Goal: Task Accomplishment & Management: Manage account settings

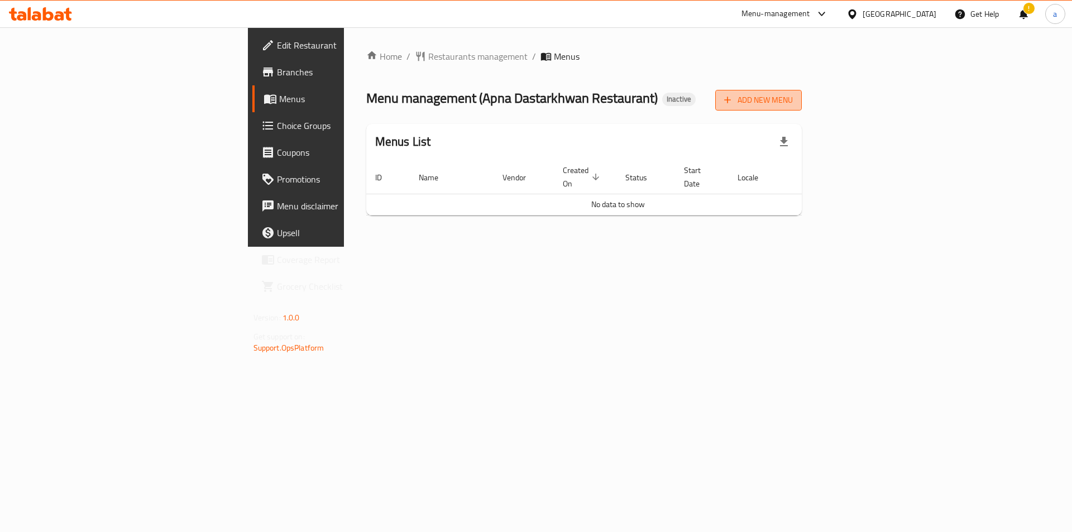
click at [793, 101] on span "Add New Menu" at bounding box center [758, 100] width 69 height 14
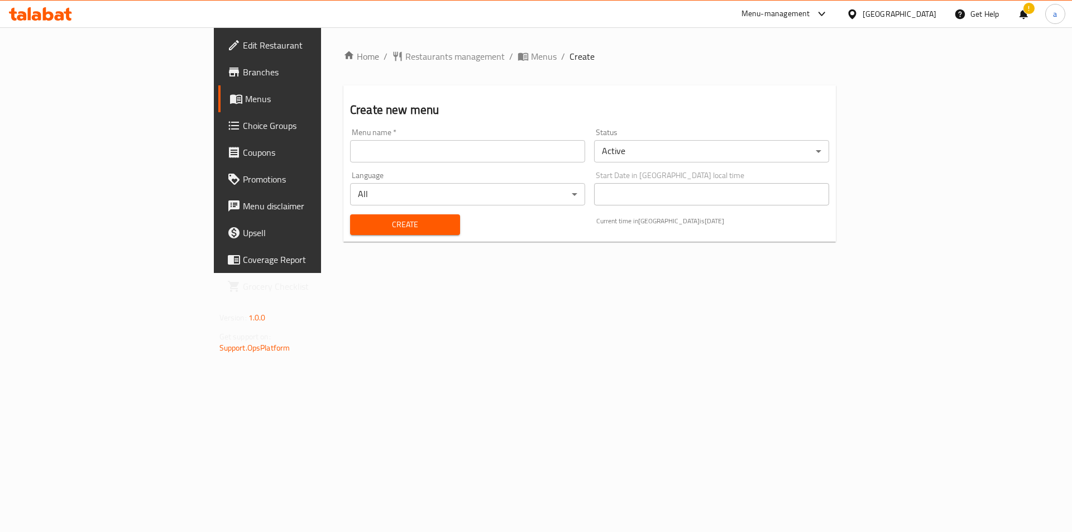
click at [423, 174] on div "Language All ​" at bounding box center [467, 188] width 235 height 34
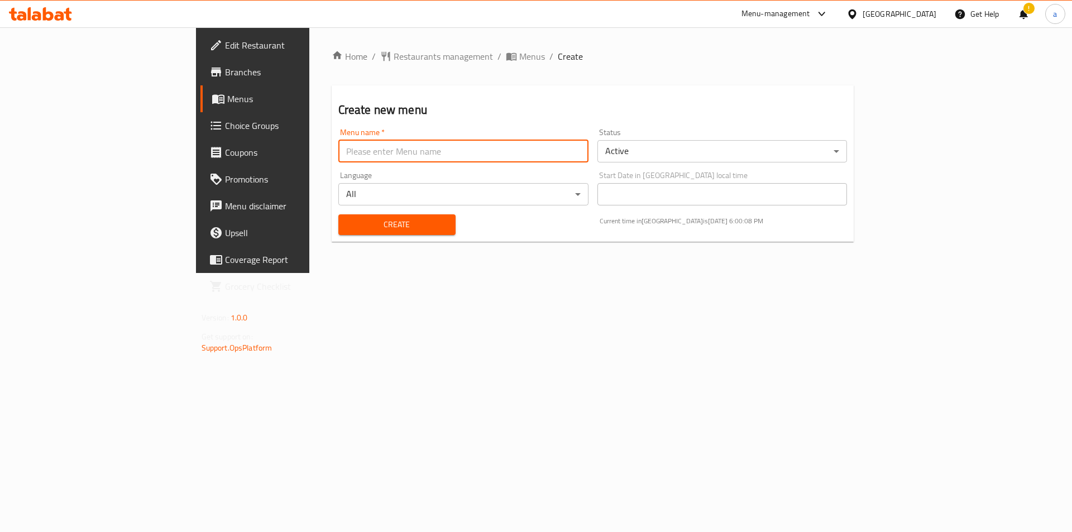
click at [421, 159] on input "text" at bounding box center [463, 151] width 250 height 22
type input "9/16"
click at [371, 218] on span "Create" at bounding box center [396, 225] width 99 height 14
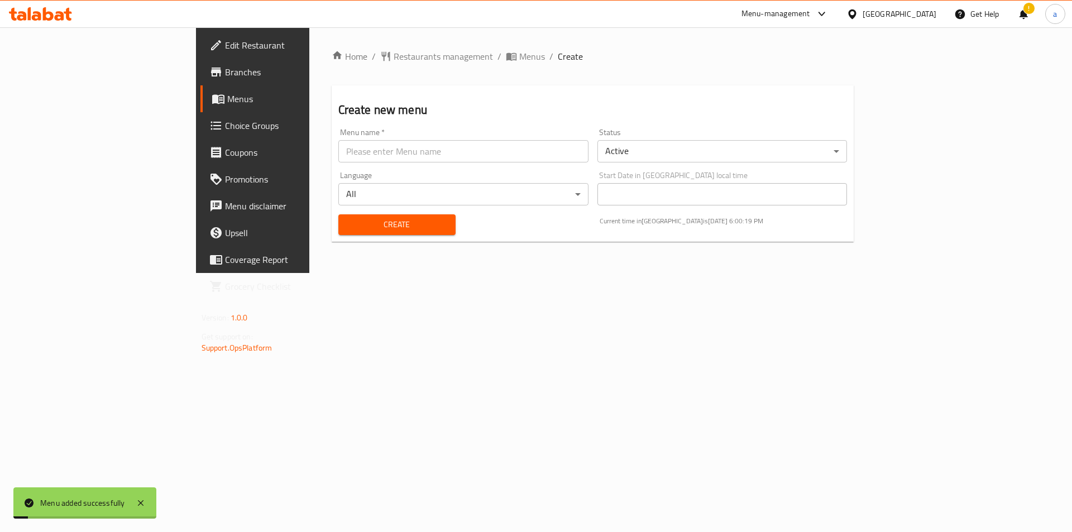
click at [323, 273] on div "Home / Restaurants management / Menus / Create Create new menu Menu name   * Me…" at bounding box center [592, 150] width 567 height 246
click at [227, 103] on span "Menus" at bounding box center [296, 98] width 139 height 13
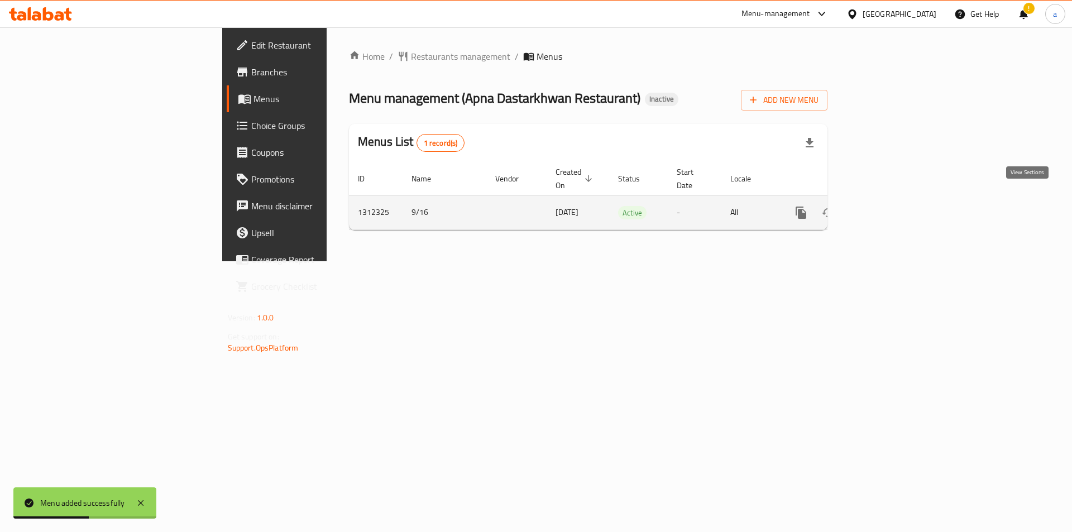
click at [895, 201] on link "enhanced table" at bounding box center [881, 212] width 27 height 27
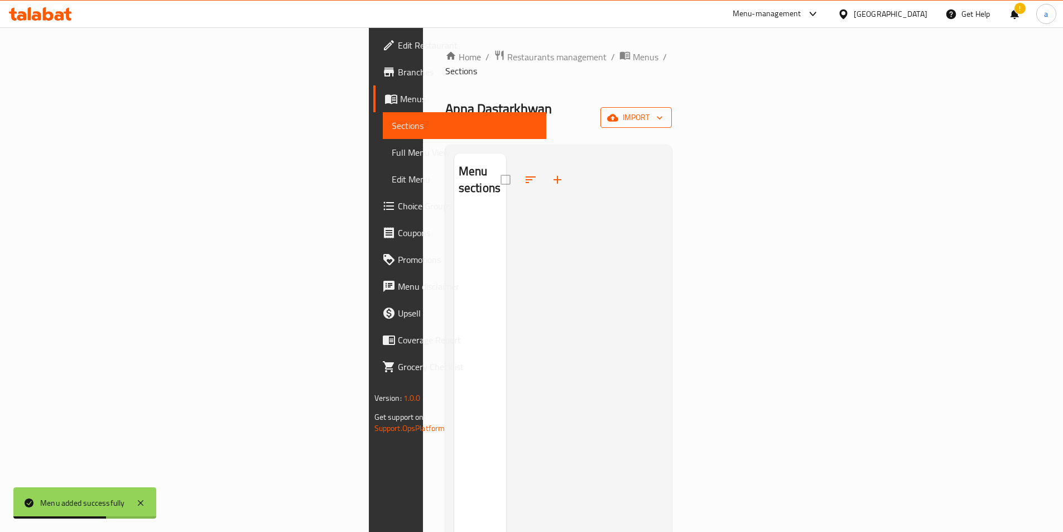
click at [663, 111] on span "import" at bounding box center [637, 118] width 54 height 14
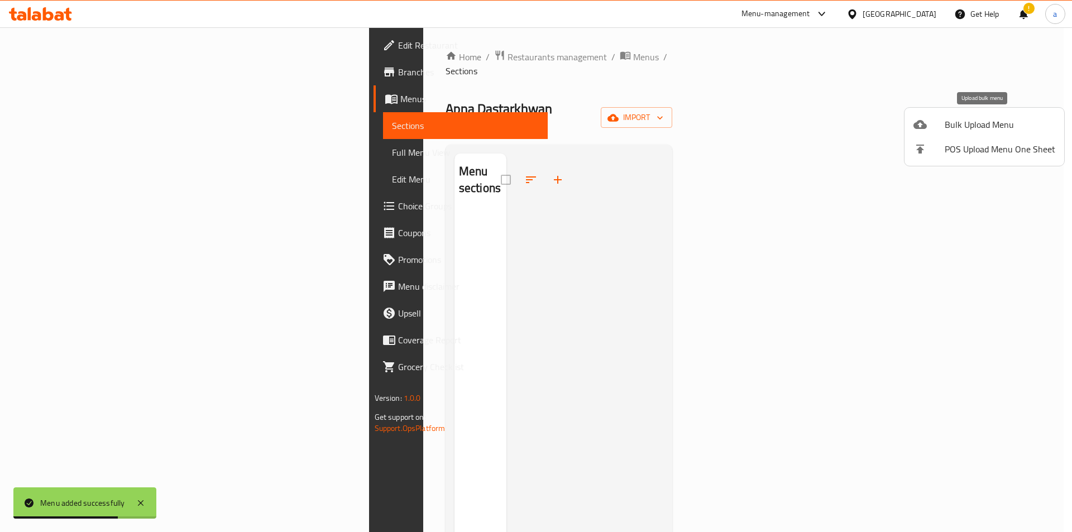
click at [974, 127] on span "Bulk Upload Menu" at bounding box center [999, 124] width 111 height 13
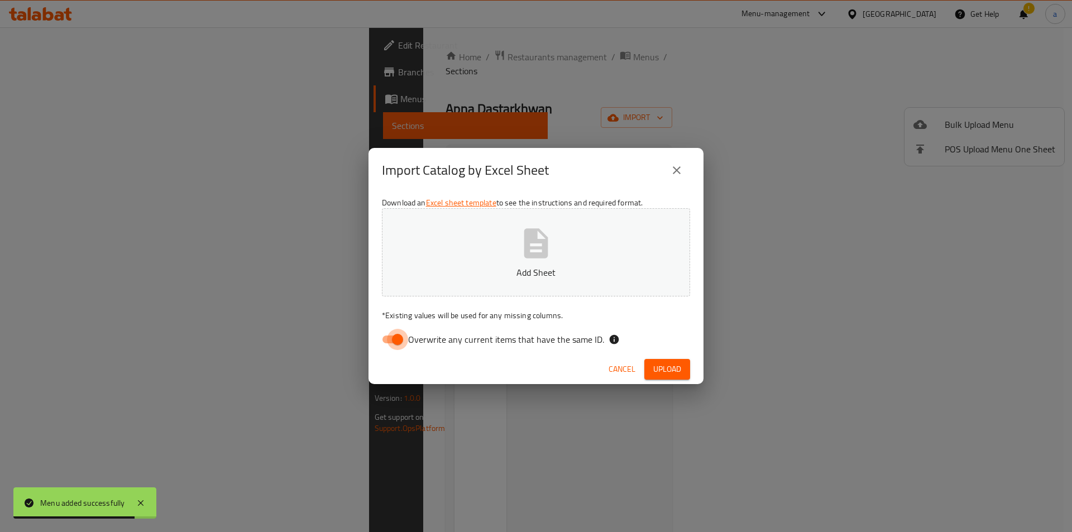
click at [392, 343] on input "Overwrite any current items that have the same ID." at bounding box center [398, 339] width 64 height 21
checkbox input "false"
click at [562, 235] on button "Add Sheet" at bounding box center [536, 252] width 308 height 88
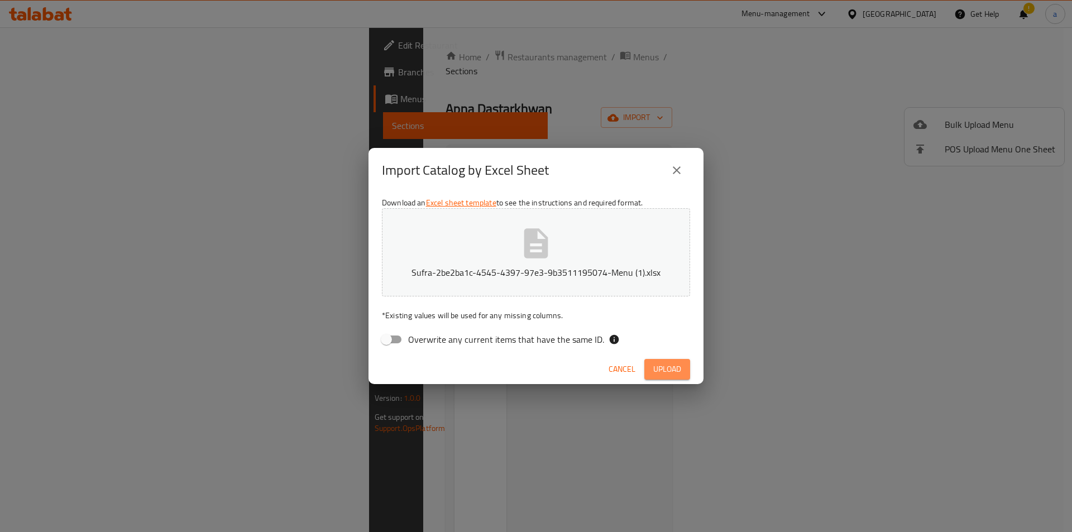
click at [669, 365] on span "Upload" at bounding box center [667, 369] width 28 height 14
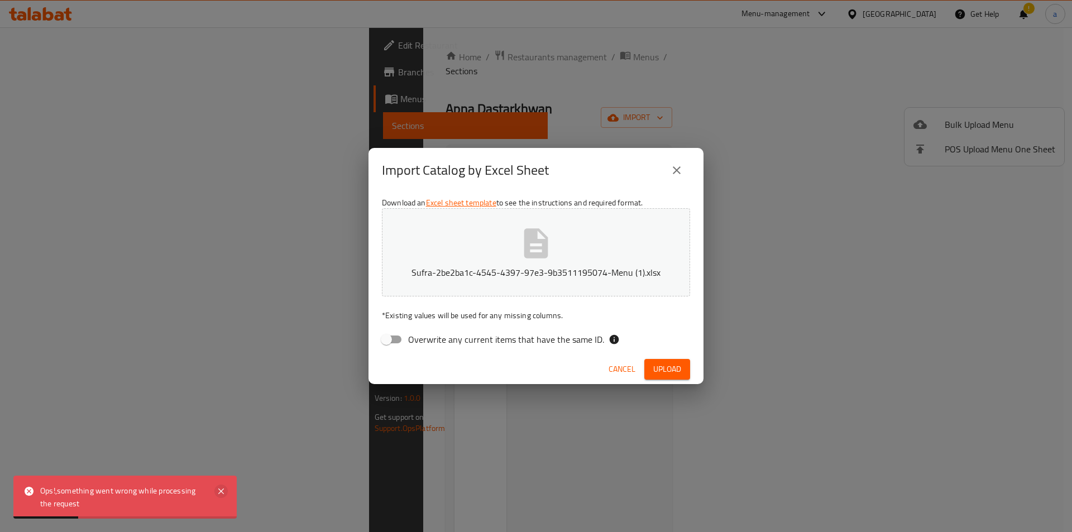
click at [223, 488] on icon at bounding box center [220, 491] width 13 height 13
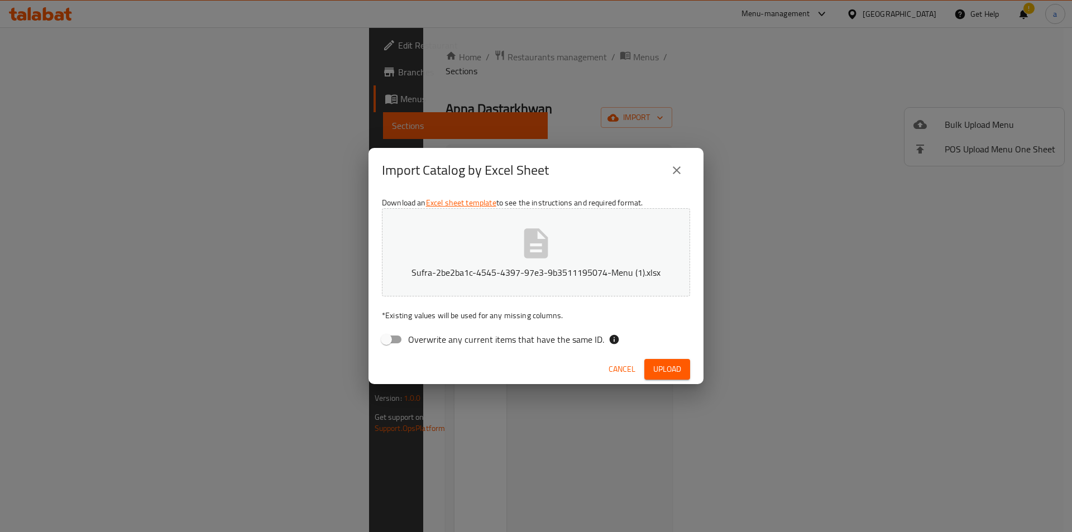
click at [666, 364] on span "Upload" at bounding box center [667, 369] width 28 height 14
click at [673, 167] on icon "close" at bounding box center [677, 170] width 8 height 8
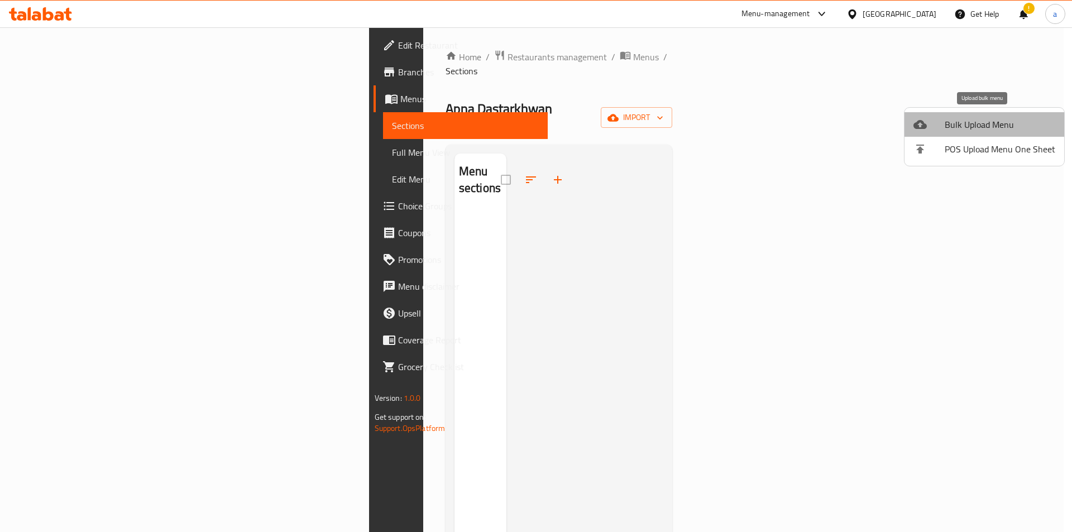
click at [986, 124] on span "Bulk Upload Menu" at bounding box center [999, 124] width 111 height 13
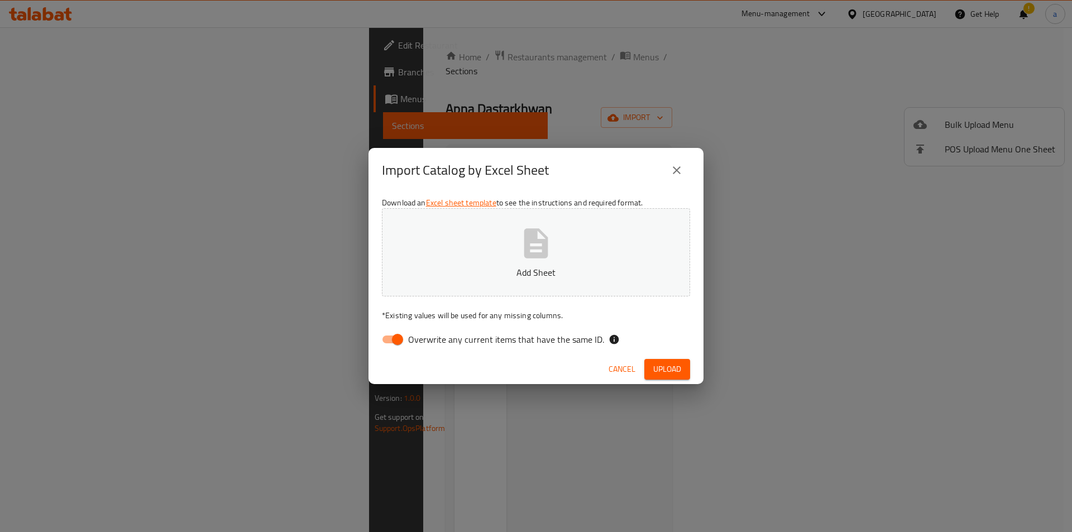
click at [400, 333] on input "Overwrite any current items that have the same ID." at bounding box center [398, 339] width 64 height 21
checkbox input "false"
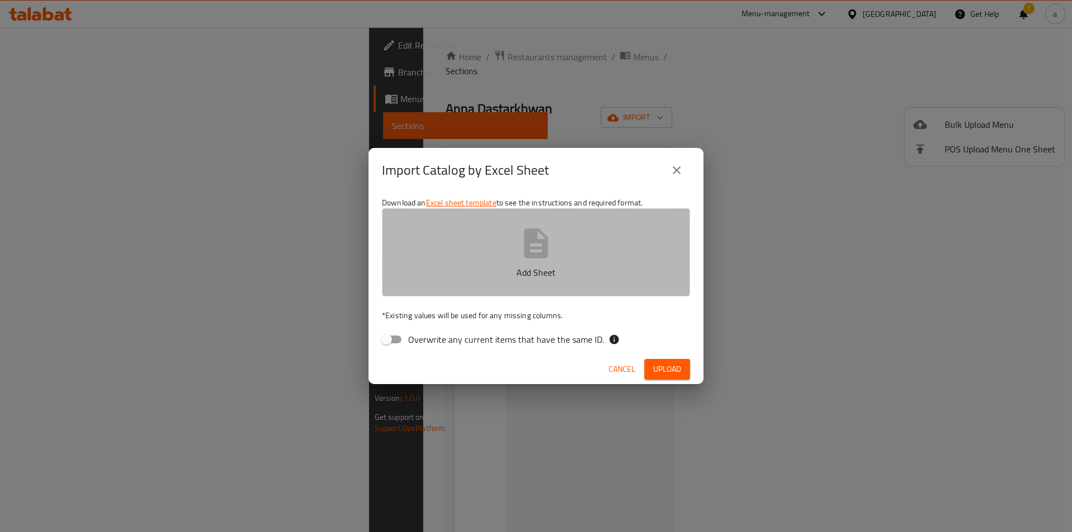
click at [517, 274] on p "Add Sheet" at bounding box center [536, 272] width 274 height 13
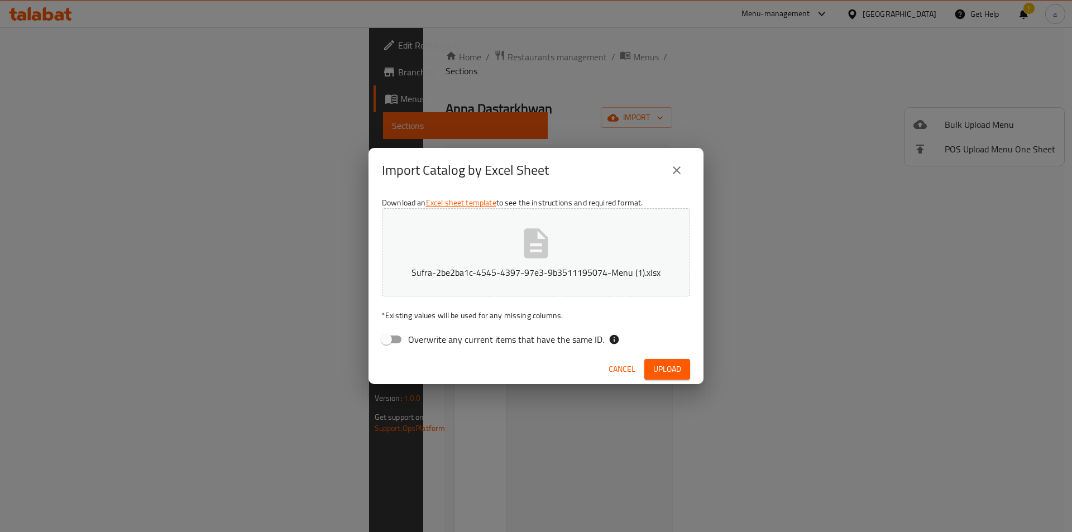
click at [679, 364] on span "Upload" at bounding box center [667, 369] width 28 height 14
click at [669, 154] on div "Import Catalog by Excel Sheet" at bounding box center [535, 170] width 335 height 45
click at [680, 172] on icon "close" at bounding box center [676, 170] width 13 height 13
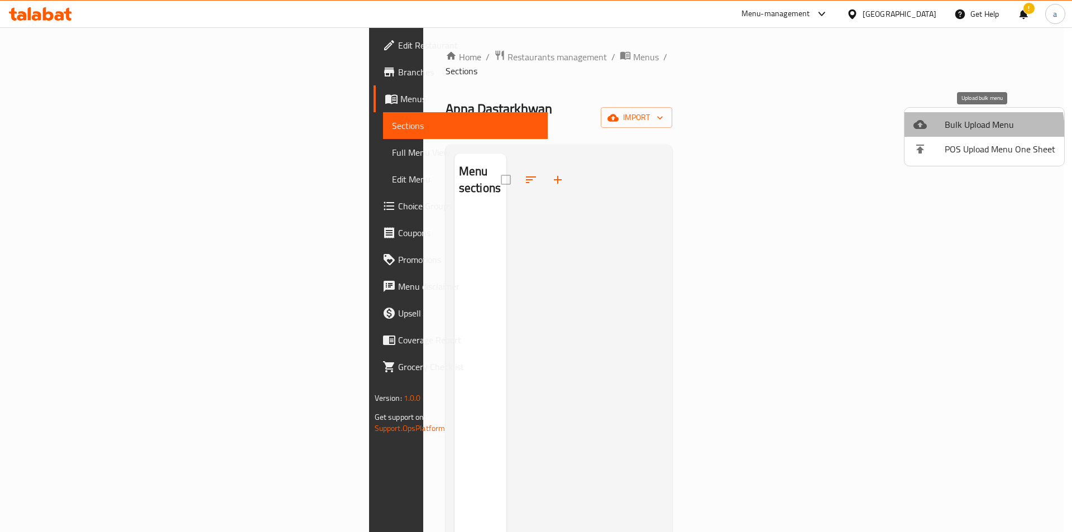
click at [934, 133] on li "Bulk Upload Menu" at bounding box center [984, 124] width 160 height 25
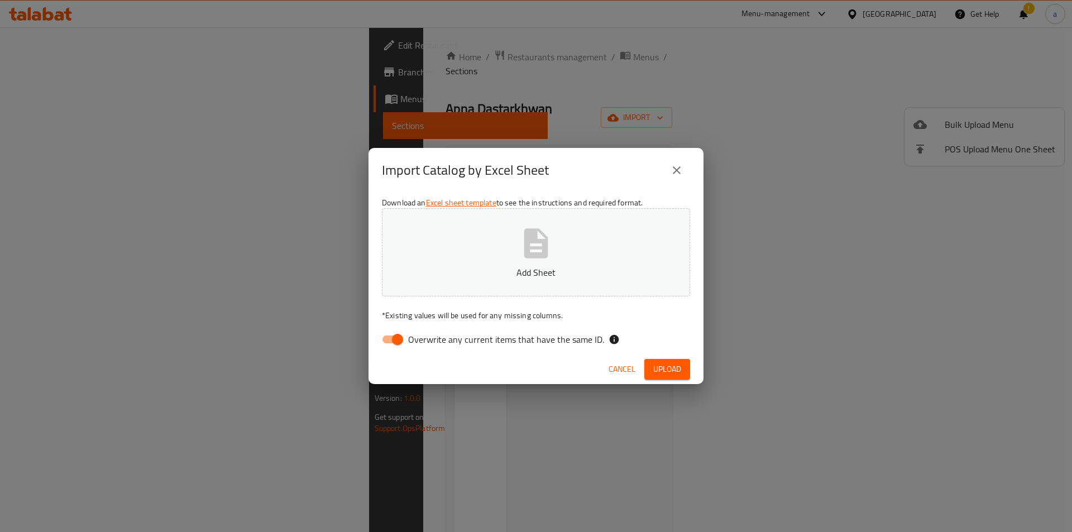
click at [394, 339] on input "Overwrite any current items that have the same ID." at bounding box center [398, 339] width 64 height 21
checkbox input "false"
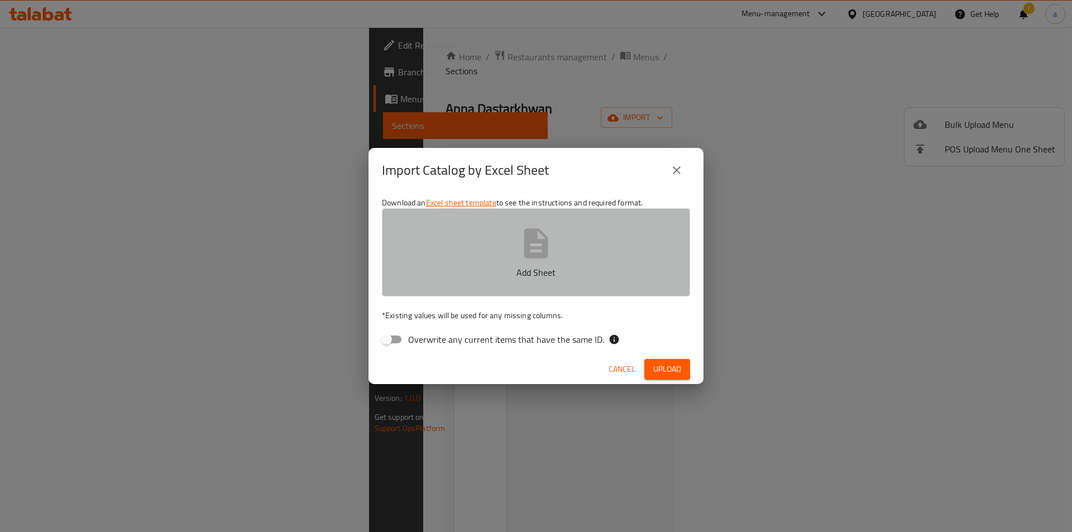
click at [520, 261] on button "Add Sheet" at bounding box center [536, 252] width 308 height 88
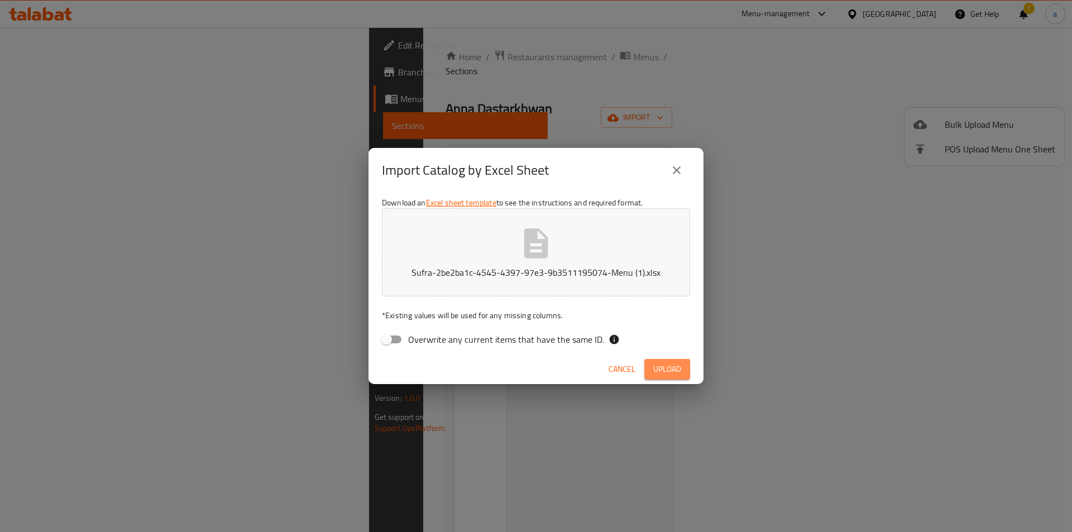
click at [677, 364] on span "Upload" at bounding box center [667, 369] width 28 height 14
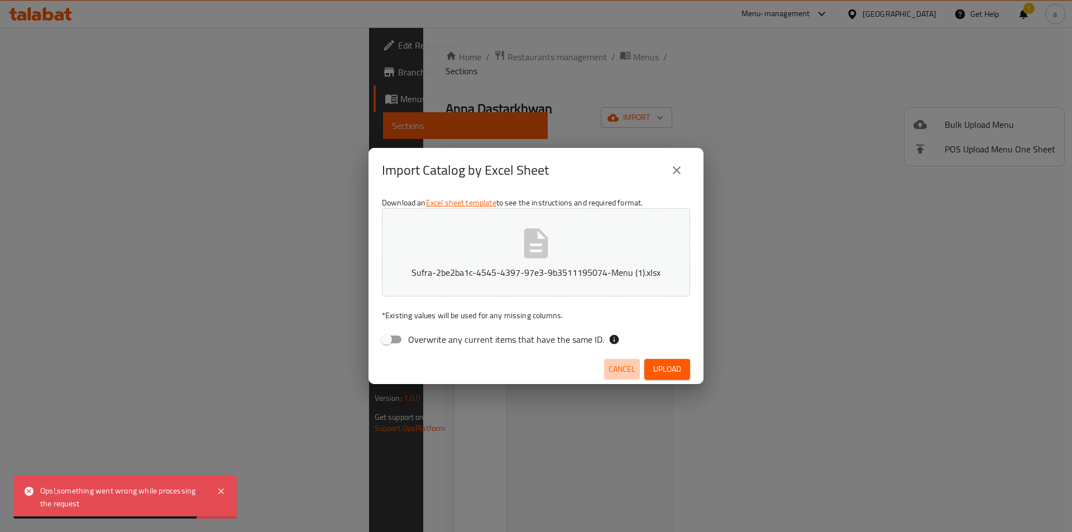
click at [625, 375] on span "Cancel" at bounding box center [621, 369] width 27 height 14
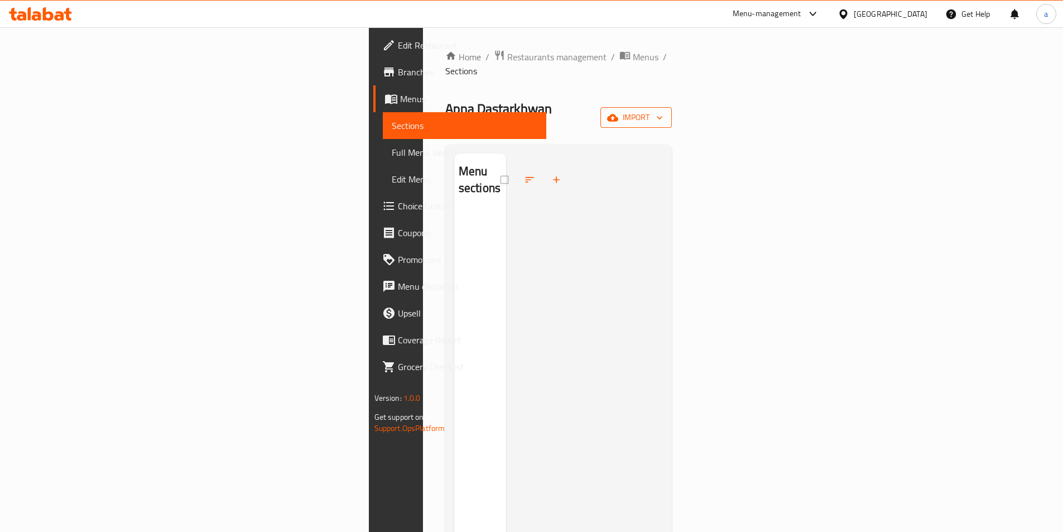
click at [663, 111] on span "import" at bounding box center [637, 118] width 54 height 14
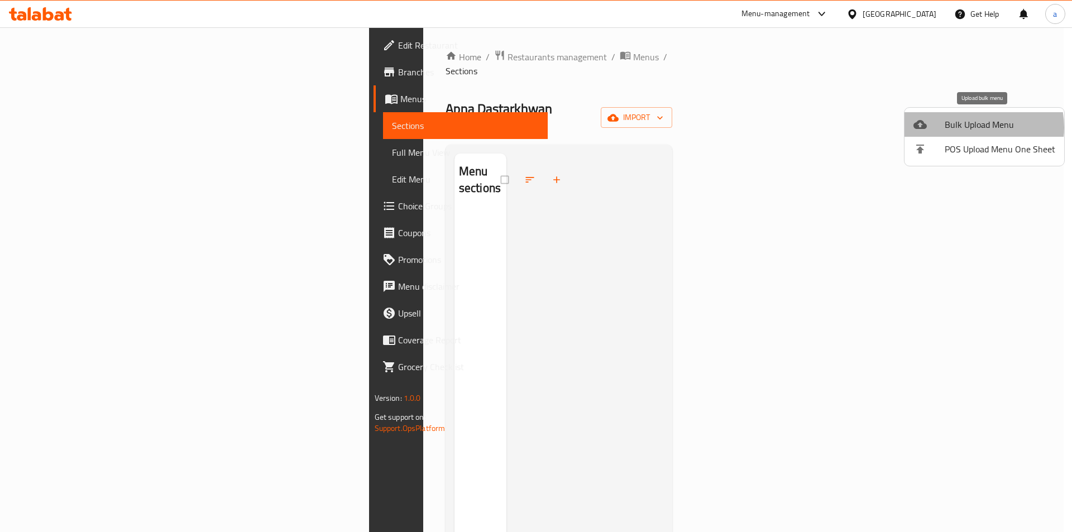
click at [973, 127] on span "Bulk Upload Menu" at bounding box center [999, 124] width 111 height 13
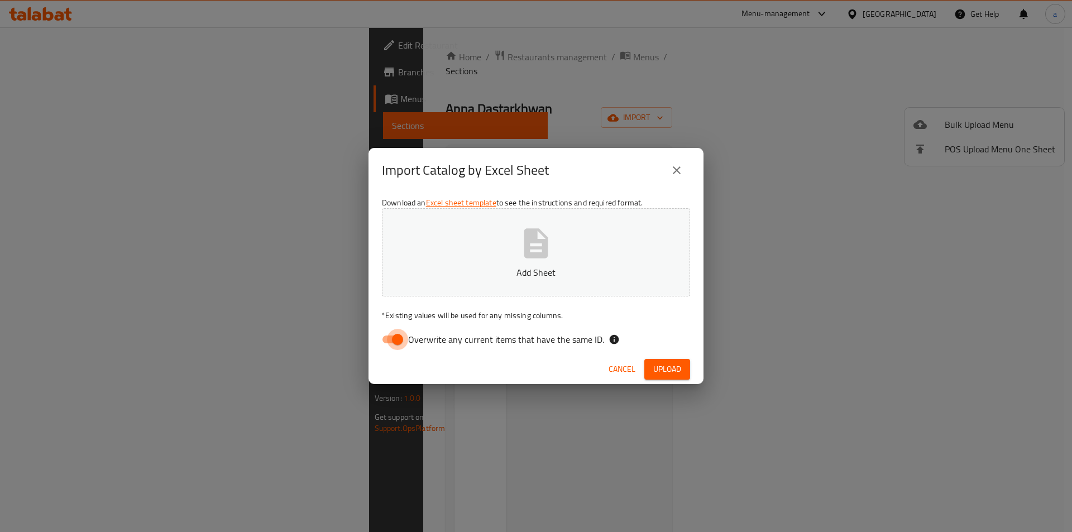
click at [399, 340] on input "Overwrite any current items that have the same ID." at bounding box center [398, 339] width 64 height 21
checkbox input "false"
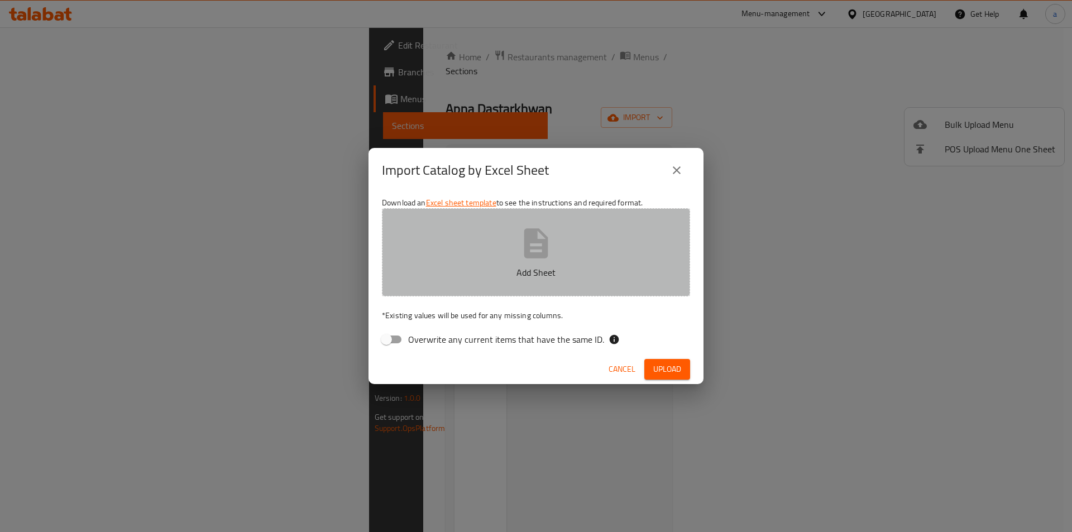
click at [543, 277] on p "Add Sheet" at bounding box center [536, 272] width 274 height 13
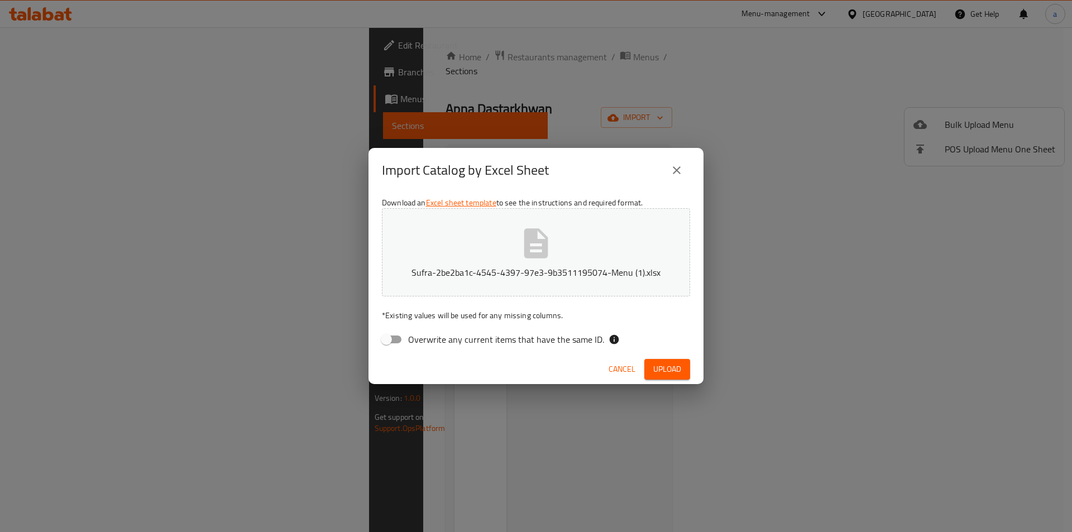
click at [666, 373] on span "Upload" at bounding box center [667, 369] width 28 height 14
click at [624, 364] on span "Cancel" at bounding box center [621, 369] width 27 height 14
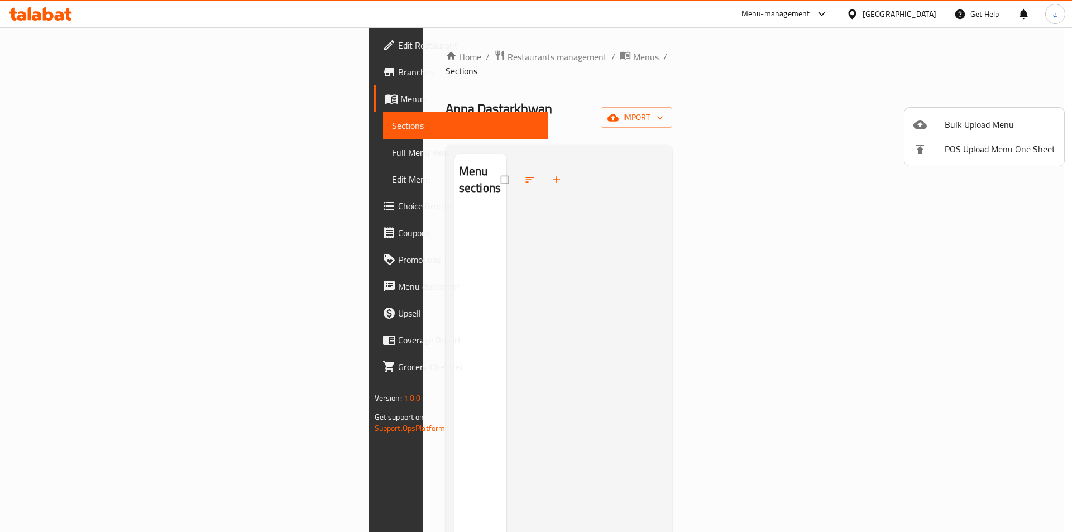
click at [1000, 100] on div at bounding box center [536, 266] width 1072 height 532
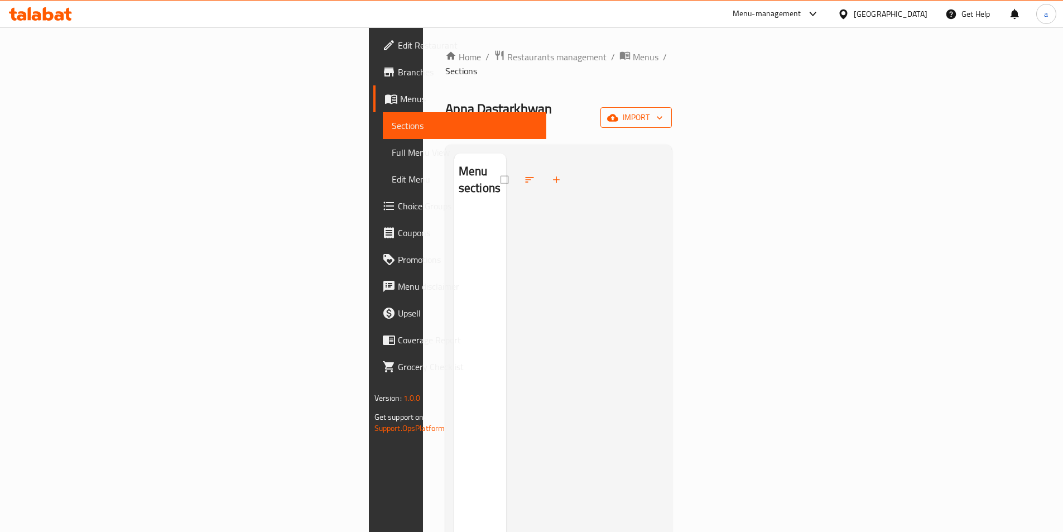
click at [618, 114] on icon "button" at bounding box center [612, 117] width 11 height 7
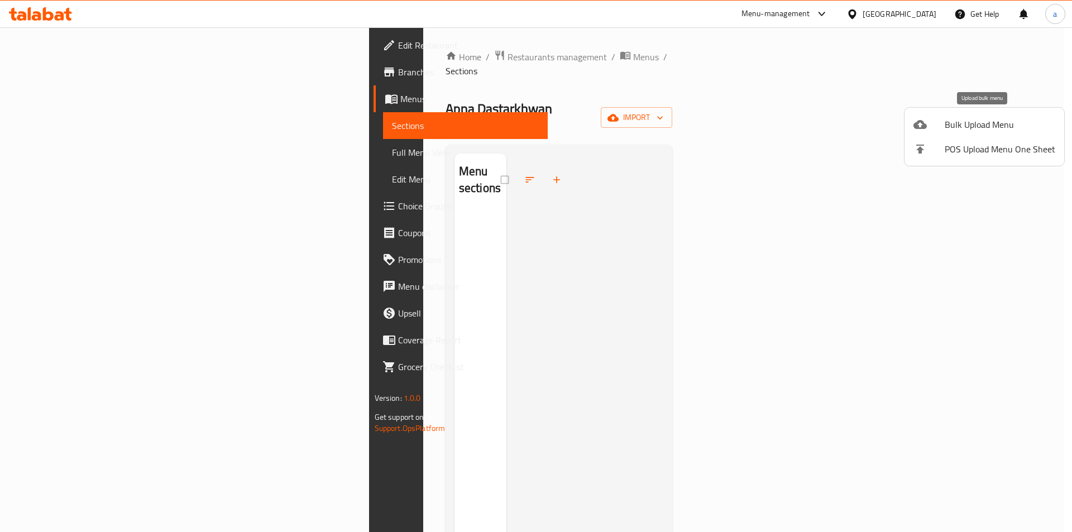
click at [962, 127] on span "Bulk Upload Menu" at bounding box center [999, 124] width 111 height 13
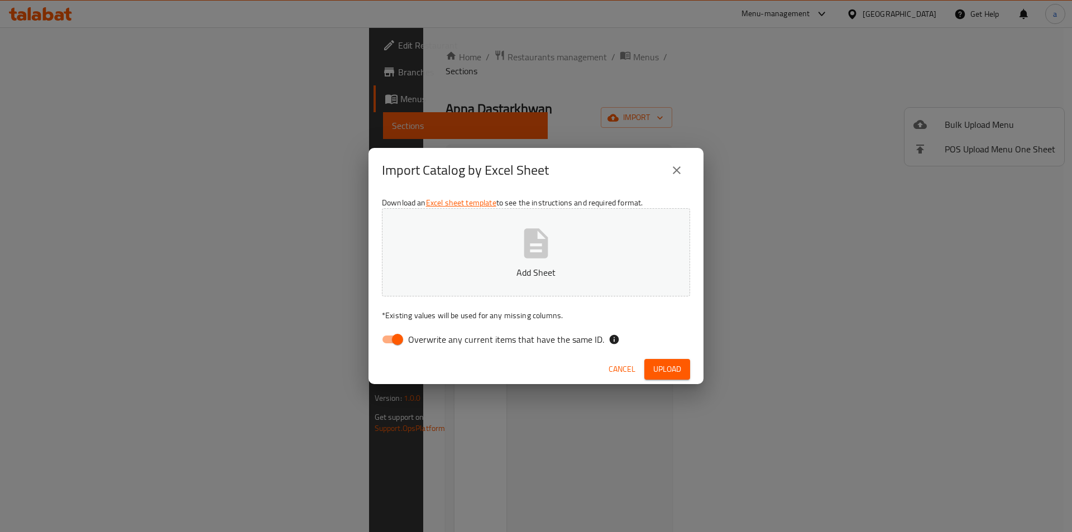
click at [397, 342] on input "Overwrite any current items that have the same ID." at bounding box center [398, 339] width 64 height 21
checkbox input "false"
click at [441, 263] on button "Add Sheet" at bounding box center [536, 252] width 308 height 88
click at [666, 363] on span "Upload" at bounding box center [667, 369] width 28 height 14
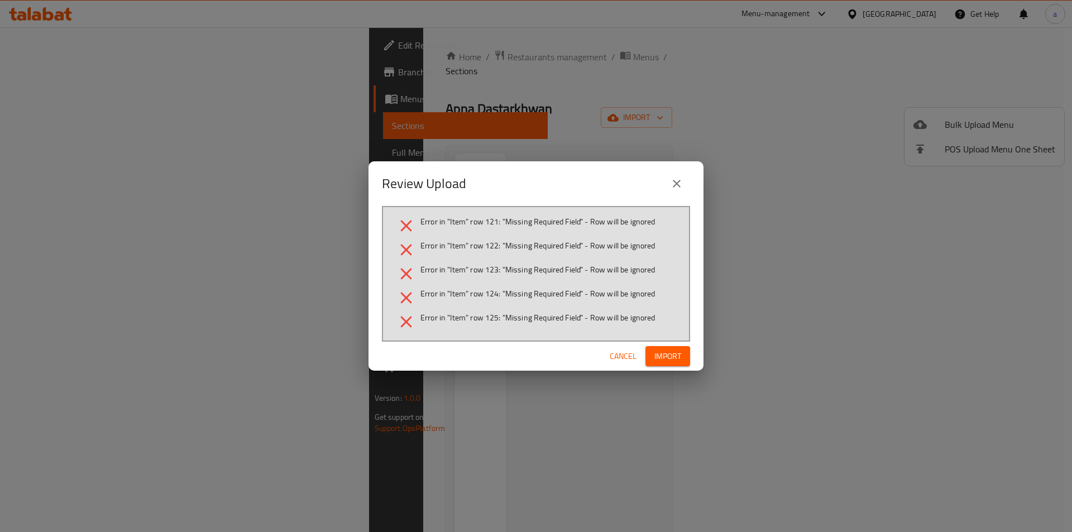
click at [555, 313] on span "Error in "Item" row 125: "Missing Required Field" - Row will be ignored" at bounding box center [537, 317] width 235 height 11
click at [535, 382] on div "Review Upload Error in "Item" row 121: "Missing Required Field" - Row will be i…" at bounding box center [536, 266] width 1072 height 532
click at [631, 357] on span "Cancel" at bounding box center [623, 356] width 27 height 14
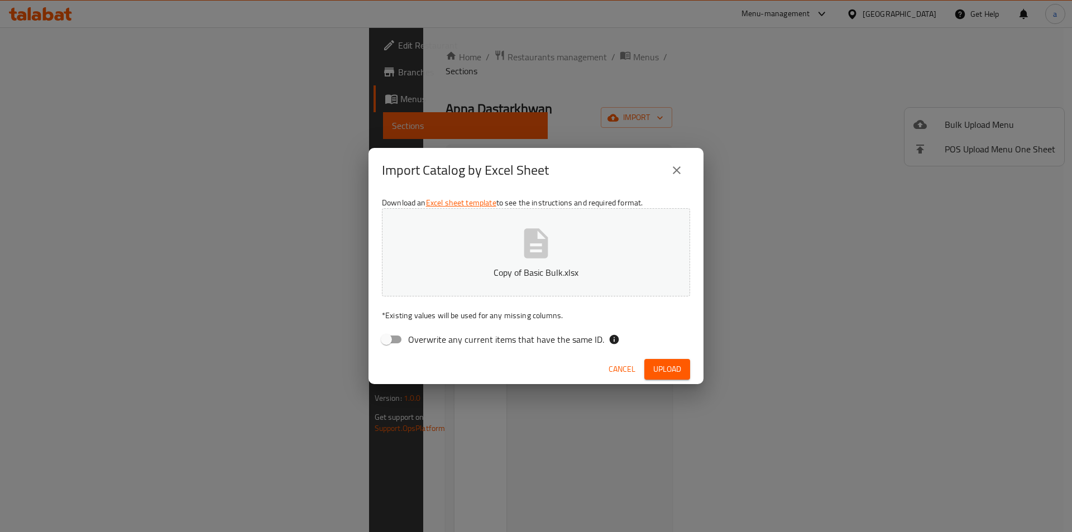
click at [625, 370] on span "Cancel" at bounding box center [621, 369] width 27 height 14
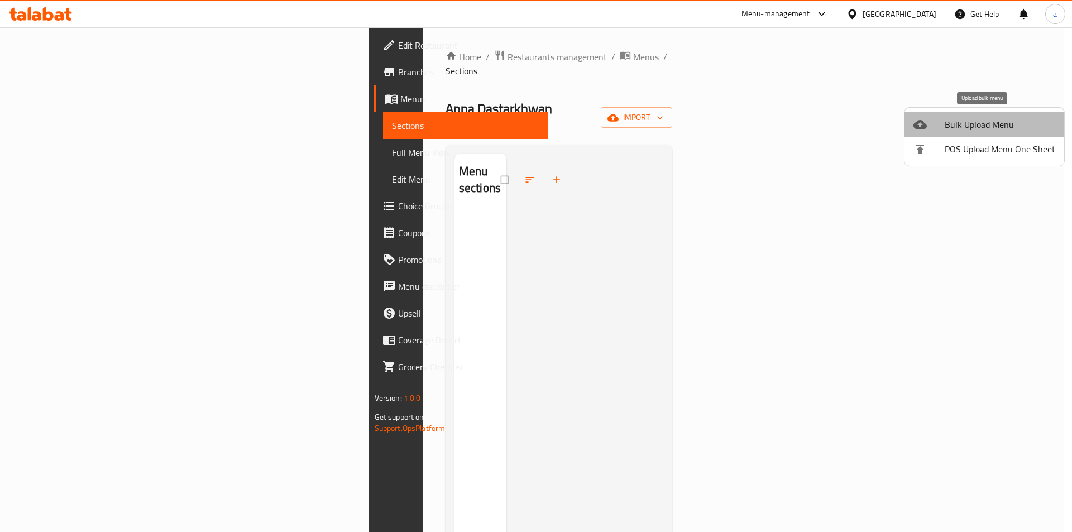
click at [1015, 126] on span "Bulk Upload Menu" at bounding box center [999, 124] width 111 height 13
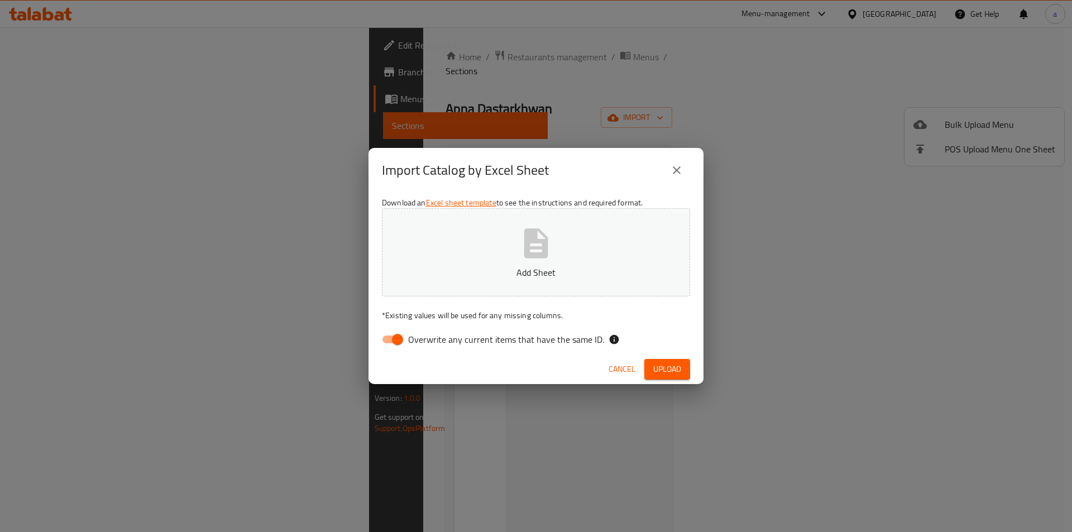
click at [405, 342] on input "Overwrite any current items that have the same ID." at bounding box center [398, 339] width 64 height 21
checkbox input "false"
click at [668, 370] on span "Upload" at bounding box center [667, 369] width 28 height 14
click at [672, 370] on span "Upload" at bounding box center [667, 369] width 28 height 14
click at [516, 254] on button "Add Sheet" at bounding box center [536, 252] width 308 height 88
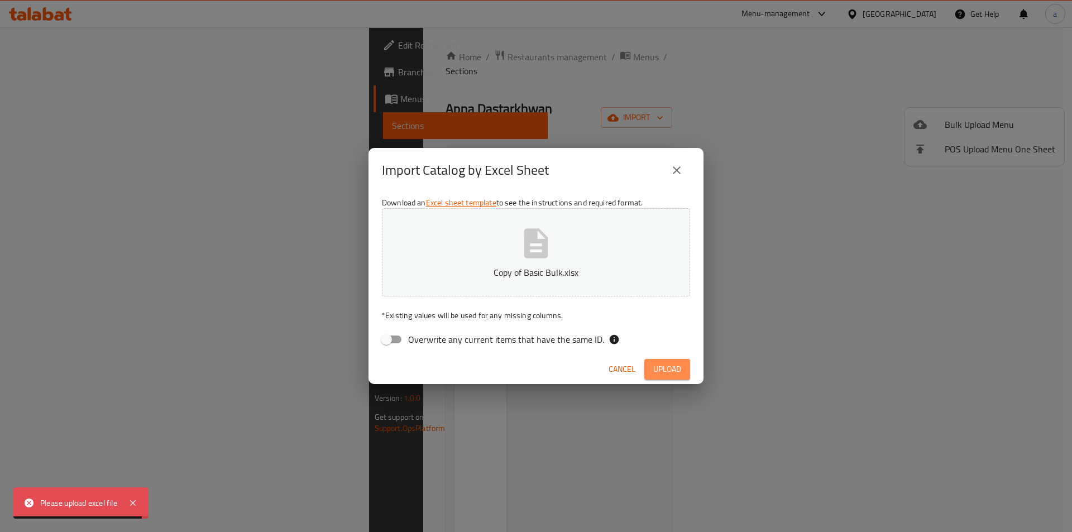
click at [667, 374] on span "Upload" at bounding box center [667, 369] width 28 height 14
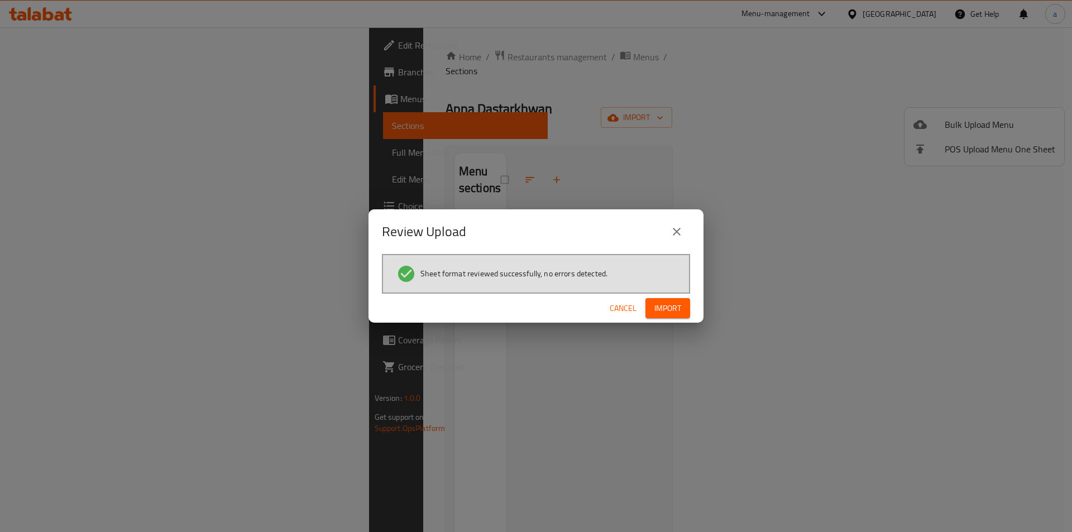
click at [680, 309] on span "Import" at bounding box center [667, 308] width 27 height 14
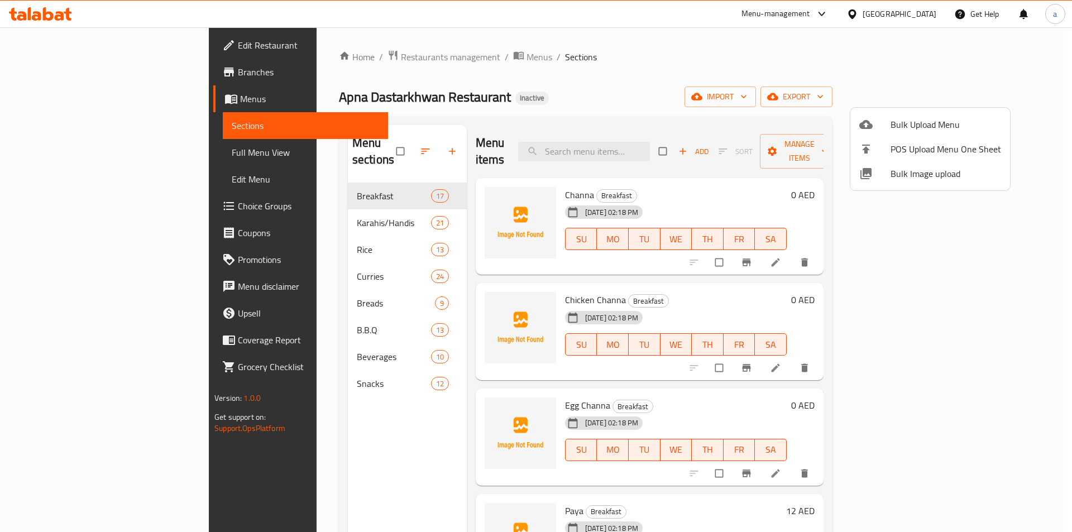
click at [648, 142] on div at bounding box center [536, 266] width 1072 height 532
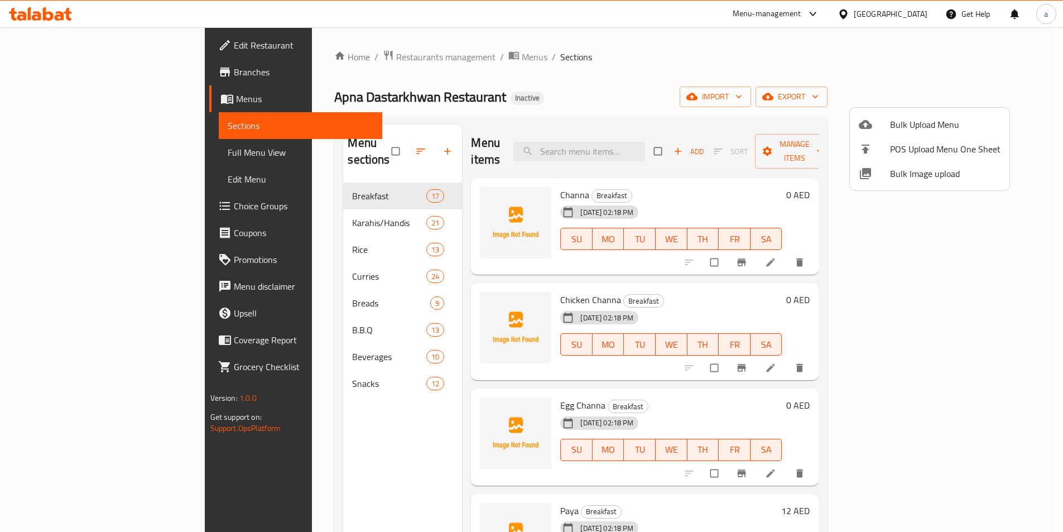
click at [645, 142] on input "search" at bounding box center [580, 152] width 132 height 20
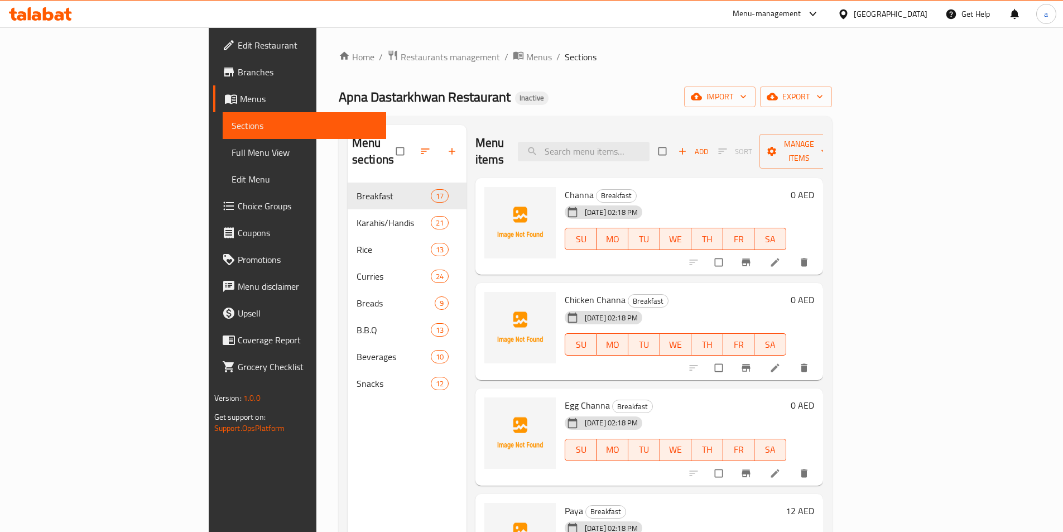
paste input "Breakfast Platter"
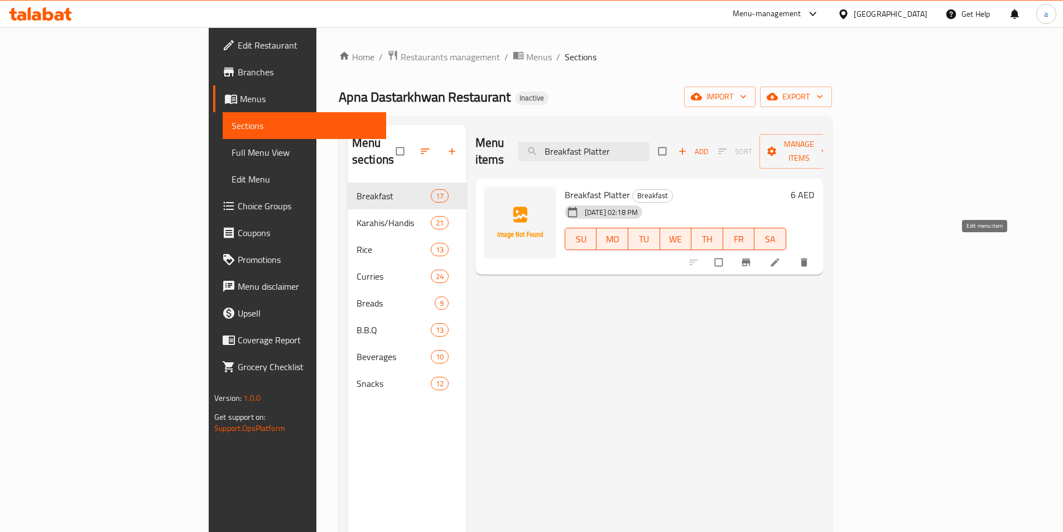
type input "Breakfast Platter"
click at [783, 257] on link at bounding box center [776, 262] width 13 height 11
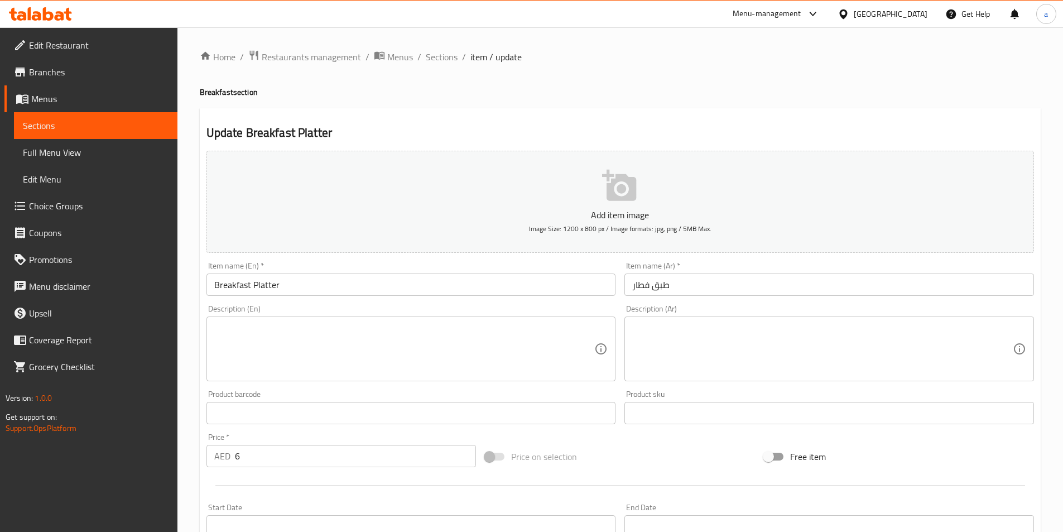
click at [361, 358] on textarea at bounding box center [404, 349] width 381 height 53
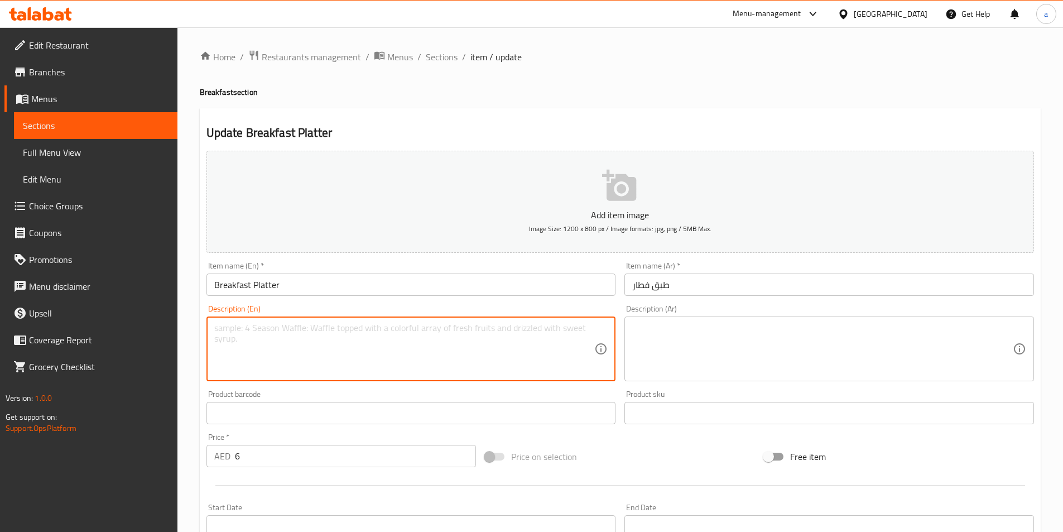
paste textarea "Pratha+Channa+Halwa+Aloo Bhujia+Tea"
type textarea "Pratha+Channa+Halwa+Aloo Bhujia+Tea"
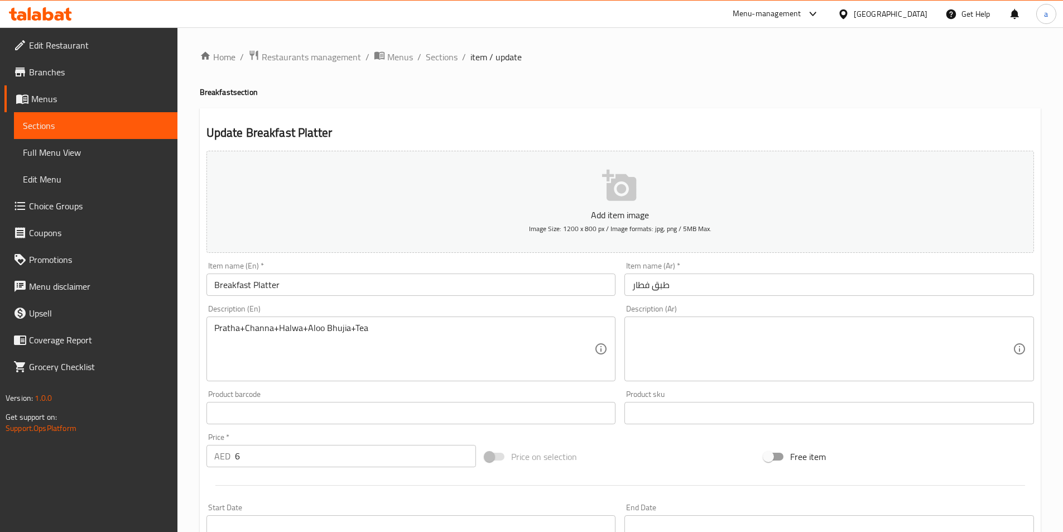
click at [724, 350] on textarea at bounding box center [822, 349] width 381 height 53
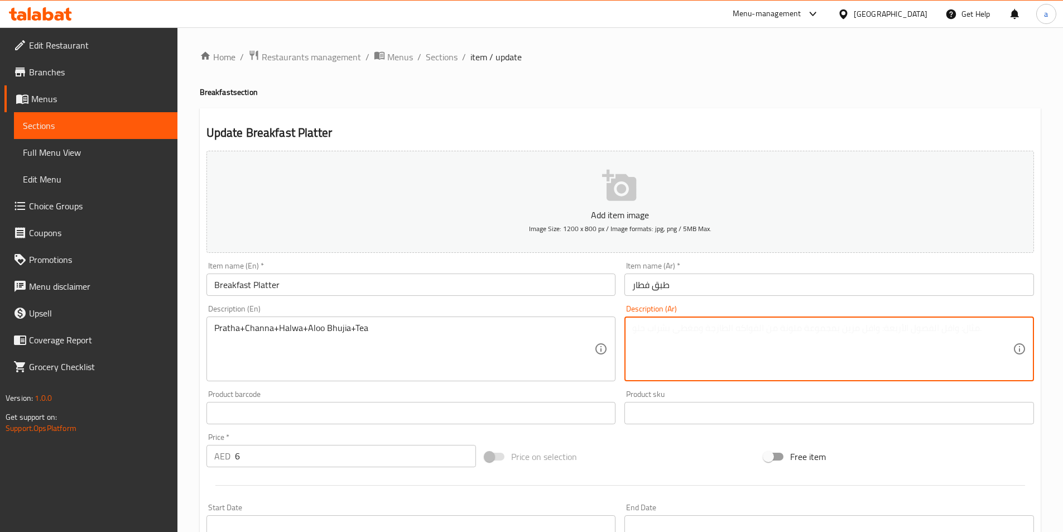
paste textarea "براتا + تشانا + حلوى + ألو بحجي + شاي"
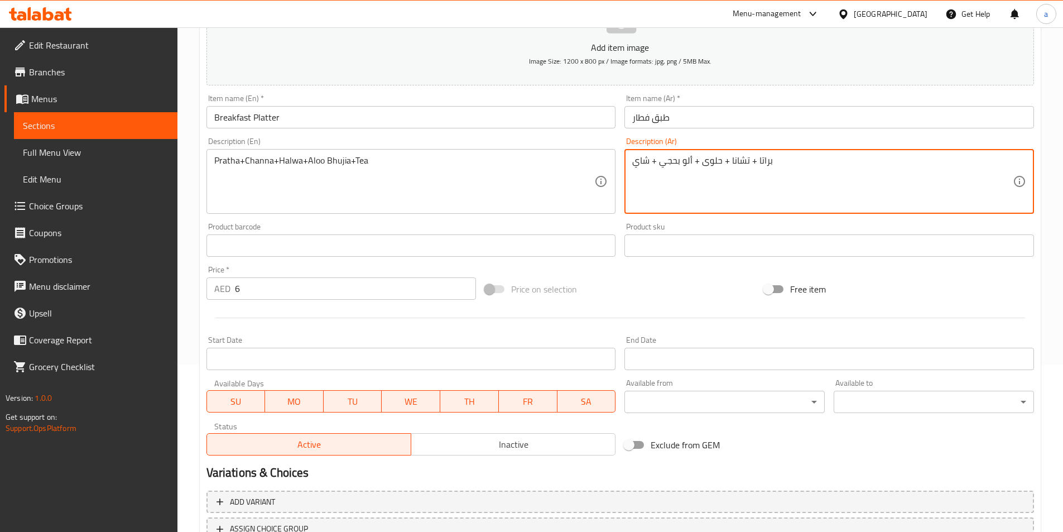
scroll to position [257, 0]
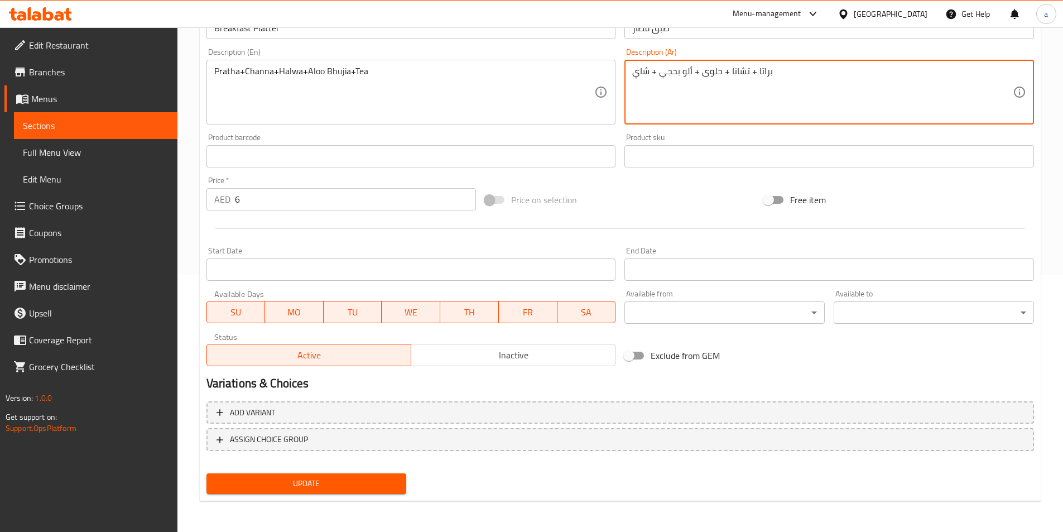
type textarea "براتا + تشانا + حلوى + ألو بحجي + شاي"
click at [365, 486] on span "Update" at bounding box center [306, 484] width 183 height 14
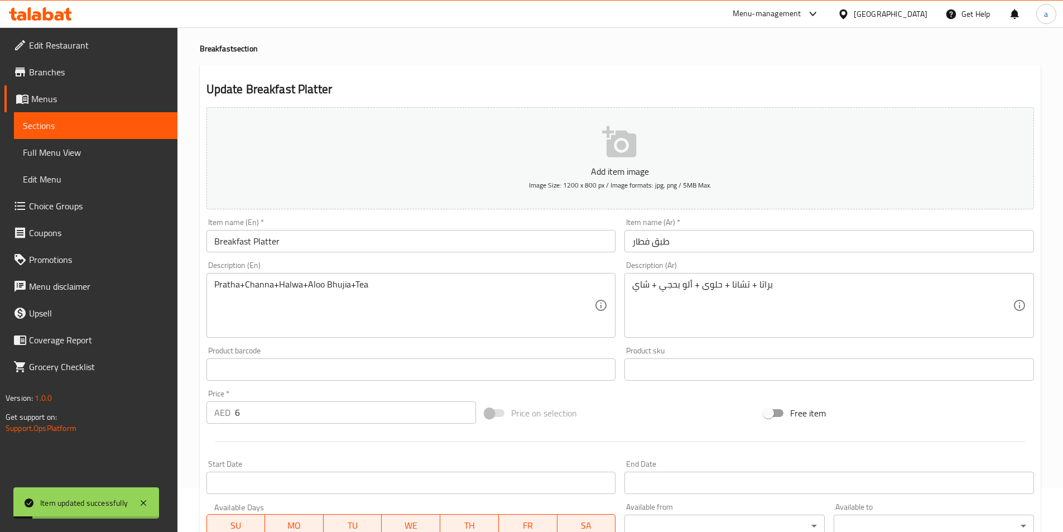
scroll to position [0, 0]
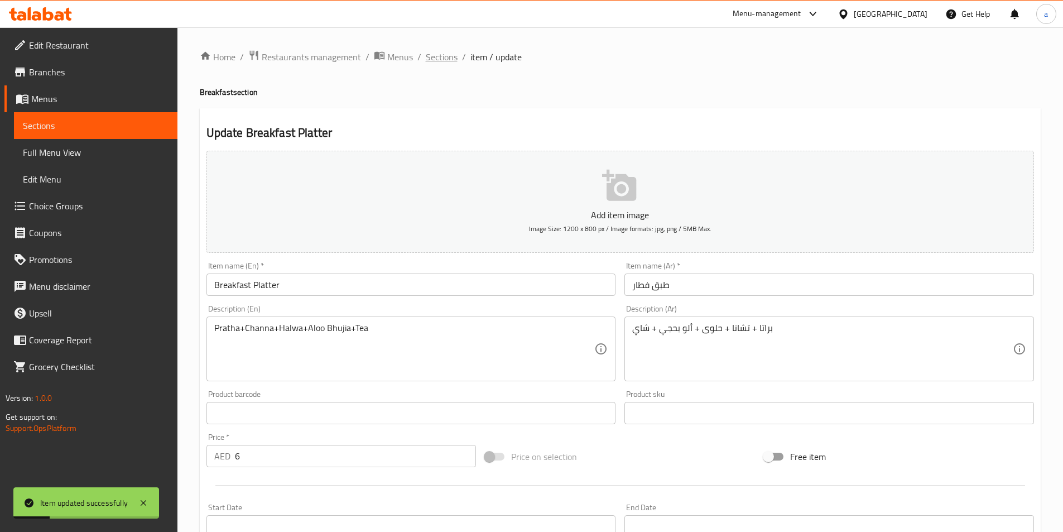
click at [448, 56] on span "Sections" at bounding box center [442, 56] width 32 height 13
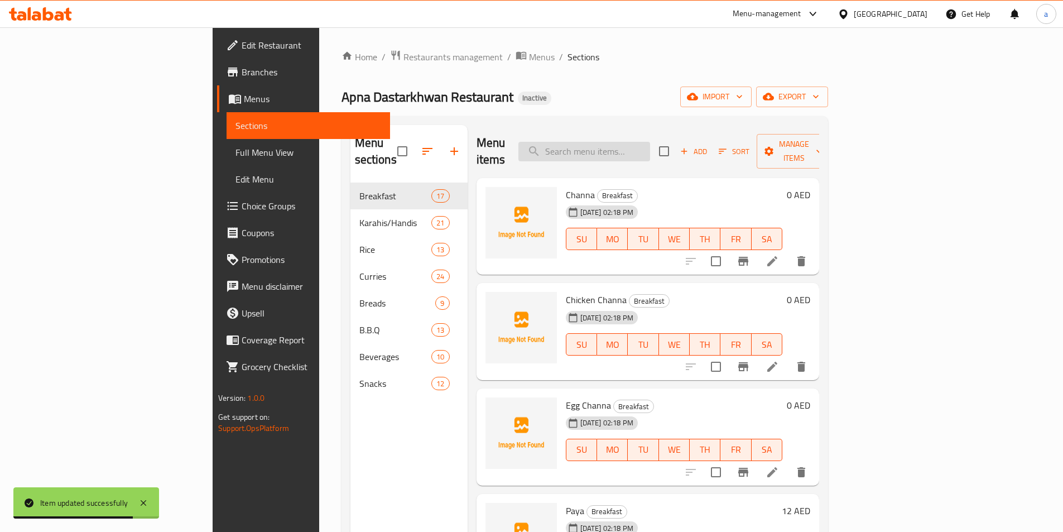
click at [650, 146] on input "search" at bounding box center [585, 152] width 132 height 20
paste input "Weekend Special"
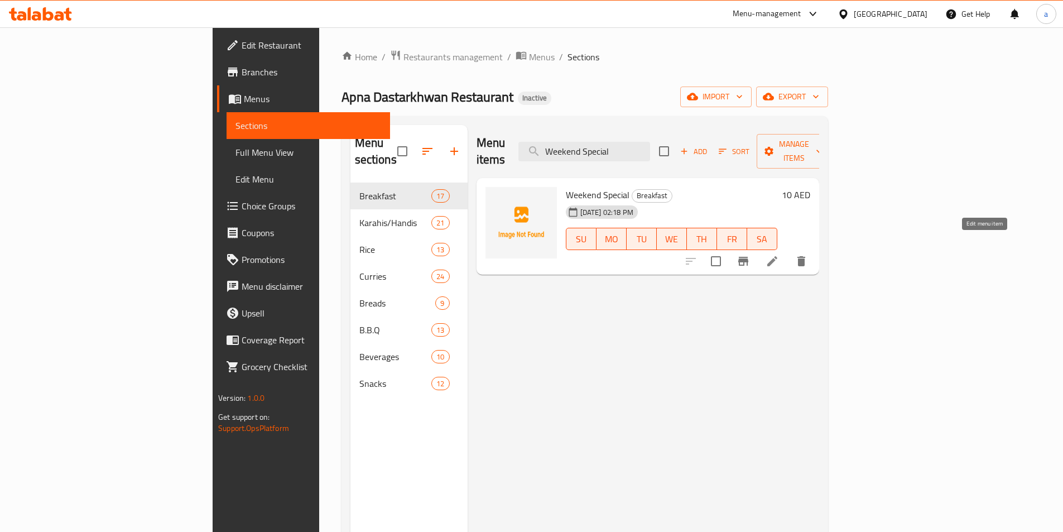
type input "Weekend Special"
click at [779, 255] on icon at bounding box center [772, 261] width 13 height 13
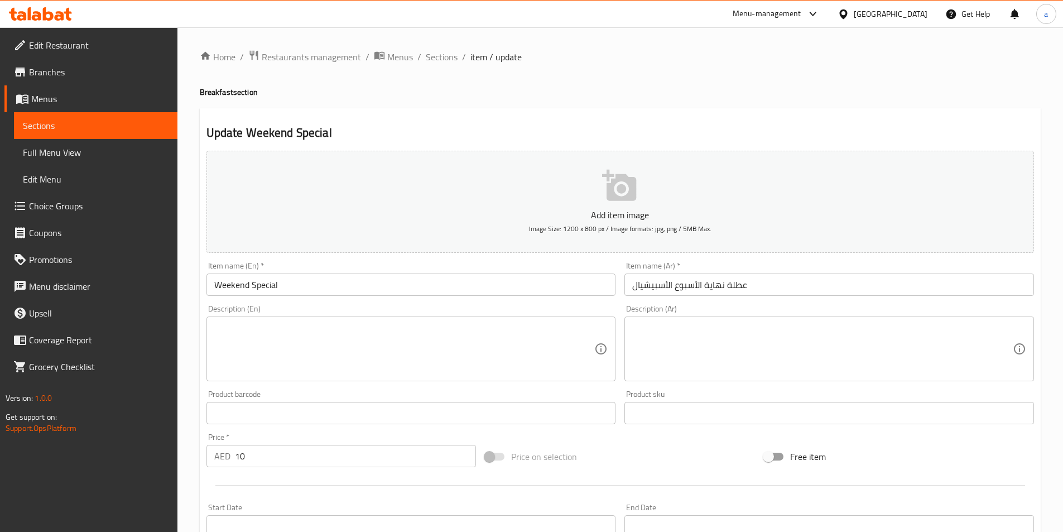
click at [351, 327] on textarea at bounding box center [404, 349] width 381 height 53
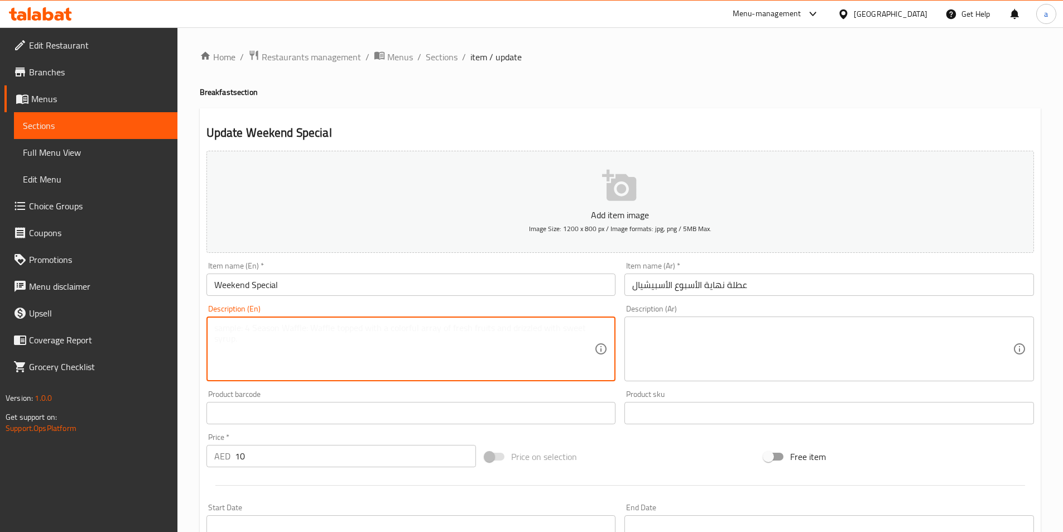
paste textarea "Halwa Puri Set"
type textarea "Halwa Puri Set"
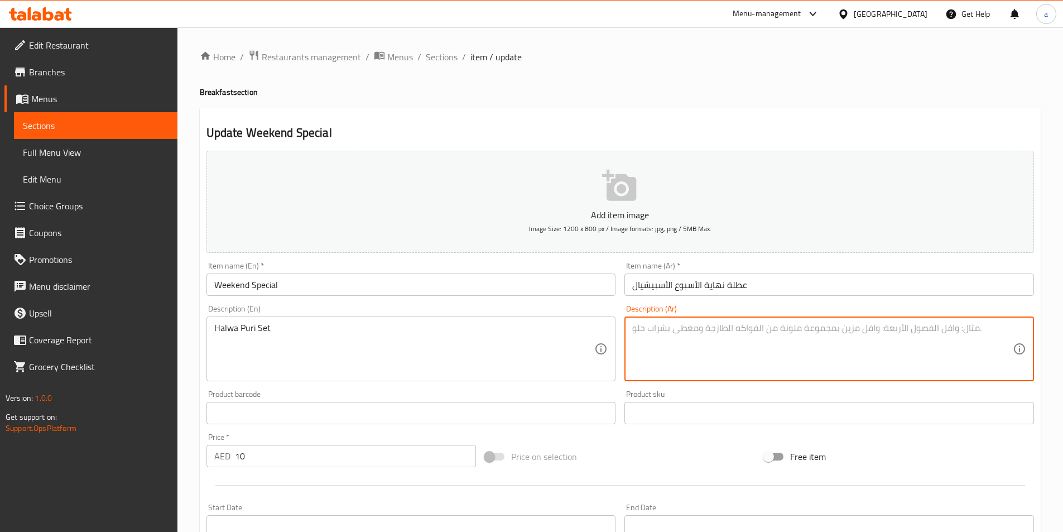
click at [669, 340] on textarea at bounding box center [822, 349] width 381 height 53
paste textarea "مجموعة حلوى بوري"
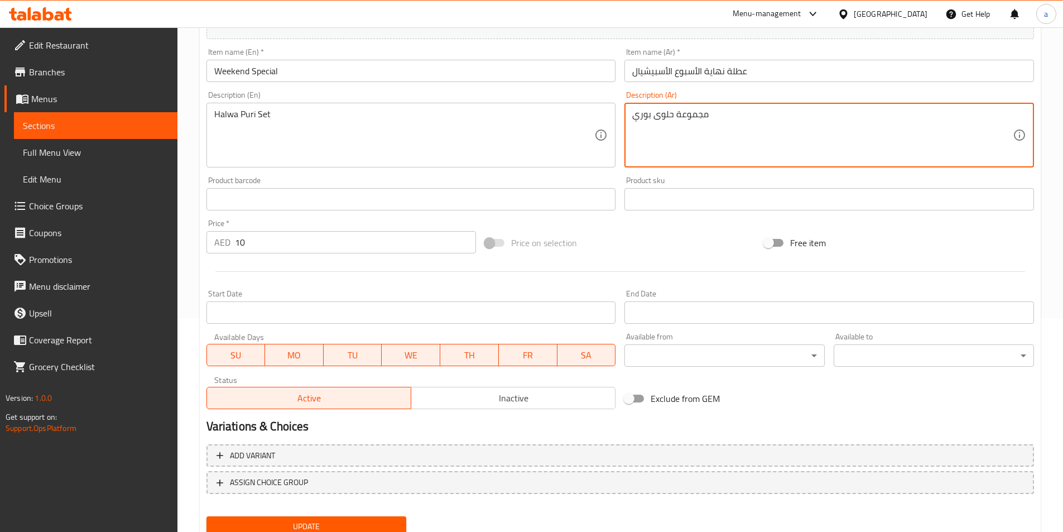
scroll to position [257, 0]
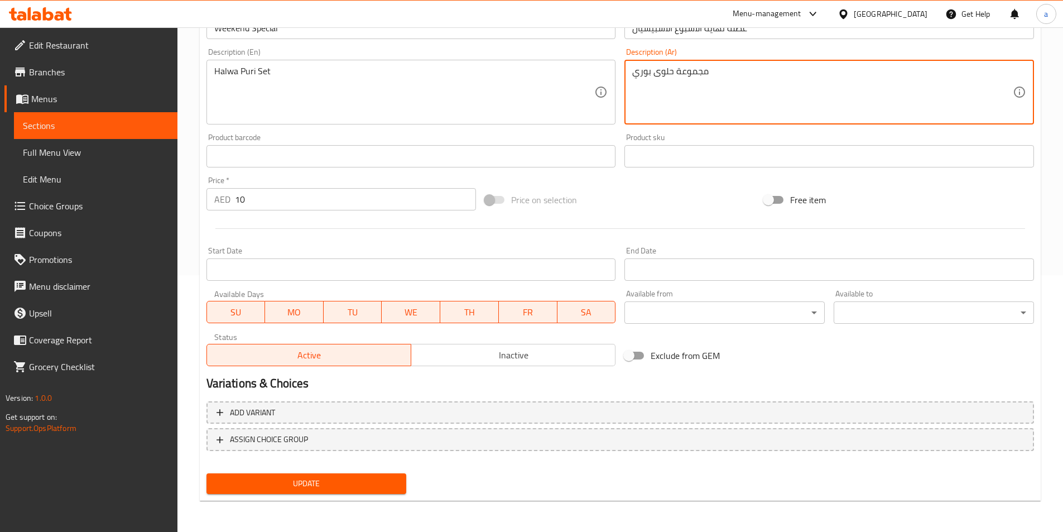
type textarea "مجموعة حلوى بوري"
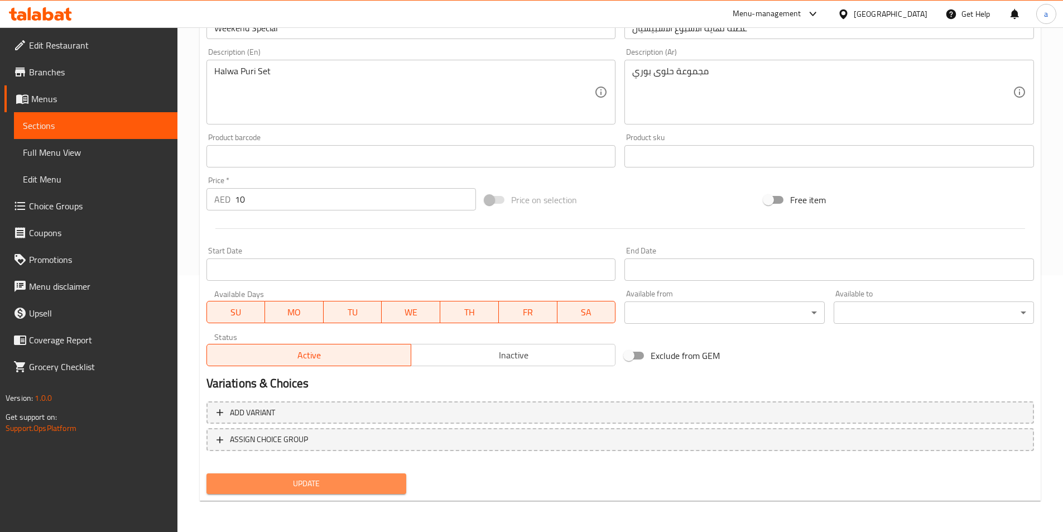
click at [349, 487] on span "Update" at bounding box center [306, 484] width 183 height 14
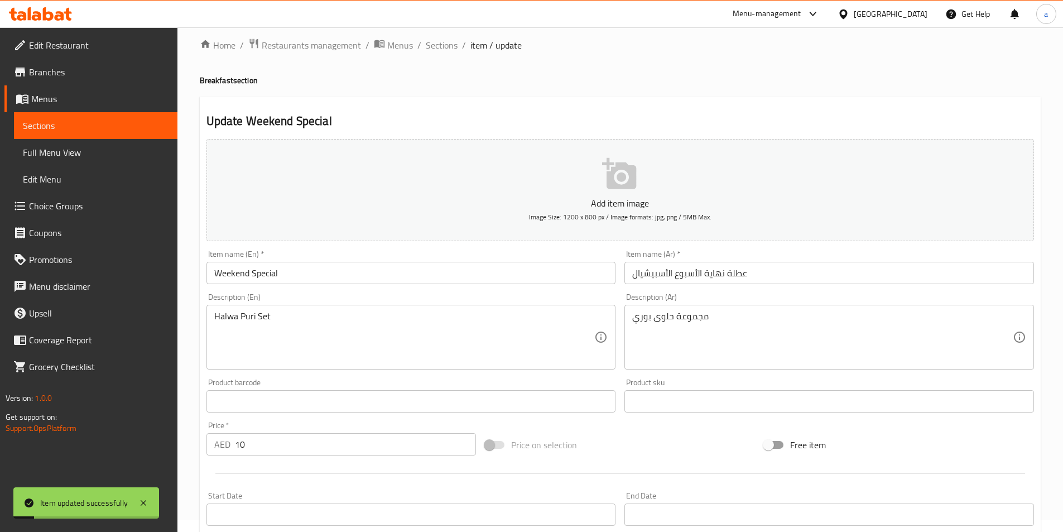
scroll to position [0, 0]
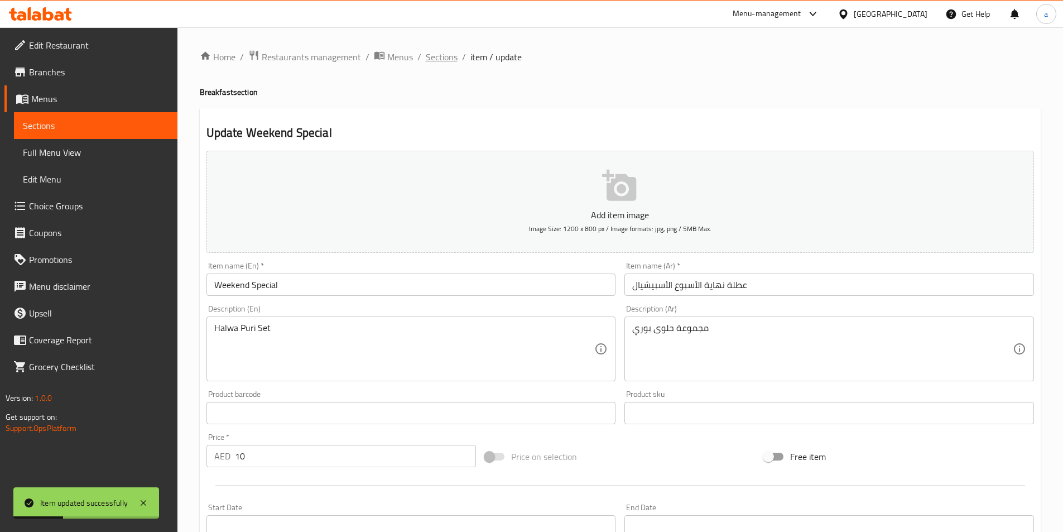
click at [440, 56] on span "Sections" at bounding box center [442, 56] width 32 height 13
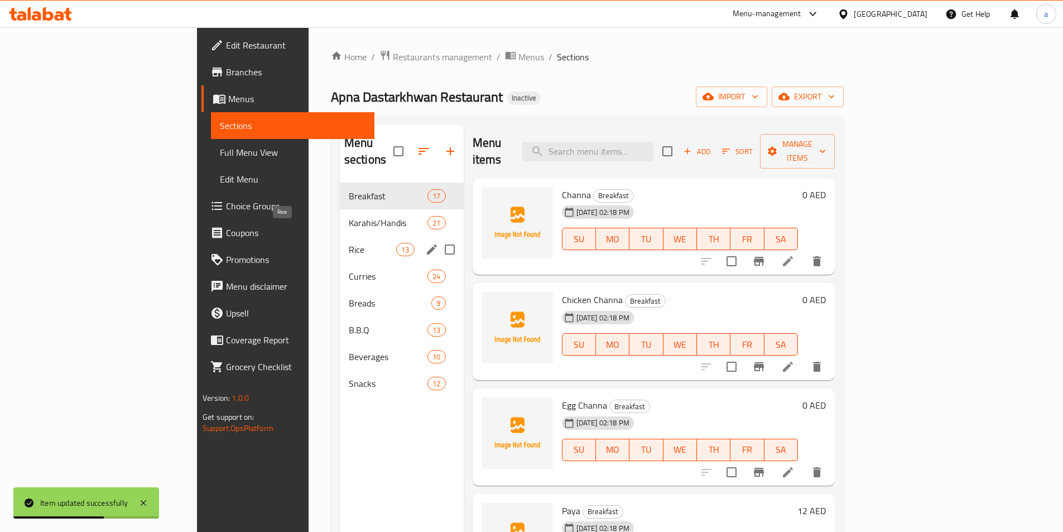
click at [349, 243] on span "Rice" at bounding box center [372, 249] width 47 height 13
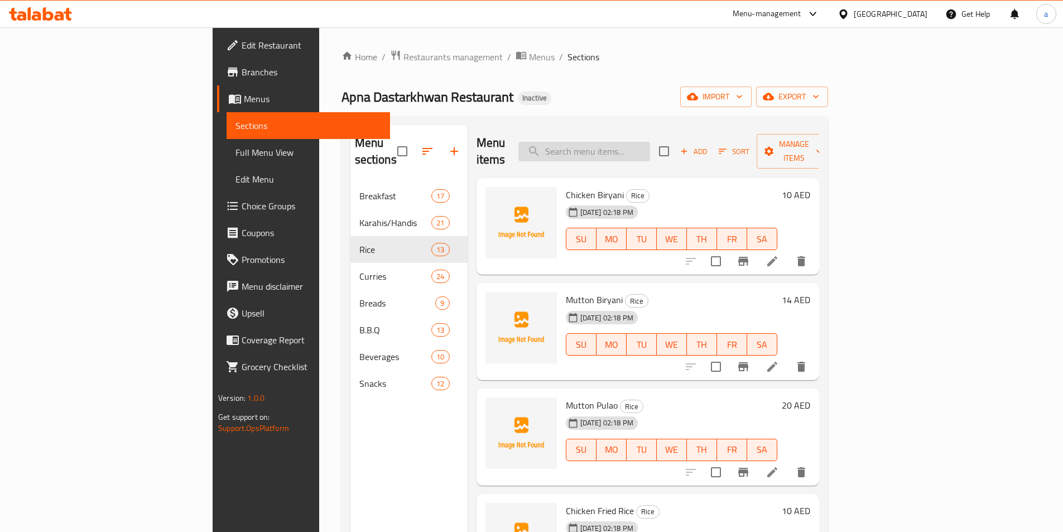
click at [640, 148] on input "search" at bounding box center [585, 152] width 132 height 20
paste input "Awami Deal"
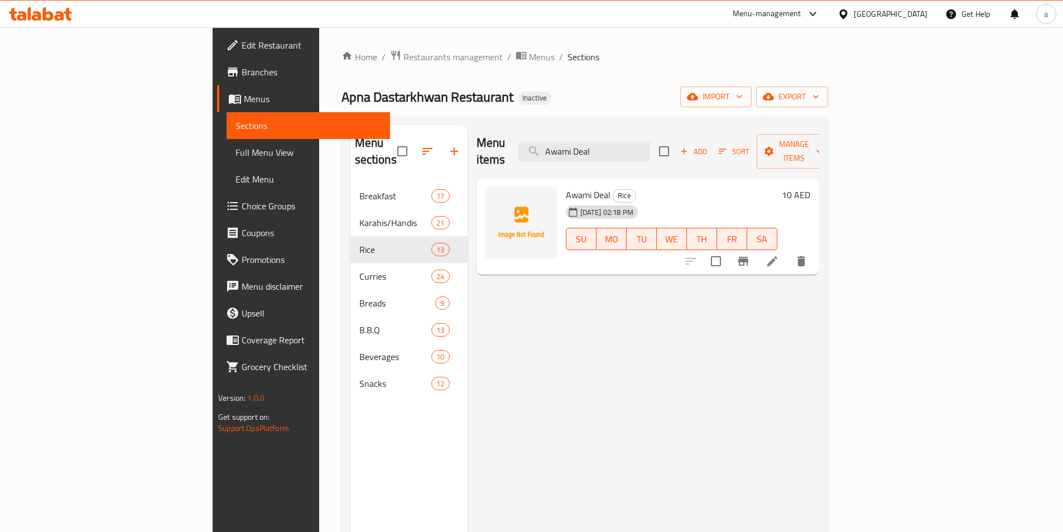
type input "Awami Deal"
click at [779, 255] on icon at bounding box center [772, 261] width 13 height 13
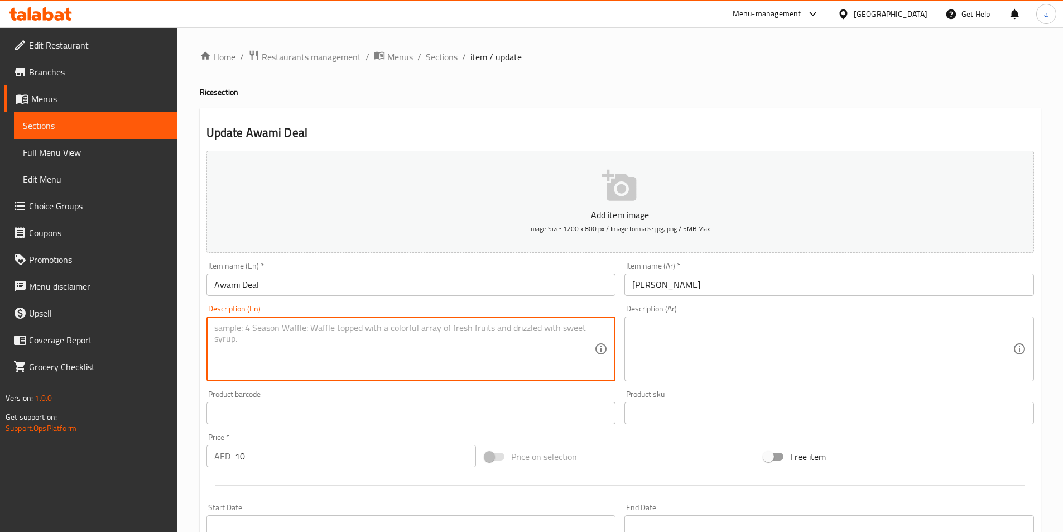
click at [294, 355] on textarea at bounding box center [404, 349] width 381 height 53
paste textarea "White rice+Degi Dal+Shami+Labban"
type textarea "White rice+Degi Dal+Shami+Labban"
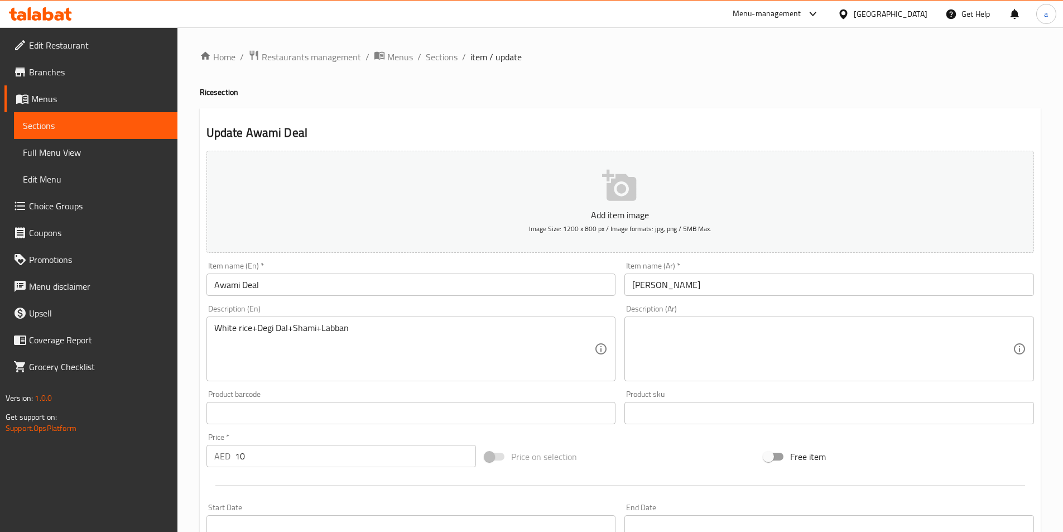
click at [745, 325] on textarea at bounding box center [822, 349] width 381 height 53
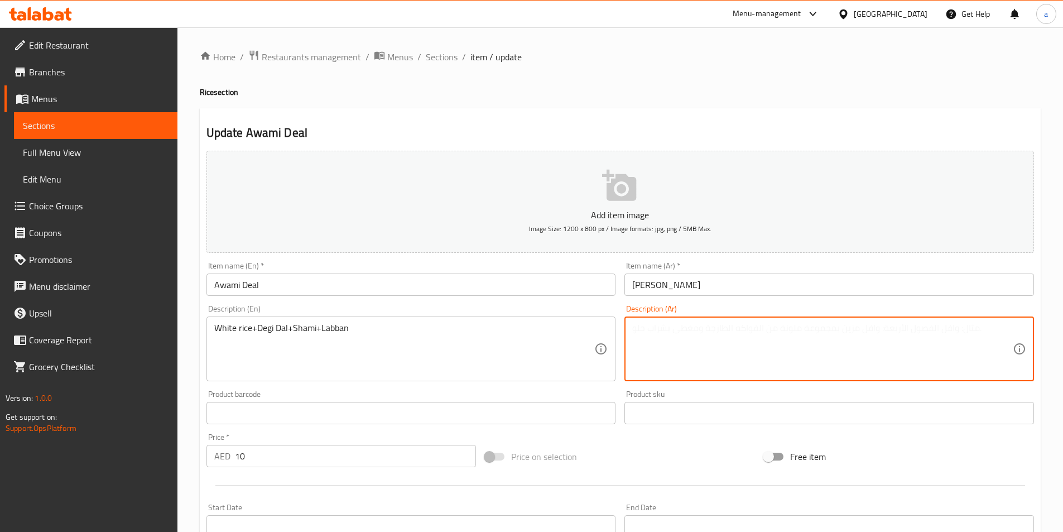
paste textarea "أرز أبيض + دجي دال + شامي + (لبن)"
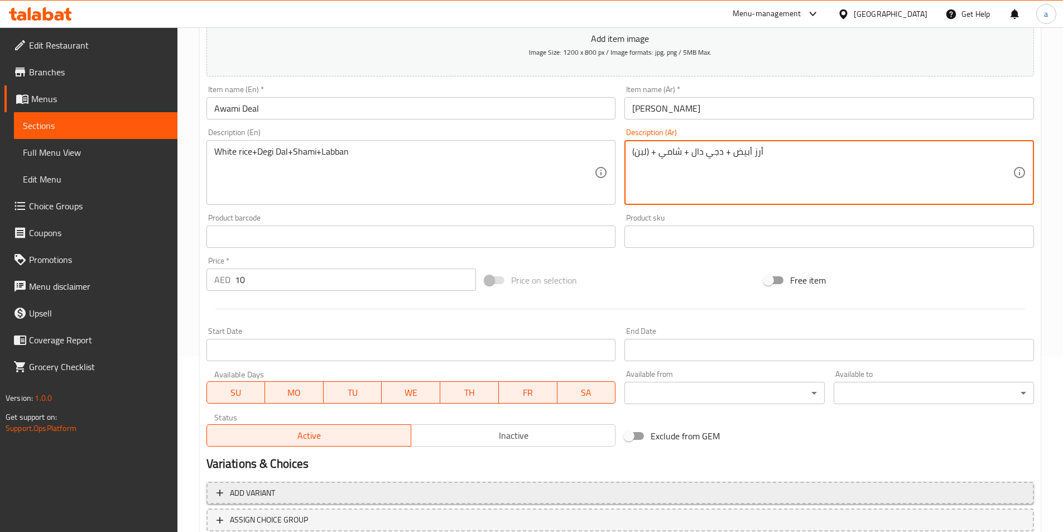
scroll to position [257, 0]
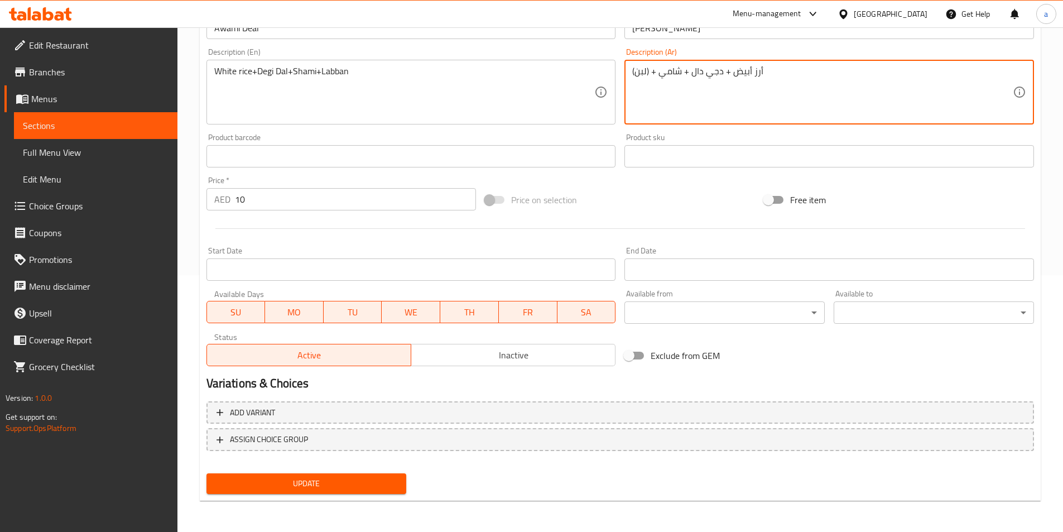
type textarea "أرز أبيض + دجي دال + شامي + (لبن)"
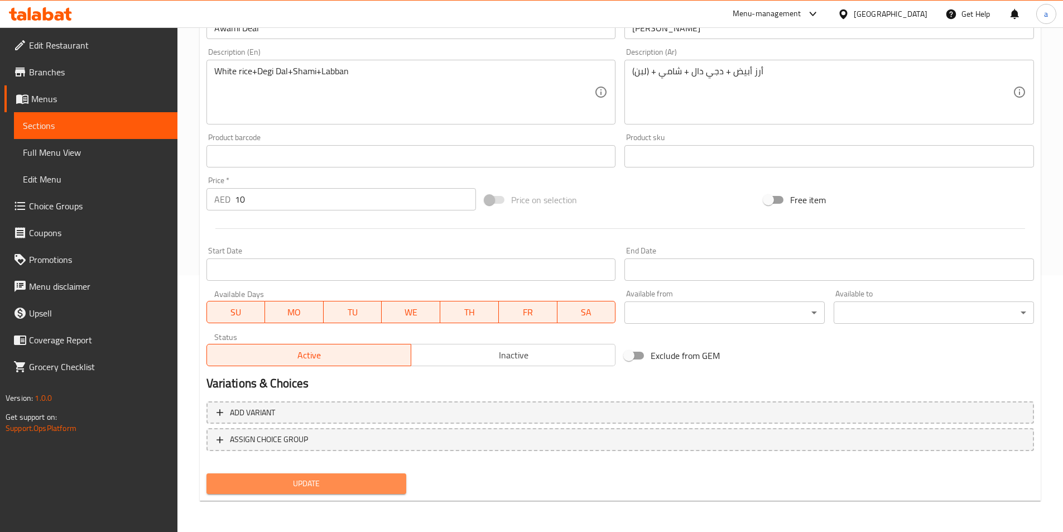
click at [339, 481] on span "Update" at bounding box center [306, 484] width 183 height 14
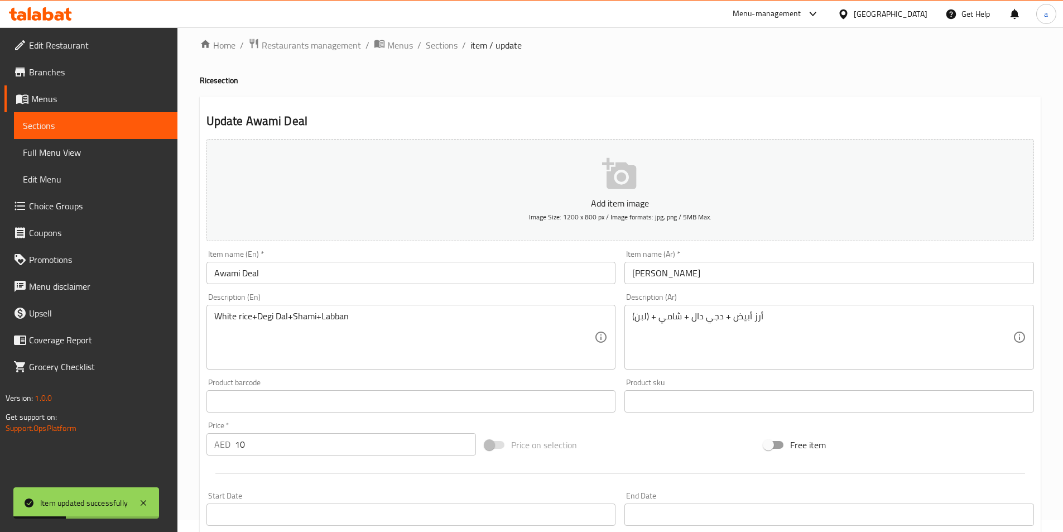
scroll to position [0, 0]
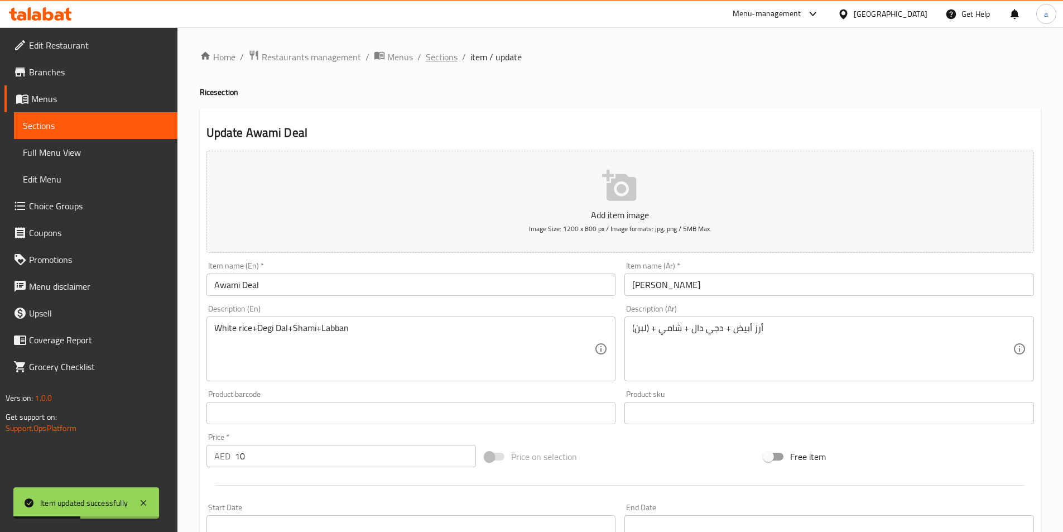
click at [448, 61] on span "Sections" at bounding box center [442, 56] width 32 height 13
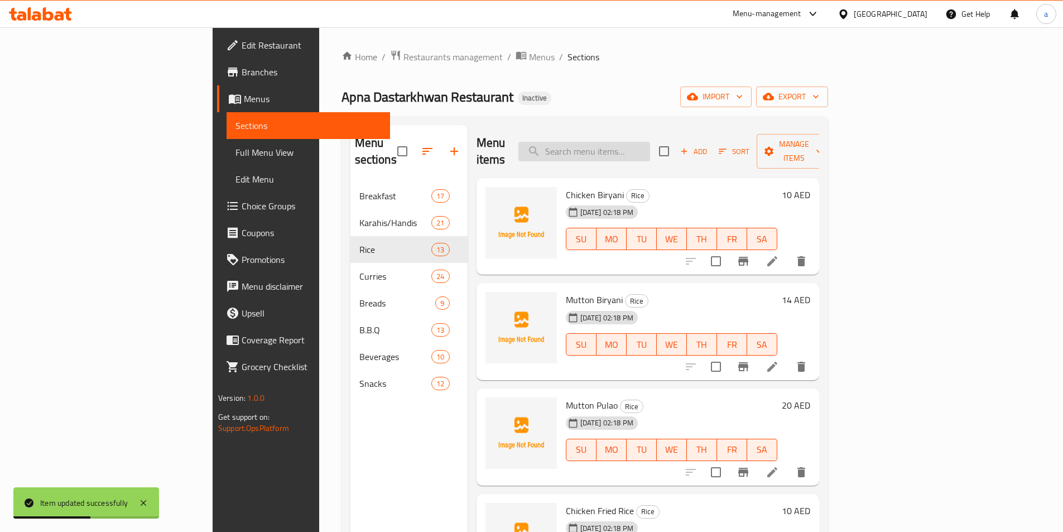
click at [623, 142] on input "search" at bounding box center [585, 152] width 132 height 20
paste input "Special Deal"
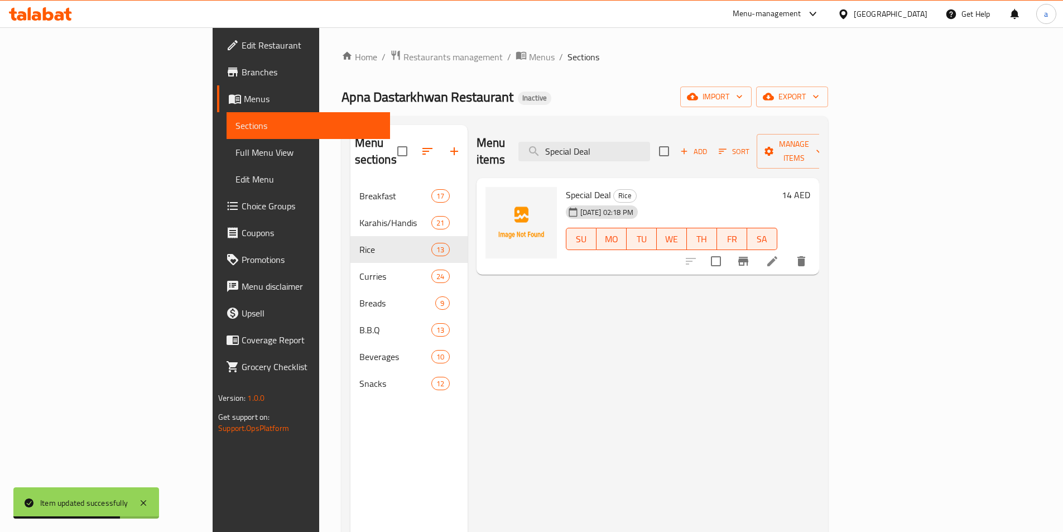
type input "Special Deal"
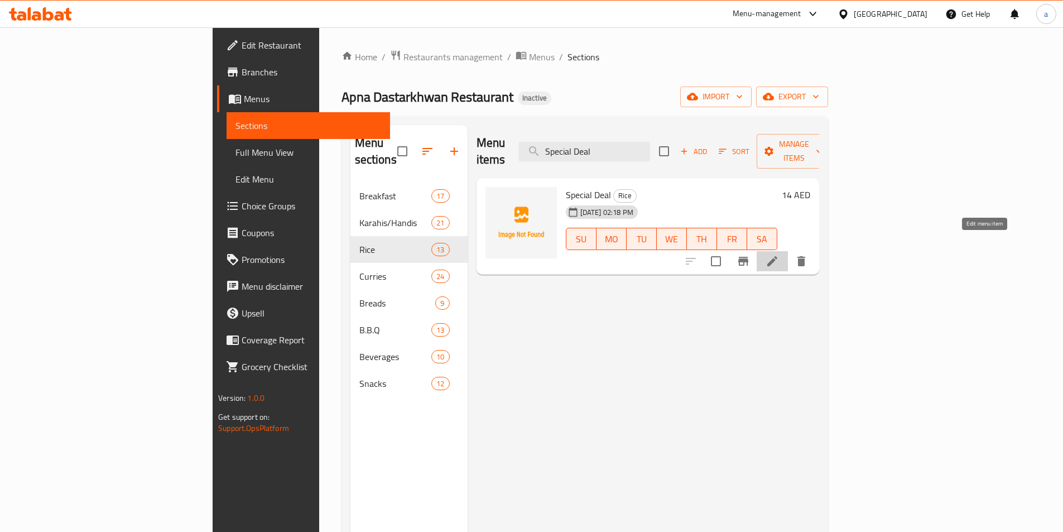
click at [779, 255] on icon at bounding box center [772, 261] width 13 height 13
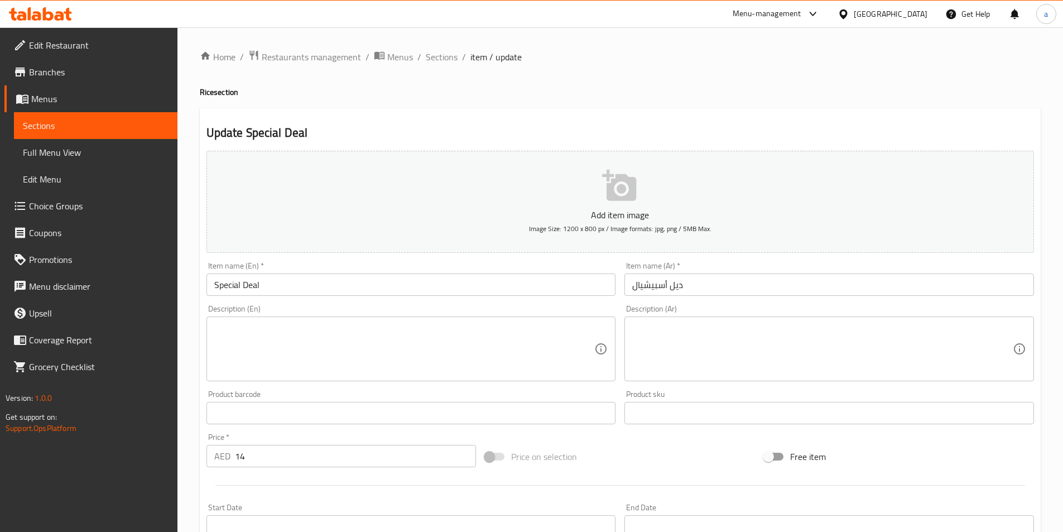
click at [349, 327] on textarea at bounding box center [404, 349] width 381 height 53
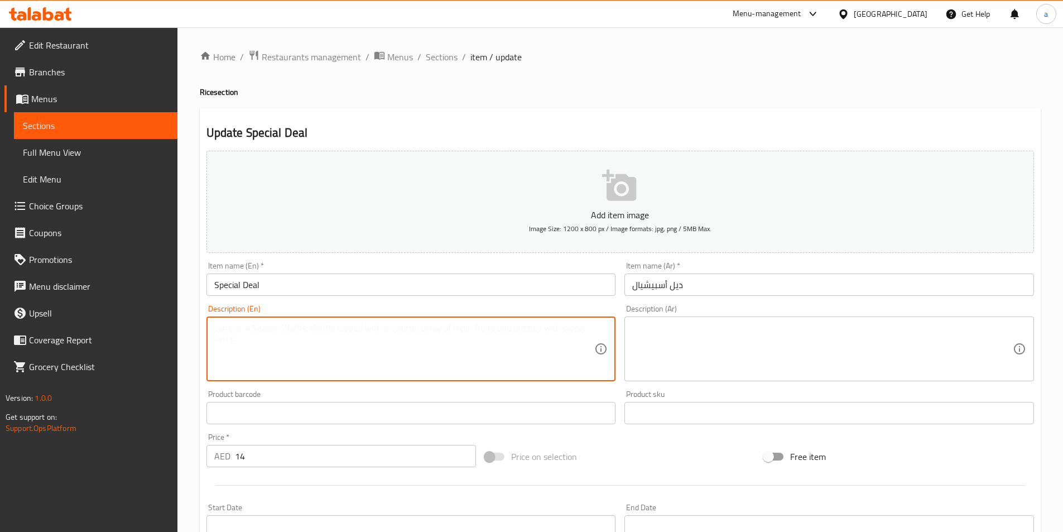
paste textarea "Chicken Biryani +Shami+Soft Drink"
type textarea "Chicken Biryani +Shami+Soft Drink"
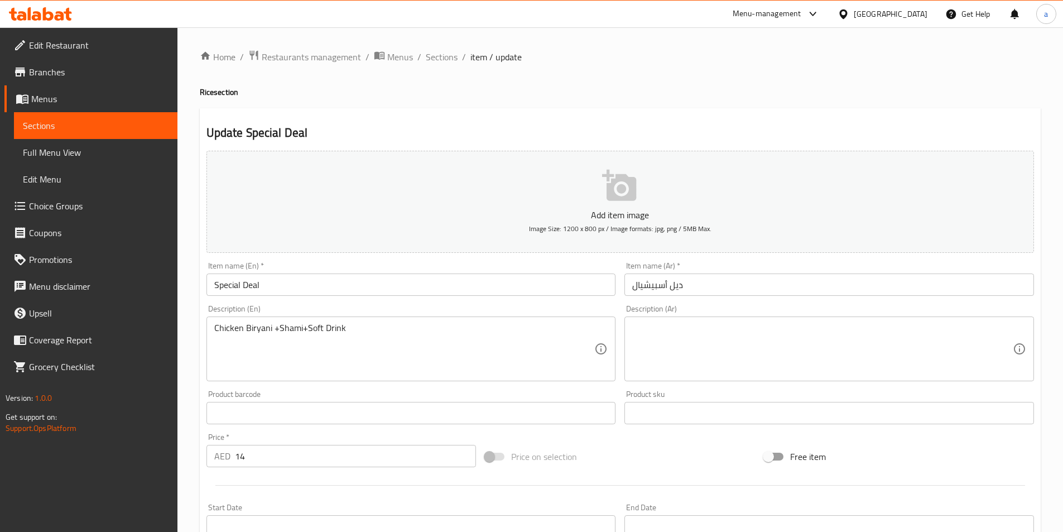
click at [716, 329] on textarea at bounding box center [822, 349] width 381 height 53
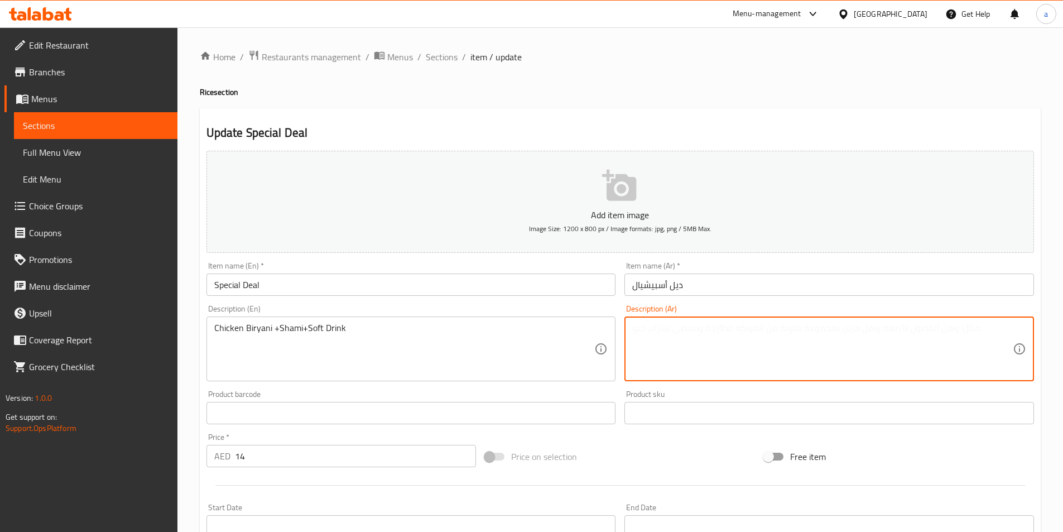
paste textarea "برياني دجاج + شامي + مشروب غازي"
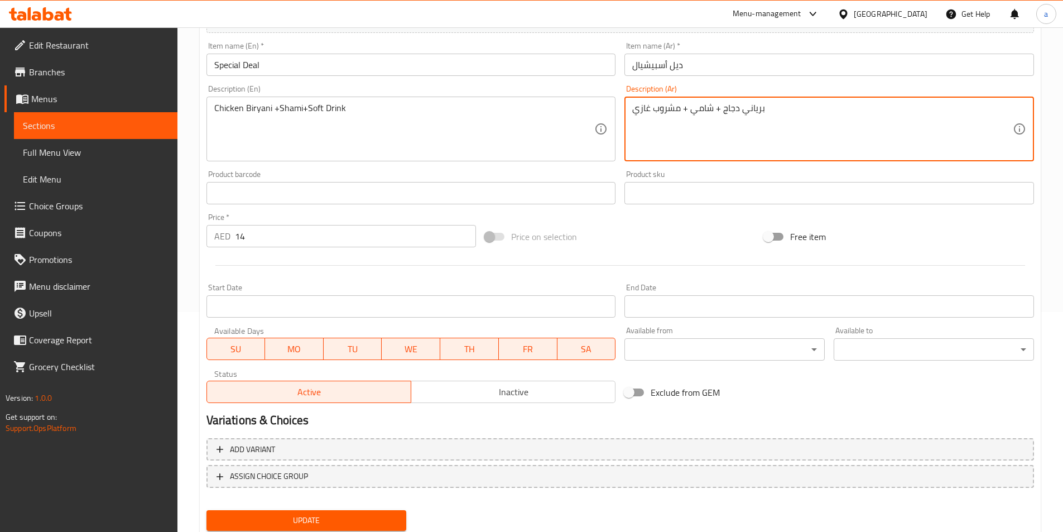
scroll to position [257, 0]
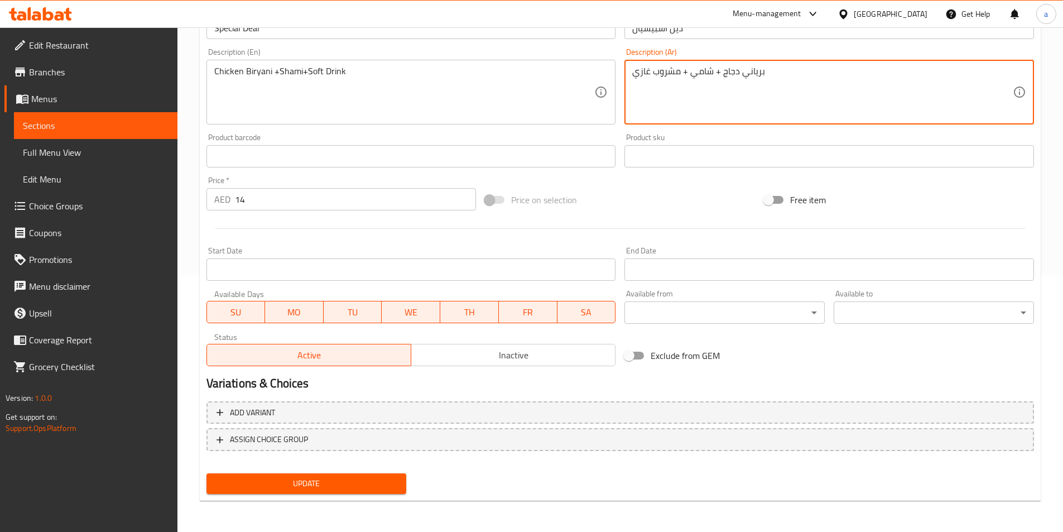
type textarea "برياني دجاج + شامي + مشروب غازي"
click at [313, 481] on span "Update" at bounding box center [306, 484] width 183 height 14
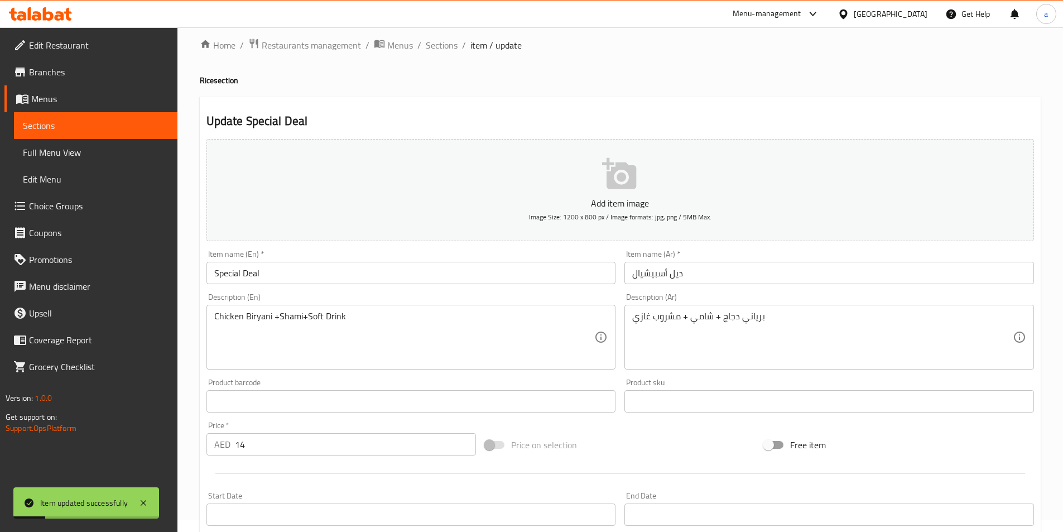
scroll to position [0, 0]
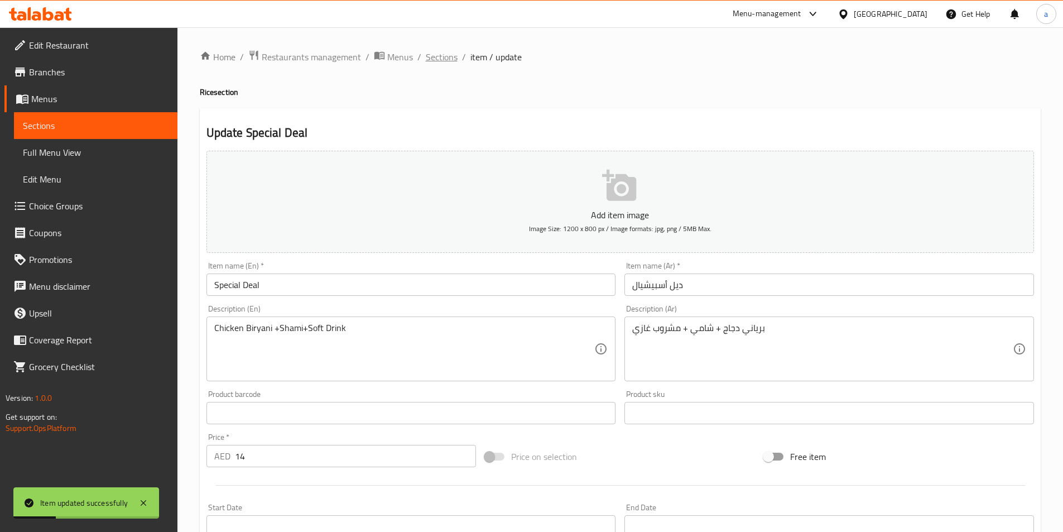
click at [436, 60] on span "Sections" at bounding box center [442, 56] width 32 height 13
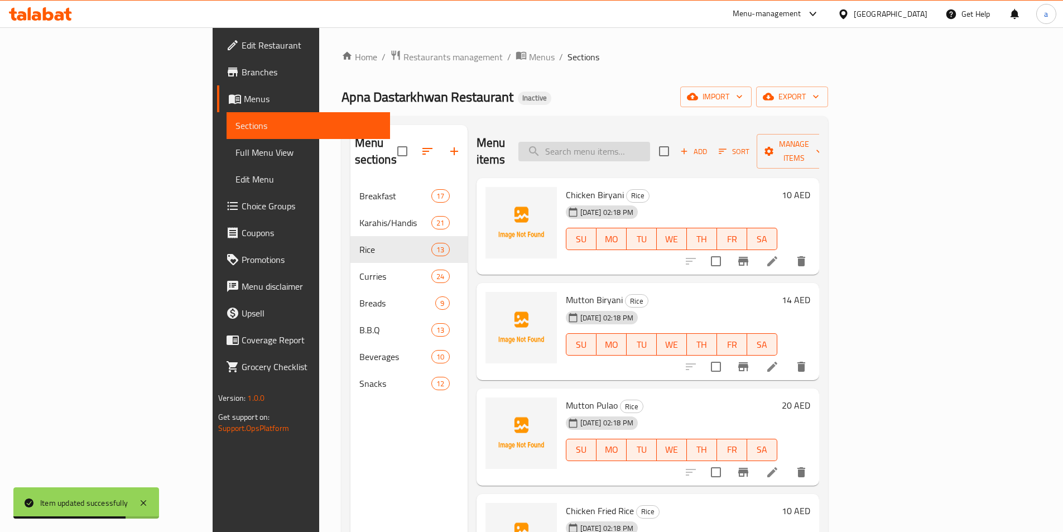
click at [650, 147] on input "search" at bounding box center [585, 152] width 132 height 20
paste input "Apni Deal"
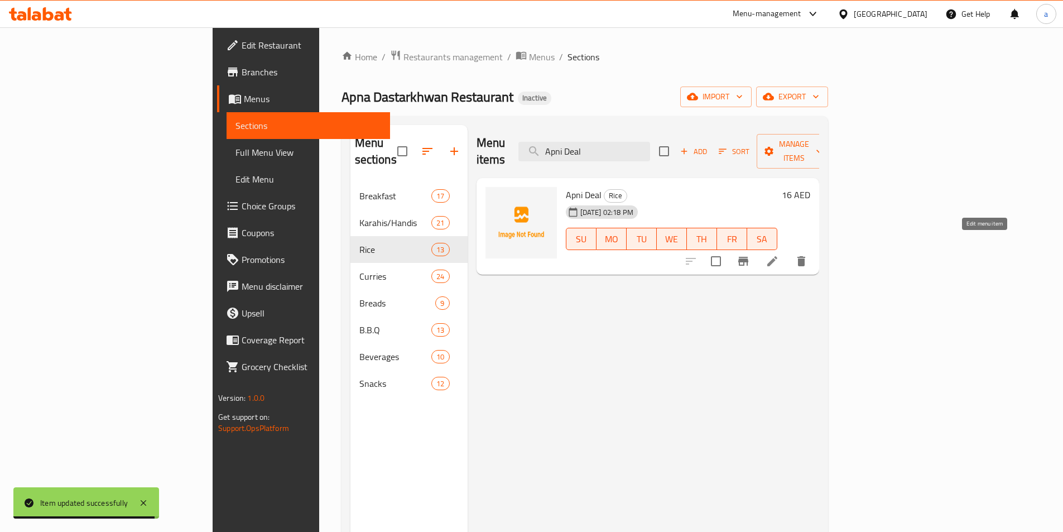
type input "Apni Deal"
click at [778, 256] on icon at bounding box center [773, 261] width 10 height 10
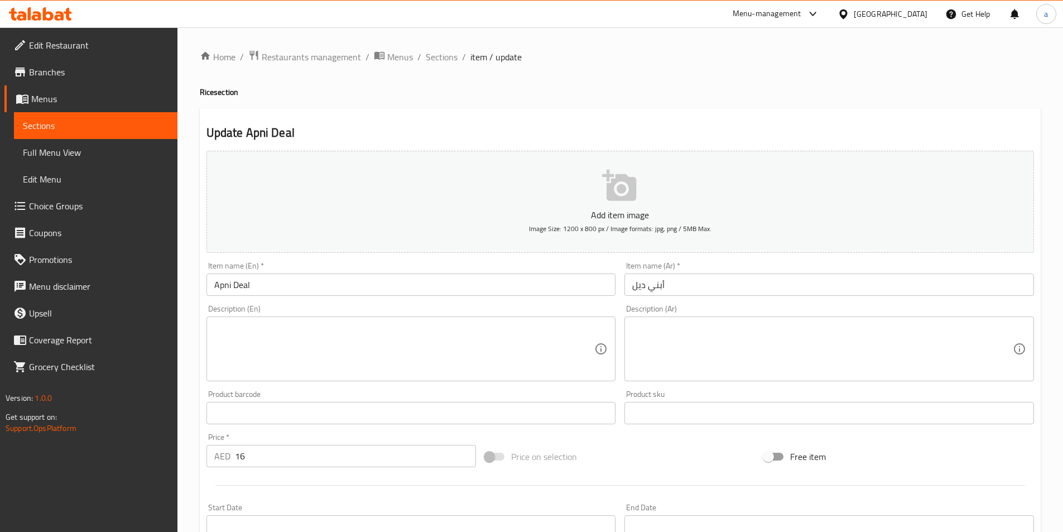
click at [301, 340] on textarea at bounding box center [404, 349] width 381 height 53
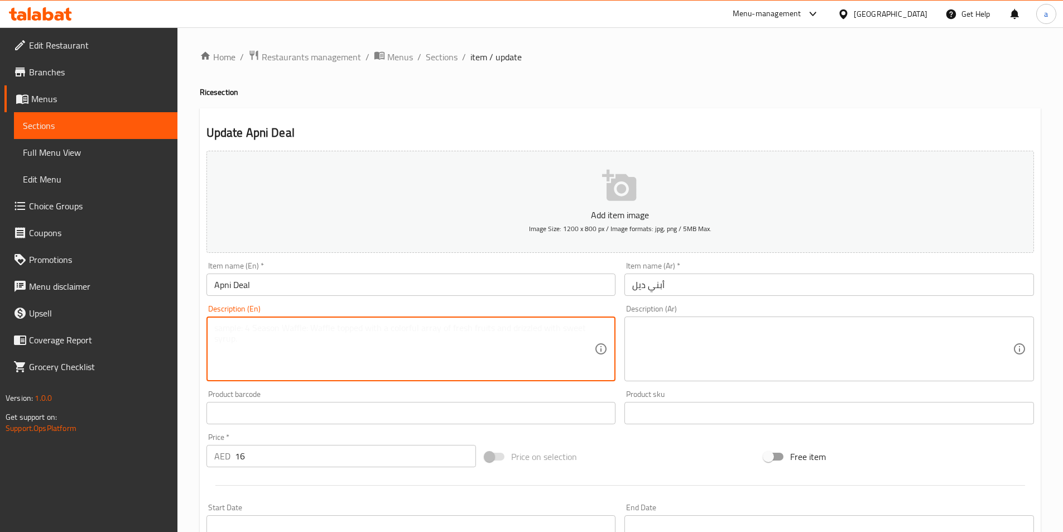
paste textarea "Mutton Pulao+Shami+Soft Drink"
type textarea "Mutton Pulao+Shami+Soft Drink"
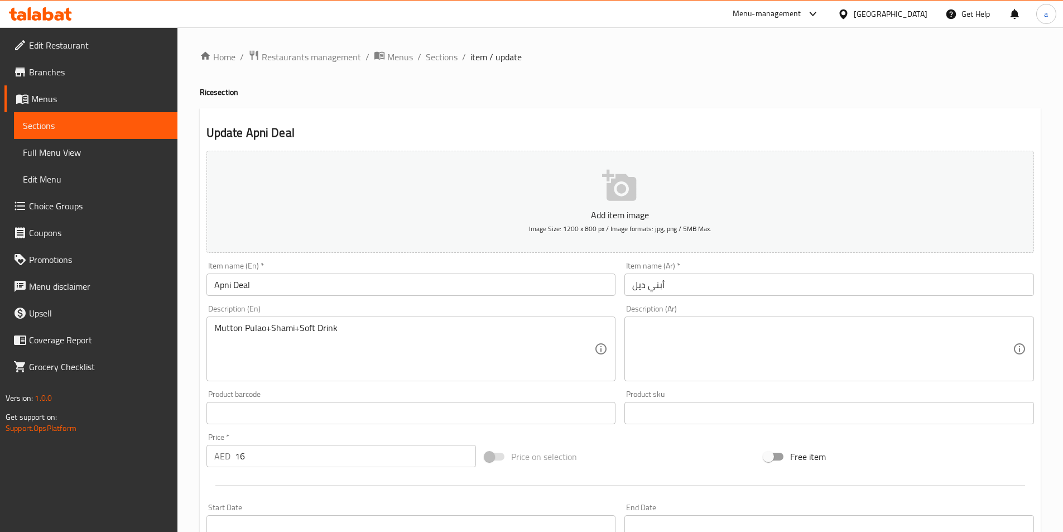
click at [693, 333] on textarea at bounding box center [822, 349] width 381 height 53
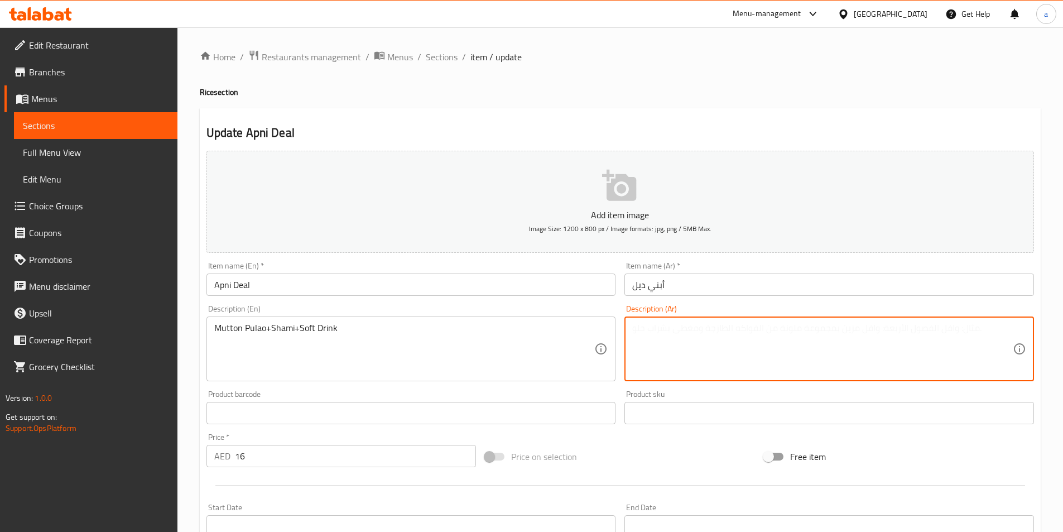
paste textarea "بولاو لحم غنم+ شامي + مشروب غازي"
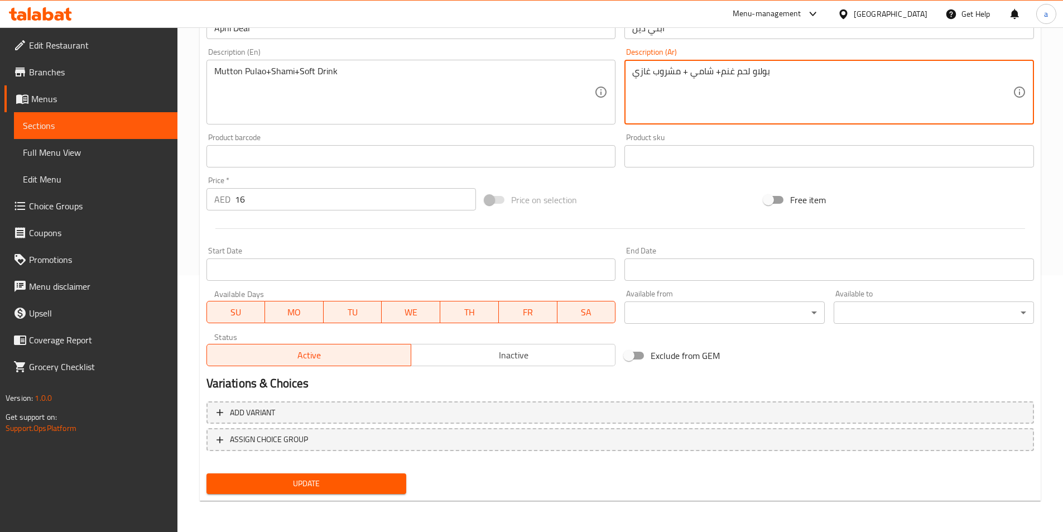
type textarea "بولاو لحم غنم+ شامي + مشروب غازي"
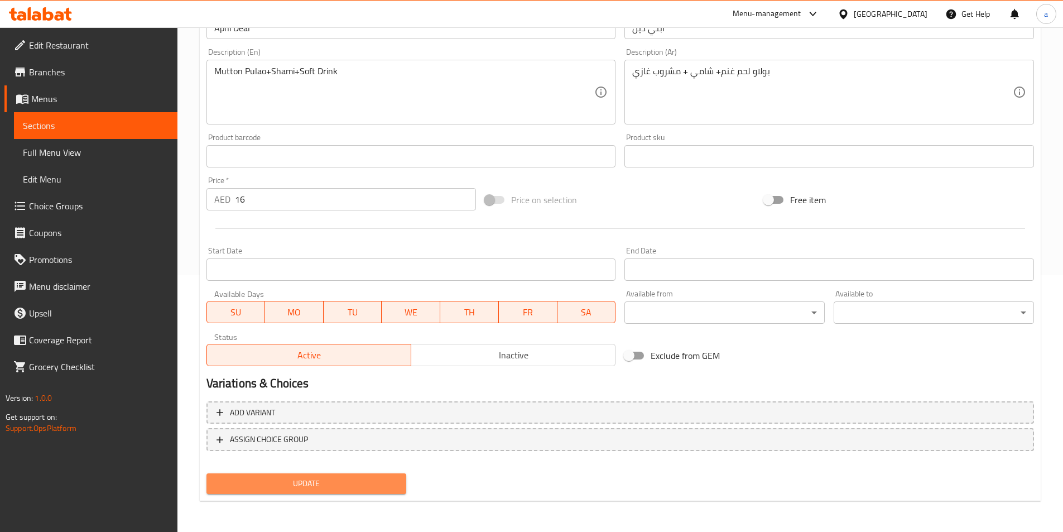
click at [364, 484] on span "Update" at bounding box center [306, 484] width 183 height 14
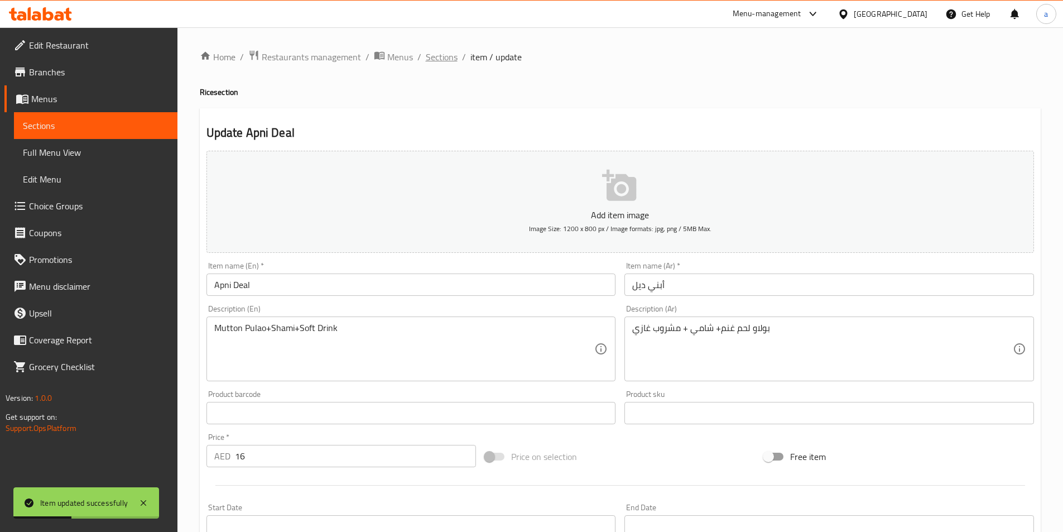
click at [444, 62] on span "Sections" at bounding box center [442, 56] width 32 height 13
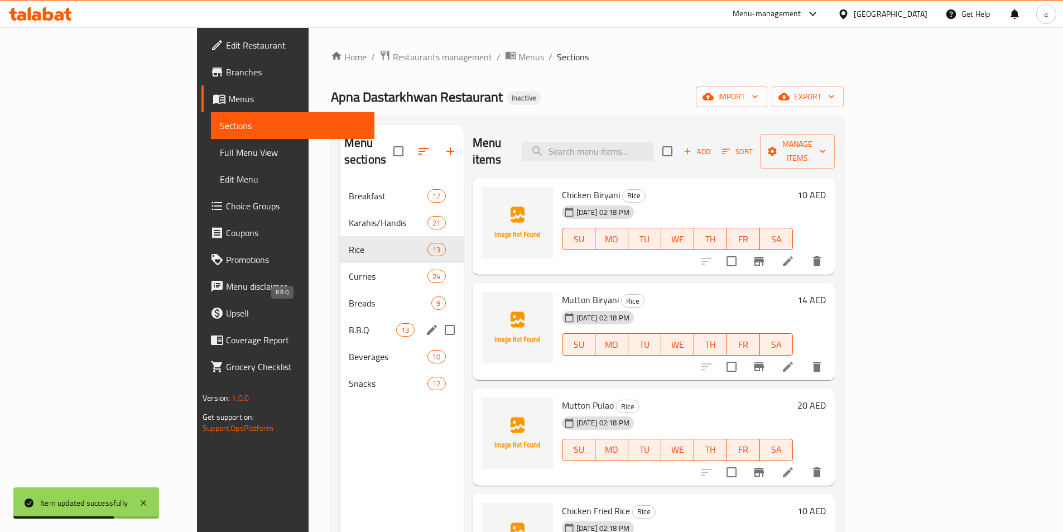
click at [349, 323] on span "B.B.Q" at bounding box center [372, 329] width 47 height 13
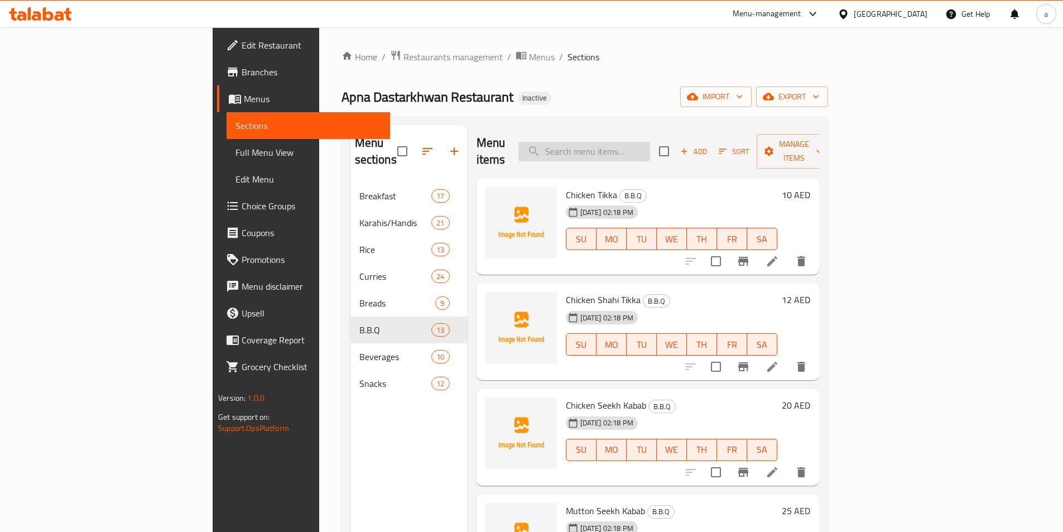
click at [650, 144] on input "search" at bounding box center [585, 152] width 132 height 20
paste input "Vegetables"
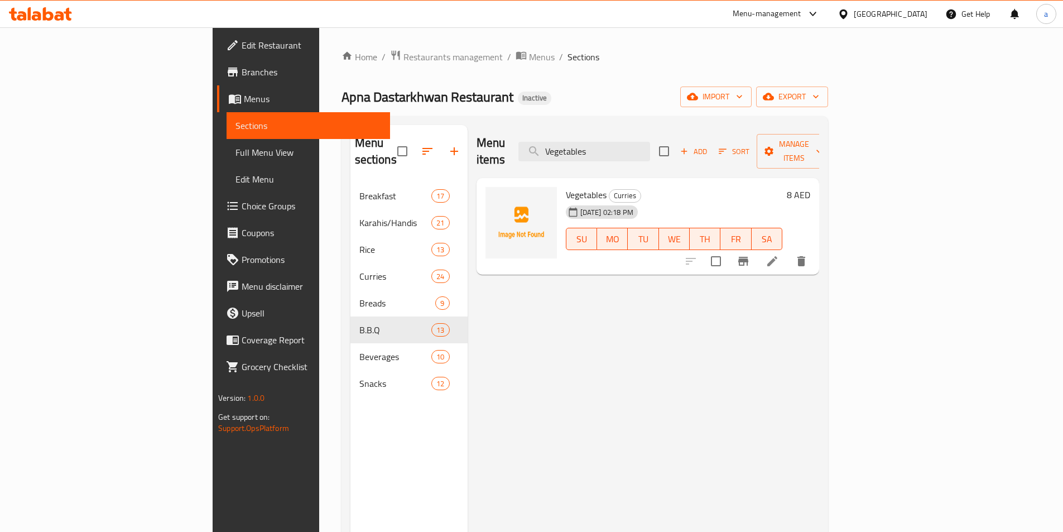
type input "Vegetables"
click at [788, 251] on li at bounding box center [772, 261] width 31 height 20
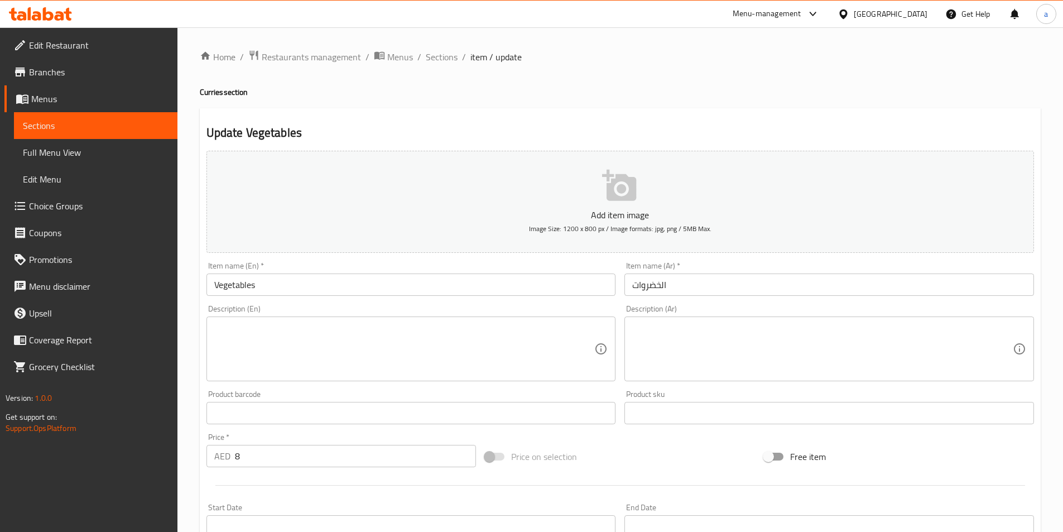
click at [352, 359] on textarea at bounding box center [404, 349] width 381 height 53
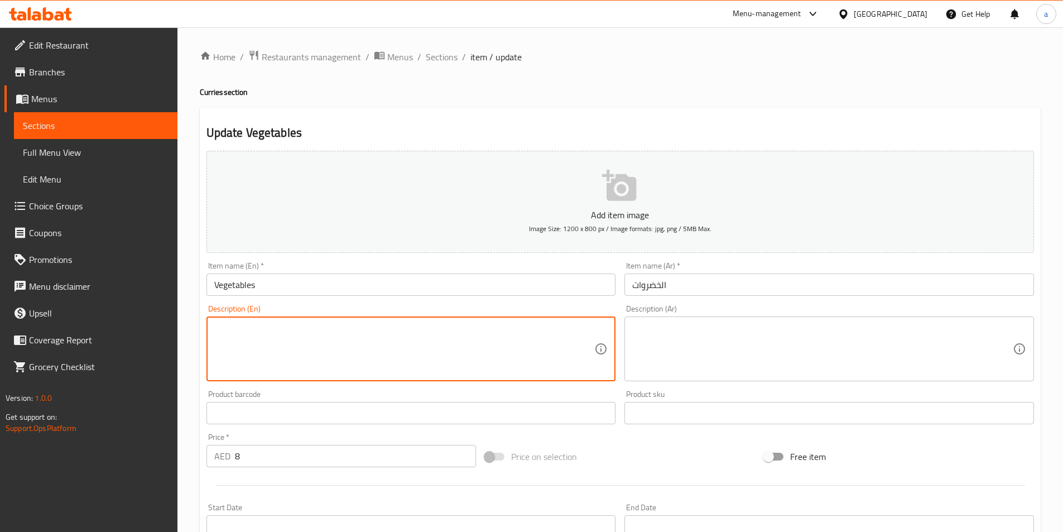
paste textarea "Gobhi, Shimla, Erwi, Methi, Palak, loki, Mix"
type textarea "Gobhi, Shimla, Erwi, Methi, Palak, loki, Mix"
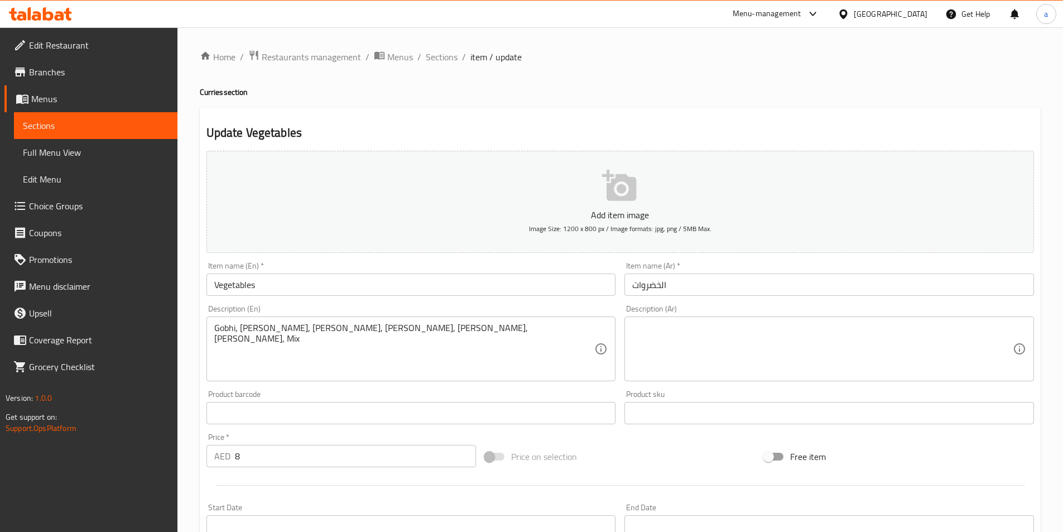
click at [734, 333] on textarea at bounding box center [822, 349] width 381 height 53
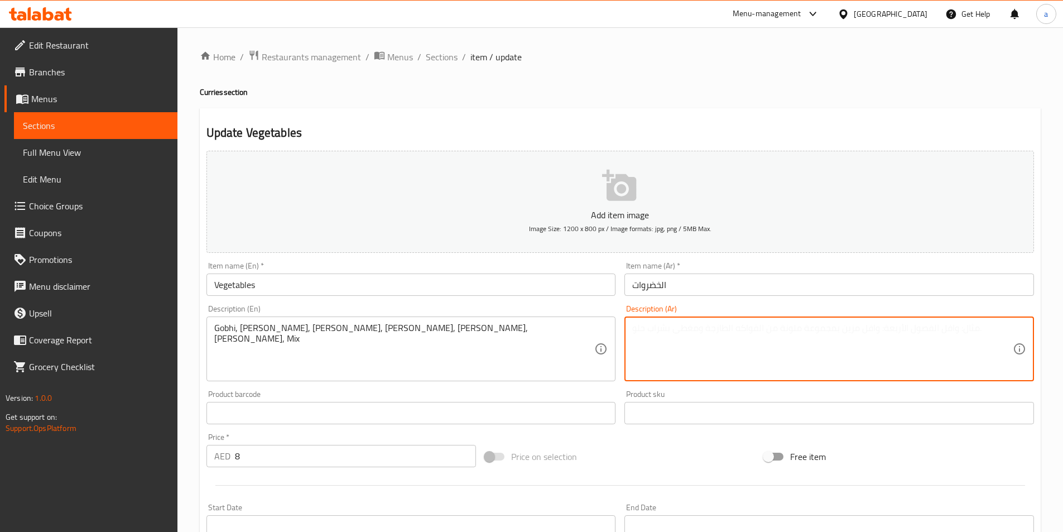
paste textarea "جوبهي، شيملا، إروي، ميثي، بالاك، لوكي، مشكل"
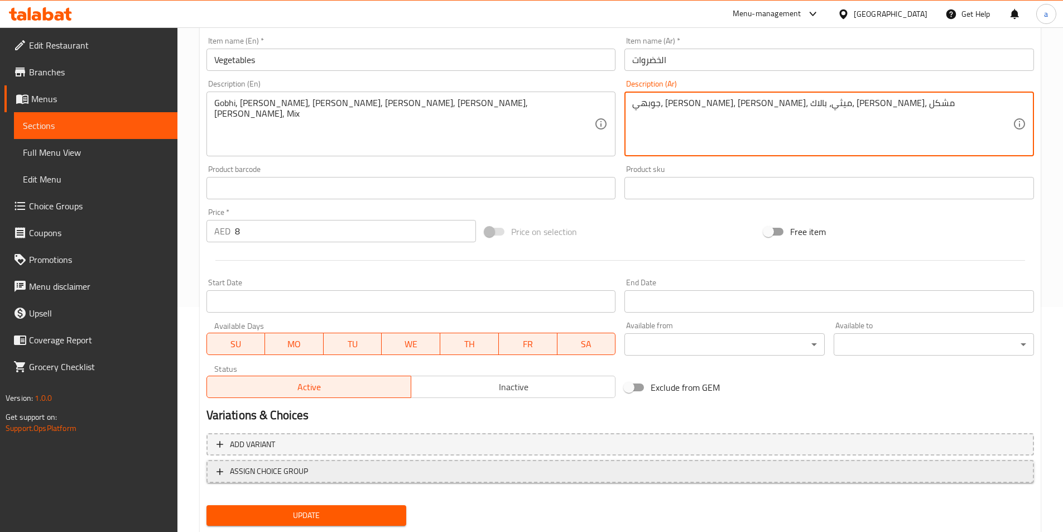
scroll to position [257, 0]
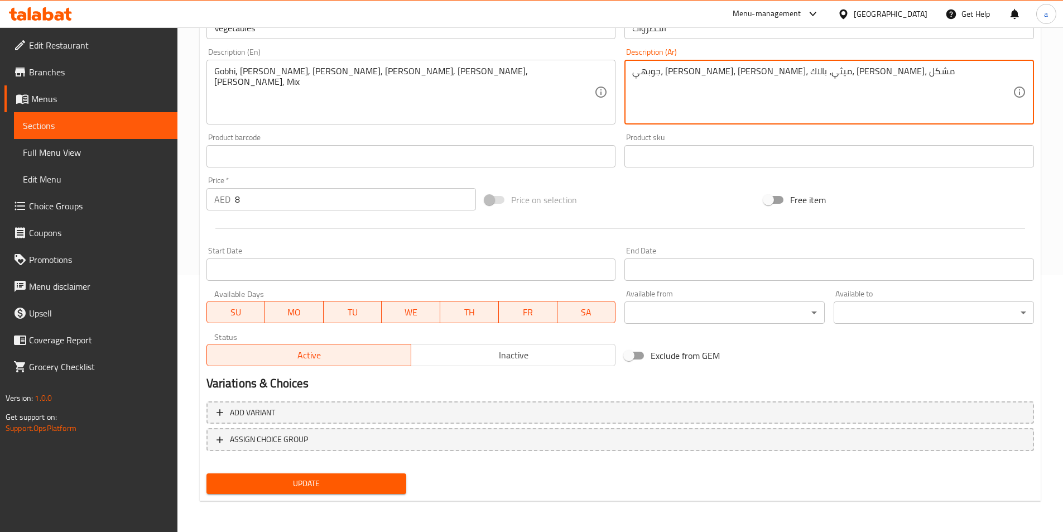
type textarea "جوبهي، شيملا، إروي، ميثي، بالاك، لوكي، مشكل"
click at [330, 486] on span "Update" at bounding box center [306, 484] width 183 height 14
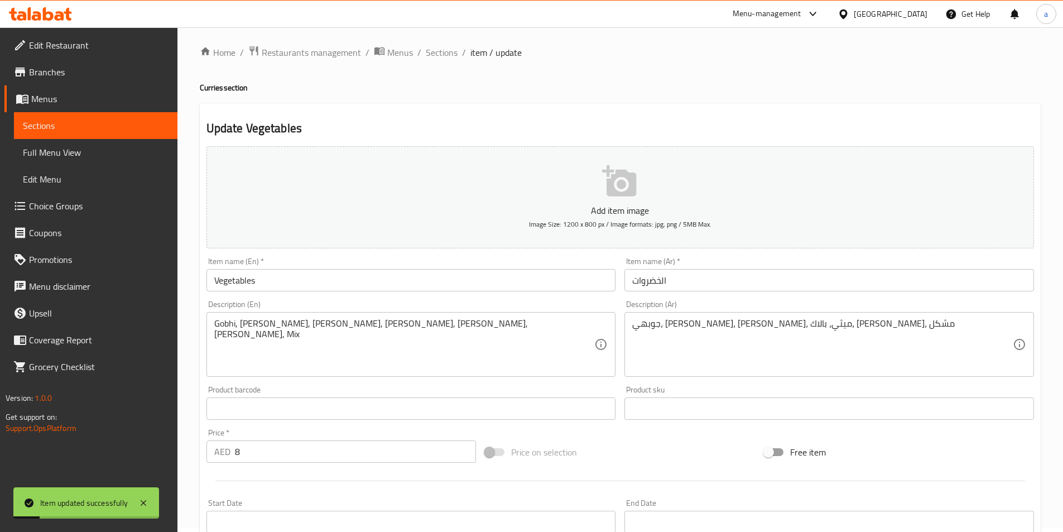
scroll to position [0, 0]
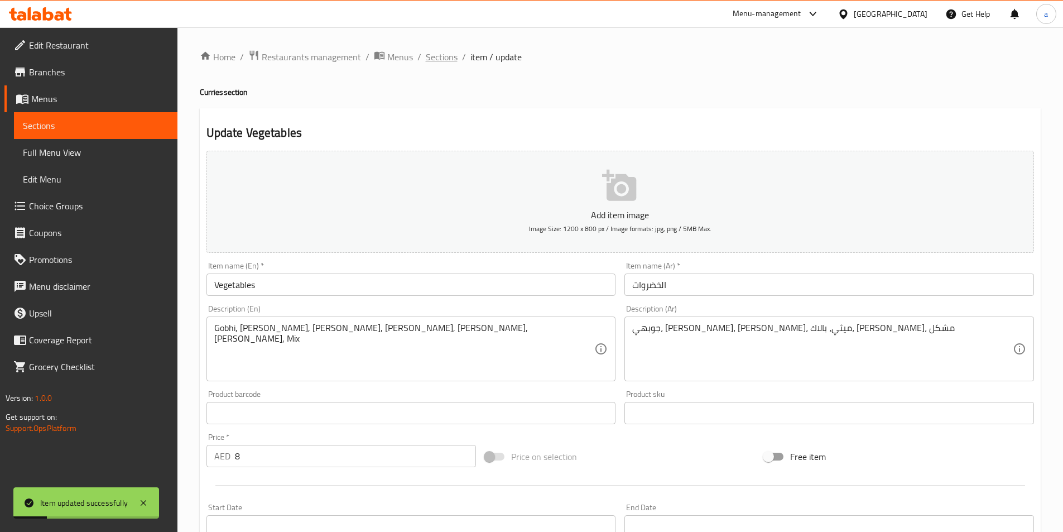
click at [430, 59] on span "Sections" at bounding box center [442, 56] width 32 height 13
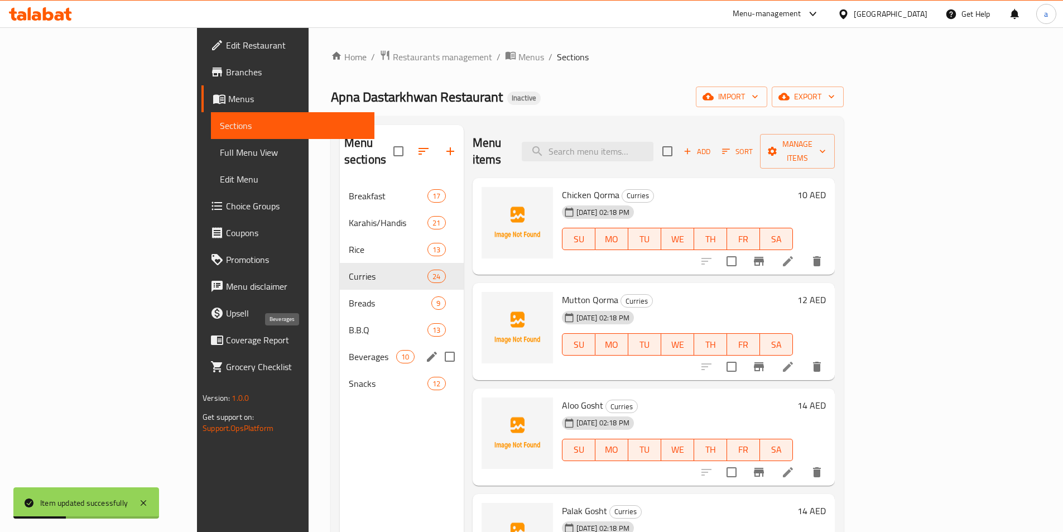
click at [349, 350] on span "Beverages" at bounding box center [372, 356] width 47 height 13
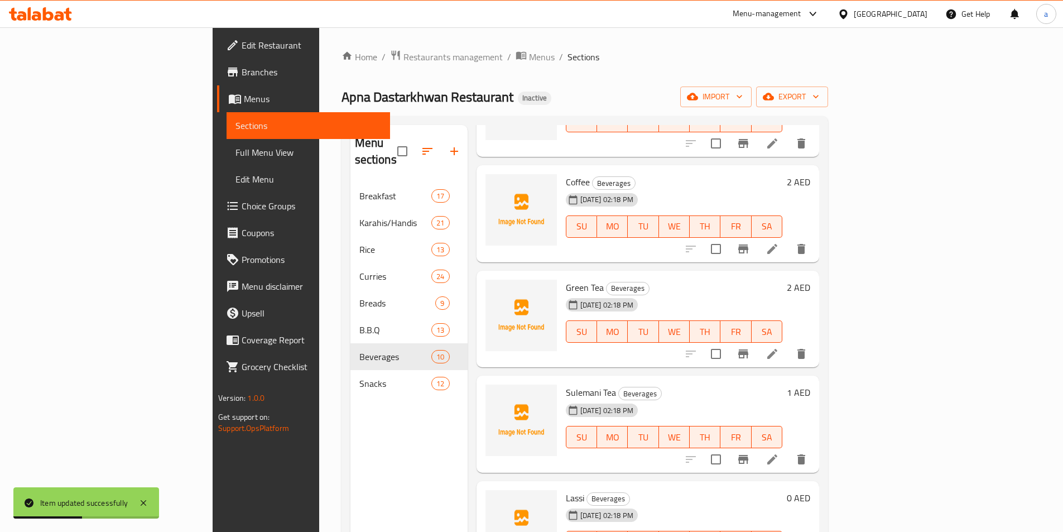
scroll to position [447, 0]
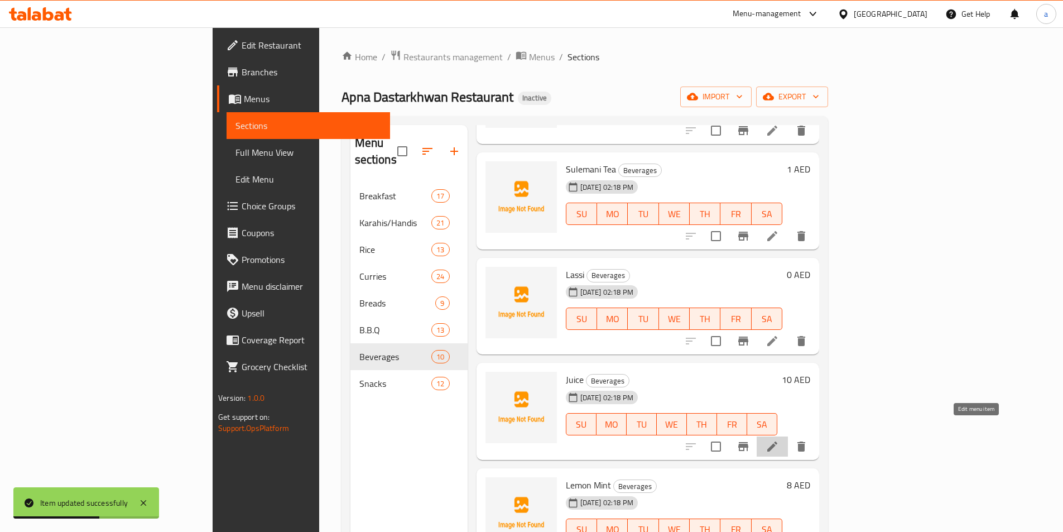
click at [779, 440] on icon at bounding box center [772, 446] width 13 height 13
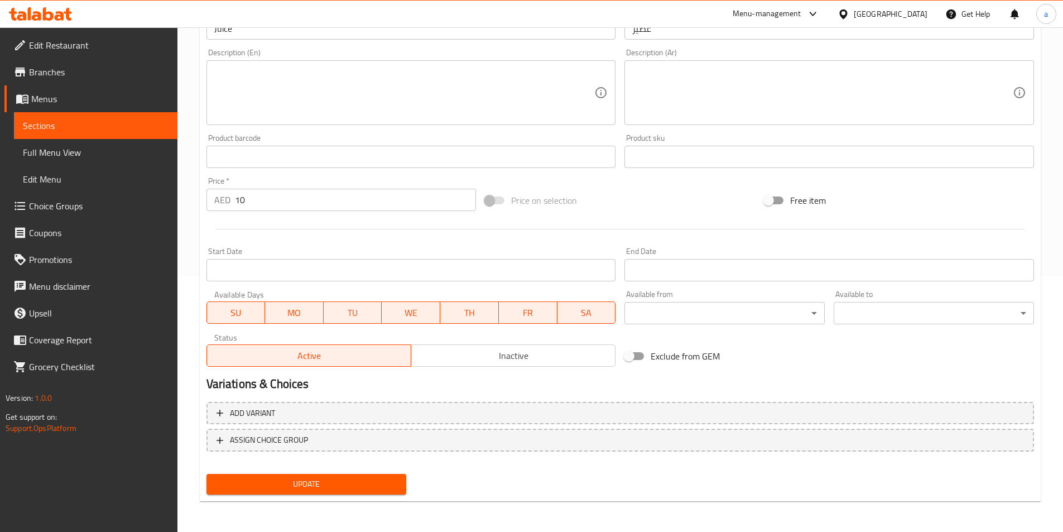
scroll to position [257, 0]
click at [80, 154] on span "Full Menu View" at bounding box center [96, 152] width 146 height 13
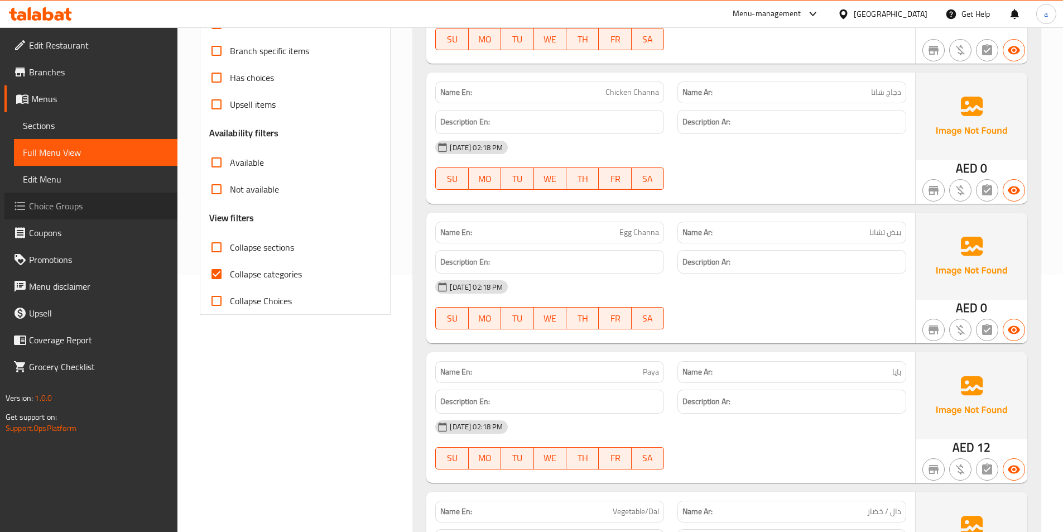
click at [79, 200] on span "Choice Groups" at bounding box center [99, 205] width 140 height 13
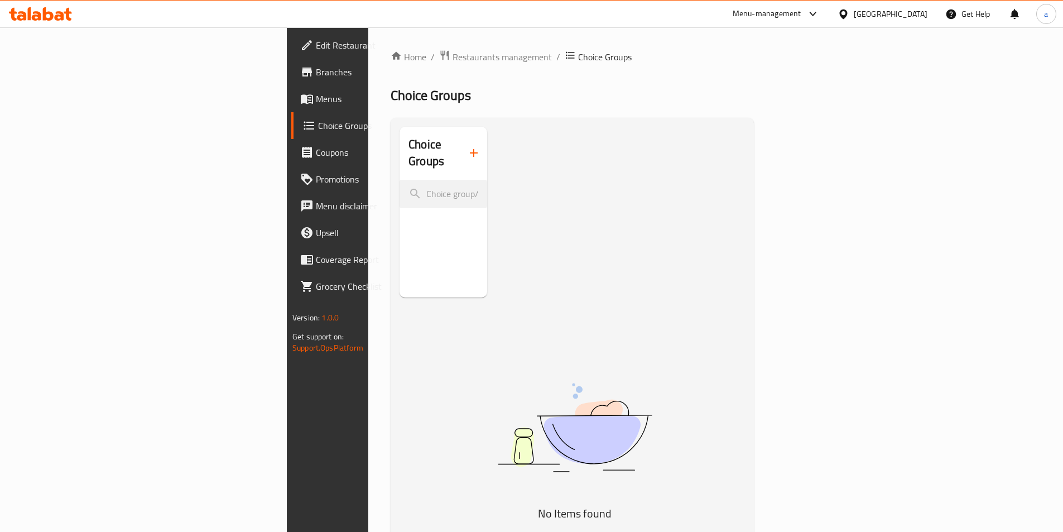
click at [467, 146] on icon "button" at bounding box center [473, 152] width 13 height 13
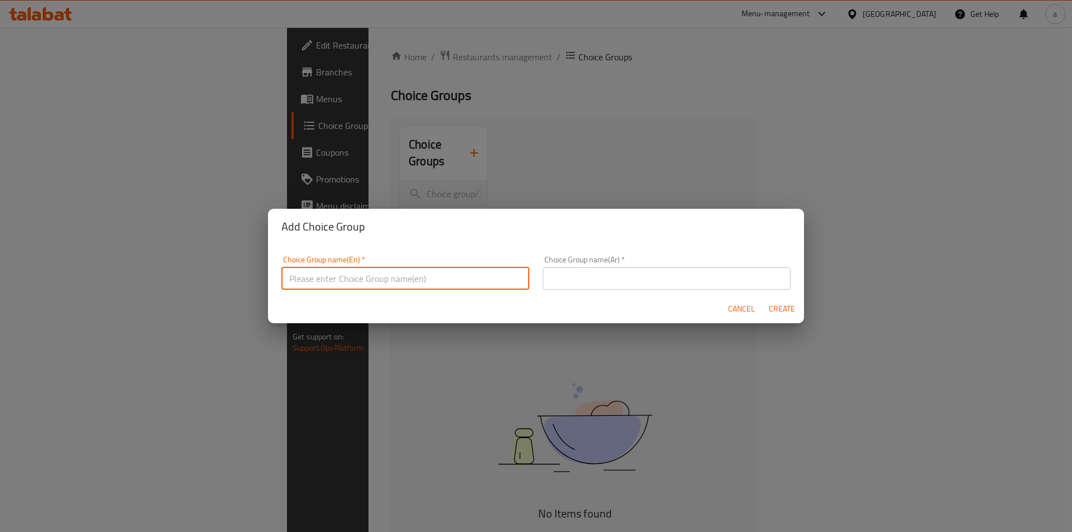
click at [367, 271] on input "text" at bounding box center [405, 278] width 248 height 22
type input "your choice of drink"
click at [579, 282] on input "text" at bounding box center [667, 278] width 248 height 22
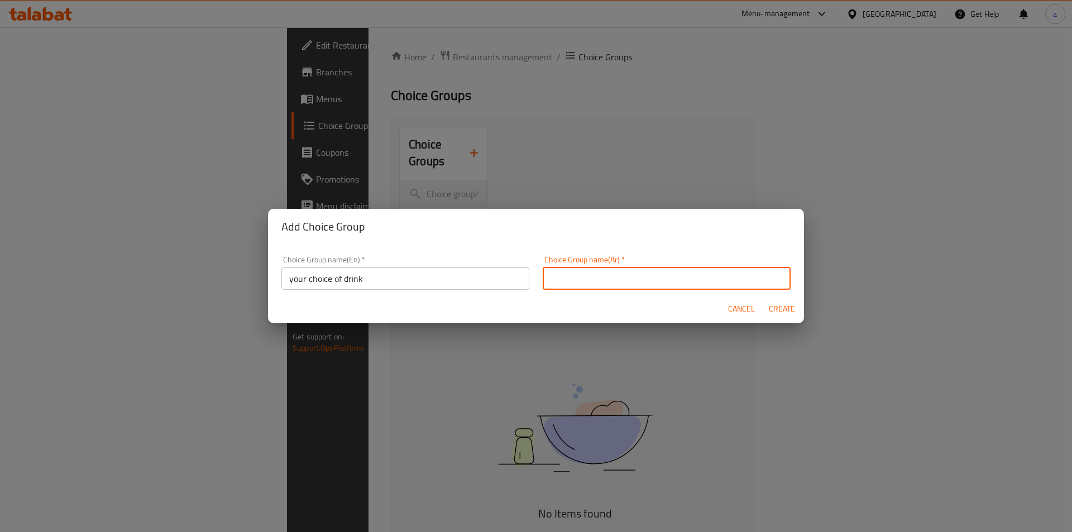
type input "اختيارك من المشروب"
click at [778, 306] on span "Create" at bounding box center [781, 309] width 27 height 14
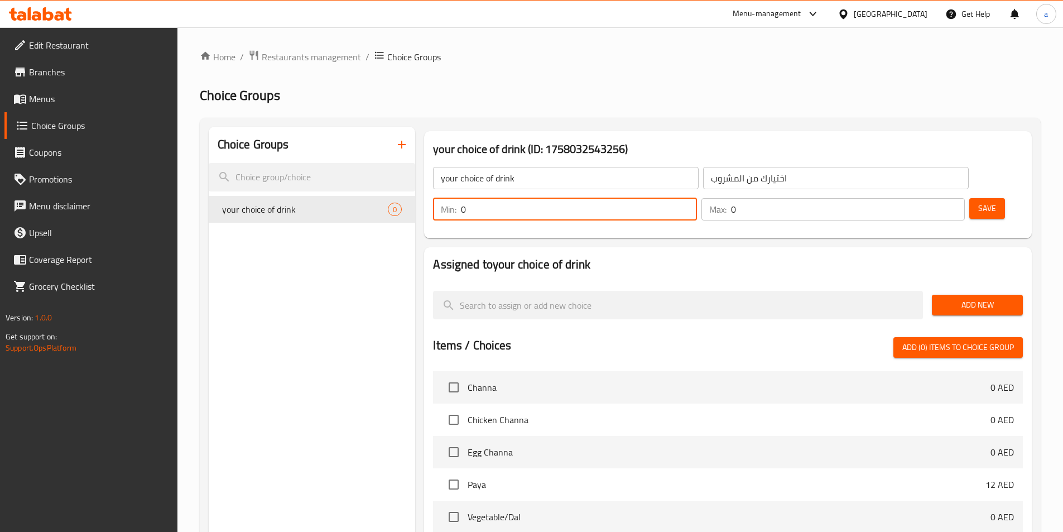
click at [697, 198] on input "0" at bounding box center [579, 209] width 236 height 22
type input "1"
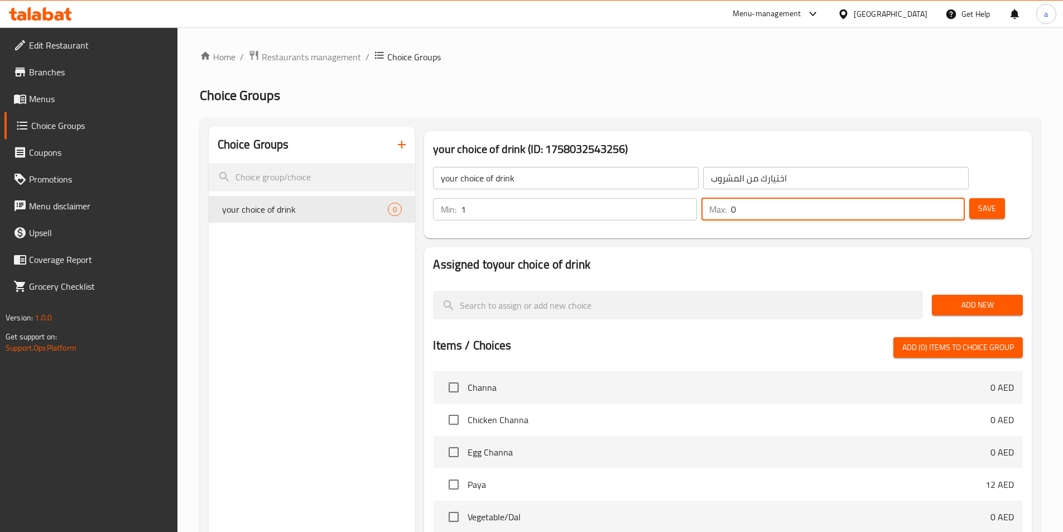
click at [928, 198] on input "0" at bounding box center [848, 209] width 234 height 22
type input "1"
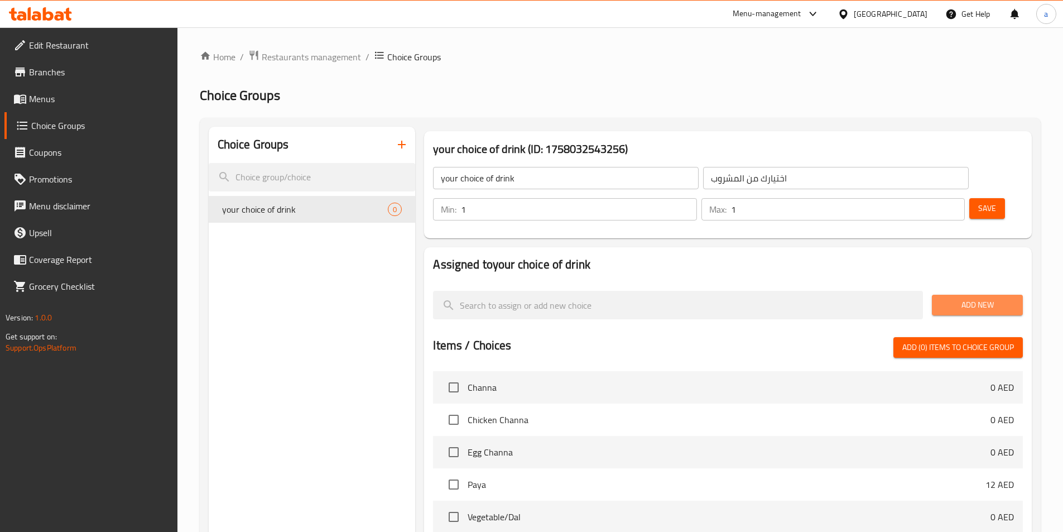
click at [946, 298] on span "Add New" at bounding box center [977, 305] width 73 height 14
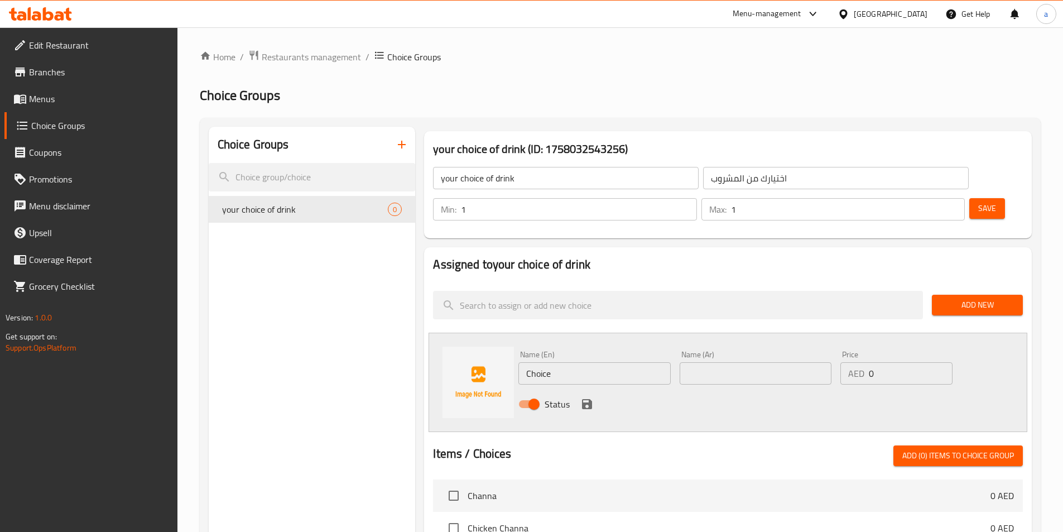
click at [597, 362] on input "Choice" at bounding box center [595, 373] width 152 height 22
paste input "Orang"
type input "Orange"
click at [738, 362] on input "text" at bounding box center [756, 373] width 152 height 22
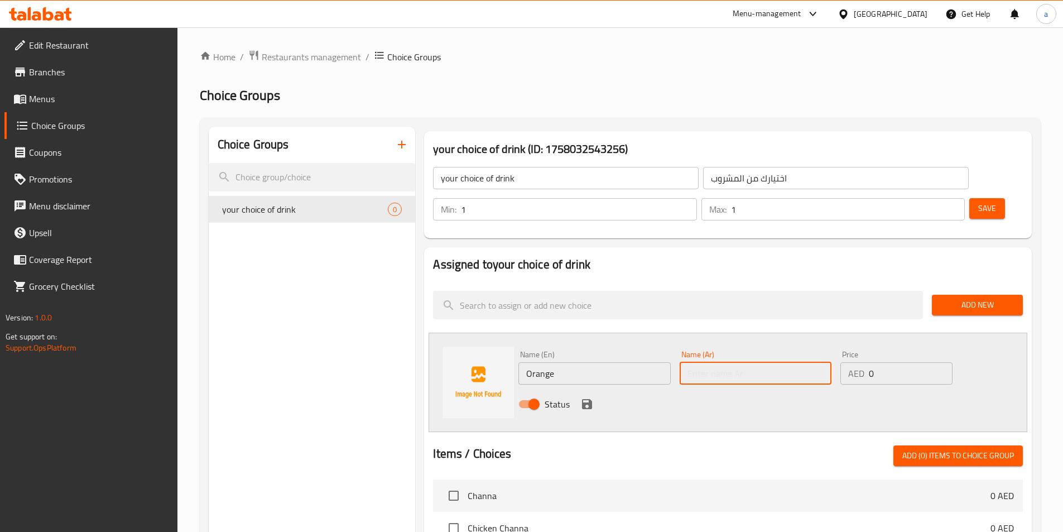
paste input "برتقال"
type input "برتقال"
click at [592, 399] on icon "save" at bounding box center [587, 404] width 10 height 10
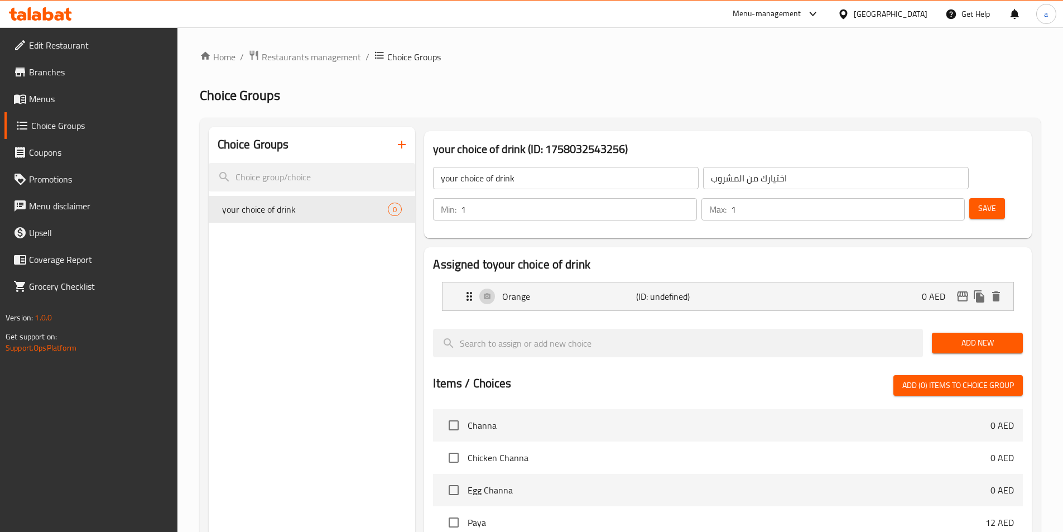
click at [972, 336] on span "Add New" at bounding box center [977, 343] width 73 height 14
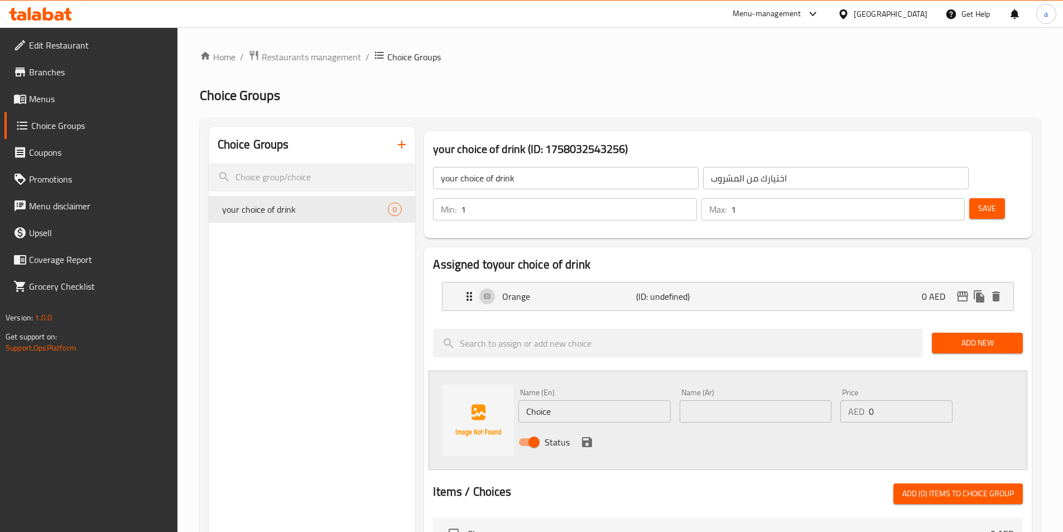
click at [580, 400] on input "Choice" at bounding box center [595, 411] width 152 height 22
click at [591, 400] on input "Choice" at bounding box center [595, 411] width 152 height 22
paste input "جزر"
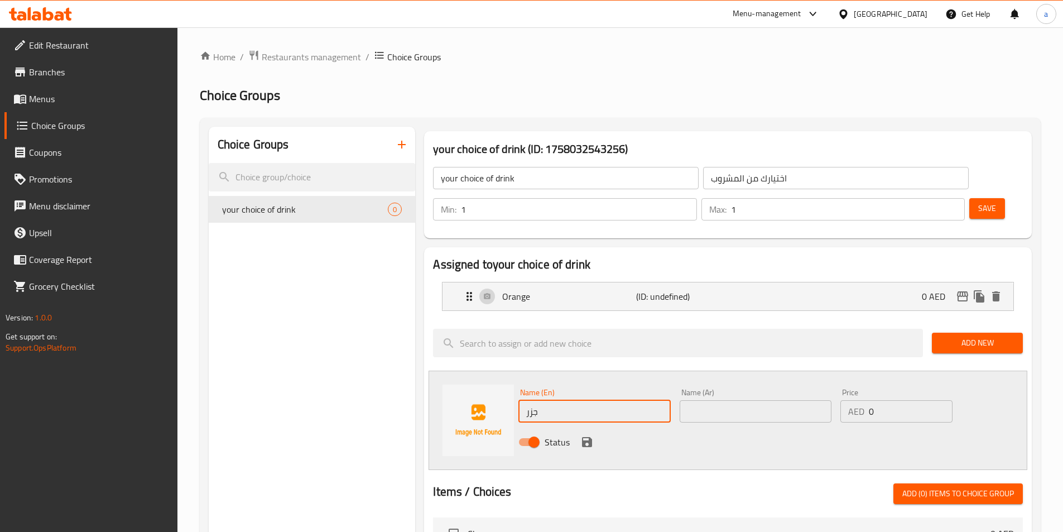
type input "جزر"
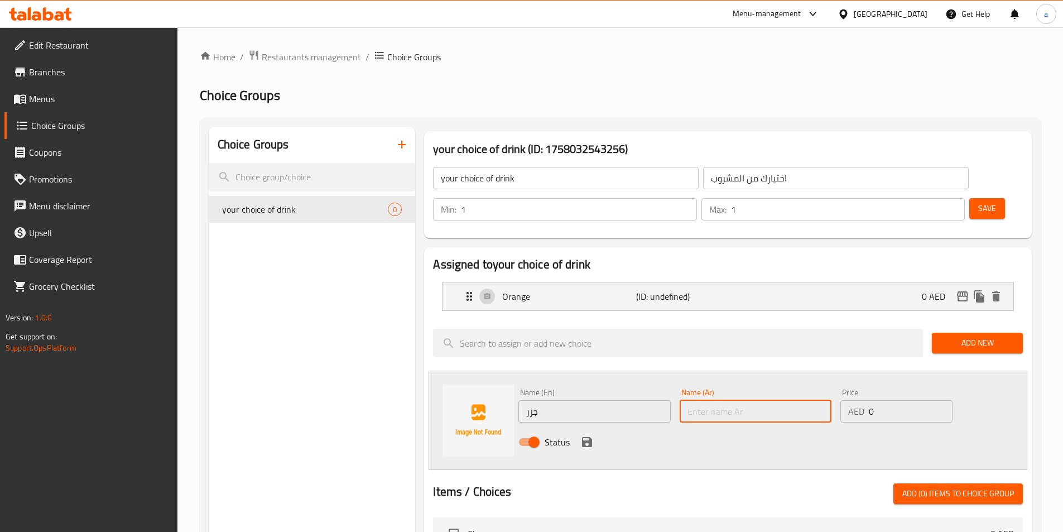
click at [780, 400] on input "text" at bounding box center [756, 411] width 152 height 22
paste input "Carrot"
type input "Carrot"
click at [534, 400] on input "جزر" at bounding box center [595, 411] width 152 height 22
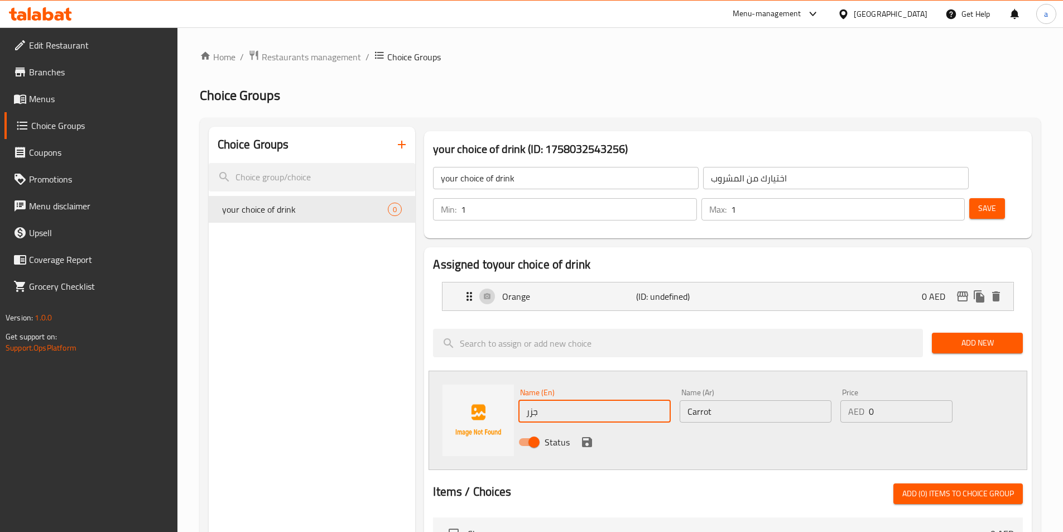
click at [534, 400] on input "جزر" at bounding box center [595, 411] width 152 height 22
click at [709, 400] on input "Carrot" at bounding box center [756, 411] width 152 height 22
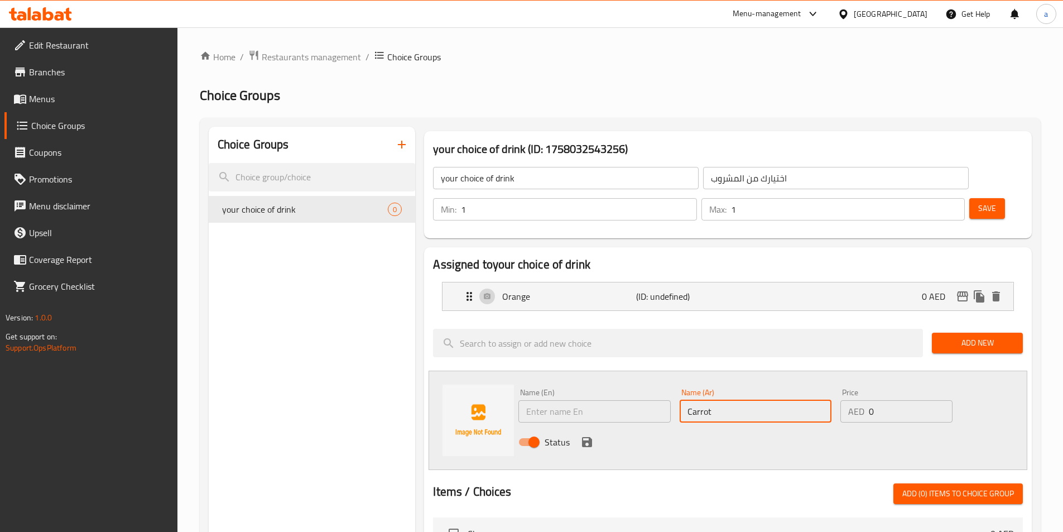
click at [709, 400] on input "Carrot" at bounding box center [756, 411] width 152 height 22
paste input "جزر"
type input "جزر"
click at [545, 400] on input "text" at bounding box center [595, 411] width 152 height 22
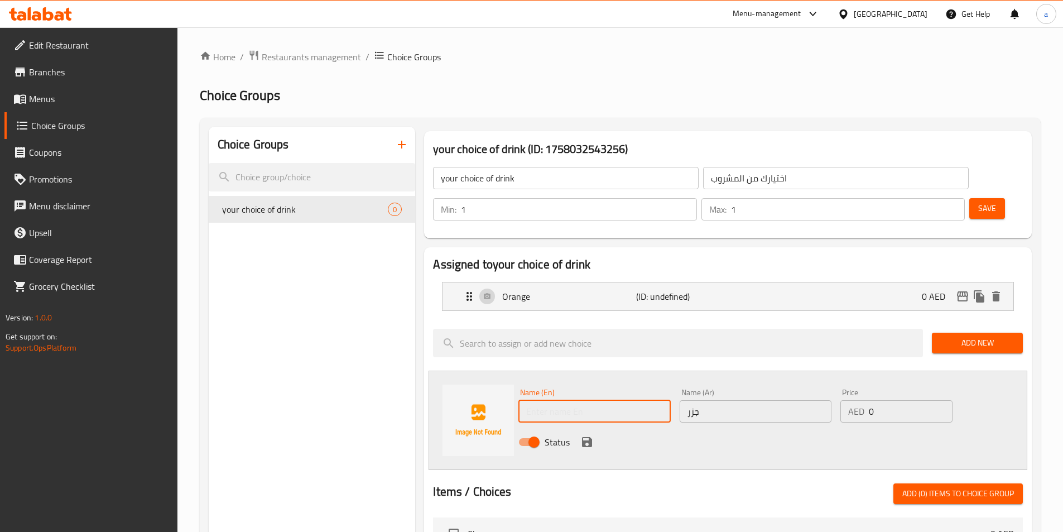
paste input "Carrot"
type input "Carrot"
click at [722, 400] on input "جزر" at bounding box center [756, 411] width 152 height 22
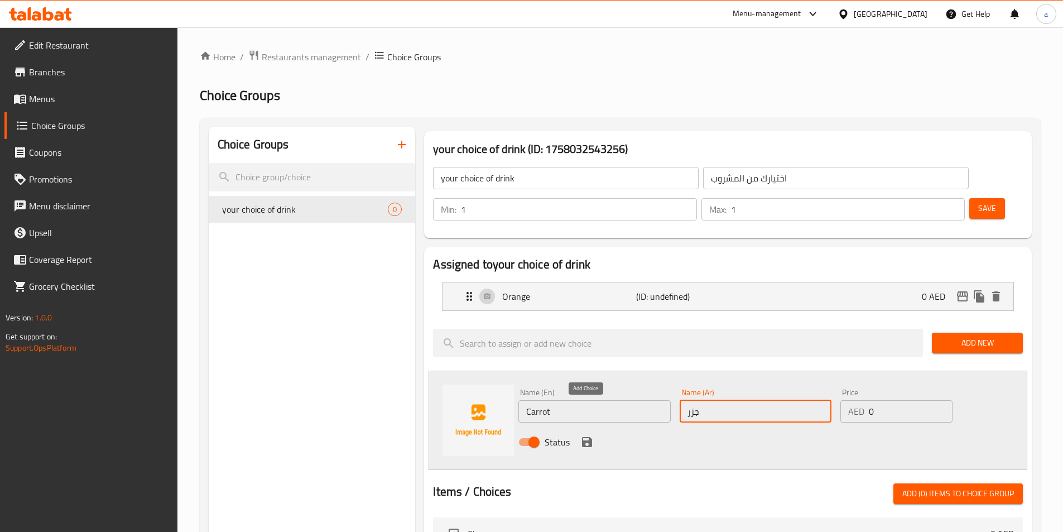
click at [589, 437] on icon "save" at bounding box center [587, 442] width 10 height 10
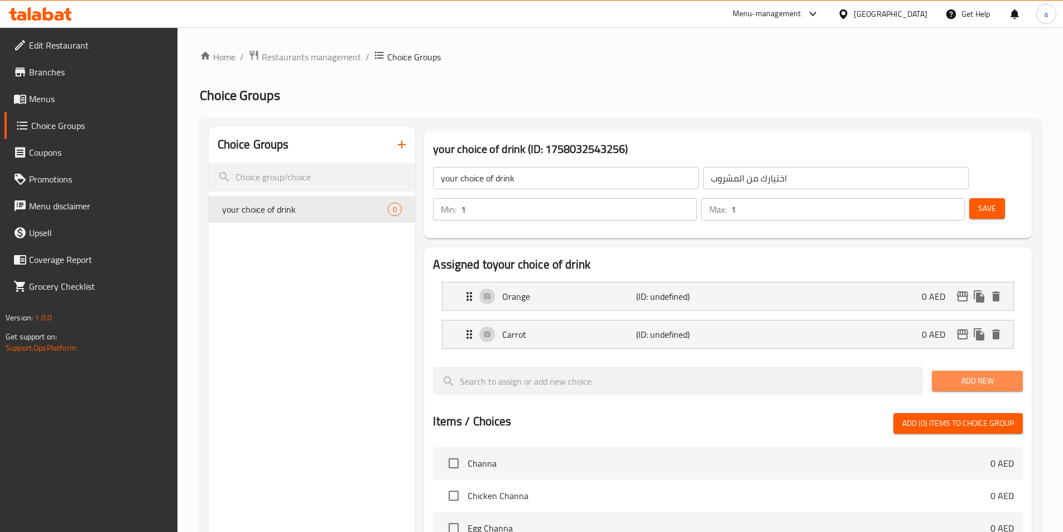
click at [962, 374] on span "Add New" at bounding box center [977, 381] width 73 height 14
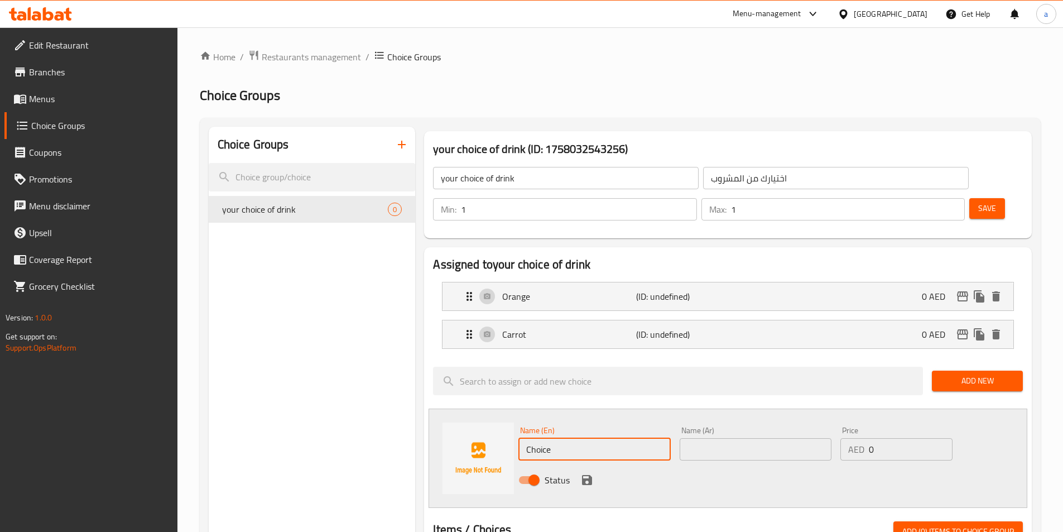
click at [583, 438] on input "Choice" at bounding box center [595, 449] width 152 height 22
paste input "Watermelon"
type input "Watermelon"
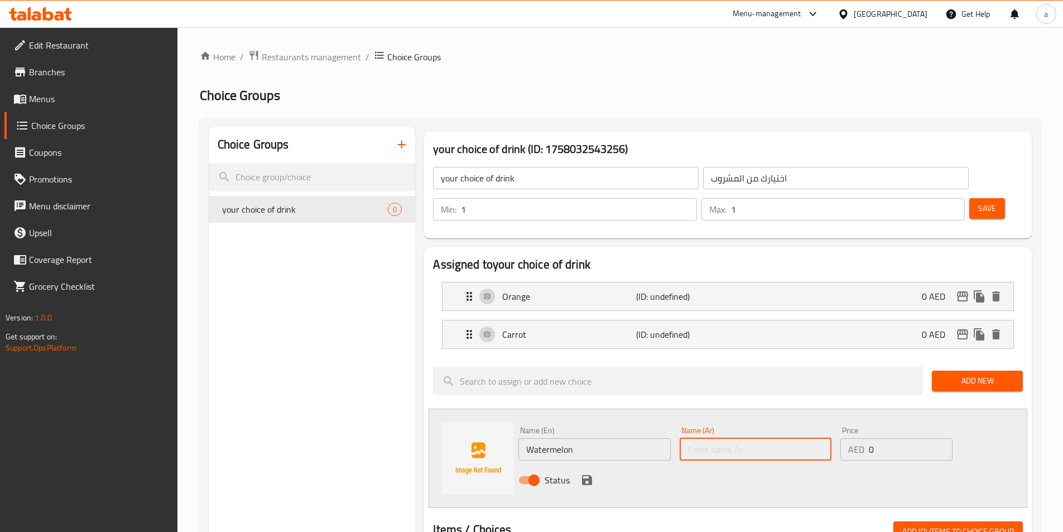
click at [733, 438] on input "text" at bounding box center [756, 449] width 152 height 22
paste input "بطيخ"
type input "بطيخ"
click at [585, 473] on icon "save" at bounding box center [587, 479] width 13 height 13
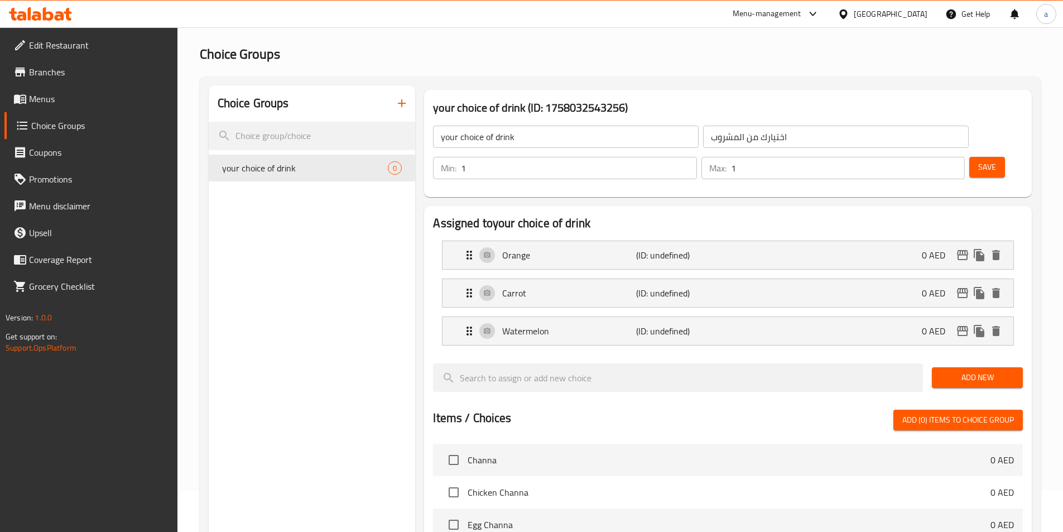
scroll to position [112, 0]
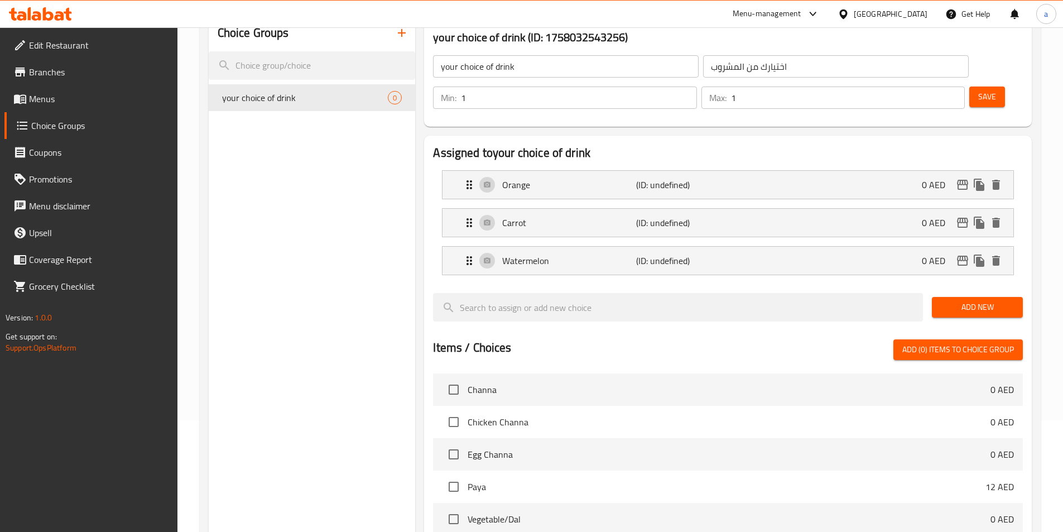
click at [959, 300] on span "Add New" at bounding box center [977, 307] width 73 height 14
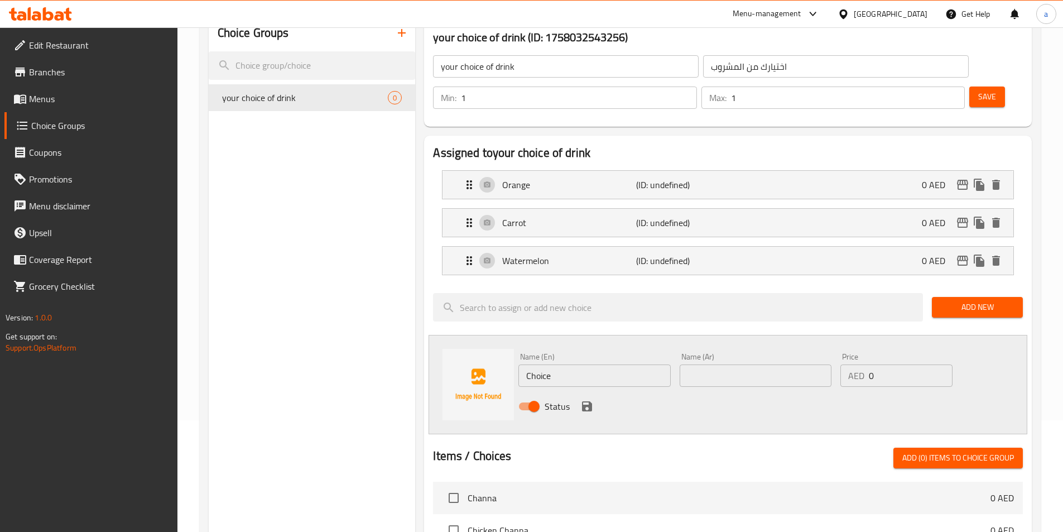
click at [550, 364] on input "Choice" at bounding box center [595, 375] width 152 height 22
paste input "Mix"
type input "Mix"
click at [742, 364] on input "text" at bounding box center [756, 375] width 152 height 22
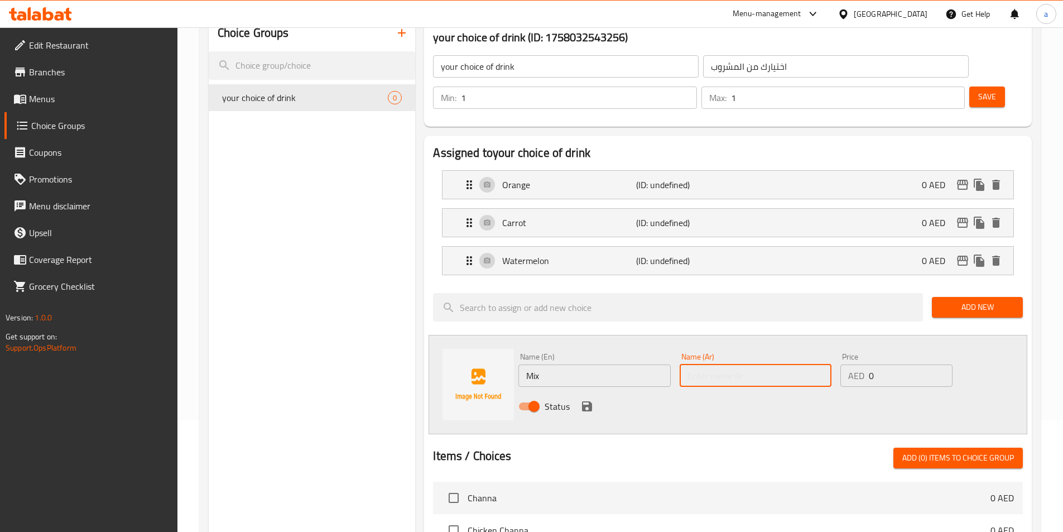
paste input "مشكل"
type input "مشكل"
click at [675, 391] on div "Status" at bounding box center [755, 406] width 483 height 30
click at [586, 401] on icon "save" at bounding box center [587, 406] width 10 height 10
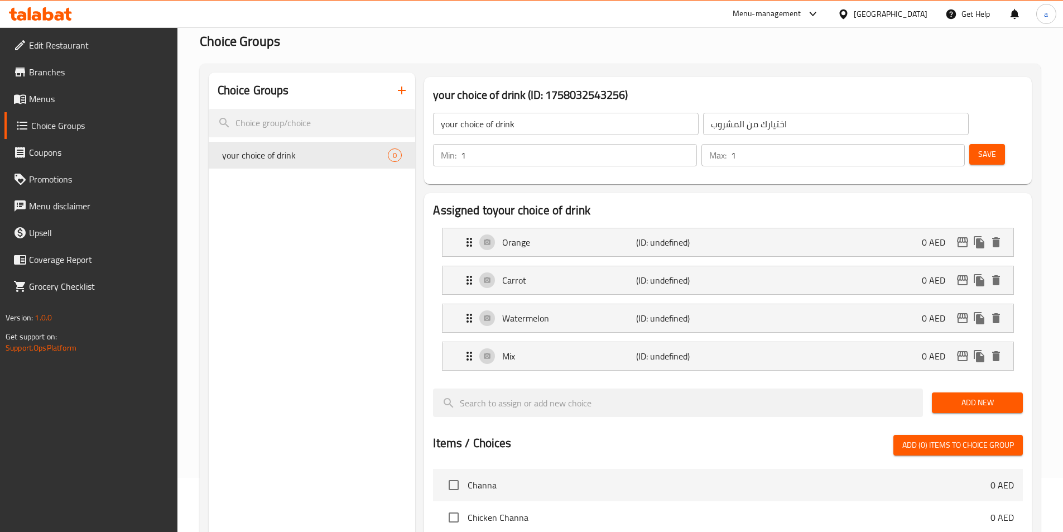
scroll to position [0, 0]
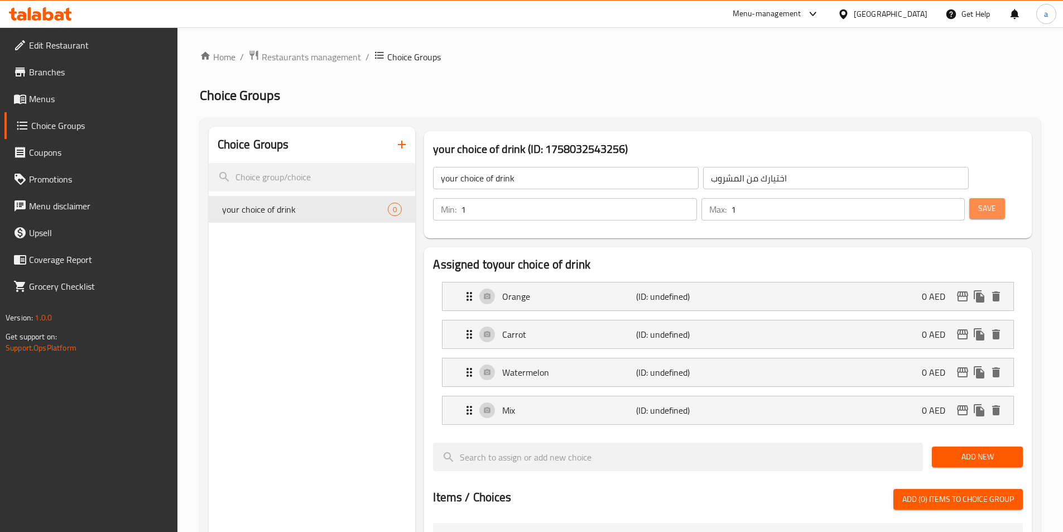
click at [970, 198] on button "Save" at bounding box center [988, 208] width 36 height 21
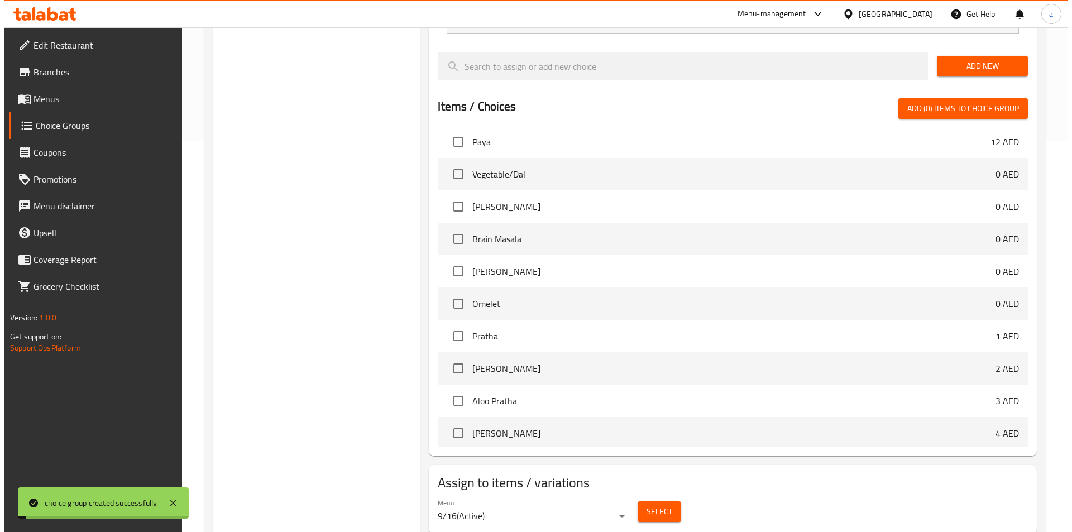
scroll to position [223, 0]
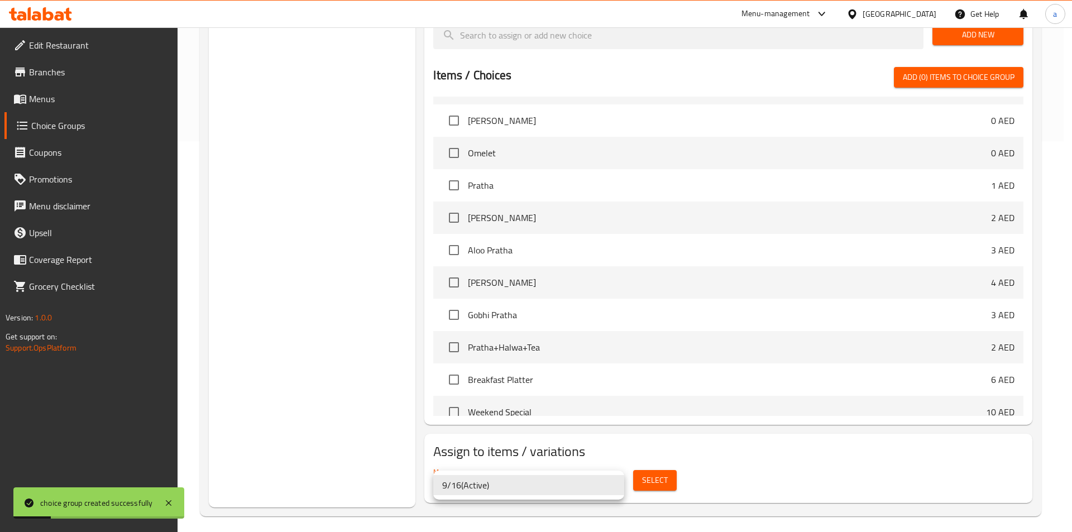
click at [654, 481] on div at bounding box center [536, 266] width 1072 height 532
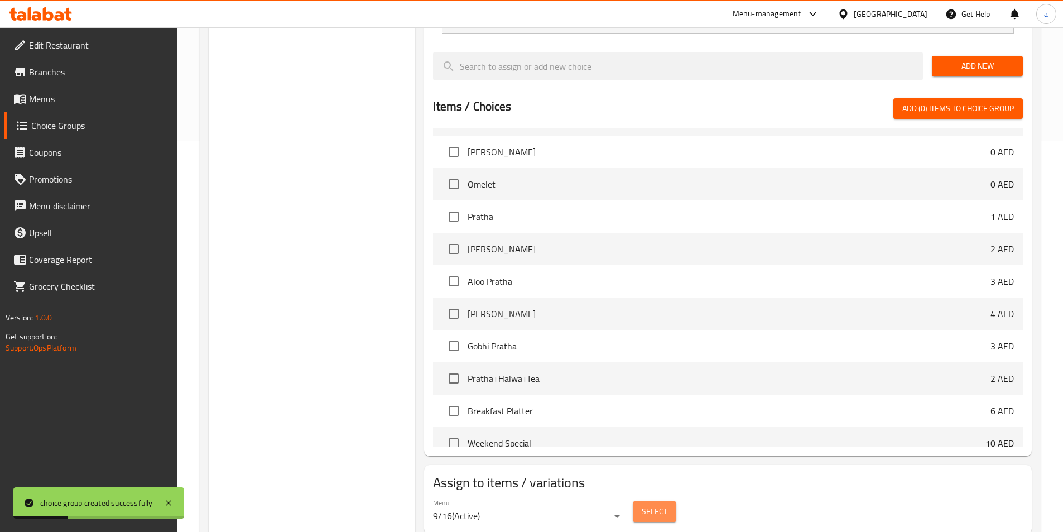
click at [654, 505] on span "Select" at bounding box center [655, 512] width 26 height 14
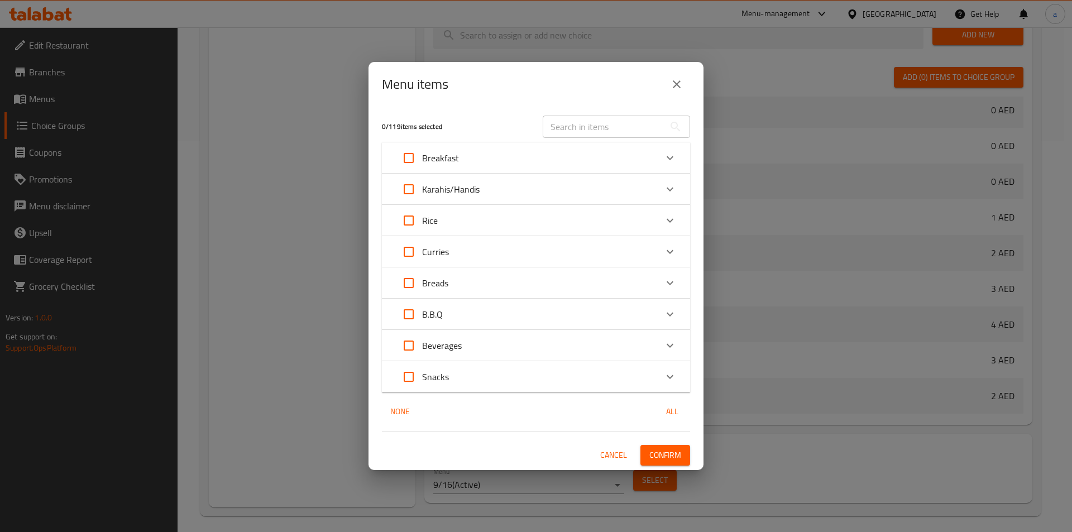
click at [677, 351] on div "Expand" at bounding box center [669, 345] width 27 height 27
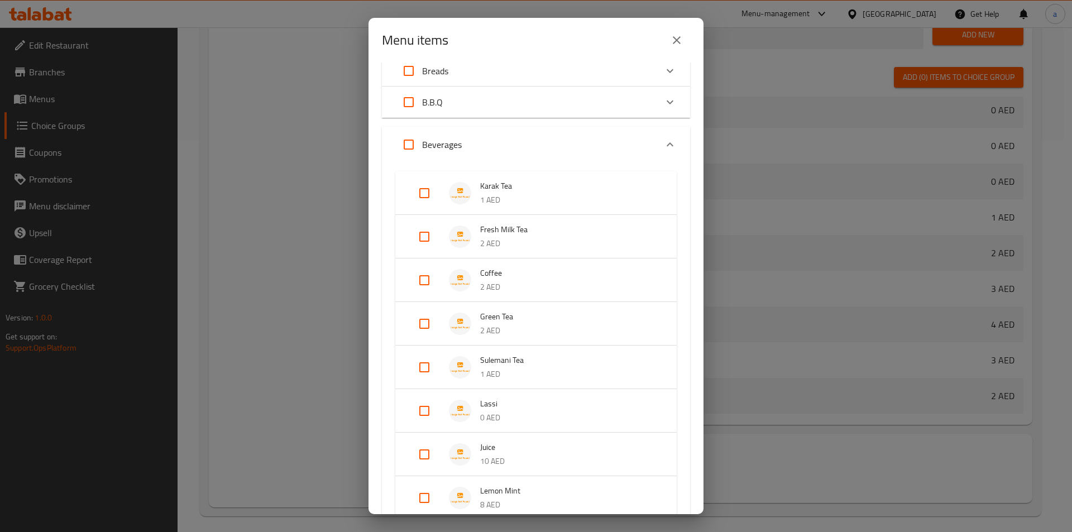
scroll to position [335, 0]
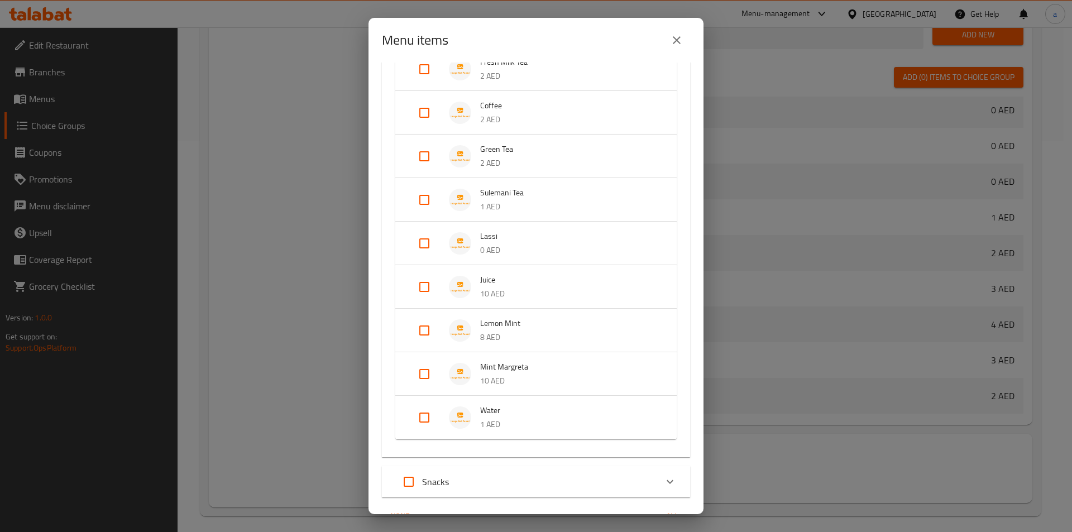
click at [426, 291] on input "Expand" at bounding box center [424, 287] width 27 height 27
checkbox input "true"
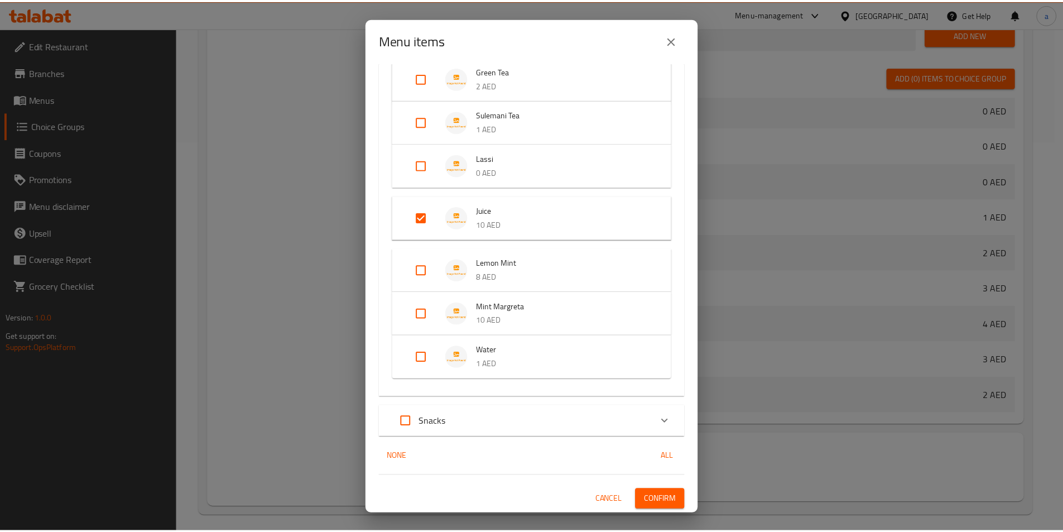
scroll to position [414, 0]
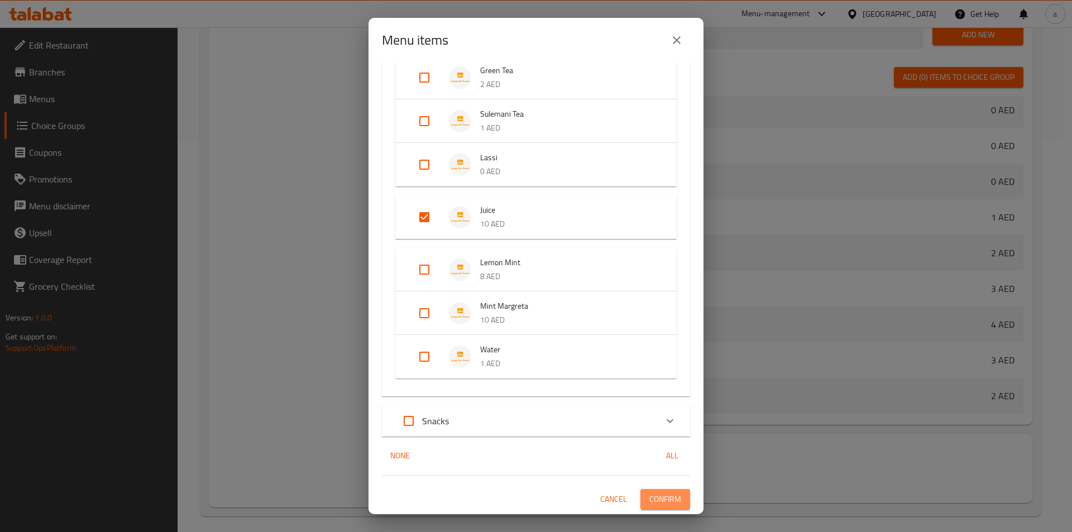
click at [649, 498] on span "Confirm" at bounding box center [665, 499] width 32 height 14
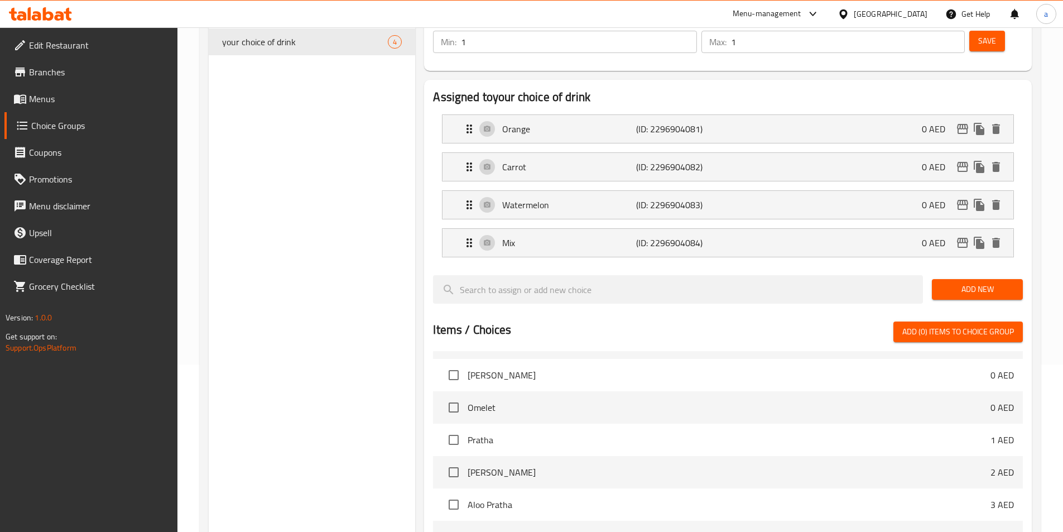
scroll to position [0, 0]
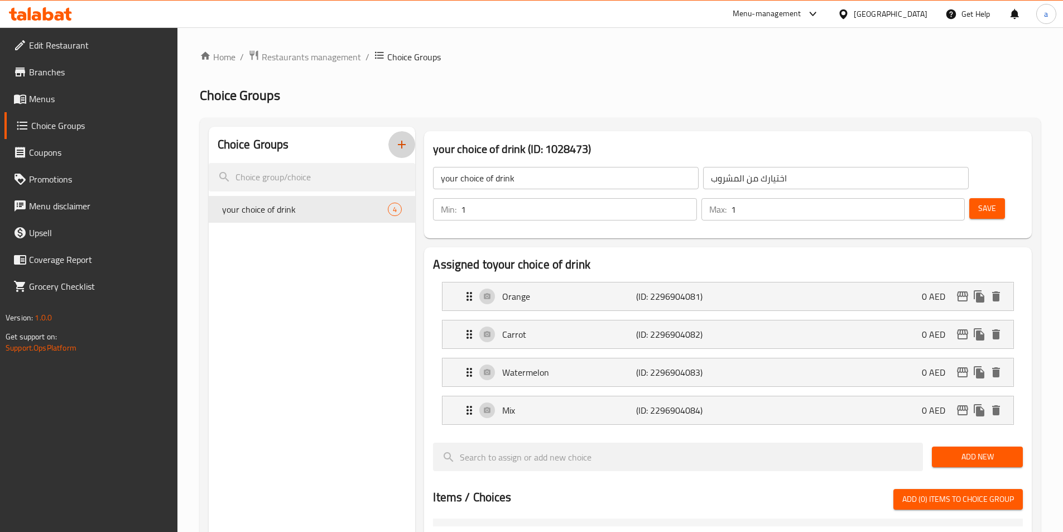
click at [395, 146] on icon "button" at bounding box center [401, 144] width 13 height 13
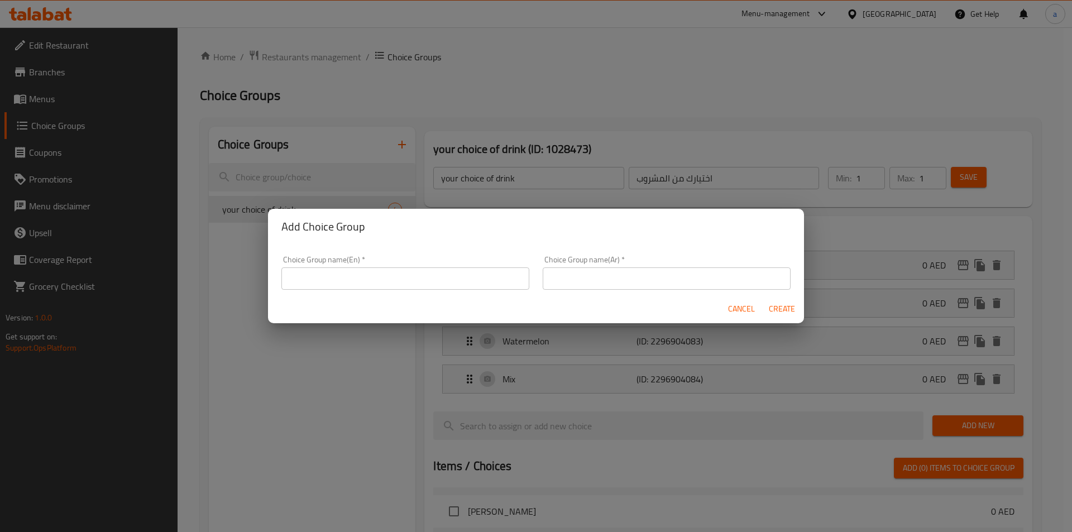
click at [364, 283] on input "text" at bounding box center [405, 278] width 248 height 22
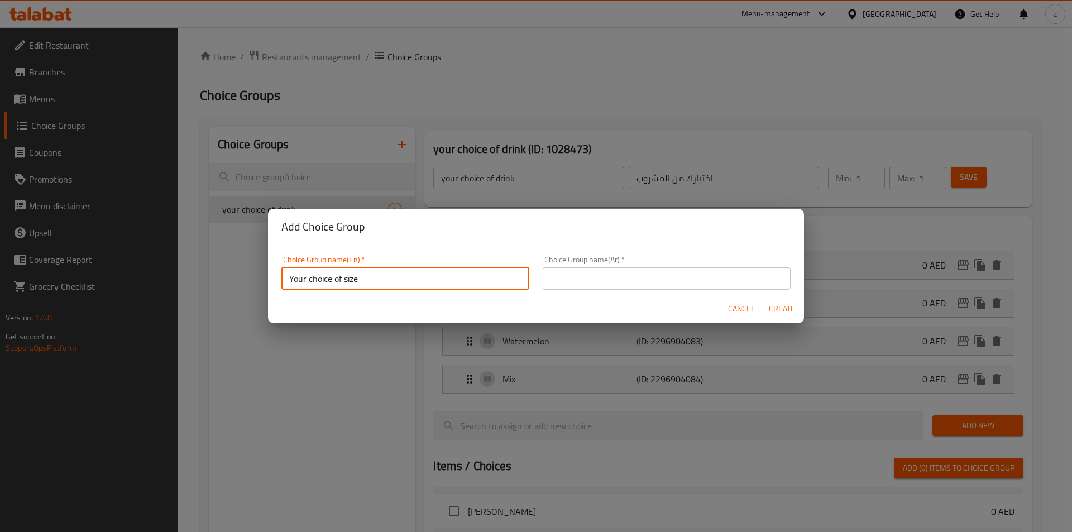
type input "Your choice of size"
click at [606, 279] on input "text" at bounding box center [667, 278] width 248 height 22
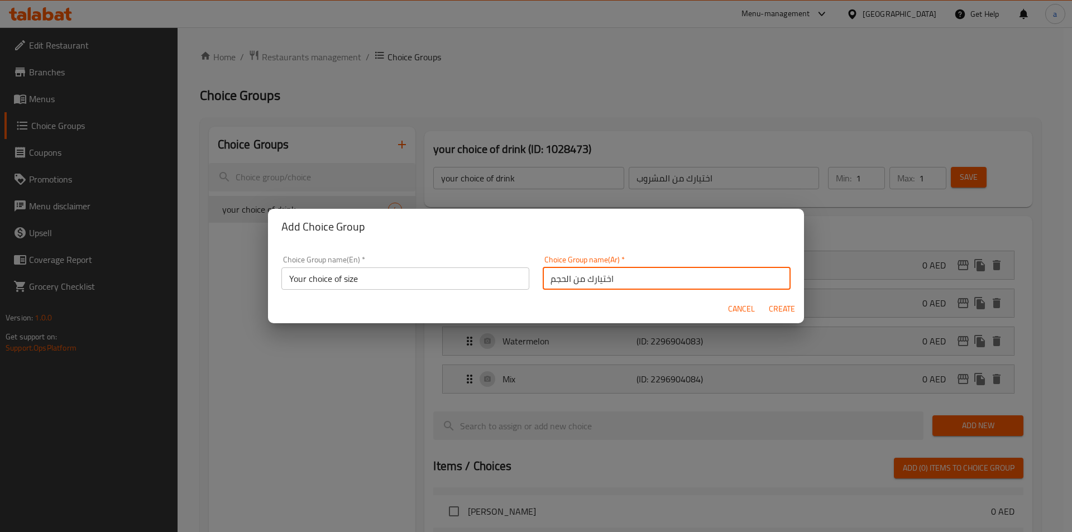
type input "اختيارك من الحجم"
click at [784, 307] on span "Create" at bounding box center [781, 309] width 27 height 14
type input "Your choice of size"
type input "اختيارك من الحجم"
type input "0"
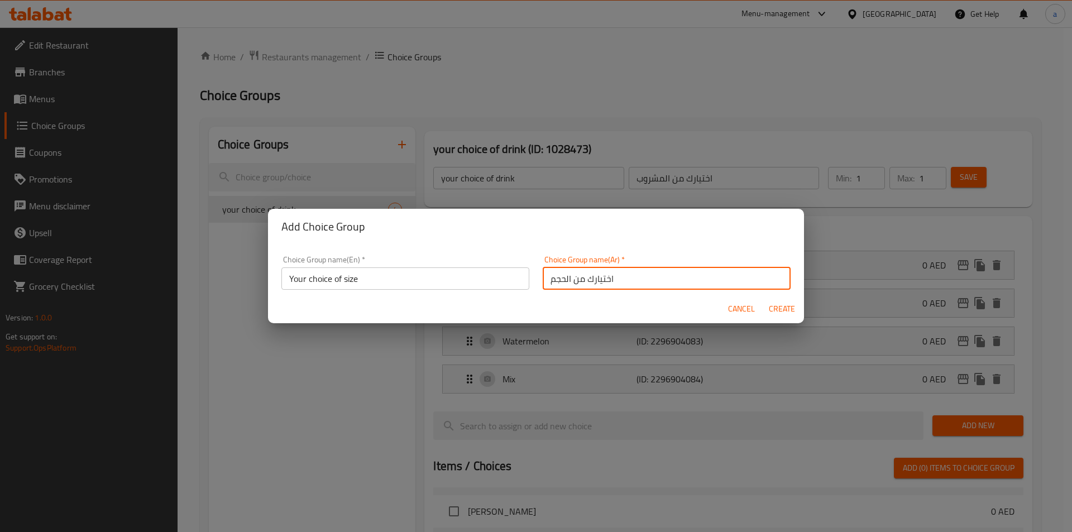
type input "0"
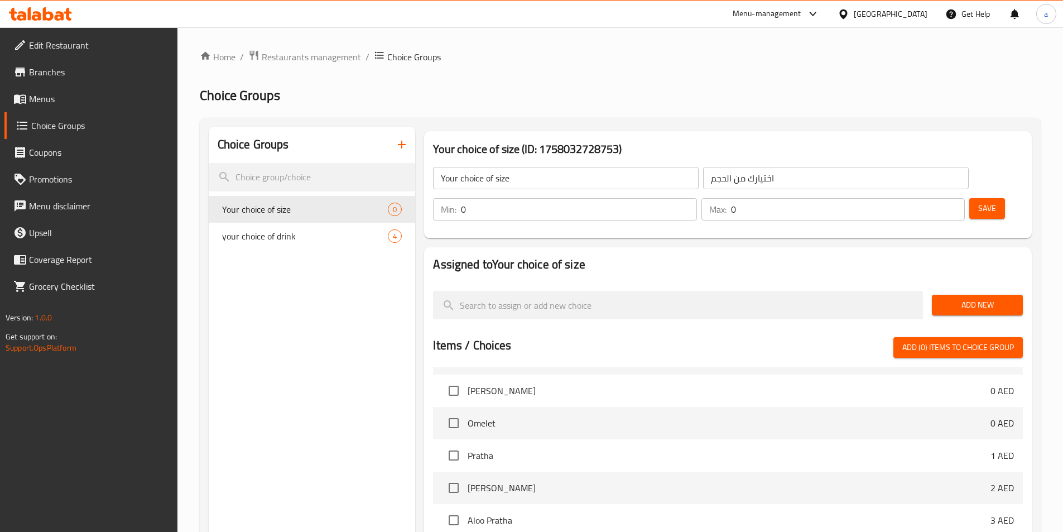
click at [992, 298] on span "Add New" at bounding box center [977, 305] width 73 height 14
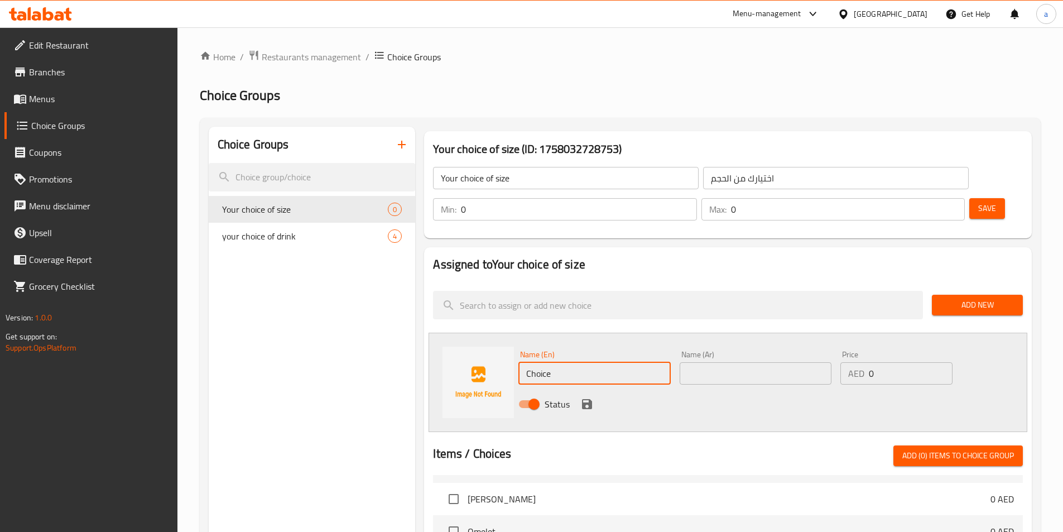
click at [637, 362] on input "Choice" at bounding box center [595, 373] width 152 height 22
type input "س"
type input "Small"
click at [695, 362] on input "text" at bounding box center [756, 373] width 152 height 22
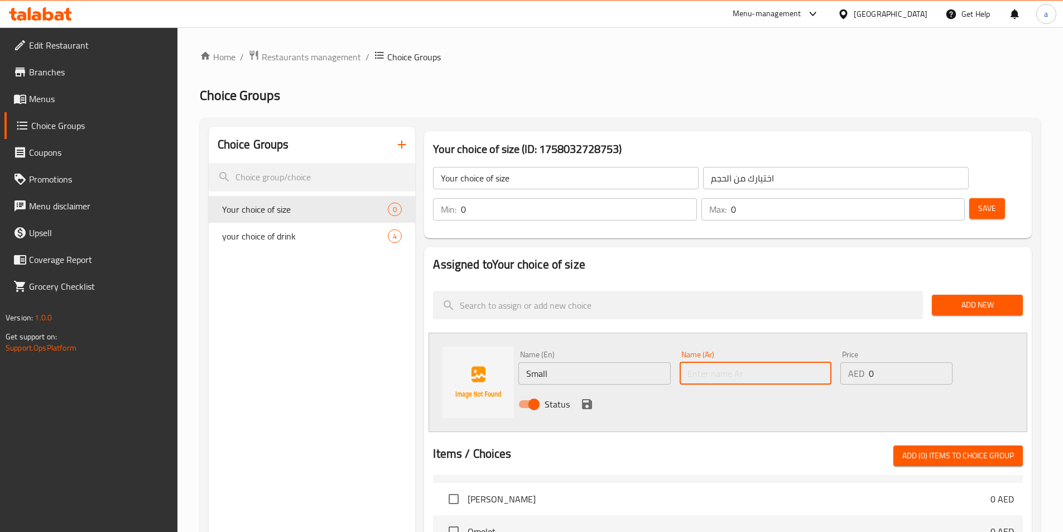
type input "w"
type input "صغير"
click at [882, 362] on input "0" at bounding box center [910, 373] width 83 height 22
type input "5"
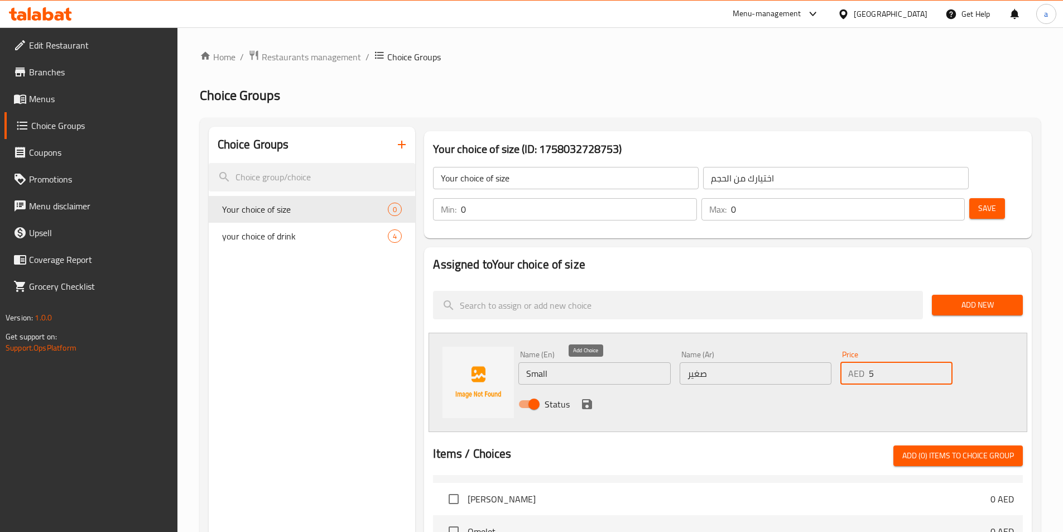
click at [594, 396] on button "save" at bounding box center [587, 404] width 17 height 17
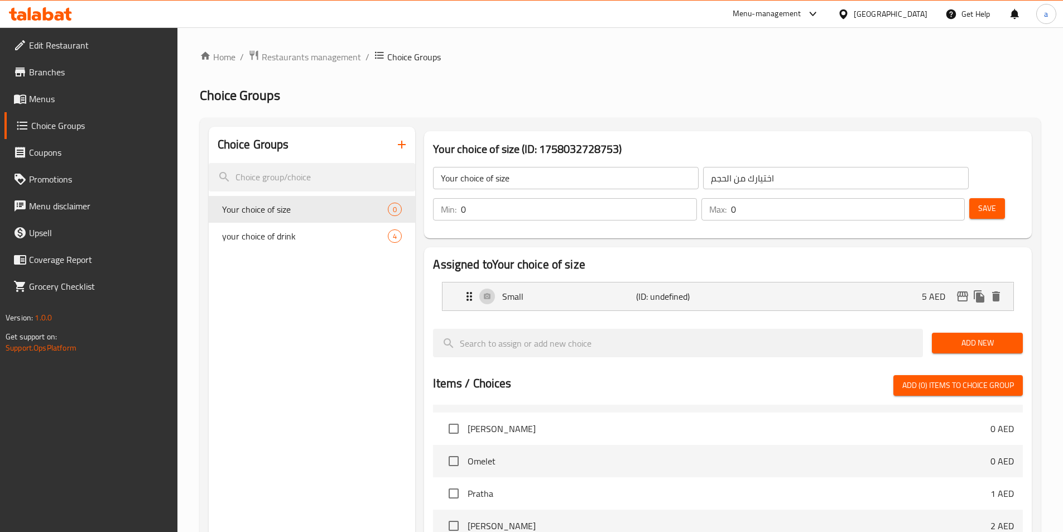
click at [974, 336] on span "Add New" at bounding box center [977, 343] width 73 height 14
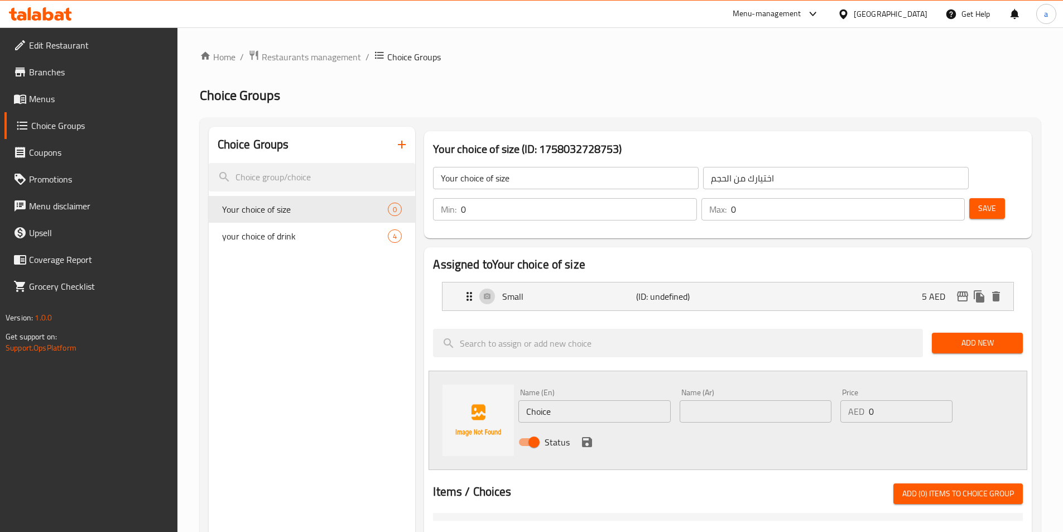
click at [585, 400] on input "Choice" at bounding box center [595, 411] width 152 height 22
type input "م"
type input "large"
click at [698, 400] on input "text" at bounding box center [756, 411] width 152 height 22
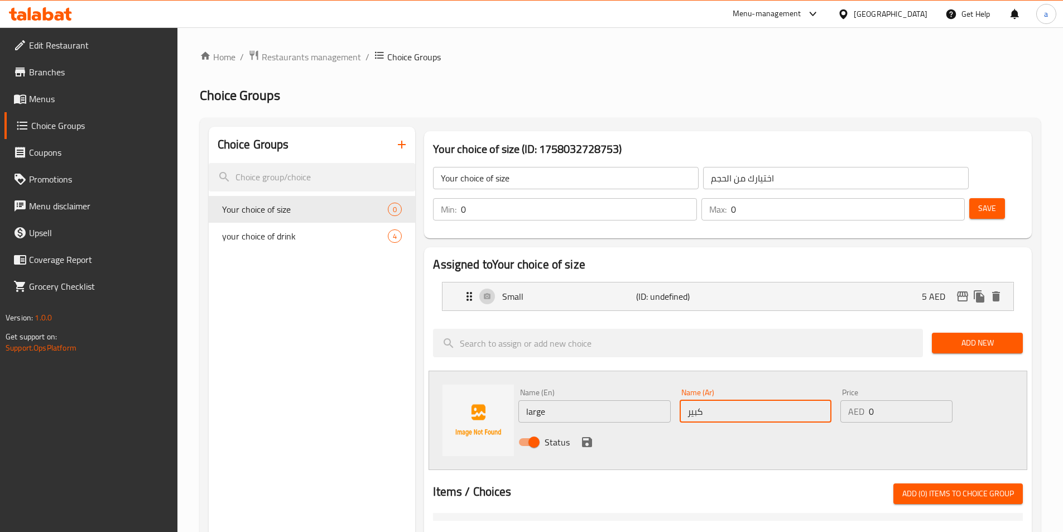
type input "كبير"
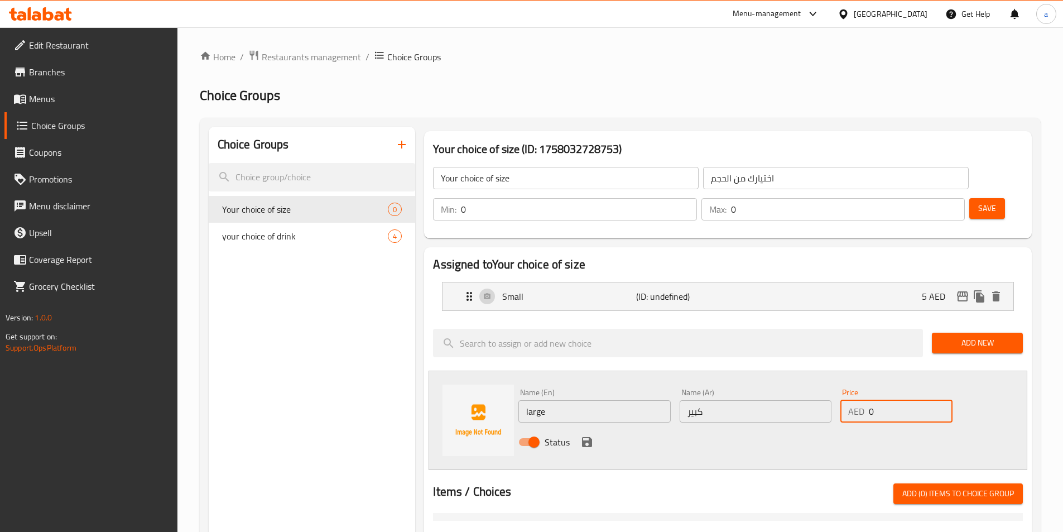
click at [877, 400] on input "0" at bounding box center [910, 411] width 83 height 22
type input "8"
click at [591, 437] on icon "save" at bounding box center [587, 442] width 10 height 10
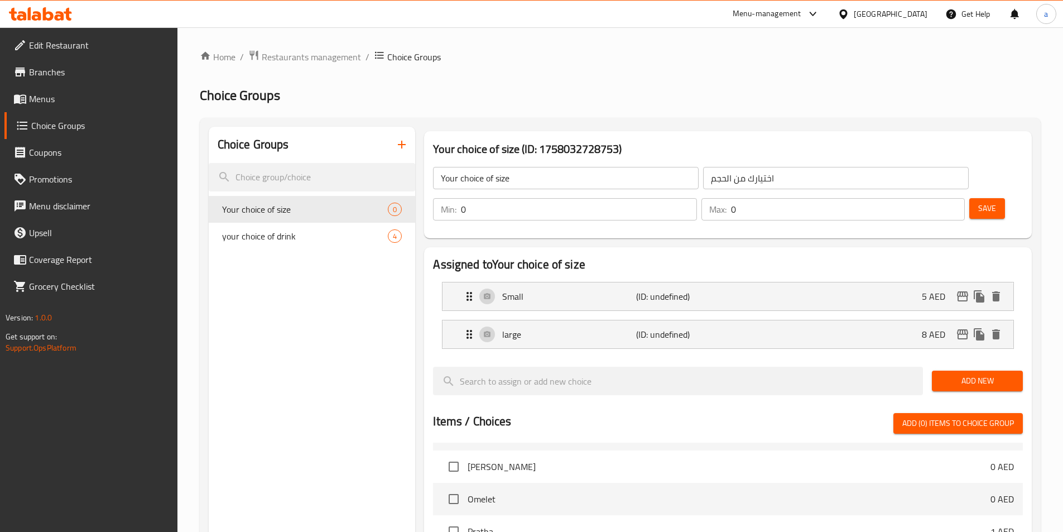
click at [970, 198] on button "Save" at bounding box center [988, 208] width 36 height 21
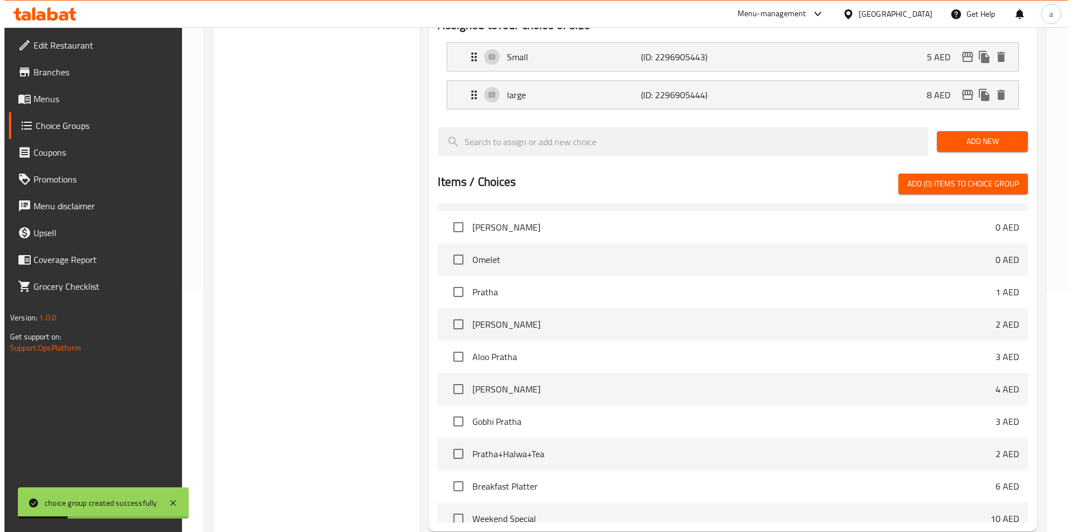
scroll to position [322, 0]
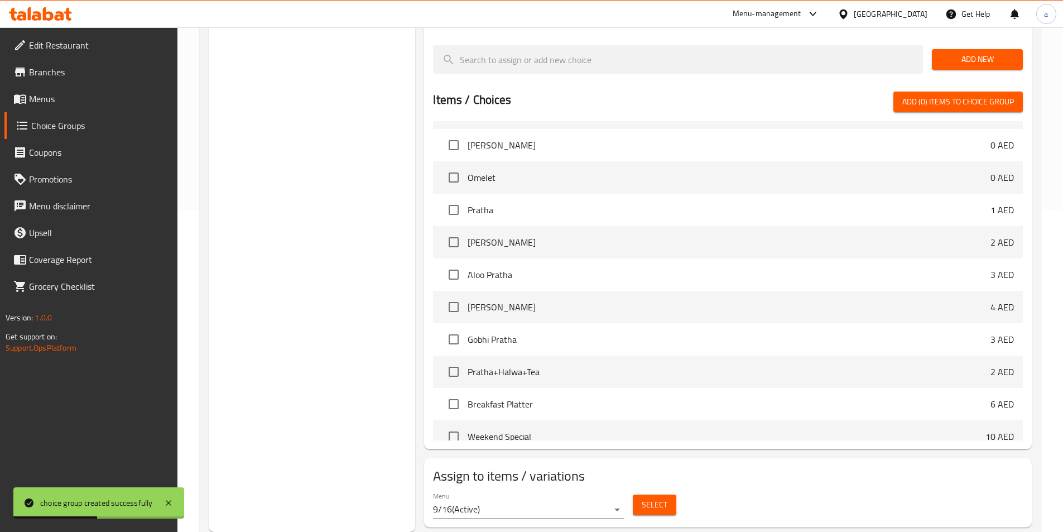
click at [644, 498] on span "Select" at bounding box center [655, 505] width 26 height 14
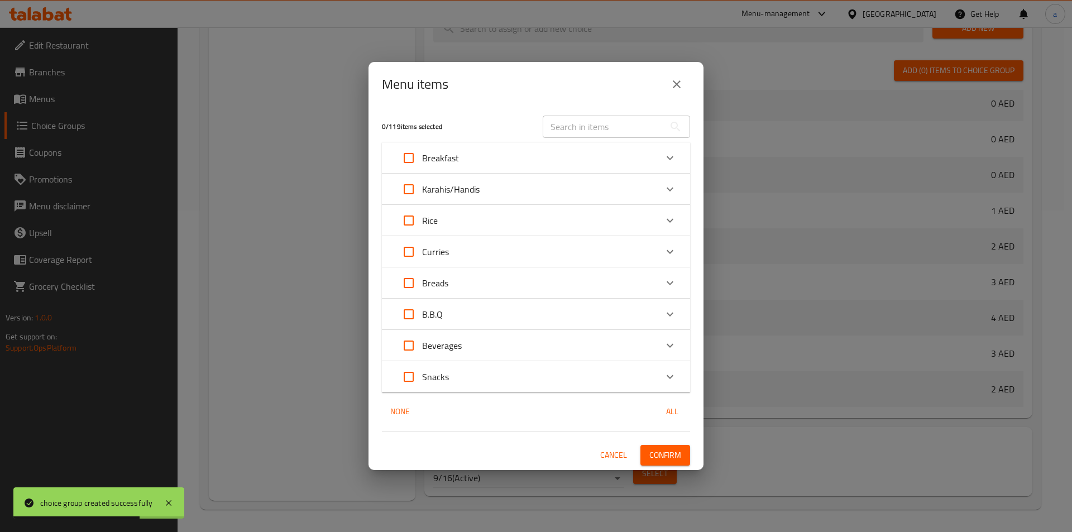
click at [667, 156] on icon "Expand" at bounding box center [669, 157] width 13 height 13
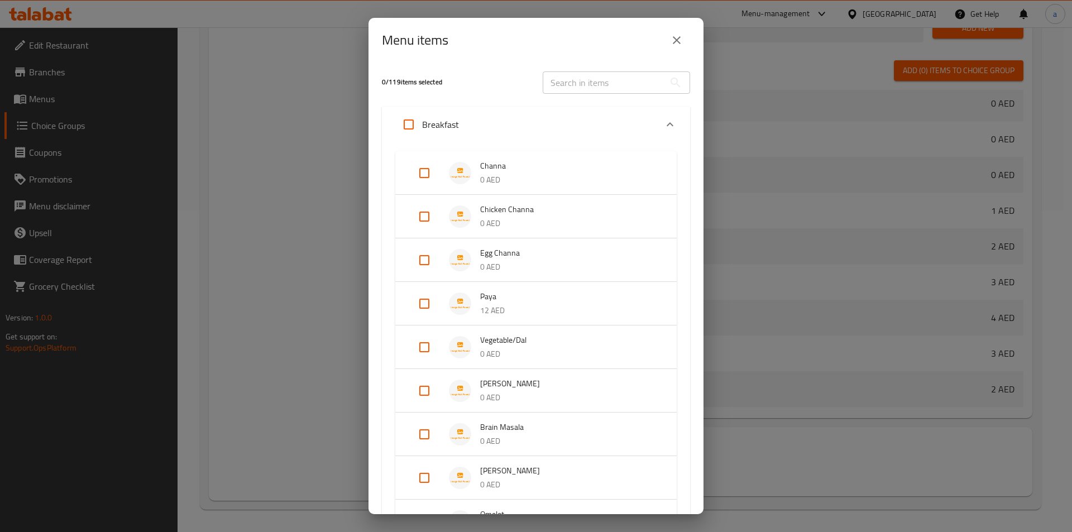
click at [425, 215] on input "Expand" at bounding box center [424, 216] width 27 height 27
checkbox input "true"
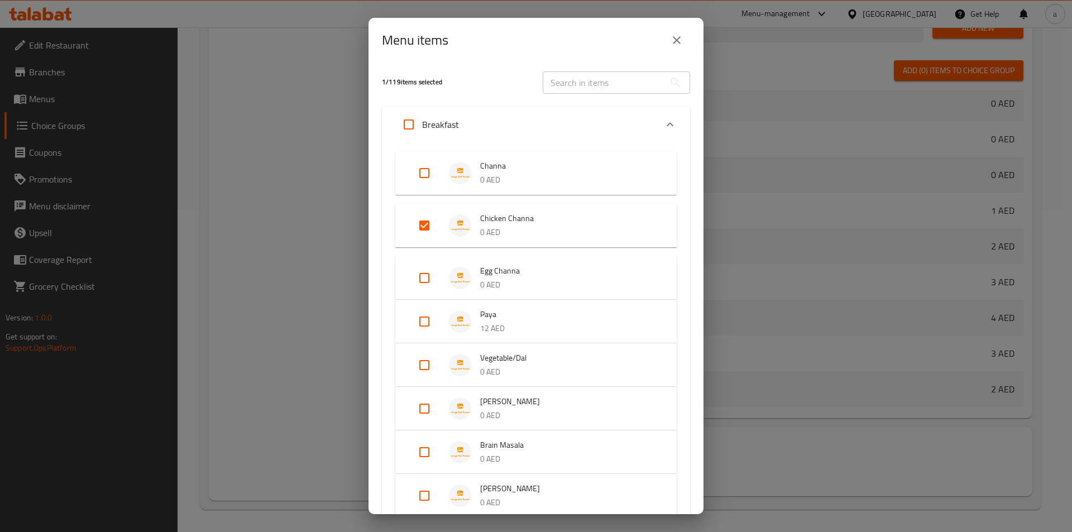
click at [420, 276] on input "Expand" at bounding box center [424, 278] width 27 height 27
checkbox input "true"
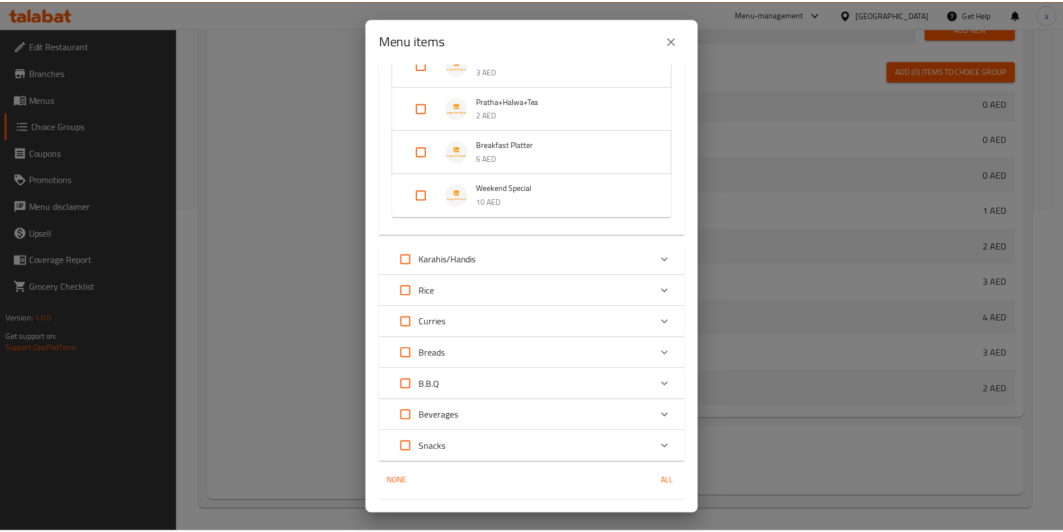
scroll to position [727, 0]
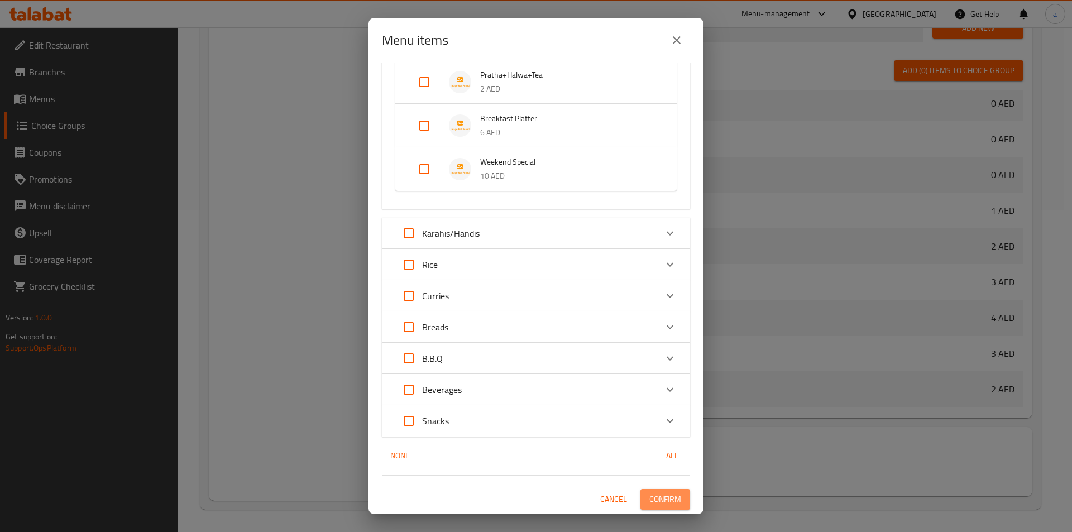
click at [665, 496] on span "Confirm" at bounding box center [665, 499] width 32 height 14
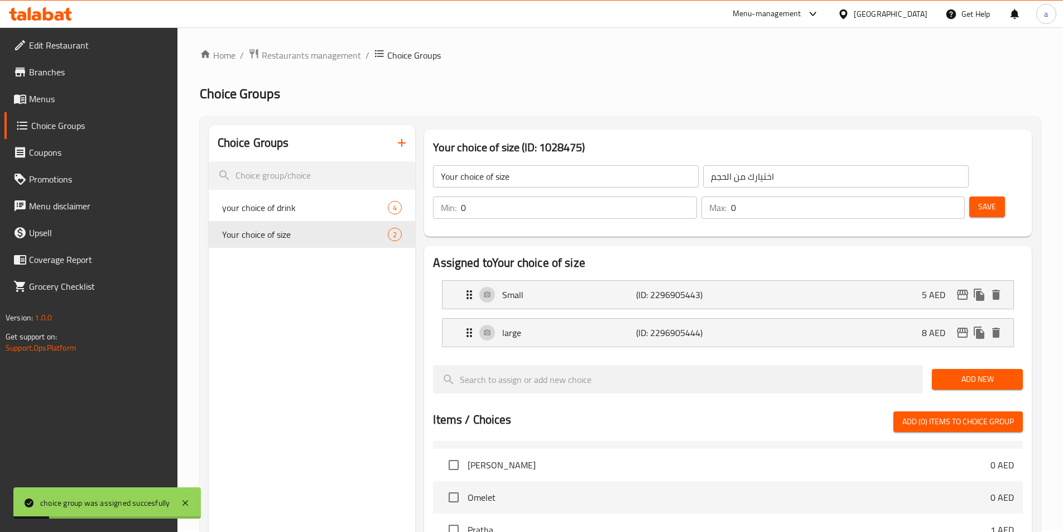
scroll to position [0, 0]
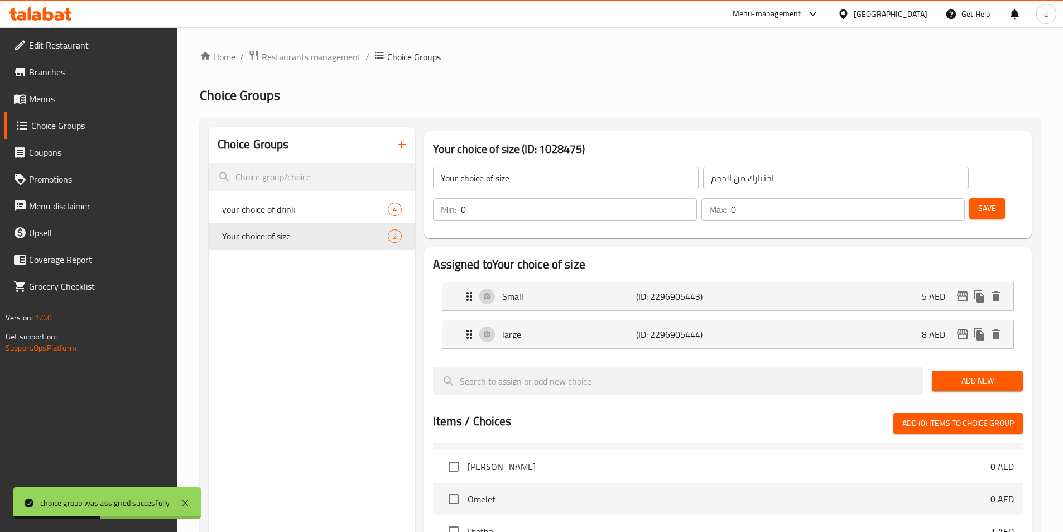
click at [395, 147] on icon "button" at bounding box center [401, 144] width 13 height 13
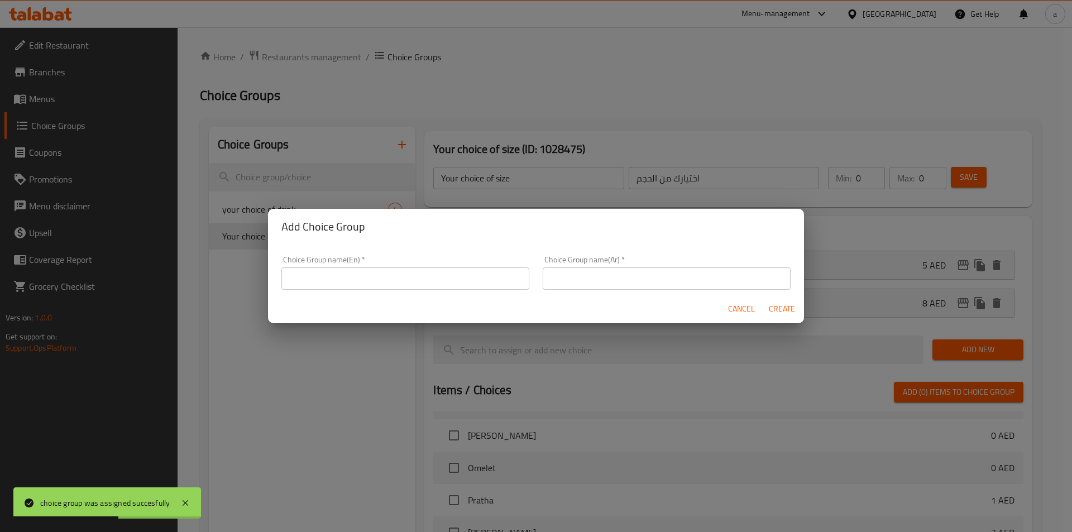
click at [378, 274] on input "text" at bounding box center [405, 278] width 248 height 22
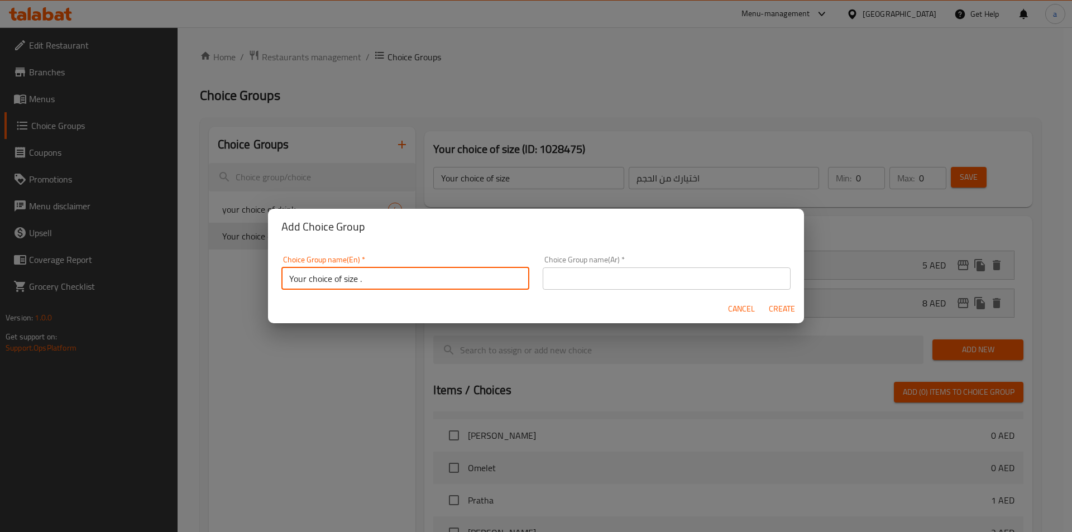
type input "Your choice of size ."
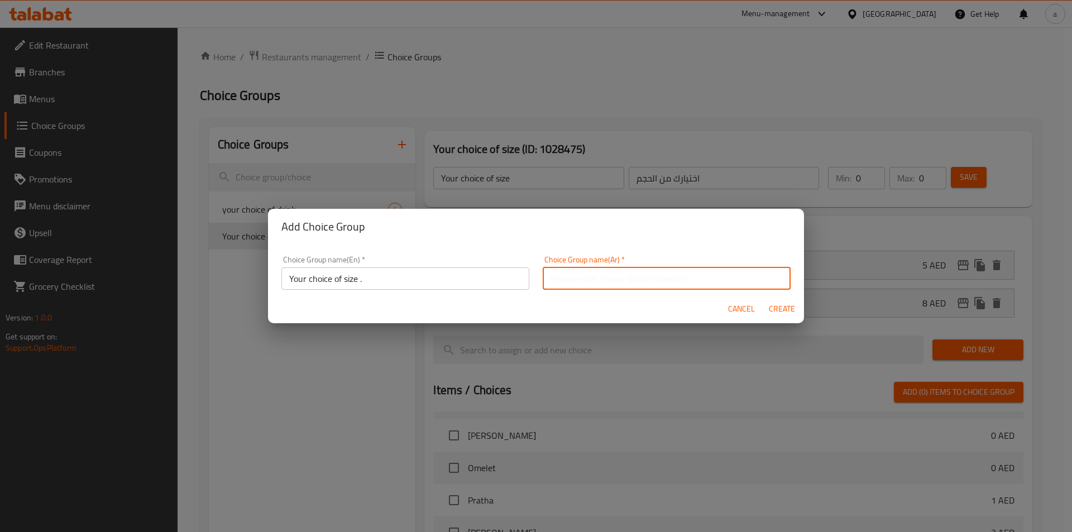
click at [589, 278] on input "text" at bounding box center [667, 278] width 248 height 22
type input "اختيارك من الحجم."
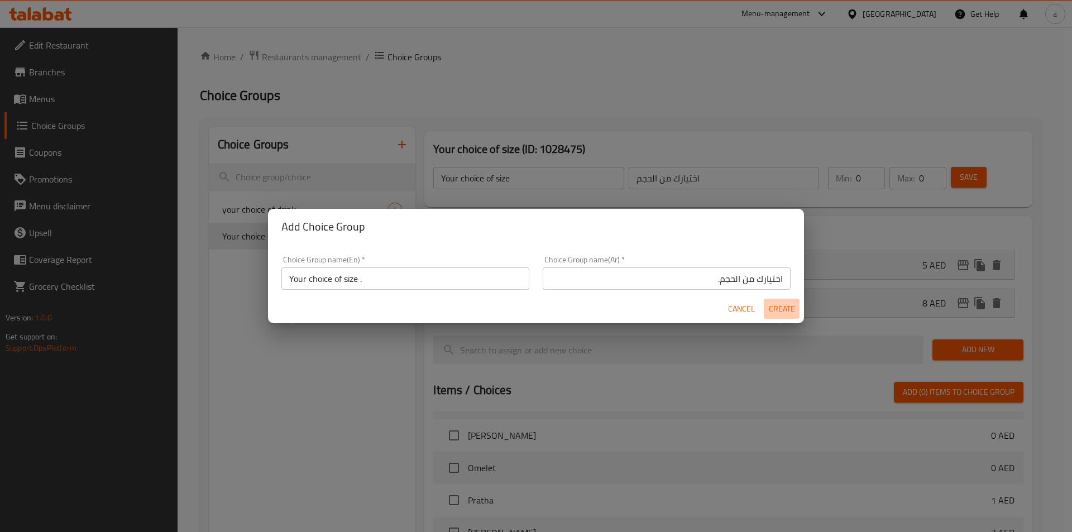
click at [777, 306] on span "Create" at bounding box center [781, 309] width 27 height 14
type input "Your choice of size ."
type input "اختيارك من الحجم."
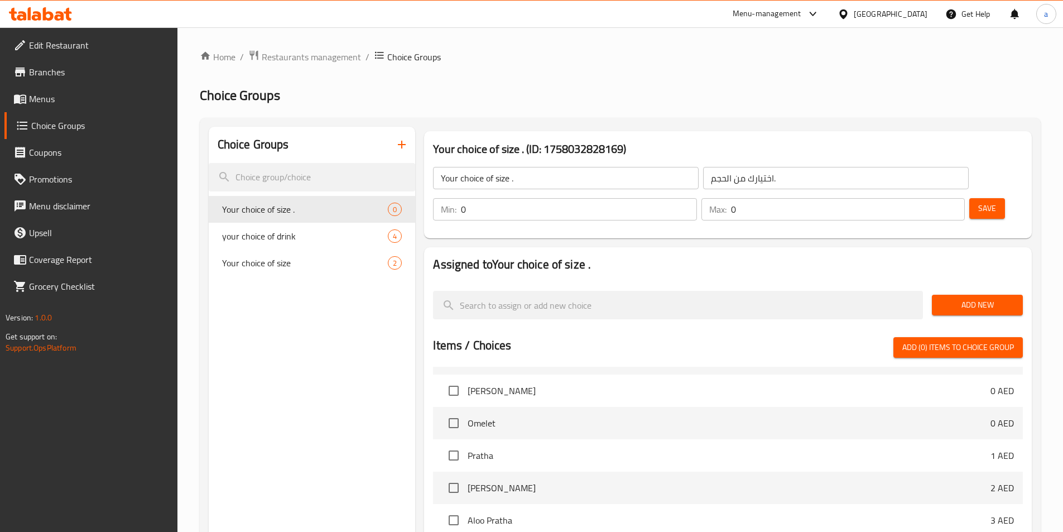
click at [999, 298] on span "Add New" at bounding box center [977, 305] width 73 height 14
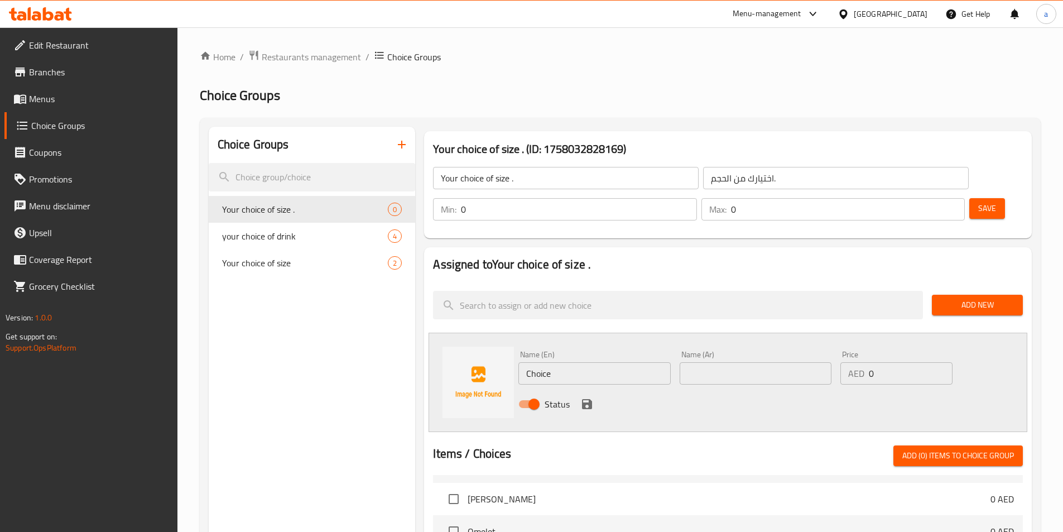
click at [607, 362] on input "Choice" at bounding box center [595, 373] width 152 height 22
type input "س"
type input "Small"
click at [728, 362] on input "text" at bounding box center [756, 373] width 152 height 22
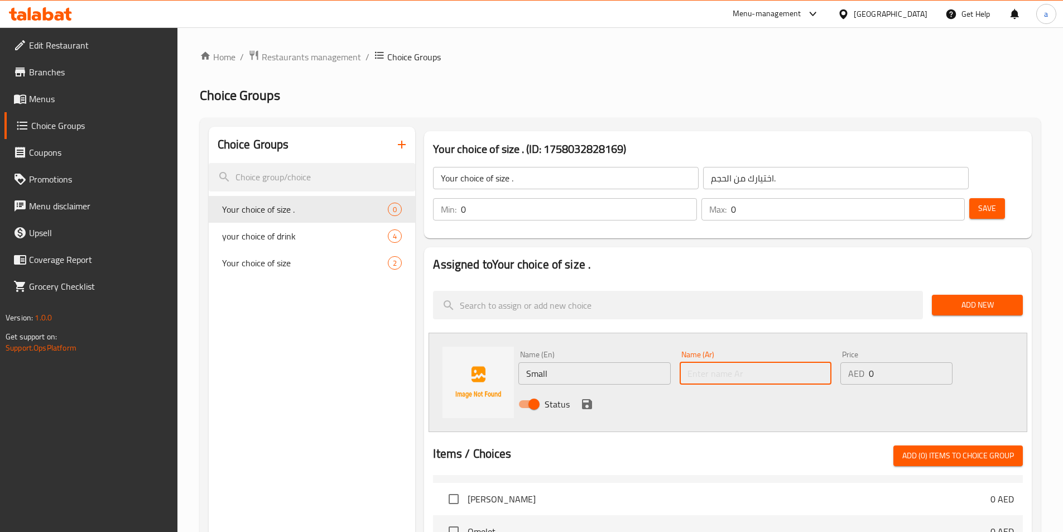
type input "w"
type input "صغير"
click at [899, 362] on input "0" at bounding box center [910, 373] width 83 height 22
type input "4"
click at [582, 399] on icon "save" at bounding box center [587, 404] width 10 height 10
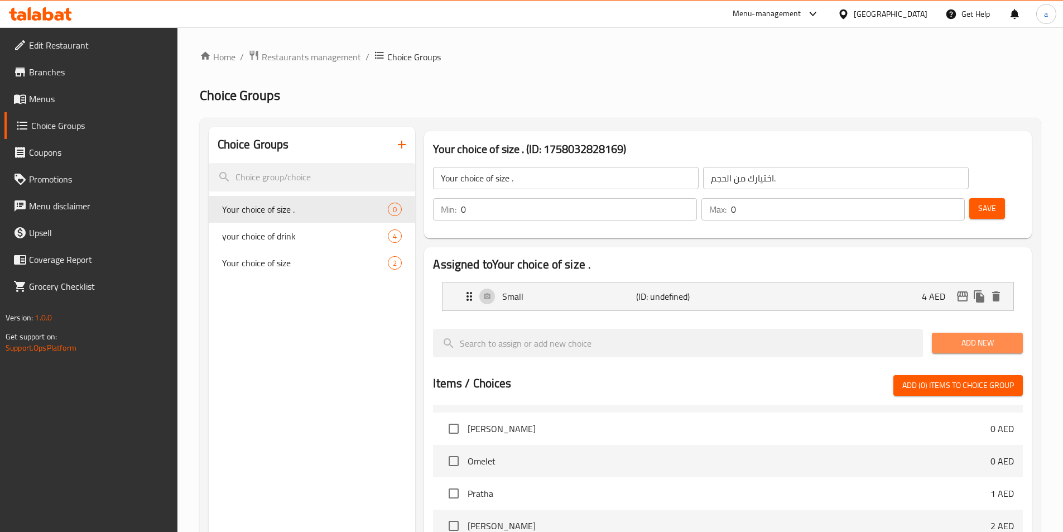
click at [957, 336] on span "Add New" at bounding box center [977, 343] width 73 height 14
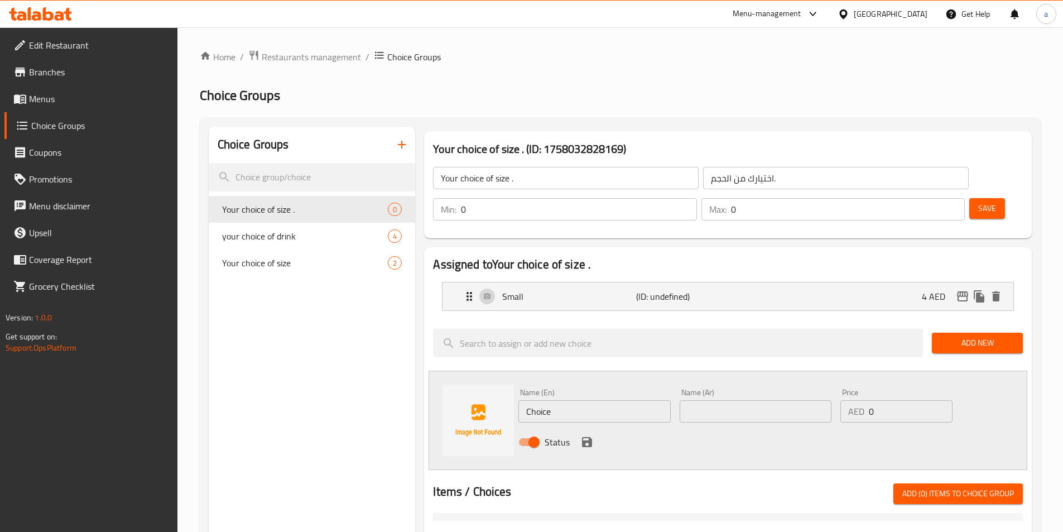
click at [596, 400] on input "Choice" at bounding box center [595, 411] width 152 height 22
type input "م"
type input "كبير"
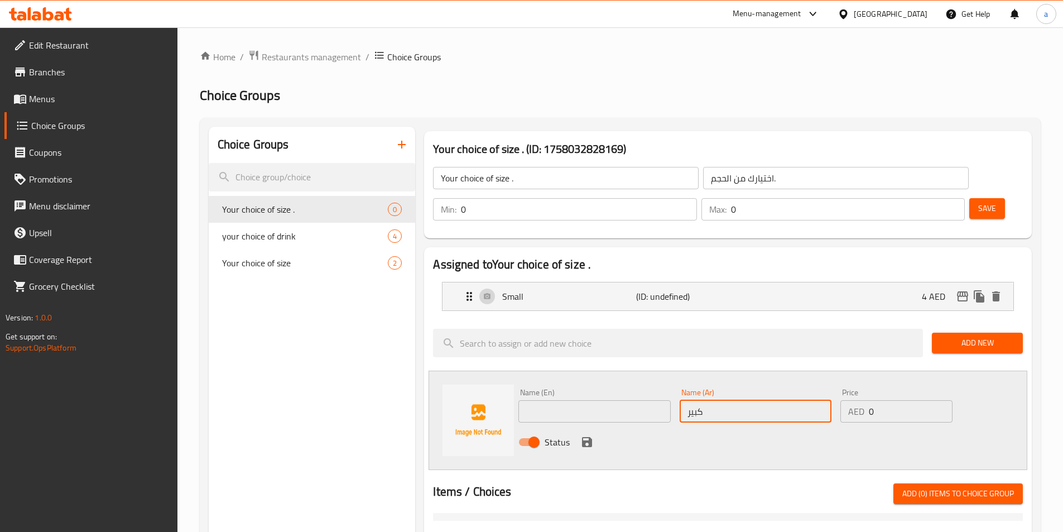
click at [596, 400] on input "text" at bounding box center [595, 411] width 152 height 22
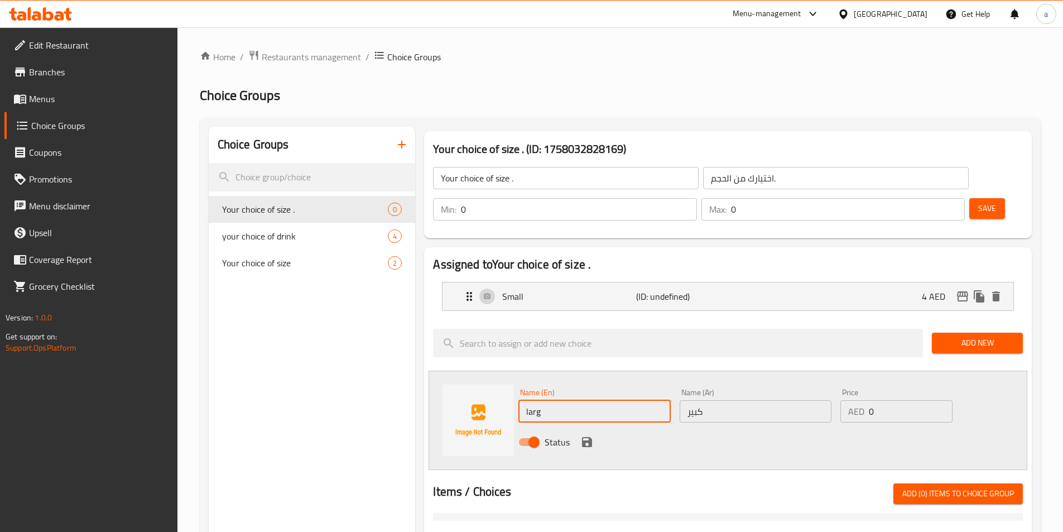
type input "large"
click at [587, 435] on icon "save" at bounding box center [587, 441] width 13 height 13
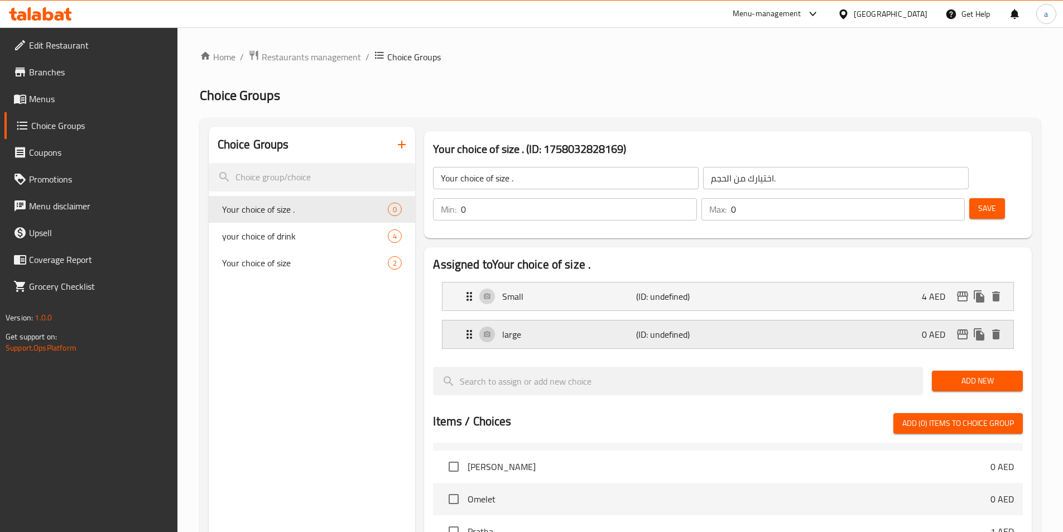
click at [898, 320] on div "large (ID: undefined) 0 AED" at bounding box center [732, 334] width 538 height 28
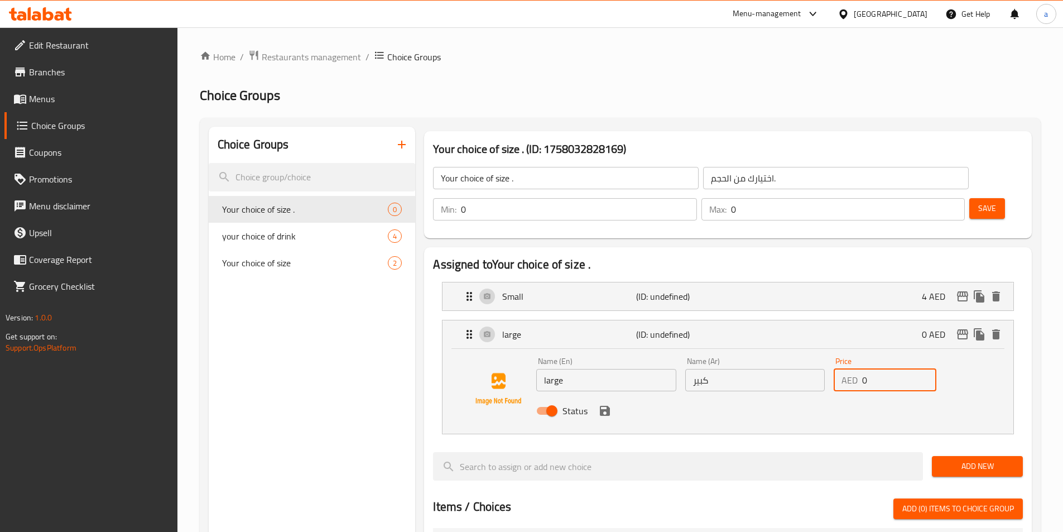
click at [887, 369] on input "0" at bounding box center [899, 380] width 74 height 22
click at [903, 282] on div "Small (ID: undefined) 4 AED" at bounding box center [732, 296] width 538 height 28
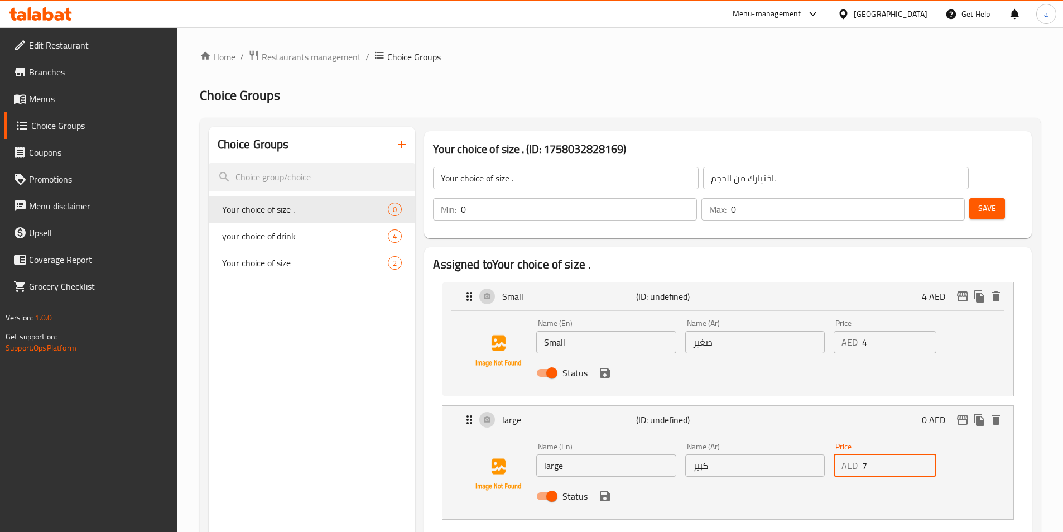
type input "7"
click at [875, 331] on input "4" at bounding box center [899, 342] width 74 height 22
type input "5"
click at [901, 454] on input "7" at bounding box center [899, 465] width 74 height 22
type input "10"
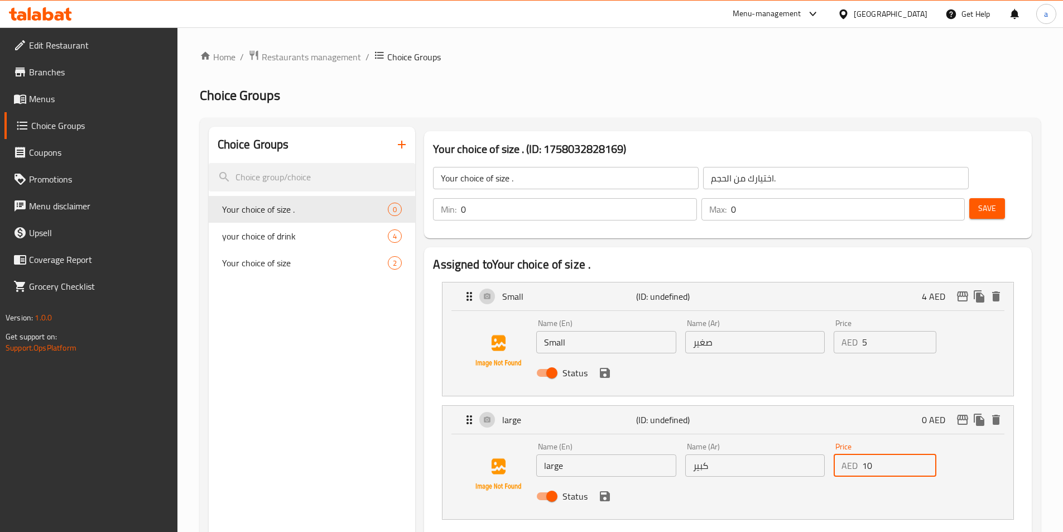
click at [697, 198] on input "0" at bounding box center [579, 209] width 236 height 22
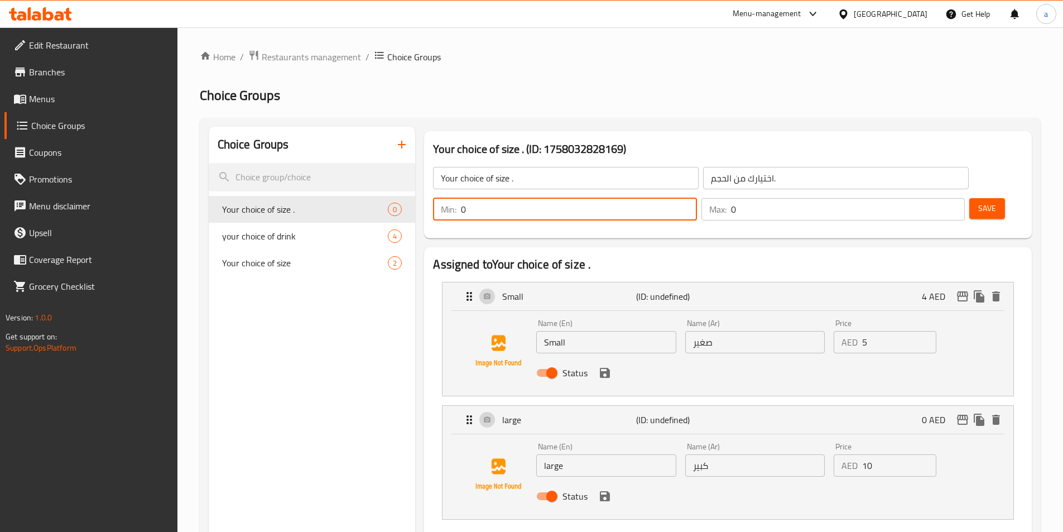
click at [697, 198] on input "0" at bounding box center [579, 209] width 236 height 22
type input "0"
type input "1"
click at [920, 198] on input "0" at bounding box center [848, 209] width 234 height 22
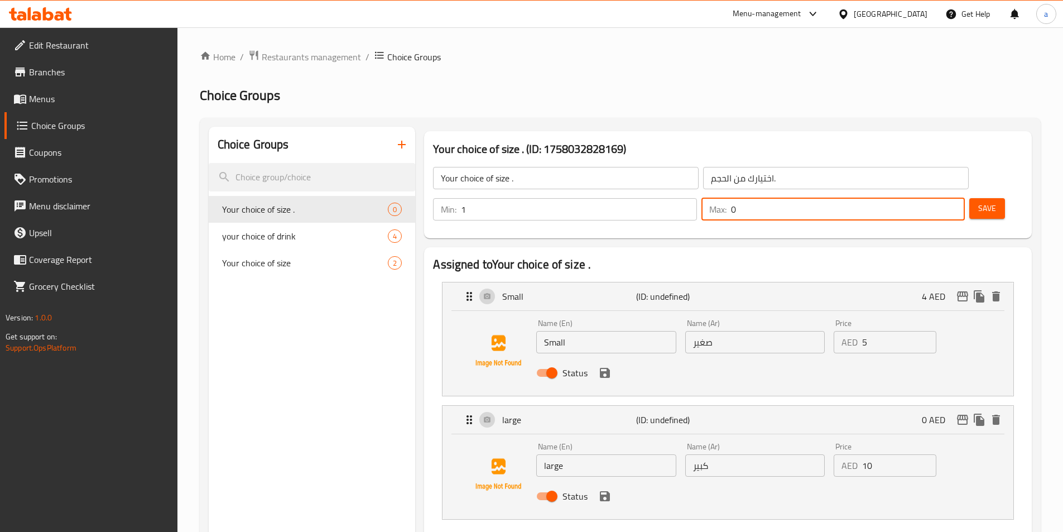
click at [920, 198] on input "0" at bounding box center [848, 209] width 234 height 22
type input "1"
click at [979, 202] on span "Save" at bounding box center [988, 209] width 18 height 14
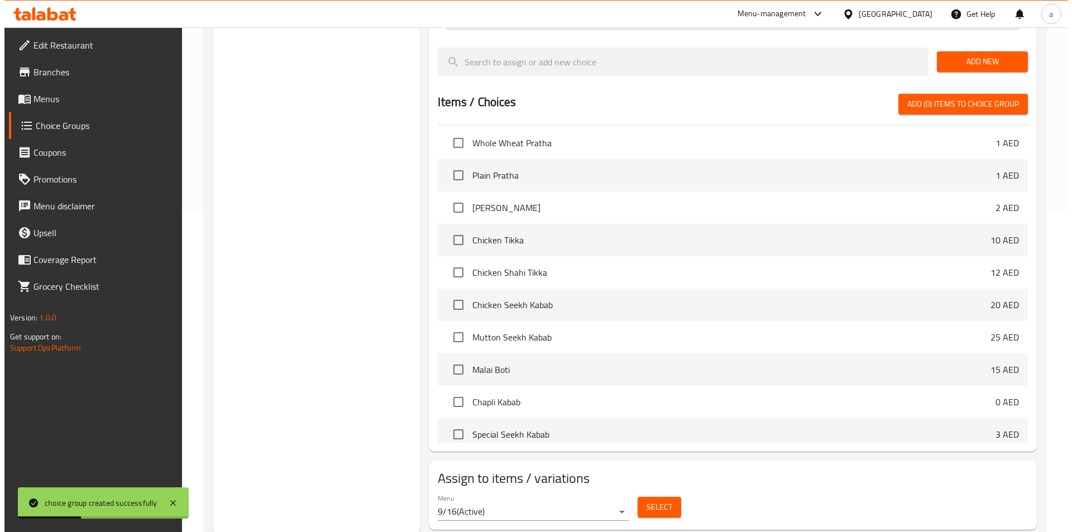
scroll to position [322, 0]
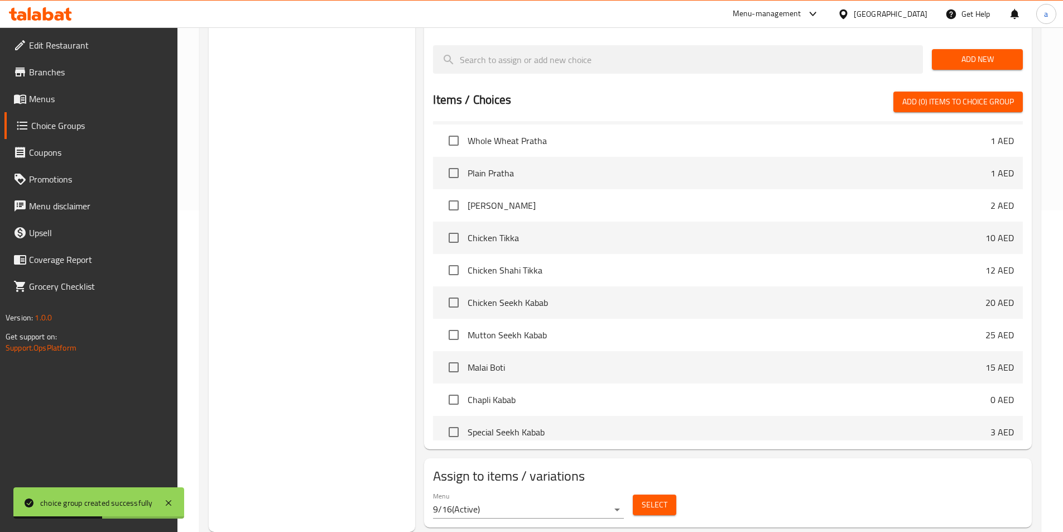
click at [647, 498] on span "Select" at bounding box center [655, 505] width 26 height 14
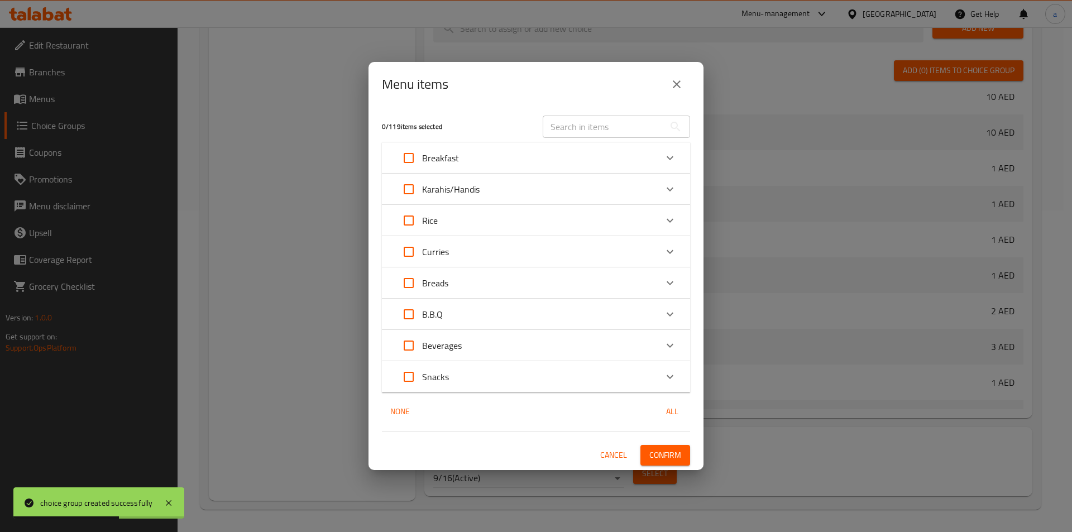
scroll to position [2891, 0]
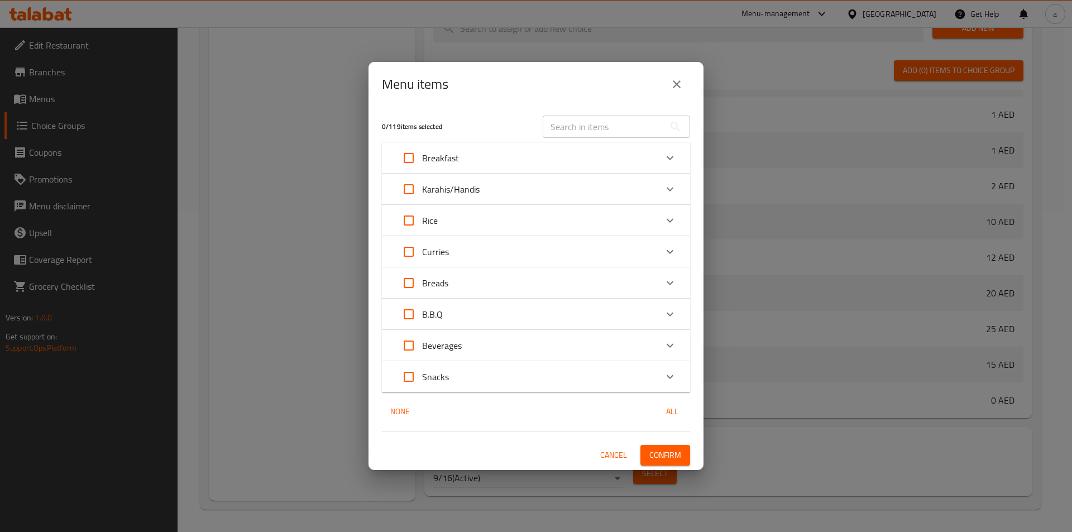
click at [665, 155] on icon "Expand" at bounding box center [669, 157] width 13 height 13
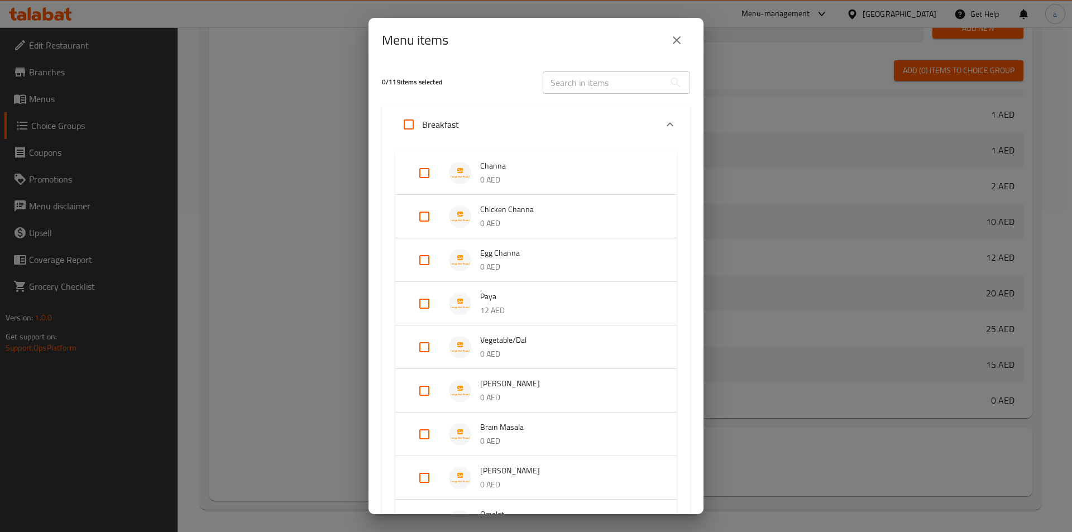
scroll to position [112, 0]
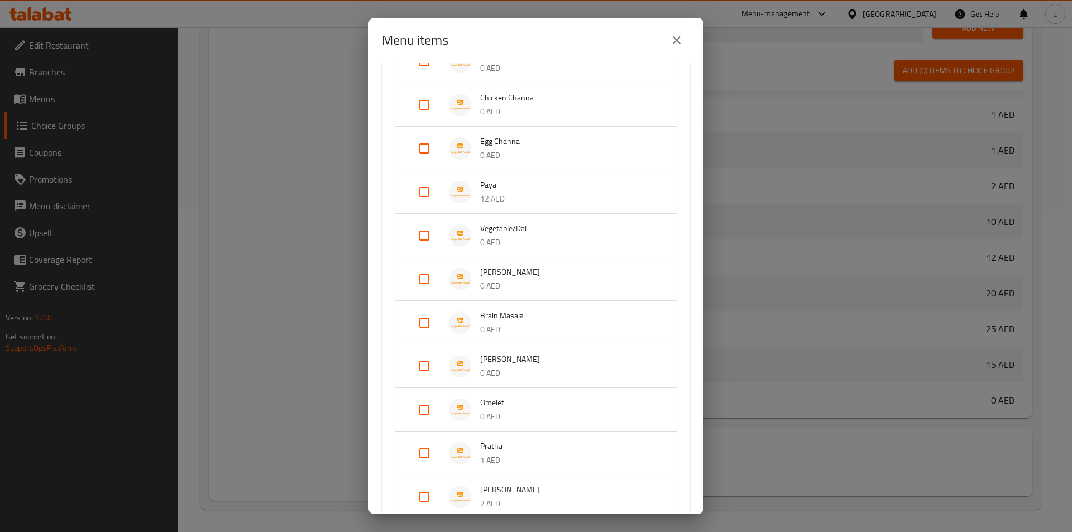
click at [426, 282] on input "Expand" at bounding box center [424, 279] width 27 height 27
checkbox input "true"
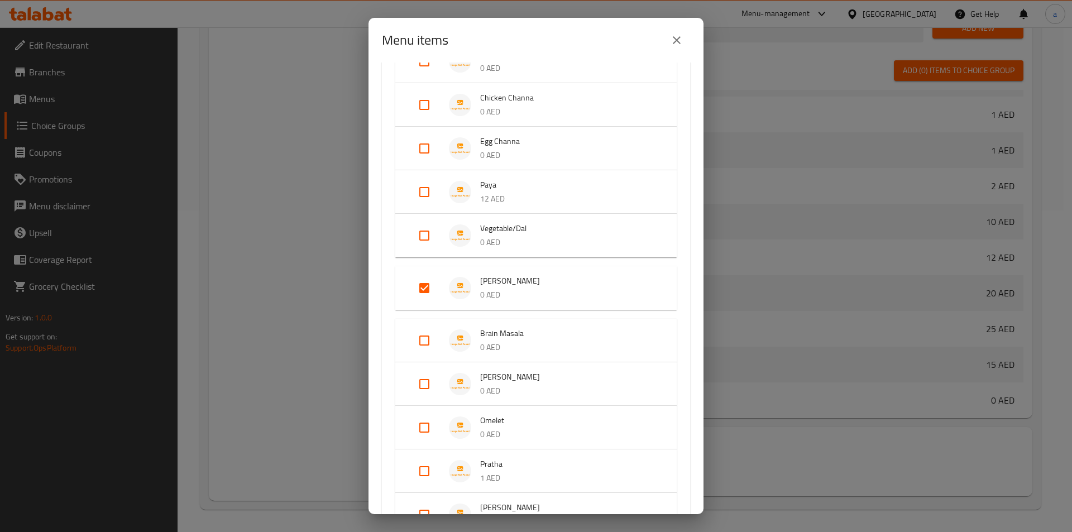
click at [420, 335] on input "Expand" at bounding box center [424, 340] width 27 height 27
checkbox input "true"
click at [430, 397] on input "Expand" at bounding box center [424, 393] width 27 height 27
checkbox input "true"
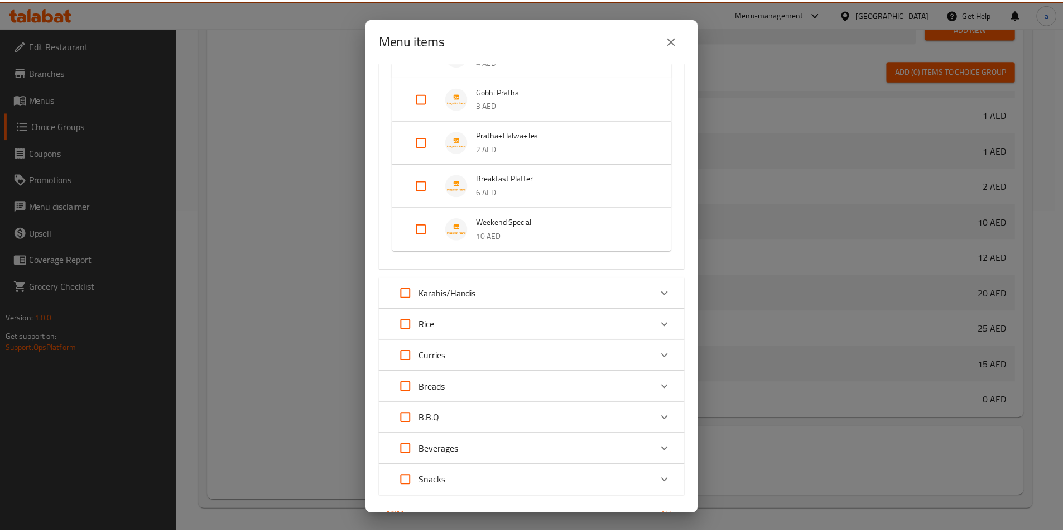
scroll to position [736, 0]
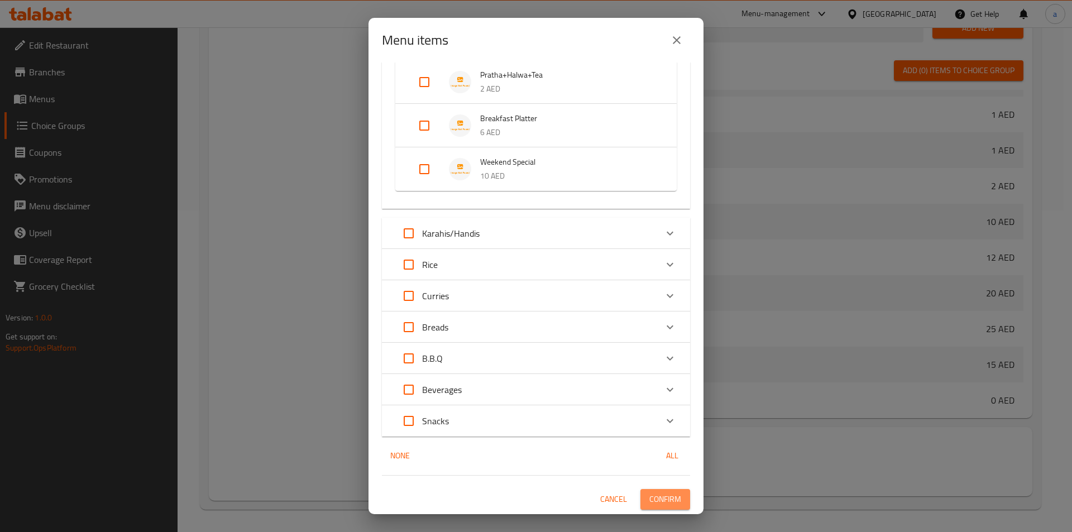
click at [657, 498] on span "Confirm" at bounding box center [665, 499] width 32 height 14
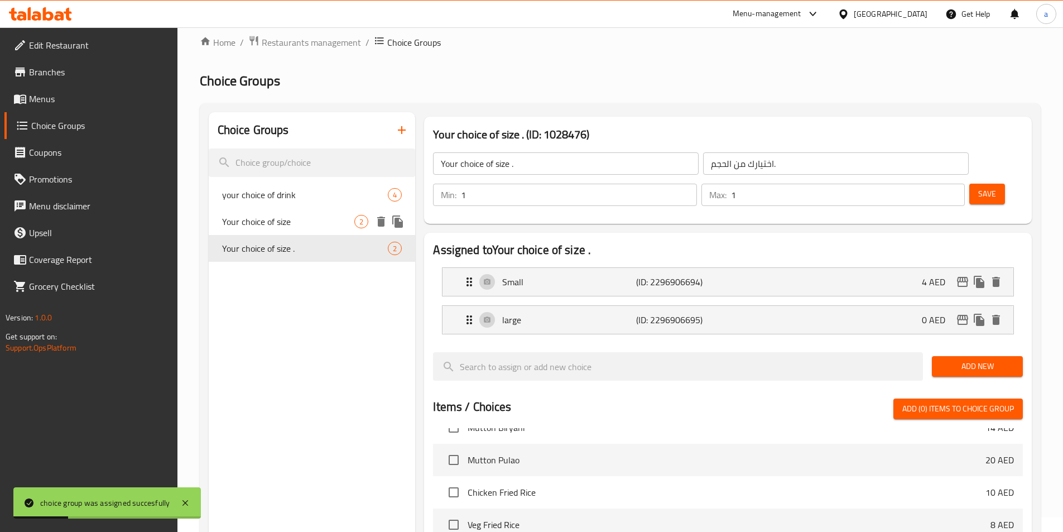
scroll to position [0, 0]
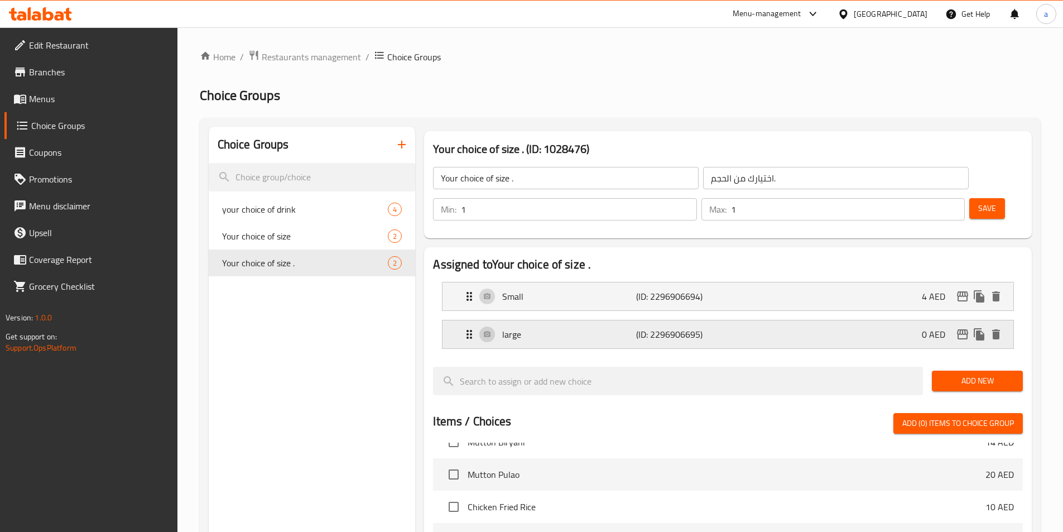
click at [912, 320] on div "large (ID: 2296906695) 0 AED" at bounding box center [732, 334] width 538 height 28
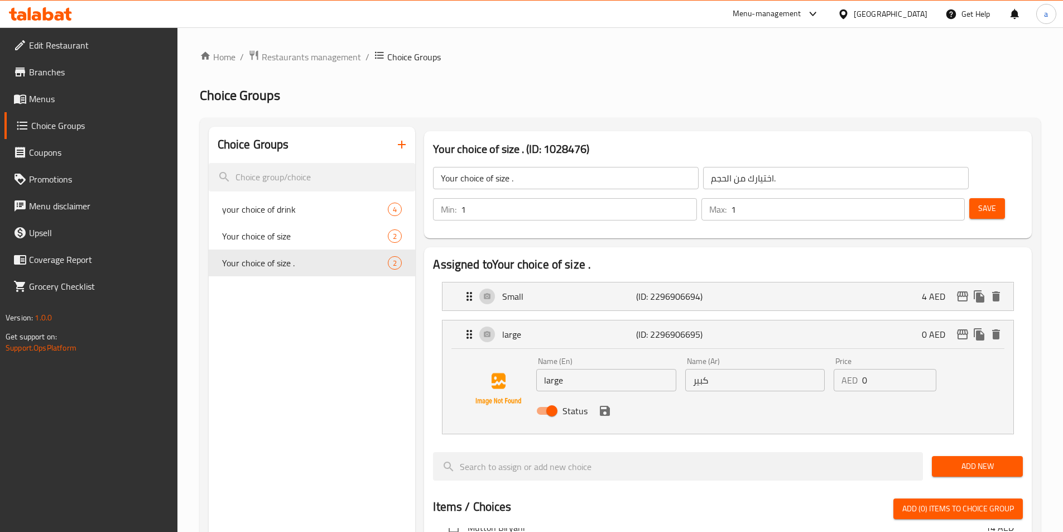
click at [858, 282] on li "Small (ID: 2296906694) 4 AED Name (En) Small Name (En) Name (Ar) صغير Name (Ar)…" at bounding box center [728, 296] width 590 height 38
click at [850, 282] on div "Small (ID: 2296906694) 4 AED" at bounding box center [732, 296] width 538 height 28
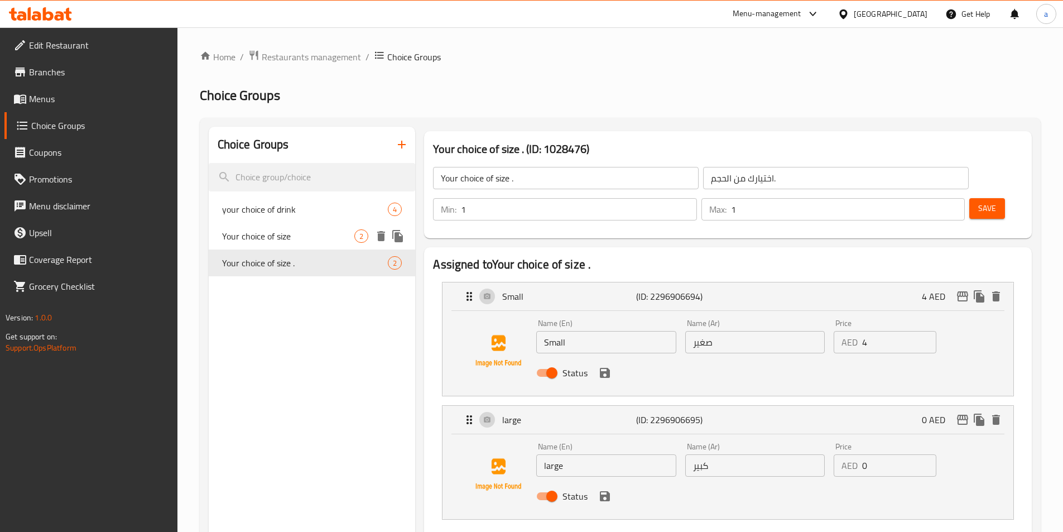
click at [243, 237] on span "Your choice of size" at bounding box center [288, 235] width 133 height 13
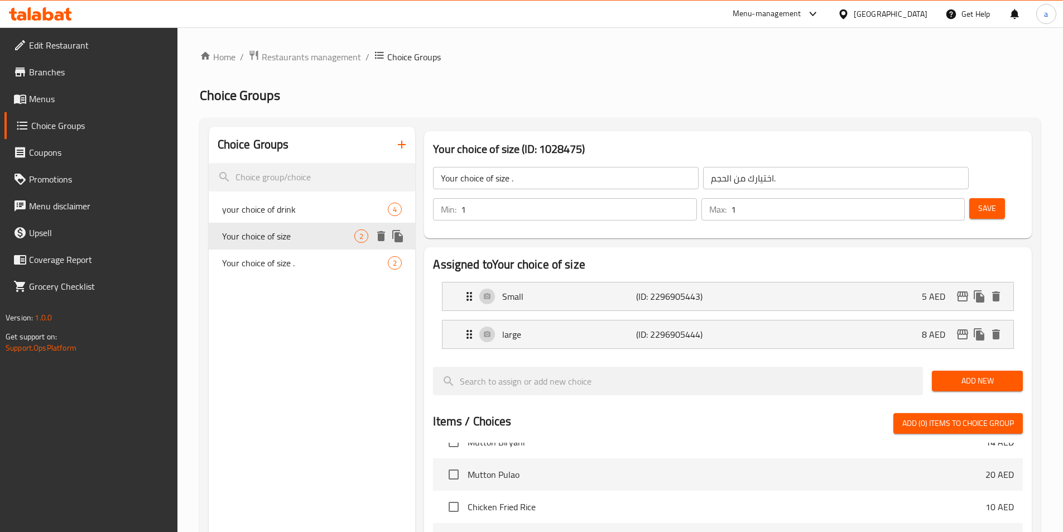
type input "Your choice of size"
type input "اختيارك من الحجم"
type input "0"
click at [599, 290] on p "Small" at bounding box center [568, 296] width 133 height 13
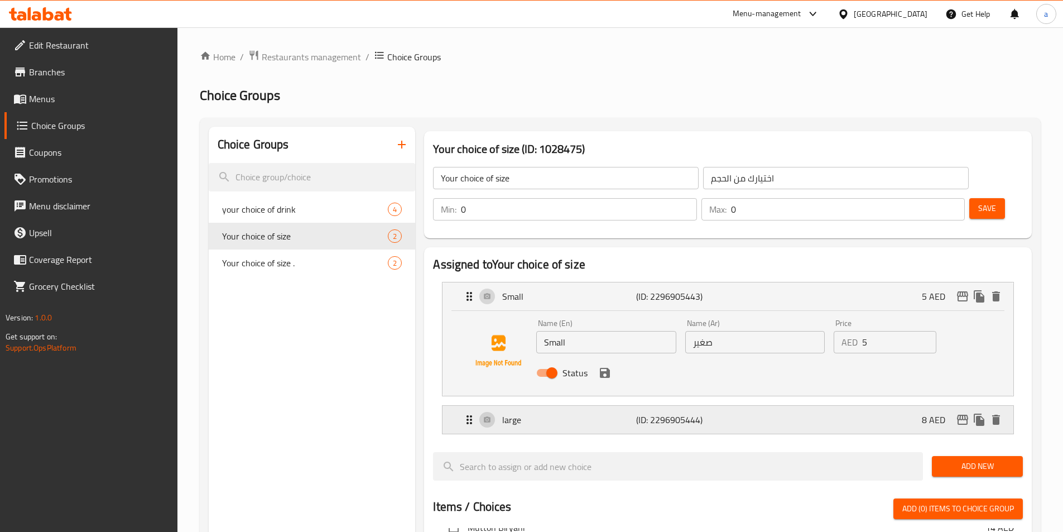
click at [631, 413] on p "large" at bounding box center [568, 419] width 133 height 13
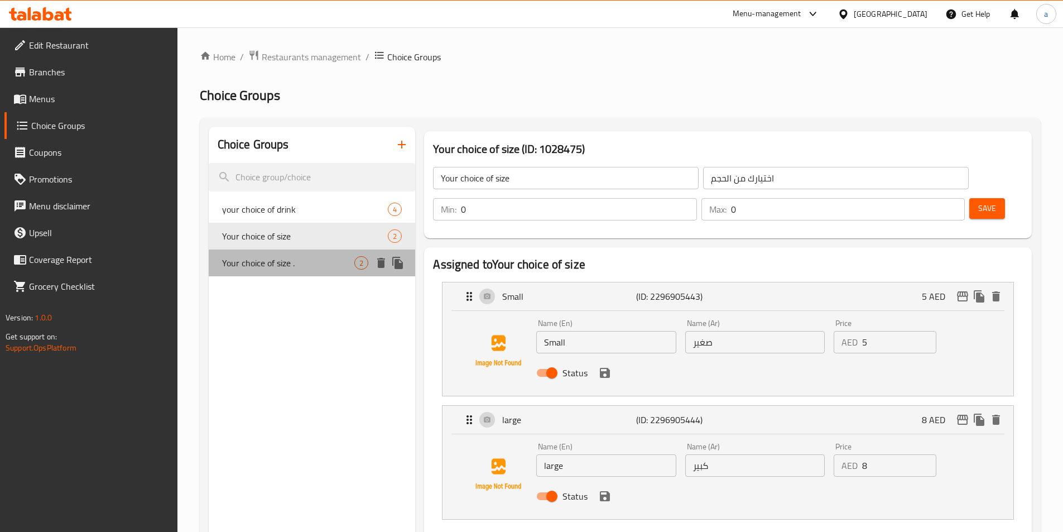
click at [280, 265] on span "Your choice of size ." at bounding box center [288, 262] width 133 height 13
type input "Your choice of size ."
type input "اختيارك من الحجم."
type input "1"
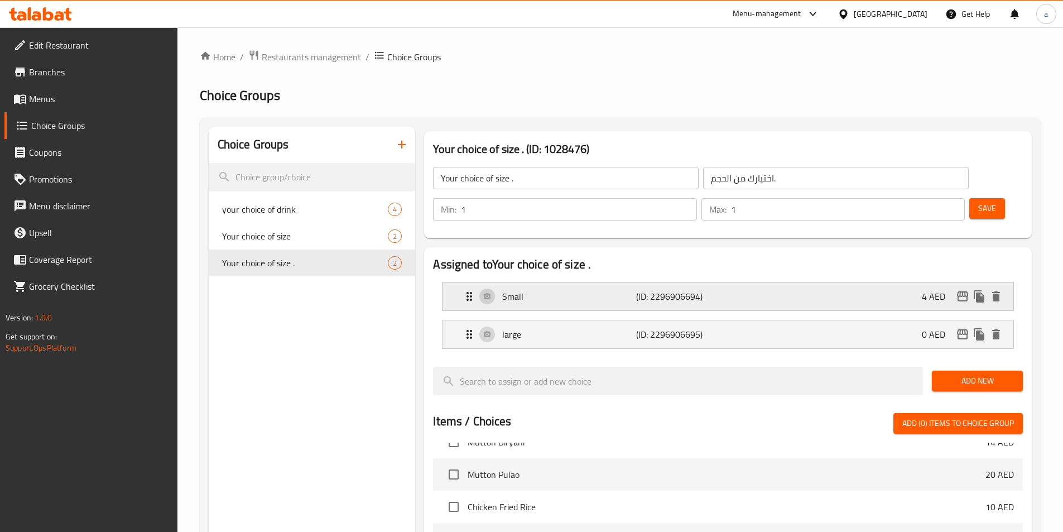
click at [687, 282] on div "Small (ID: 2296906694) 4 AED" at bounding box center [732, 296] width 538 height 28
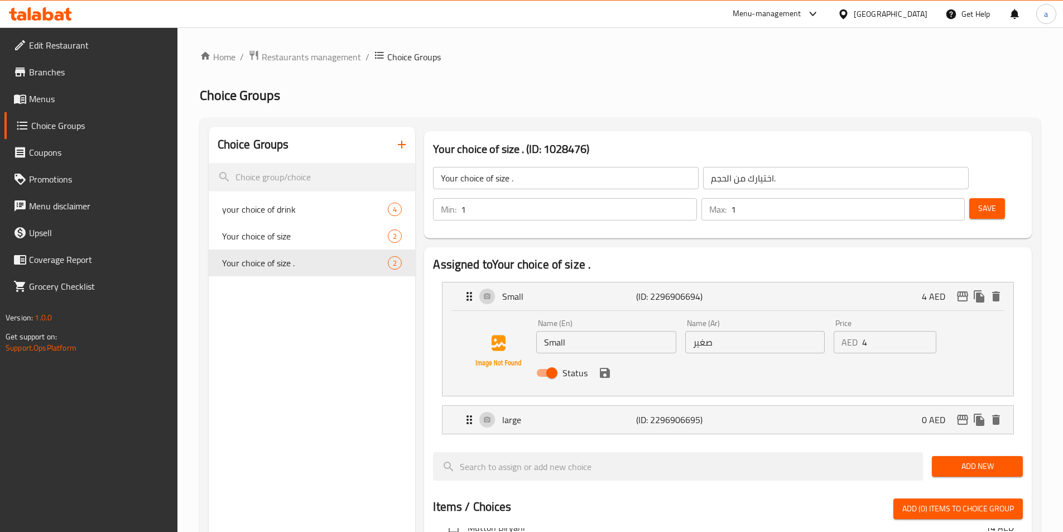
click at [881, 331] on input "4" at bounding box center [899, 342] width 74 height 22
click at [880, 331] on input "4" at bounding box center [899, 342] width 74 height 22
click at [818, 406] on div "large (ID: 2296906695) 0 AED" at bounding box center [732, 420] width 538 height 28
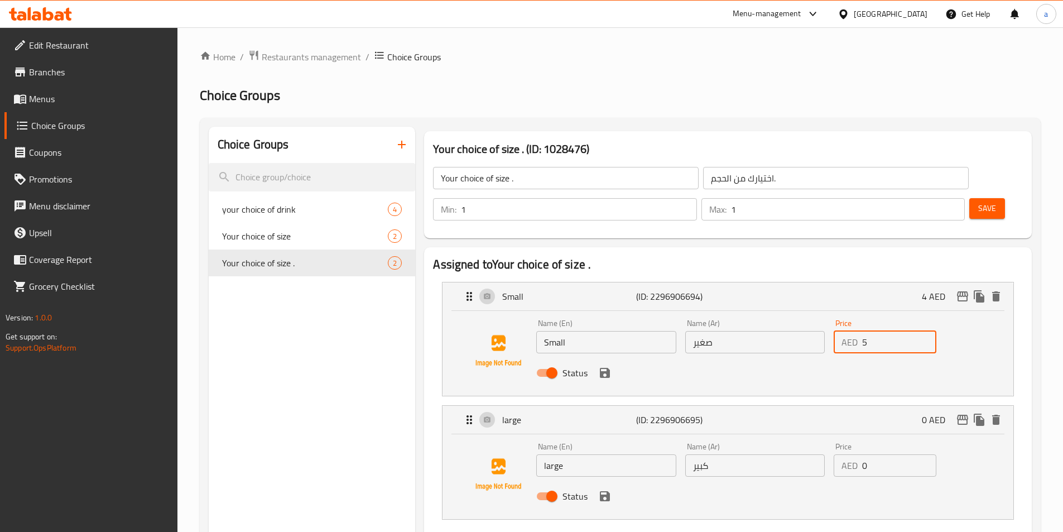
type input "5"
click at [877, 454] on input "0" at bounding box center [899, 465] width 74 height 22
type input "10"
click at [604, 488] on button "save" at bounding box center [605, 496] width 17 height 17
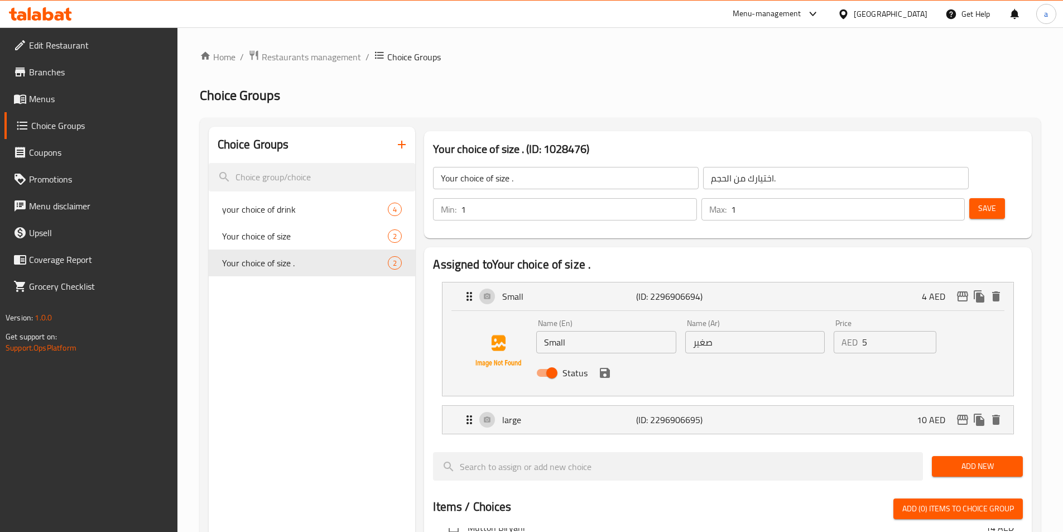
click at [605, 366] on icon "save" at bounding box center [604, 372] width 13 height 13
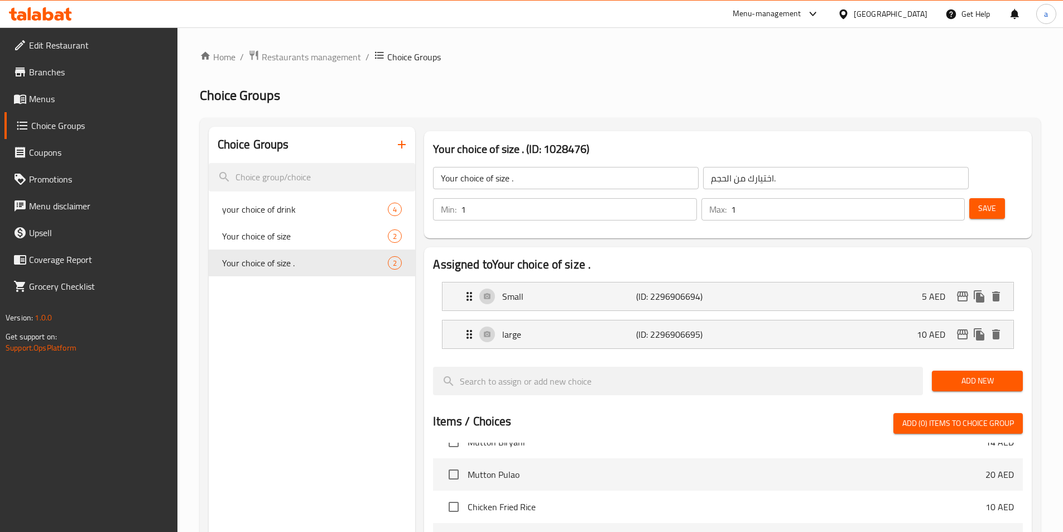
click at [979, 202] on span "Save" at bounding box center [988, 209] width 18 height 14
click at [402, 146] on icon "button" at bounding box center [402, 145] width 8 height 8
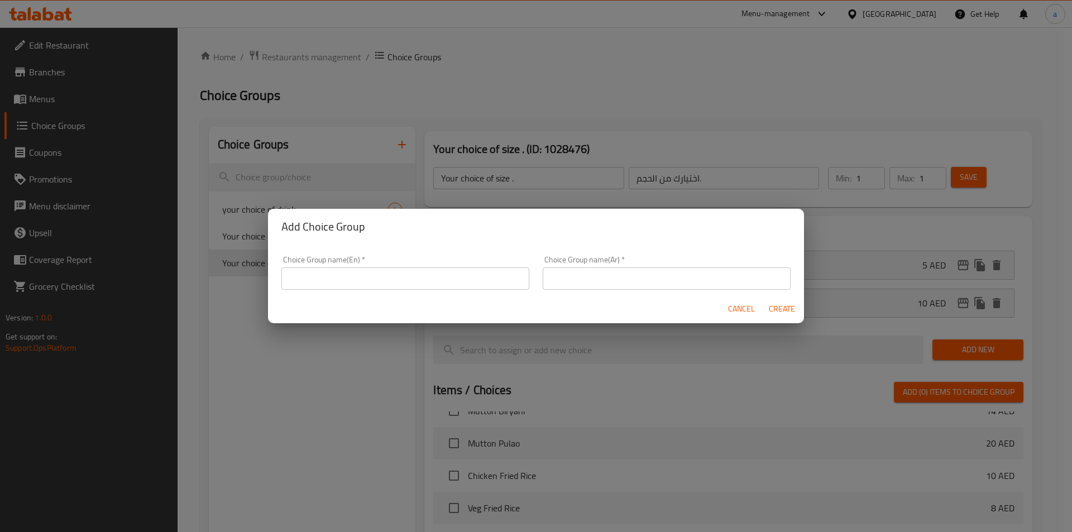
click at [369, 273] on input "text" at bounding box center [405, 278] width 248 height 22
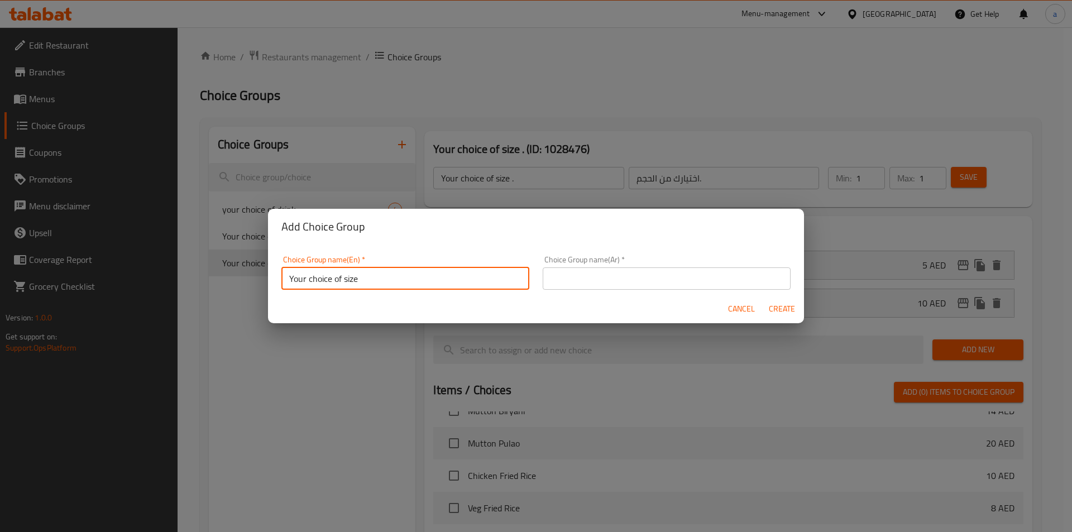
click at [346, 280] on input "Your choice of size" at bounding box center [405, 278] width 248 height 22
type input "Your choice of Size"
click at [559, 272] on input "text" at bounding box center [667, 278] width 248 height 22
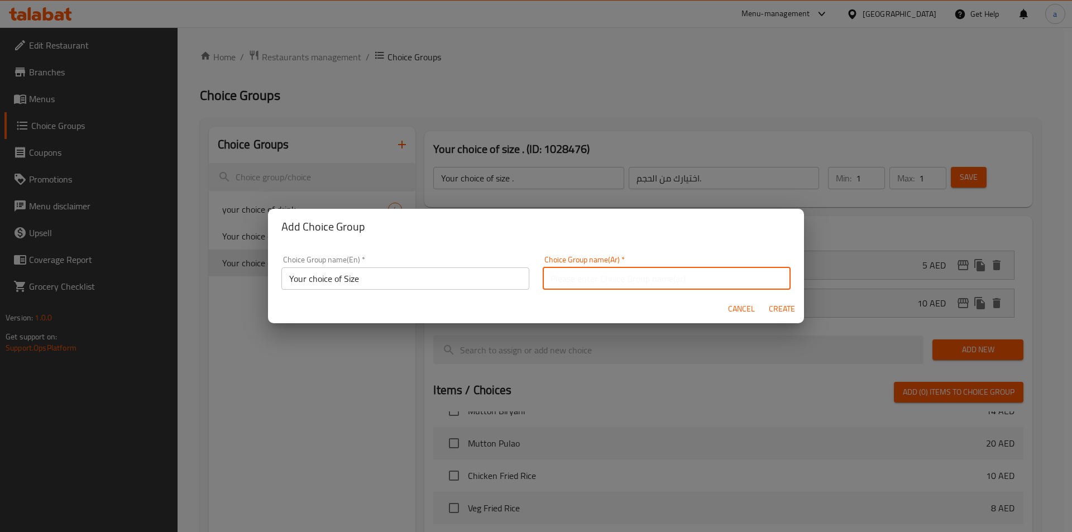
type input "اختيارك من الحجم."
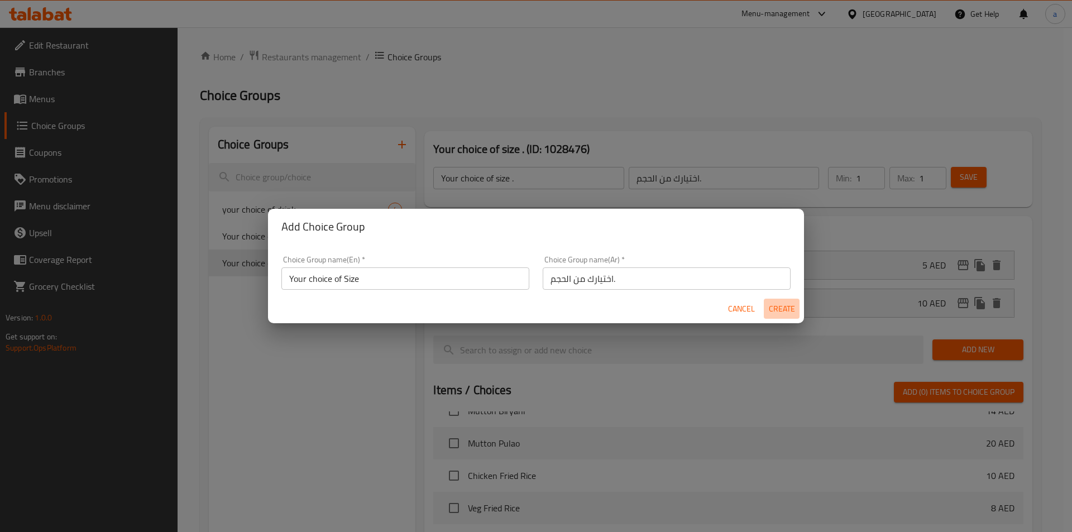
click at [785, 304] on span "Create" at bounding box center [781, 309] width 27 height 14
type input "Your choice of Size"
type input "0"
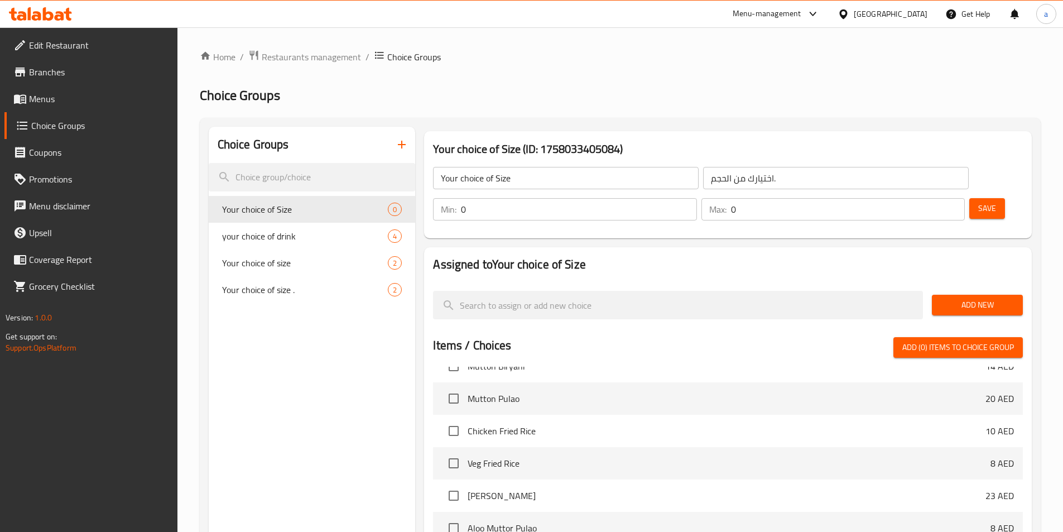
click at [697, 198] on input "0" at bounding box center [579, 209] width 236 height 22
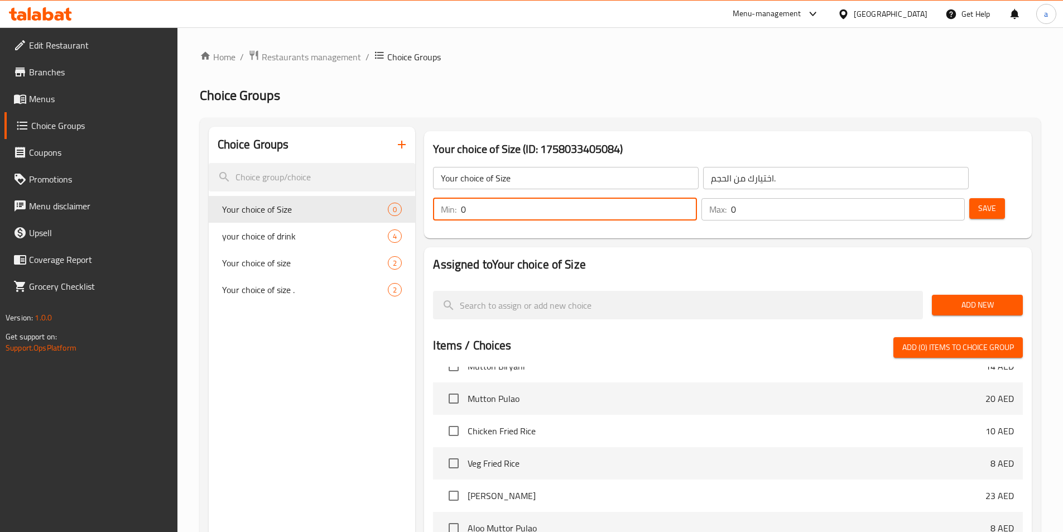
click at [697, 198] on input "0" at bounding box center [579, 209] width 236 height 22
type input "1"
click at [924, 198] on input "0" at bounding box center [848, 209] width 234 height 22
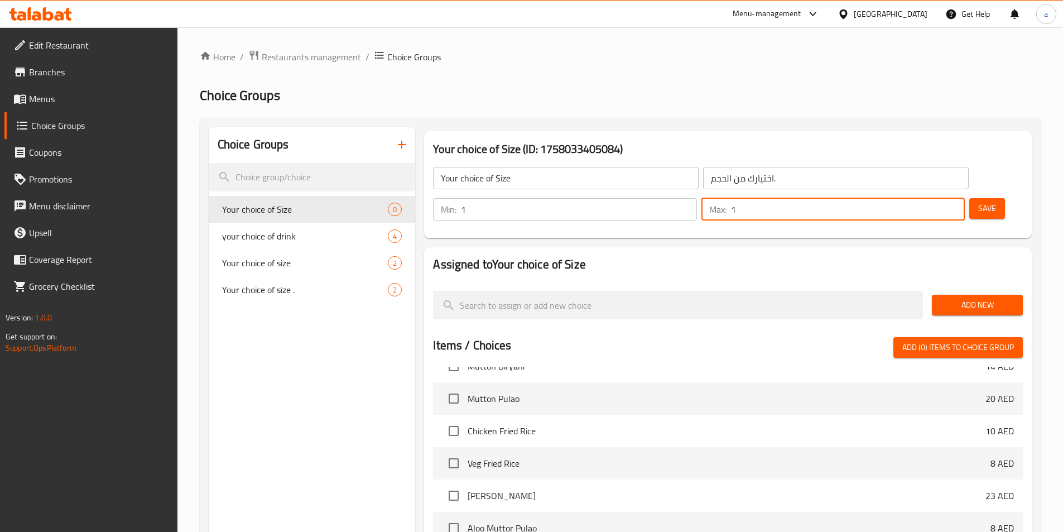
type input "1"
click at [957, 298] on span "Add New" at bounding box center [977, 305] width 73 height 14
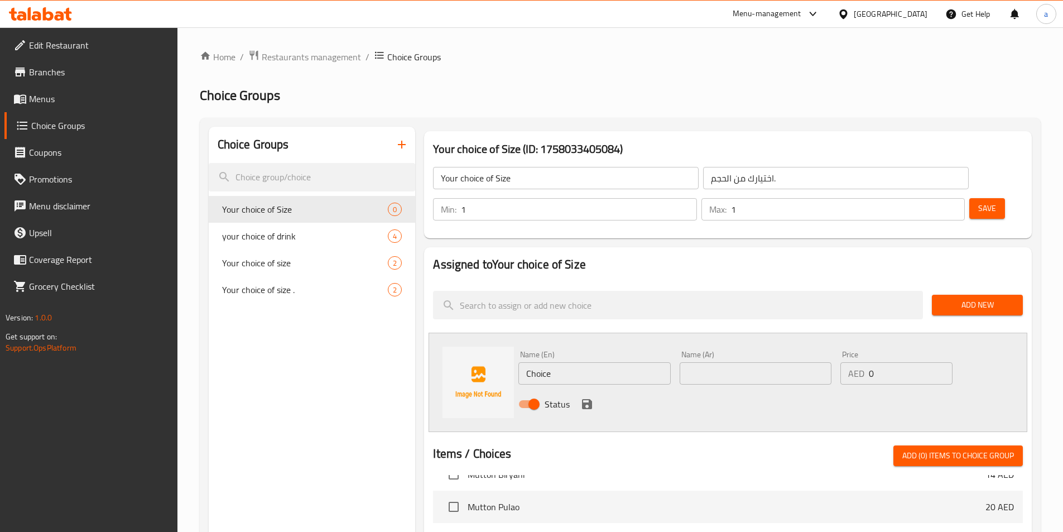
click at [583, 362] on input "Choice" at bounding box center [595, 373] width 152 height 22
type input "Small"
click at [702, 362] on input "text" at bounding box center [756, 373] width 152 height 22
type input "صغير"
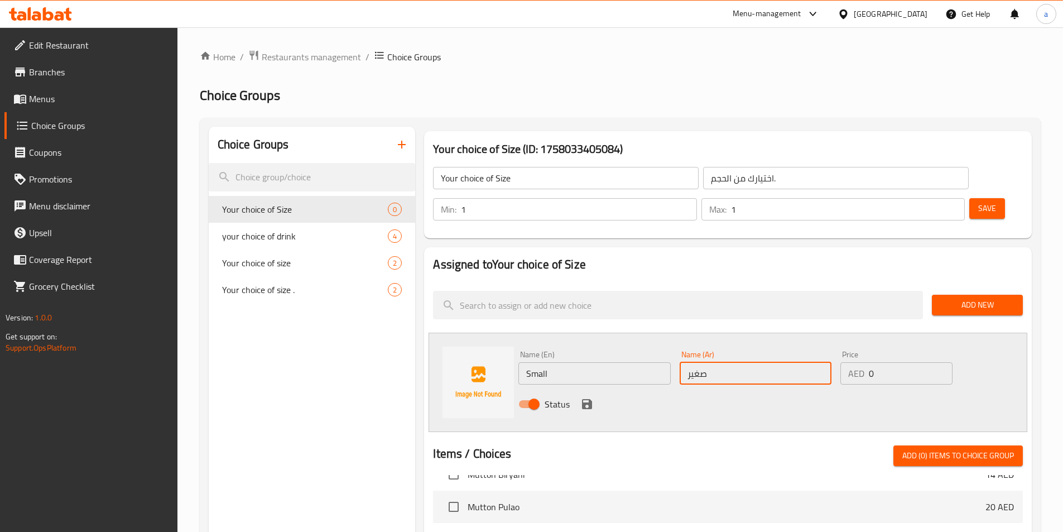
click at [874, 362] on input "0" at bounding box center [910, 373] width 83 height 22
type input "0"
type input "15"
click at [587, 399] on icon "save" at bounding box center [587, 404] width 10 height 10
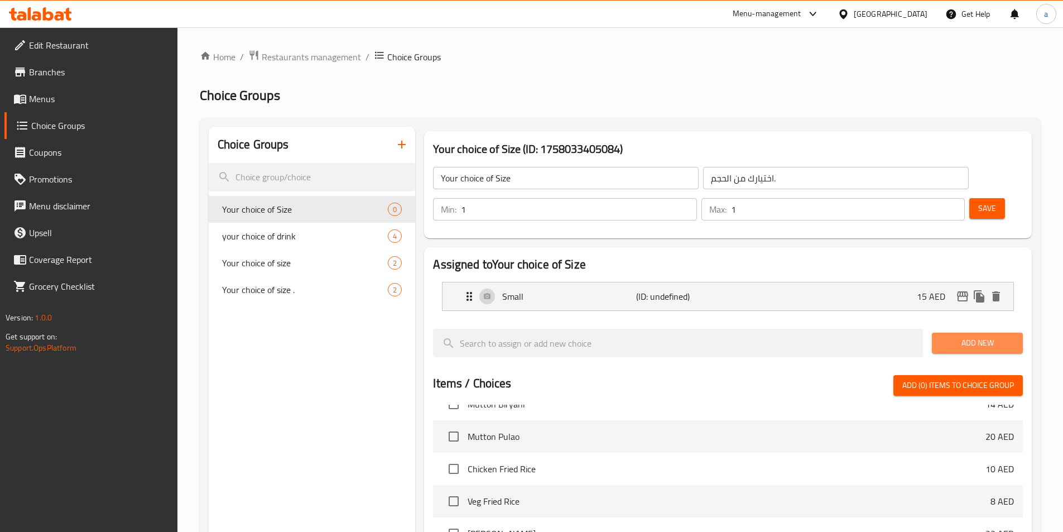
click at [966, 336] on span "Add New" at bounding box center [977, 343] width 73 height 14
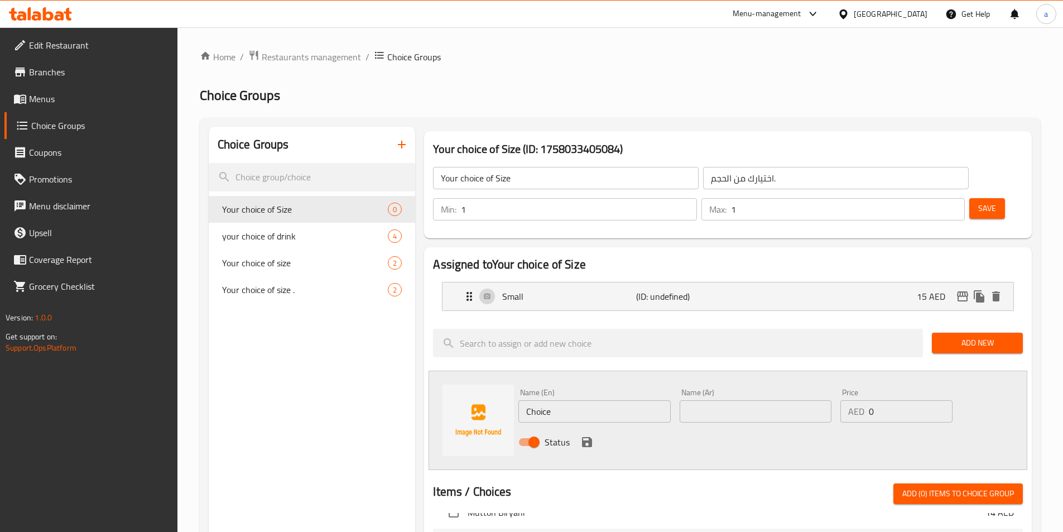
click at [625, 400] on input "Choice" at bounding box center [595, 411] width 152 height 22
type input "م"
type input "large"
click at [727, 400] on input "text" at bounding box center [756, 411] width 152 height 22
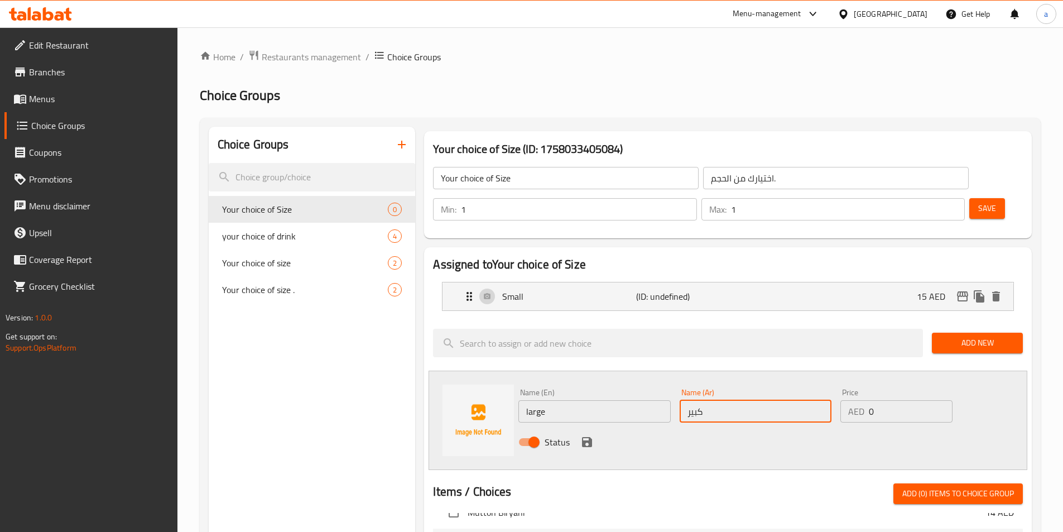
type input "كبير"
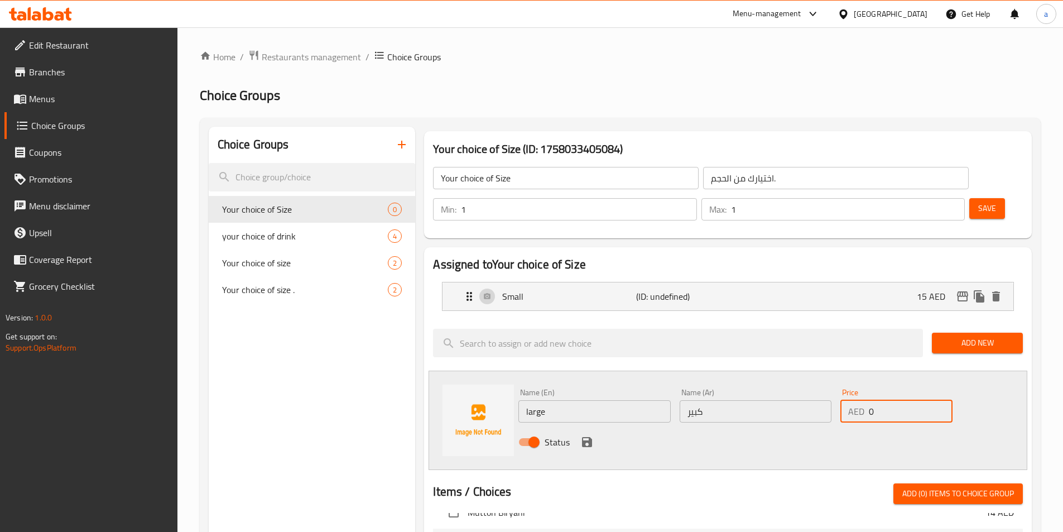
click at [886, 400] on input "0" at bounding box center [910, 411] width 83 height 22
type input "28"
click at [591, 437] on icon "save" at bounding box center [587, 442] width 10 height 10
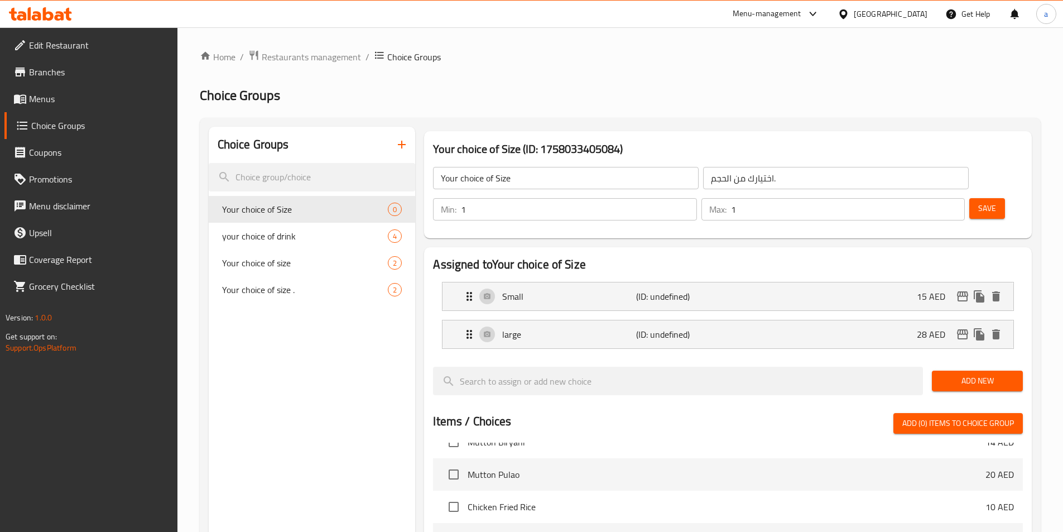
click at [979, 202] on span "Save" at bounding box center [988, 209] width 18 height 14
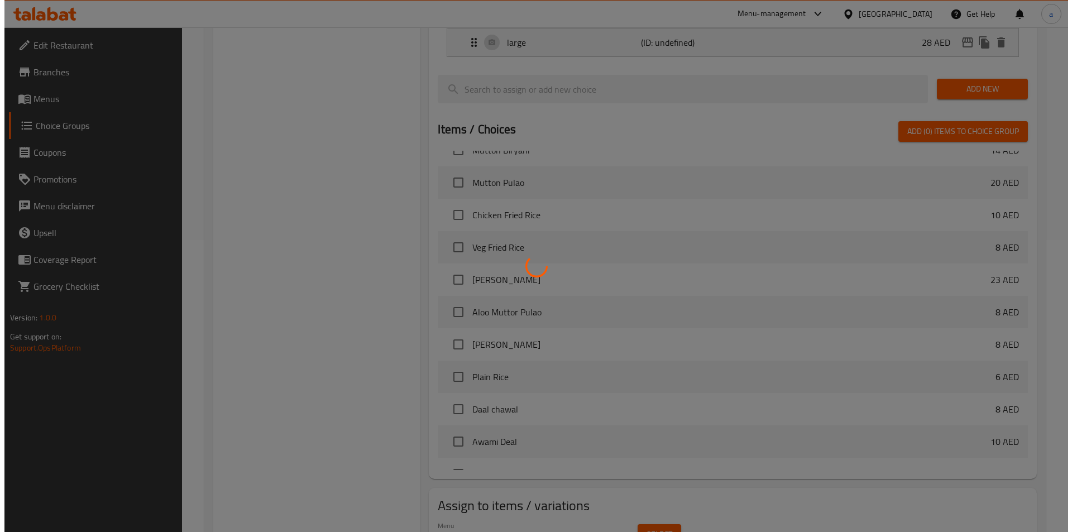
scroll to position [322, 0]
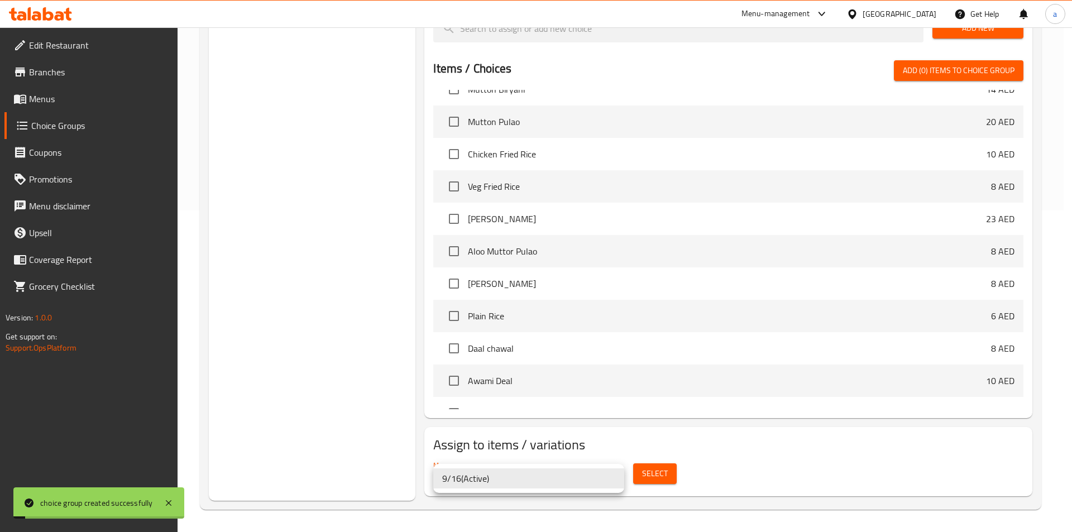
click at [653, 467] on div at bounding box center [536, 266] width 1072 height 532
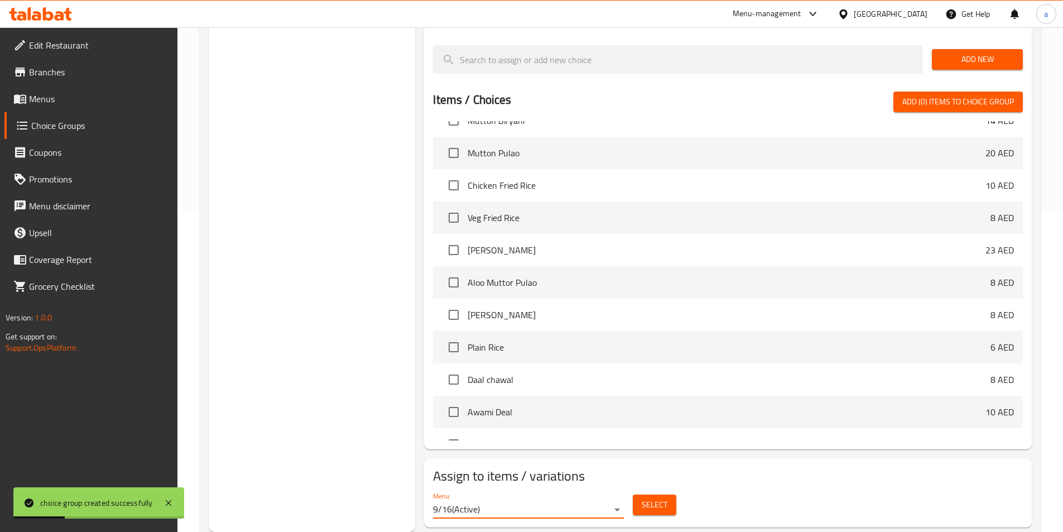
click at [653, 498] on span "Select" at bounding box center [655, 505] width 26 height 14
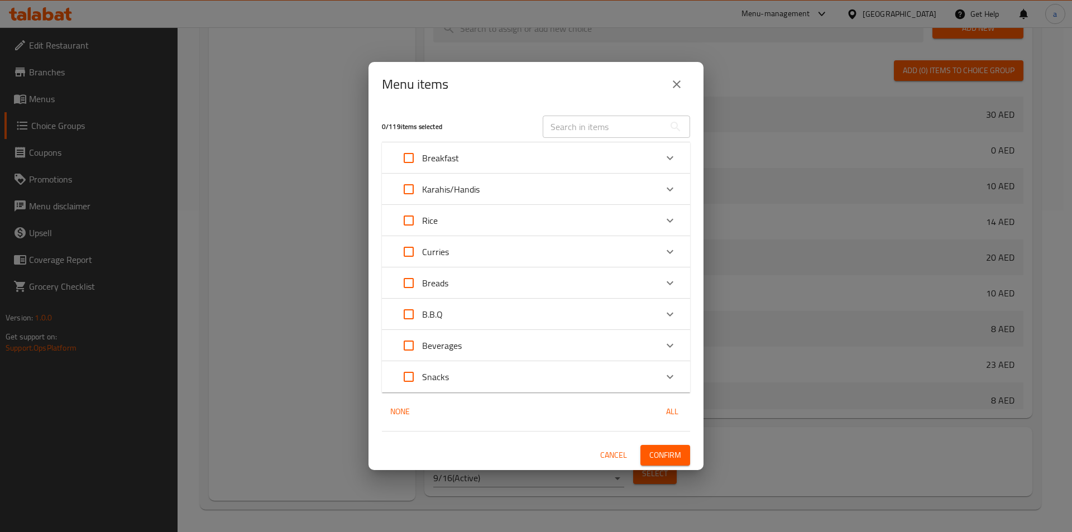
click at [665, 188] on icon "Expand" at bounding box center [669, 189] width 13 height 13
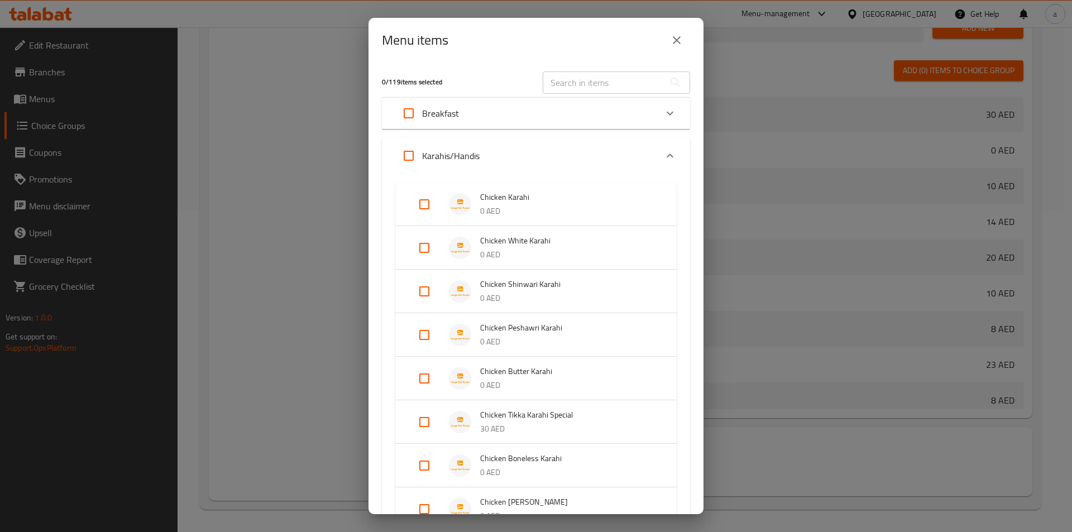
click at [420, 202] on input "Expand" at bounding box center [424, 204] width 27 height 27
checkbox input "true"
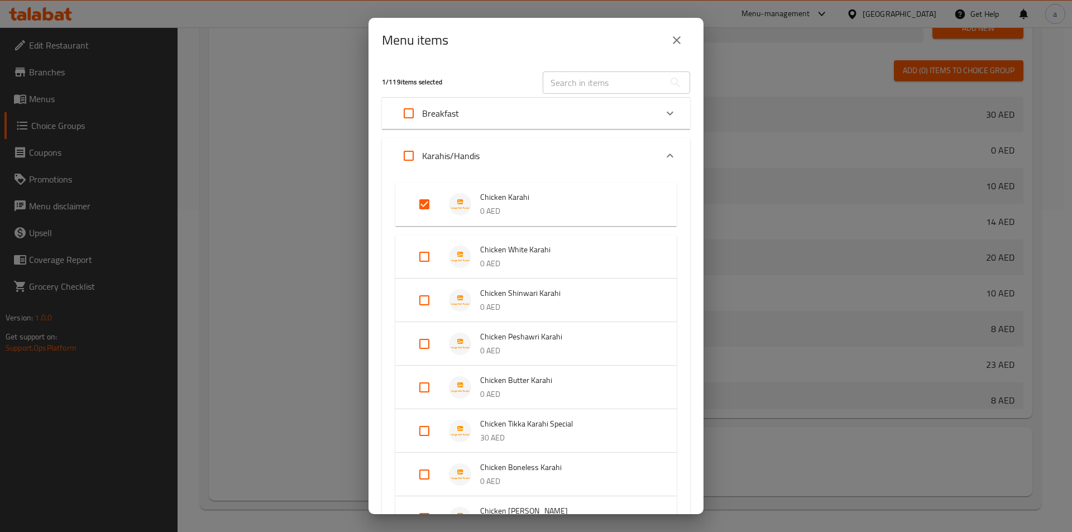
click at [424, 386] on input "Expand" at bounding box center [424, 387] width 27 height 27
checkbox input "true"
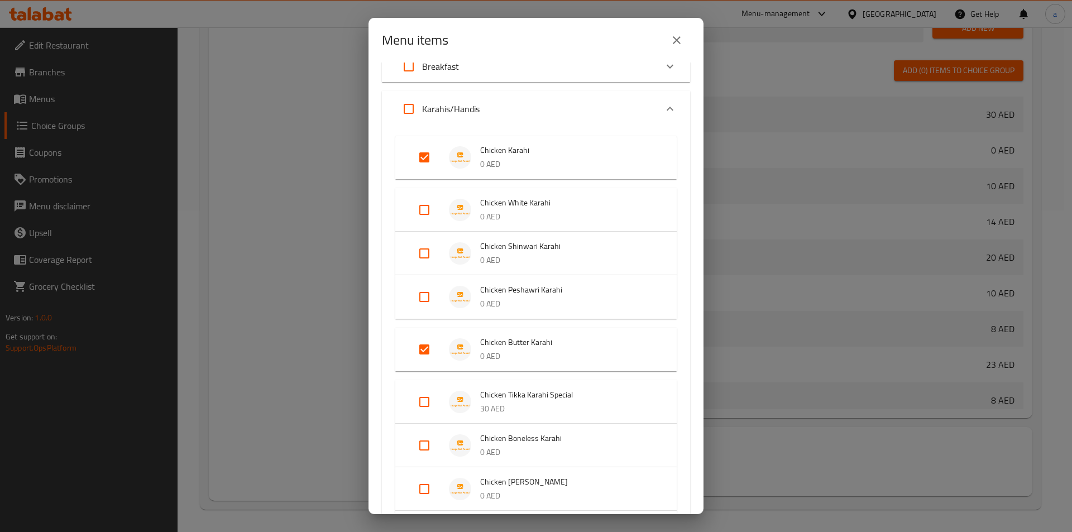
scroll to position [167, 0]
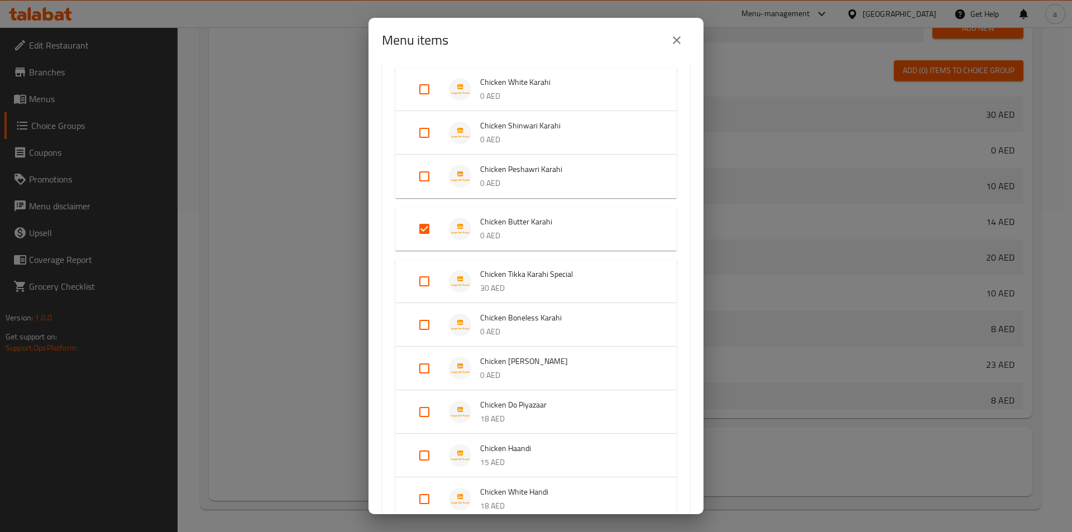
click at [427, 323] on input "Expand" at bounding box center [424, 324] width 27 height 27
checkbox input "true"
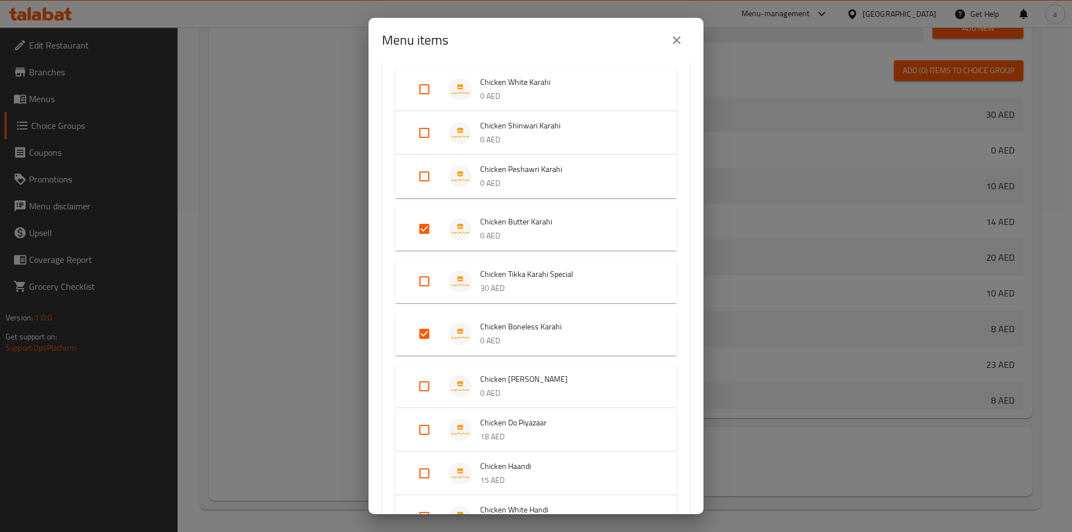
click at [431, 377] on input "Expand" at bounding box center [424, 386] width 27 height 27
checkbox input "true"
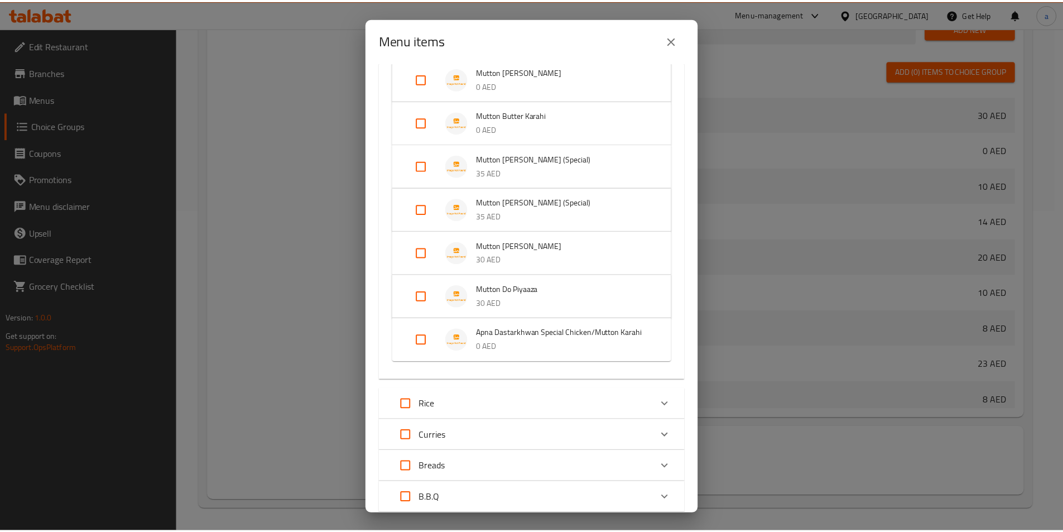
scroll to position [928, 0]
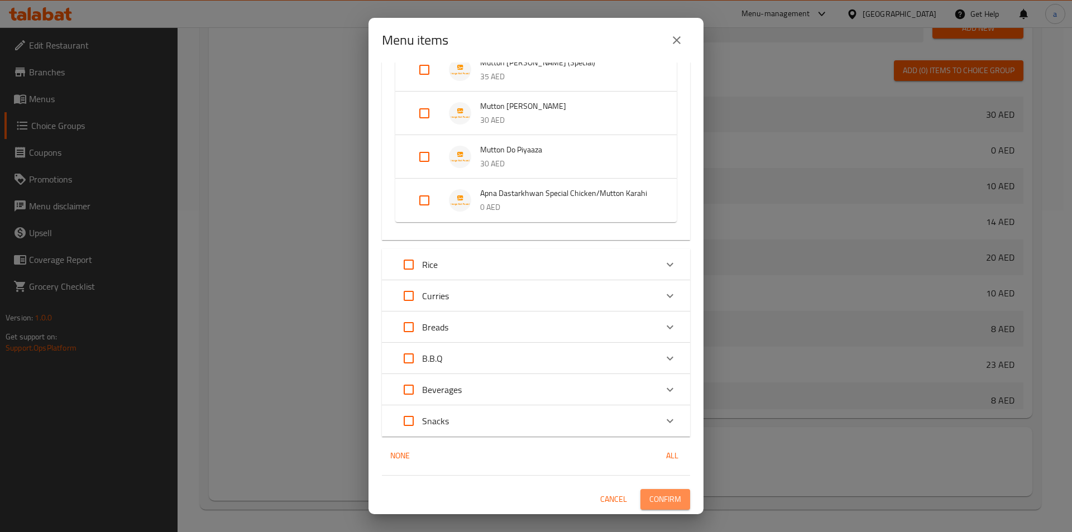
click at [654, 493] on span "Confirm" at bounding box center [665, 499] width 32 height 14
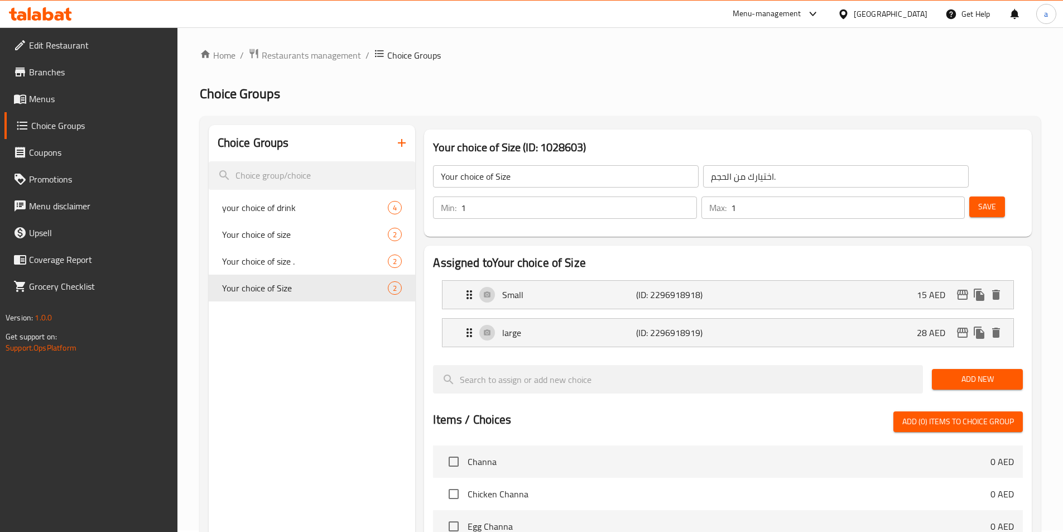
scroll to position [0, 0]
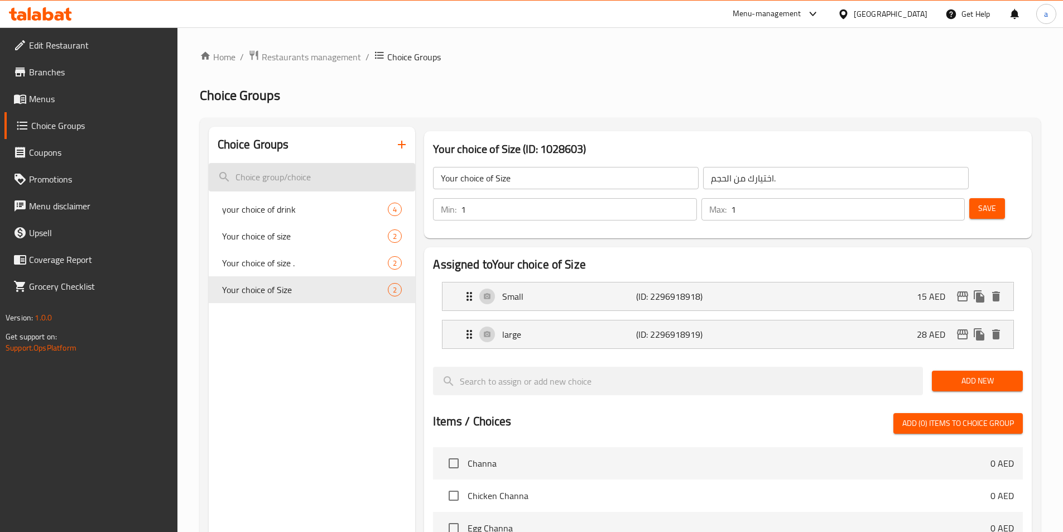
click at [287, 181] on input "search" at bounding box center [312, 177] width 207 height 28
type input "y"
click at [401, 148] on icon "button" at bounding box center [401, 144] width 13 height 13
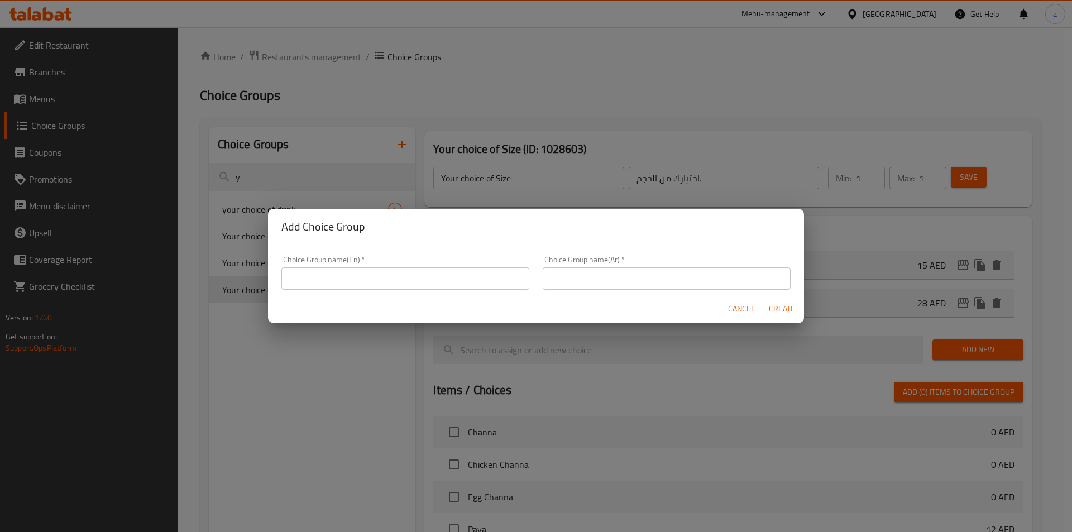
click at [330, 284] on input "text" at bounding box center [405, 278] width 248 height 22
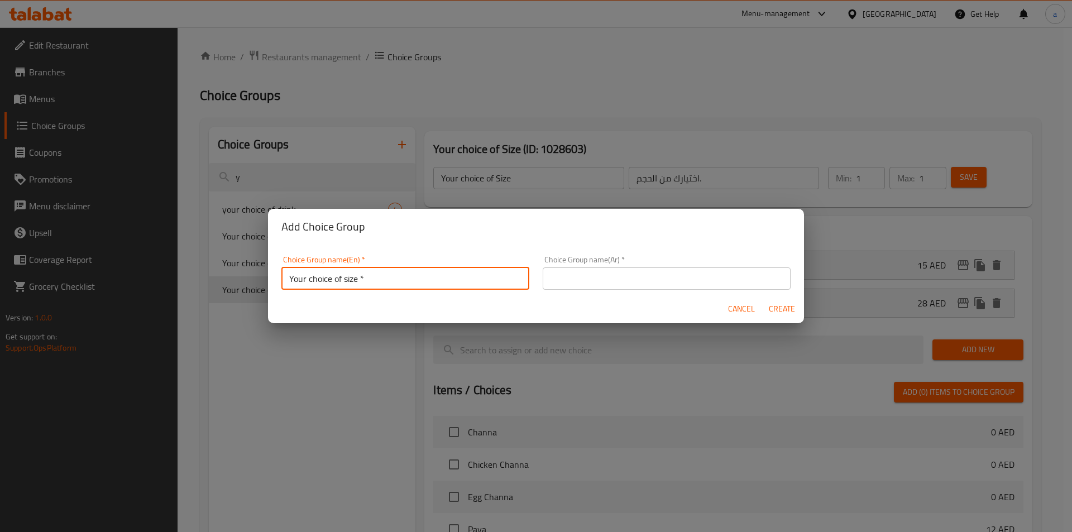
type input "Your choice of size *"
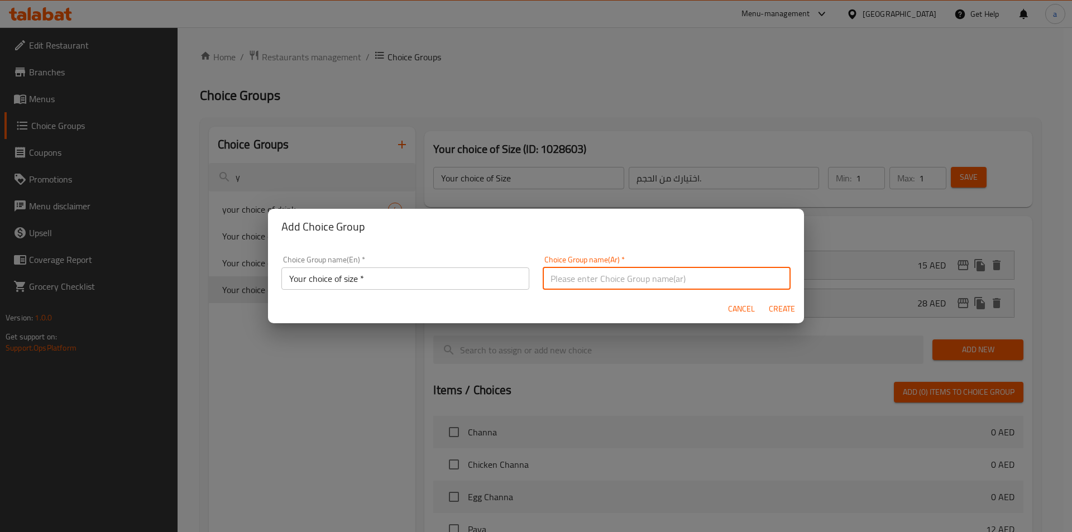
click at [578, 289] on input "text" at bounding box center [667, 278] width 248 height 22
type input "اختيارك من الحجم."
click at [781, 310] on span "Create" at bounding box center [781, 309] width 27 height 14
type input "Your choice of size *"
type input "0"
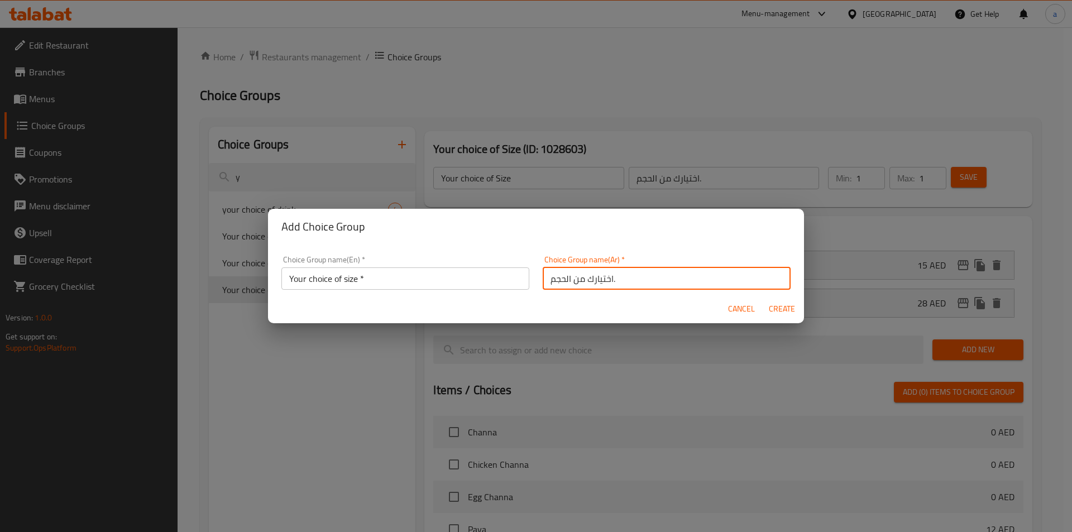
type input "0"
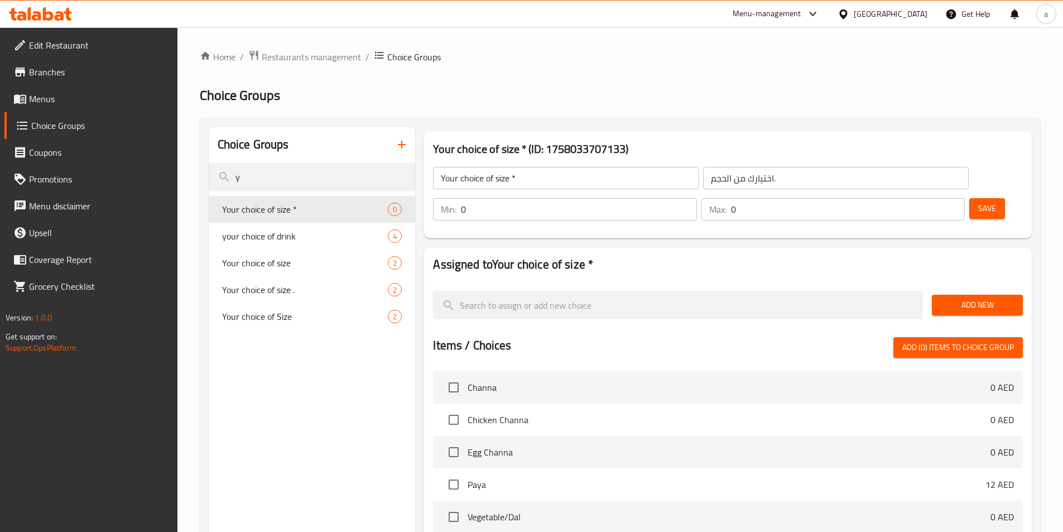
click at [697, 198] on input "0" at bounding box center [579, 209] width 236 height 22
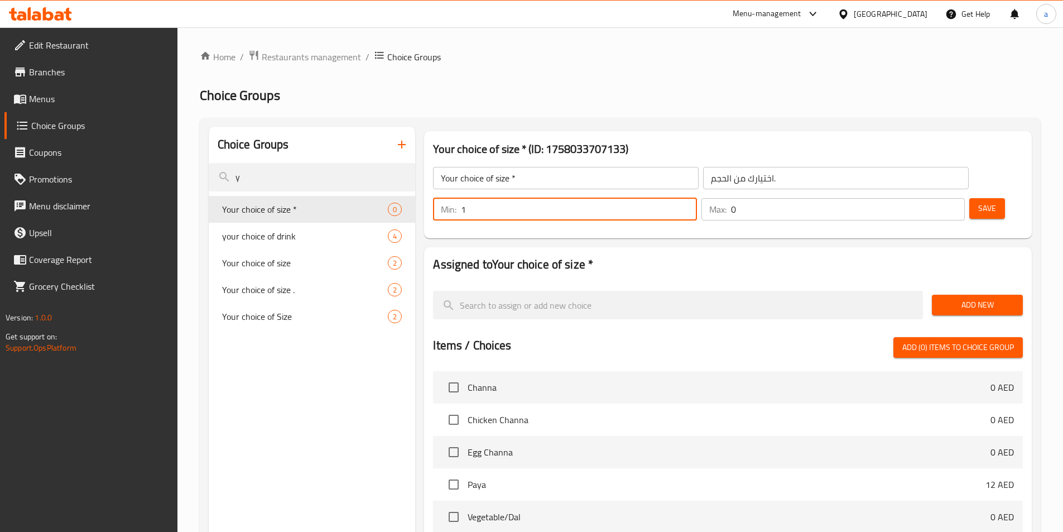
type input "1"
click at [697, 198] on input "1" at bounding box center [579, 209] width 236 height 22
type input "1"
click at [934, 198] on input "1" at bounding box center [848, 209] width 234 height 22
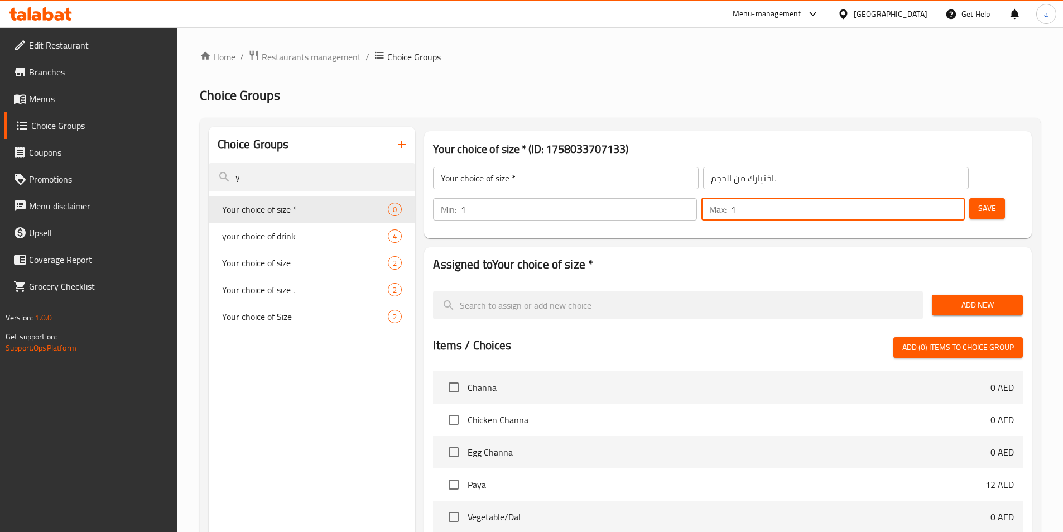
click at [987, 295] on button "Add New" at bounding box center [977, 305] width 91 height 21
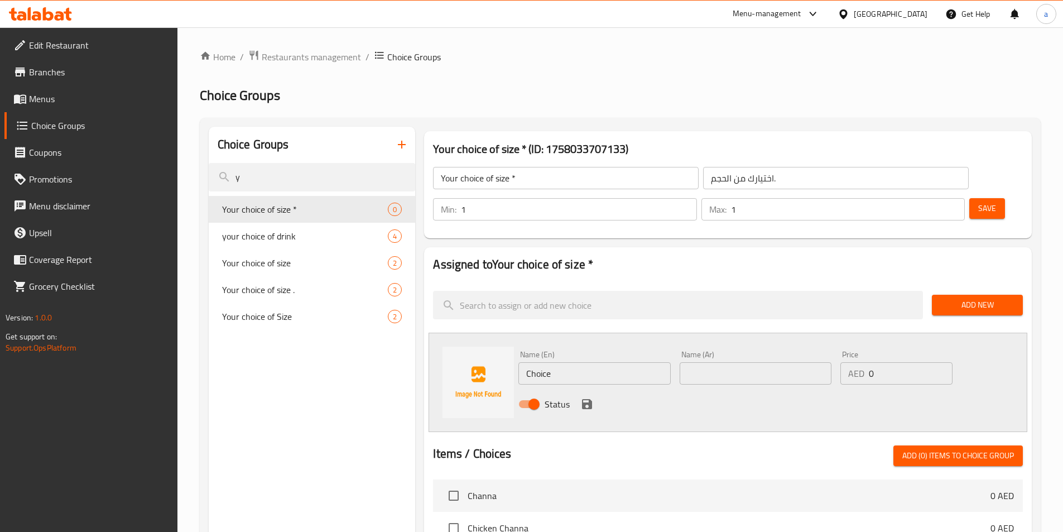
click at [555, 362] on input "Choice" at bounding box center [595, 373] width 152 height 22
type input "Small"
click at [988, 295] on button "Add New" at bounding box center [977, 305] width 91 height 21
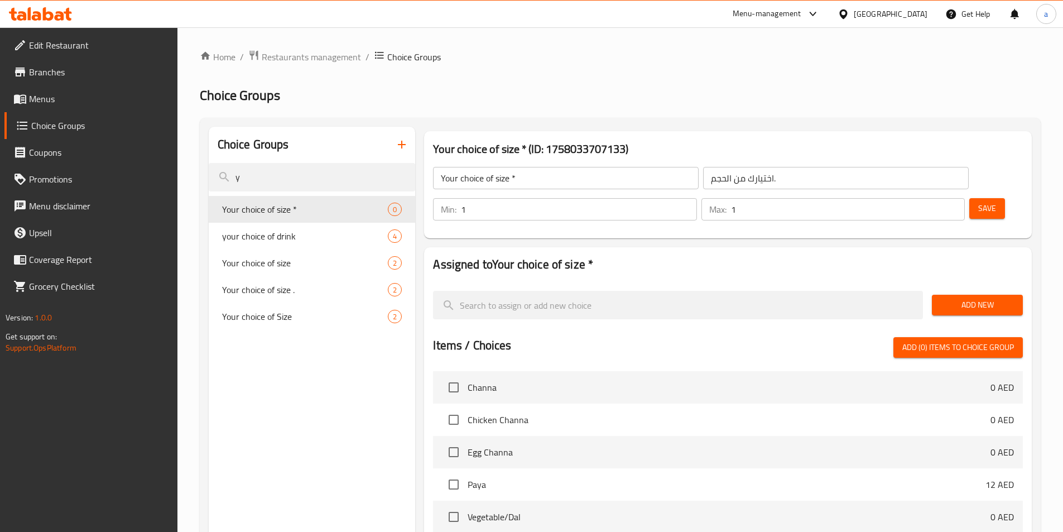
click at [954, 298] on span "Add New" at bounding box center [977, 305] width 73 height 14
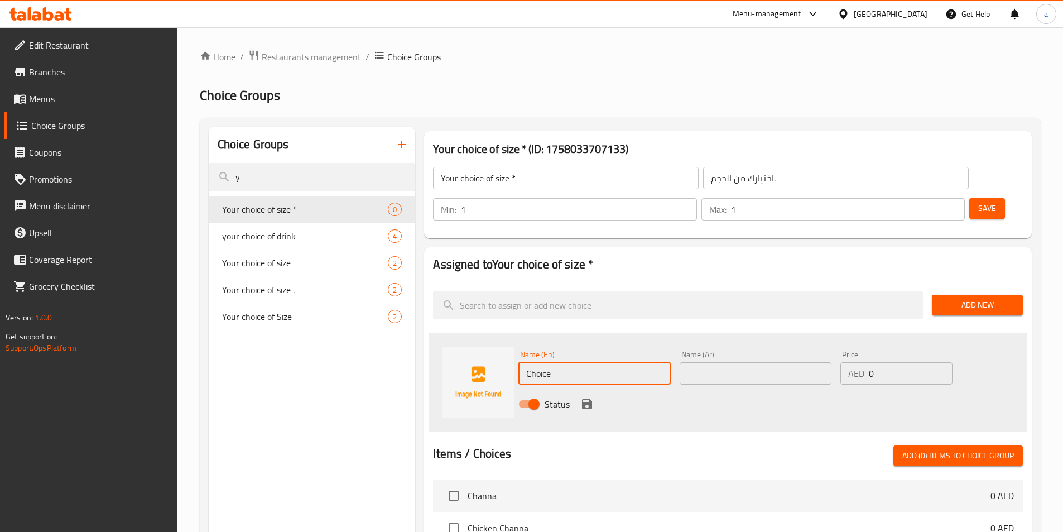
click at [553, 362] on input "Choice" at bounding box center [595, 373] width 152 height 22
type input "Small"
click at [723, 362] on input "text" at bounding box center [756, 373] width 152 height 22
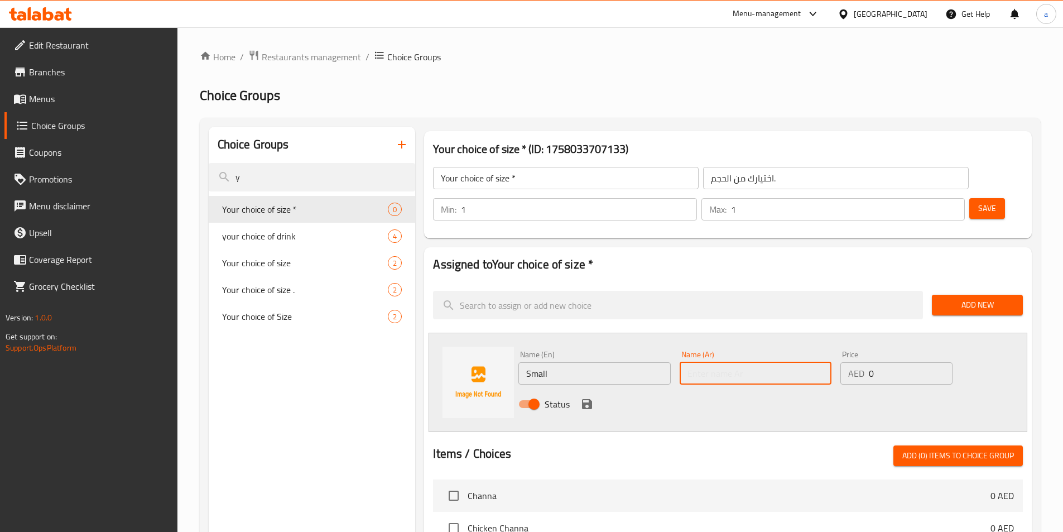
type input "صغير"
click at [882, 362] on input "0" at bounding box center [910, 373] width 83 height 22
type input "15"
click at [588, 397] on icon "save" at bounding box center [587, 403] width 13 height 13
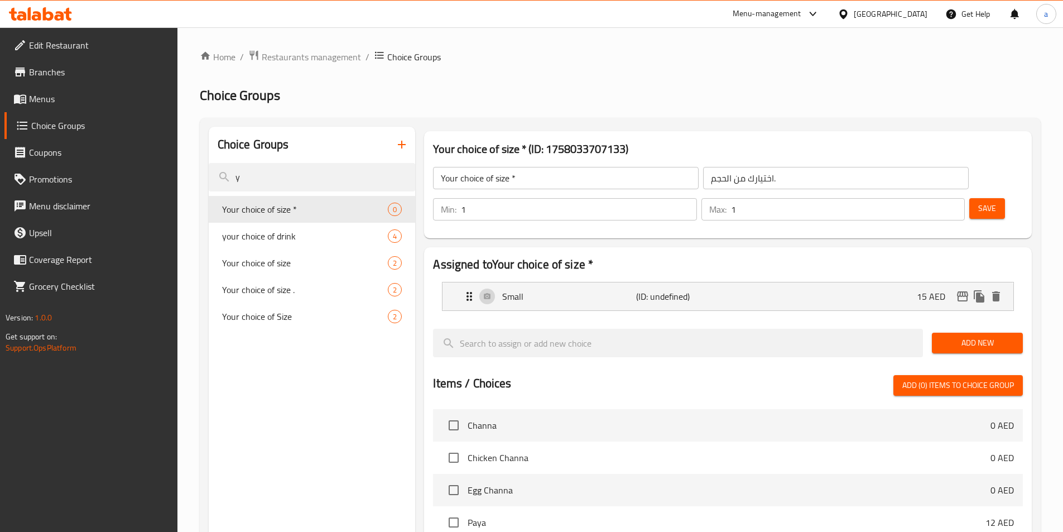
click at [990, 336] on span "Add New" at bounding box center [977, 343] width 73 height 14
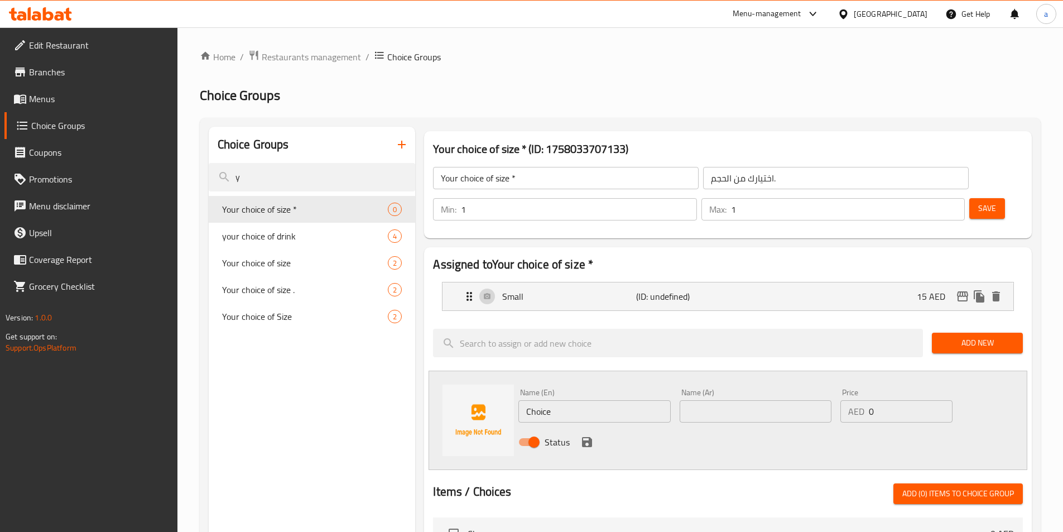
click at [581, 400] on input "Choice" at bounding box center [595, 411] width 152 height 22
click at [582, 400] on input "text" at bounding box center [595, 411] width 152 height 22
type input "large"
click at [729, 400] on input "text" at bounding box center [756, 411] width 152 height 22
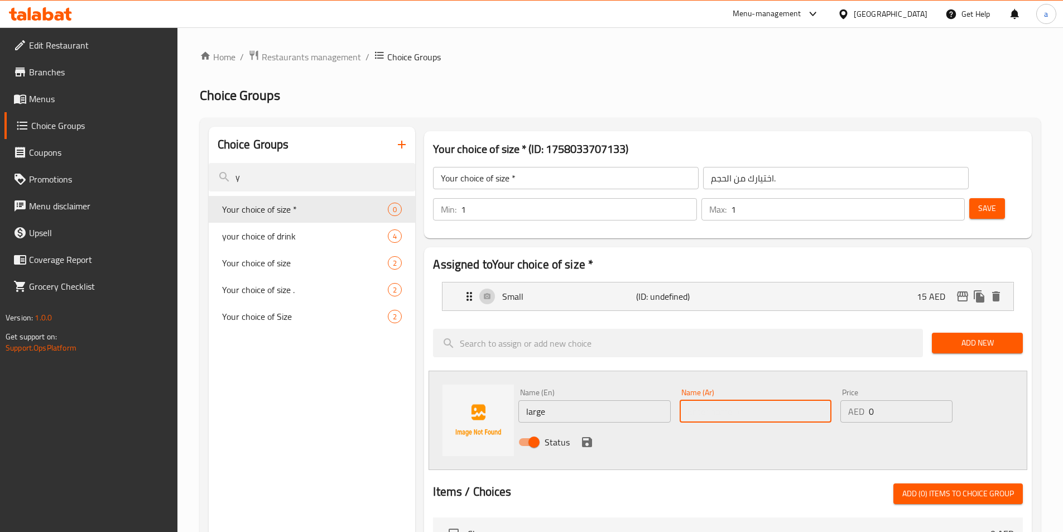
type input "كبير"
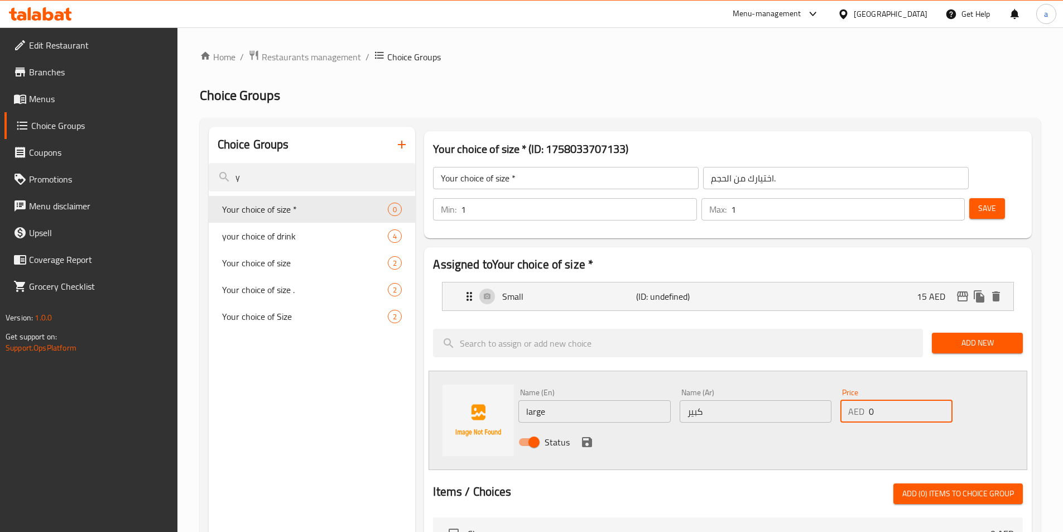
click at [881, 400] on input "0" at bounding box center [910, 411] width 83 height 22
click at [874, 400] on input "0" at bounding box center [910, 411] width 83 height 22
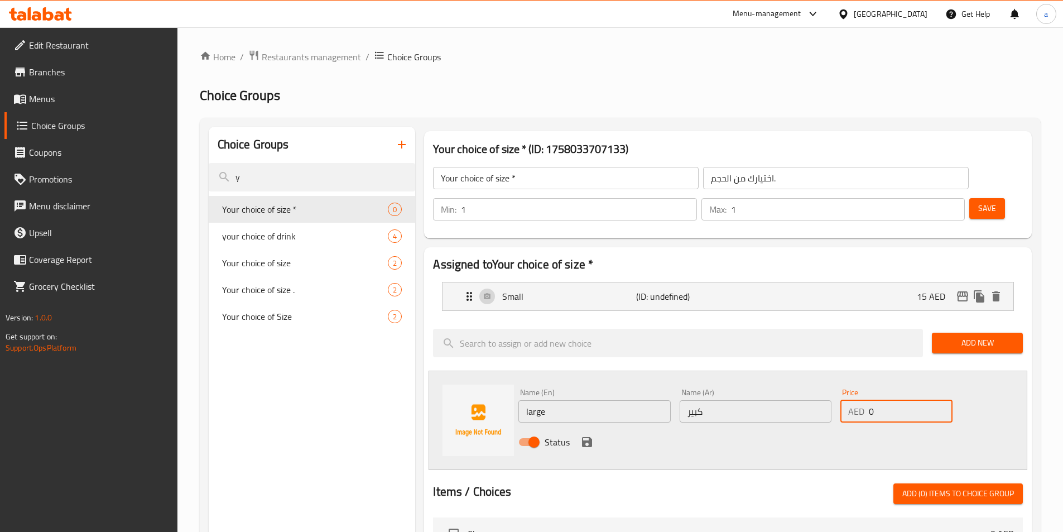
click at [874, 400] on input "0" at bounding box center [910, 411] width 83 height 22
click at [872, 400] on input "0" at bounding box center [910, 411] width 83 height 22
type input "30"
click at [584, 437] on icon "save" at bounding box center [587, 442] width 10 height 10
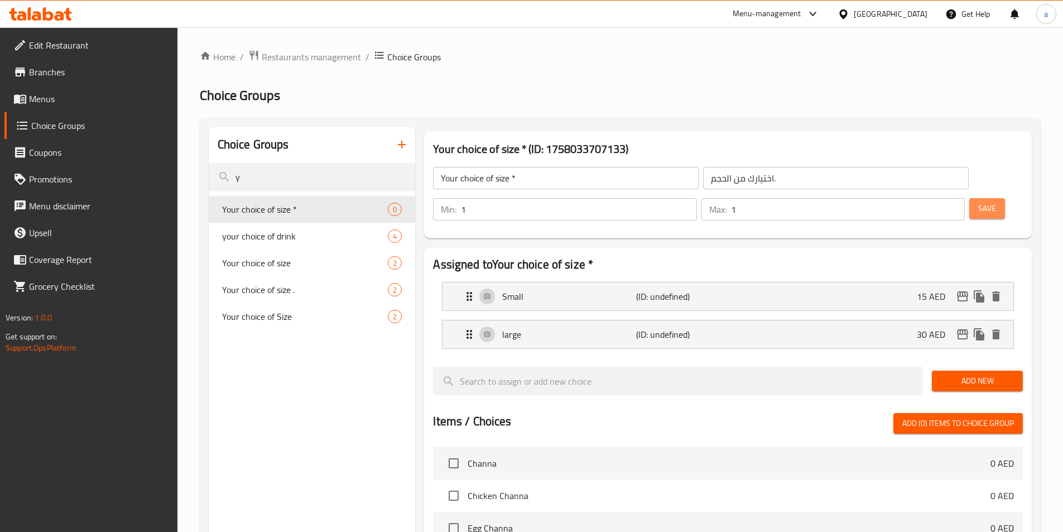
click at [970, 198] on button "Save" at bounding box center [988, 208] width 36 height 21
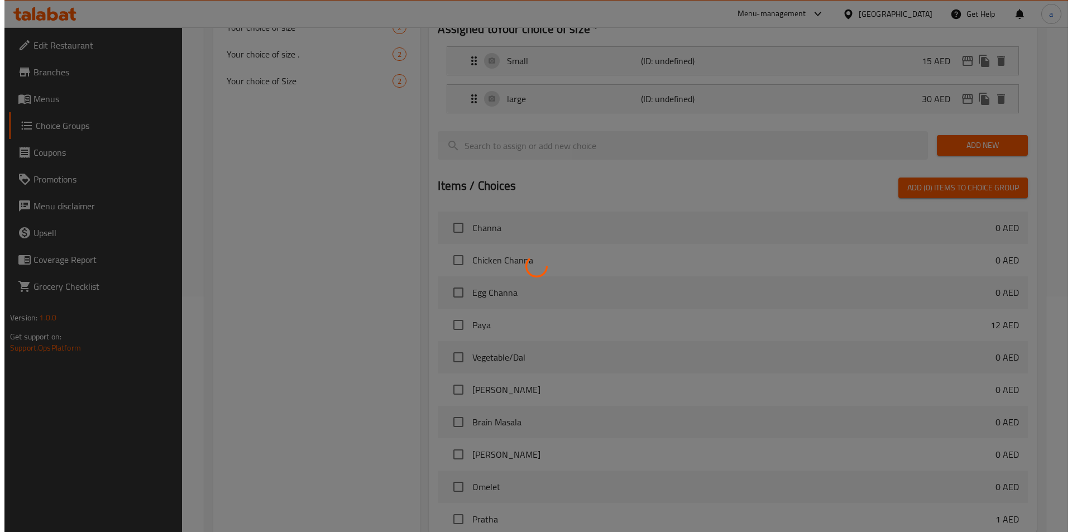
scroll to position [322, 0]
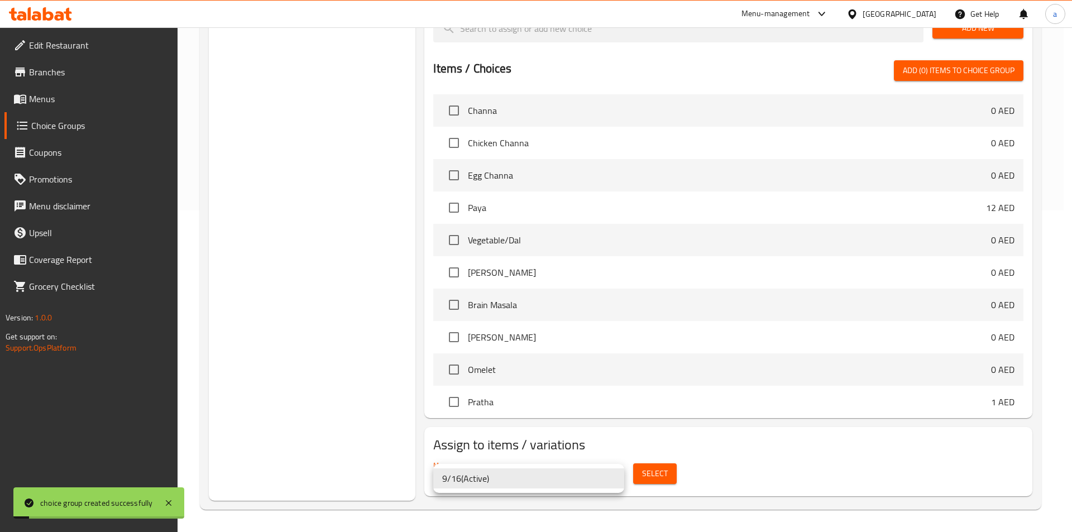
click at [675, 466] on div at bounding box center [536, 266] width 1072 height 532
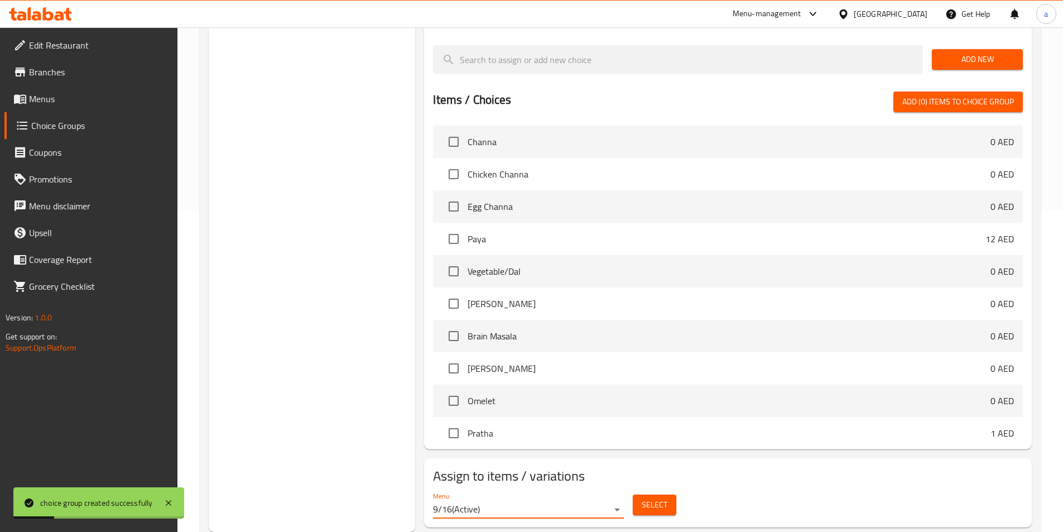
click at [669, 495] on button "Select" at bounding box center [655, 505] width 44 height 21
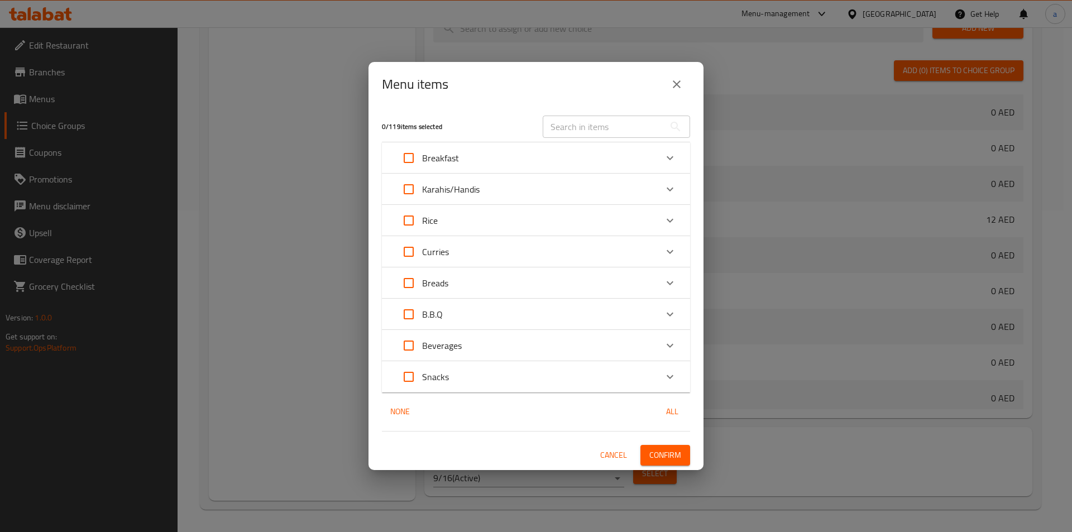
click at [670, 189] on icon "Expand" at bounding box center [669, 189] width 13 height 13
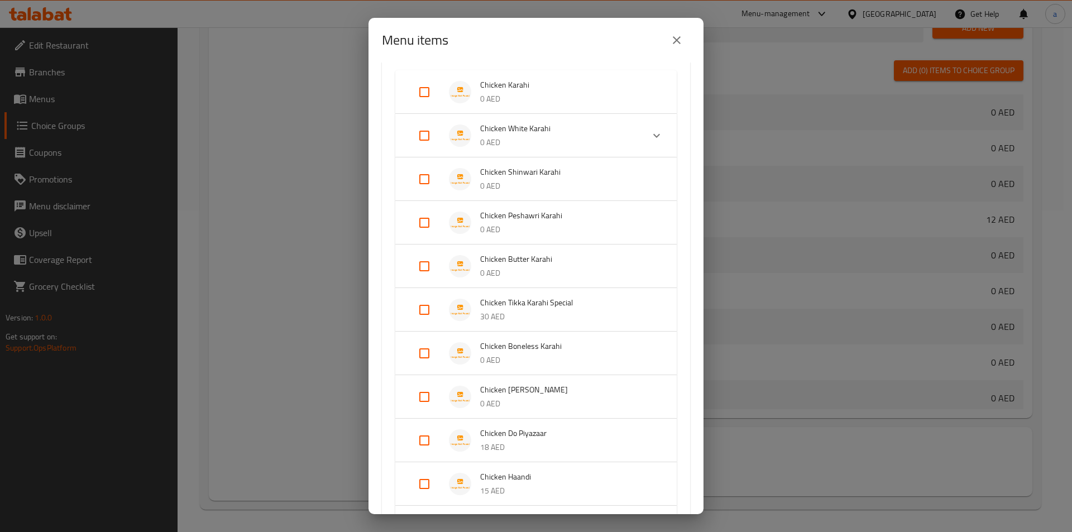
scroll to position [112, 0]
click at [424, 183] on input "Expand" at bounding box center [424, 179] width 27 height 27
checkbox input "true"
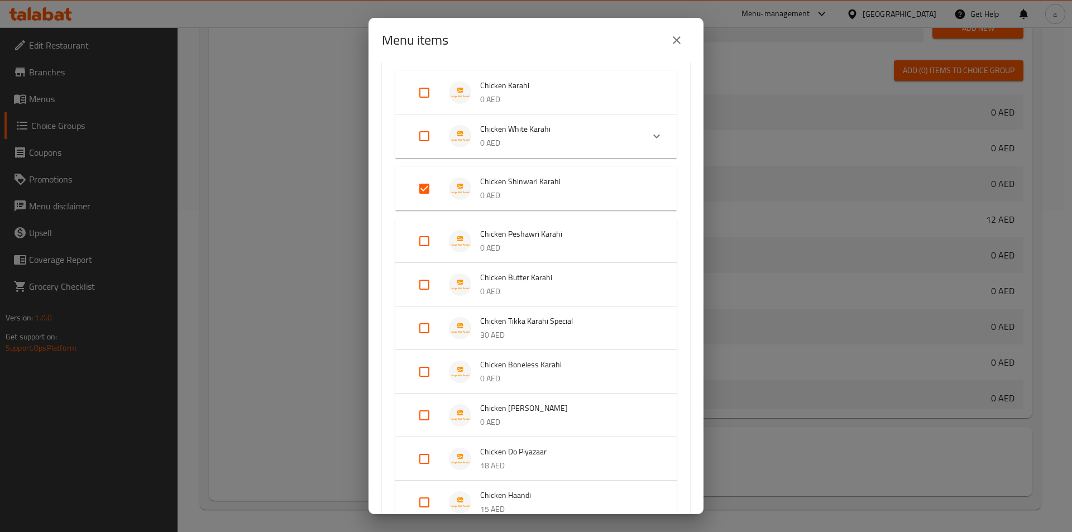
click at [425, 243] on input "Expand" at bounding box center [424, 241] width 27 height 27
checkbox input "true"
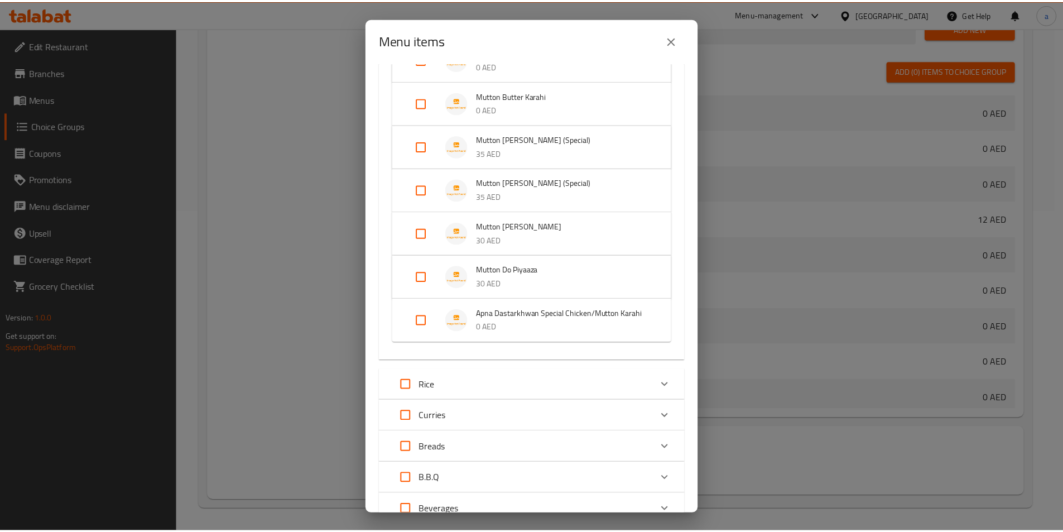
scroll to position [901, 0]
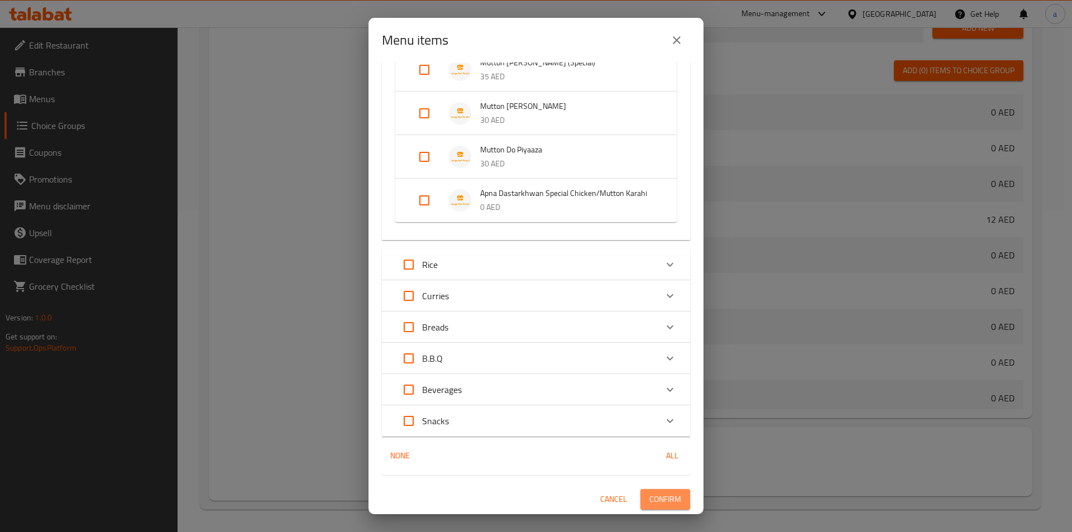
drag, startPoint x: 665, startPoint y: 498, endPoint x: 565, endPoint y: 411, distance: 132.1
click at [664, 498] on span "Confirm" at bounding box center [665, 499] width 32 height 14
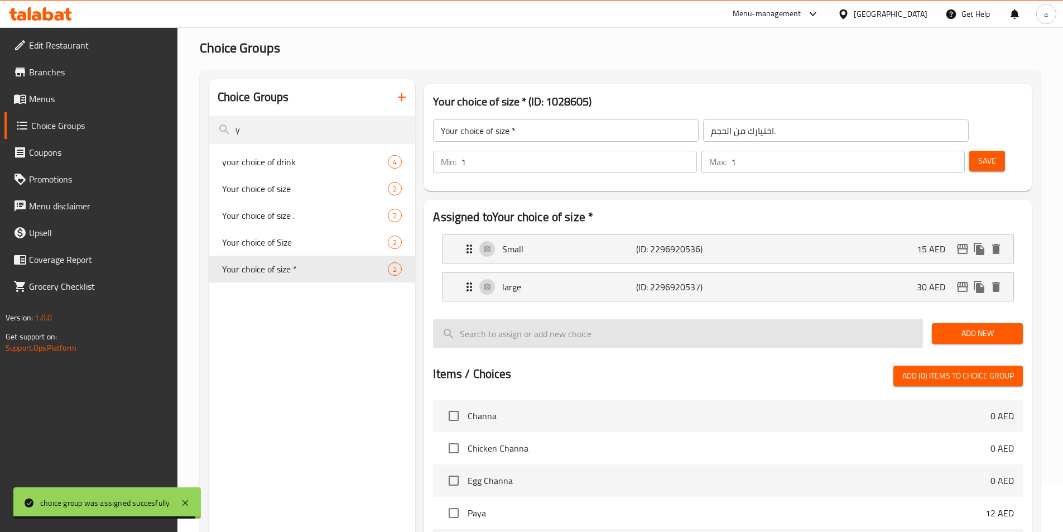
scroll to position [0, 0]
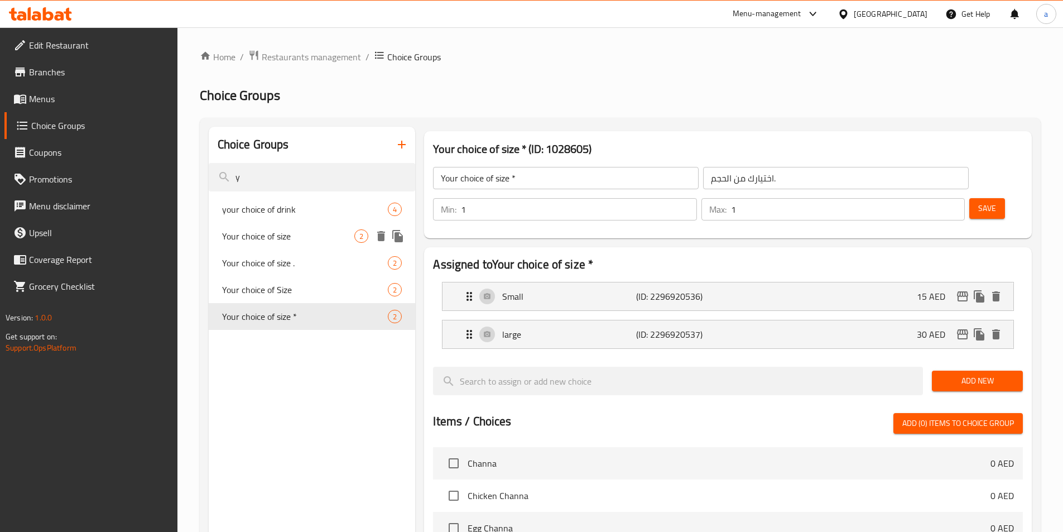
click at [287, 234] on span "Your choice of size" at bounding box center [288, 235] width 133 height 13
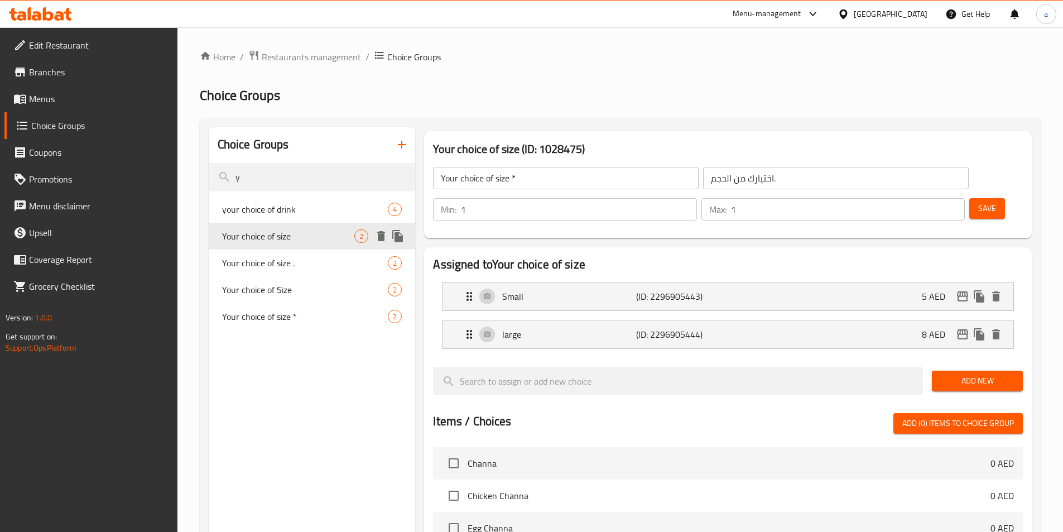
type input "Your choice of size"
type input "اختيارك من الحجم"
type input "0"
click at [282, 257] on span "Your choice of size ." at bounding box center [288, 262] width 133 height 13
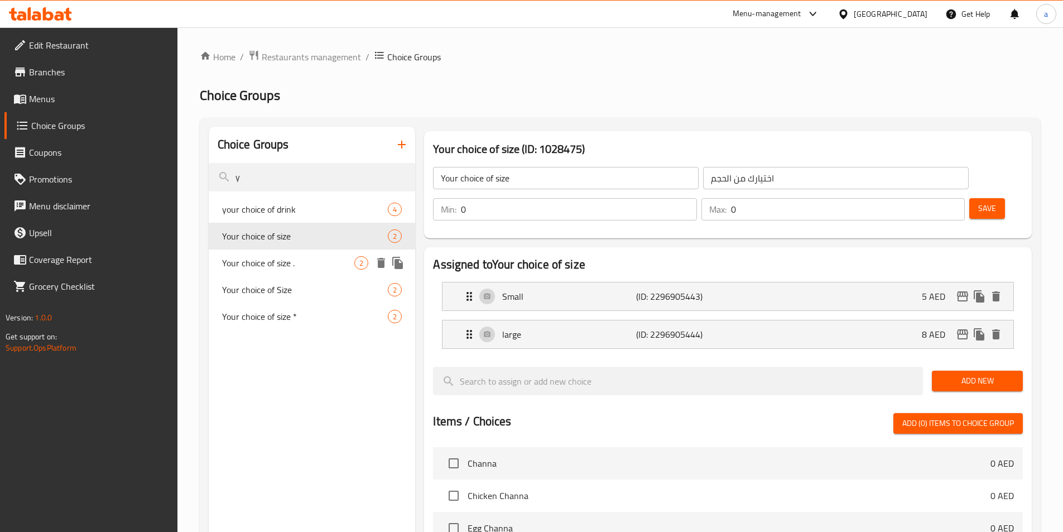
type input "Your choice of size ."
type input "اختيارك من الحجم."
type input "1"
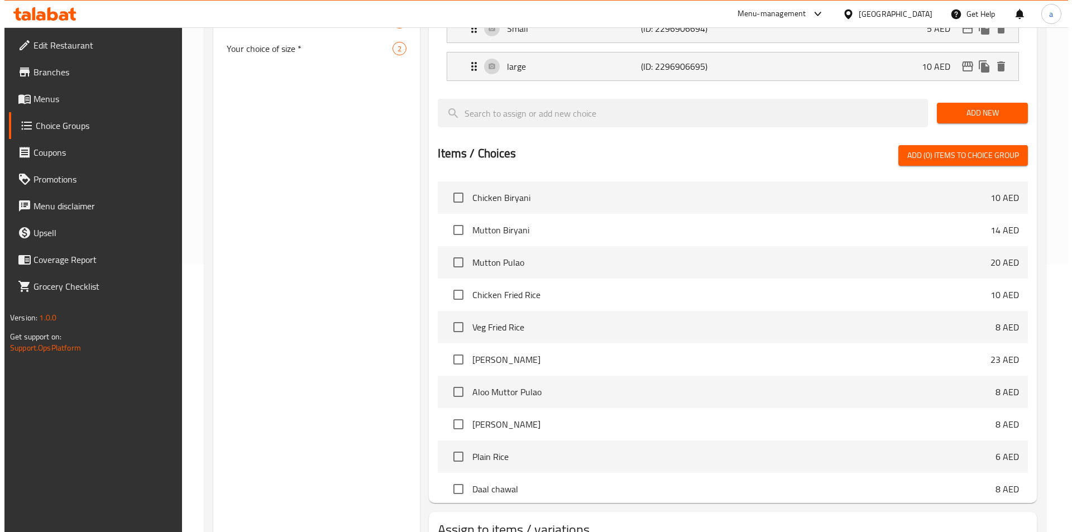
scroll to position [322, 0]
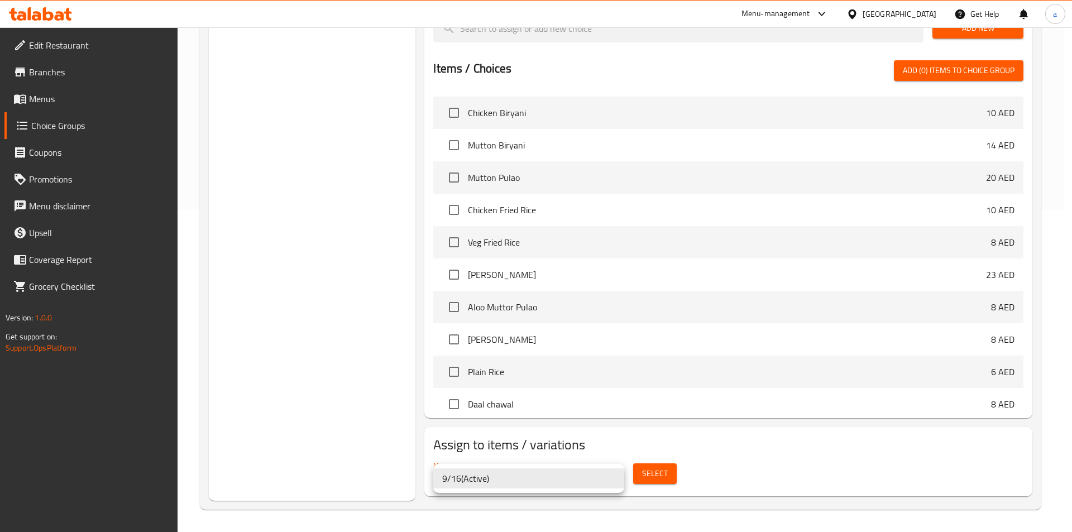
click at [649, 475] on div at bounding box center [536, 266] width 1072 height 532
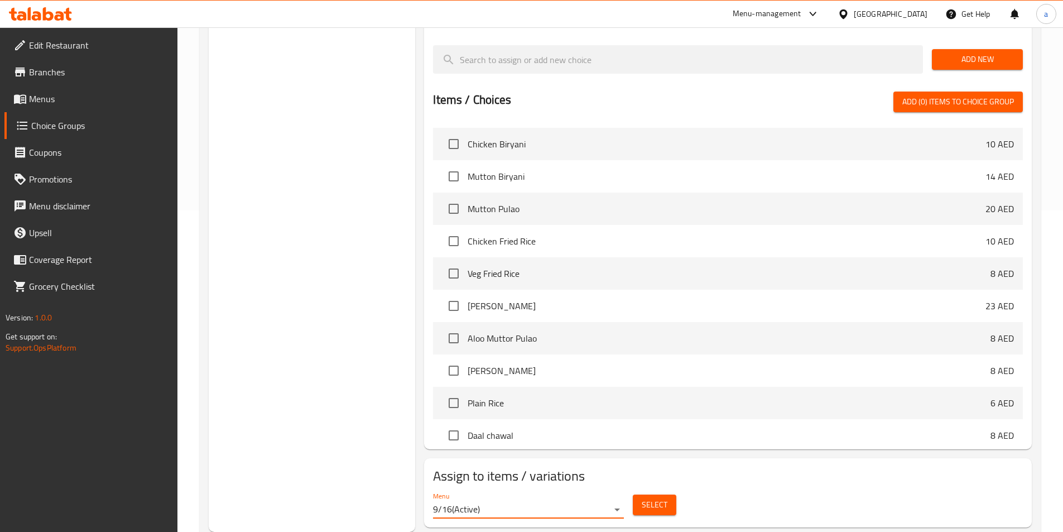
click at [649, 498] on span "Select" at bounding box center [655, 505] width 26 height 14
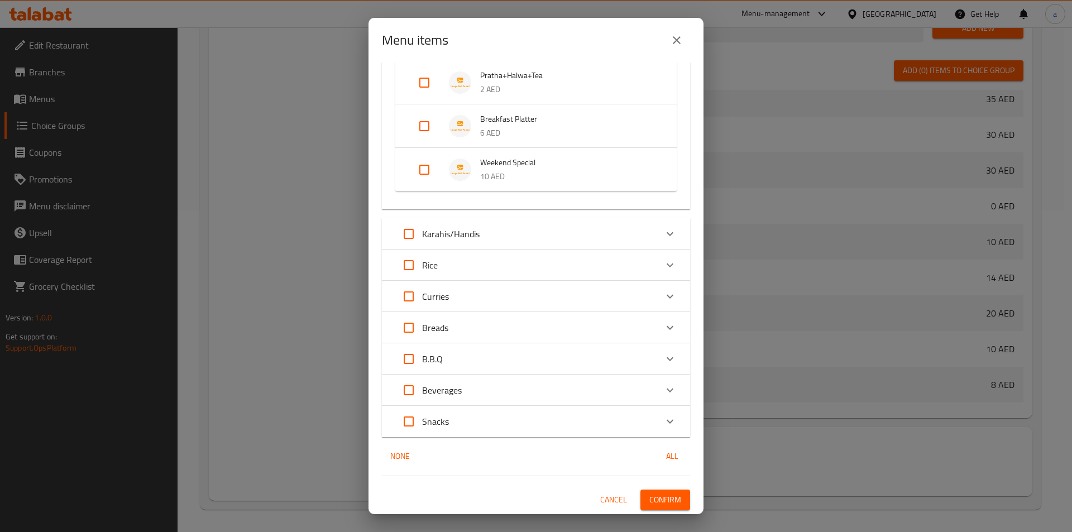
scroll to position [736, 0]
click at [669, 364] on div "Expand" at bounding box center [669, 358] width 27 height 27
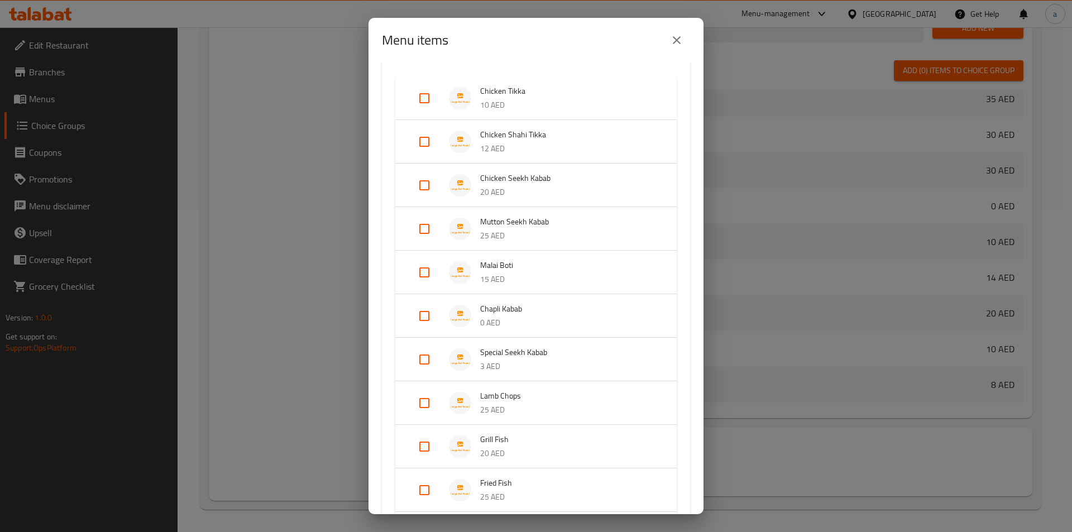
scroll to position [1071, 0]
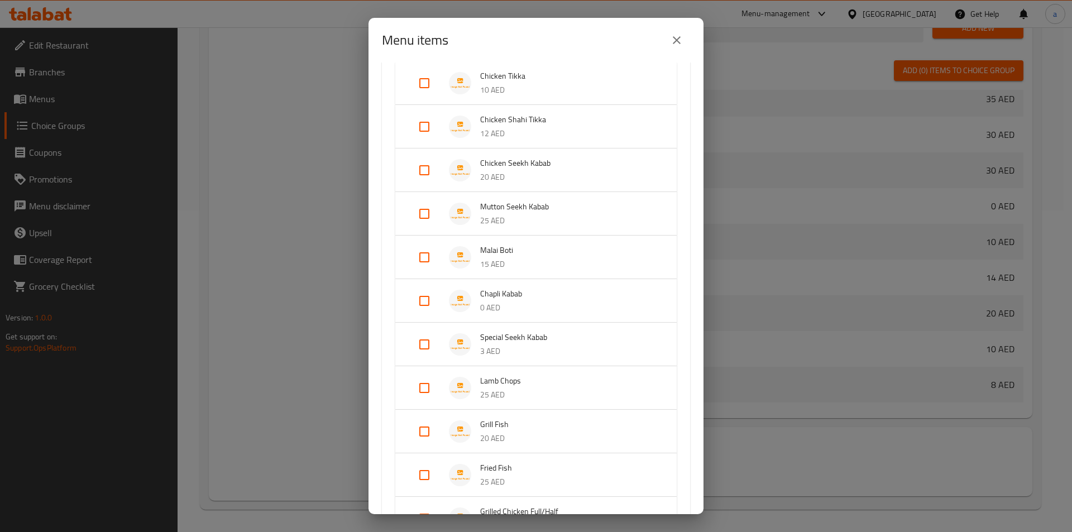
click at [421, 302] on input "Expand" at bounding box center [424, 300] width 27 height 27
checkbox input "true"
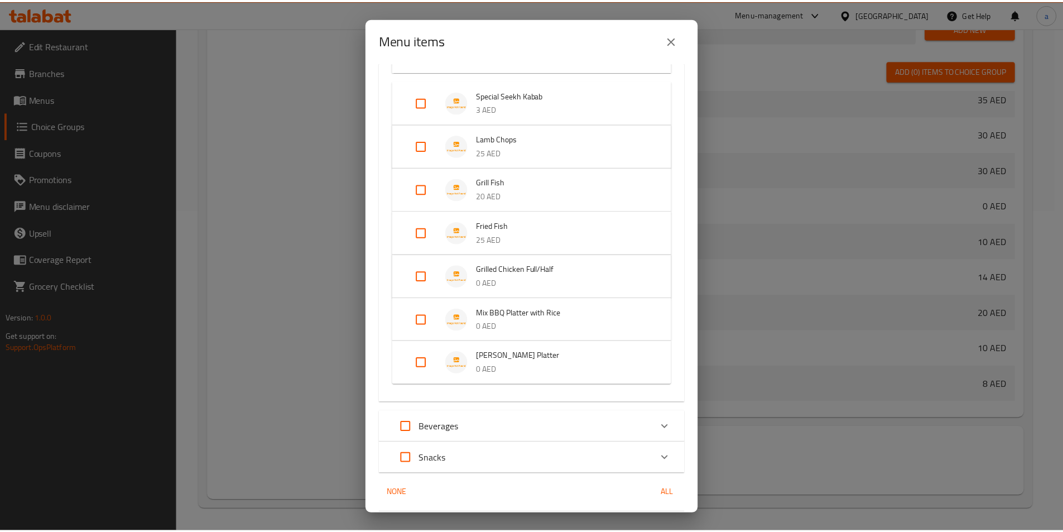
scroll to position [1369, 0]
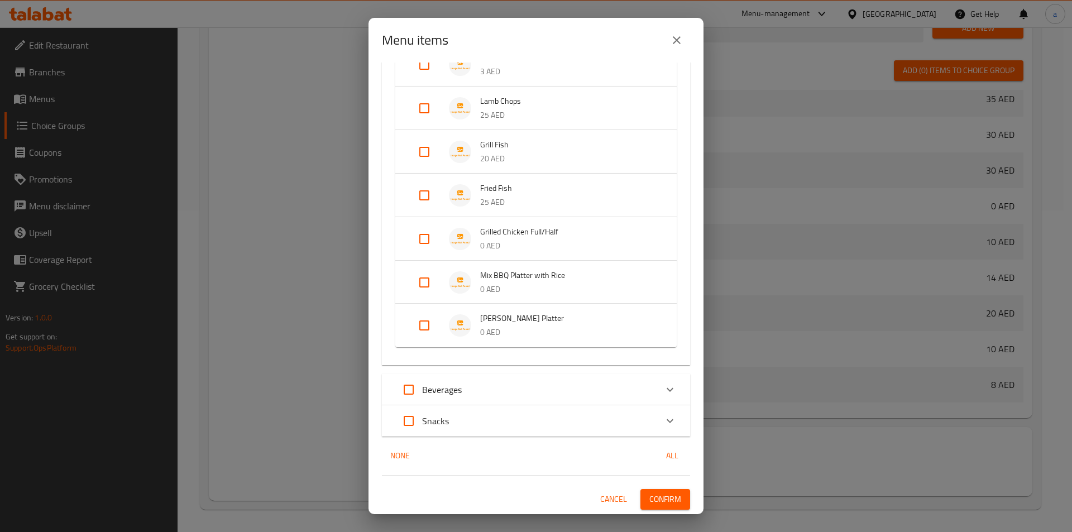
click at [664, 494] on span "Confirm" at bounding box center [665, 499] width 32 height 14
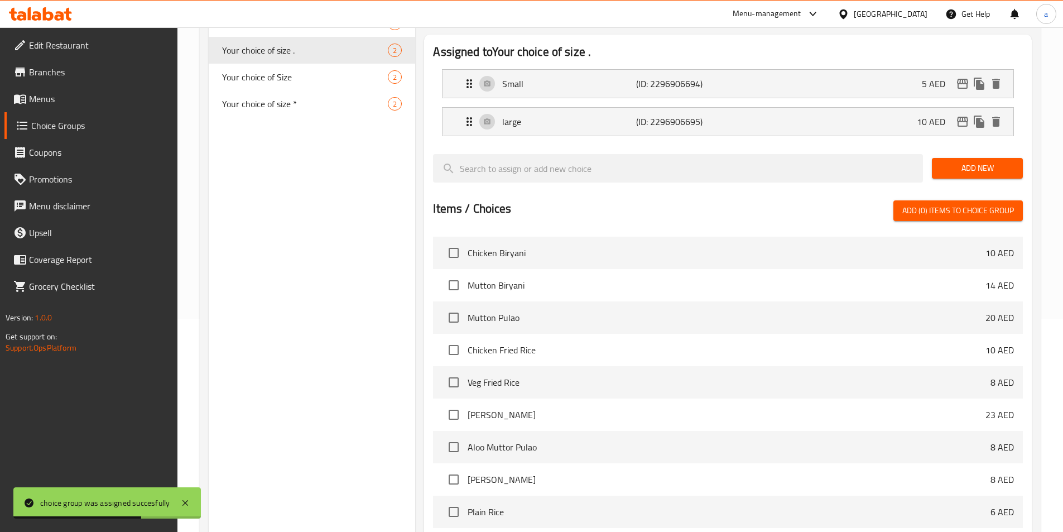
scroll to position [154, 0]
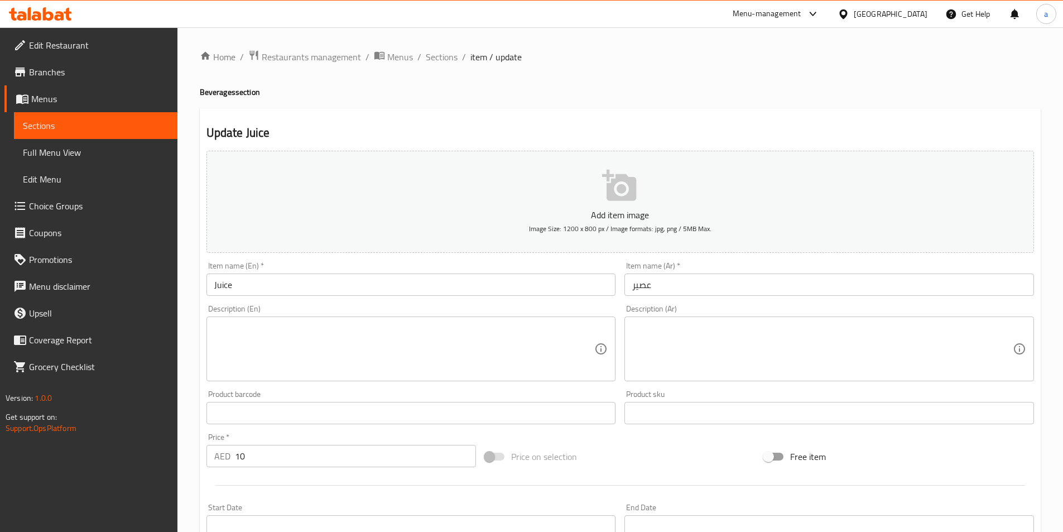
click at [61, 119] on span "Sections" at bounding box center [96, 125] width 146 height 13
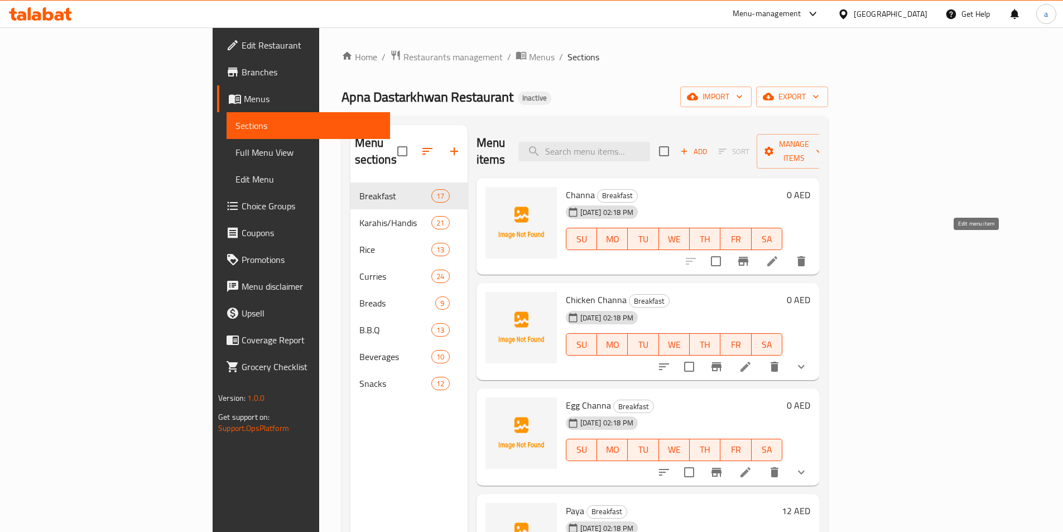
click at [779, 255] on icon at bounding box center [772, 261] width 13 height 13
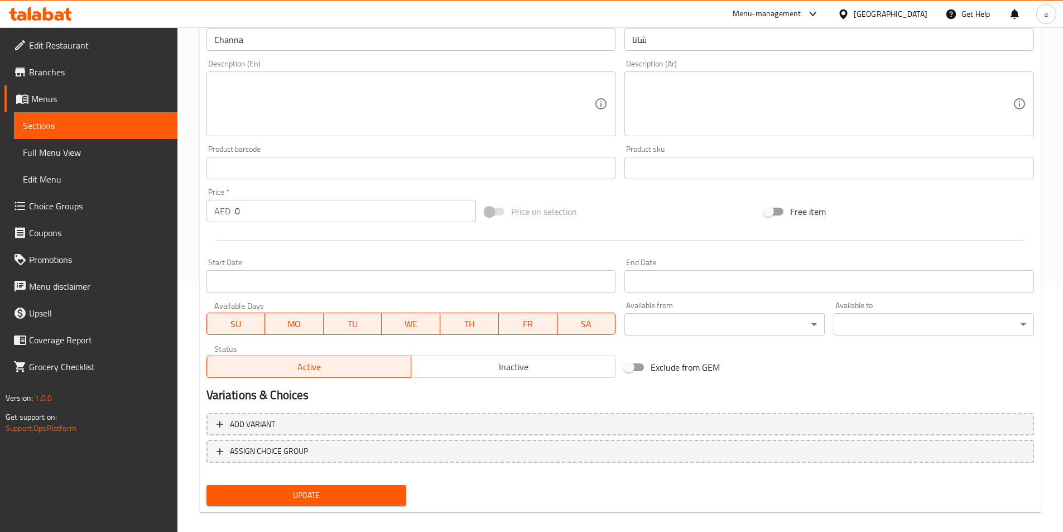
scroll to position [257, 0]
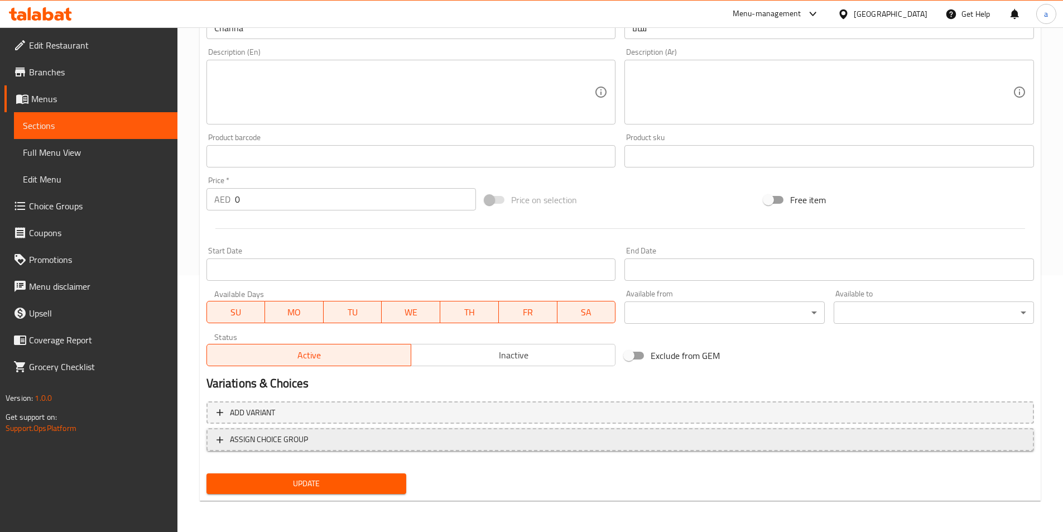
click at [495, 432] on button "ASSIGN CHOICE GROUP" at bounding box center [621, 439] width 828 height 23
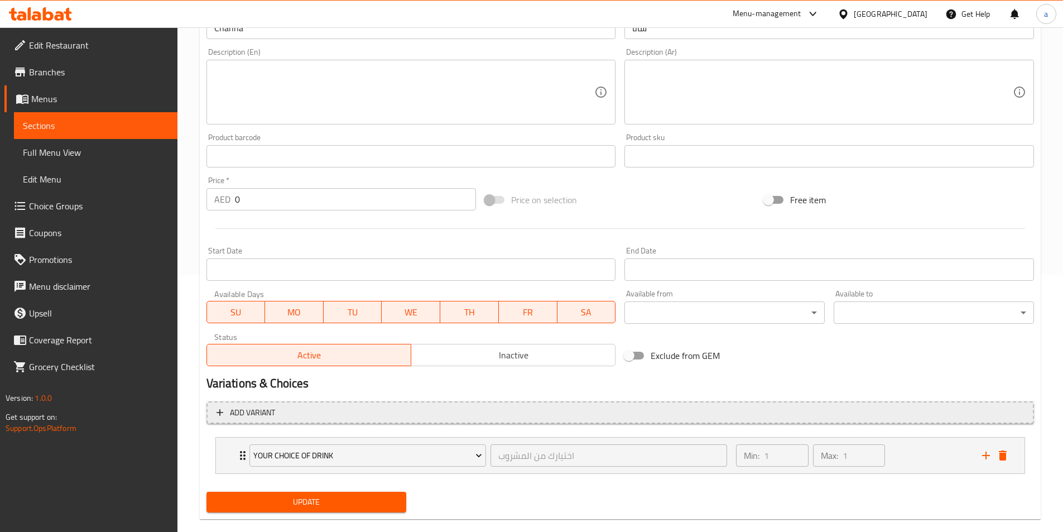
scroll to position [275, 0]
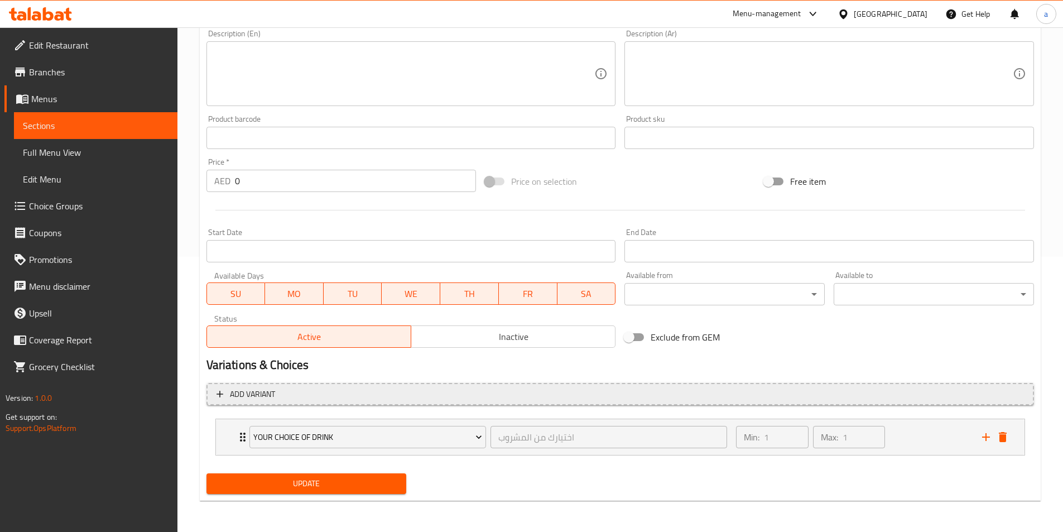
click at [465, 396] on span "Add variant" at bounding box center [621, 394] width 808 height 14
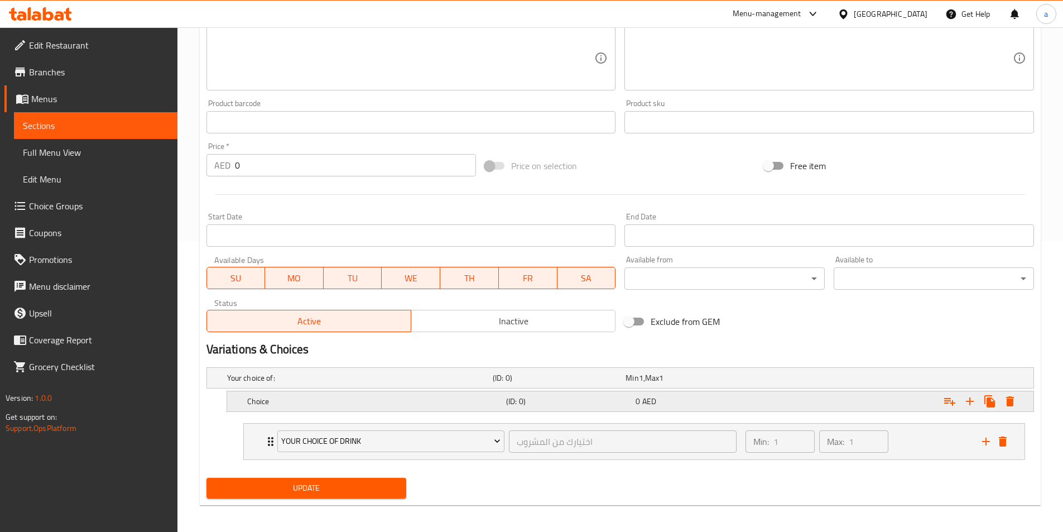
scroll to position [295, 0]
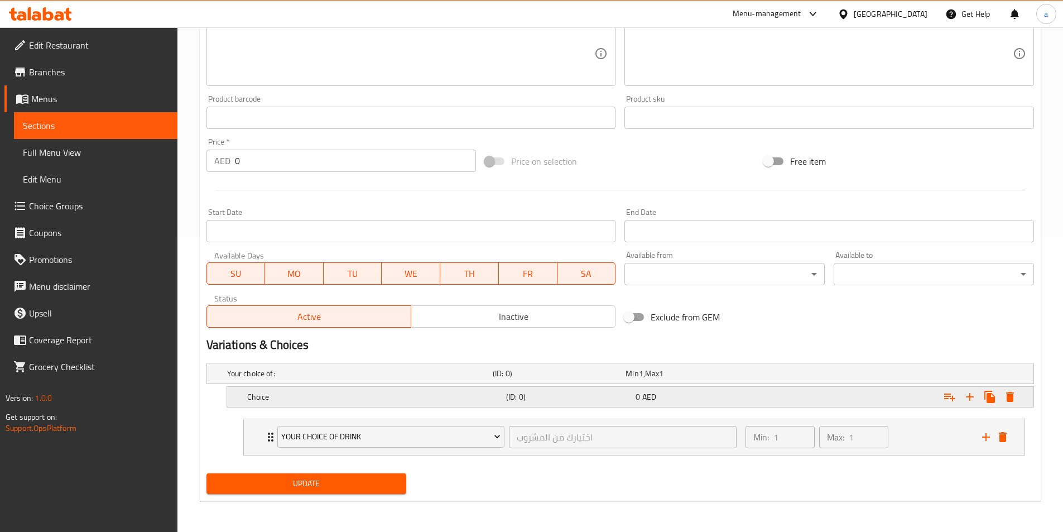
click at [522, 396] on h5 "(ID: 0)" at bounding box center [568, 396] width 125 height 11
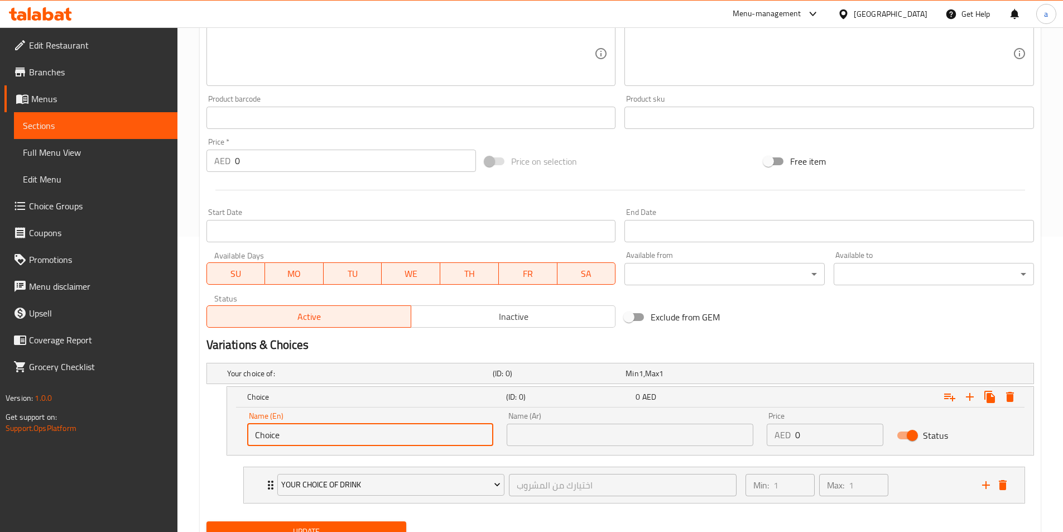
click at [393, 435] on input "Choice" at bounding box center [370, 435] width 247 height 22
click at [392, 434] on input "Choice" at bounding box center [370, 435] width 247 height 22
type input "Small"
click at [558, 431] on input "text" at bounding box center [630, 435] width 247 height 22
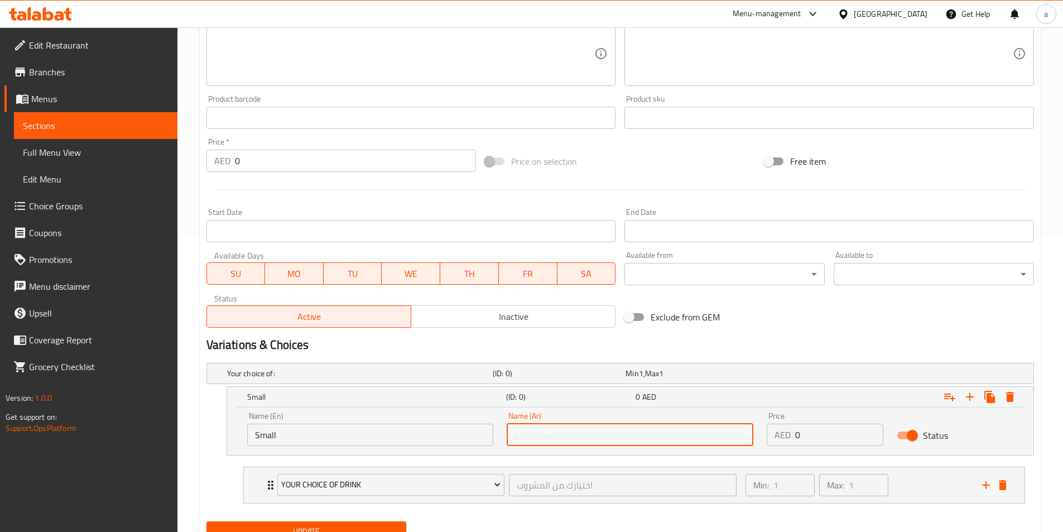
type input "w"
type input "صغير"
click at [810, 442] on input "0" at bounding box center [839, 435] width 88 height 22
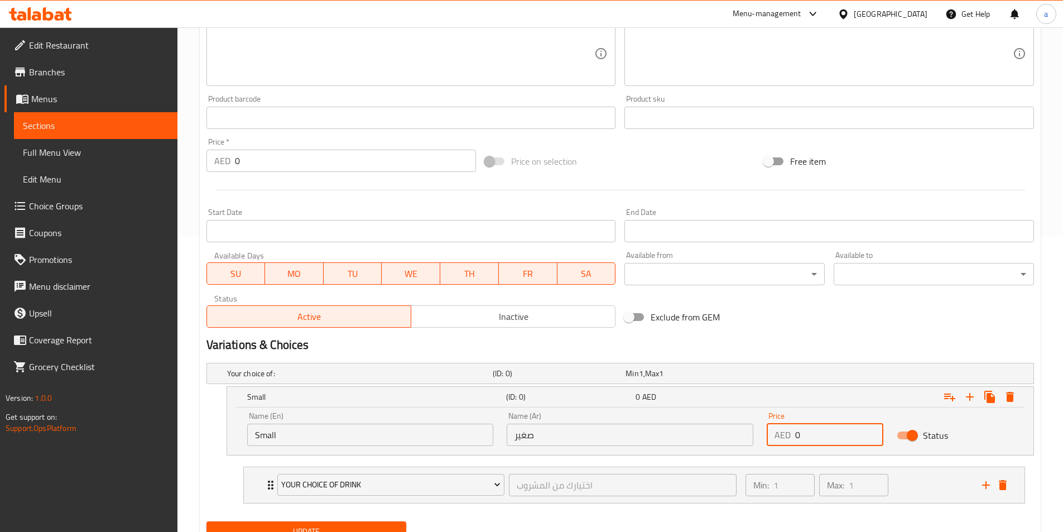
click at [810, 442] on input "0" at bounding box center [839, 435] width 88 height 22
type input "4"
click at [973, 402] on icon "Expand" at bounding box center [969, 396] width 13 height 13
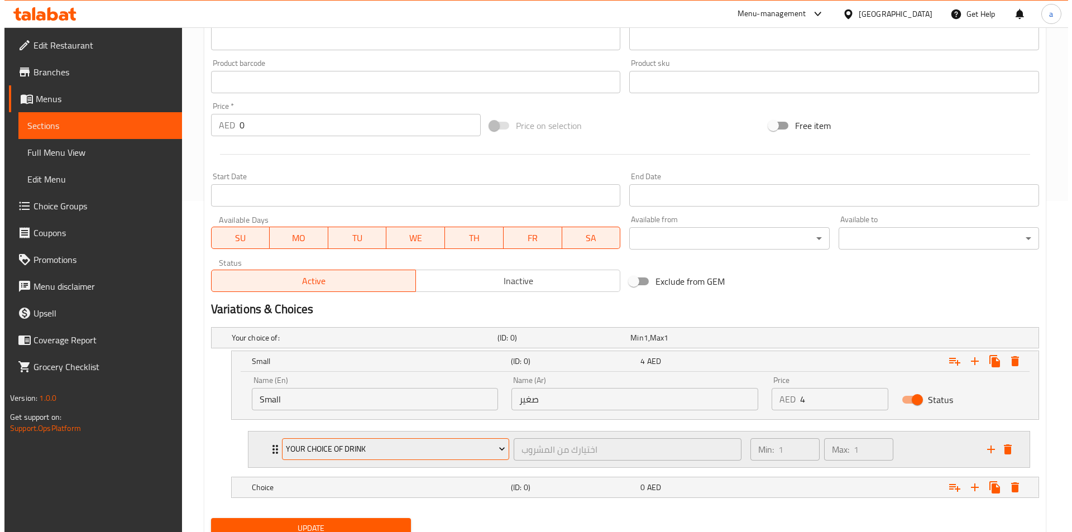
scroll to position [376, 0]
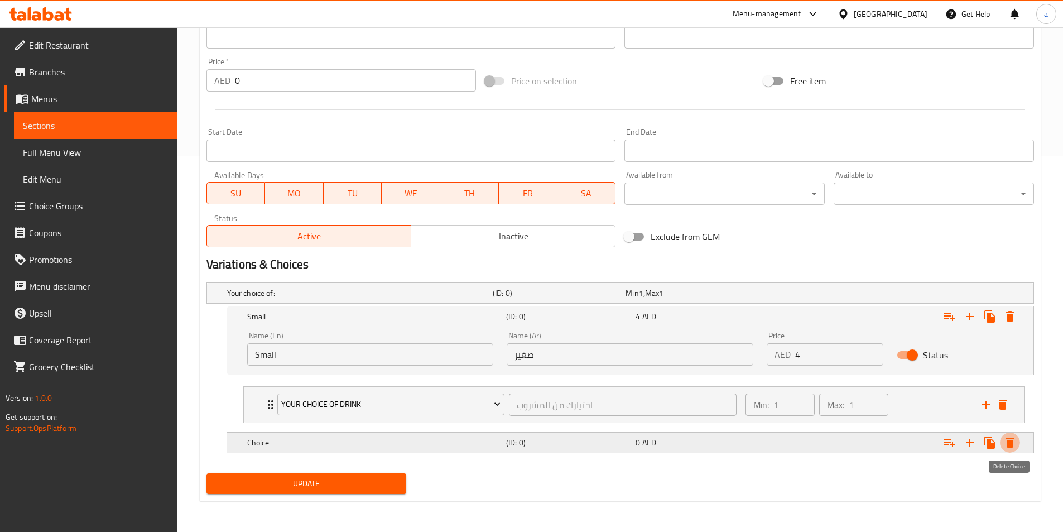
click at [1013, 443] on icon "Expand" at bounding box center [1010, 443] width 8 height 10
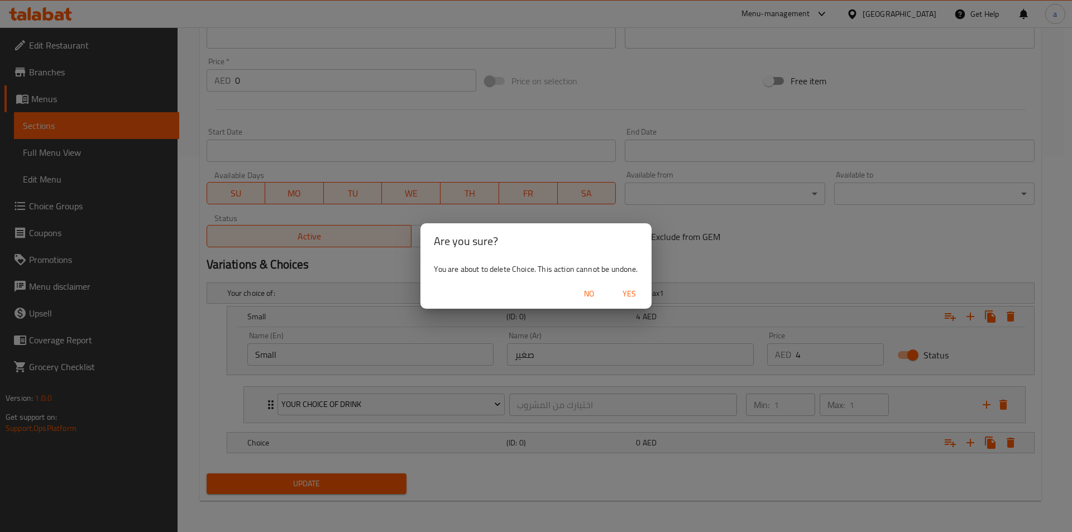
click at [625, 291] on span "Yes" at bounding box center [629, 294] width 27 height 14
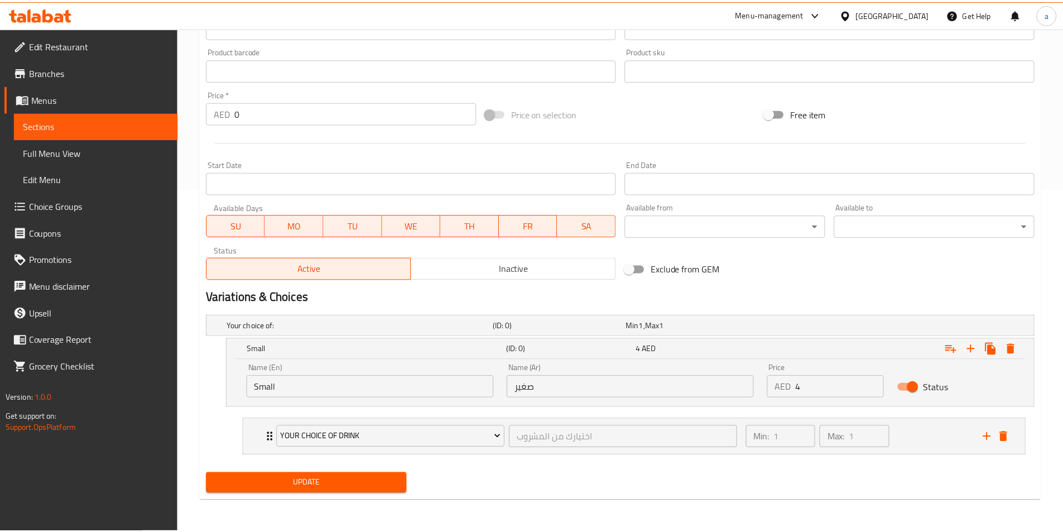
scroll to position [343, 0]
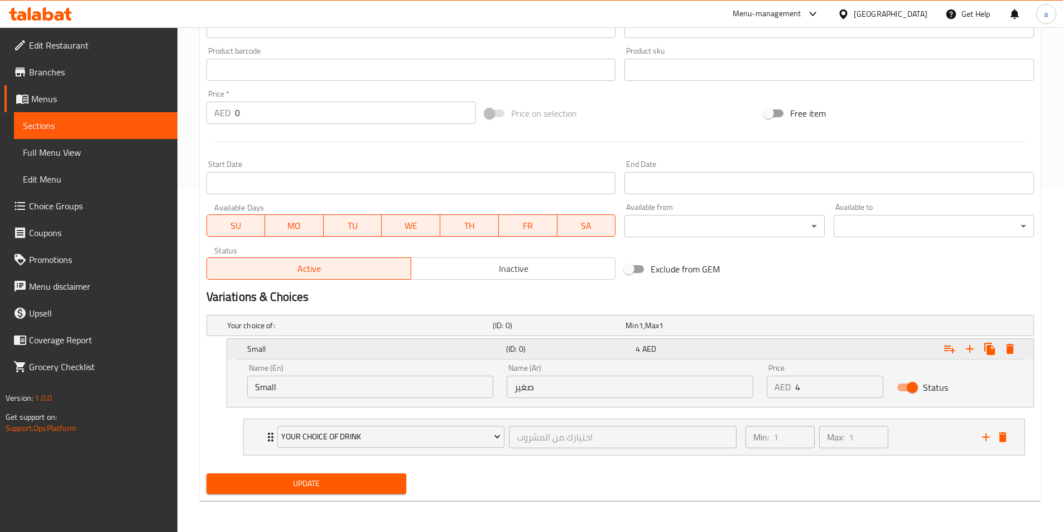
click at [773, 354] on div "Expand" at bounding box center [892, 349] width 259 height 25
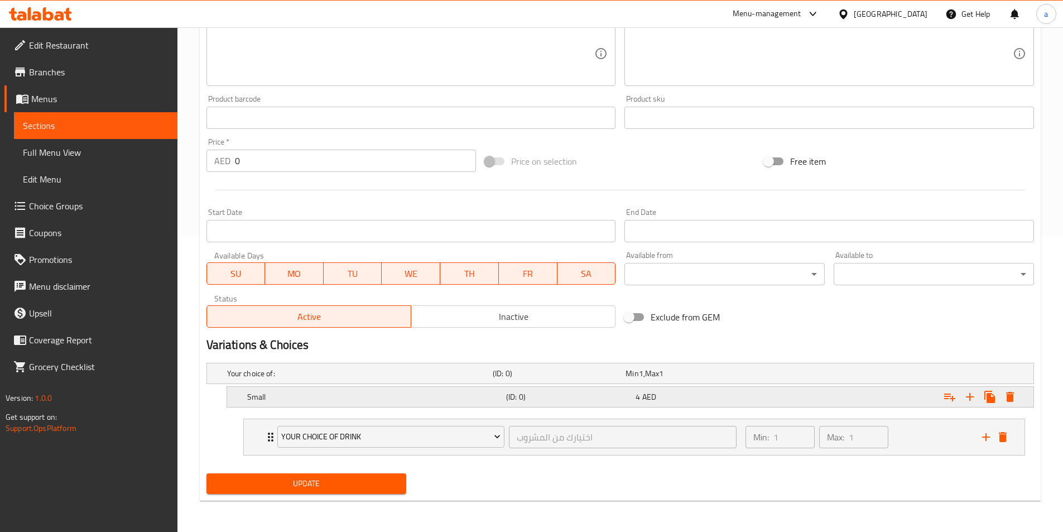
click at [764, 397] on div "Expand" at bounding box center [892, 397] width 259 height 25
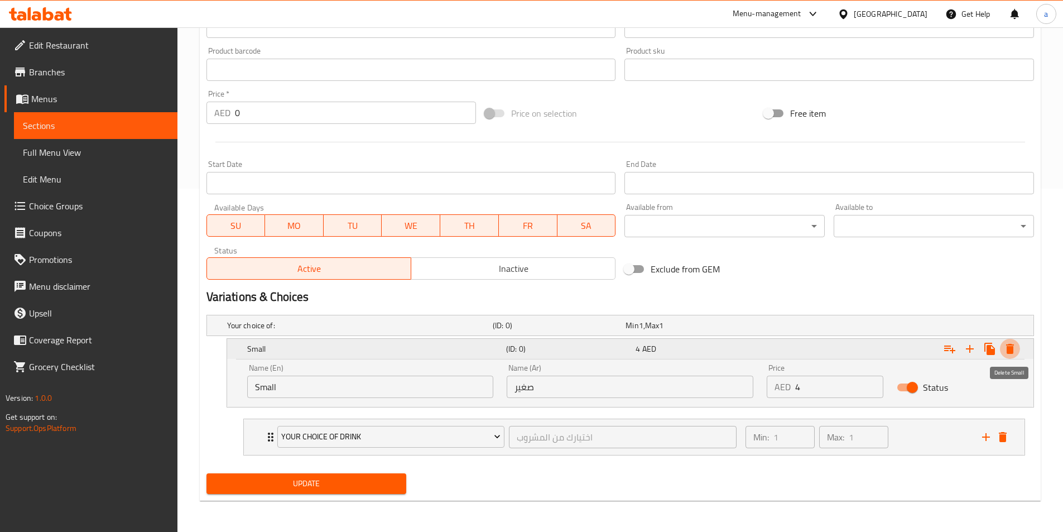
click at [1015, 346] on icon "Expand" at bounding box center [1010, 348] width 13 height 13
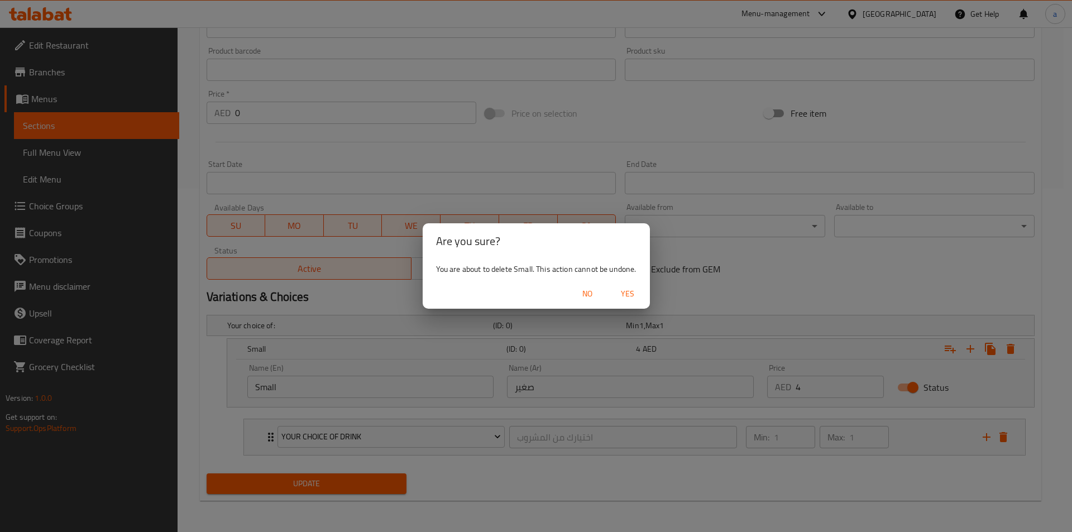
click at [618, 292] on span "Yes" at bounding box center [627, 294] width 27 height 14
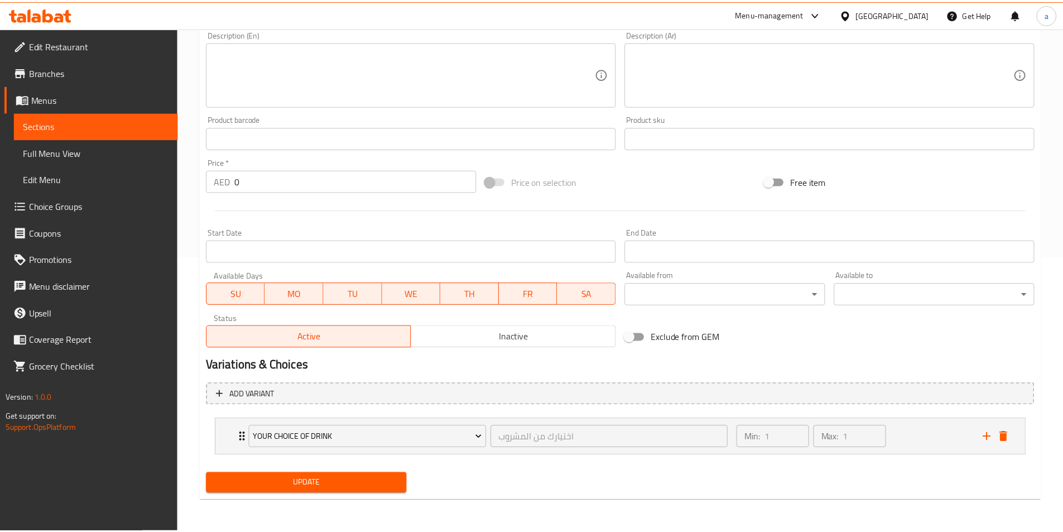
scroll to position [275, 0]
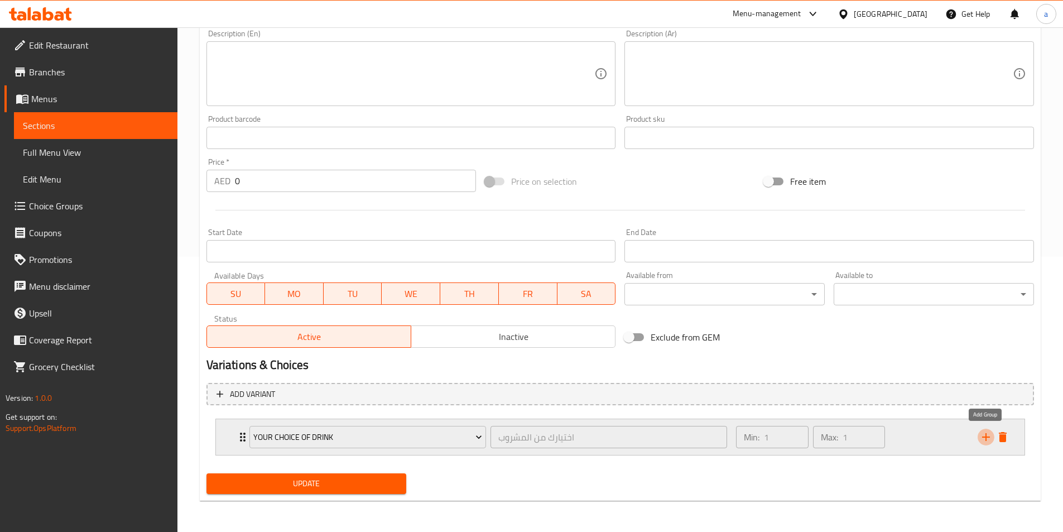
click at [983, 438] on icon "add" at bounding box center [986, 437] width 8 height 8
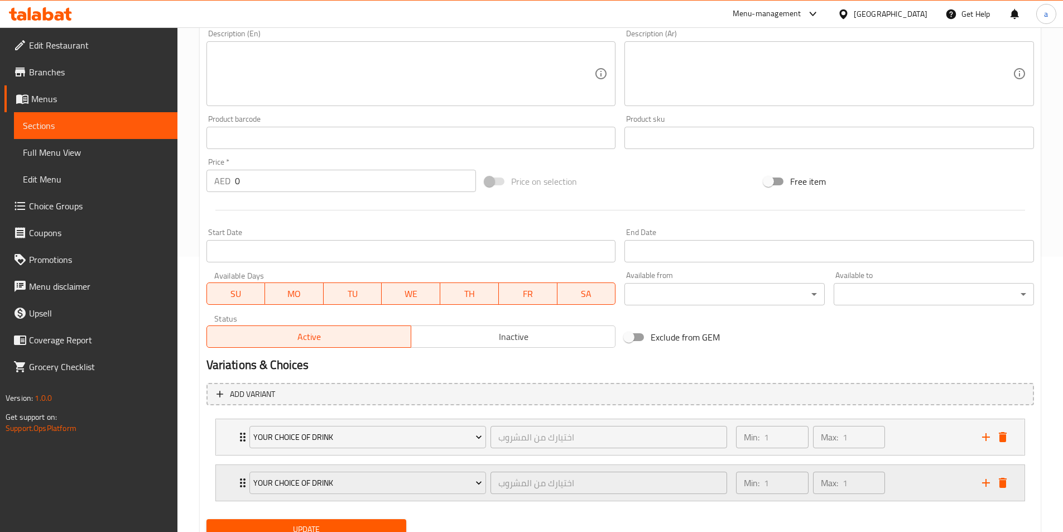
click at [1011, 483] on div "your choice of drink اختيارك من المشروب ​ Min: 1 ​ Max: 1 ​" at bounding box center [620, 483] width 809 height 36
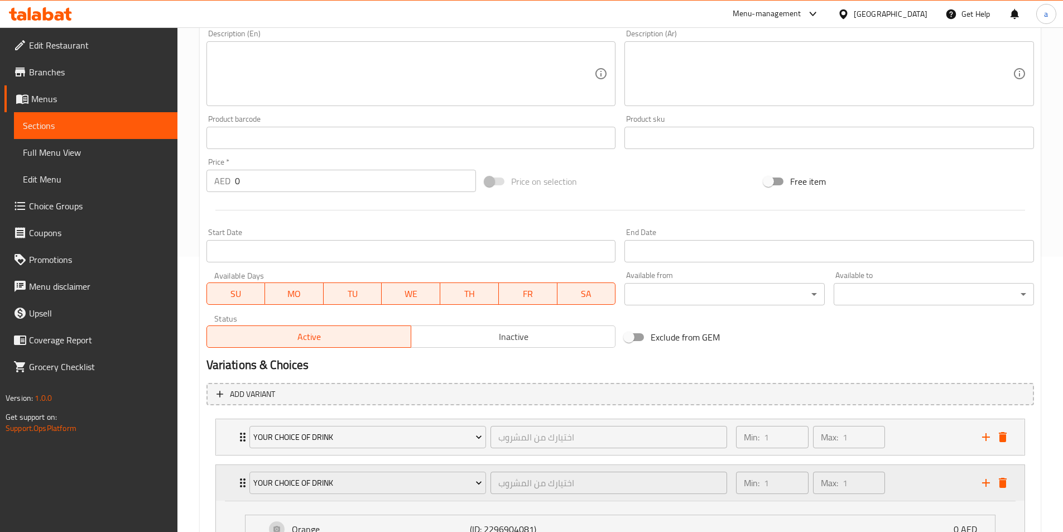
scroll to position [443, 0]
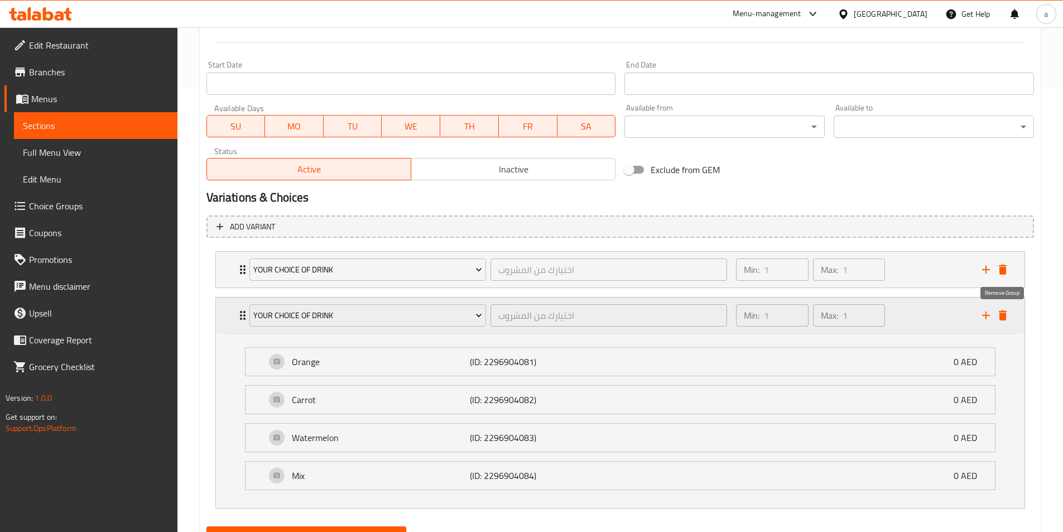
click at [1000, 318] on icon "delete" at bounding box center [1003, 315] width 8 height 10
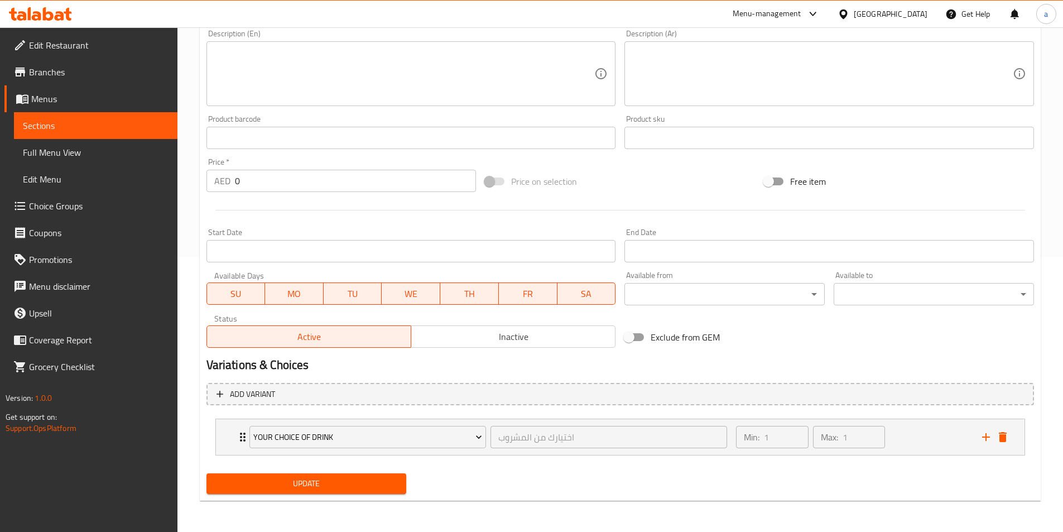
scroll to position [275, 0]
click at [941, 439] on div "Min: 1 ​ Max: 1 ​" at bounding box center [853, 437] width 246 height 36
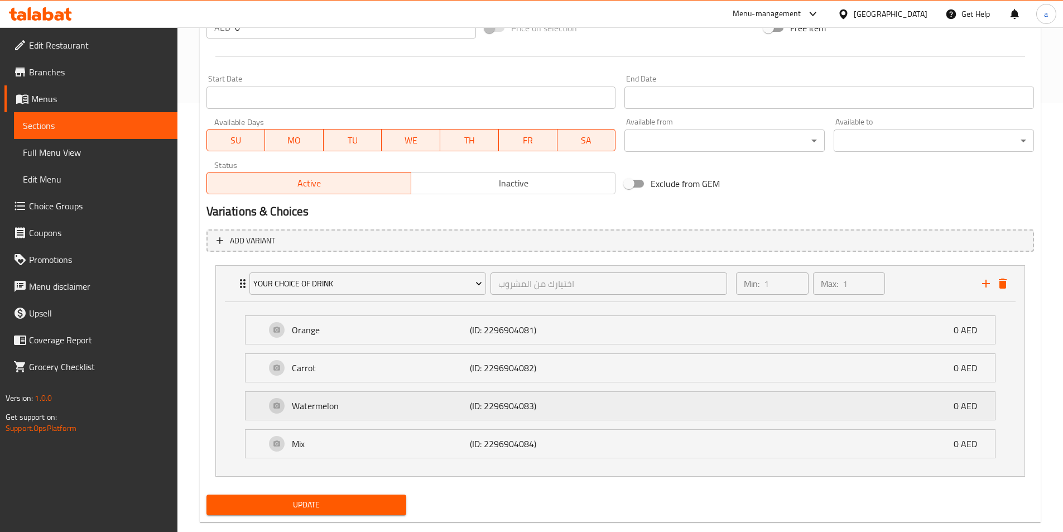
scroll to position [447, 0]
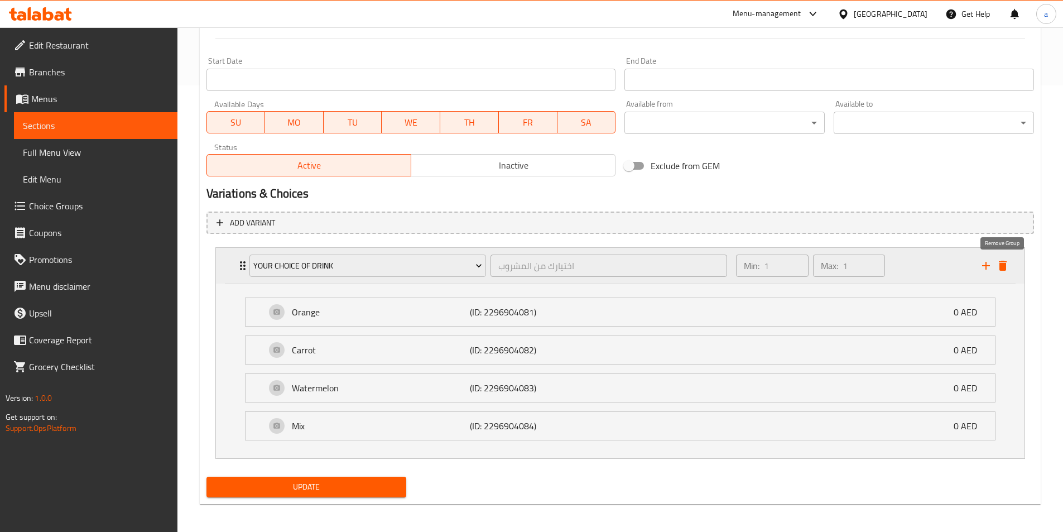
click at [1004, 266] on icon "delete" at bounding box center [1003, 266] width 8 height 10
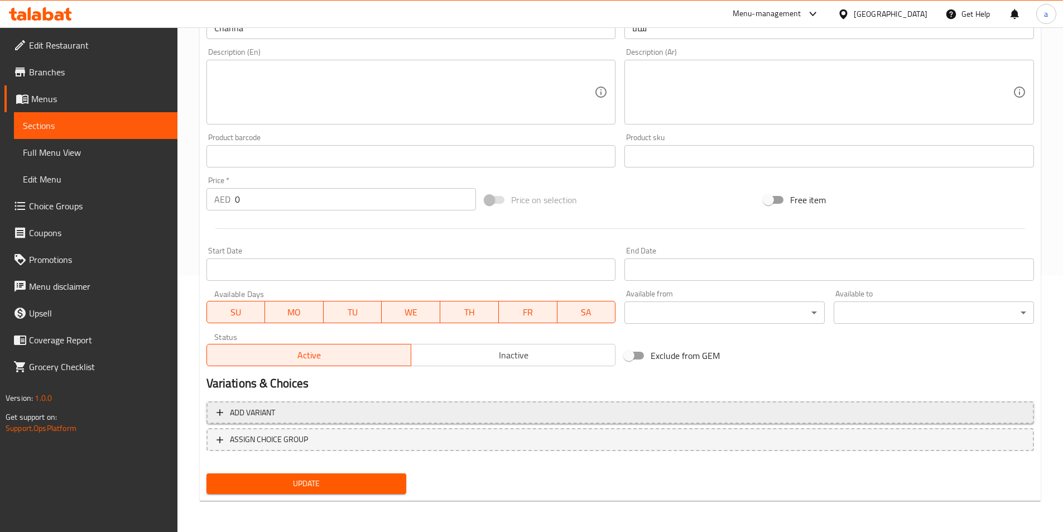
click at [635, 412] on span "Add variant" at bounding box center [621, 413] width 808 height 14
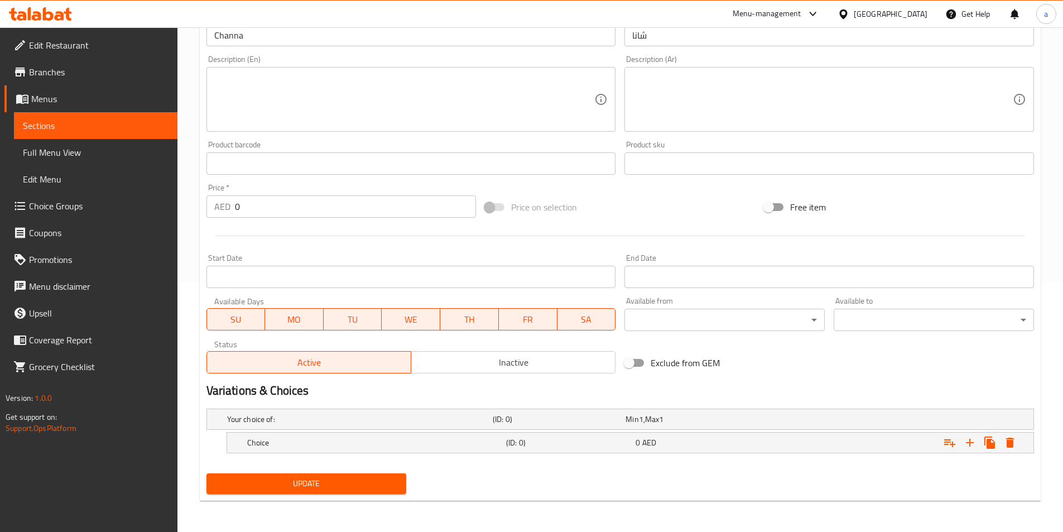
scroll to position [250, 0]
click at [489, 436] on div "Choice" at bounding box center [374, 443] width 259 height 16
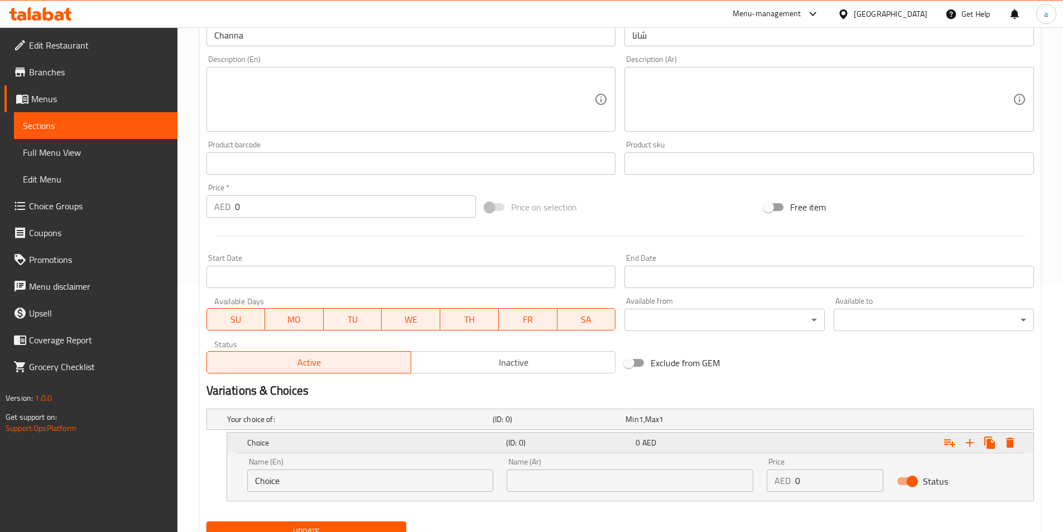
scroll to position [298, 0]
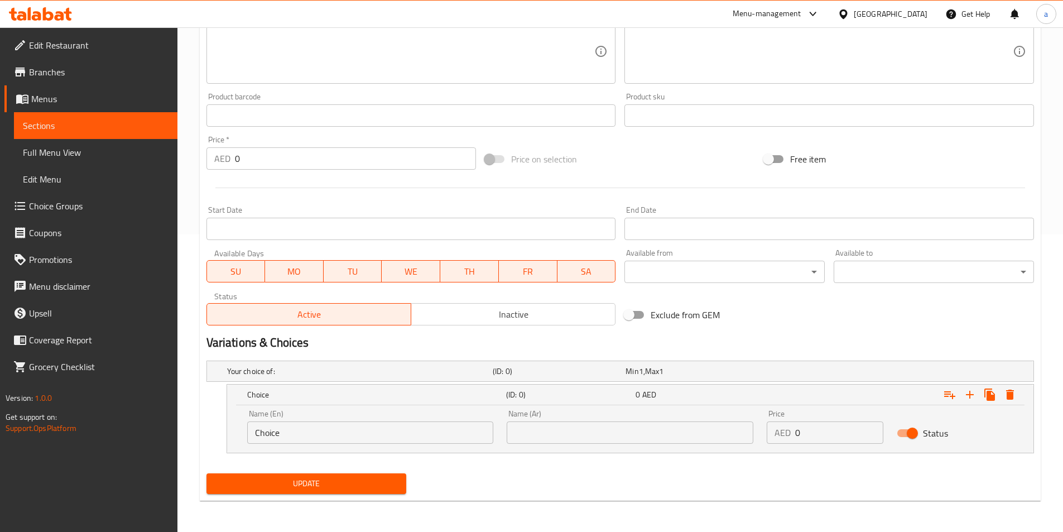
click at [432, 431] on input "Choice" at bounding box center [370, 432] width 247 height 22
type input "س"
click at [574, 434] on input "text" at bounding box center [630, 432] width 247 height 22
type input "صغير"
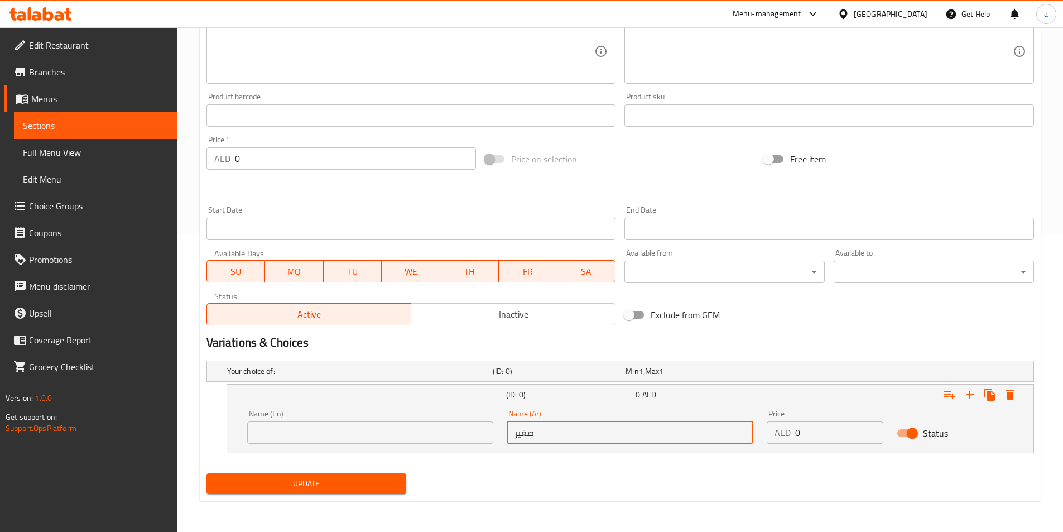
click at [331, 433] on input "text" at bounding box center [370, 432] width 247 height 22
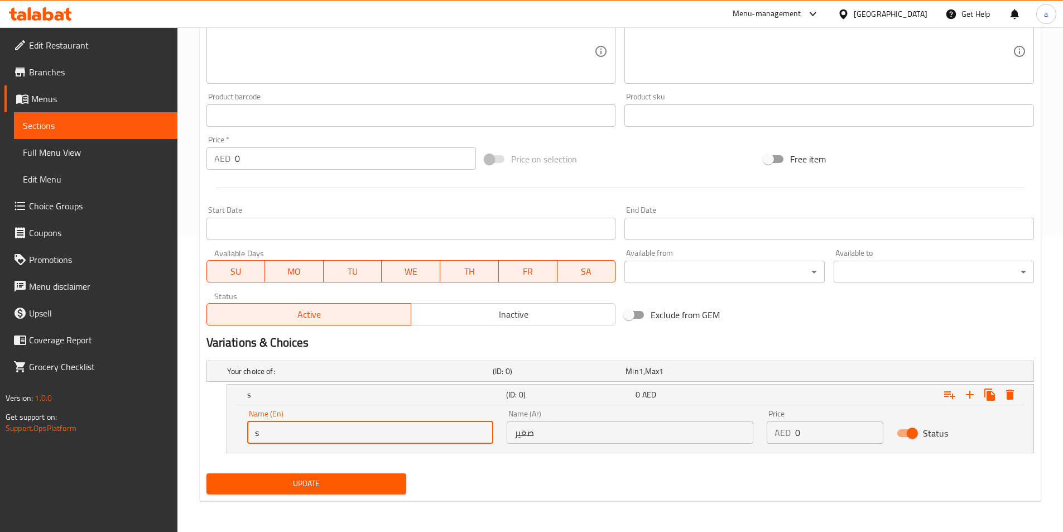
type input "Small"
click at [794, 438] on div "AED 0 Price" at bounding box center [825, 432] width 117 height 22
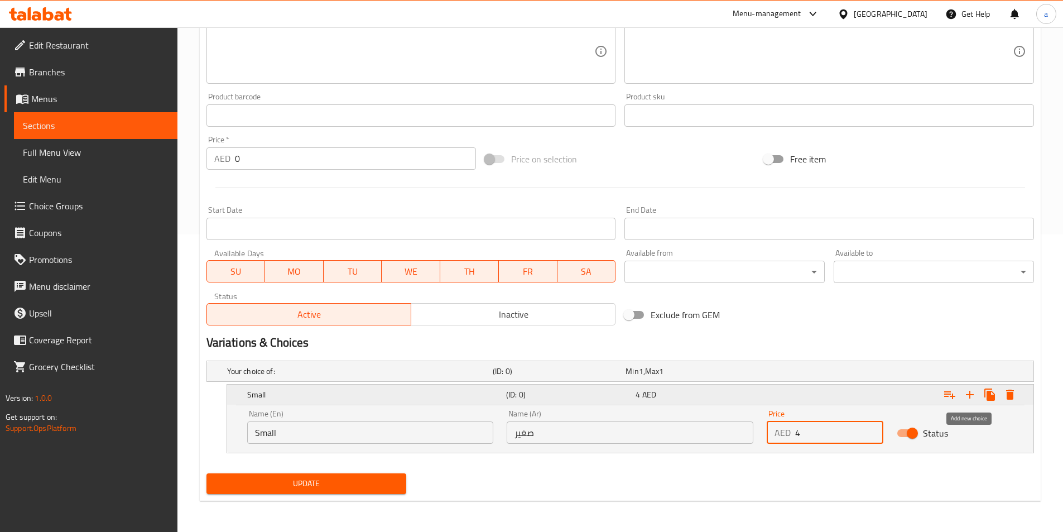
type input "4"
click at [966, 396] on icon "Expand" at bounding box center [969, 394] width 13 height 13
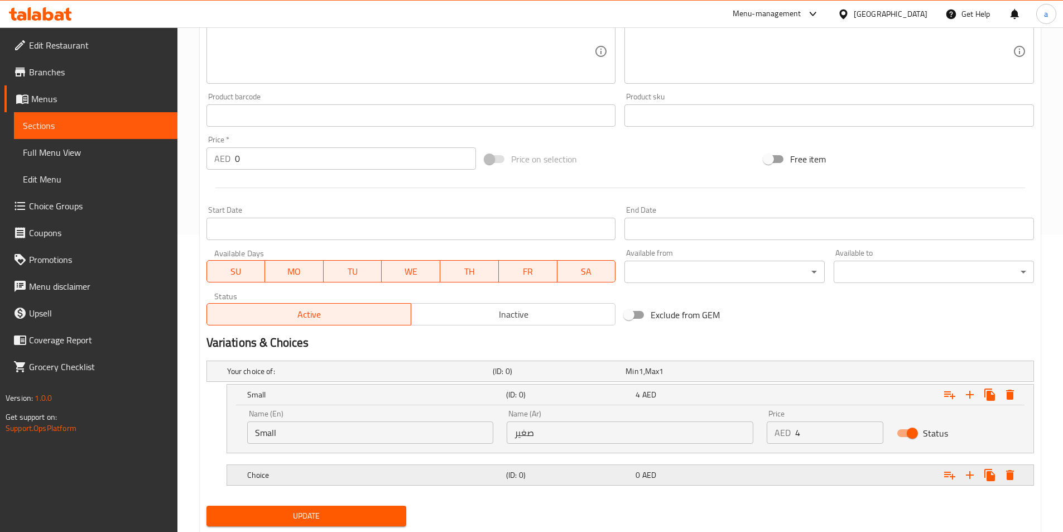
click at [744, 478] on div "0 AED" at bounding box center [698, 474] width 125 height 11
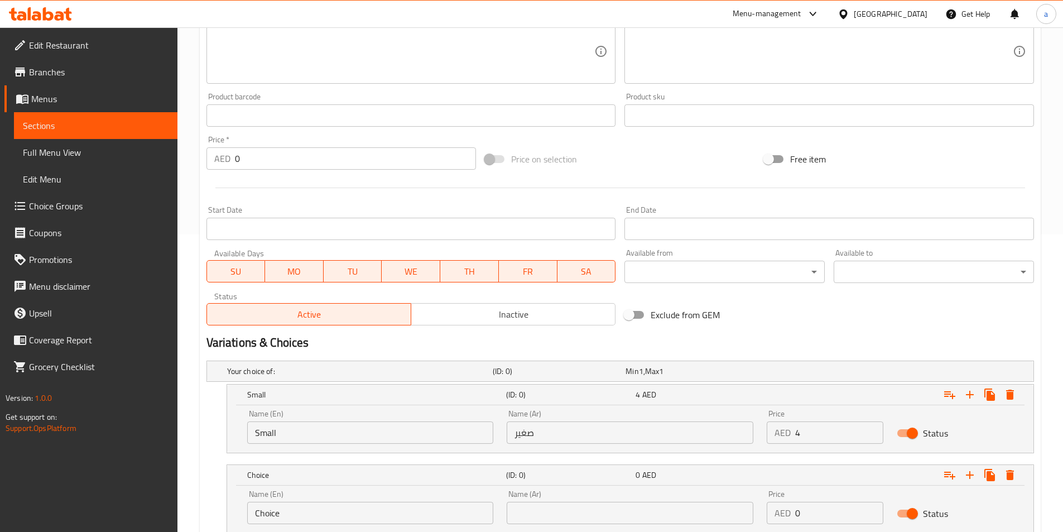
scroll to position [378, 0]
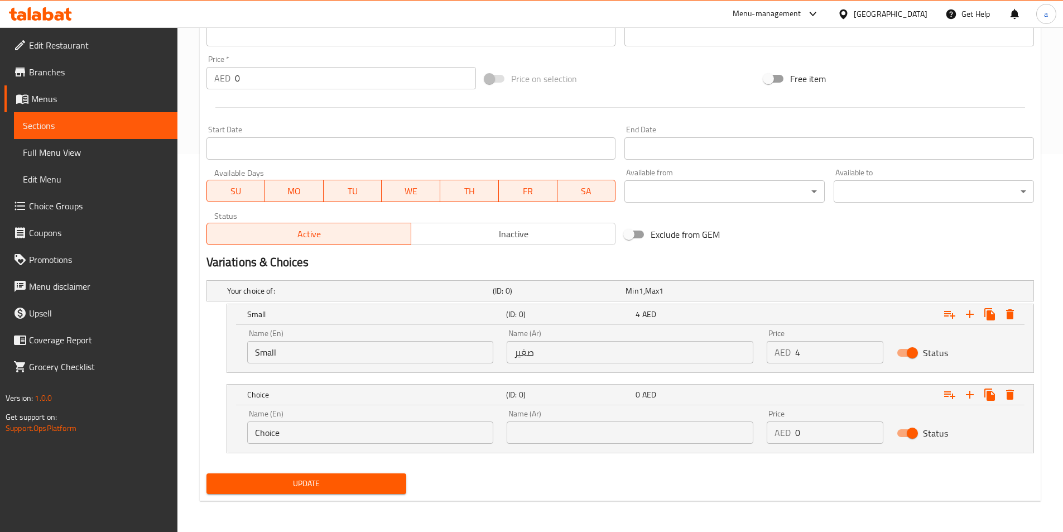
click at [341, 436] on input "Choice" at bounding box center [370, 432] width 247 height 22
type input "large"
click at [575, 442] on input "text" at bounding box center [630, 432] width 247 height 22
type input "كبير"
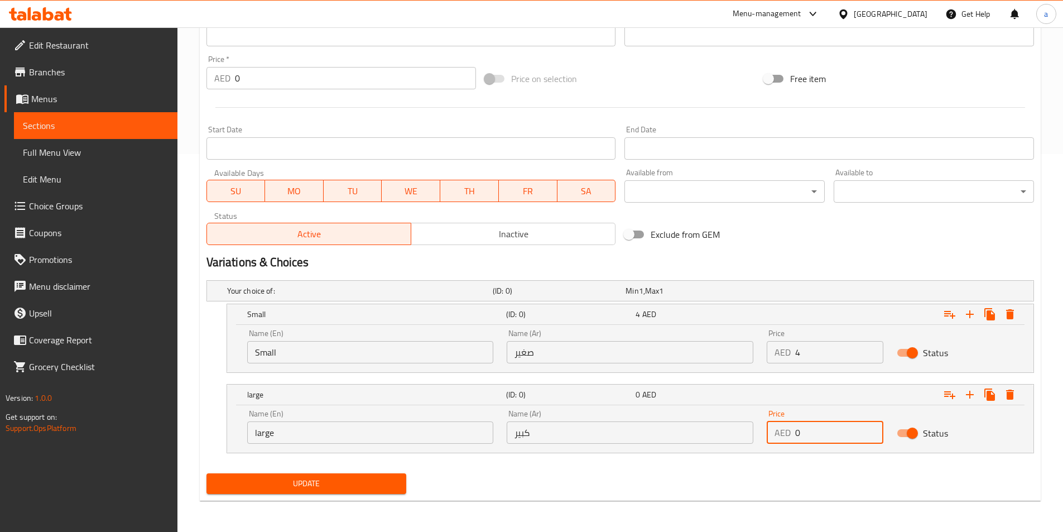
click at [824, 433] on input "0" at bounding box center [839, 432] width 88 height 22
type input "0"
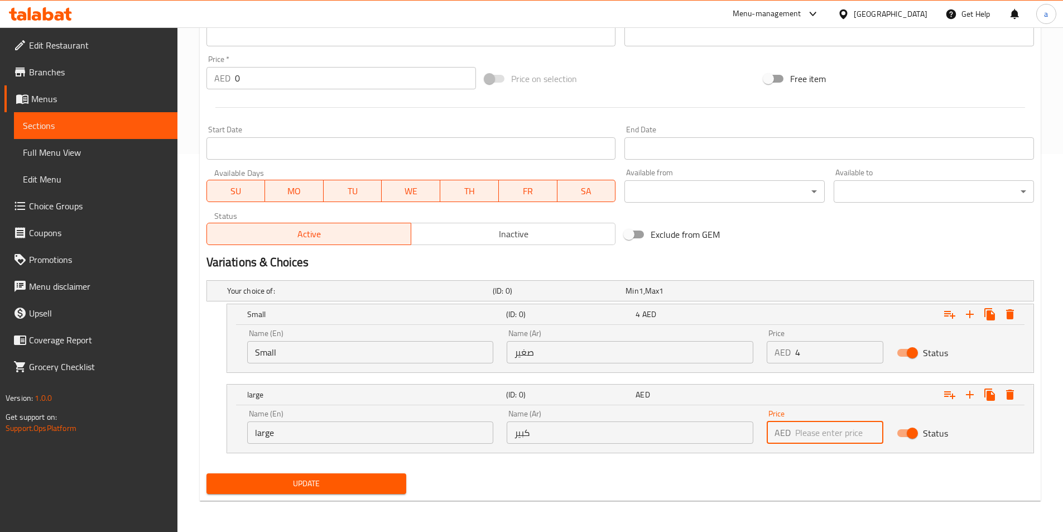
type input "1"
type input "7"
click at [292, 483] on span "Update" at bounding box center [306, 484] width 183 height 14
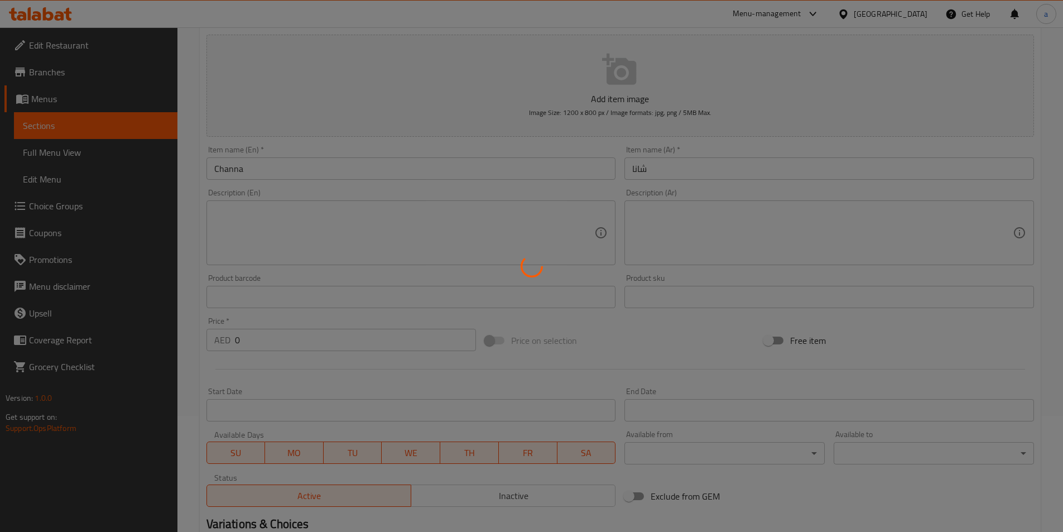
scroll to position [0, 0]
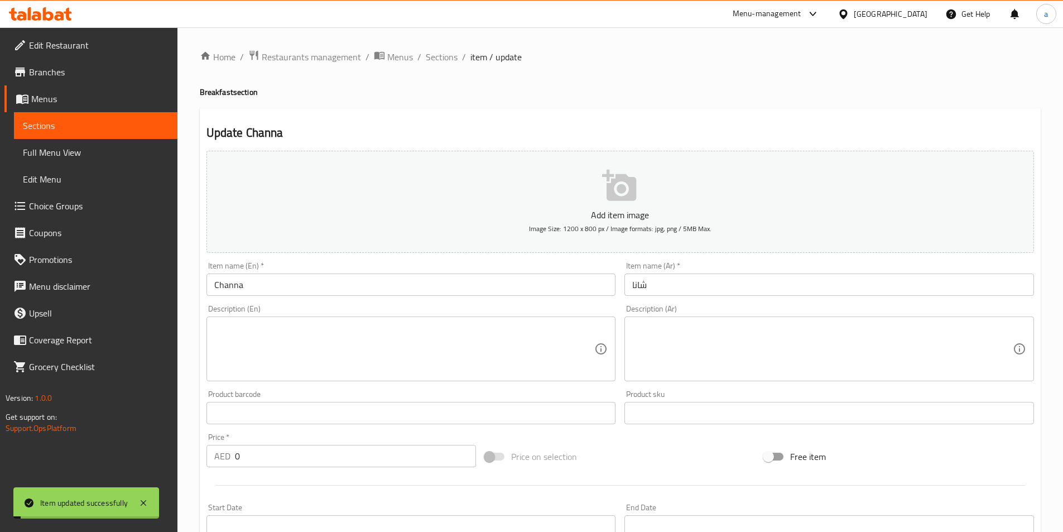
click at [439, 58] on span "Sections" at bounding box center [442, 56] width 32 height 13
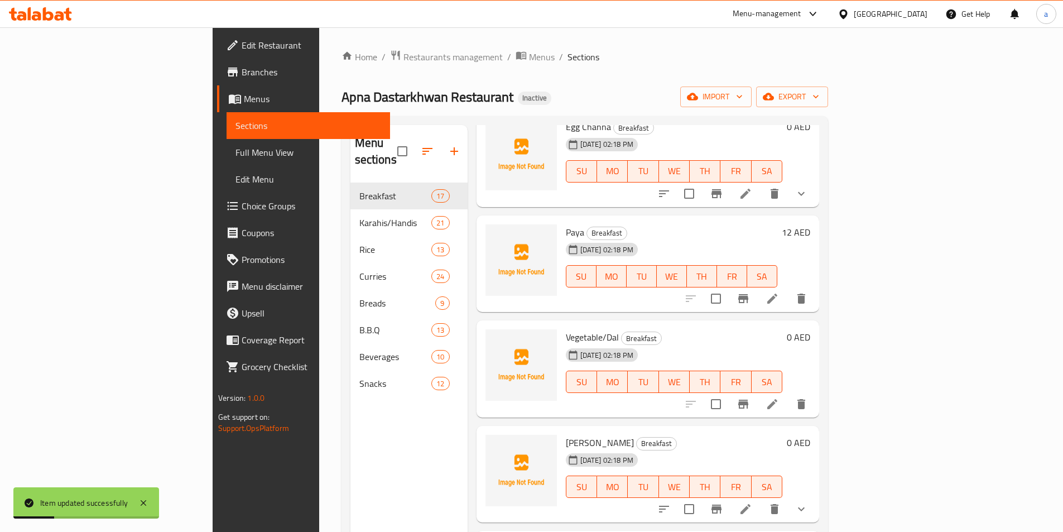
scroll to position [279, 0]
click at [788, 395] on li at bounding box center [772, 404] width 31 height 20
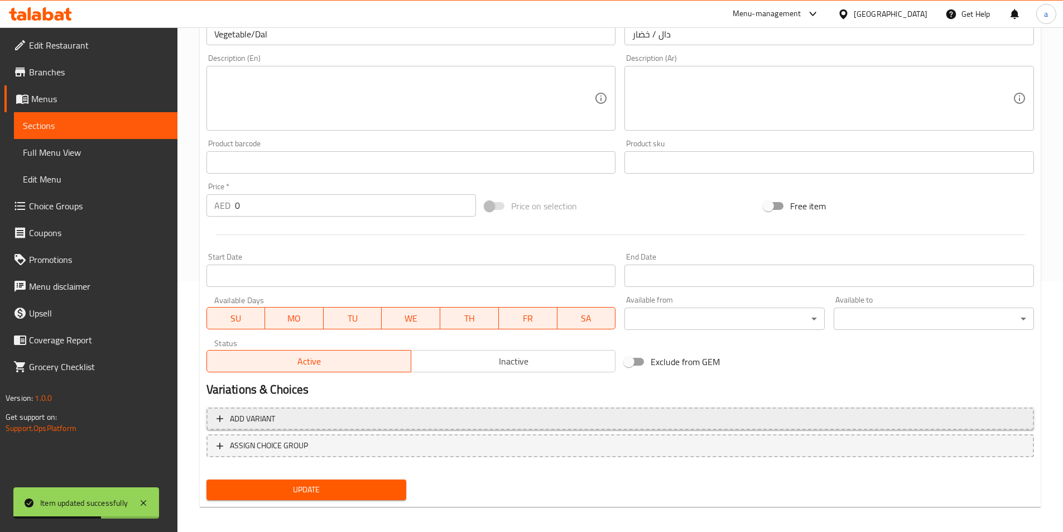
scroll to position [257, 0]
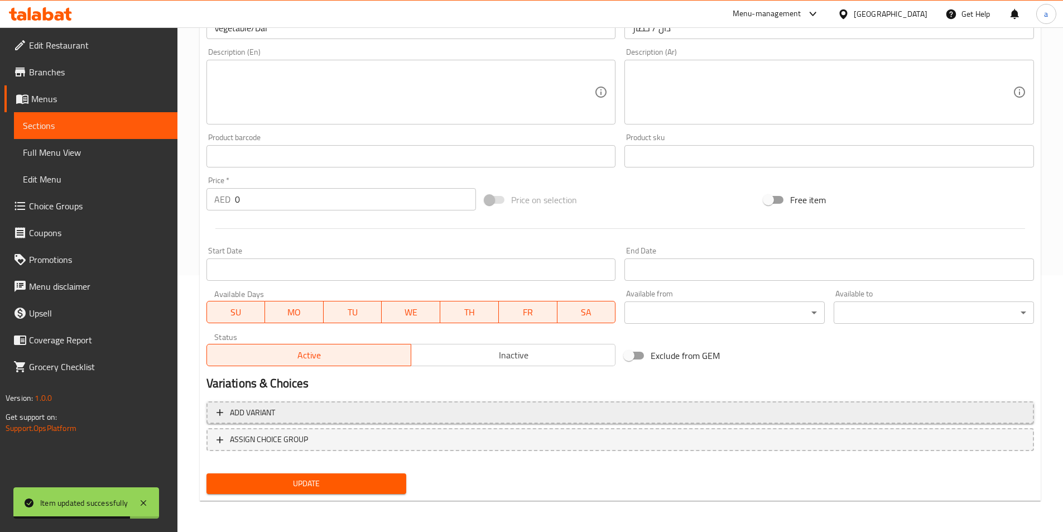
click at [520, 413] on span "Add variant" at bounding box center [621, 413] width 808 height 14
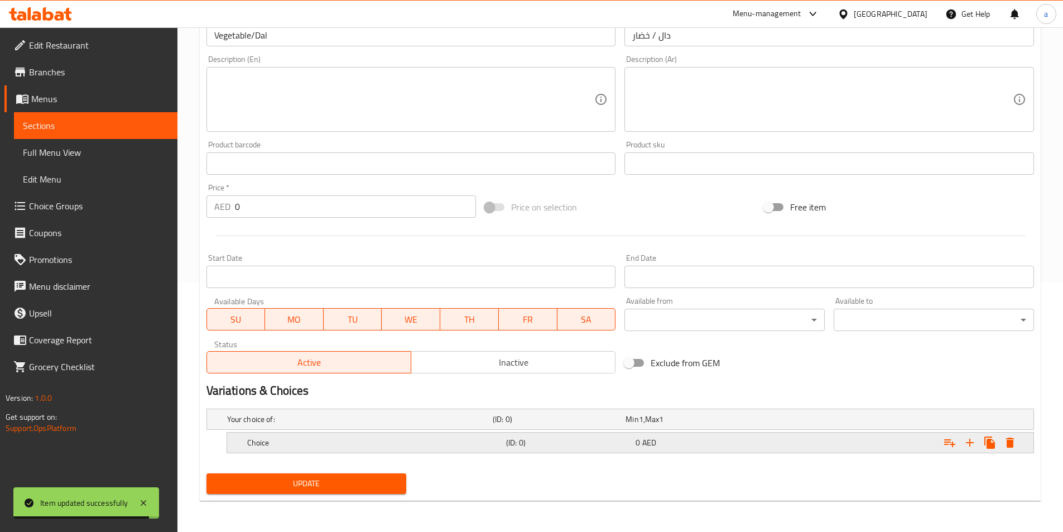
click at [614, 443] on h5 "(ID: 0)" at bounding box center [568, 442] width 125 height 11
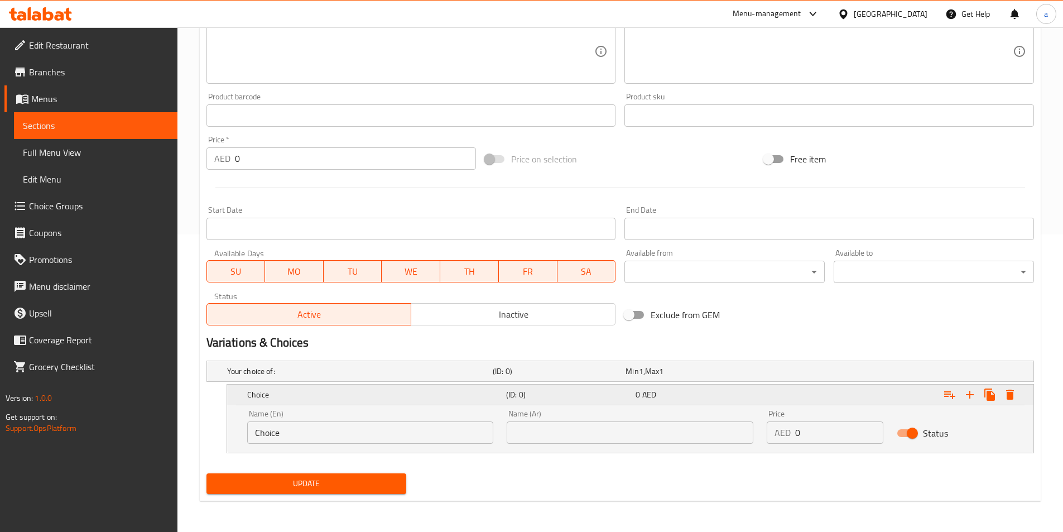
click at [783, 400] on div "Expand" at bounding box center [892, 394] width 259 height 25
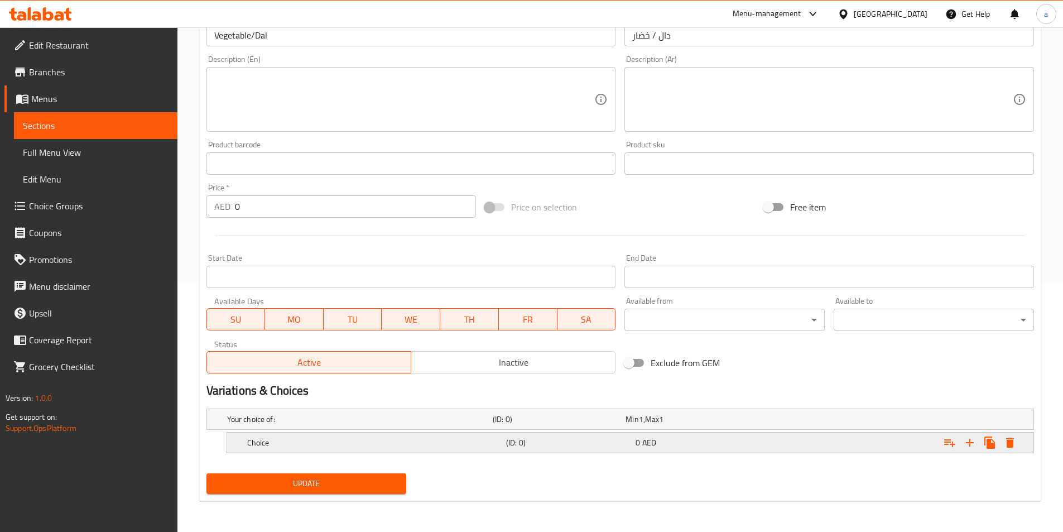
click at [827, 444] on div "Expand" at bounding box center [892, 442] width 259 height 25
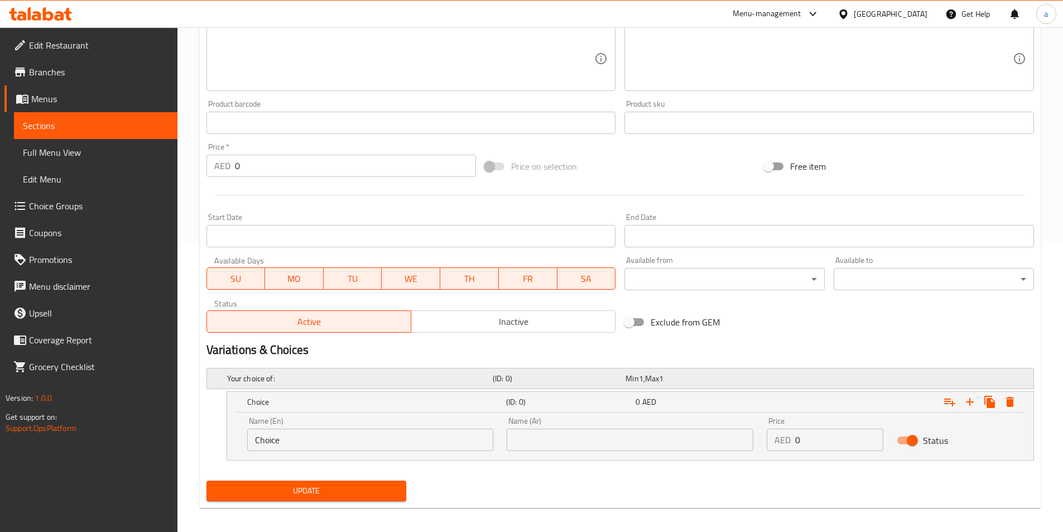
scroll to position [298, 0]
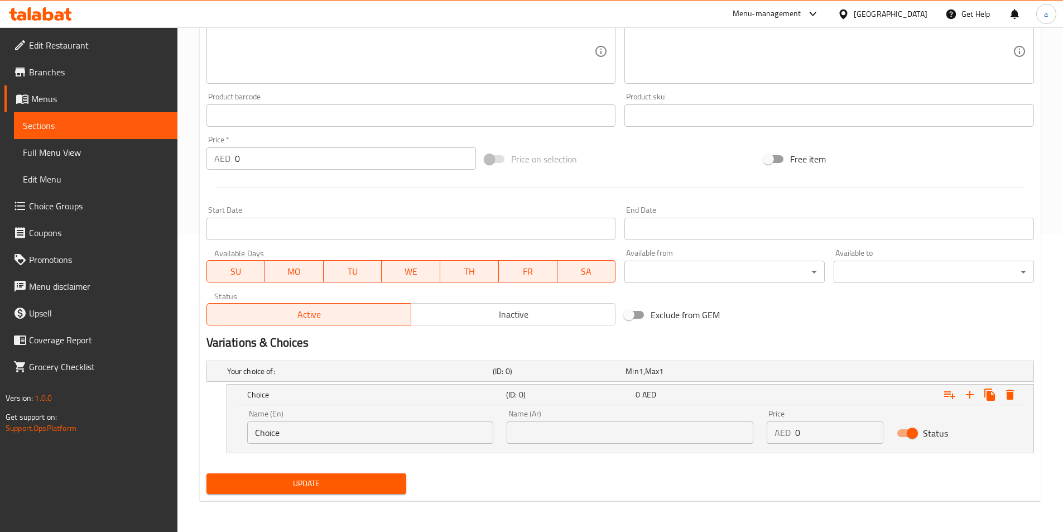
click at [402, 440] on input "Choice" at bounding box center [370, 432] width 247 height 22
type input "f"
type input "Small"
click at [596, 437] on input "text" at bounding box center [630, 432] width 247 height 22
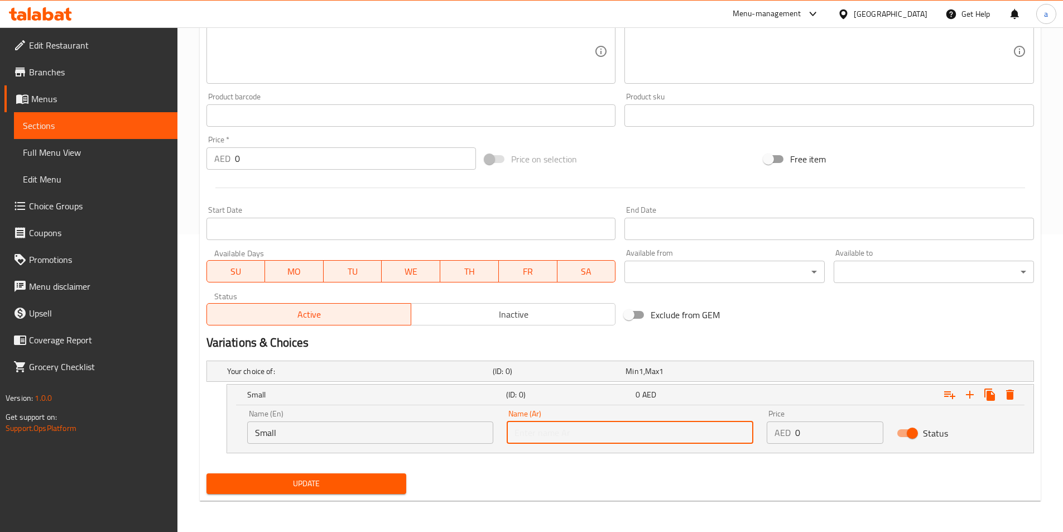
type input "صغير"
click at [831, 431] on input "0" at bounding box center [839, 432] width 88 height 22
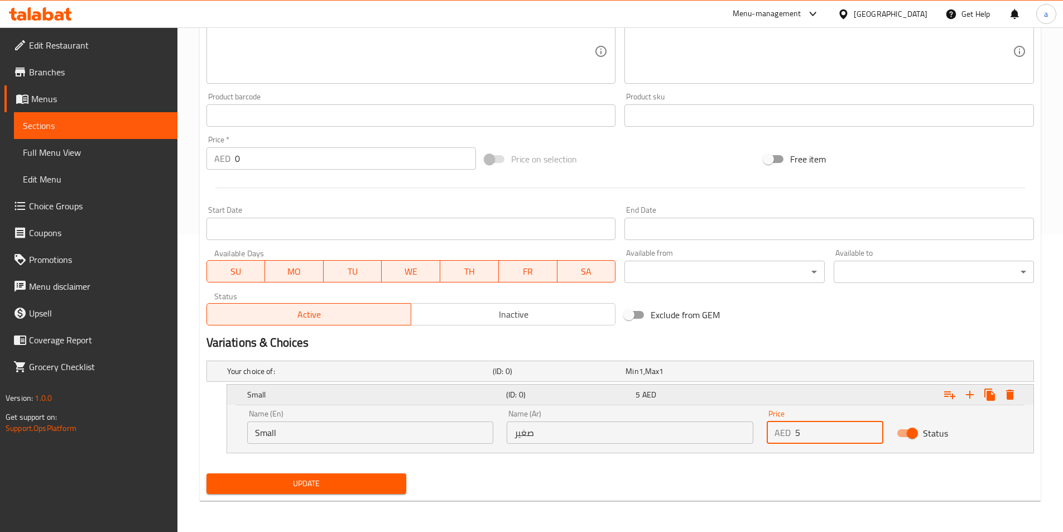
type input "5"
click at [970, 397] on icon "Expand" at bounding box center [970, 395] width 8 height 8
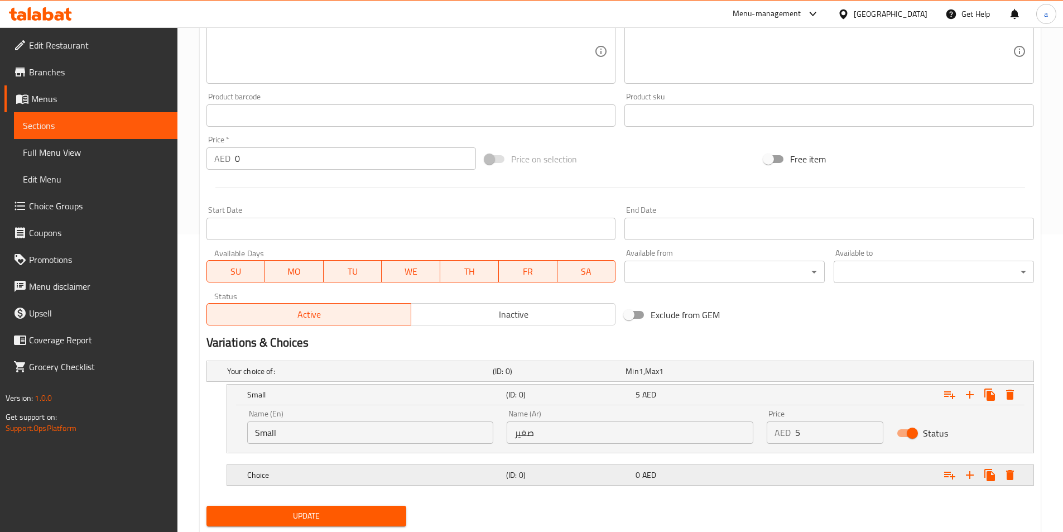
click at [539, 483] on div "Choice (ID: 0) 0 AED" at bounding box center [634, 475] width 778 height 25
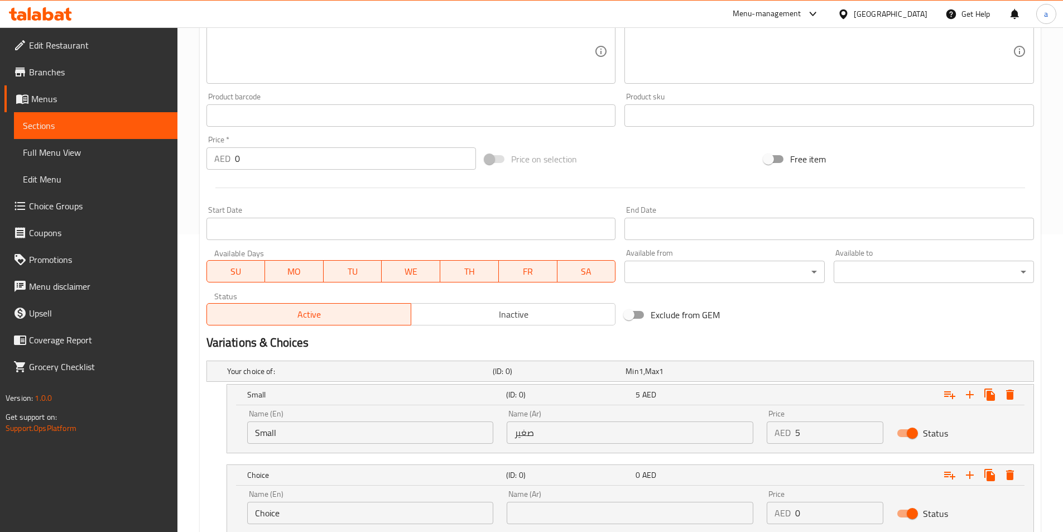
scroll to position [378, 0]
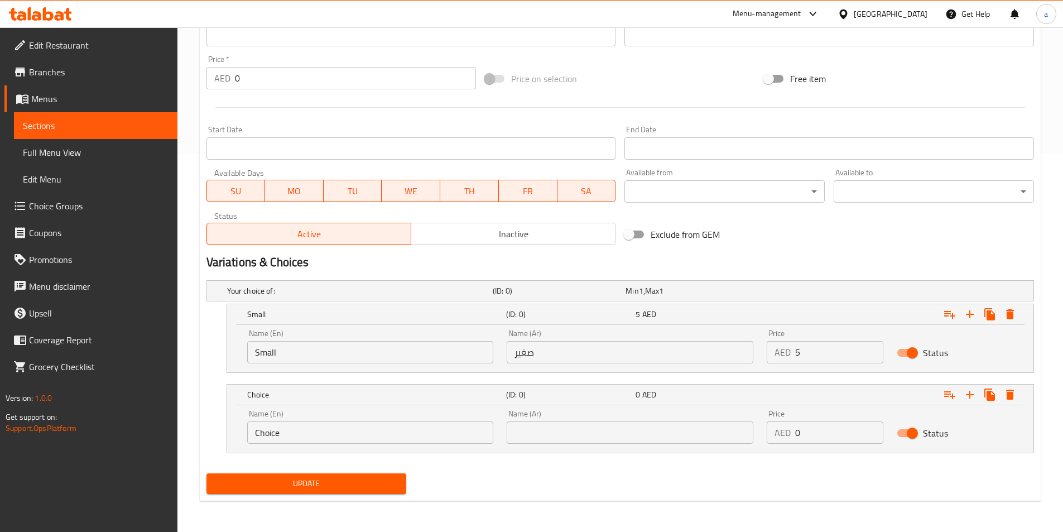
click at [391, 435] on input "Choice" at bounding box center [370, 432] width 247 height 22
type input "large"
click at [602, 436] on input "text" at bounding box center [630, 432] width 247 height 22
type input "كبير"
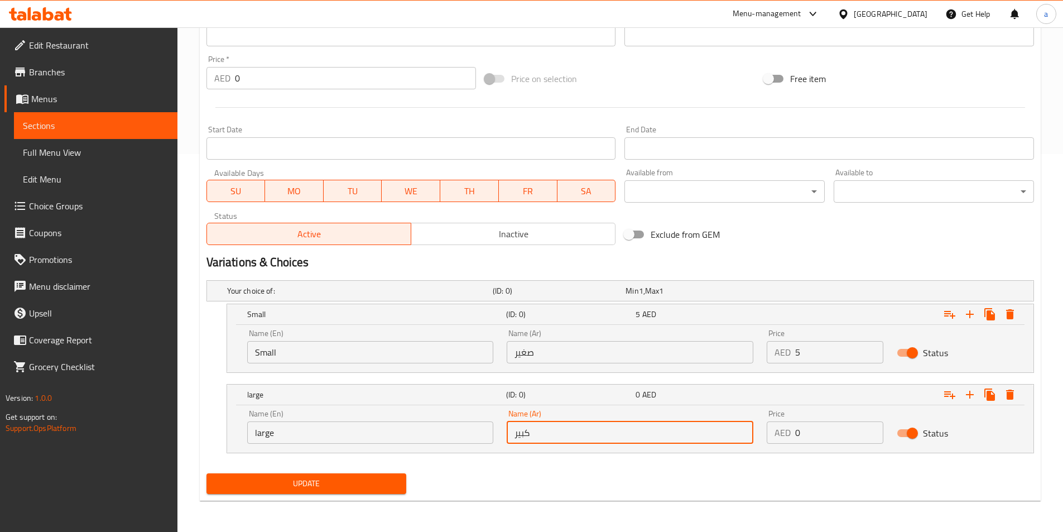
click at [825, 431] on input "0" at bounding box center [839, 432] width 88 height 22
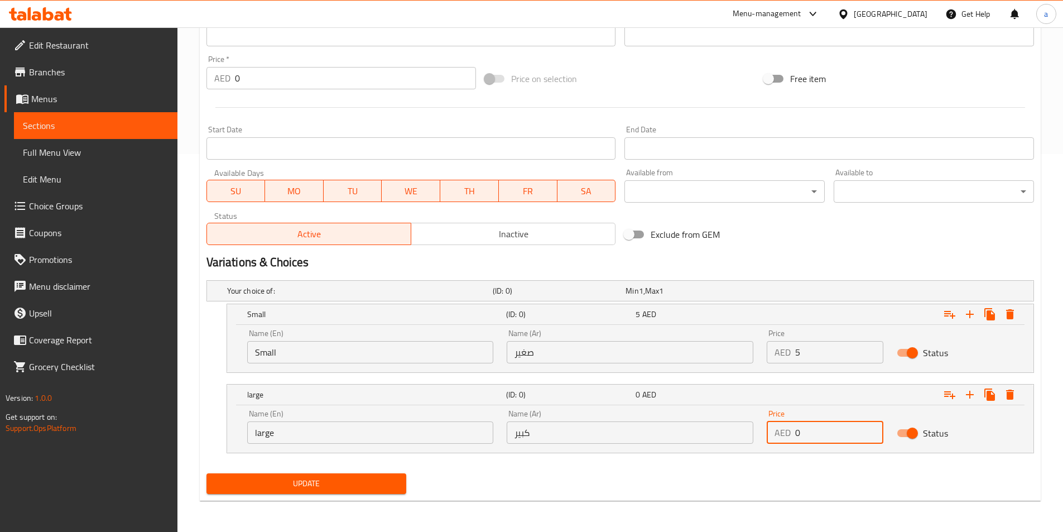
click at [825, 431] on input "0" at bounding box center [839, 432] width 88 height 22
type input "7"
click at [339, 479] on span "Update" at bounding box center [306, 484] width 183 height 14
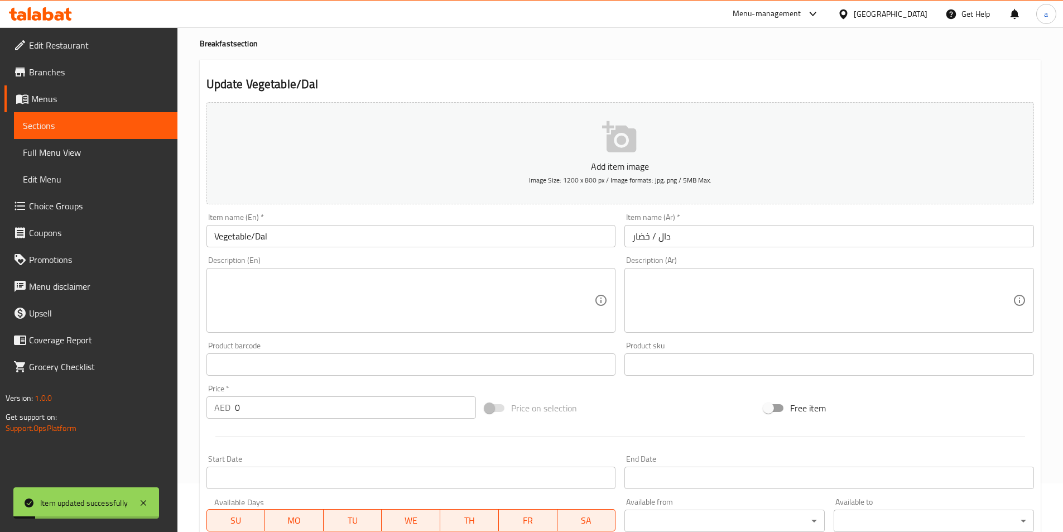
scroll to position [0, 0]
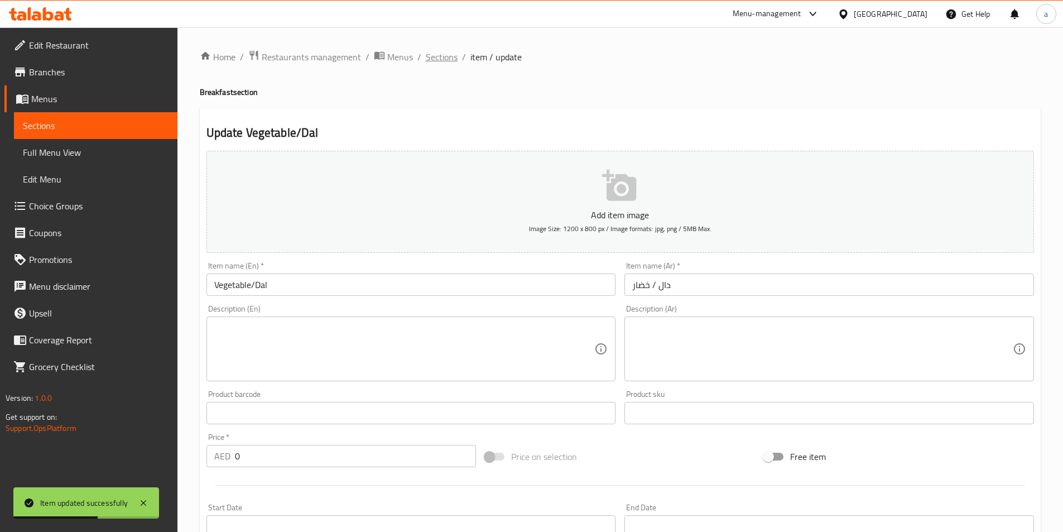
click at [438, 54] on span "Sections" at bounding box center [442, 56] width 32 height 13
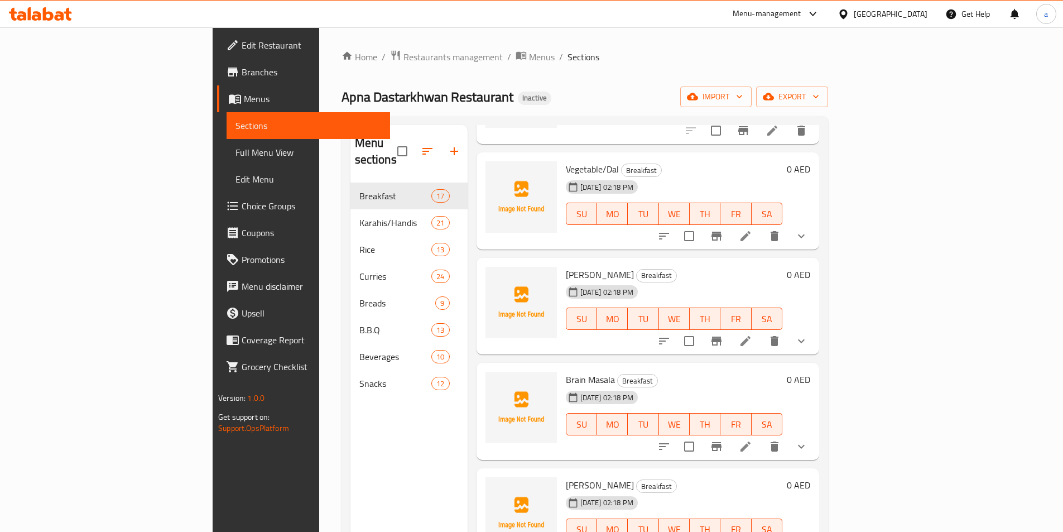
scroll to position [781, 0]
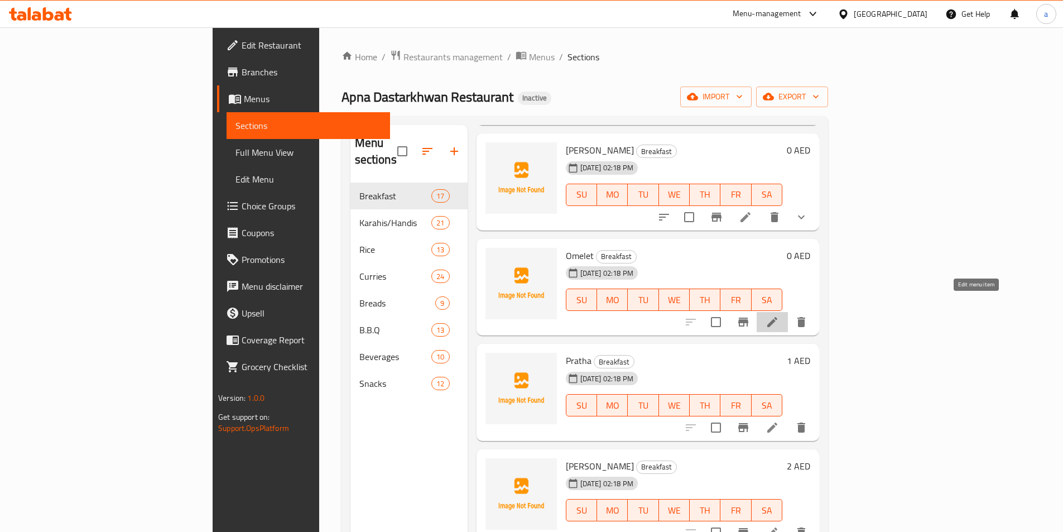
click at [779, 315] on icon at bounding box center [772, 321] width 13 height 13
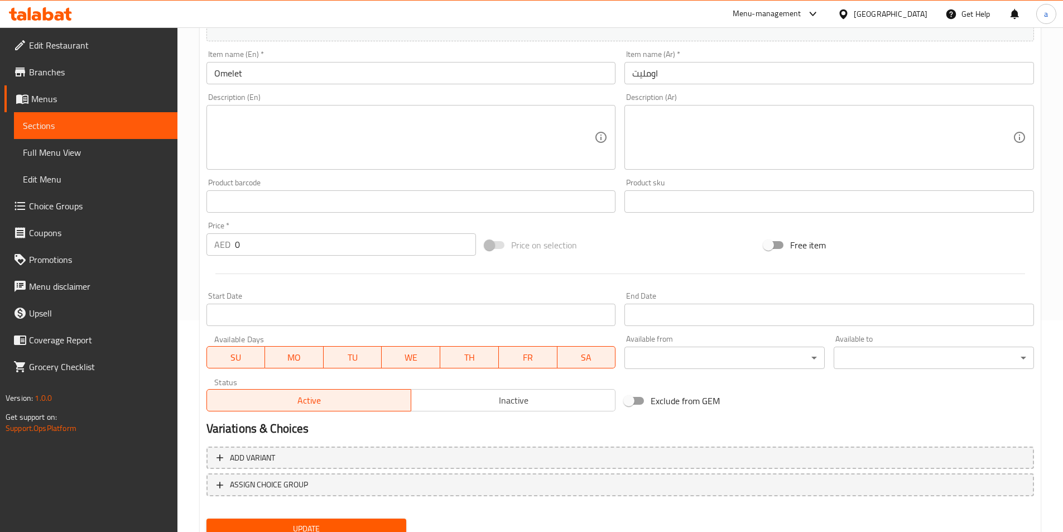
scroll to position [257, 0]
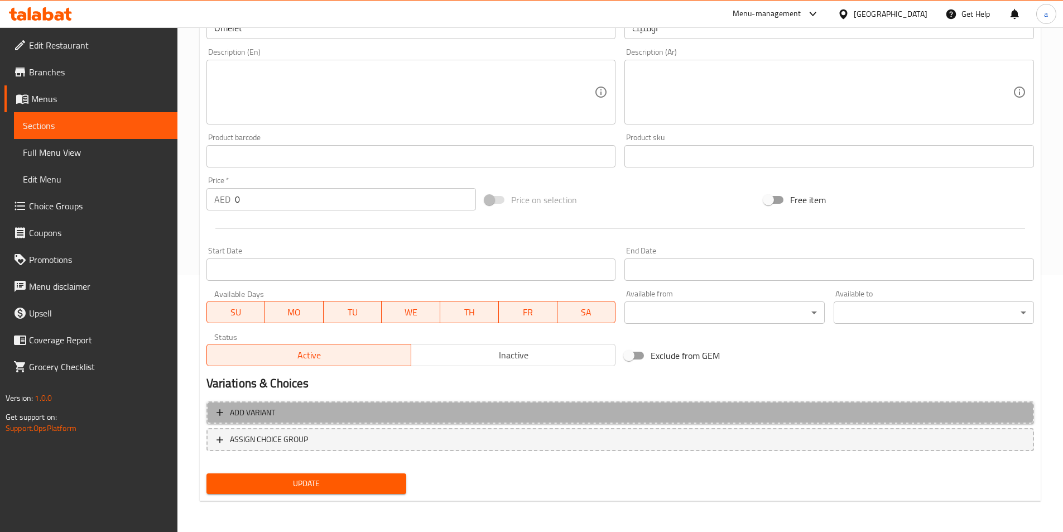
click at [399, 417] on span "Add variant" at bounding box center [621, 413] width 808 height 14
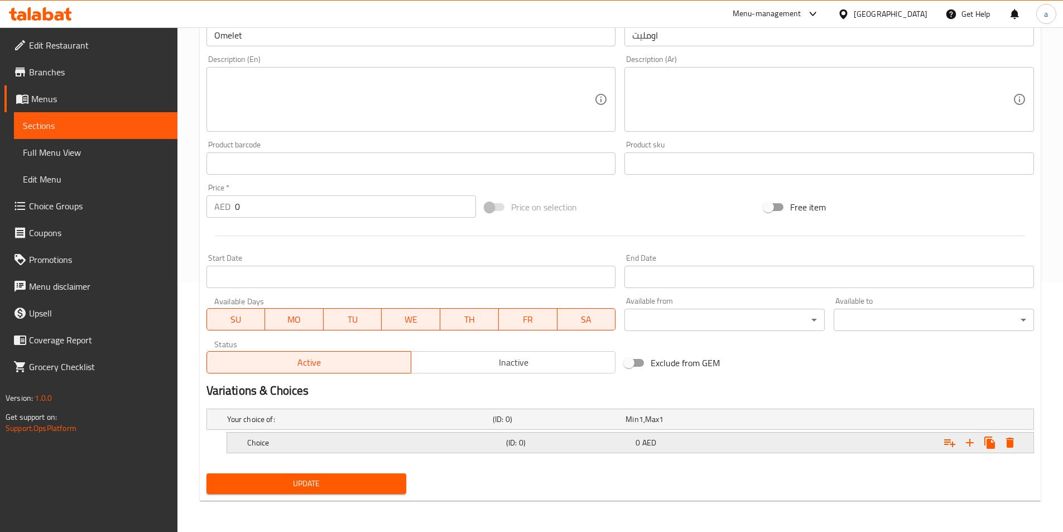
click at [577, 442] on h5 "(ID: 0)" at bounding box center [568, 442] width 125 height 11
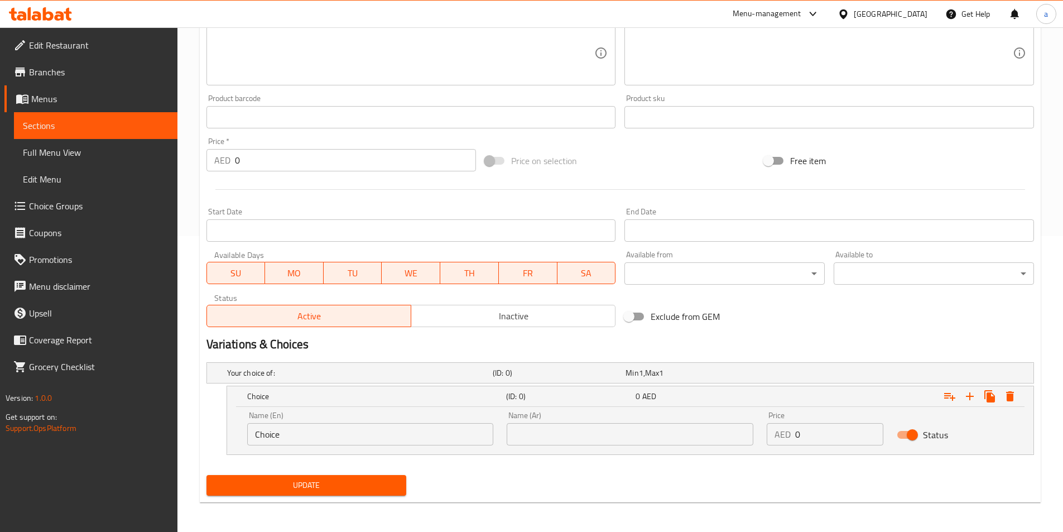
scroll to position [298, 0]
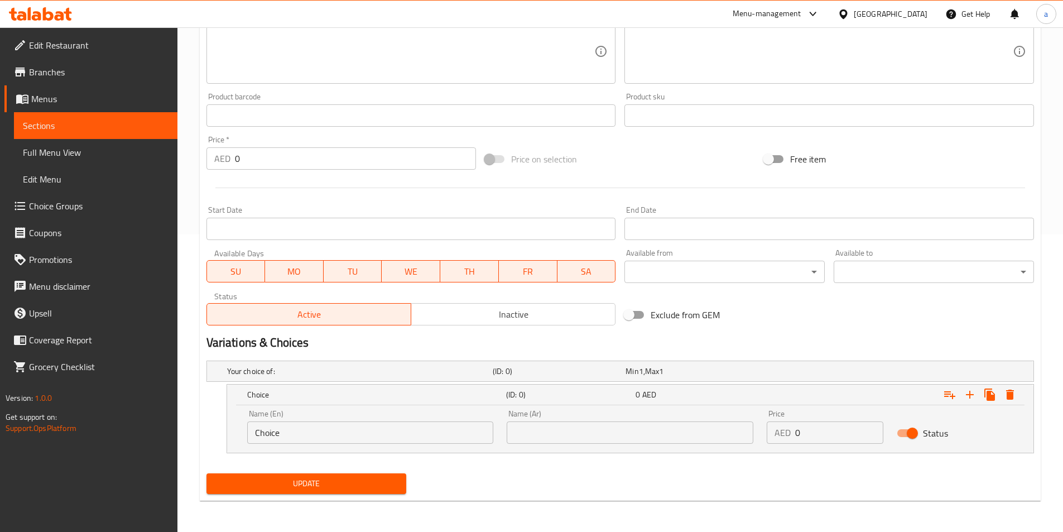
click at [835, 437] on input "0" at bounding box center [839, 432] width 88 height 22
type input "4"
click at [357, 442] on input "Choice" at bounding box center [370, 432] width 247 height 22
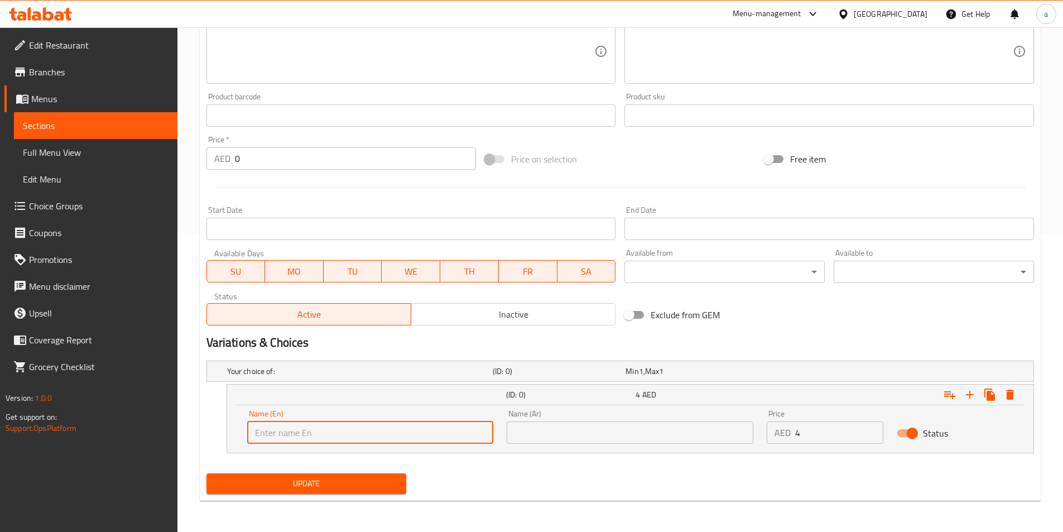
type input "س"
type input "small"
click at [541, 434] on input "text" at bounding box center [630, 432] width 247 height 22
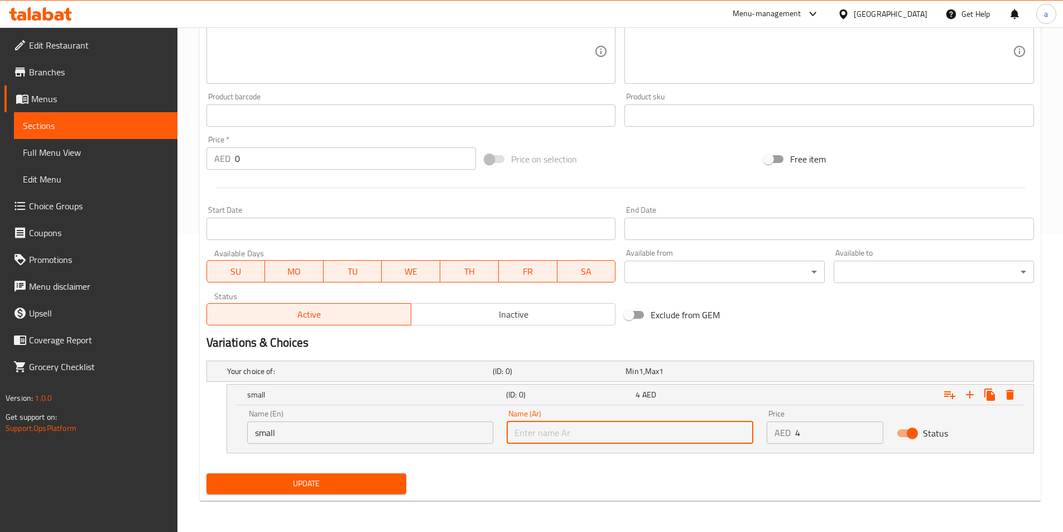
type input "صغير"
click at [975, 397] on icon "Expand" at bounding box center [969, 394] width 13 height 13
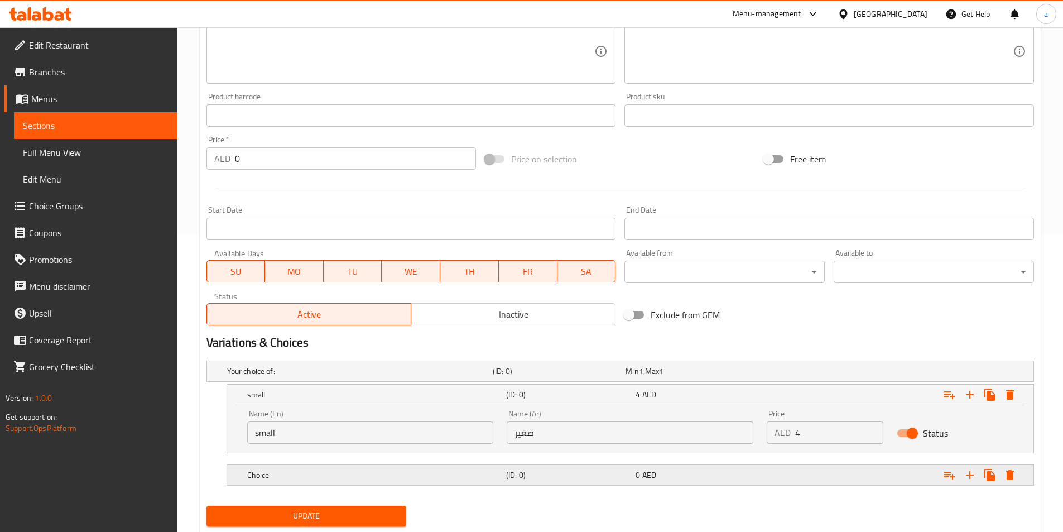
click at [842, 477] on div "Expand" at bounding box center [892, 475] width 259 height 25
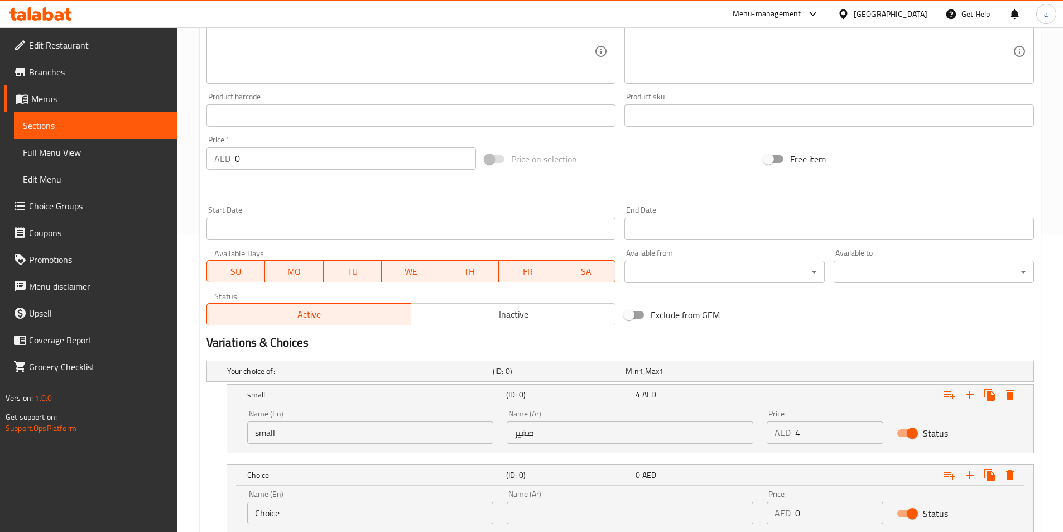
click at [797, 429] on input "4" at bounding box center [839, 432] width 88 height 22
type input "2"
click at [831, 518] on input "0" at bounding box center [839, 513] width 88 height 22
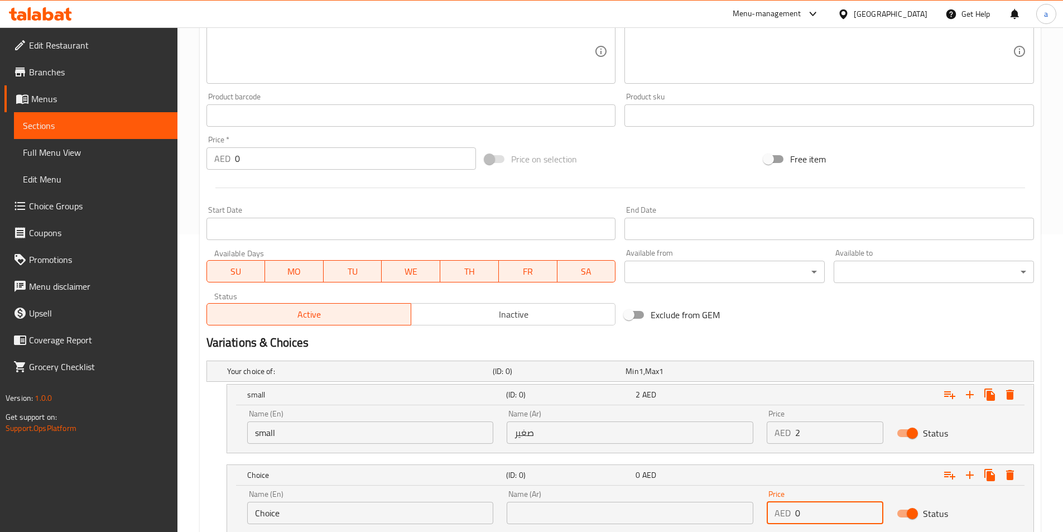
click at [802, 497] on div "Price AED 0 Price" at bounding box center [825, 507] width 117 height 34
click at [807, 507] on input "0" at bounding box center [839, 513] width 88 height 22
type input "4"
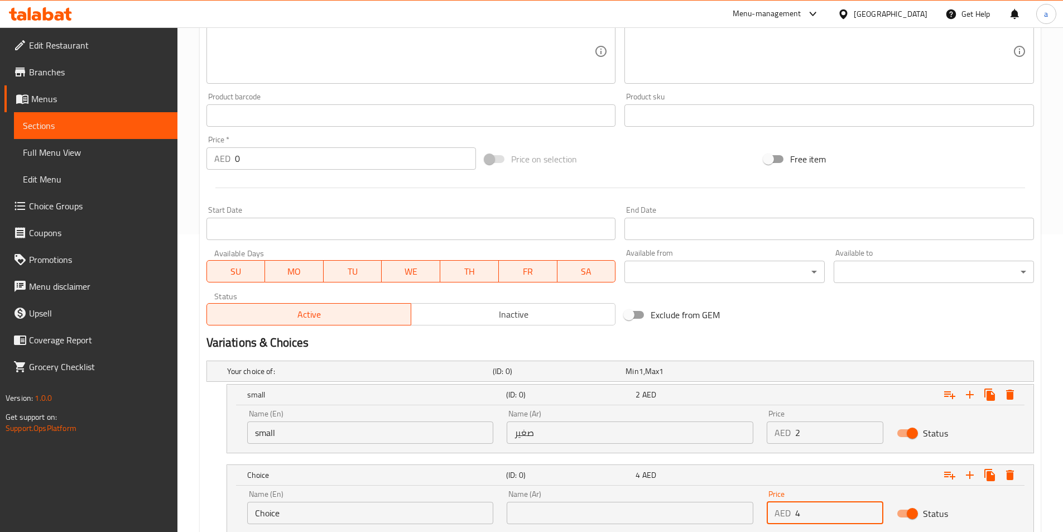
click at [424, 504] on input "Choice" at bounding box center [370, 513] width 247 height 22
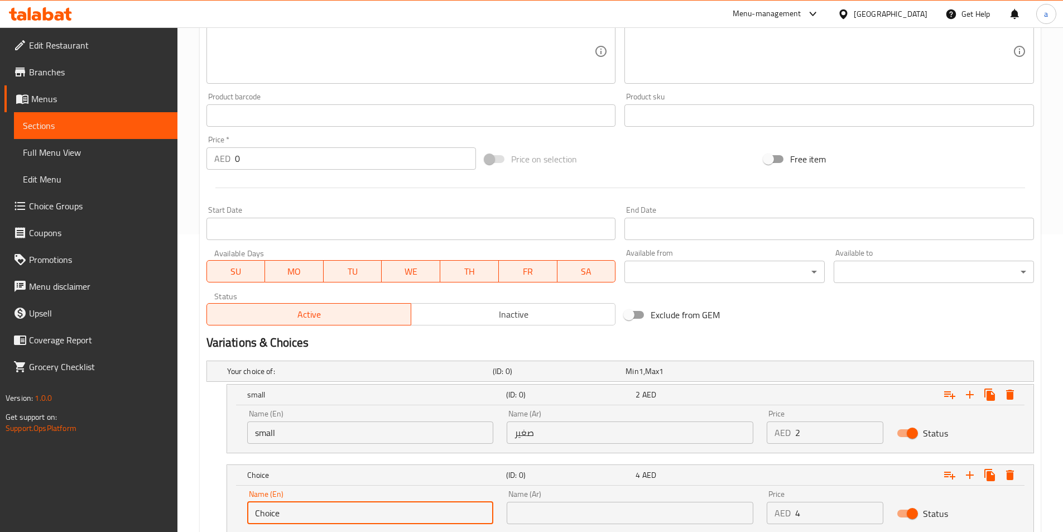
click at [424, 504] on input "Choice" at bounding box center [370, 513] width 247 height 22
type input "large"
click at [584, 517] on input "text" at bounding box center [630, 513] width 247 height 22
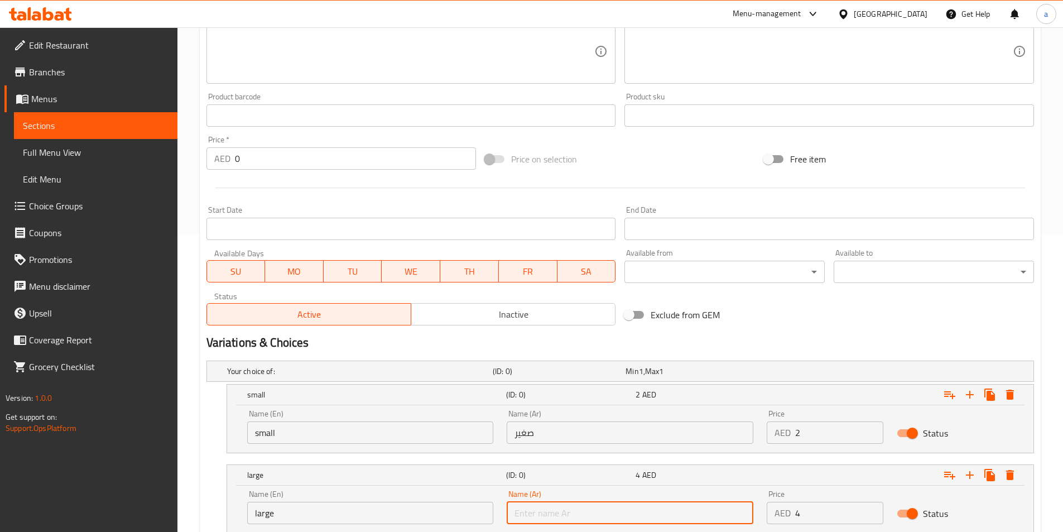
type input "كبير"
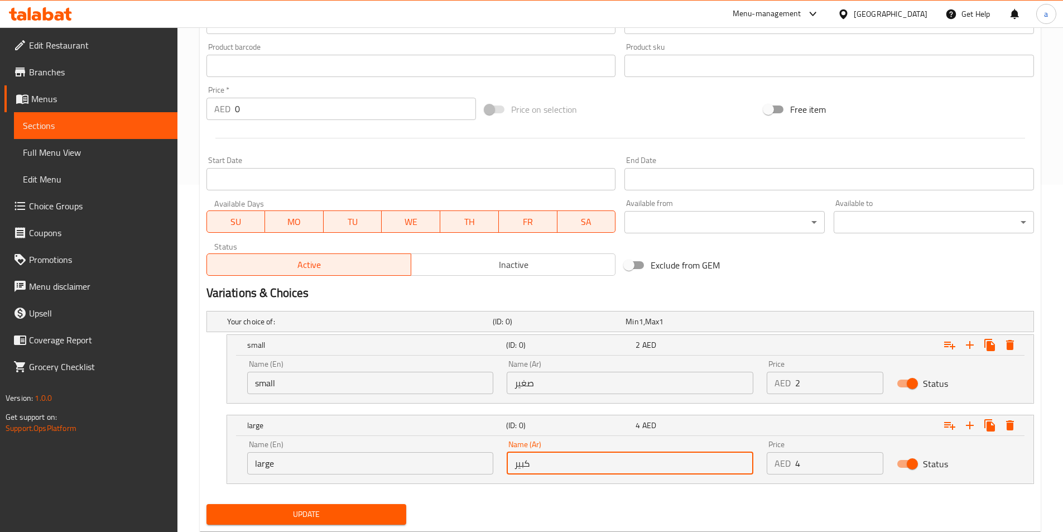
scroll to position [378, 0]
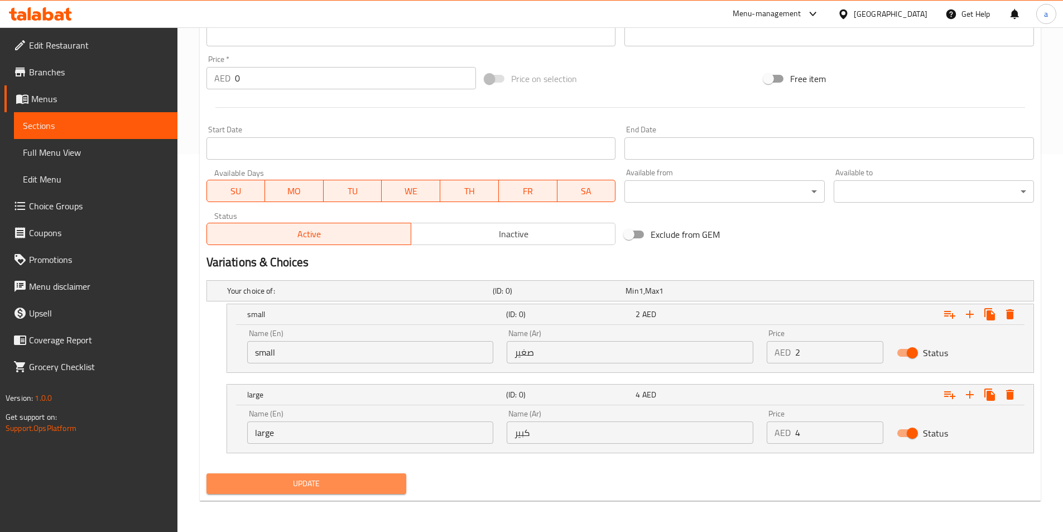
click at [323, 483] on span "Update" at bounding box center [306, 484] width 183 height 14
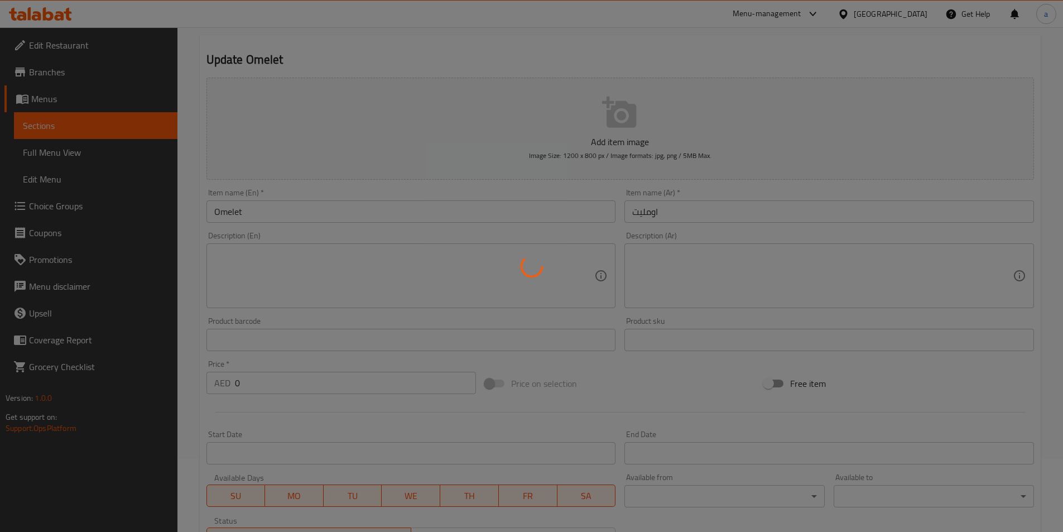
scroll to position [0, 0]
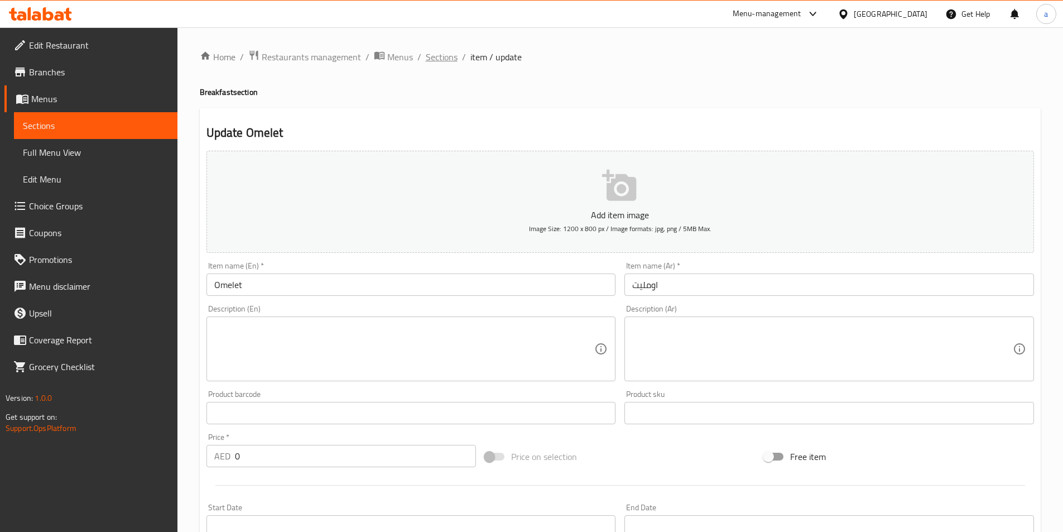
click at [446, 59] on span "Sections" at bounding box center [442, 56] width 32 height 13
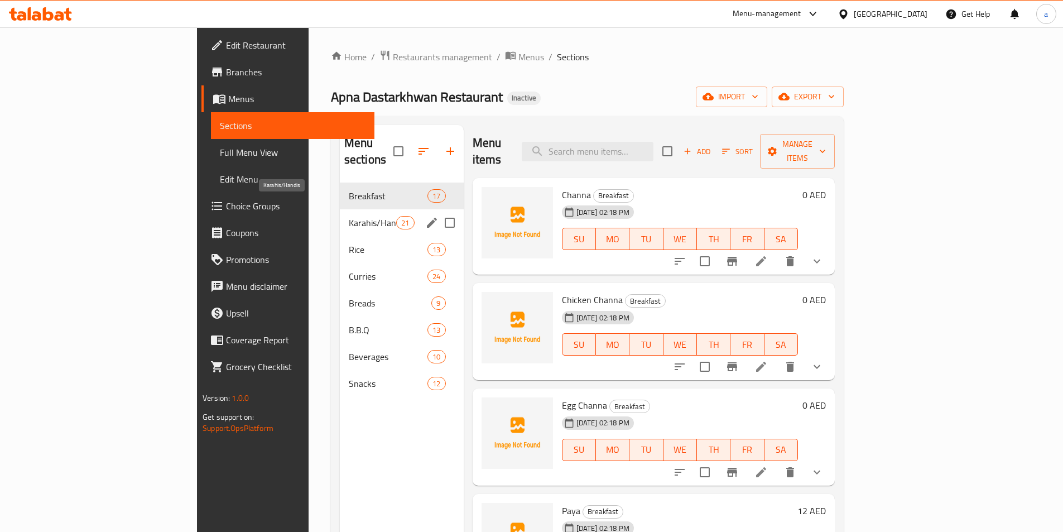
click at [349, 216] on span "Karahis/Handis" at bounding box center [372, 222] width 47 height 13
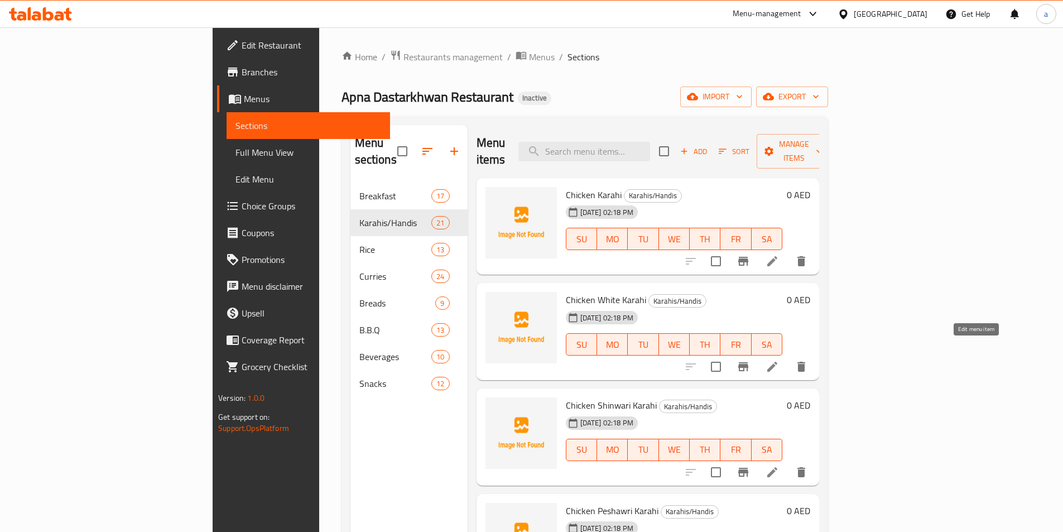
click at [779, 360] on icon at bounding box center [772, 366] width 13 height 13
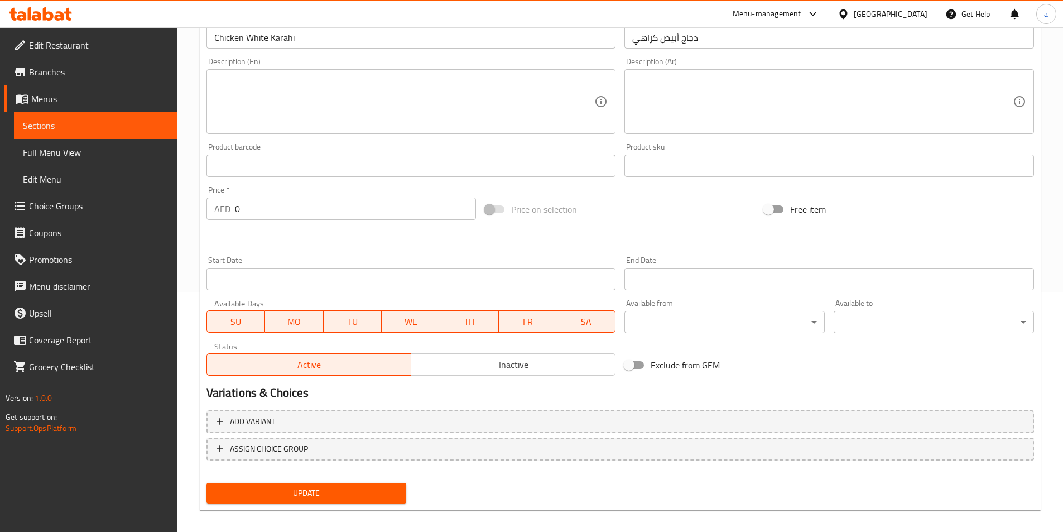
scroll to position [250, 0]
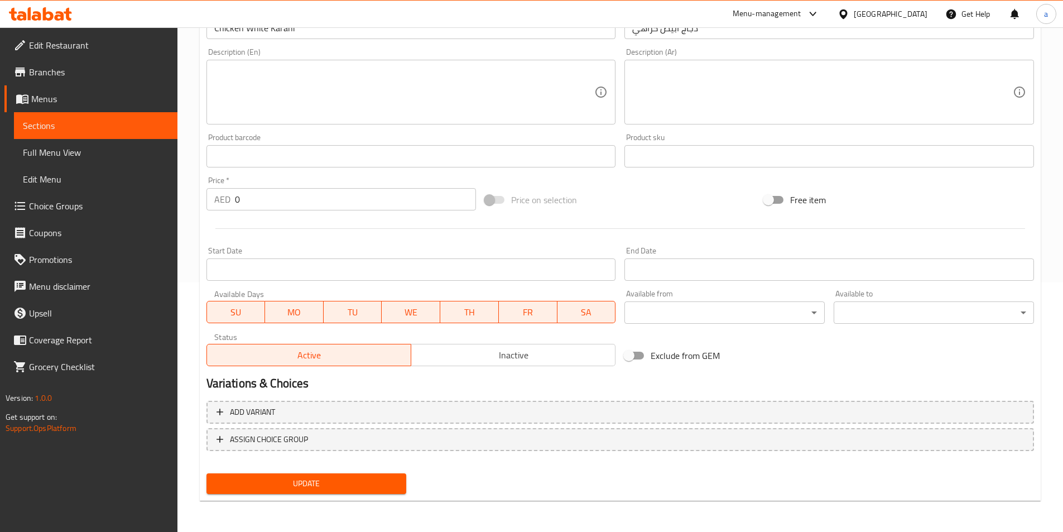
click at [586, 426] on div "Add variant ASSIGN CHOICE GROUP" at bounding box center [620, 432] width 837 height 73
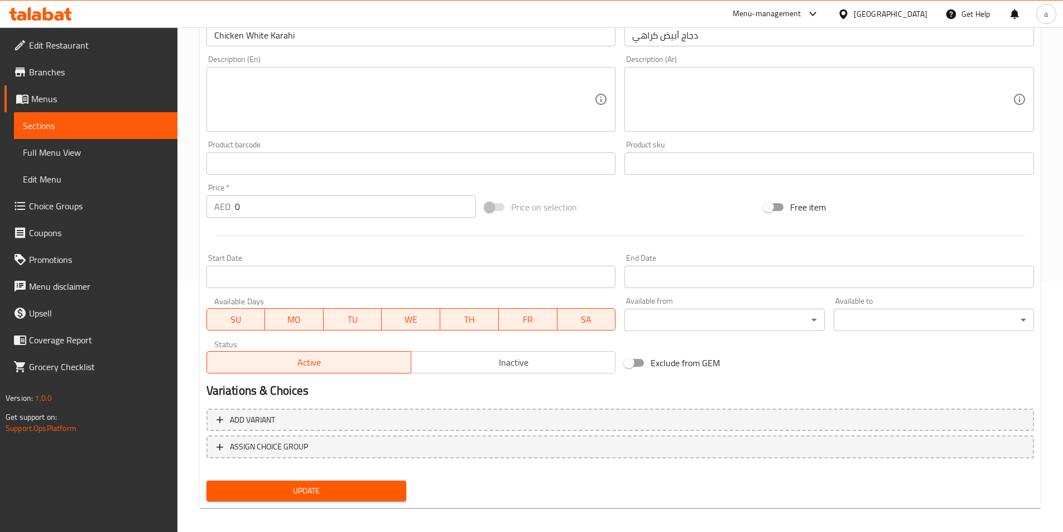
click at [583, 433] on div "Add variant ASSIGN CHOICE GROUP" at bounding box center [620, 440] width 837 height 73
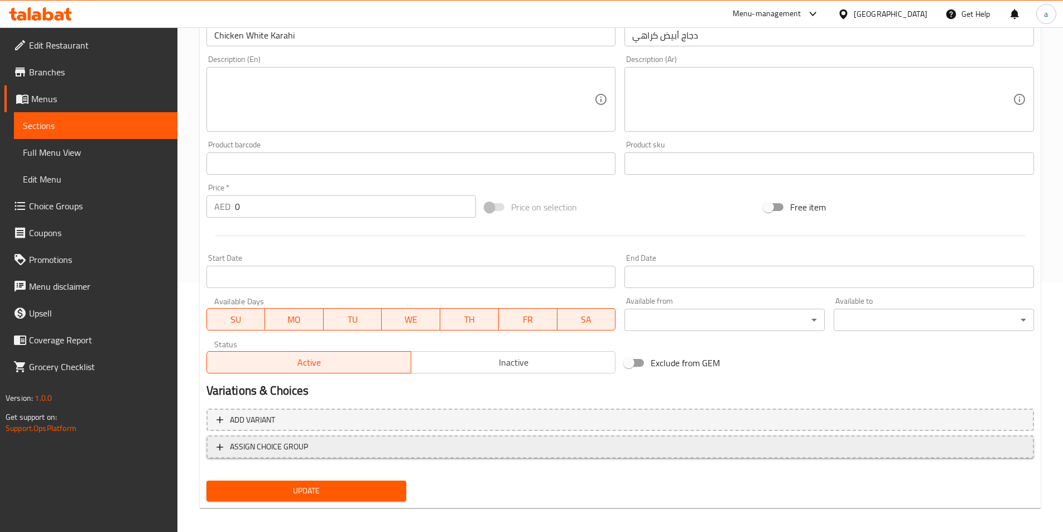
click at [582, 445] on span "ASSIGN CHOICE GROUP" at bounding box center [621, 447] width 808 height 14
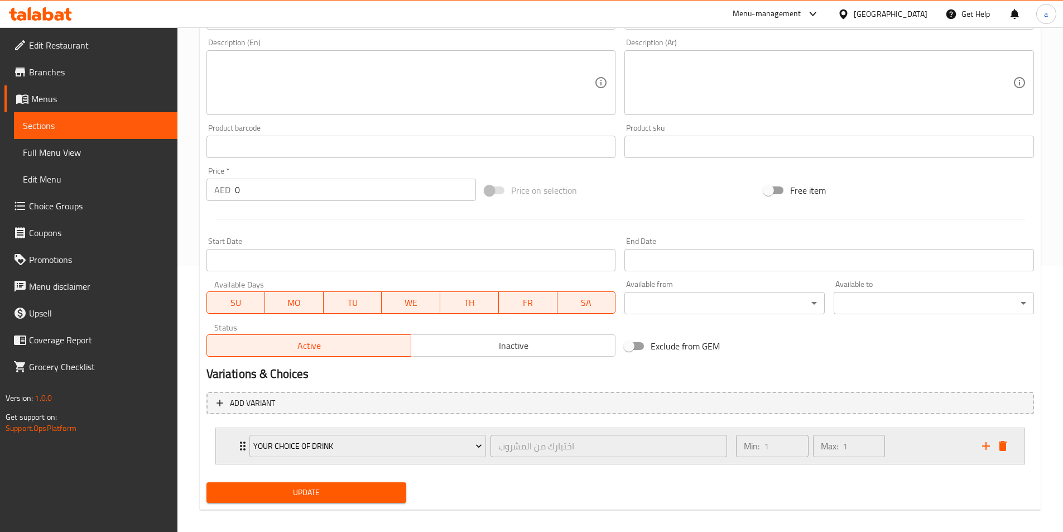
scroll to position [275, 0]
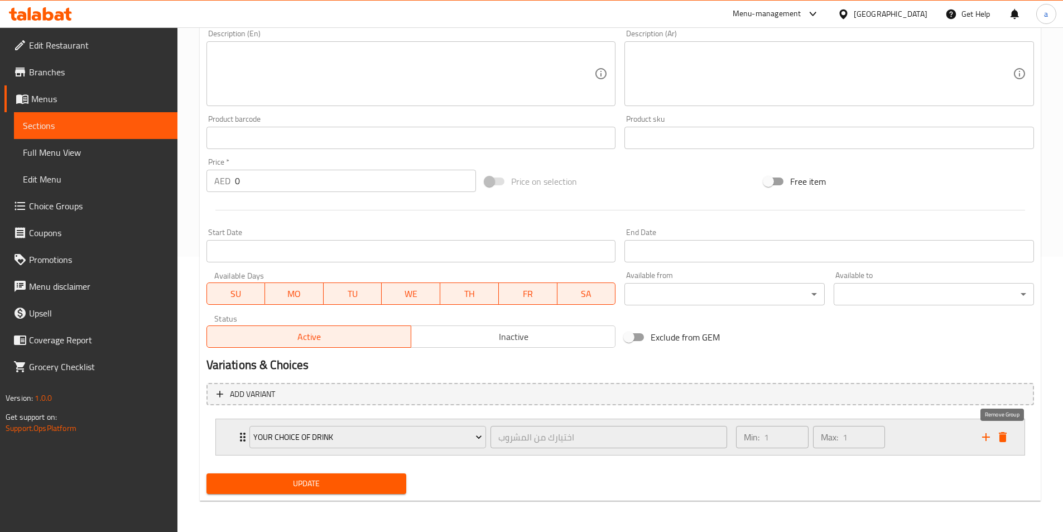
click at [1006, 442] on icon "delete" at bounding box center [1002, 436] width 13 height 13
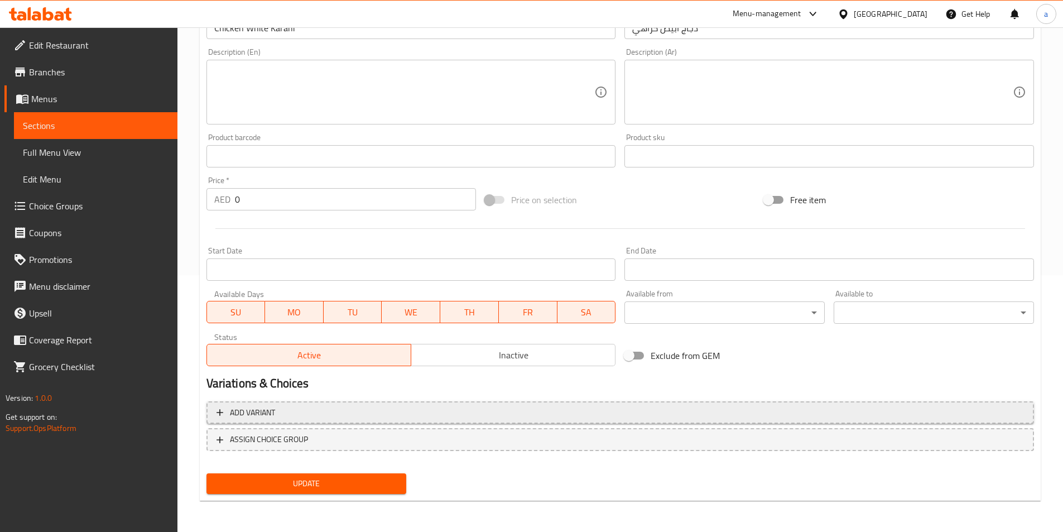
click at [865, 416] on span "Add variant" at bounding box center [621, 413] width 808 height 14
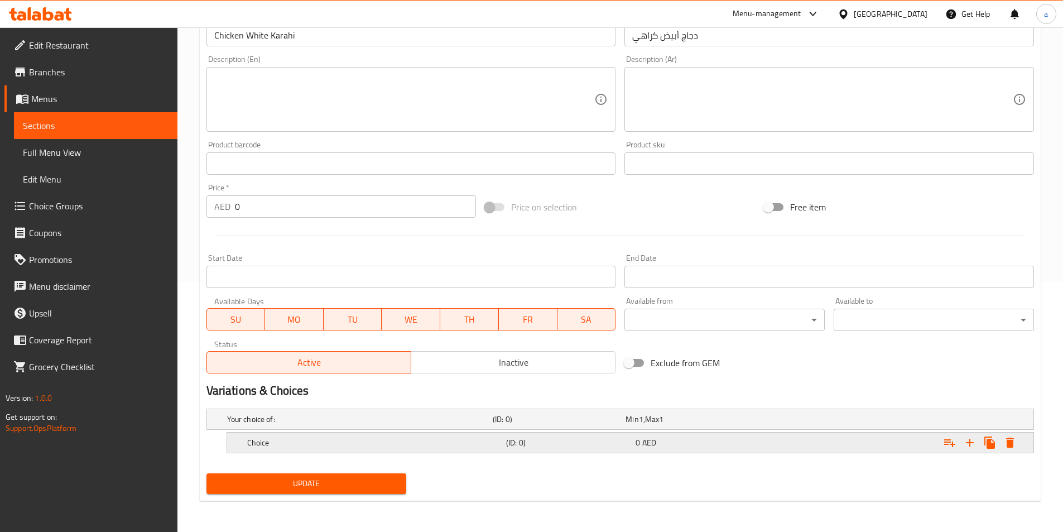
click at [635, 446] on div "0 AED" at bounding box center [699, 443] width 130 height 16
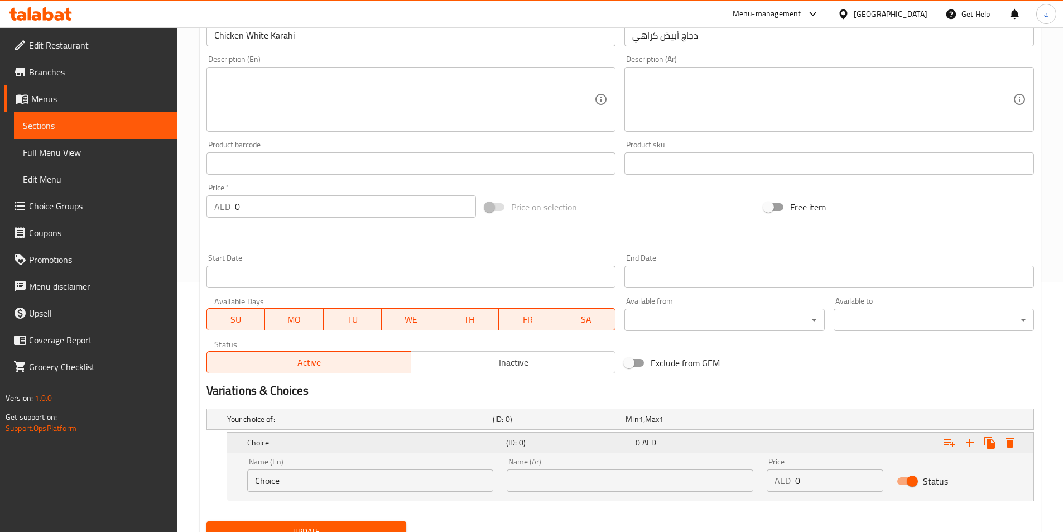
scroll to position [298, 0]
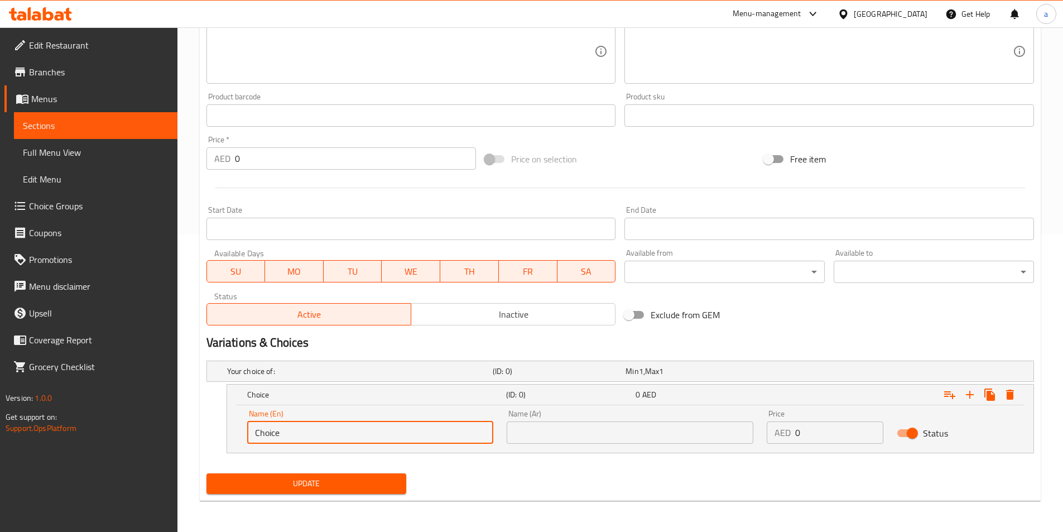
click at [438, 427] on input "Choice" at bounding box center [370, 432] width 247 height 22
type input "س"
type input "small"
click at [569, 433] on input "text" at bounding box center [630, 432] width 247 height 22
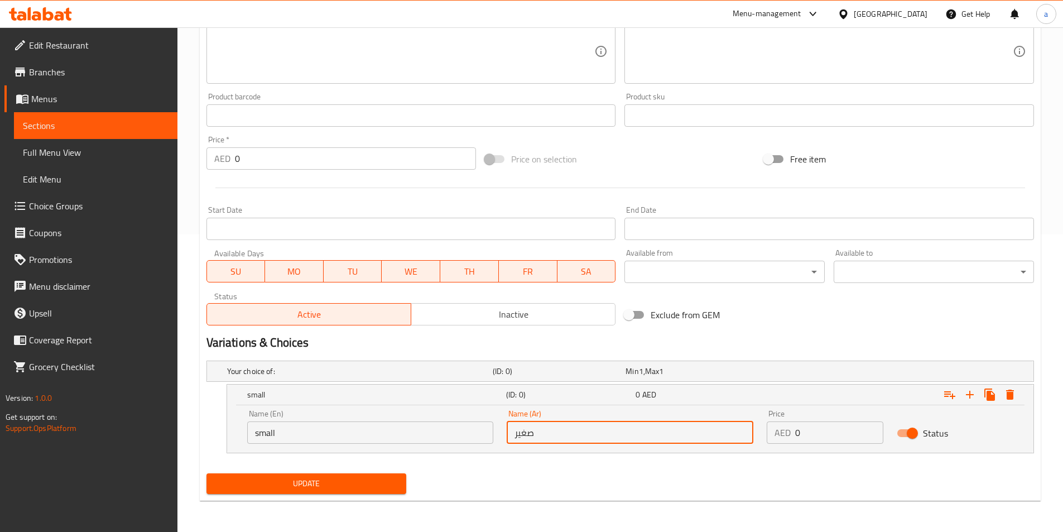
type input "صغير"
click at [814, 425] on input "0" at bounding box center [839, 432] width 88 height 22
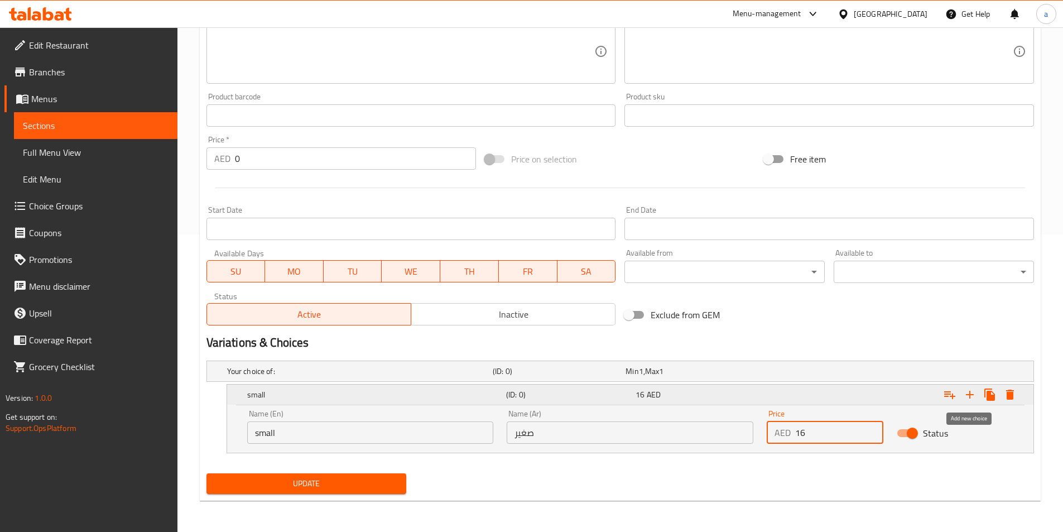
type input "16"
click at [975, 396] on icon "Expand" at bounding box center [969, 394] width 13 height 13
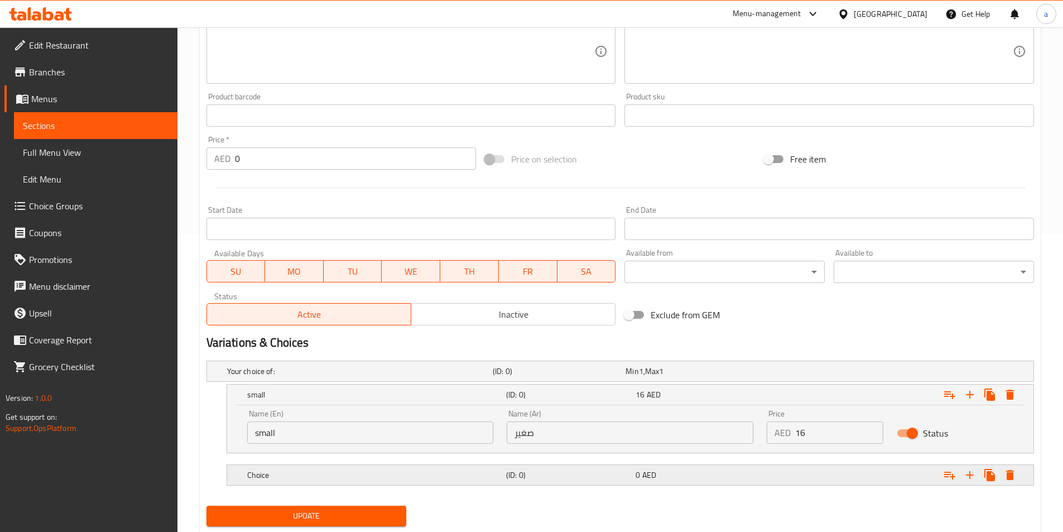
click at [431, 476] on h5 "Choice" at bounding box center [374, 474] width 255 height 11
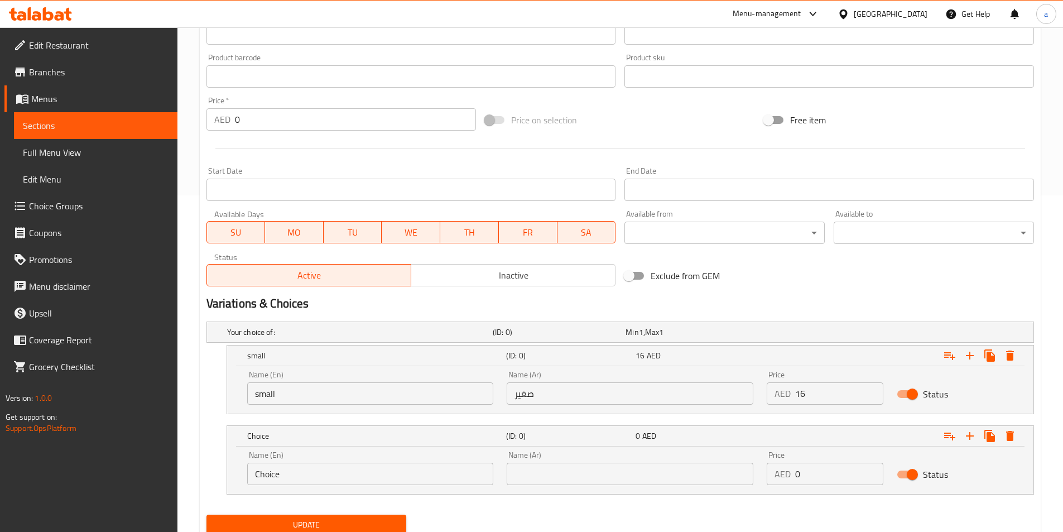
scroll to position [378, 0]
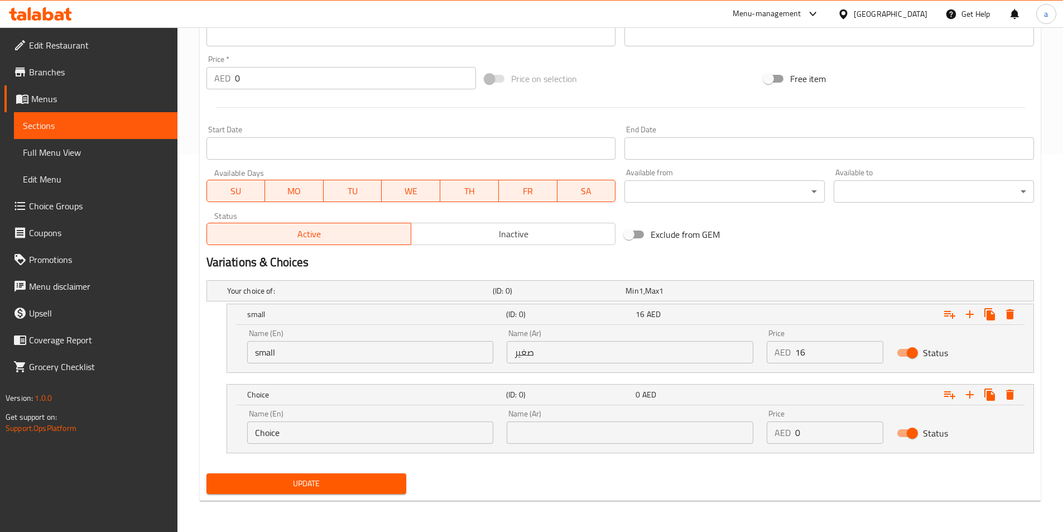
click at [411, 437] on input "Choice" at bounding box center [370, 432] width 247 height 22
type input "3"
type input "م"
type input "large"
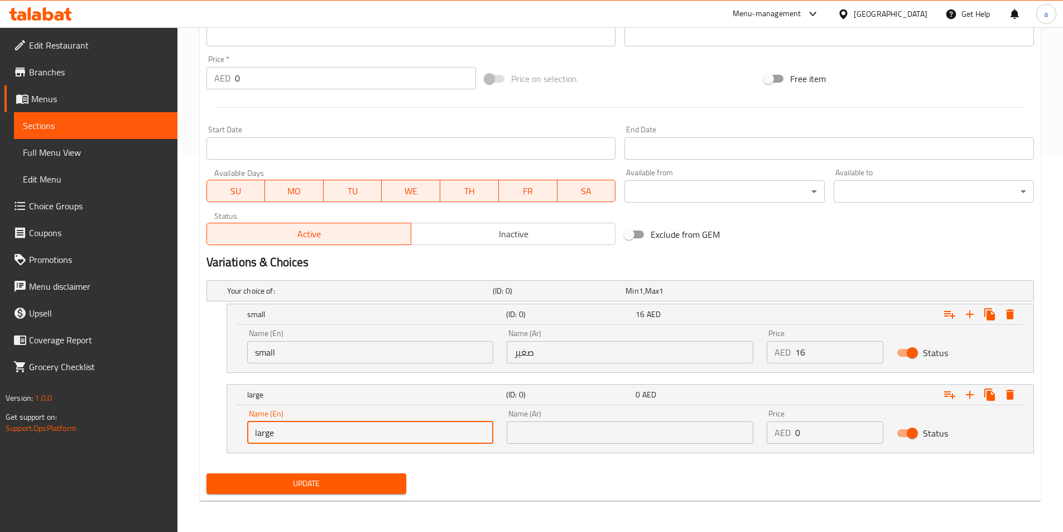
click at [608, 434] on input "text" at bounding box center [630, 432] width 247 height 22
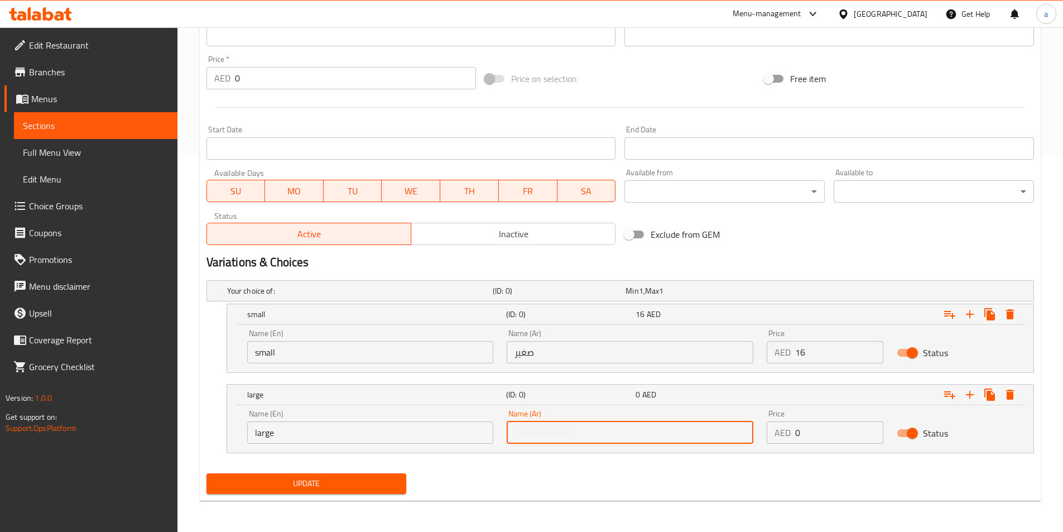
type input "كبير"
click at [818, 429] on input "0" at bounding box center [839, 432] width 88 height 22
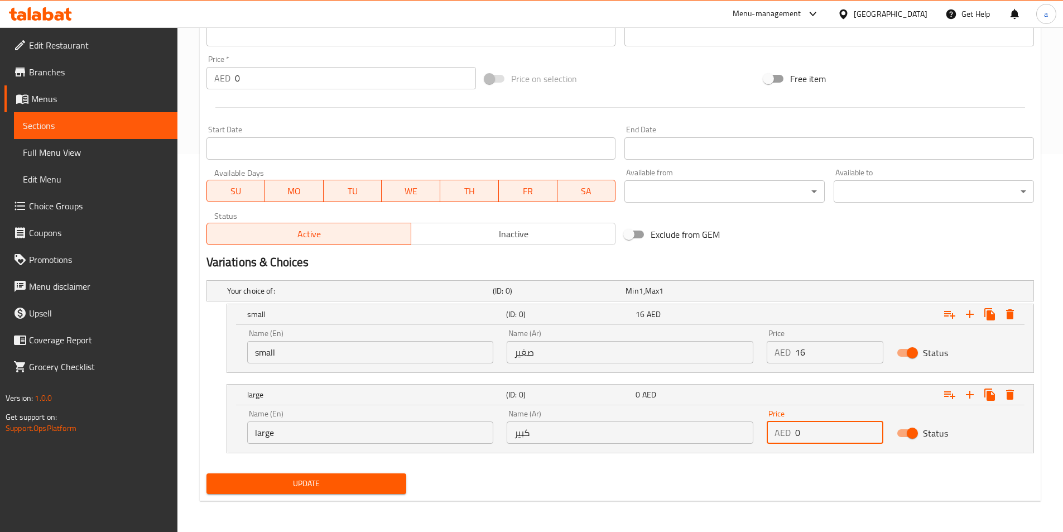
click at [818, 429] on input "0" at bounding box center [839, 432] width 88 height 22
type input "30"
click at [337, 488] on span "Update" at bounding box center [306, 484] width 183 height 14
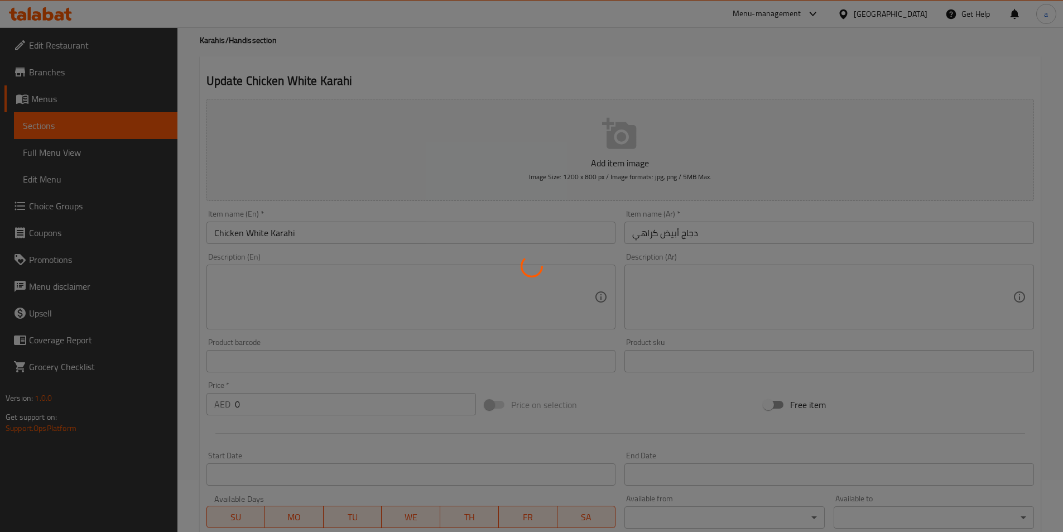
scroll to position [0, 0]
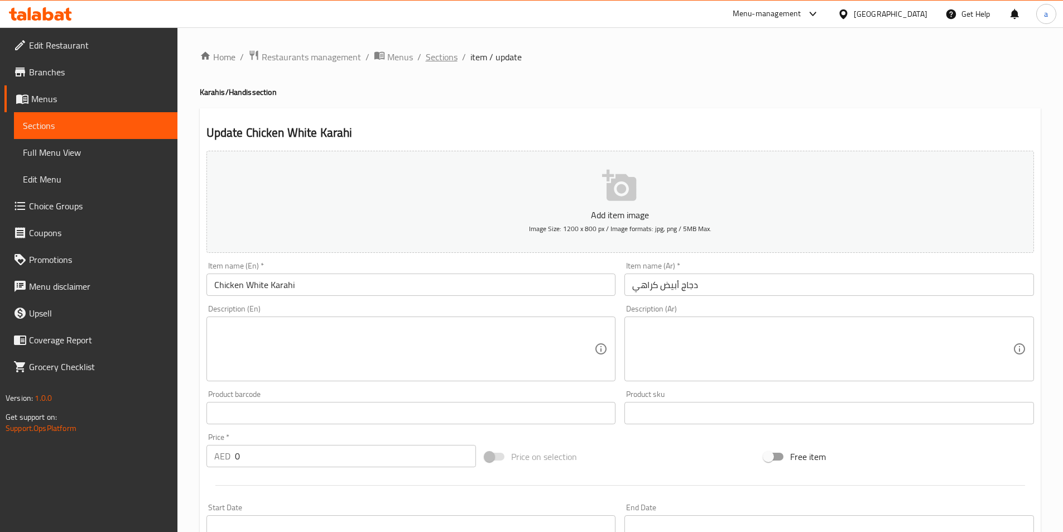
click at [440, 56] on span "Sections" at bounding box center [442, 56] width 32 height 13
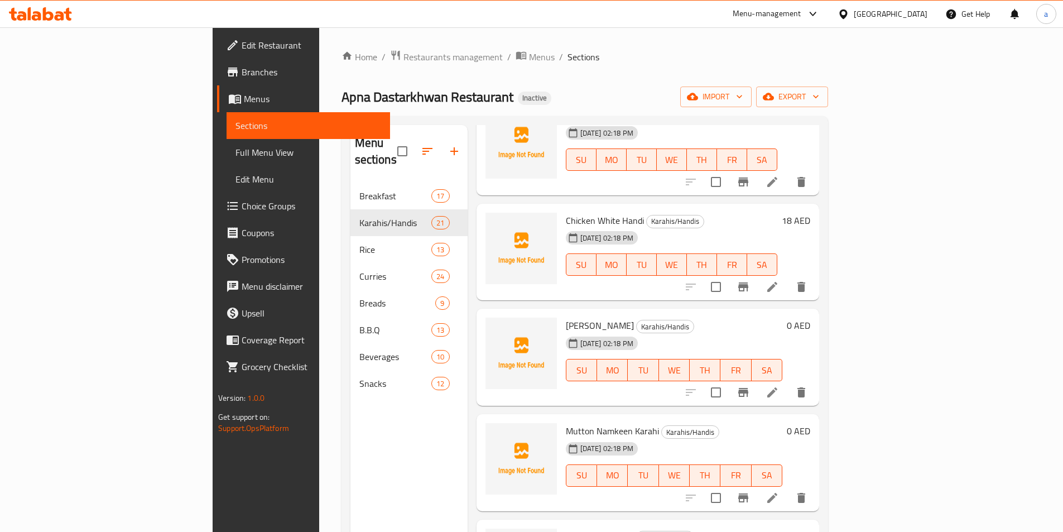
scroll to position [1005, 0]
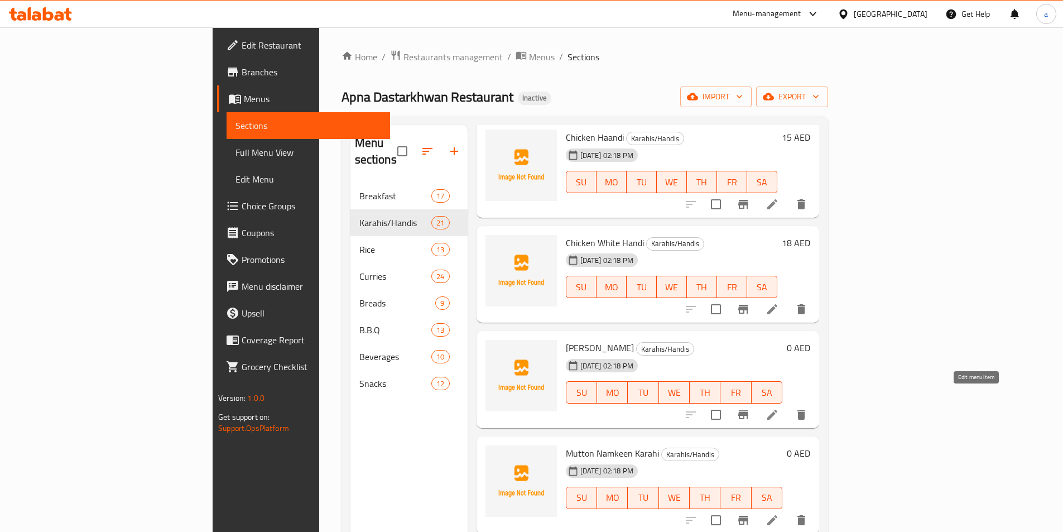
click at [778, 410] on icon at bounding box center [773, 415] width 10 height 10
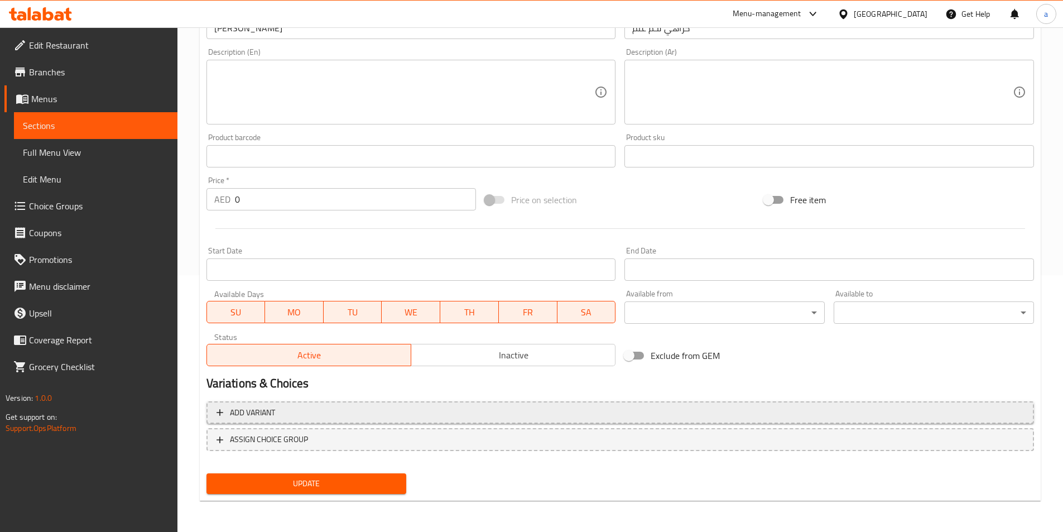
click at [485, 414] on span "Add variant" at bounding box center [621, 413] width 808 height 14
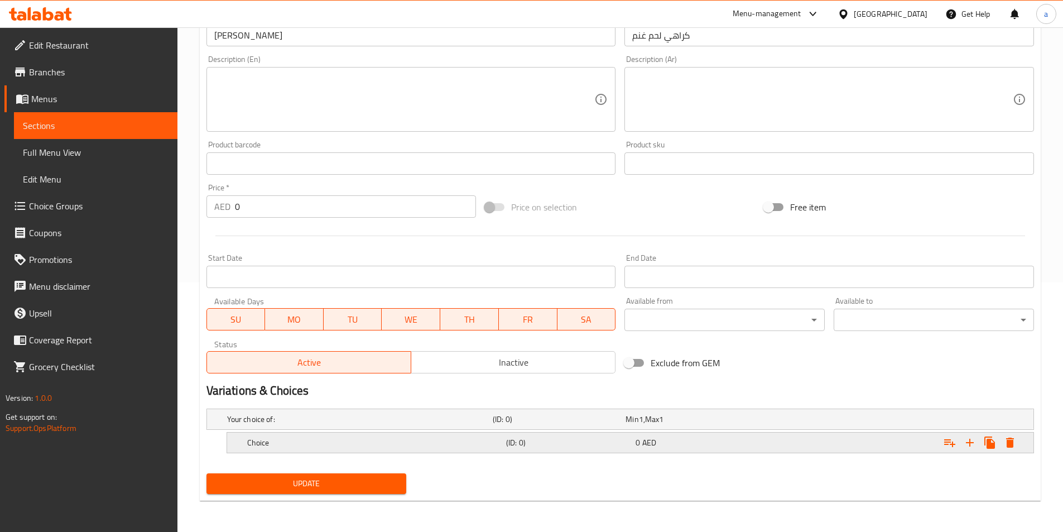
scroll to position [250, 0]
click at [454, 442] on h5 "Choice" at bounding box center [374, 442] width 255 height 11
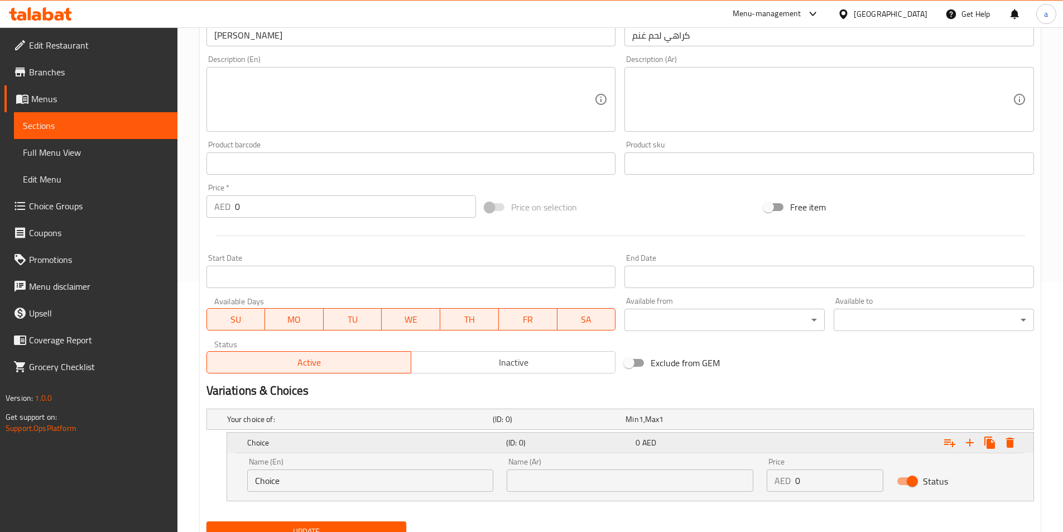
scroll to position [298, 0]
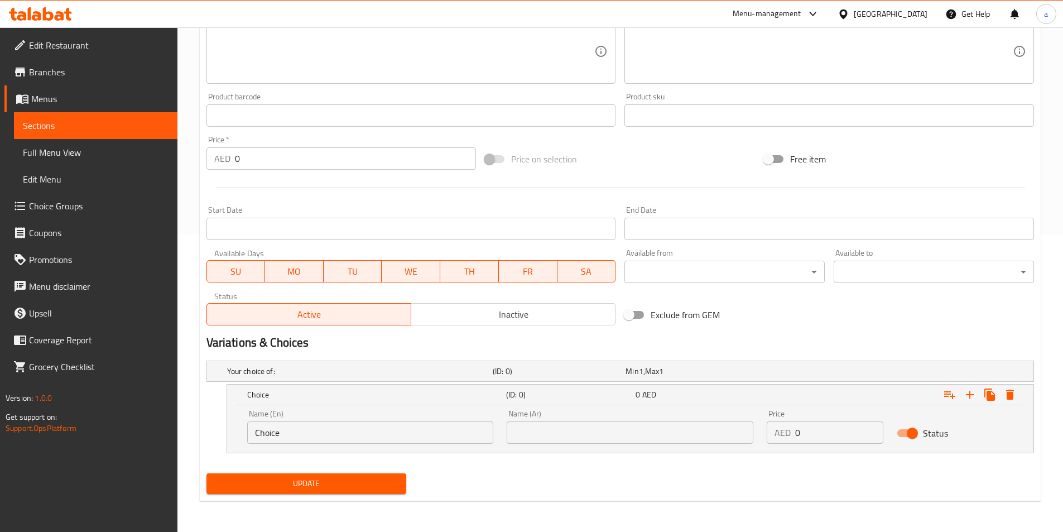
click at [415, 433] on input "Choice" at bounding box center [370, 432] width 247 height 22
click at [415, 433] on input "text" at bounding box center [370, 432] width 247 height 22
type input "Small"
click at [579, 443] on input "text" at bounding box center [630, 432] width 247 height 22
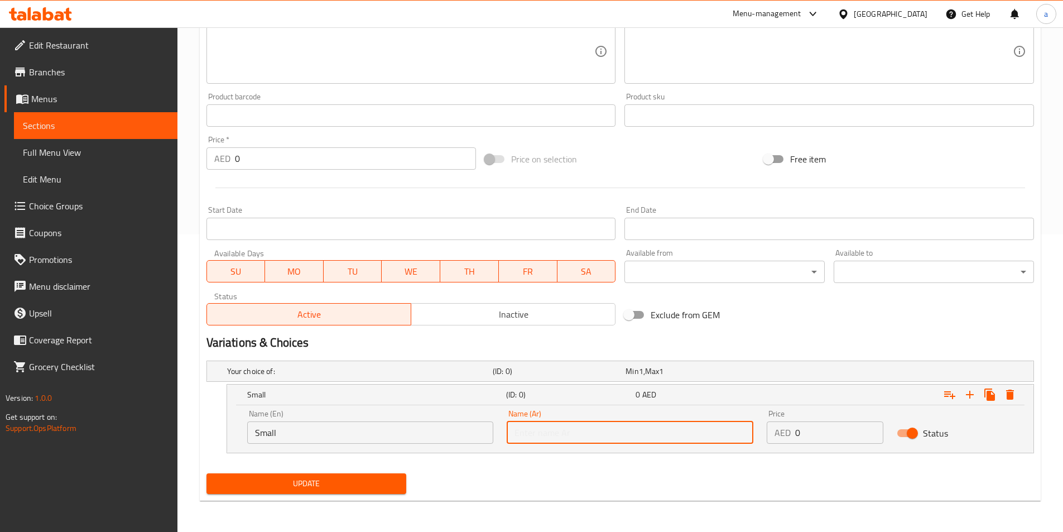
type input "صغير"
click at [829, 437] on input "0" at bounding box center [839, 432] width 88 height 22
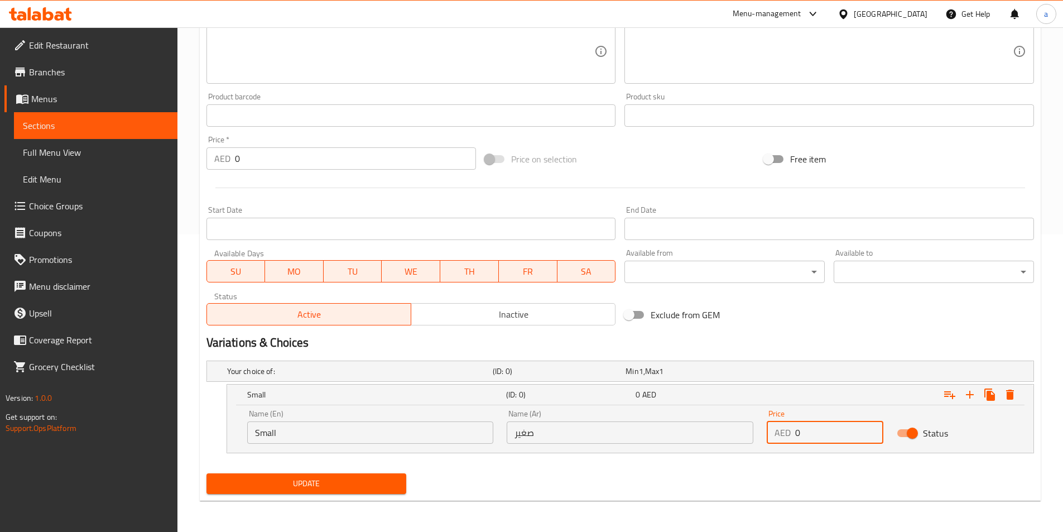
click at [829, 437] on input "0" at bounding box center [839, 432] width 88 height 22
click at [816, 437] on input "0" at bounding box center [839, 432] width 88 height 22
type input "16"
click at [970, 397] on icon "Expand" at bounding box center [970, 395] width 8 height 8
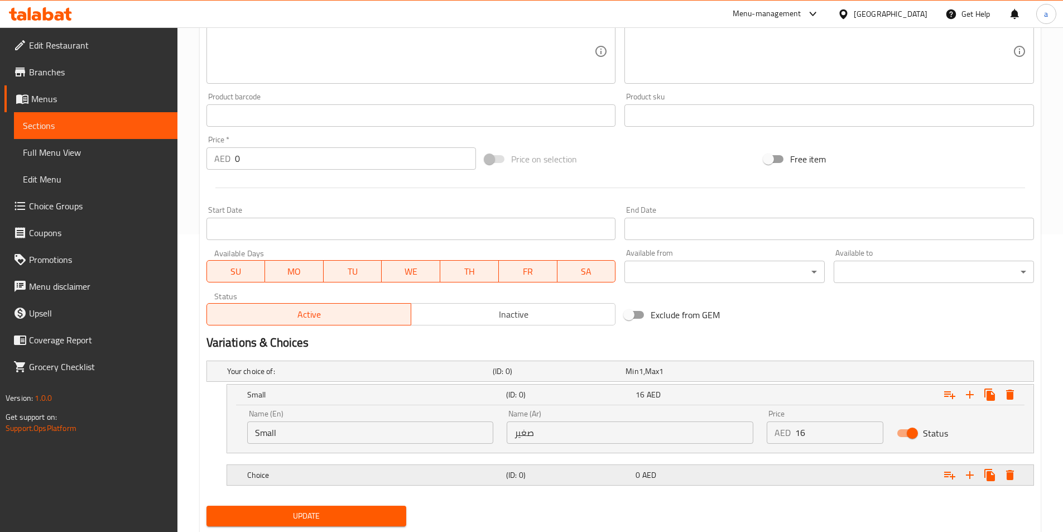
click at [531, 479] on h5 "(ID: 0)" at bounding box center [568, 474] width 125 height 11
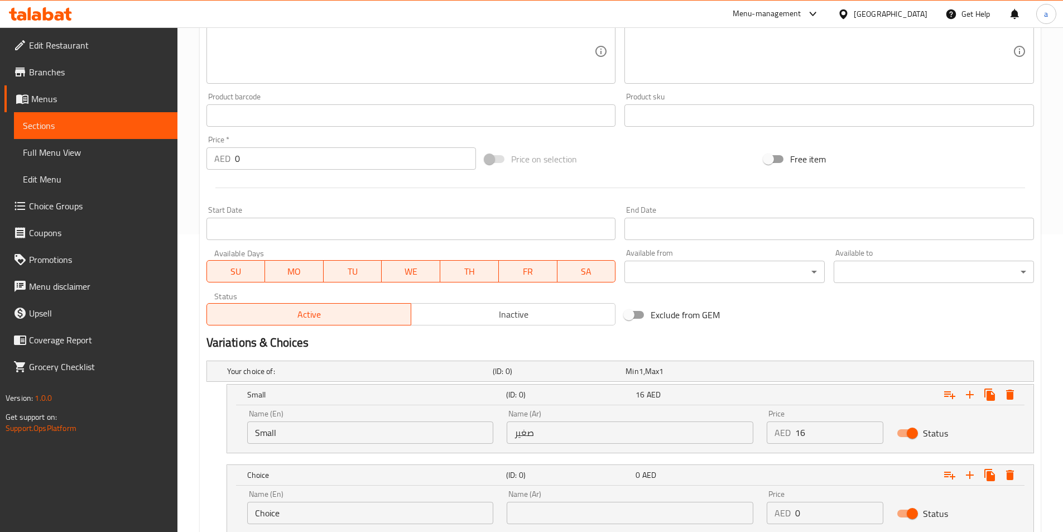
click at [362, 512] on input "Choice" at bounding box center [370, 513] width 247 height 22
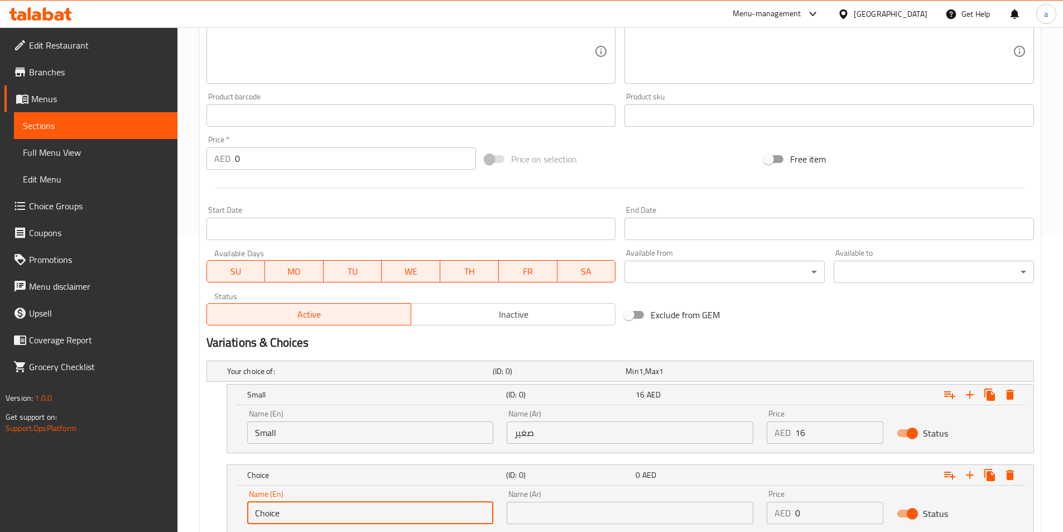
click at [362, 512] on input "Choice" at bounding box center [370, 513] width 247 height 22
click at [362, 512] on input "text" at bounding box center [370, 513] width 247 height 22
type input "large"
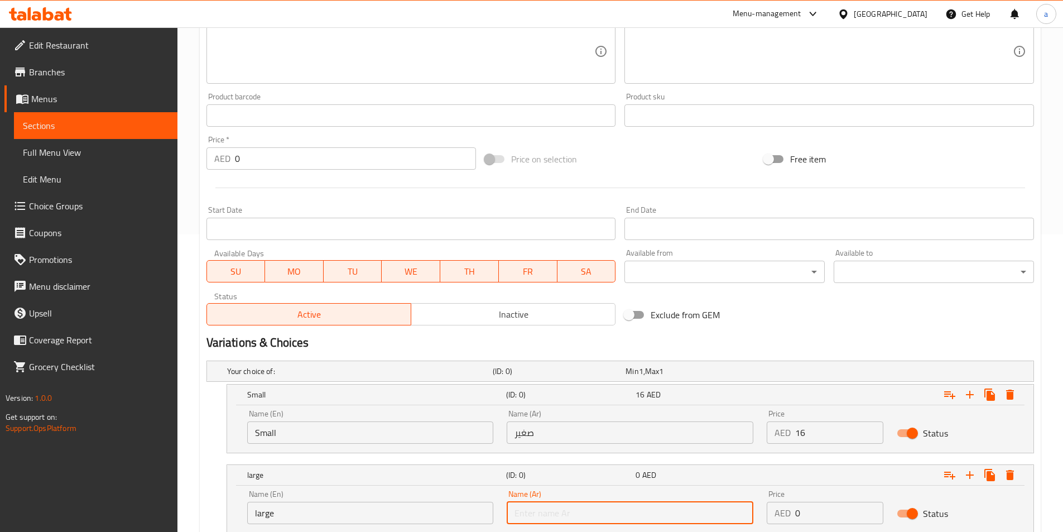
click at [598, 507] on input "text" at bounding box center [630, 513] width 247 height 22
type input "كبير"
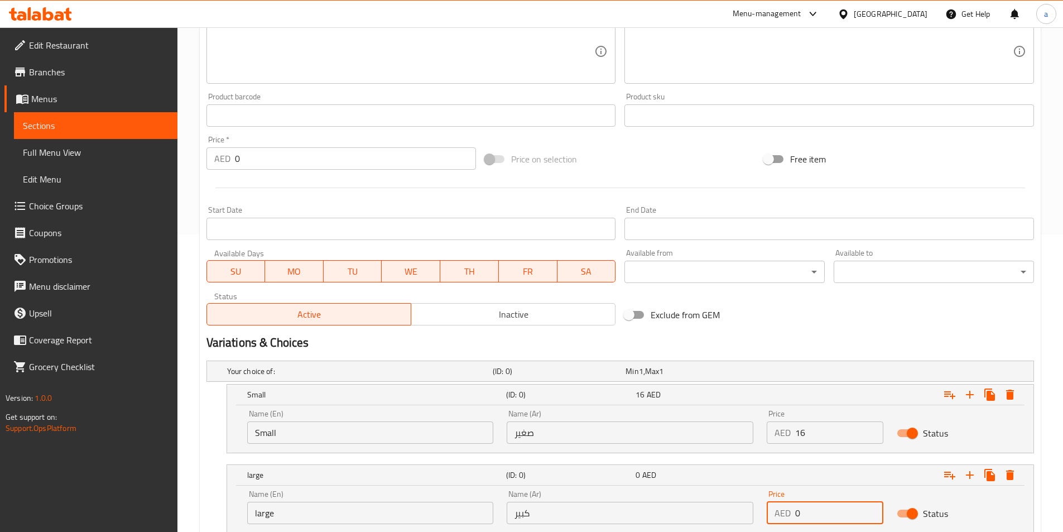
click at [813, 517] on input "0" at bounding box center [839, 513] width 88 height 22
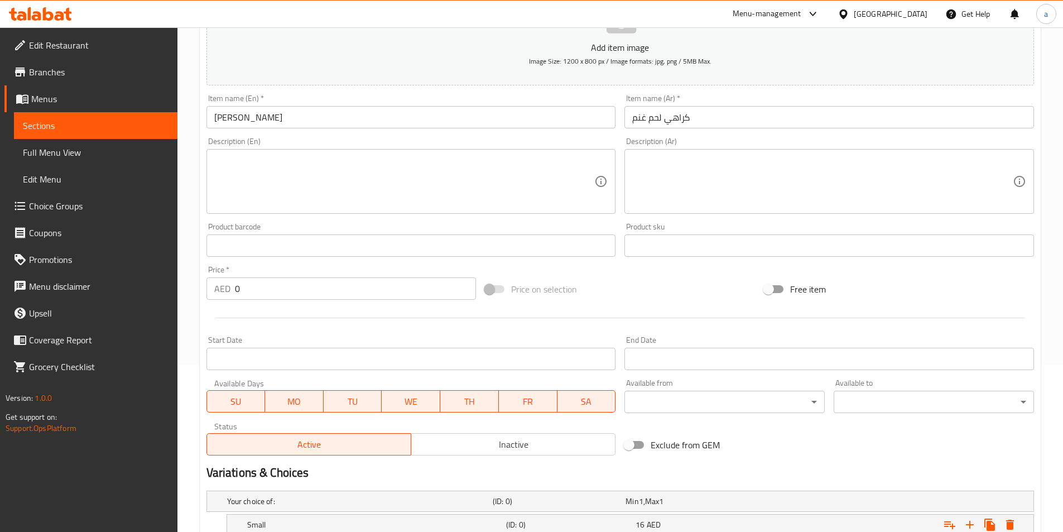
scroll to position [335, 0]
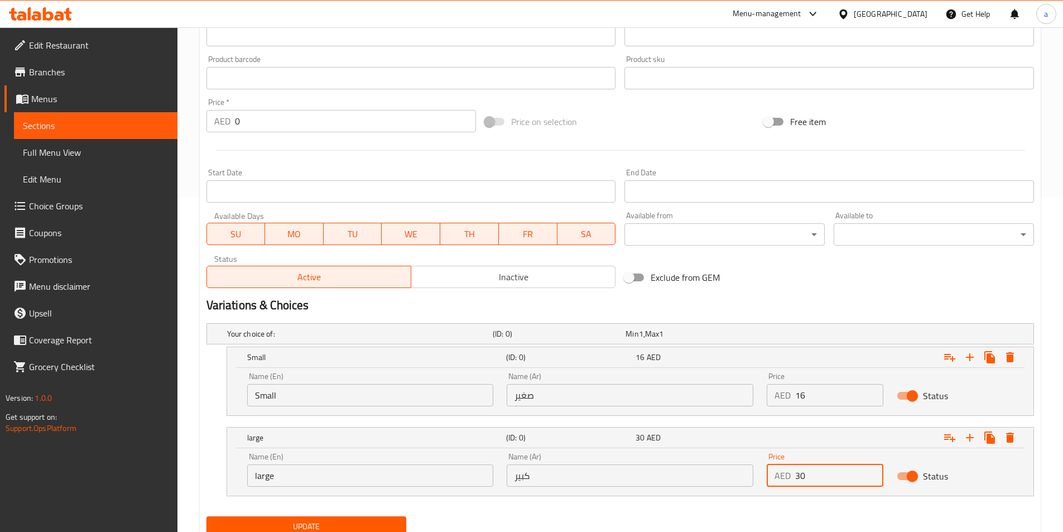
type input "30"
click at [364, 529] on span "Update" at bounding box center [306, 527] width 183 height 14
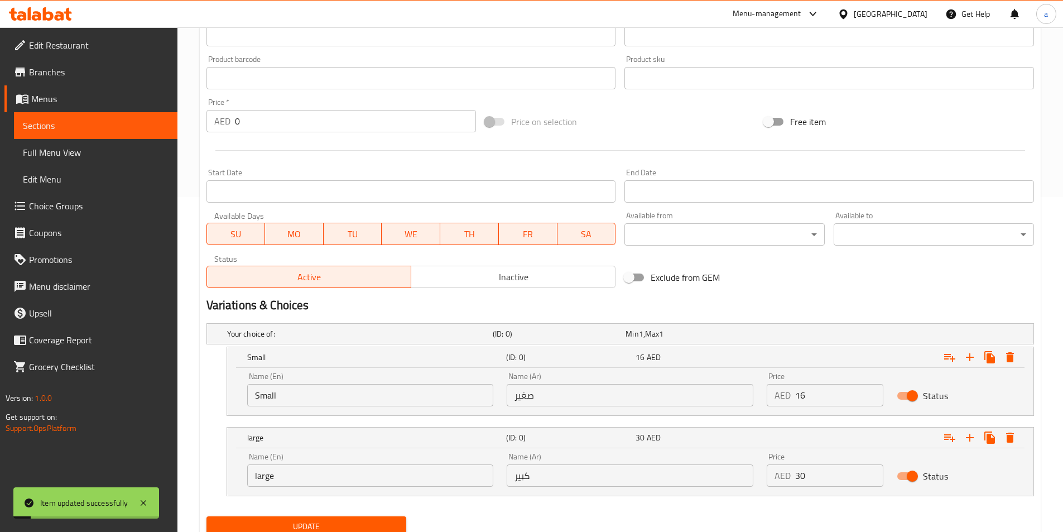
click at [318, 522] on span "Update" at bounding box center [306, 527] width 183 height 14
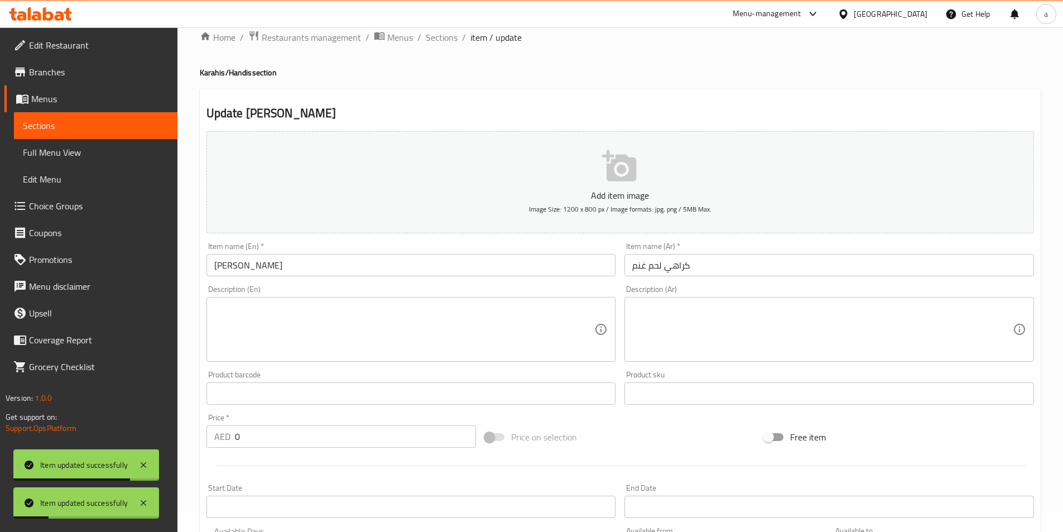
scroll to position [0, 0]
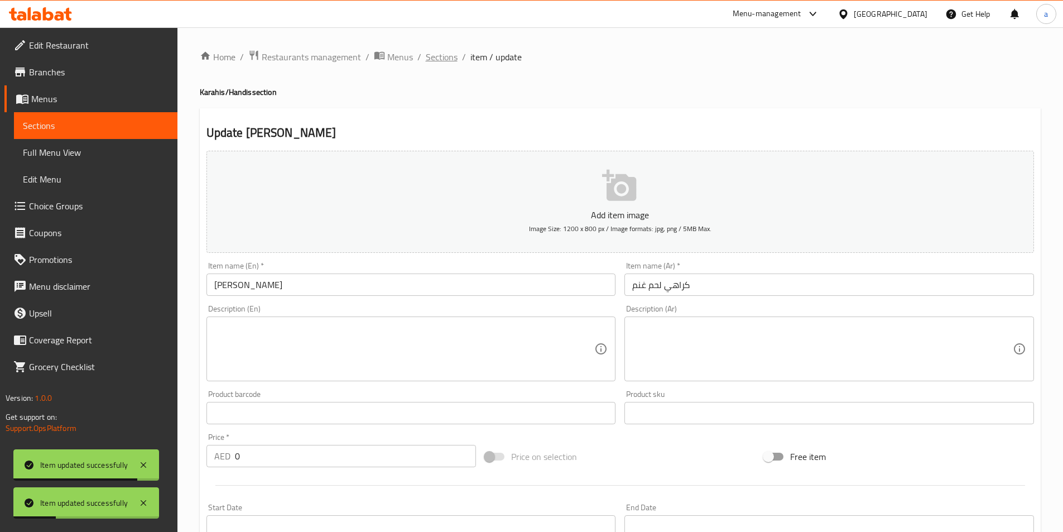
click at [434, 63] on span "Sections" at bounding box center [442, 56] width 32 height 13
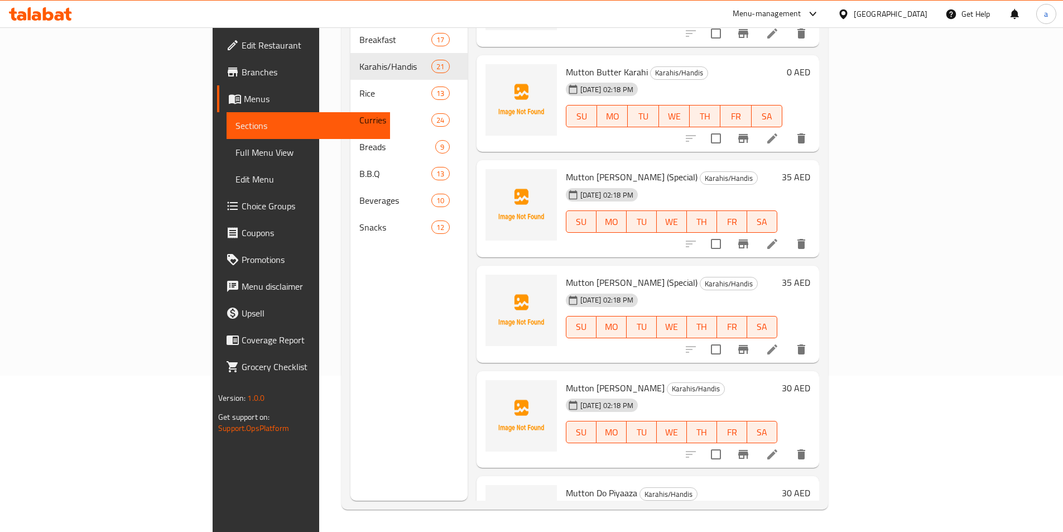
scroll to position [1539, 0]
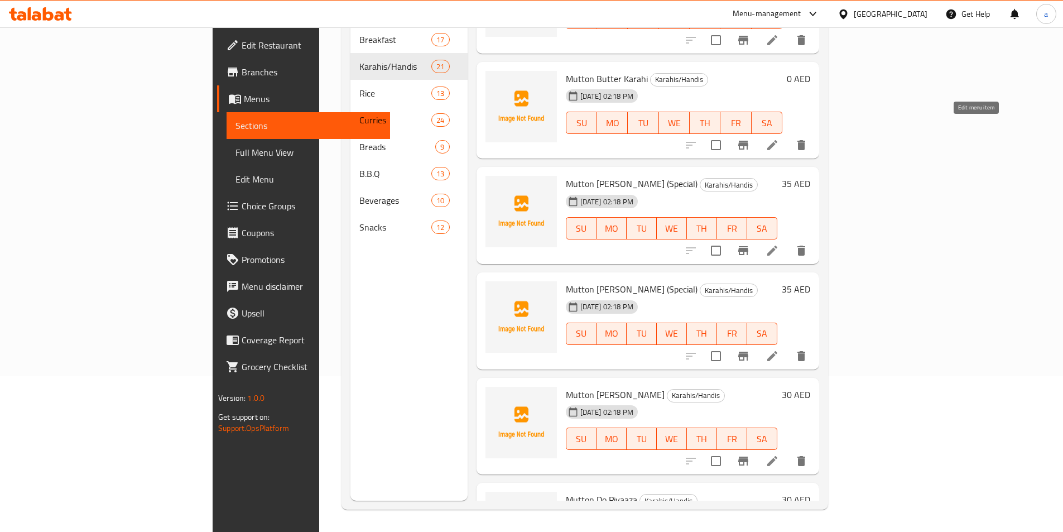
click at [778, 140] on icon at bounding box center [773, 145] width 10 height 10
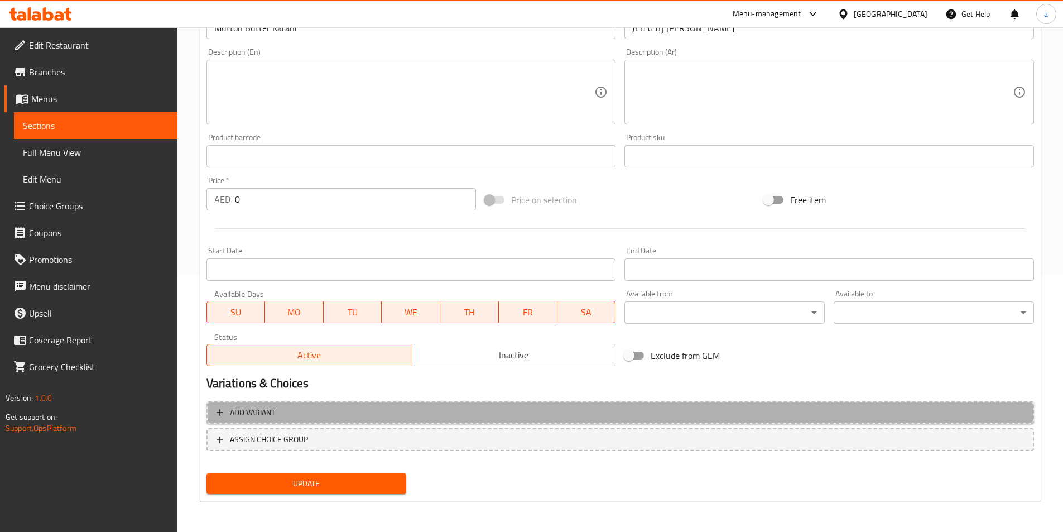
click at [388, 412] on span "Add variant" at bounding box center [621, 413] width 808 height 14
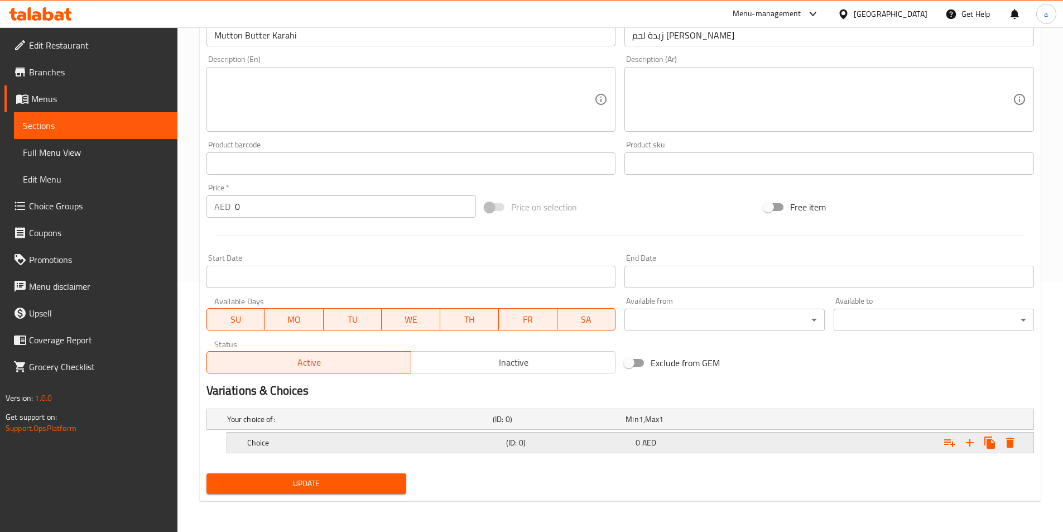
click at [362, 441] on h5 "Choice" at bounding box center [374, 442] width 255 height 11
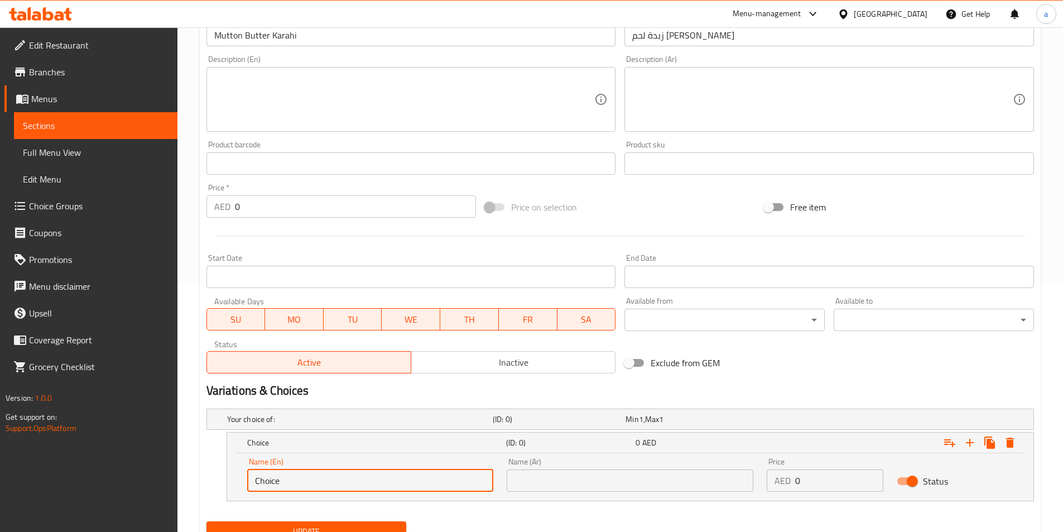
click at [362, 476] on input "Choice" at bounding box center [370, 480] width 247 height 22
click at [362, 476] on input "text" at bounding box center [370, 480] width 247 height 22
type input "Small"
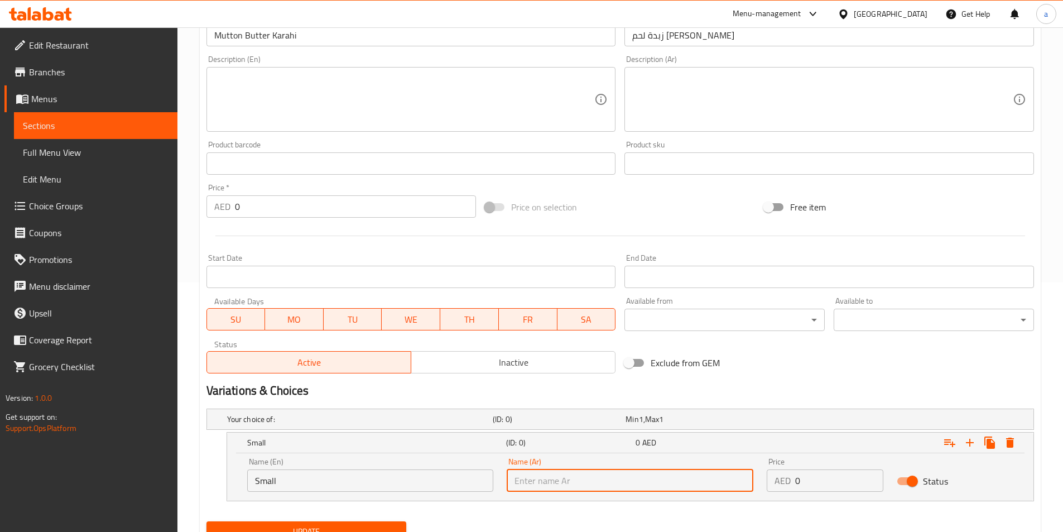
click at [569, 488] on input "text" at bounding box center [630, 480] width 247 height 22
type input "صغير"
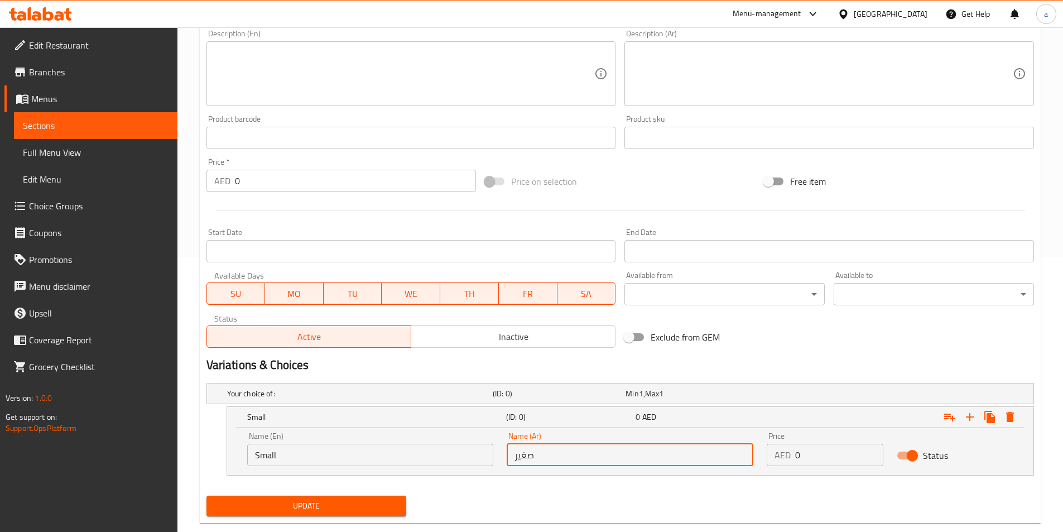
scroll to position [298, 0]
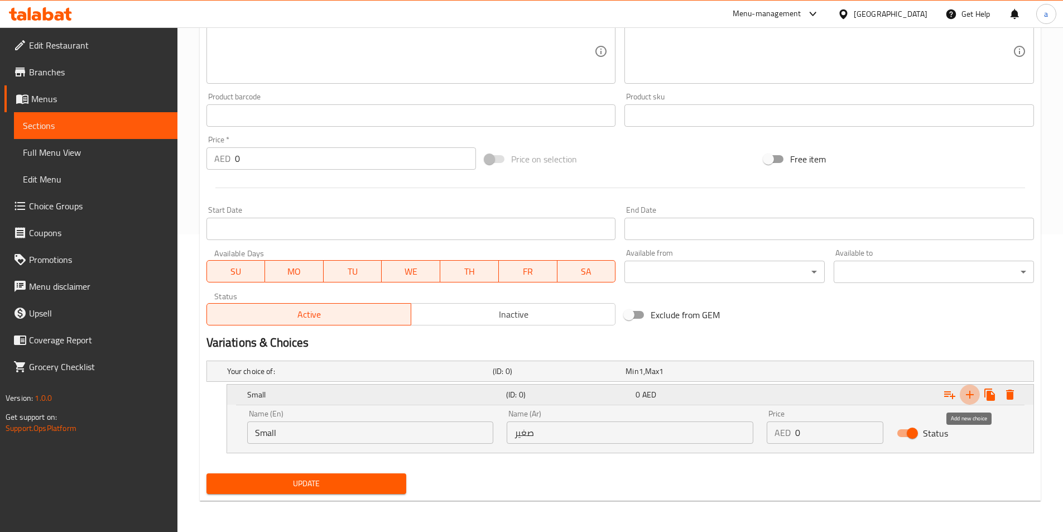
click at [968, 399] on icon "Expand" at bounding box center [969, 394] width 13 height 13
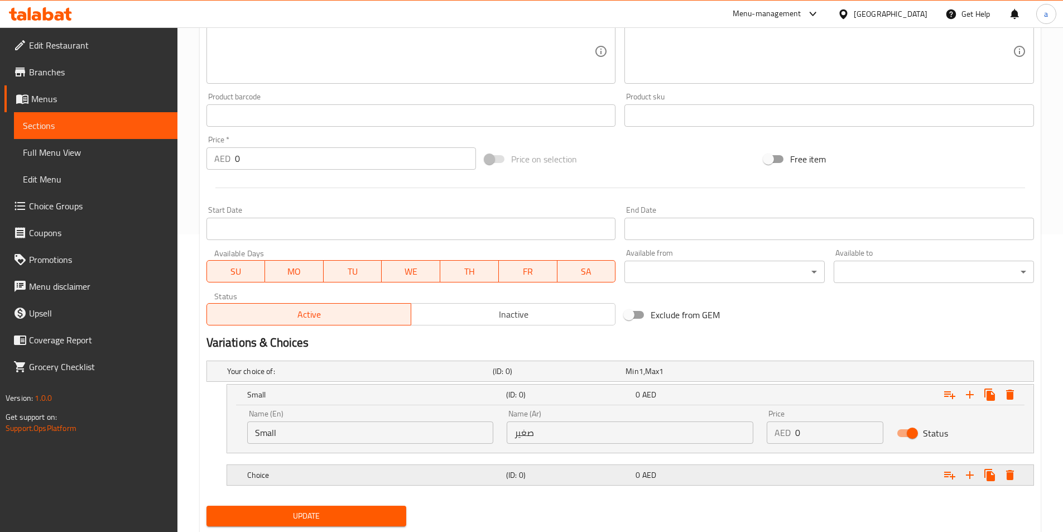
click at [394, 473] on h5 "Choice" at bounding box center [374, 474] width 255 height 11
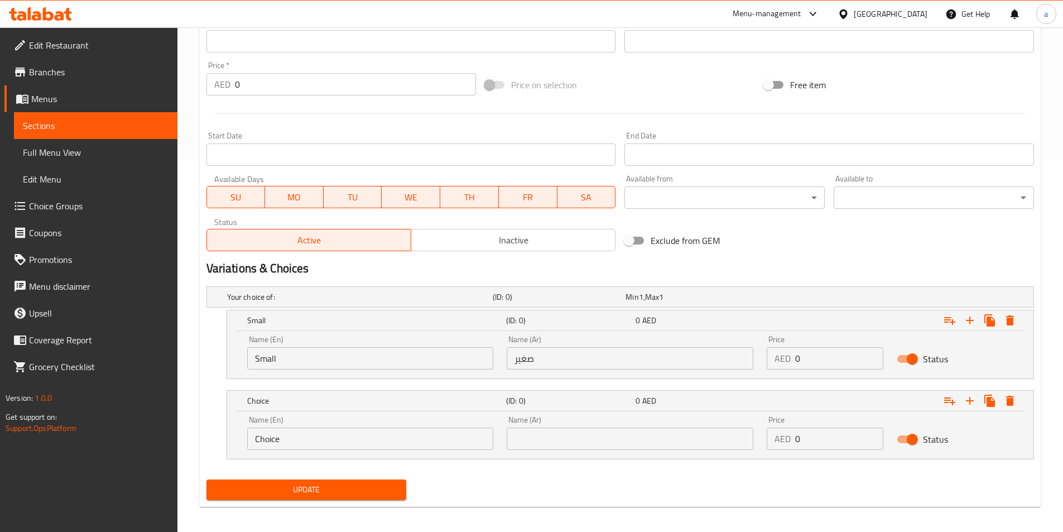
scroll to position [378, 0]
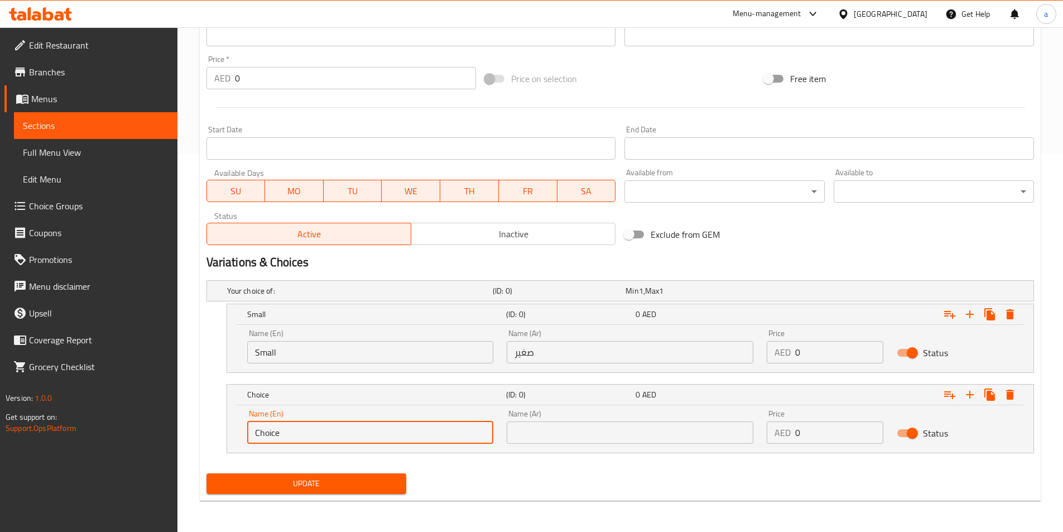
click at [353, 429] on input "Choice" at bounding box center [370, 432] width 247 height 22
click at [353, 429] on input "text" at bounding box center [370, 432] width 247 height 22
type input "large"
click at [622, 433] on input "text" at bounding box center [630, 432] width 247 height 22
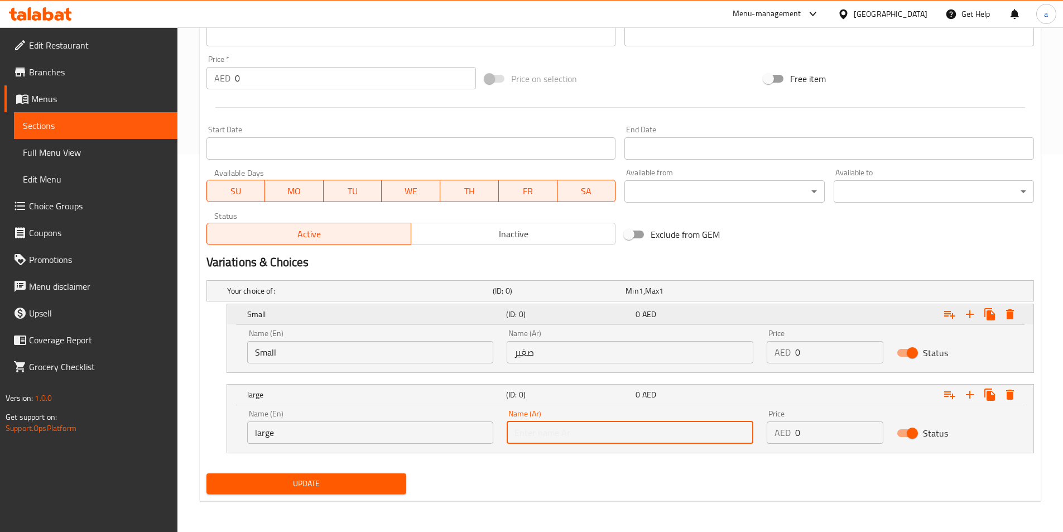
type input "كبير"
click at [817, 430] on input "0" at bounding box center [839, 432] width 88 height 22
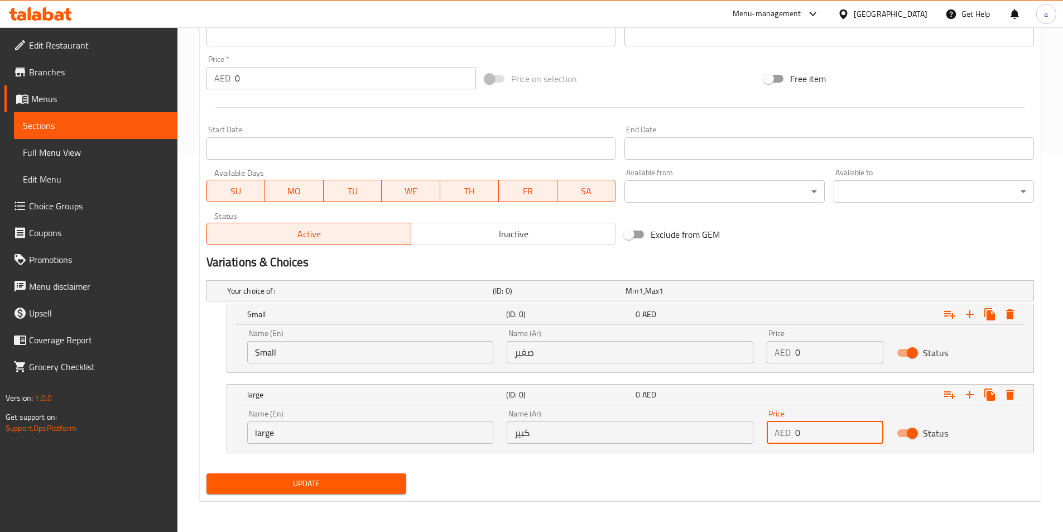
click at [800, 357] on input "0" at bounding box center [839, 352] width 88 height 22
type input "25"
click at [821, 431] on input "0" at bounding box center [839, 432] width 88 height 22
type input "50"
click at [371, 483] on span "Update" at bounding box center [306, 484] width 183 height 14
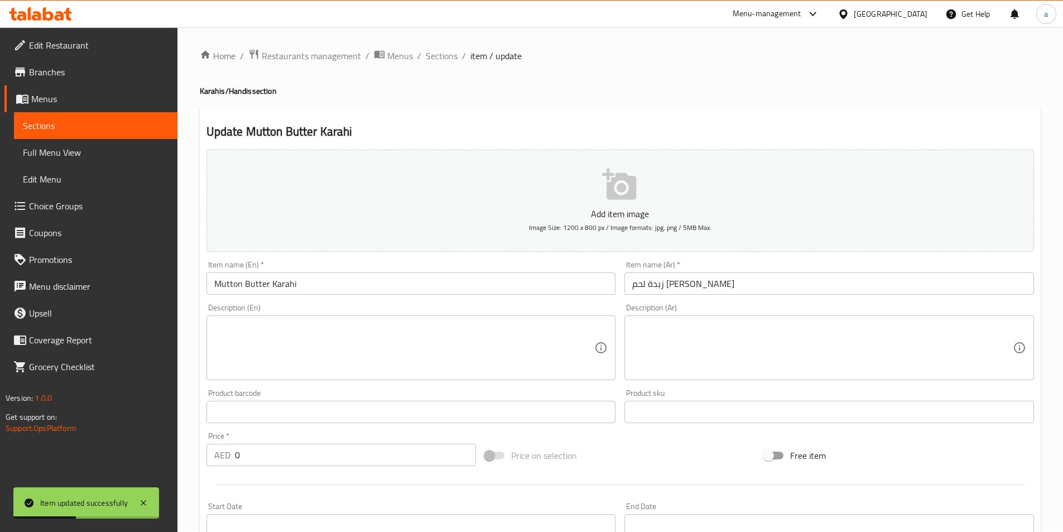
scroll to position [0, 0]
click at [439, 55] on span "Sections" at bounding box center [442, 56] width 32 height 13
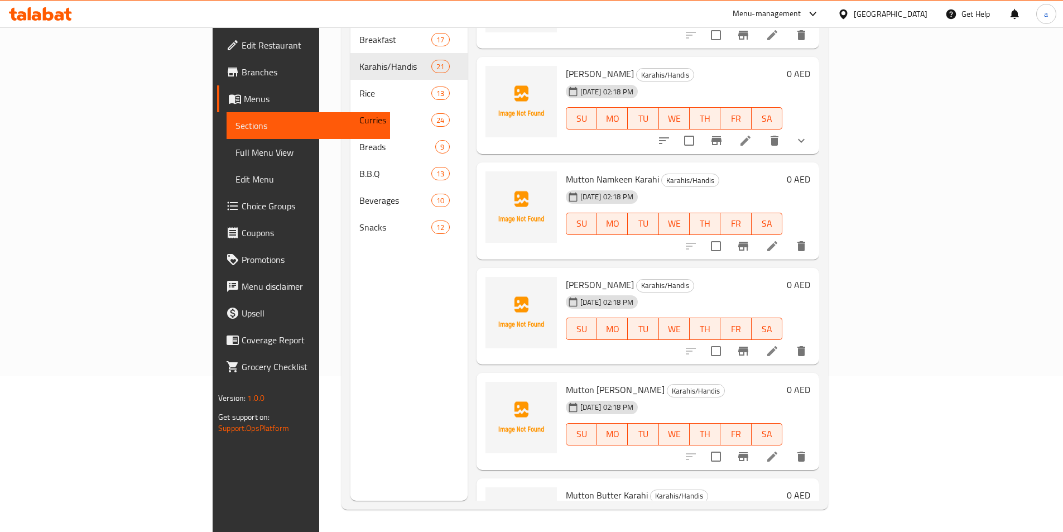
scroll to position [1092, 0]
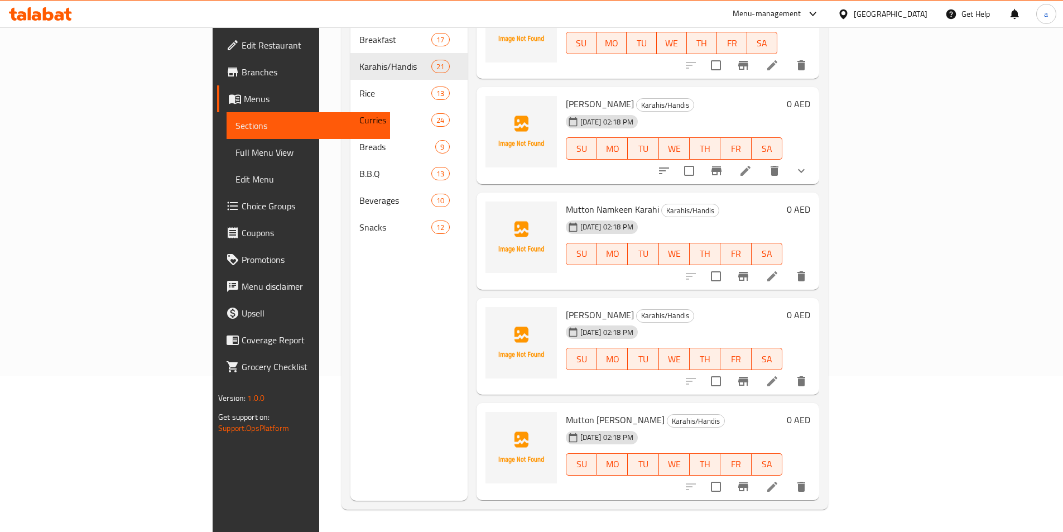
click at [788, 373] on li at bounding box center [772, 381] width 31 height 20
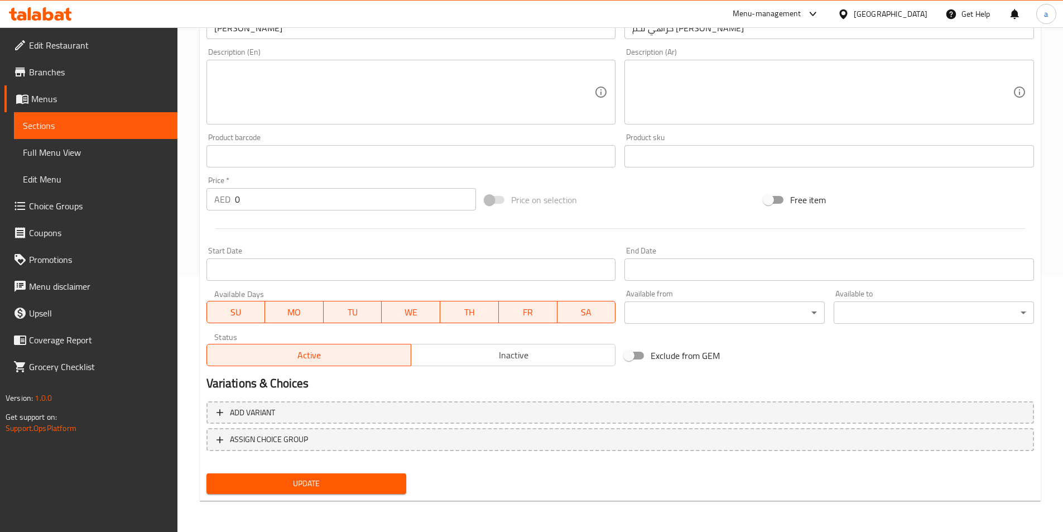
click at [511, 425] on div "Add variant ASSIGN CHOICE GROUP" at bounding box center [620, 433] width 837 height 73
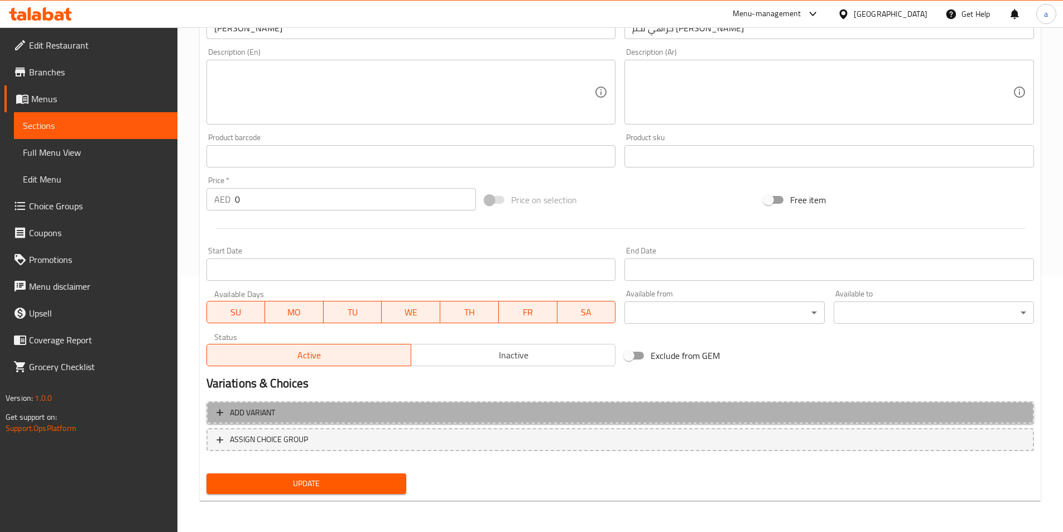
click at [514, 416] on span "Add variant" at bounding box center [621, 413] width 808 height 14
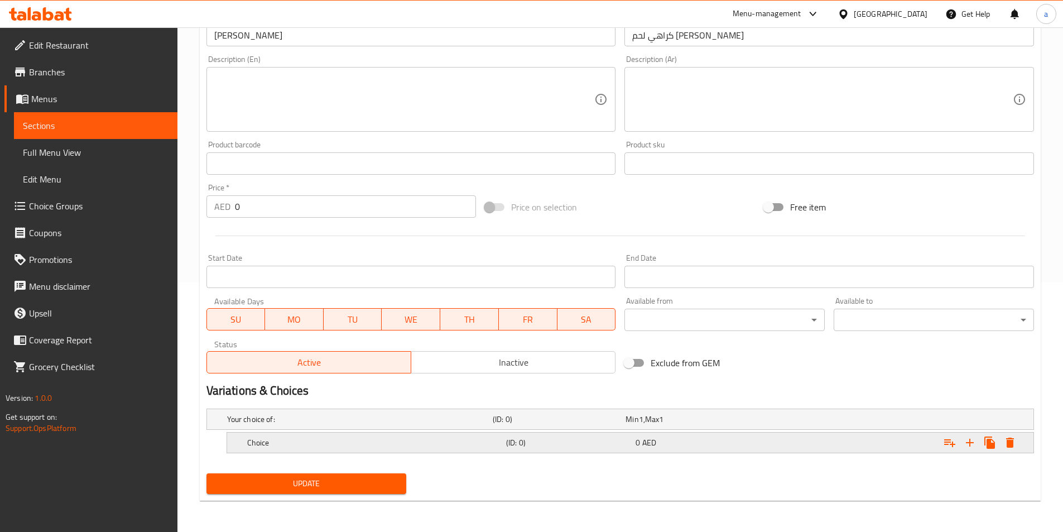
click at [522, 445] on h5 "(ID: 0)" at bounding box center [568, 442] width 125 height 11
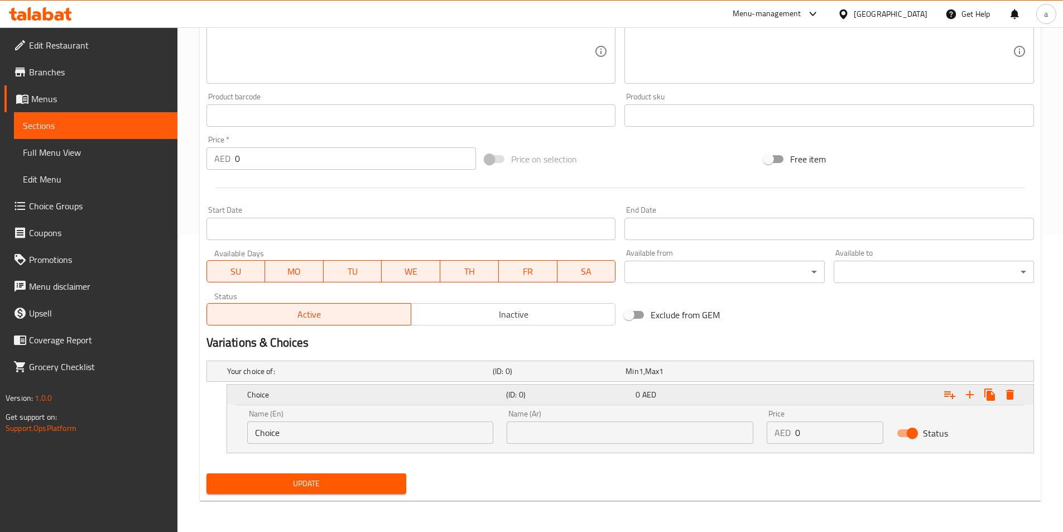
click at [555, 396] on h5 "(ID: 0)" at bounding box center [568, 394] width 125 height 11
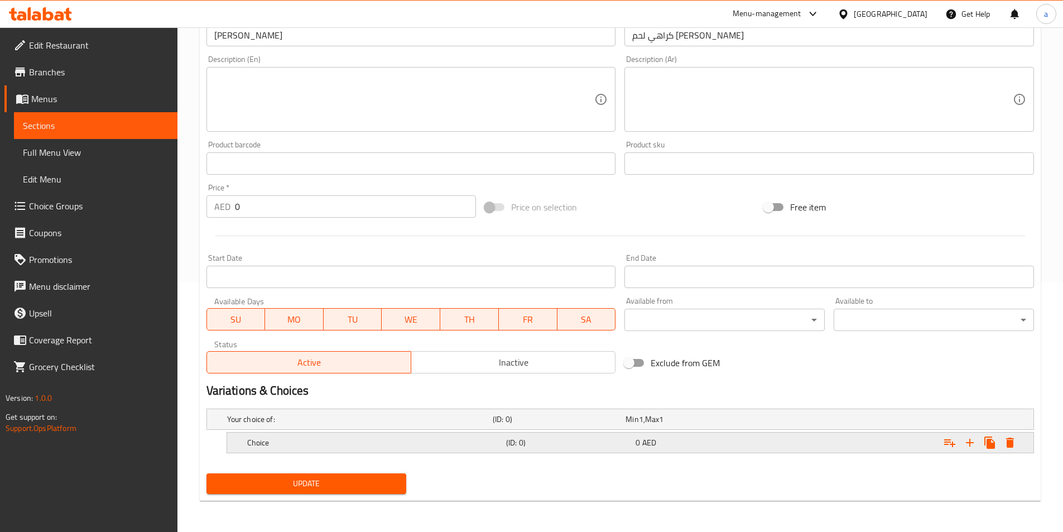
click at [508, 439] on h5 "(ID: 0)" at bounding box center [568, 442] width 125 height 11
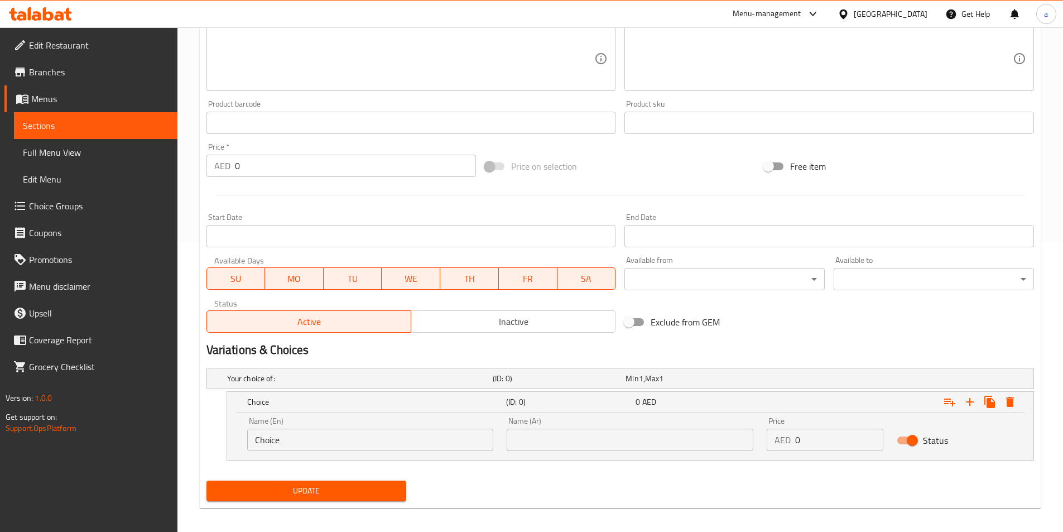
scroll to position [298, 0]
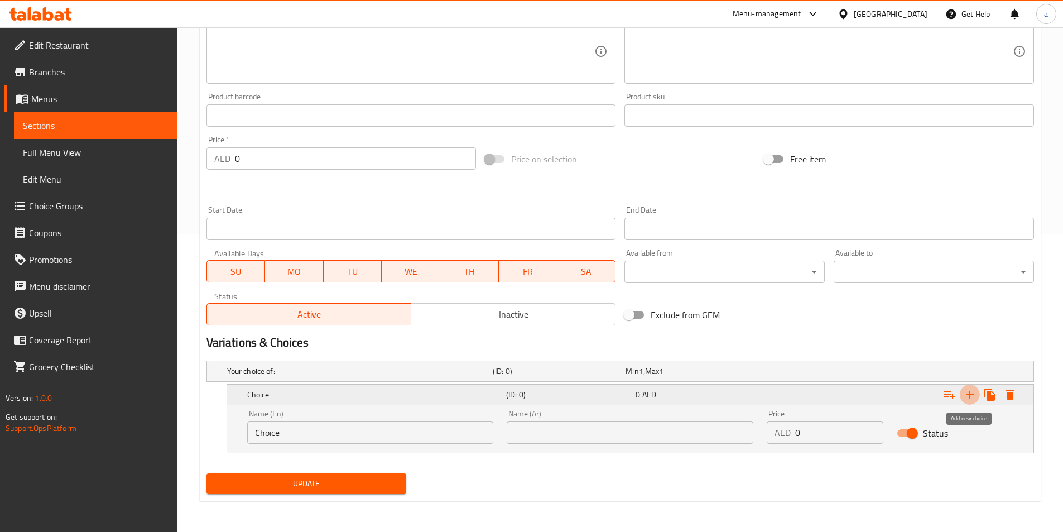
click at [973, 400] on icon "Expand" at bounding box center [969, 394] width 13 height 13
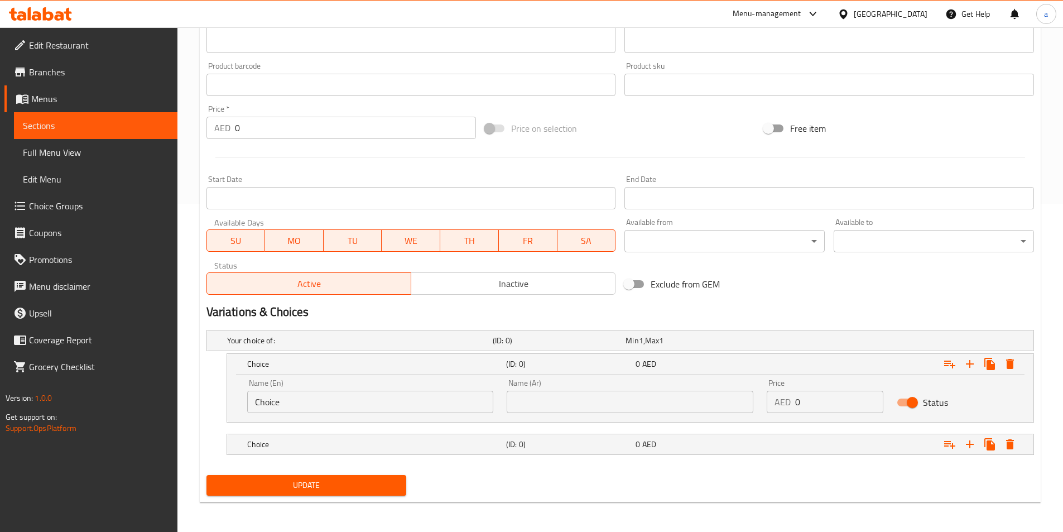
scroll to position [330, 0]
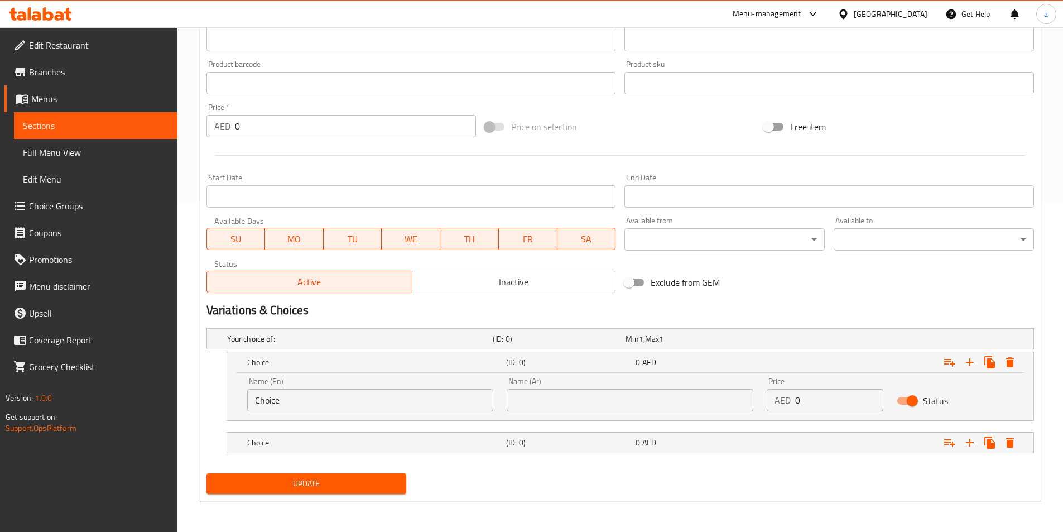
click at [292, 402] on input "Choice" at bounding box center [370, 400] width 247 height 22
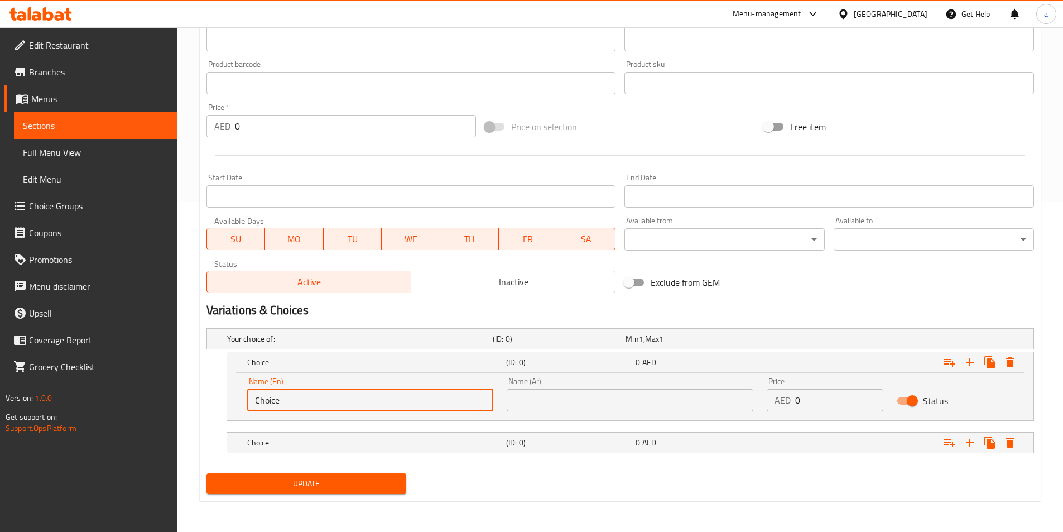
click at [292, 402] on input "Choice" at bounding box center [370, 400] width 247 height 22
click at [292, 402] on input "text" at bounding box center [370, 400] width 247 height 22
type input "Small"
click at [569, 402] on input "text" at bounding box center [630, 400] width 247 height 22
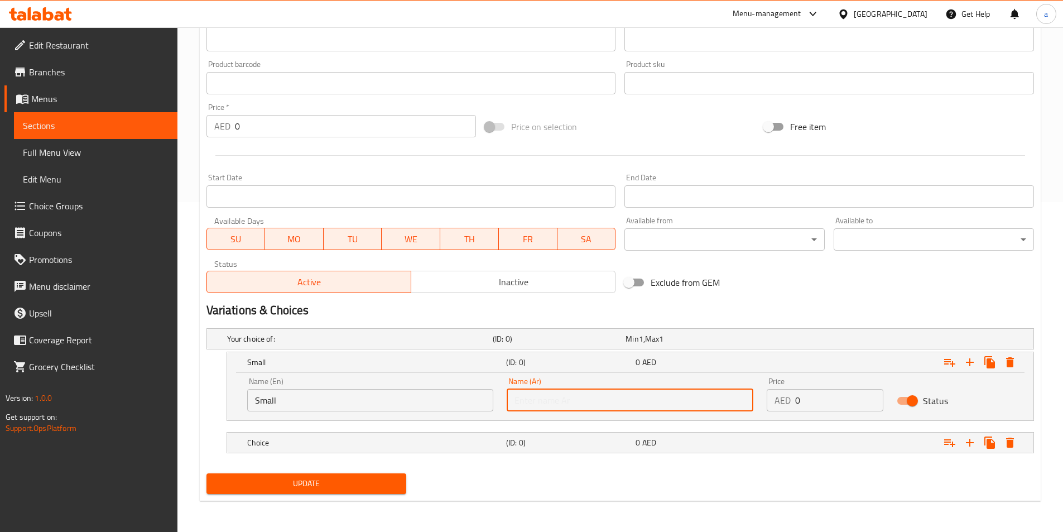
type input "صغير"
click at [582, 438] on h5 "(ID: 0)" at bounding box center [568, 442] width 125 height 11
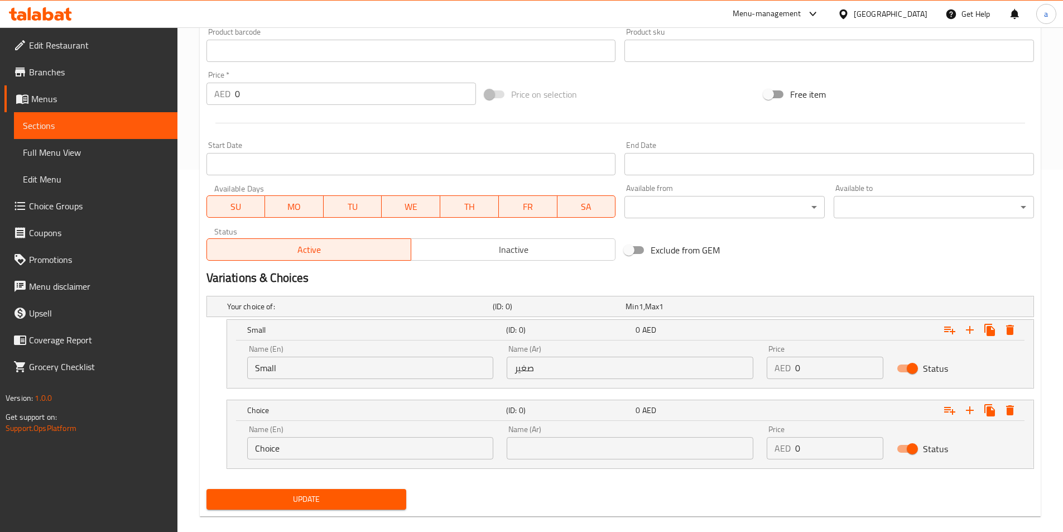
scroll to position [378, 0]
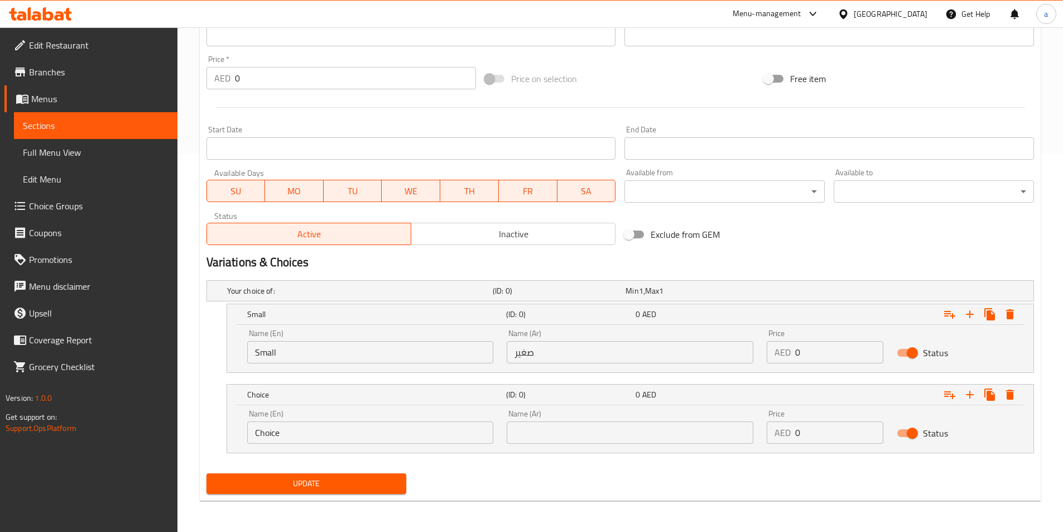
click at [436, 426] on input "Choice" at bounding box center [370, 432] width 247 height 22
click at [424, 440] on input "text" at bounding box center [370, 432] width 247 height 22
type input "large"
click at [588, 439] on input "text" at bounding box center [630, 432] width 247 height 22
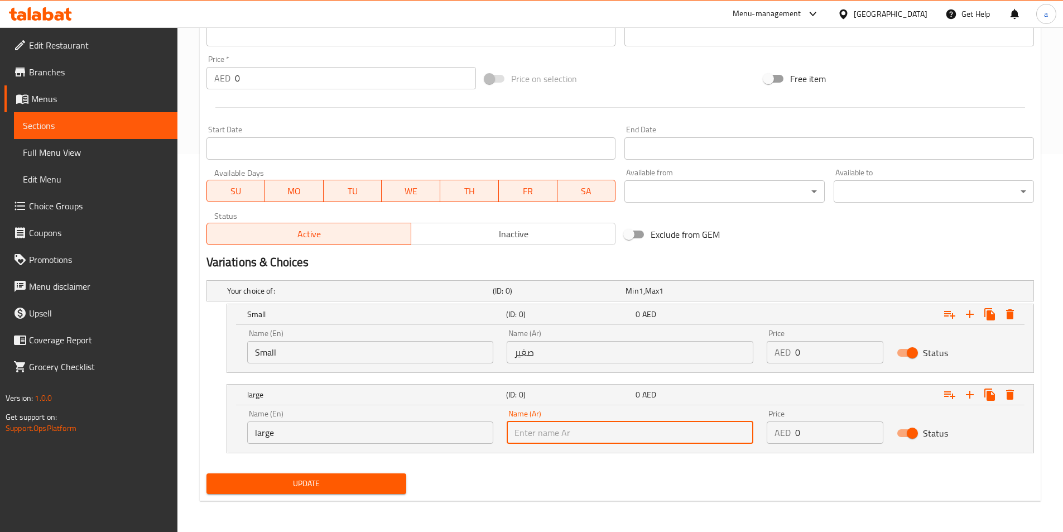
type input "كبير"
click at [823, 428] on input "0" at bounding box center [839, 432] width 88 height 22
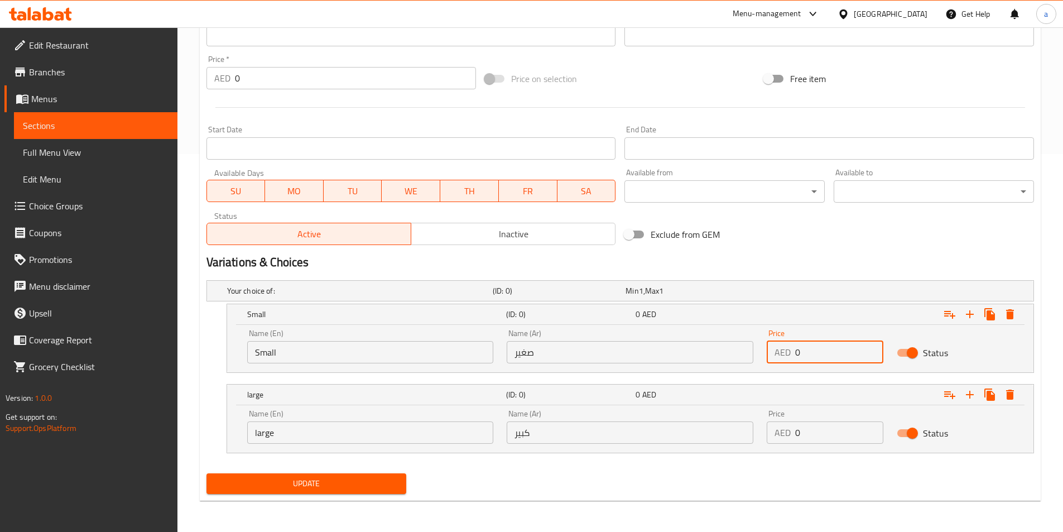
click at [825, 359] on input "0" at bounding box center [839, 352] width 88 height 22
type input "30"
click at [845, 436] on input "0" at bounding box center [839, 432] width 88 height 22
type input "50"
click at [369, 494] on div "Update" at bounding box center [306, 484] width 209 height 30
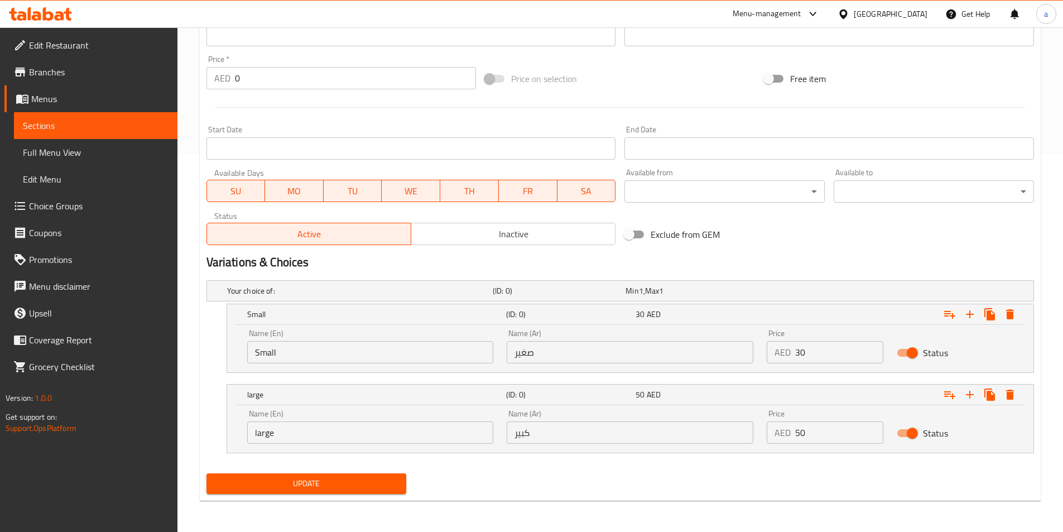
click at [373, 482] on span "Update" at bounding box center [306, 484] width 183 height 14
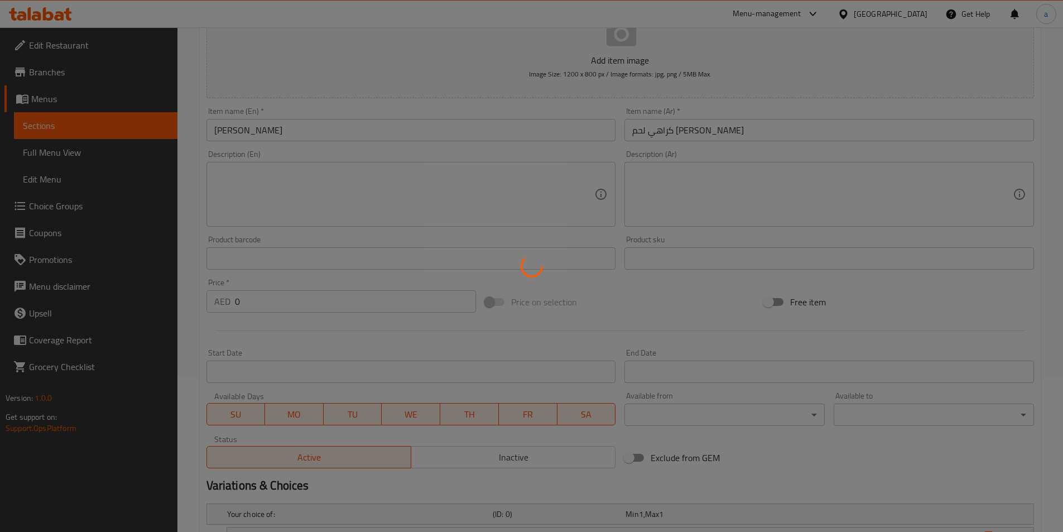
scroll to position [0, 0]
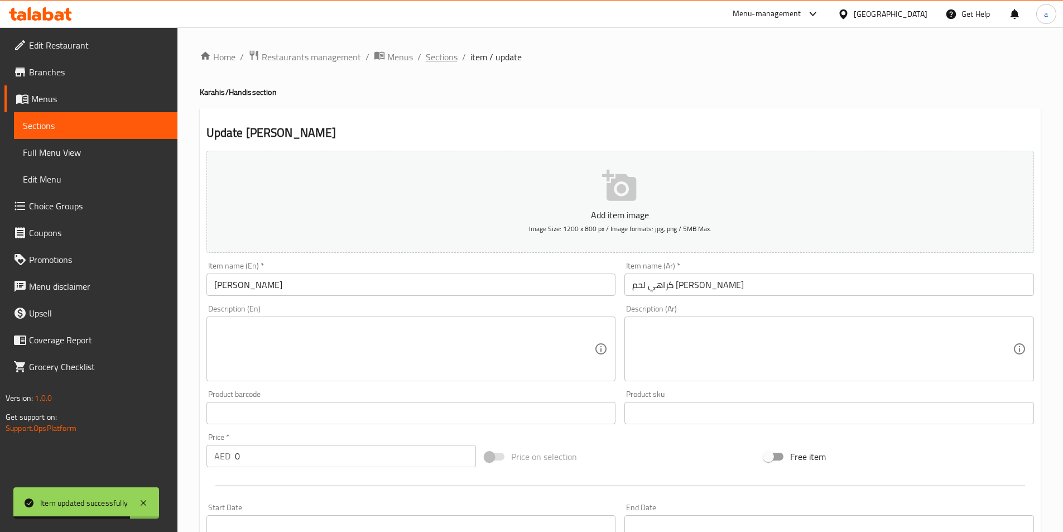
click at [435, 54] on span "Sections" at bounding box center [442, 56] width 32 height 13
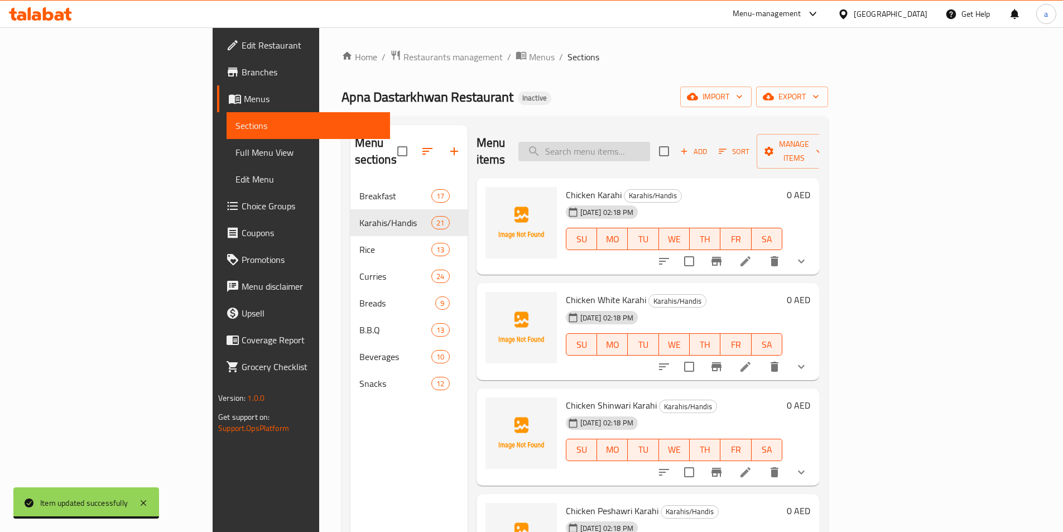
click at [650, 142] on input "search" at bounding box center [585, 152] width 132 height 20
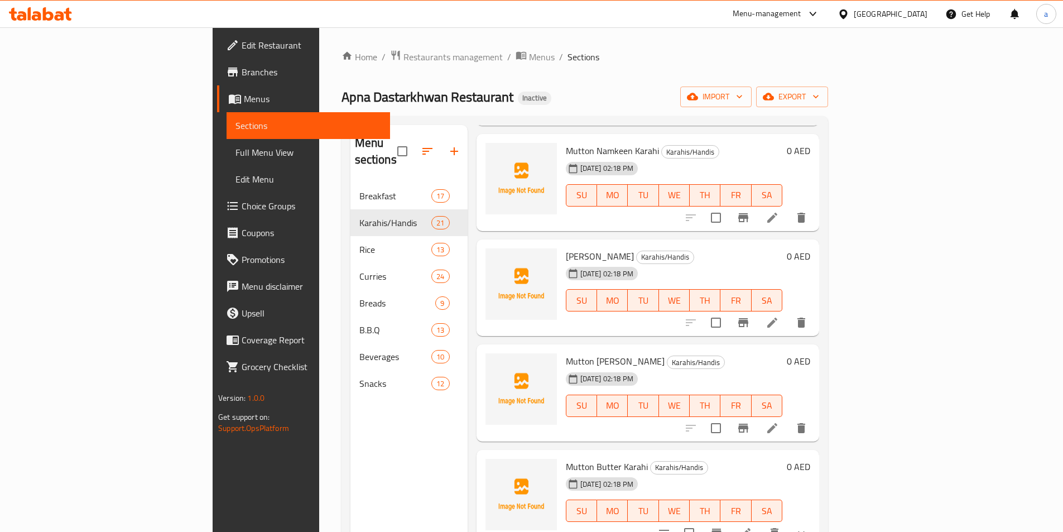
scroll to position [1340, 0]
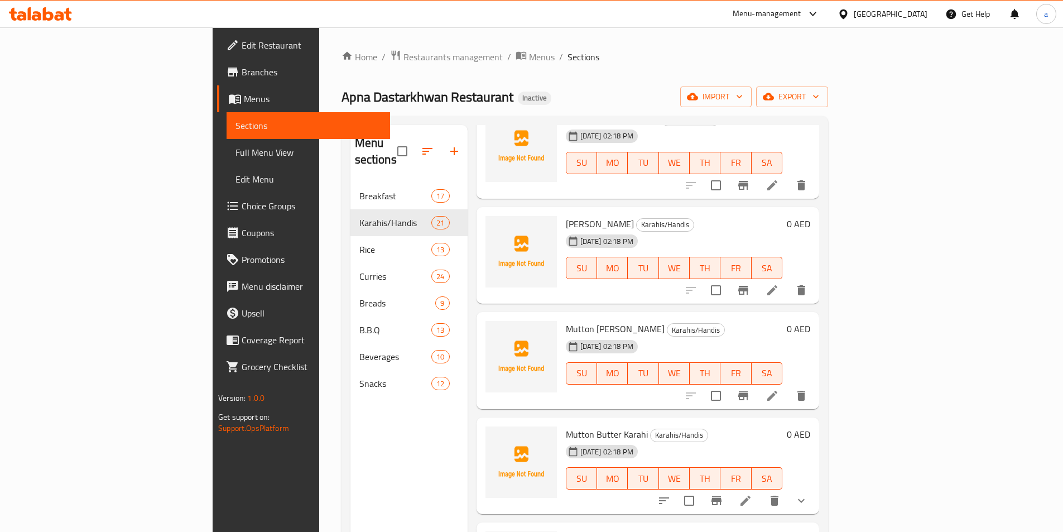
click at [779, 389] on icon at bounding box center [772, 395] width 13 height 13
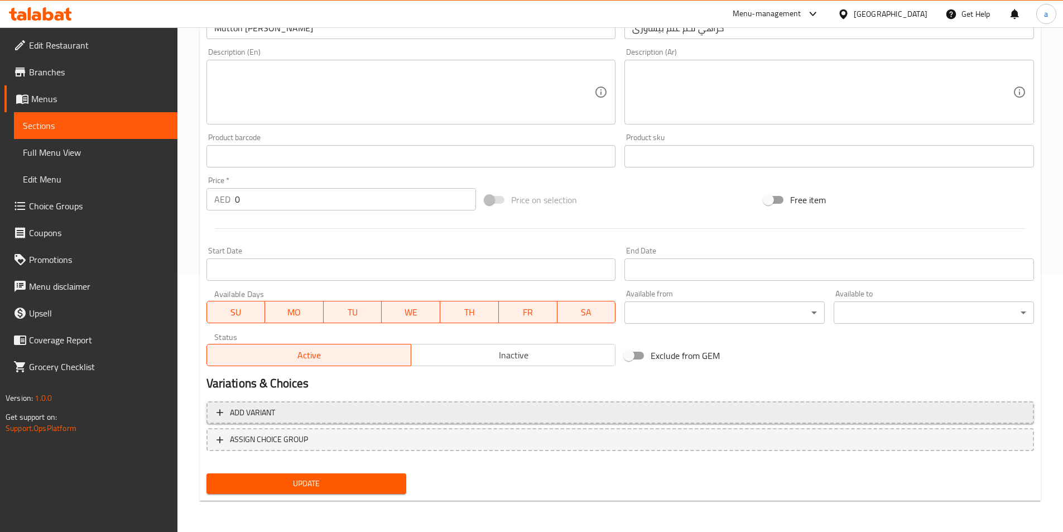
click at [352, 414] on span "Add variant" at bounding box center [621, 413] width 808 height 14
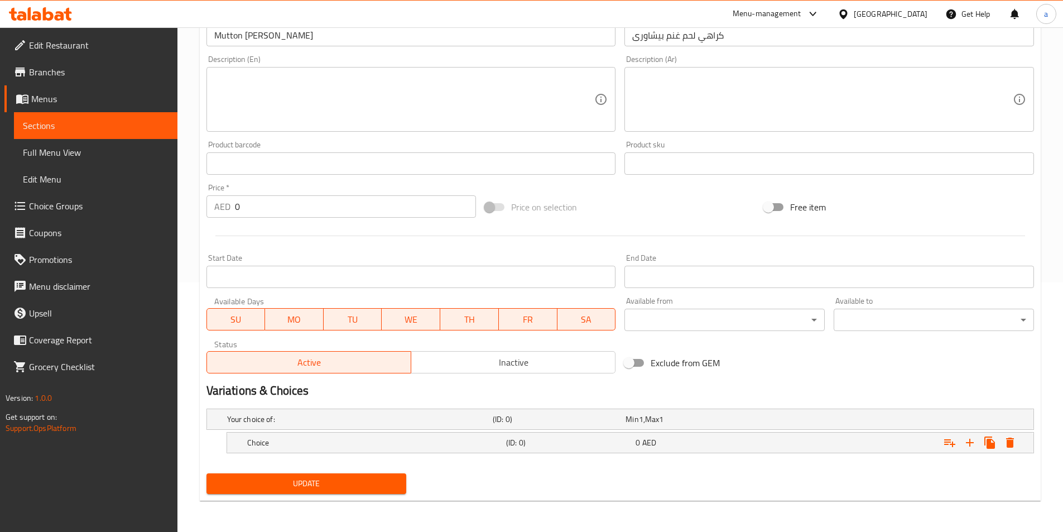
scroll to position [250, 0]
click at [458, 437] on h5 "Choice" at bounding box center [374, 442] width 255 height 11
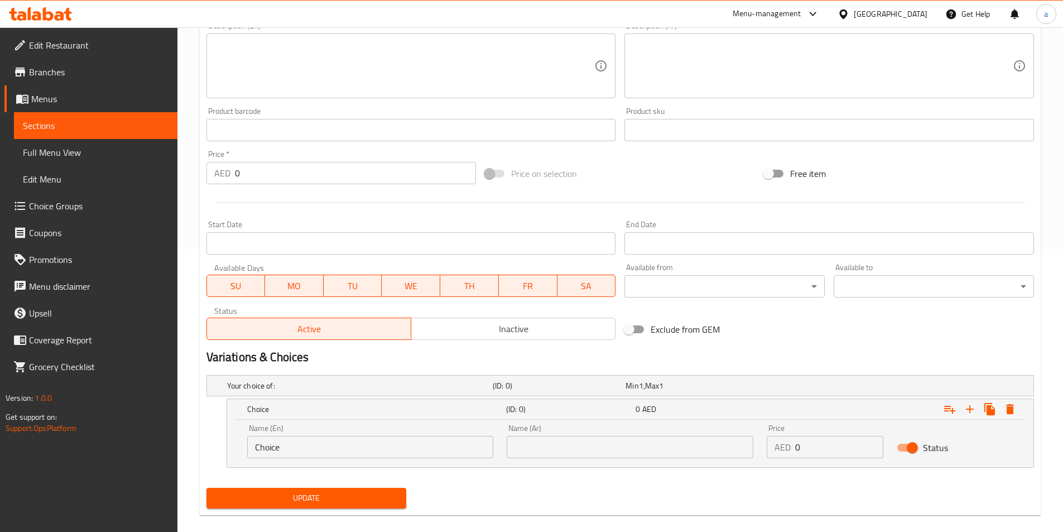
scroll to position [298, 0]
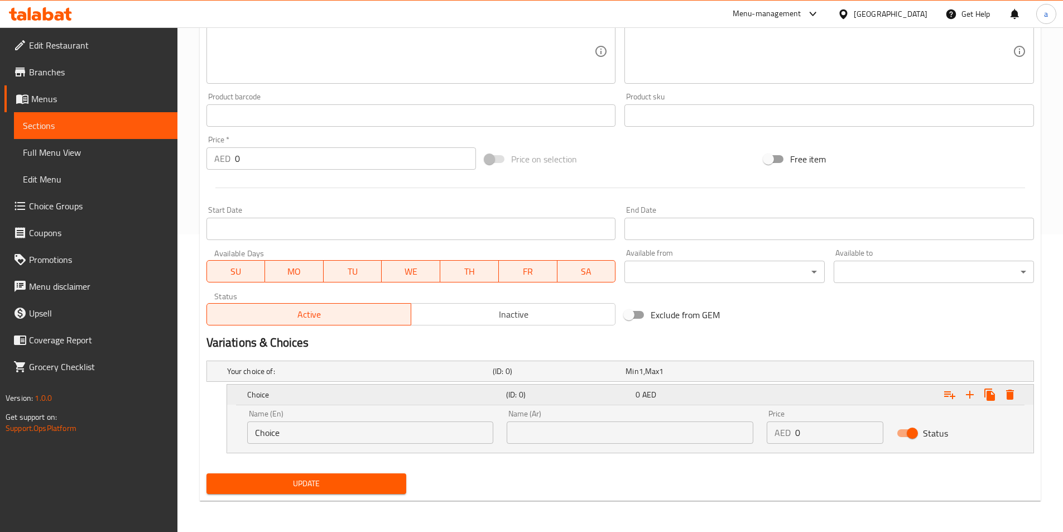
click at [701, 392] on div "0 AED" at bounding box center [698, 394] width 125 height 11
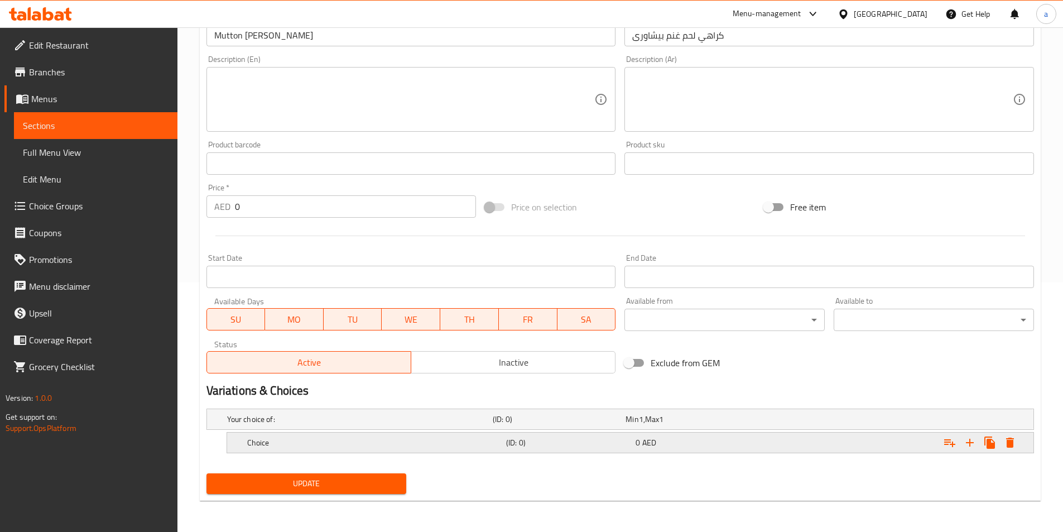
click at [664, 439] on div "0 AED" at bounding box center [698, 442] width 125 height 11
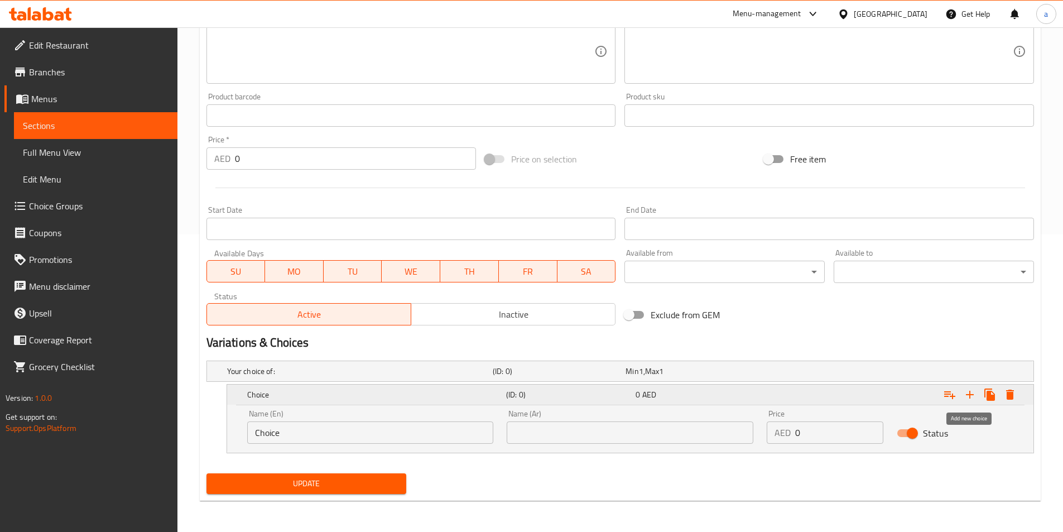
click at [971, 394] on icon "Expand" at bounding box center [970, 395] width 8 height 8
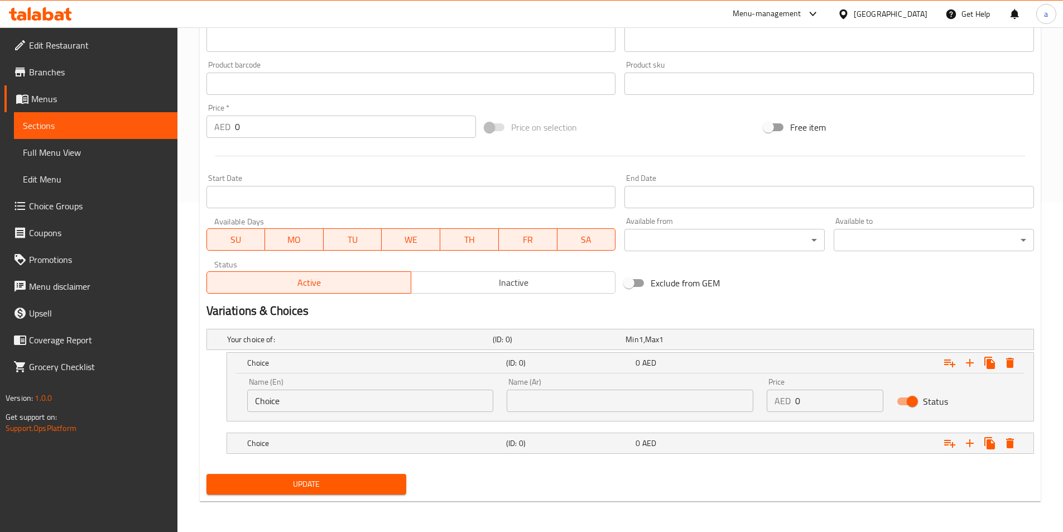
scroll to position [330, 0]
click at [433, 447] on h5 "Choice" at bounding box center [374, 442] width 255 height 11
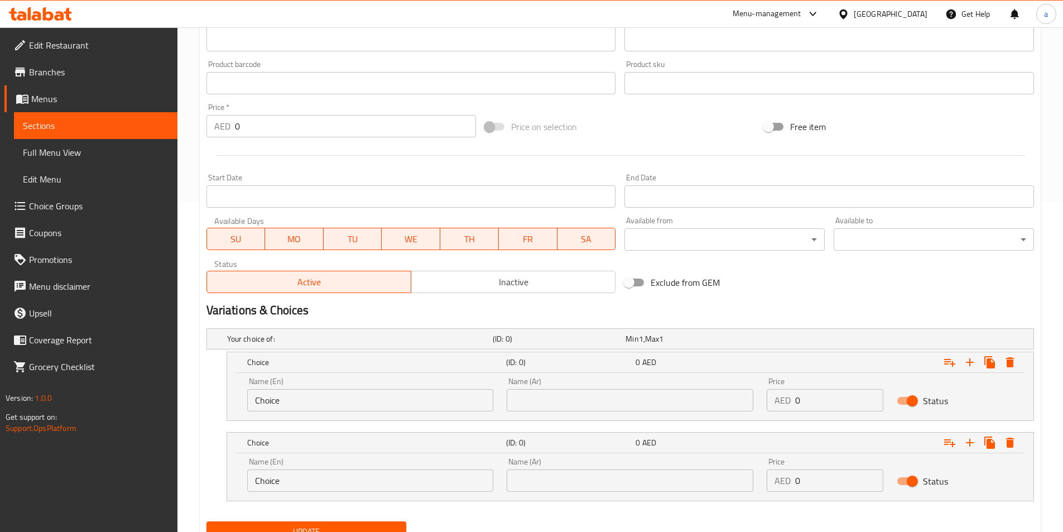
click at [373, 407] on input "Choice" at bounding box center [370, 400] width 247 height 22
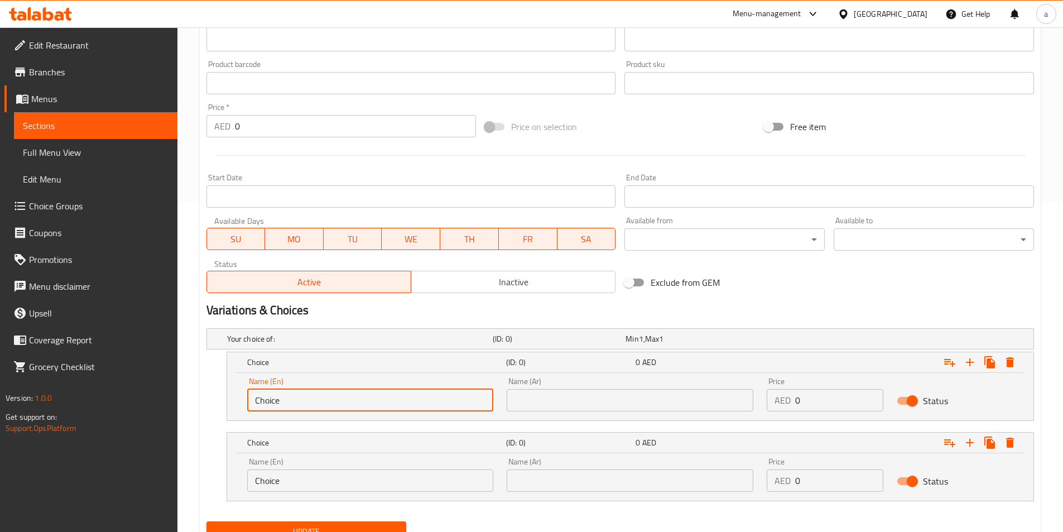
click at [373, 407] on input "Choice" at bounding box center [370, 400] width 247 height 22
click at [373, 407] on input "text" at bounding box center [370, 400] width 247 height 22
type input "Small"
click at [578, 400] on input "text" at bounding box center [630, 400] width 247 height 22
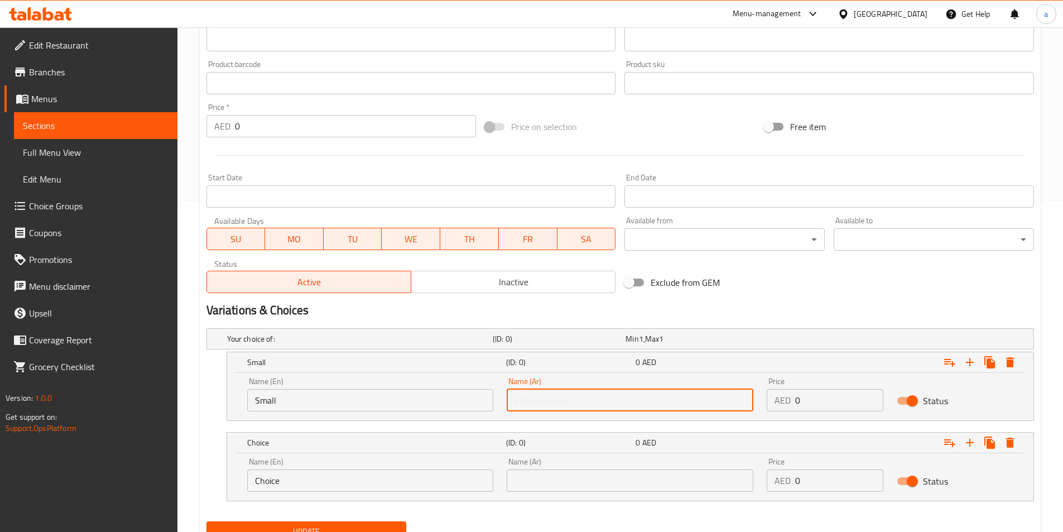
type input "صغير"
click at [829, 406] on input "0" at bounding box center [839, 400] width 88 height 22
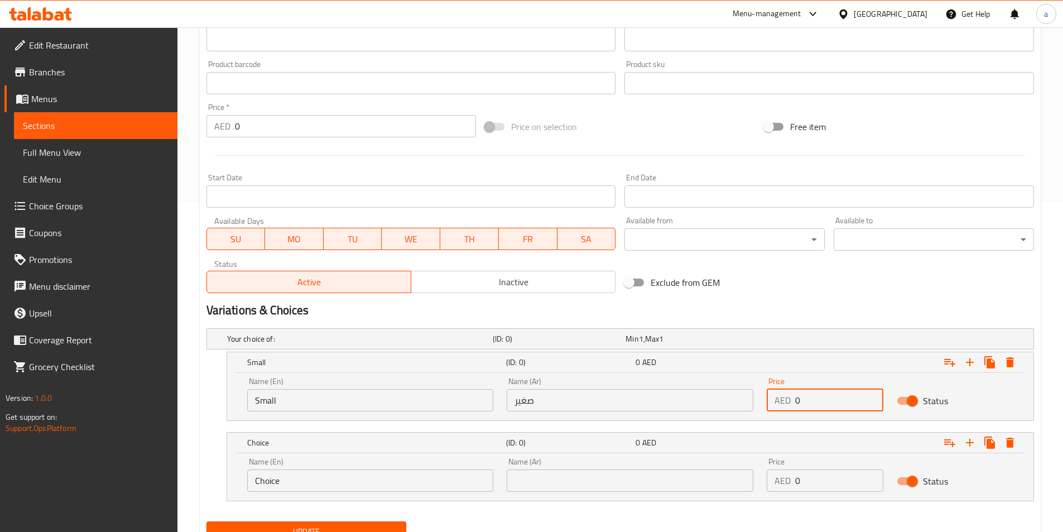
click at [829, 406] on input "0" at bounding box center [839, 400] width 88 height 22
type input "30"
click at [326, 485] on input "Choice" at bounding box center [370, 480] width 247 height 22
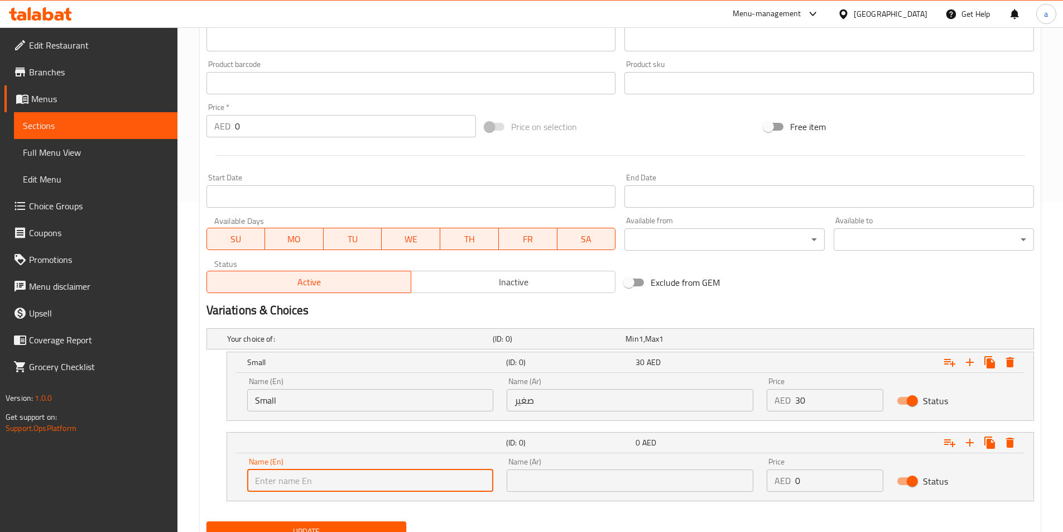
click at [326, 485] on input "text" at bounding box center [370, 480] width 247 height 22
type input "large"
click at [540, 477] on input "text" at bounding box center [630, 480] width 247 height 22
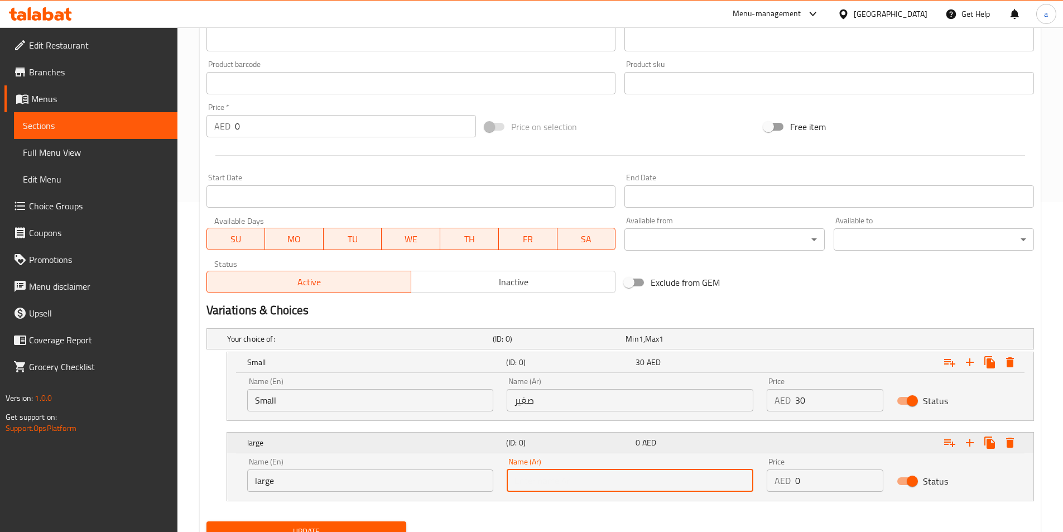
type input "كبير"
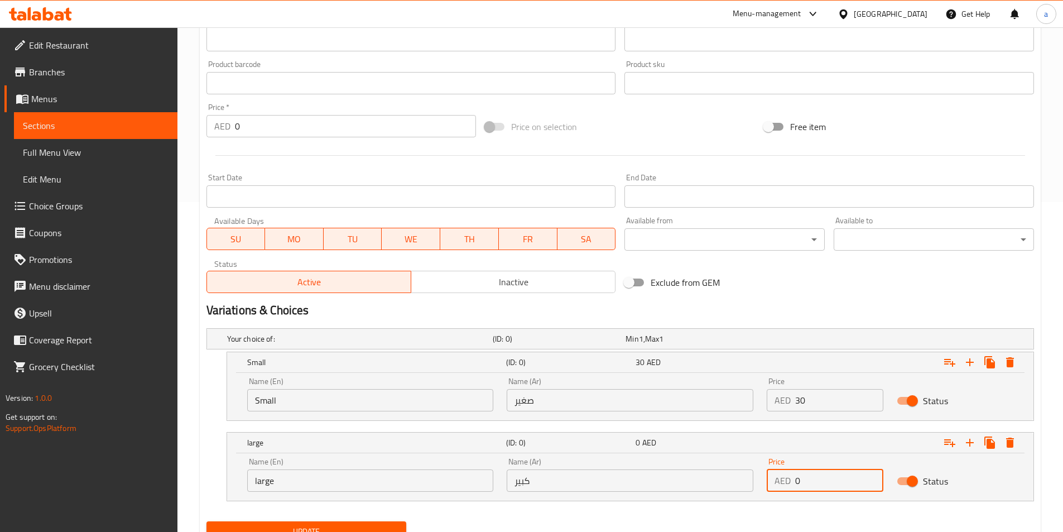
click at [817, 487] on input "0" at bounding box center [839, 480] width 88 height 22
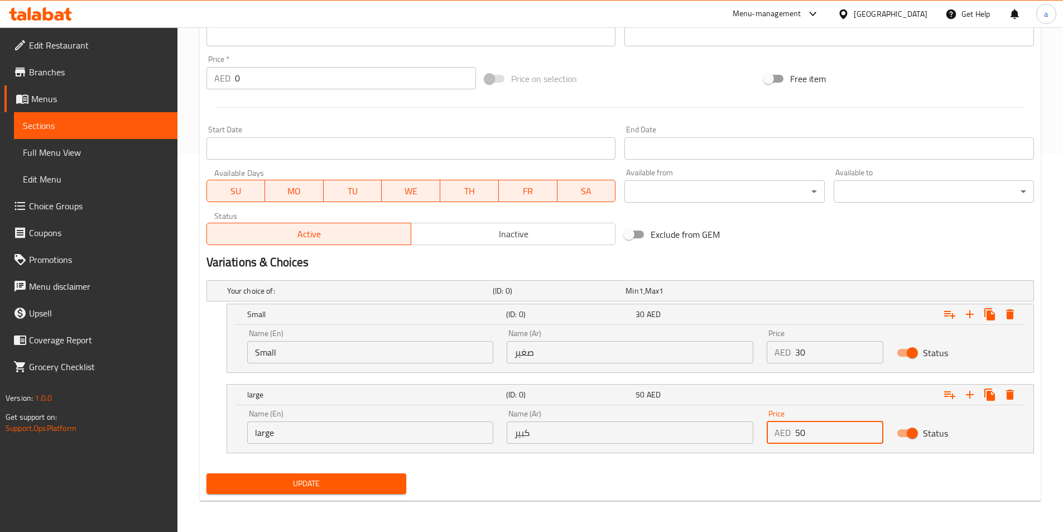
type input "50"
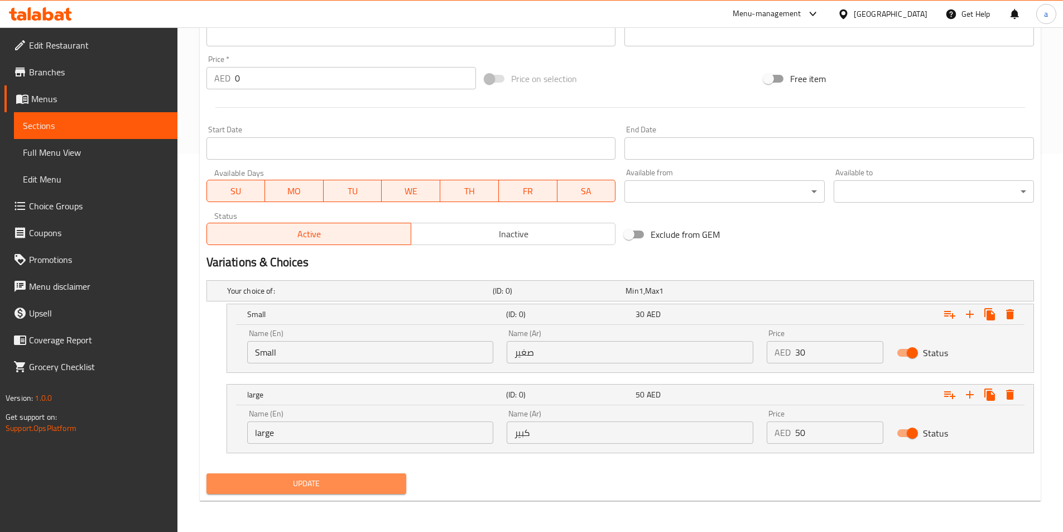
click at [313, 479] on span "Update" at bounding box center [306, 484] width 183 height 14
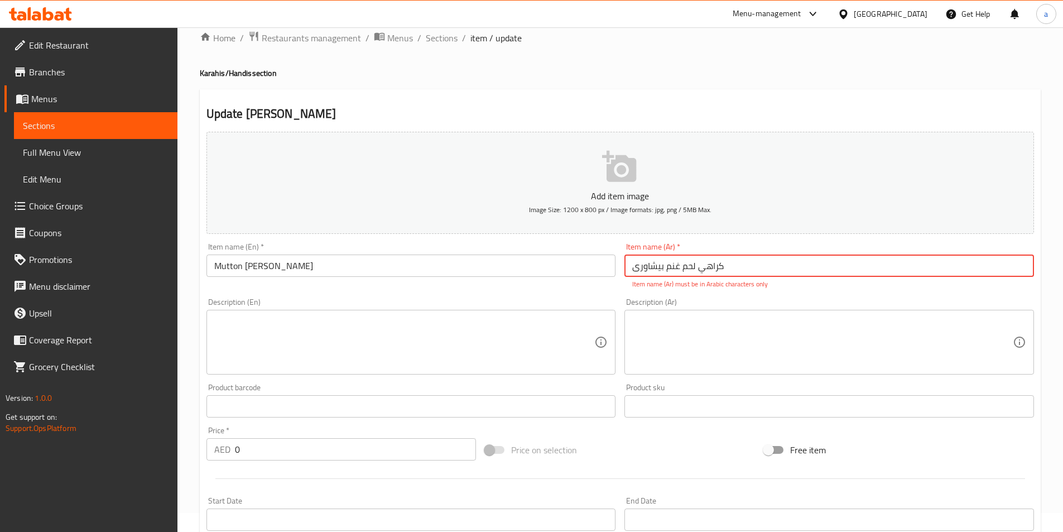
scroll to position [0, 0]
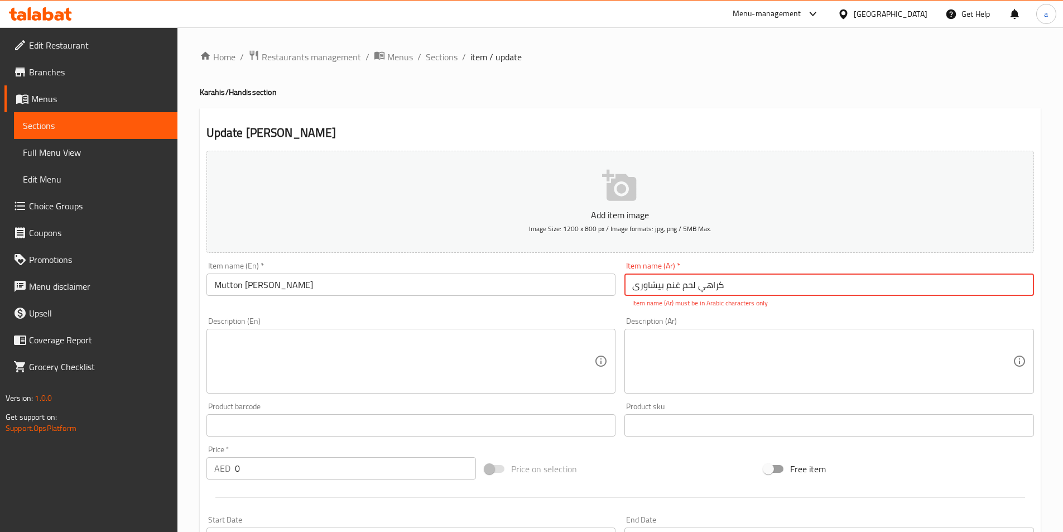
click at [741, 282] on input "كراهي لحم غنم بیشاوری" at bounding box center [830, 285] width 410 height 22
click at [970, 285] on input "كراهي لحم غنم بیشاوری" at bounding box center [830, 285] width 410 height 22
type input "كراهي لحم غنم بیشاوری"
click at [438, 276] on input "Mutton [PERSON_NAME]" at bounding box center [412, 285] width 410 height 22
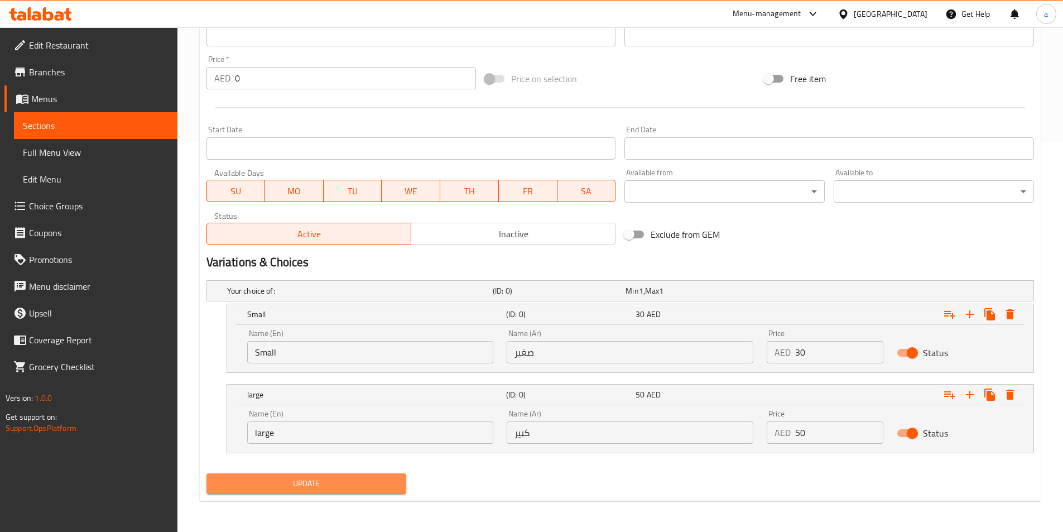
click at [380, 483] on span "Update" at bounding box center [306, 484] width 183 height 14
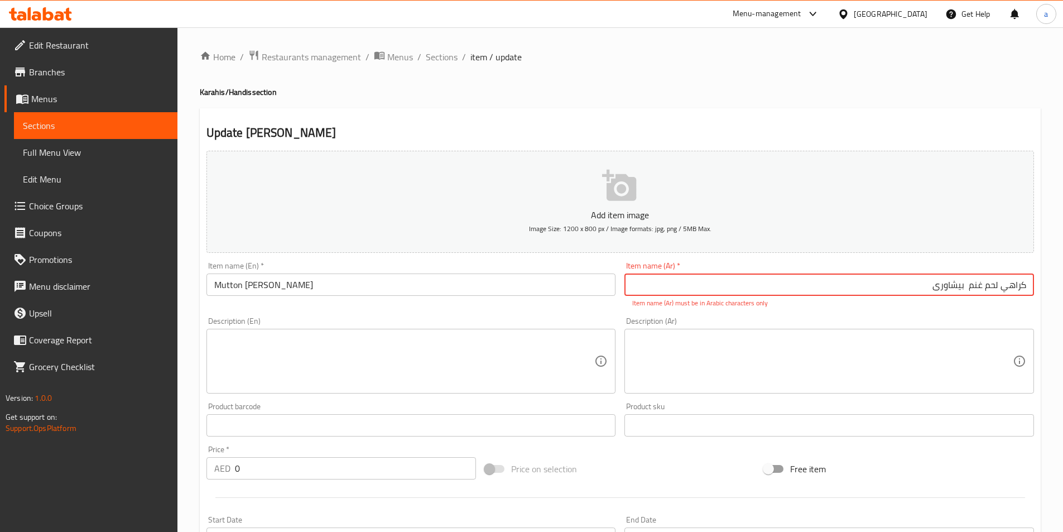
click at [881, 284] on input "كراهي لحم غنم بیشاوری" at bounding box center [830, 285] width 410 height 22
click at [867, 281] on input "text" at bounding box center [830, 285] width 410 height 22
type input ";"
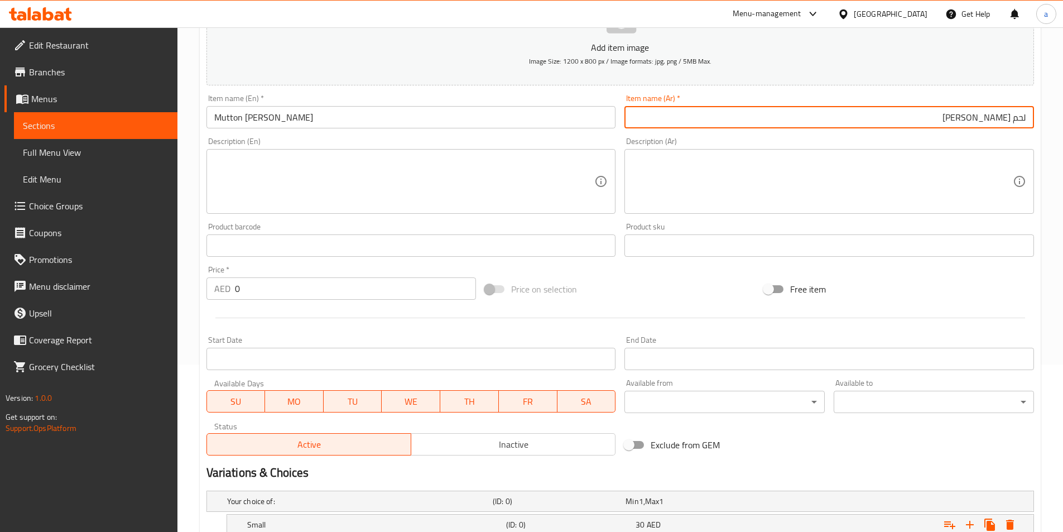
scroll to position [378, 0]
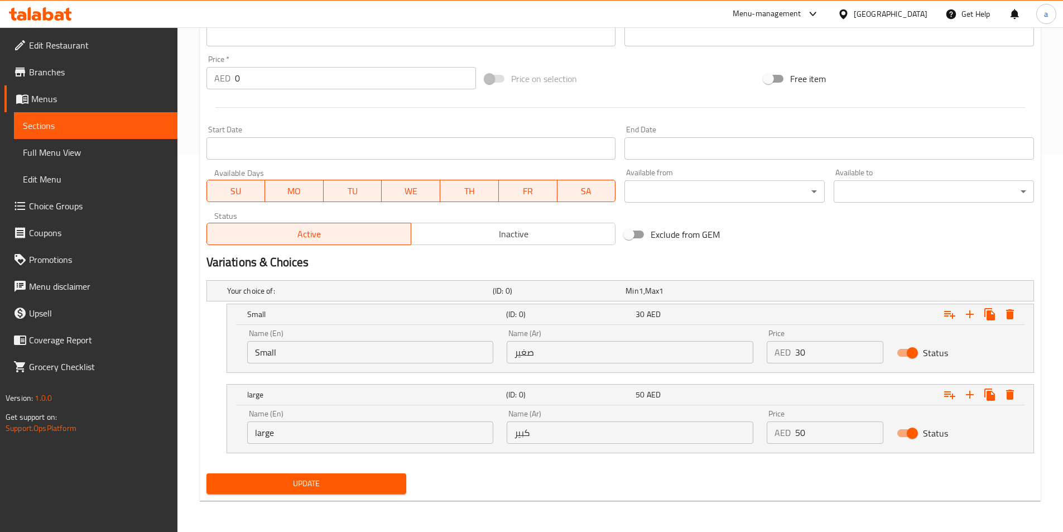
type input "لحم غنم كراهي بيشاوي"
click at [377, 487] on span "Update" at bounding box center [306, 484] width 183 height 14
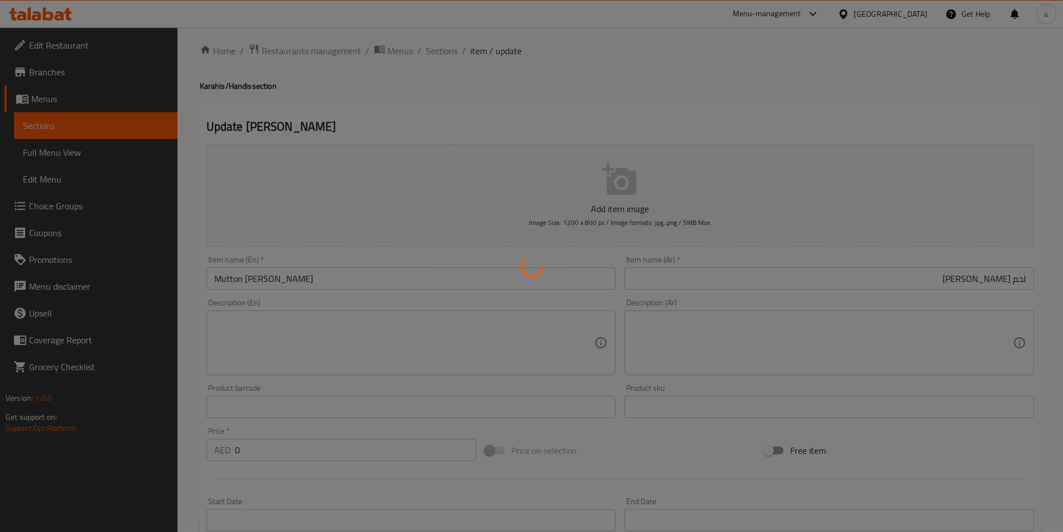
scroll to position [0, 0]
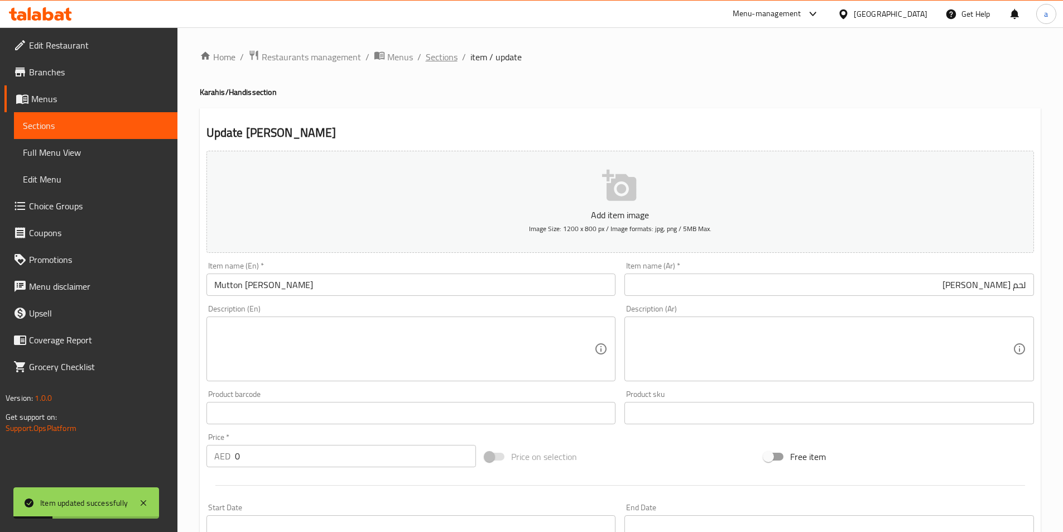
click at [442, 56] on span "Sections" at bounding box center [442, 56] width 32 height 13
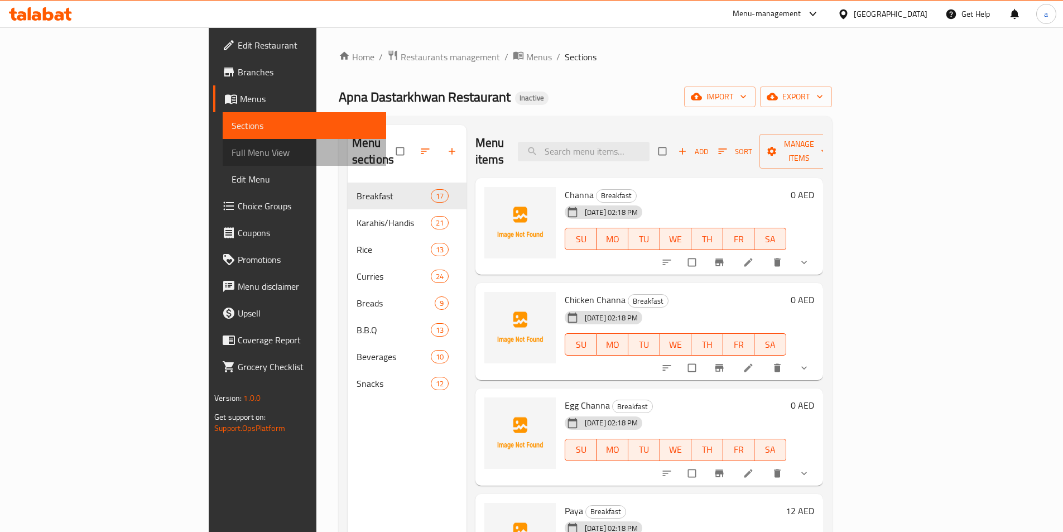
click at [232, 151] on span "Full Menu View" at bounding box center [305, 152] width 146 height 13
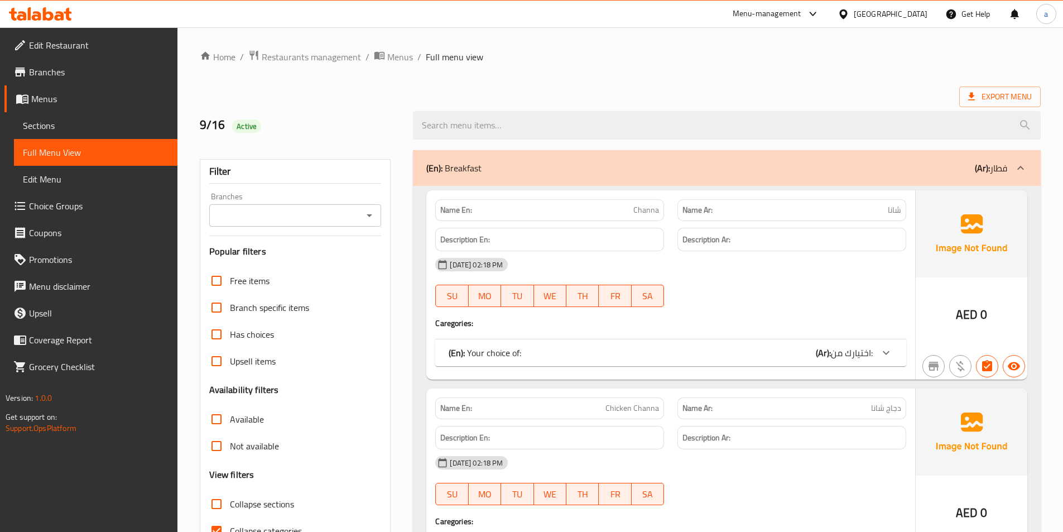
scroll to position [112, 0]
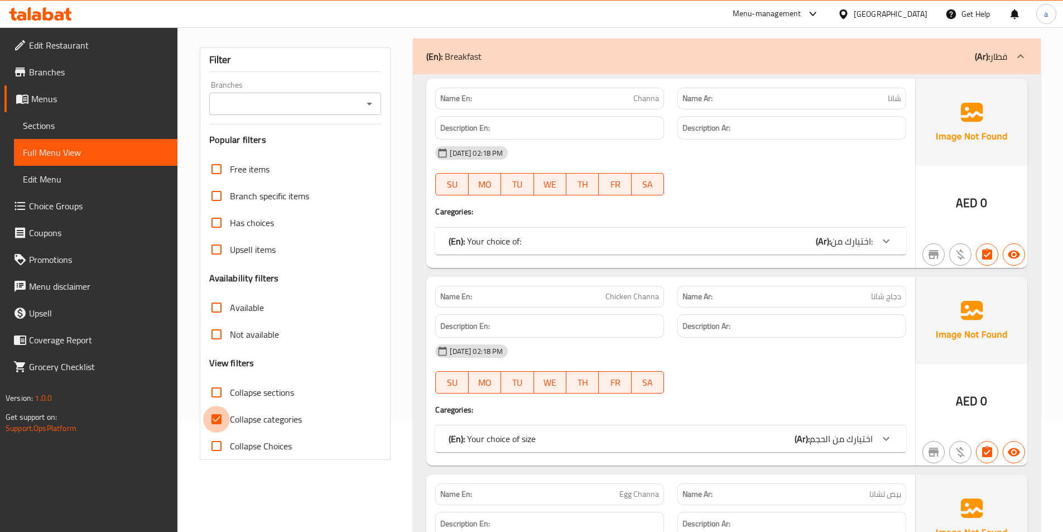
click at [220, 415] on input "Collapse categories" at bounding box center [216, 419] width 27 height 27
checkbox input "false"
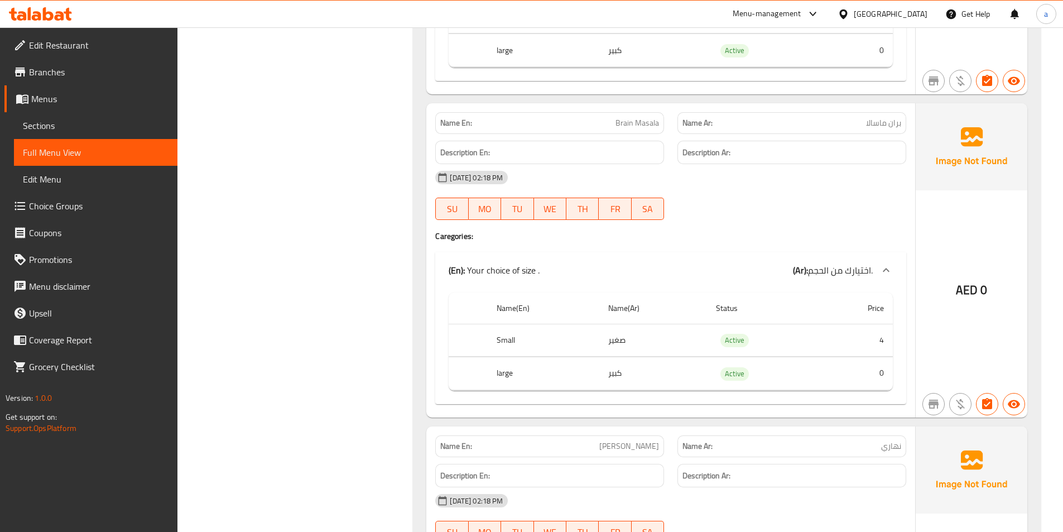
scroll to position [1675, 0]
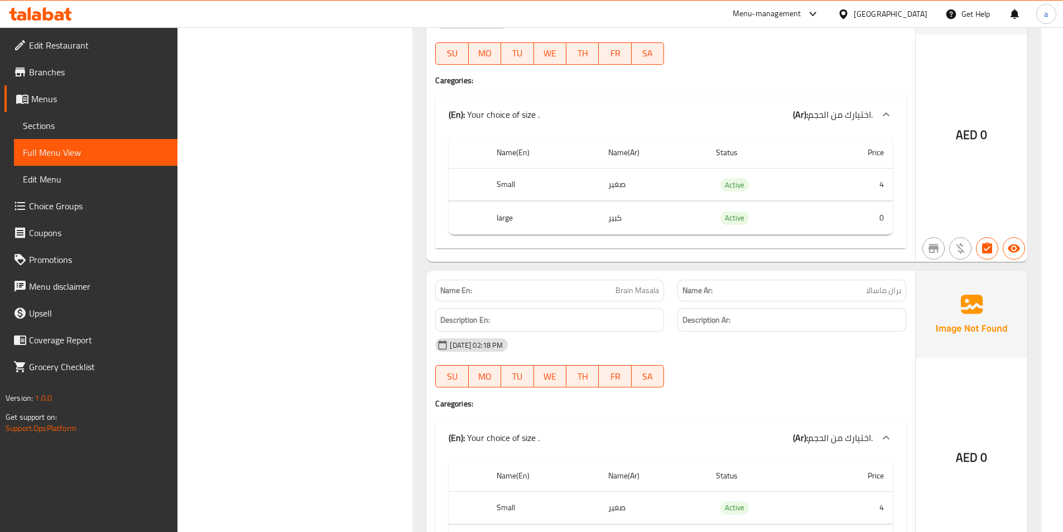
click at [842, 216] on td "0" at bounding box center [855, 218] width 75 height 33
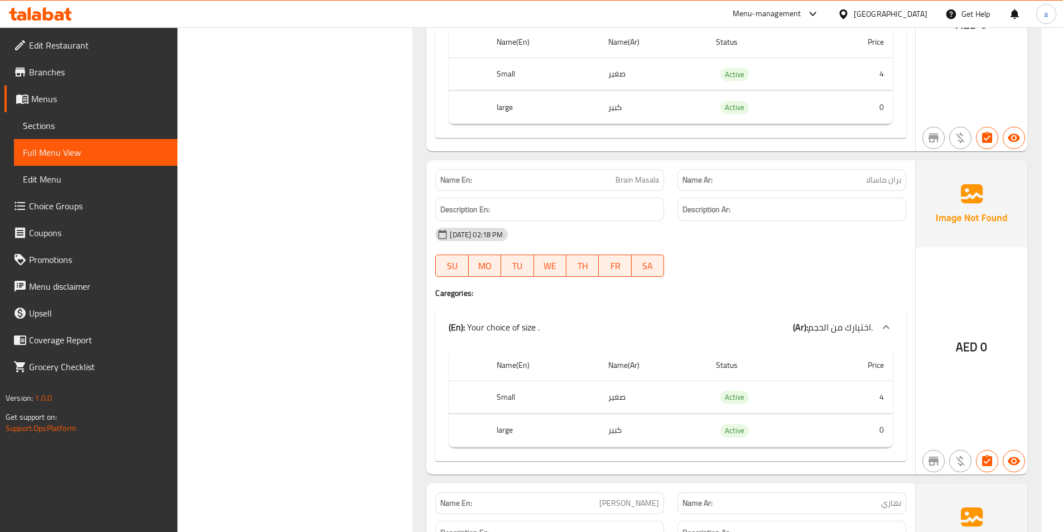
scroll to position [1786, 0]
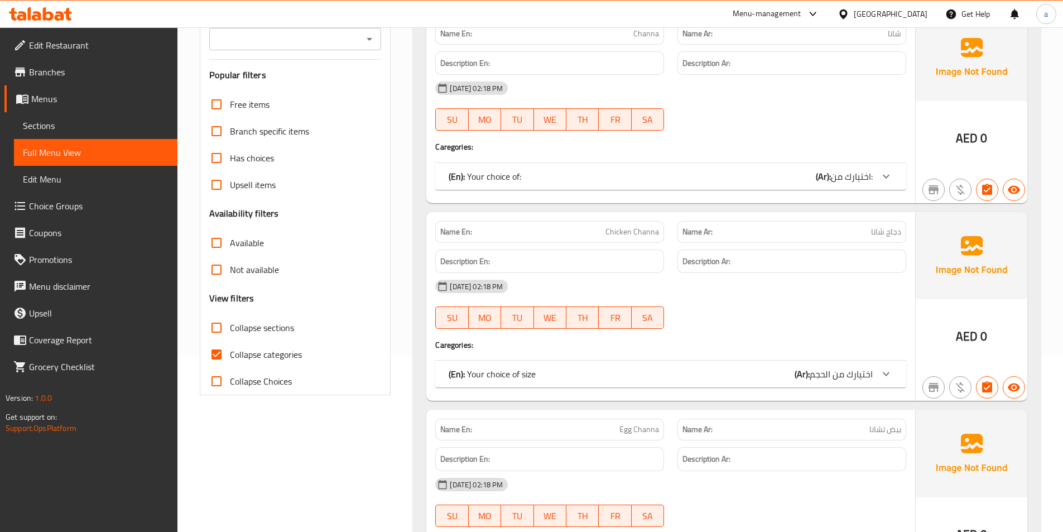
scroll to position [391, 0]
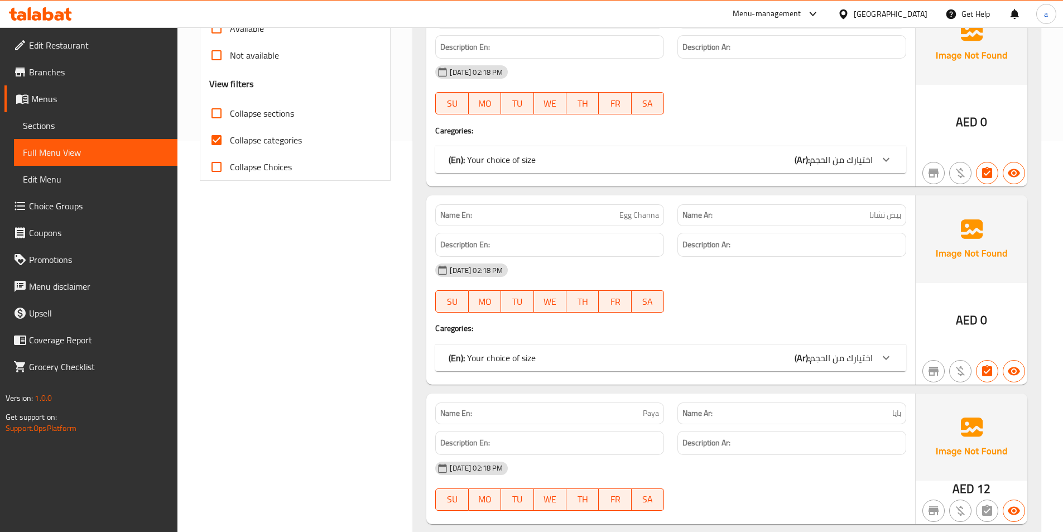
click at [222, 138] on input "Collapse categories" at bounding box center [216, 140] width 27 height 27
checkbox input "false"
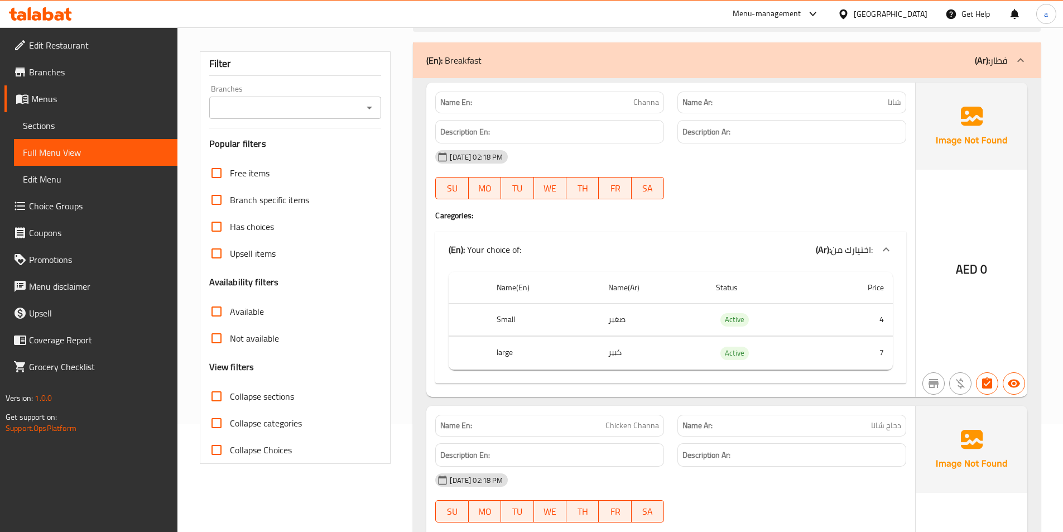
scroll to position [0, 0]
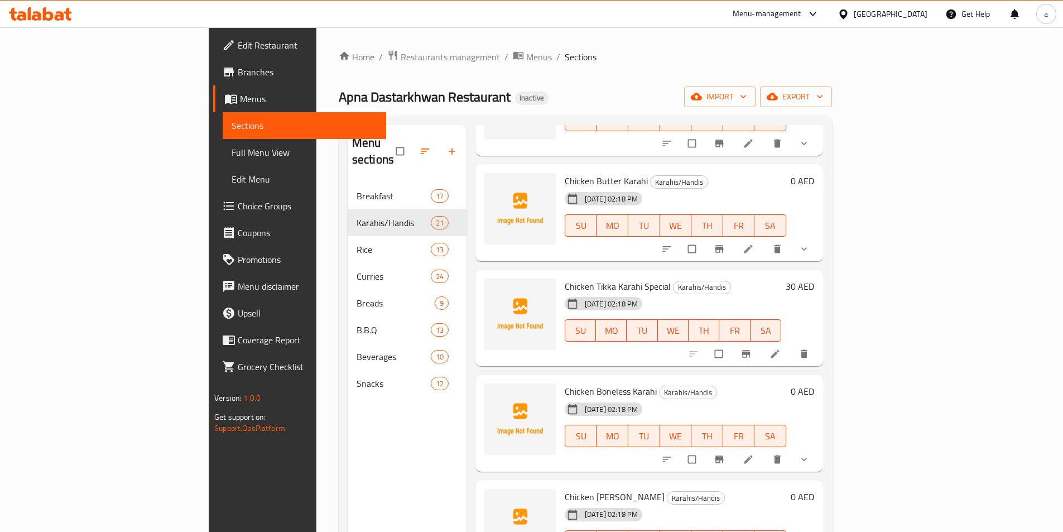
scroll to position [432, 0]
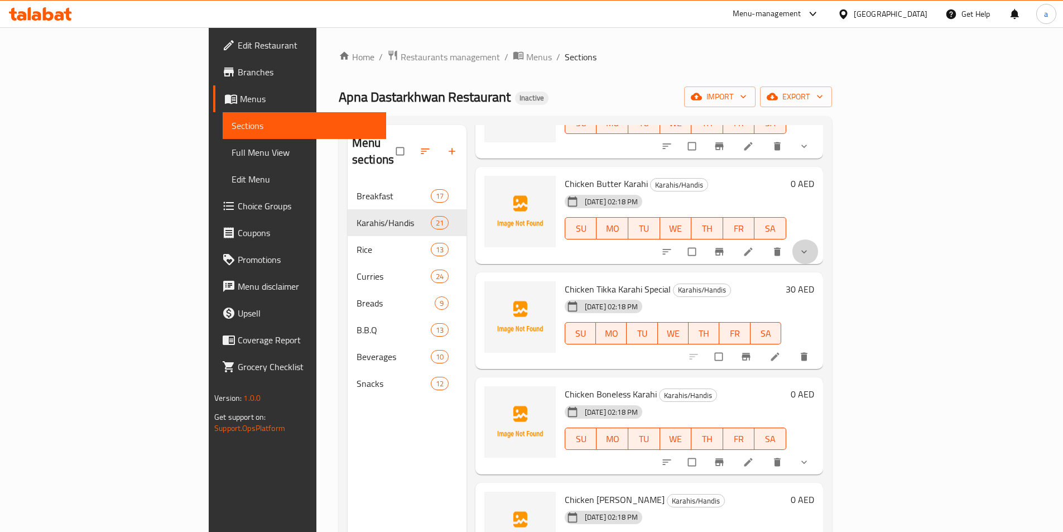
click at [812, 246] on span "show more" at bounding box center [805, 251] width 13 height 11
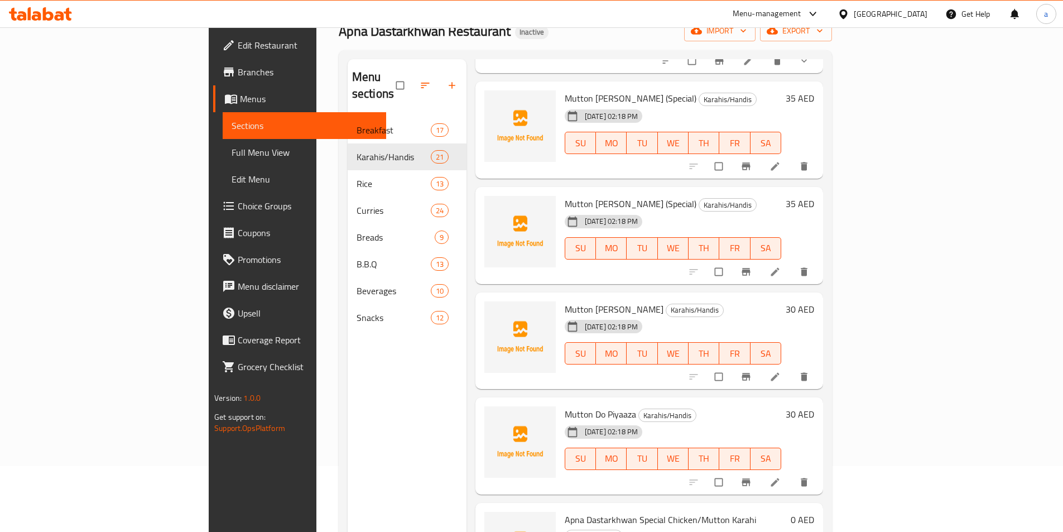
scroll to position [156, 0]
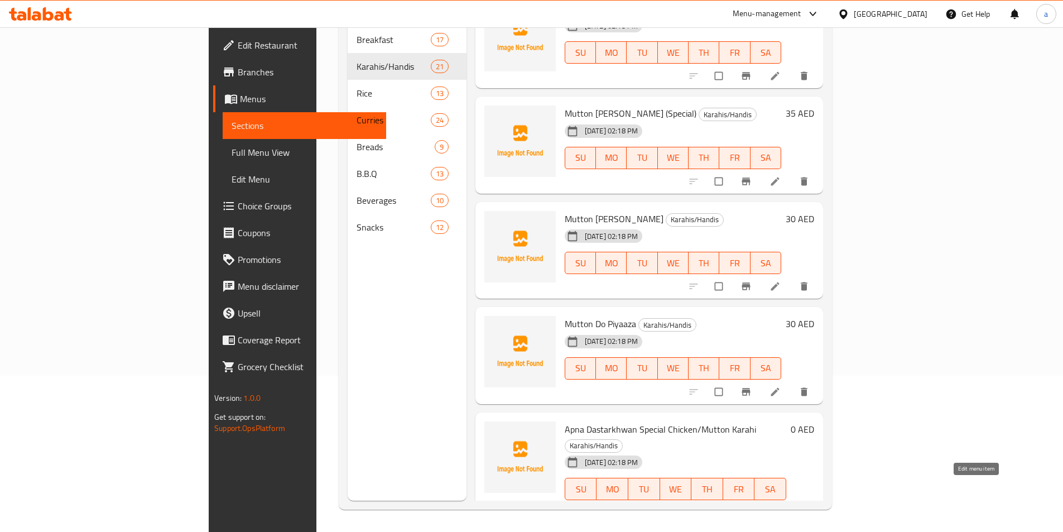
click at [779, 509] on icon at bounding box center [775, 513] width 8 height 8
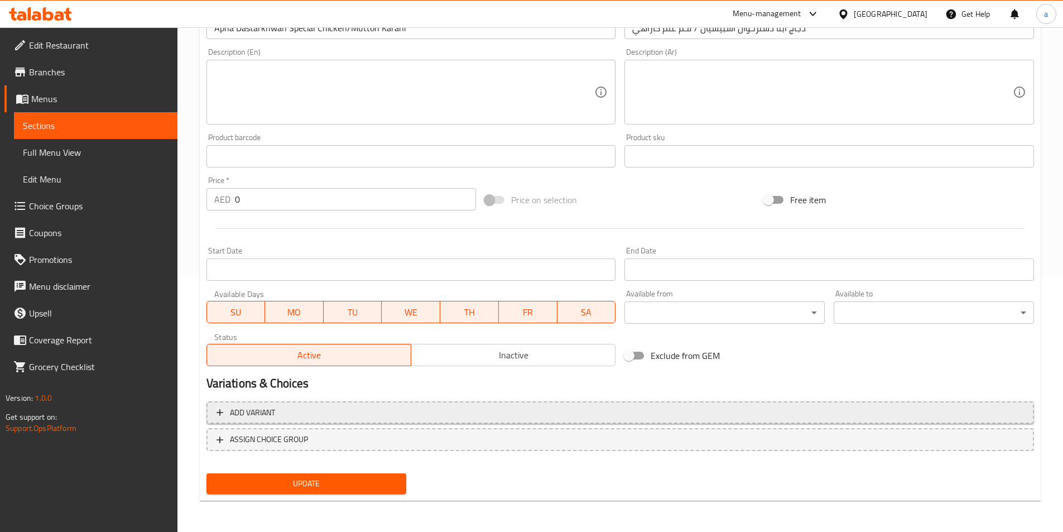
click at [453, 416] on span "Add variant" at bounding box center [621, 413] width 808 height 14
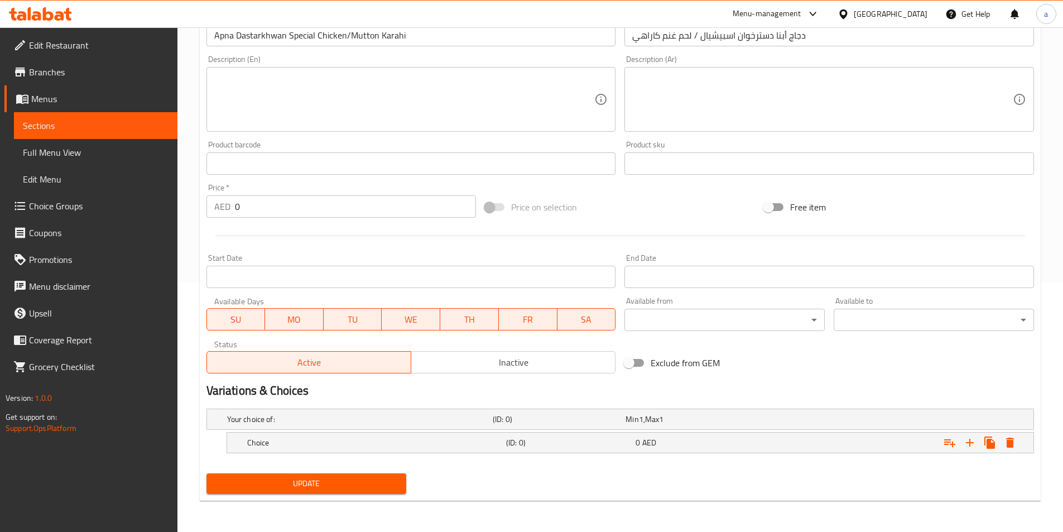
scroll to position [250, 0]
click at [654, 452] on div "Choice (ID: 0) 0 AED" at bounding box center [634, 442] width 778 height 25
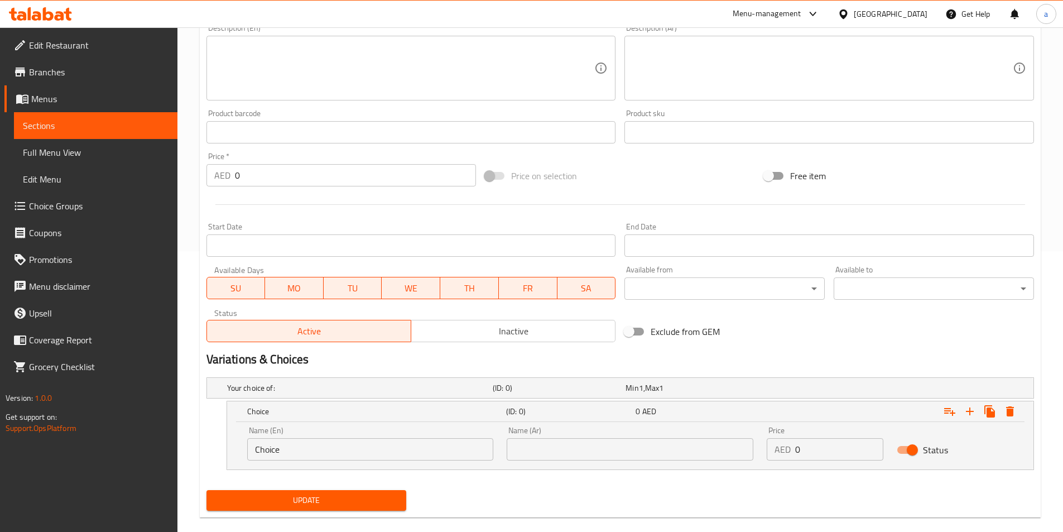
scroll to position [298, 0]
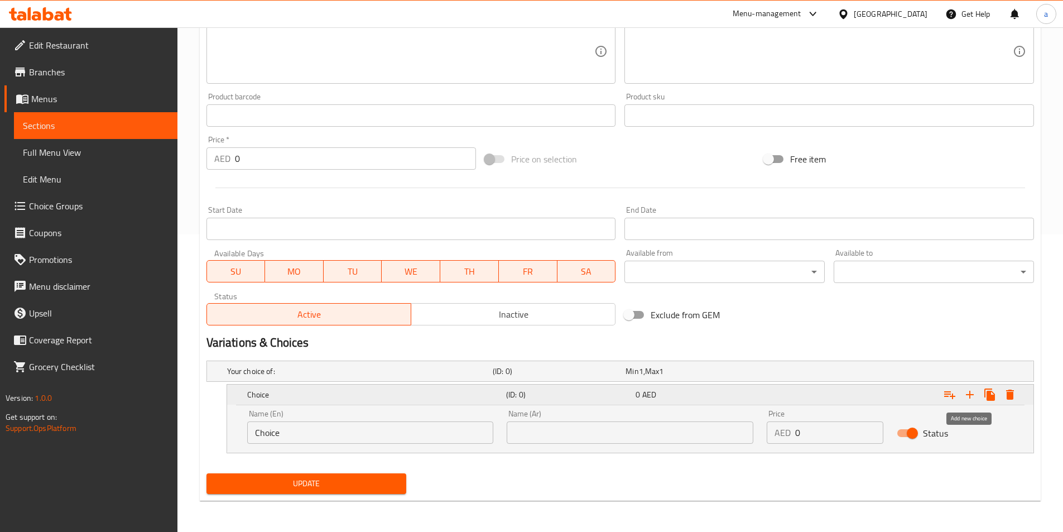
click at [971, 396] on icon "Expand" at bounding box center [969, 394] width 13 height 13
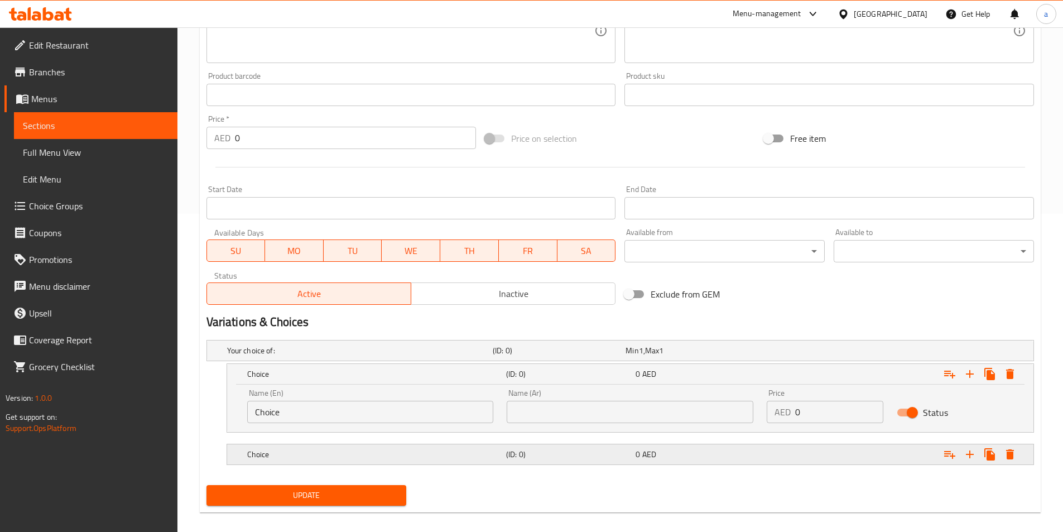
scroll to position [330, 0]
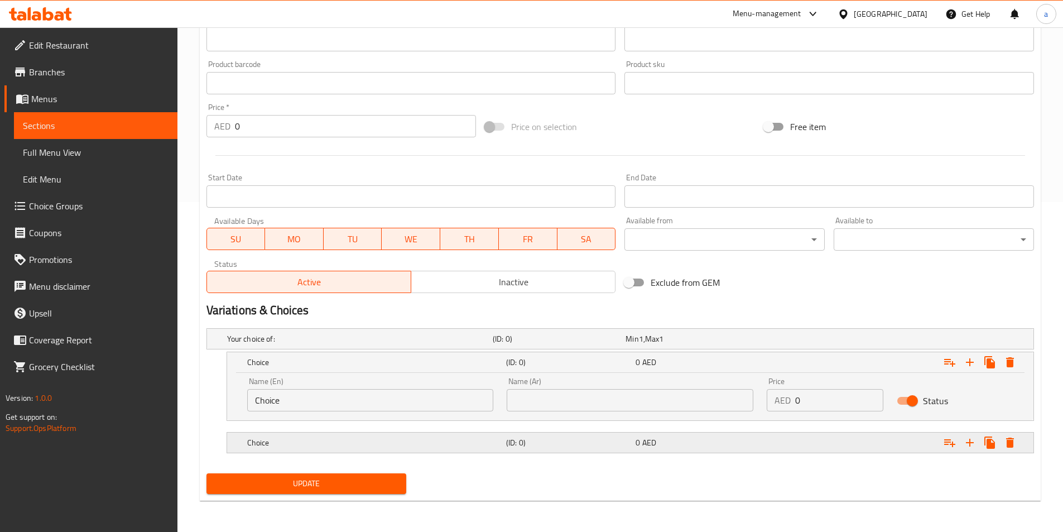
click at [550, 445] on h5 "(ID: 0)" at bounding box center [568, 442] width 125 height 11
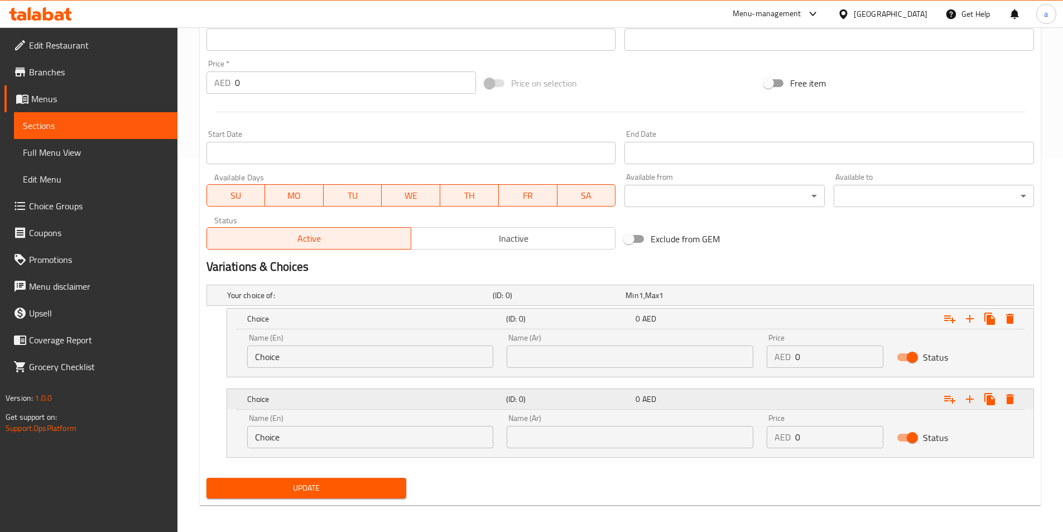
scroll to position [378, 0]
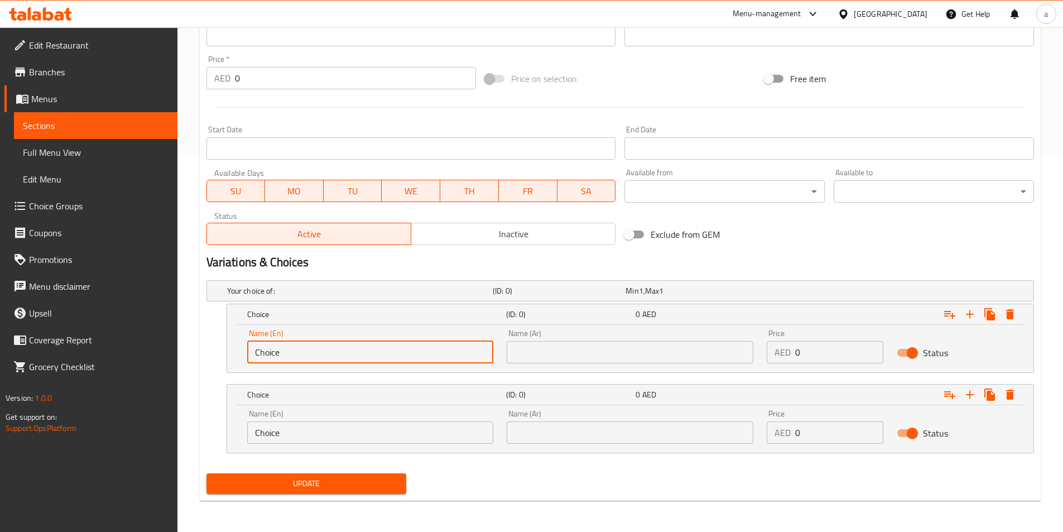
click at [370, 361] on input "Choice" at bounding box center [370, 352] width 247 height 22
type input "س"
click at [370, 361] on input "text" at bounding box center [370, 352] width 247 height 22
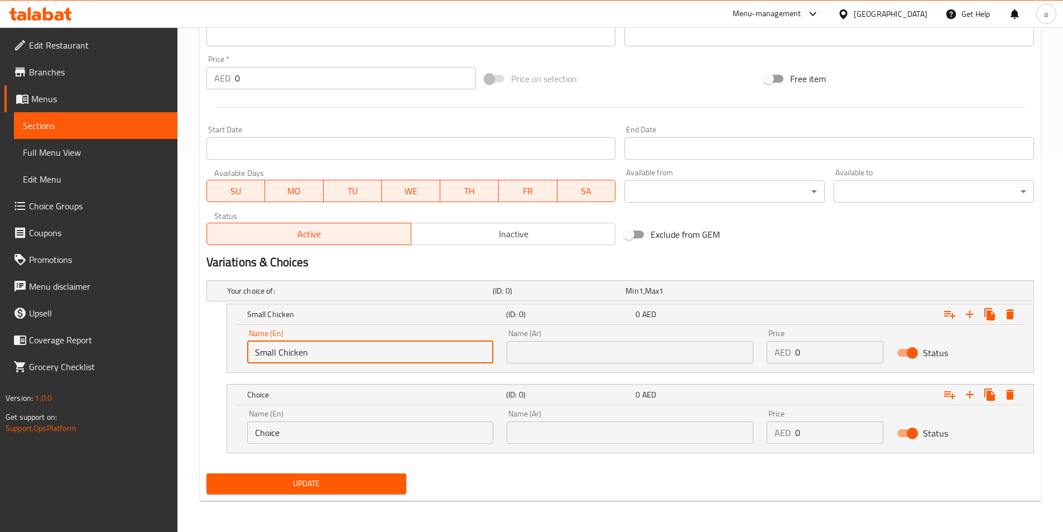
type input "Small Chicken"
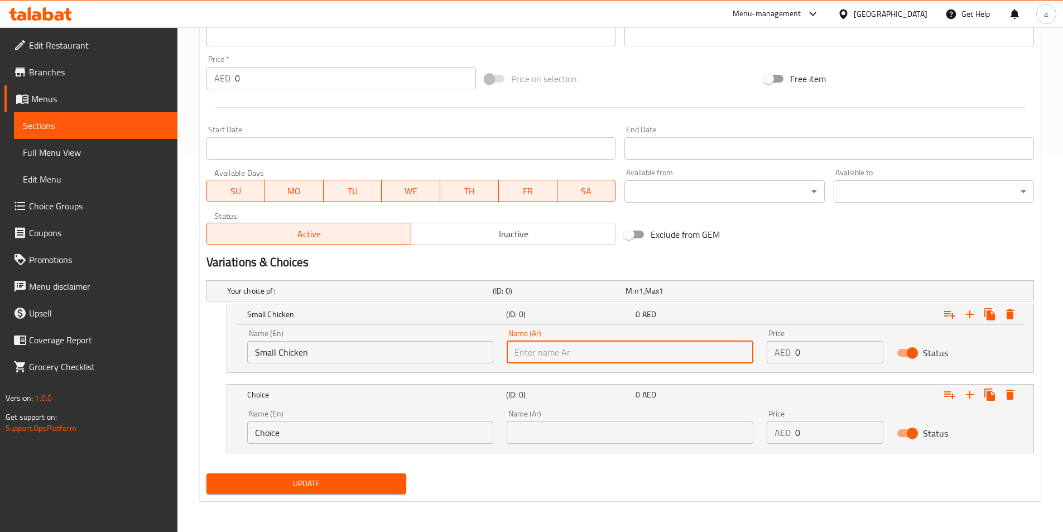
click at [575, 352] on input "text" at bounding box center [630, 352] width 247 height 22
type input "دجاج صغير"
click at [827, 363] on input "0" at bounding box center [839, 352] width 88 height 22
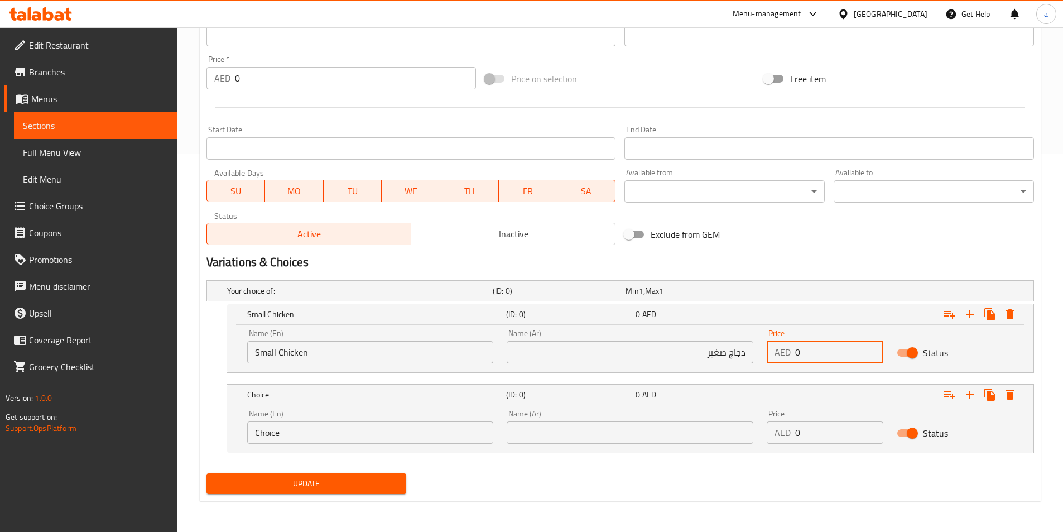
click at [827, 363] on input "0" at bounding box center [839, 352] width 88 height 22
type input "15"
click at [347, 431] on input "Choice" at bounding box center [370, 432] width 247 height 22
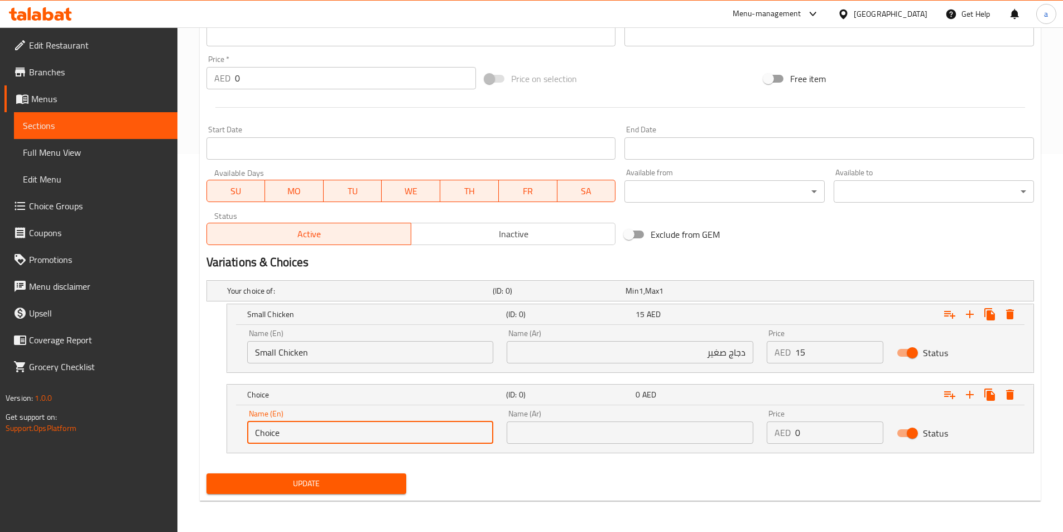
click at [347, 431] on input "Choice" at bounding box center [370, 432] width 247 height 22
type input "م"
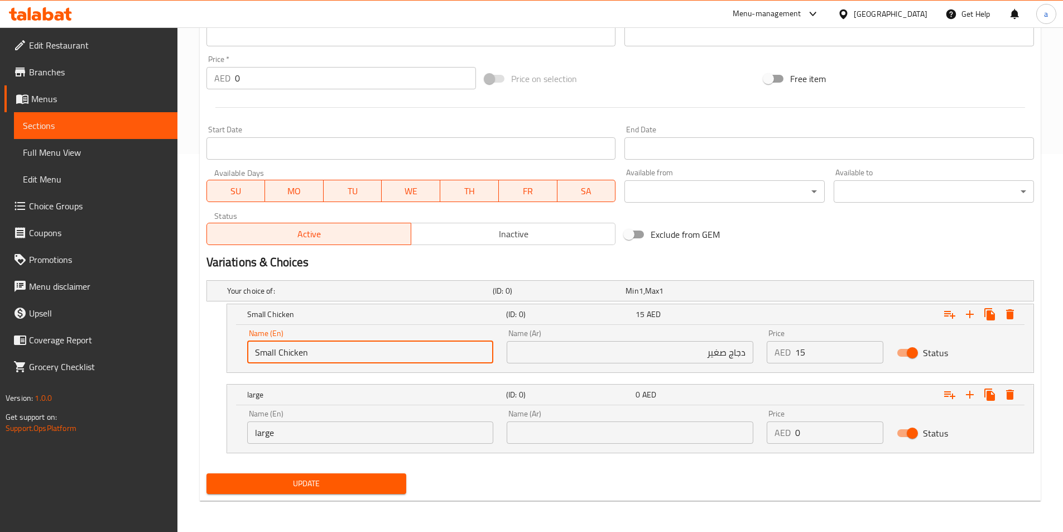
click at [289, 355] on input "Small Chicken" at bounding box center [370, 352] width 247 height 22
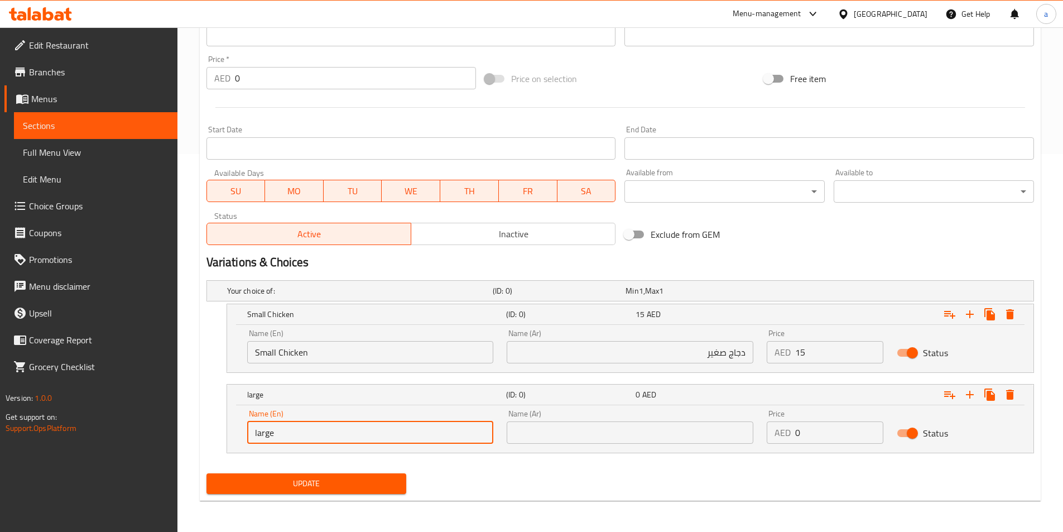
click at [312, 439] on input "large" at bounding box center [370, 432] width 247 height 22
click at [313, 433] on input "large" at bounding box center [370, 432] width 247 height 22
paste input "Chicken"
type input "large Chicken"
click at [616, 440] on input "text" at bounding box center [630, 432] width 247 height 22
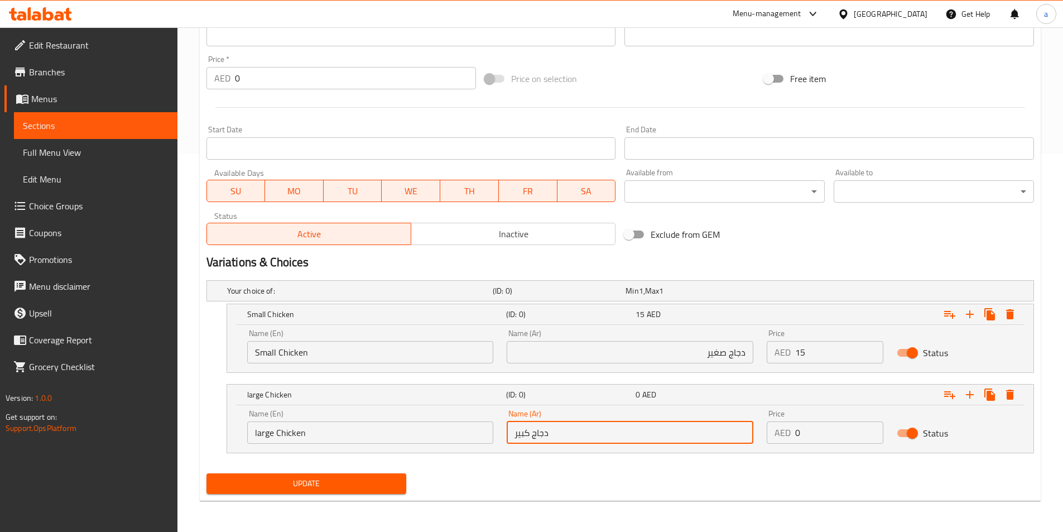
type input "دجاج كبير"
click at [825, 433] on input "0" at bounding box center [839, 432] width 88 height 22
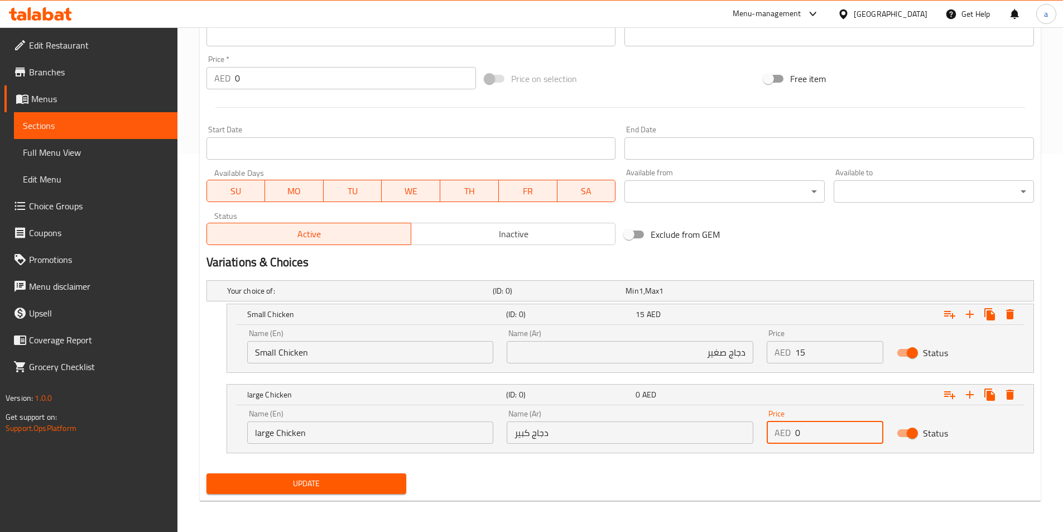
click at [825, 433] on input "0" at bounding box center [839, 432] width 88 height 22
type input "30"
click at [970, 395] on icon "Expand" at bounding box center [970, 395] width 8 height 8
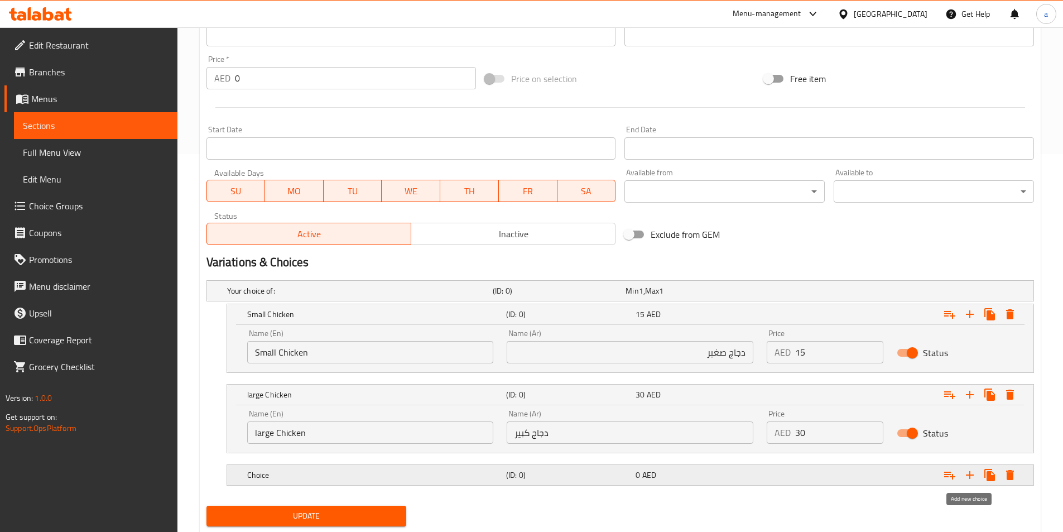
click at [968, 472] on icon "Expand" at bounding box center [969, 474] width 13 height 13
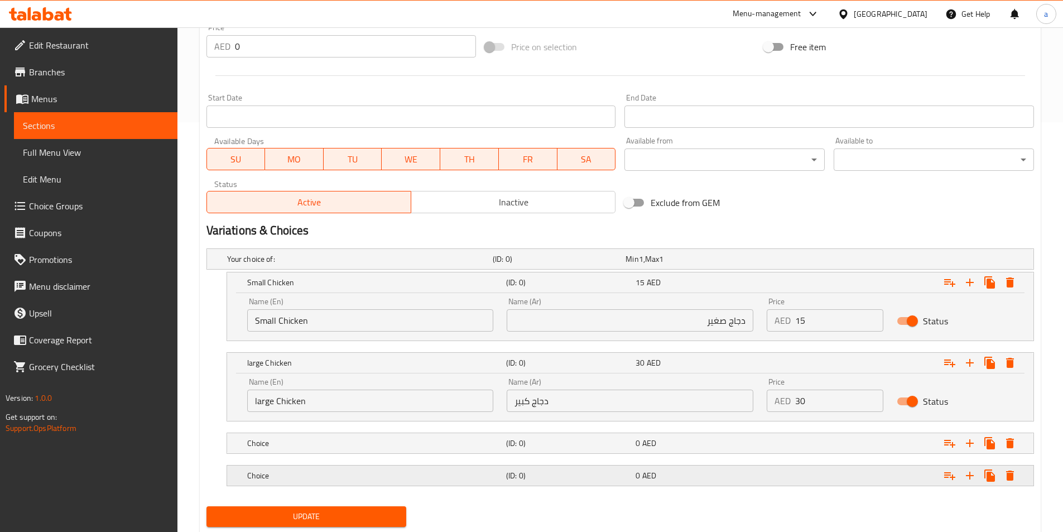
scroll to position [443, 0]
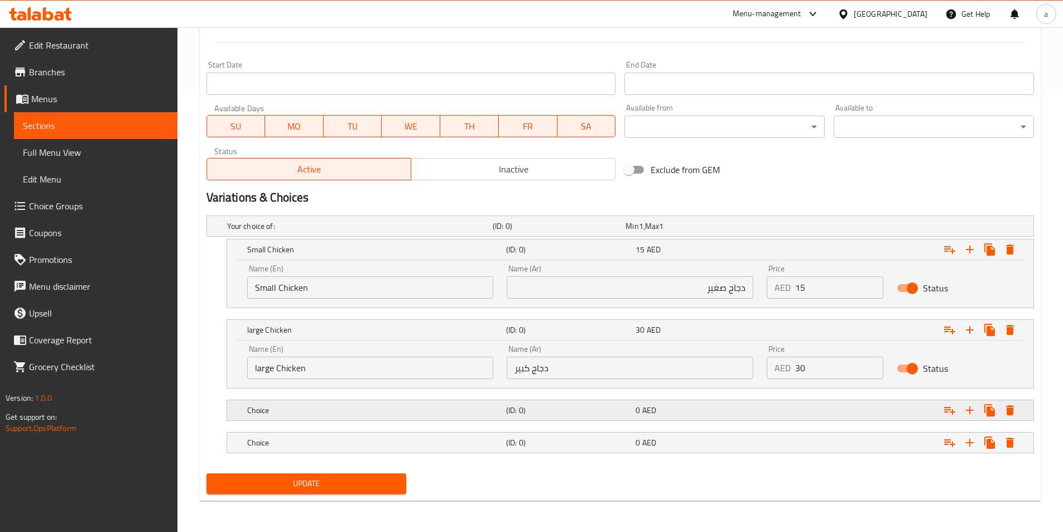
click at [574, 418] on div "(ID: 0)" at bounding box center [569, 410] width 130 height 16
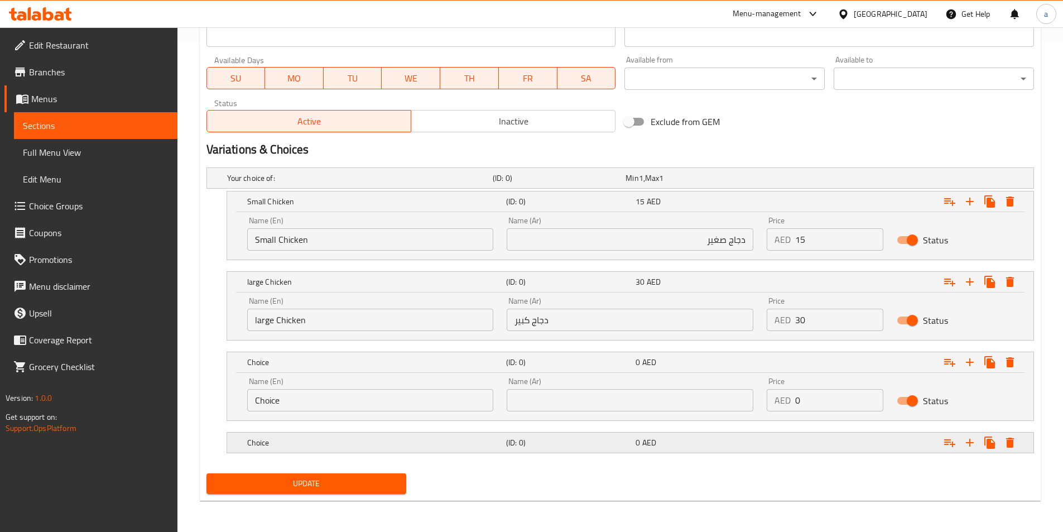
click at [597, 448] on div "(ID: 0)" at bounding box center [569, 443] width 130 height 16
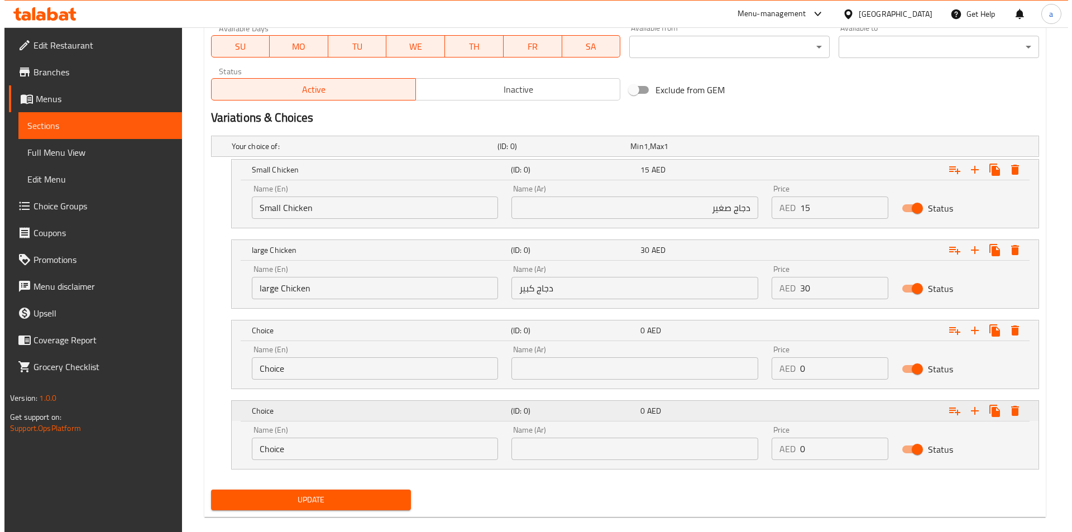
scroll to position [539, 0]
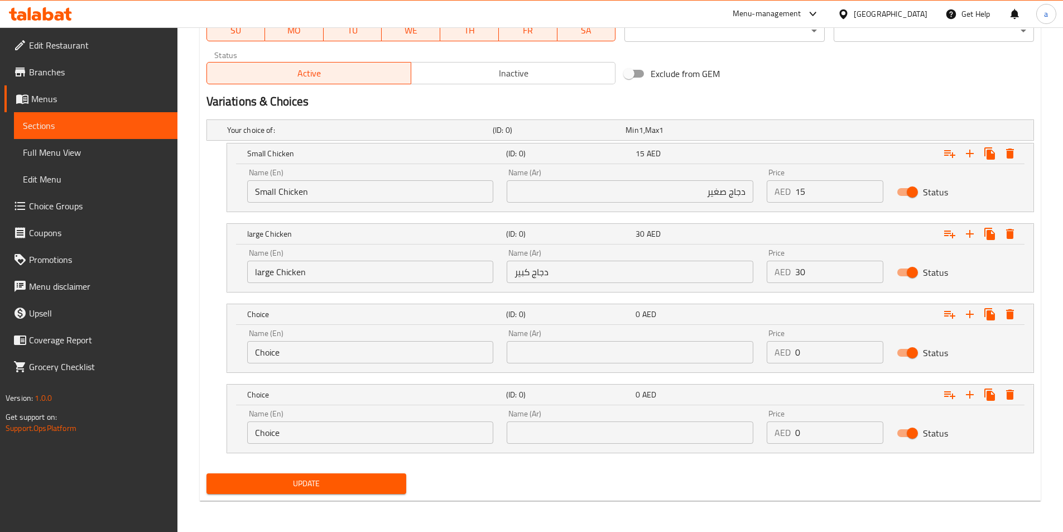
click at [349, 358] on input "Choice" at bounding box center [370, 352] width 247 height 22
type input "س"
click at [349, 357] on input "text" at bounding box center [370, 352] width 247 height 22
type input "س"
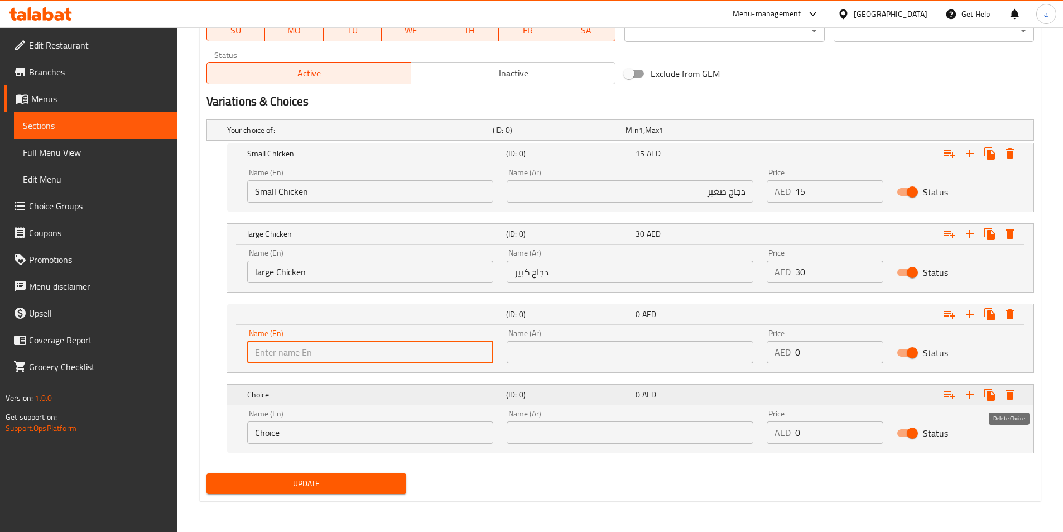
click at [1008, 399] on icon "Expand" at bounding box center [1010, 395] width 8 height 10
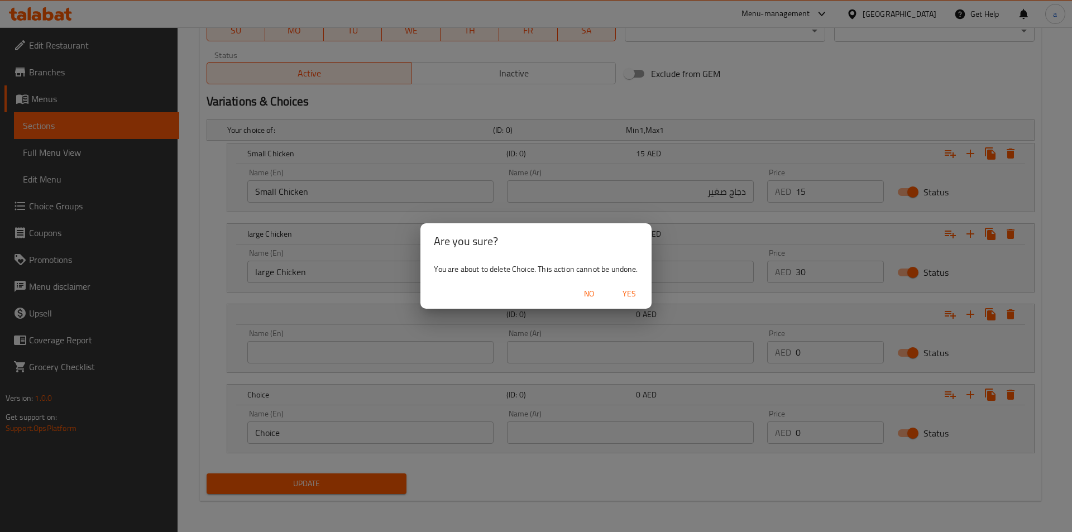
click at [623, 289] on span "Yes" at bounding box center [629, 294] width 27 height 14
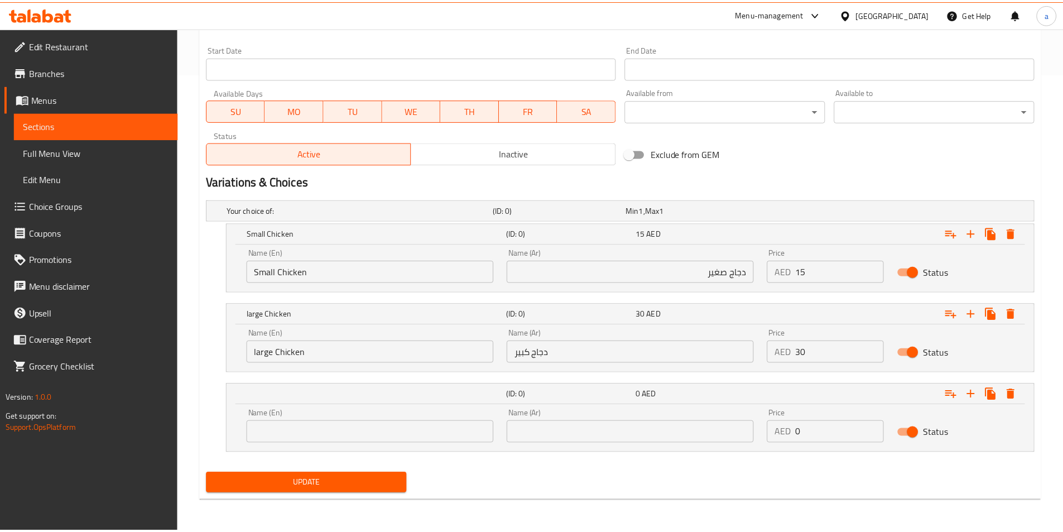
scroll to position [458, 0]
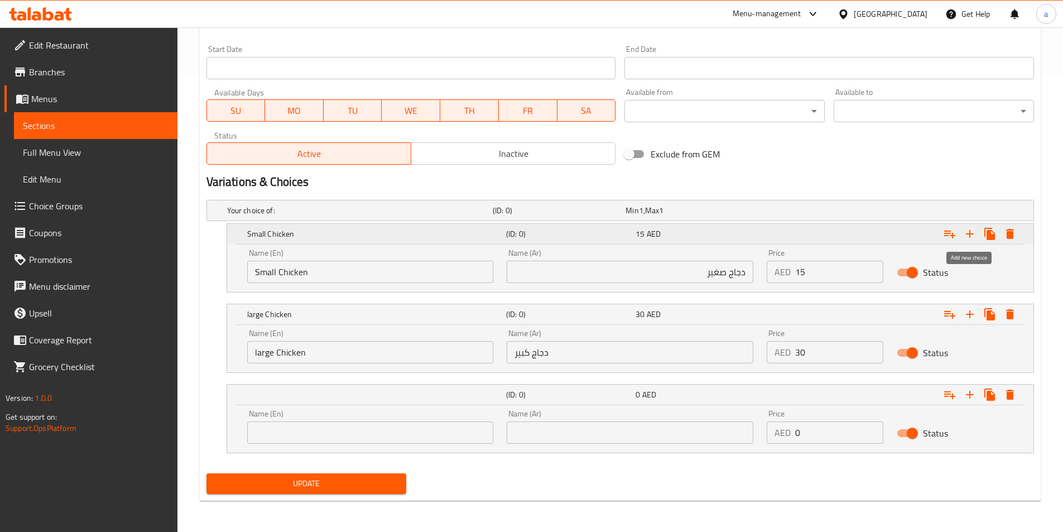
click at [968, 237] on icon "Expand" at bounding box center [969, 233] width 13 height 13
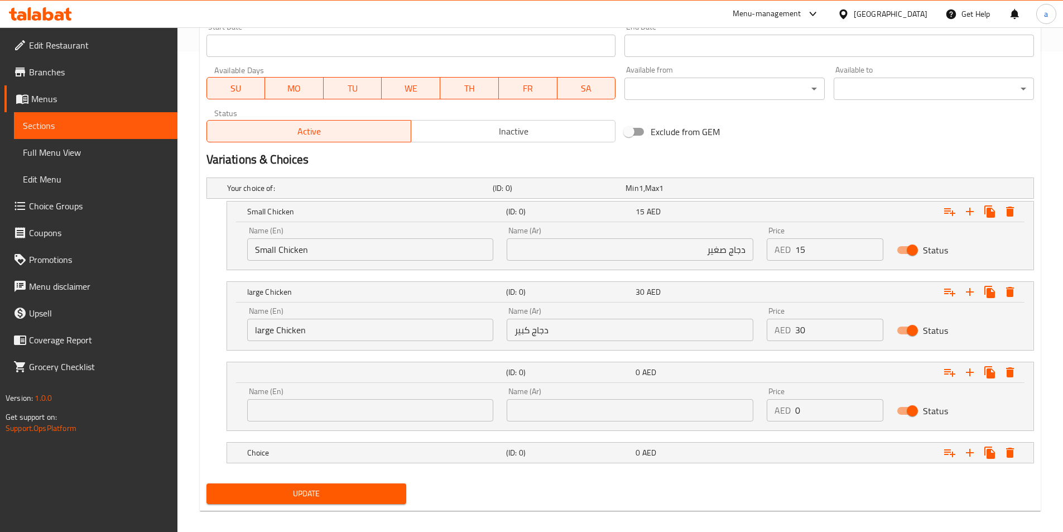
scroll to position [491, 0]
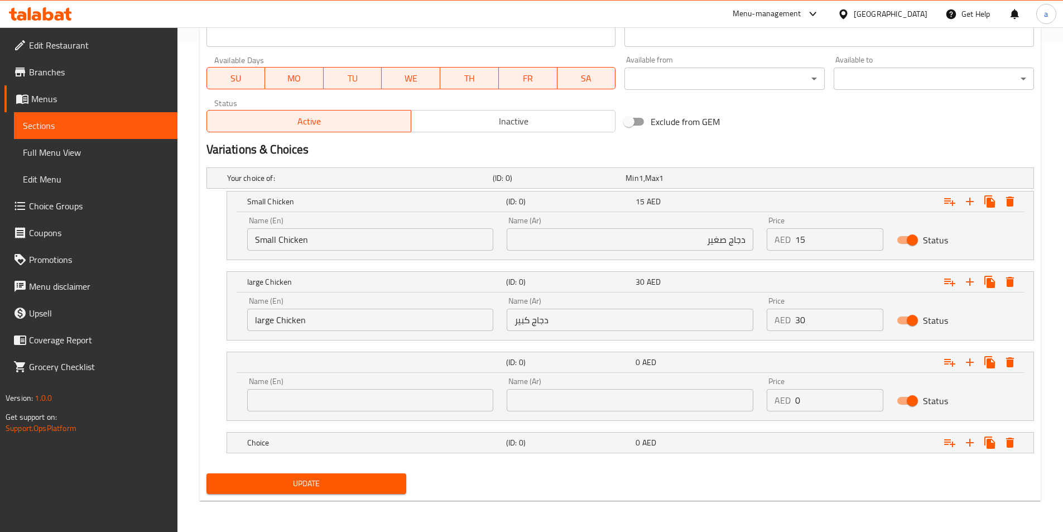
click at [357, 406] on input "text" at bounding box center [370, 400] width 247 height 22
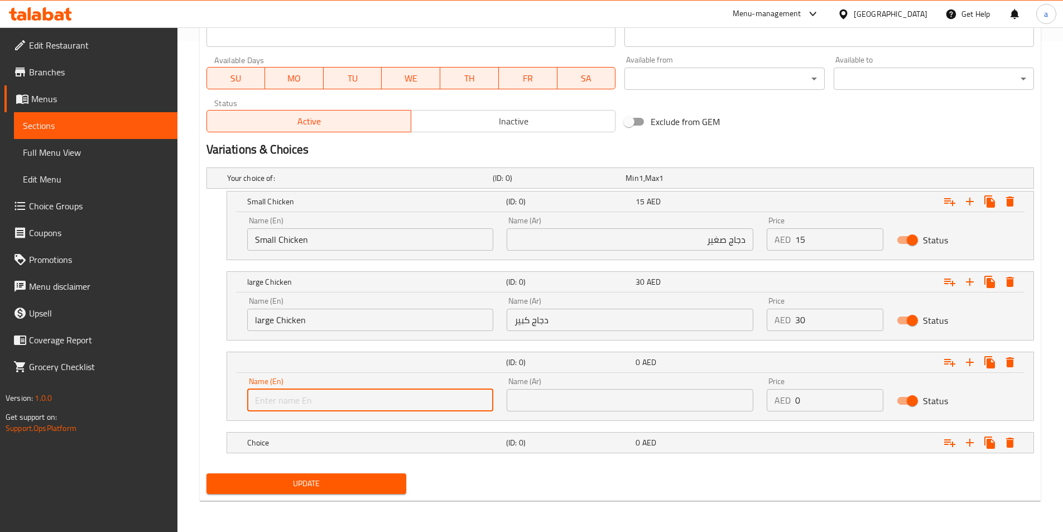
click at [357, 406] on input "text" at bounding box center [370, 400] width 247 height 22
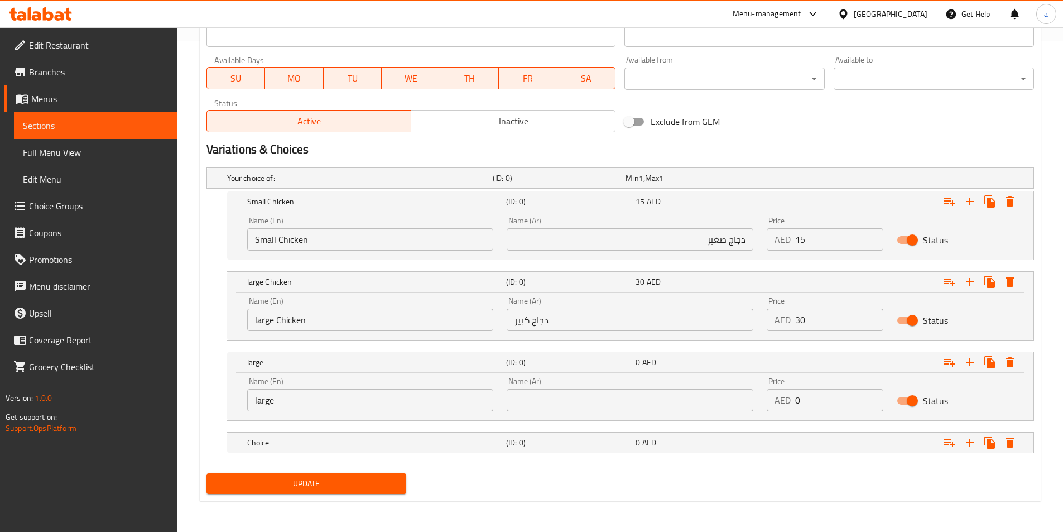
click at [318, 402] on input "large" at bounding box center [370, 400] width 247 height 22
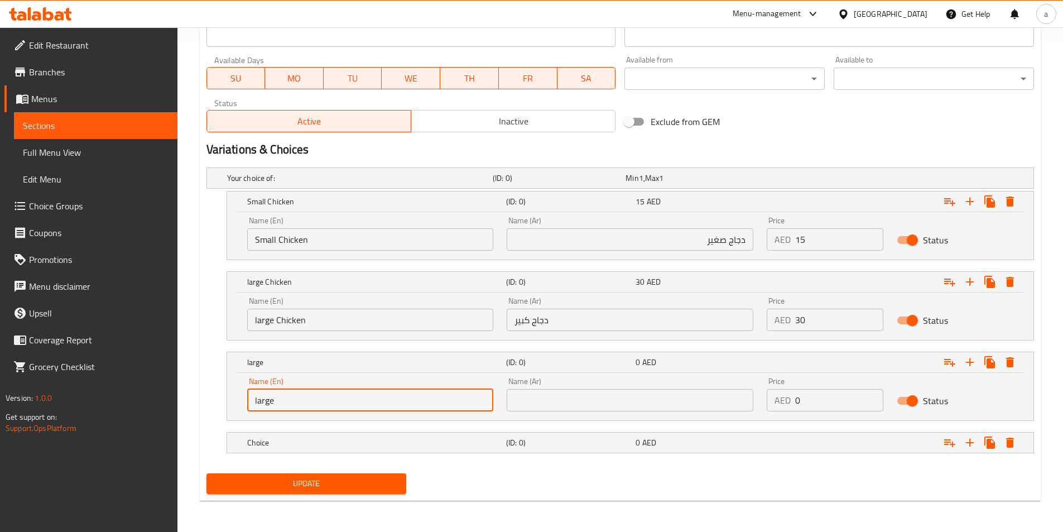
paste input "Mutton"
type input "large Mutton"
click at [544, 407] on input "text" at bounding box center [630, 400] width 247 height 22
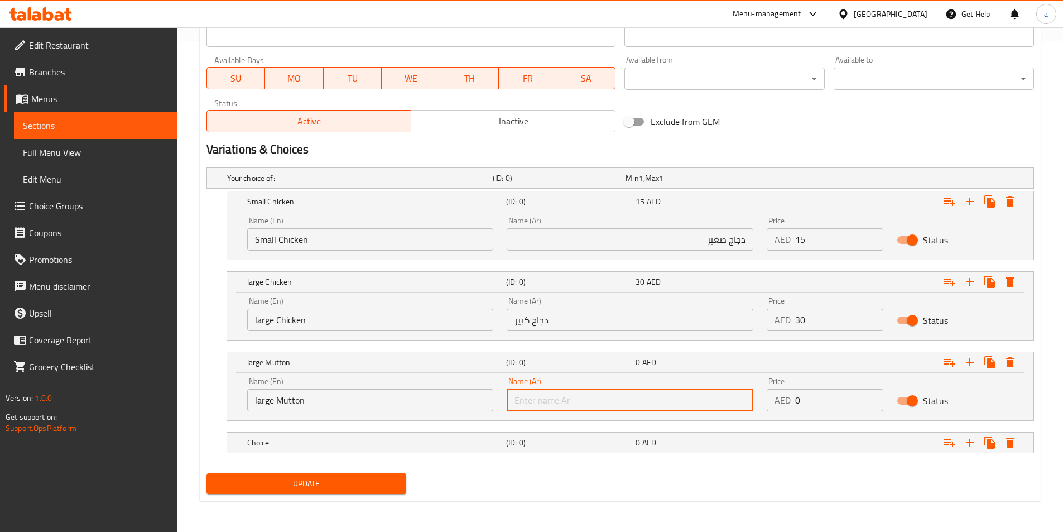
type input "g"
type input "لحم غنم كبير"
click at [564, 445] on h5 "(ID: 0)" at bounding box center [568, 442] width 125 height 11
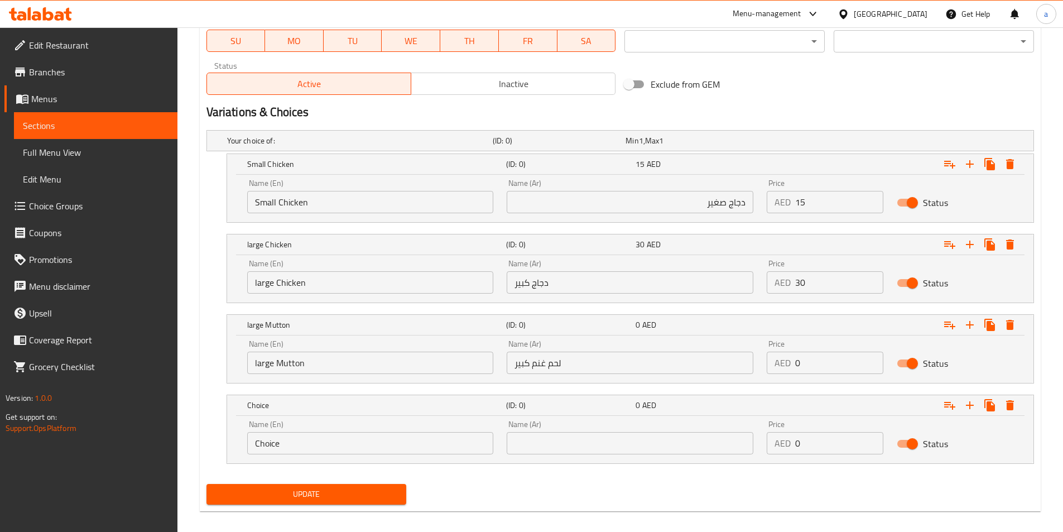
scroll to position [539, 0]
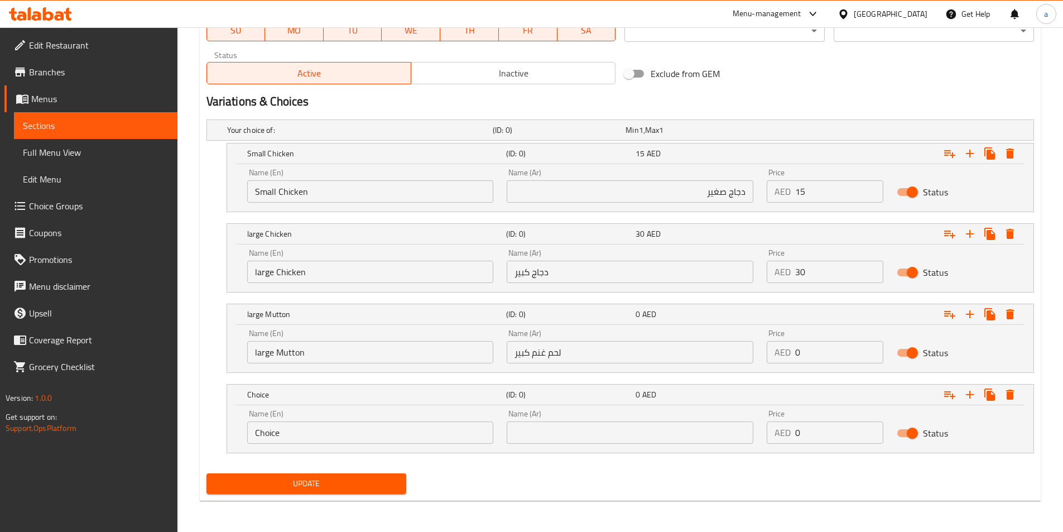
click at [285, 439] on input "Choice" at bounding box center [370, 432] width 247 height 22
type input "س"
click at [285, 439] on input "text" at bounding box center [370, 432] width 247 height 22
click at [529, 436] on input "text" at bounding box center [630, 432] width 247 height 22
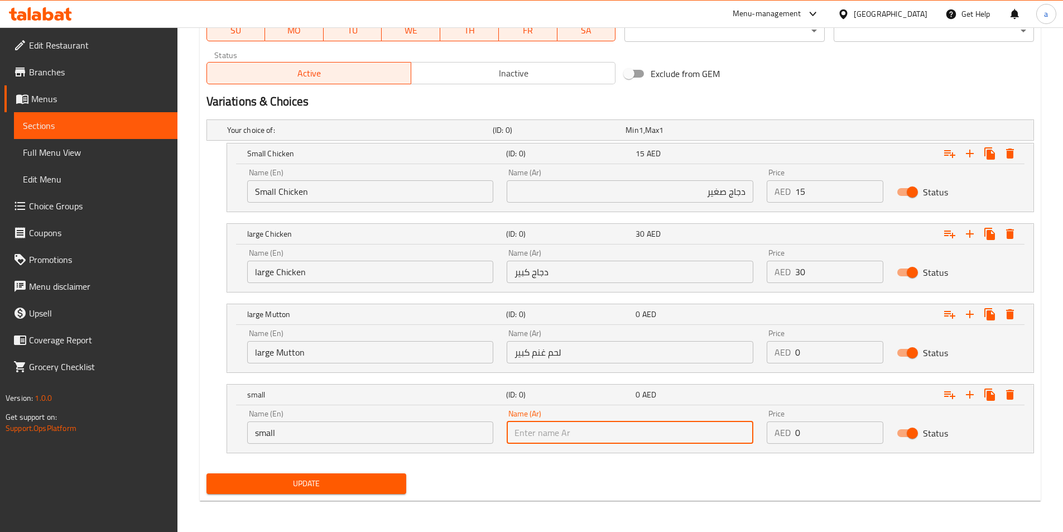
click at [336, 431] on input "small" at bounding box center [370, 432] width 247 height 22
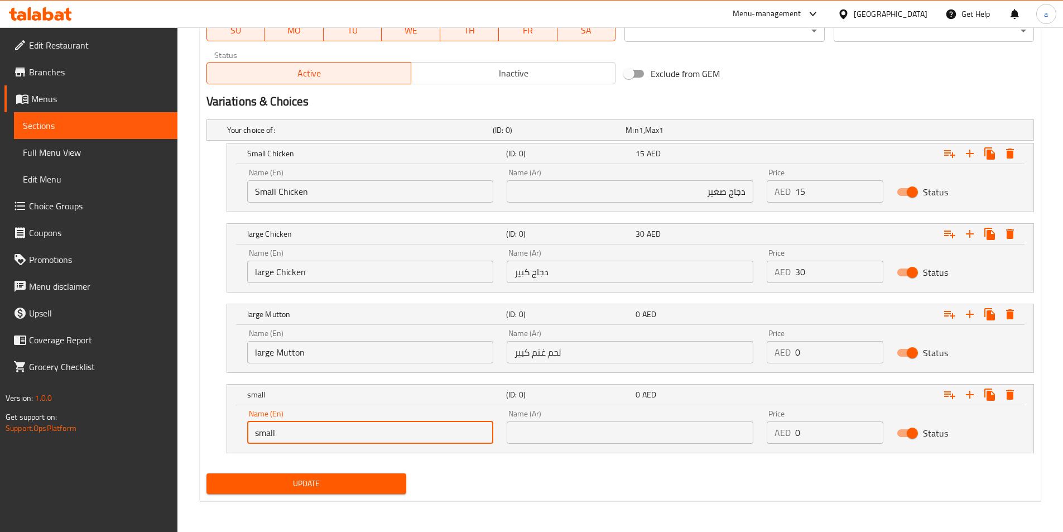
click at [286, 359] on input "large Mutton" at bounding box center [370, 352] width 247 height 22
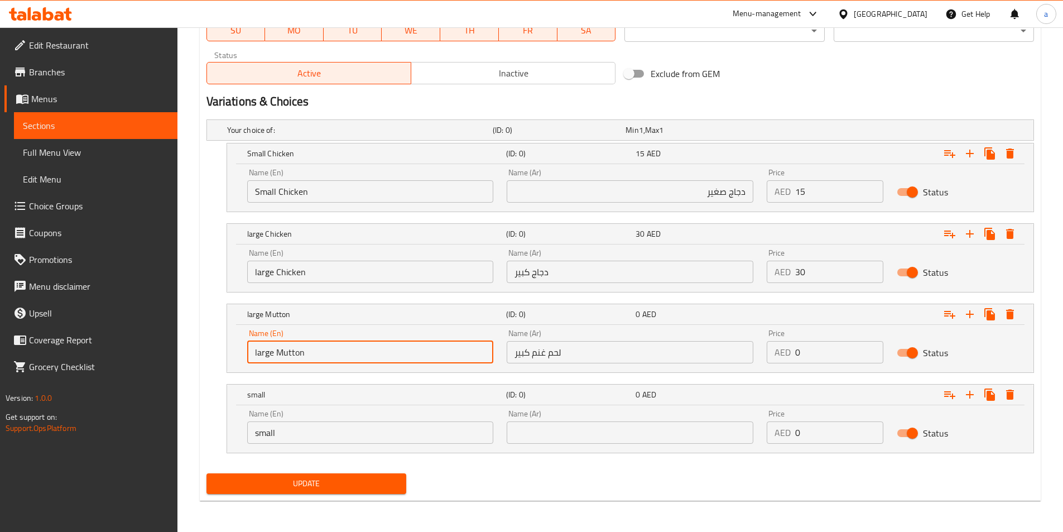
click at [286, 359] on input "large Mutton" at bounding box center [370, 352] width 247 height 22
click at [305, 421] on input "small" at bounding box center [370, 432] width 247 height 22
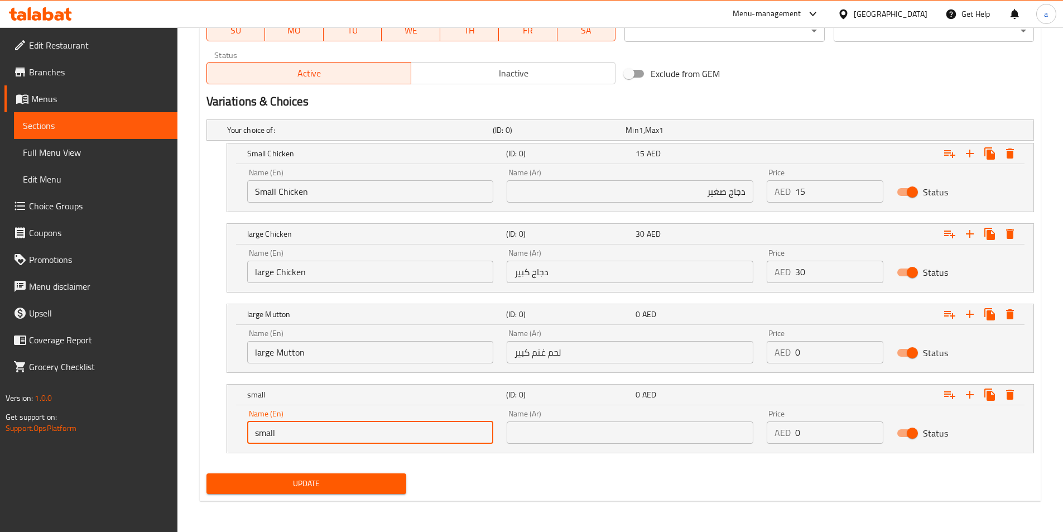
paste input "Mutton"
type input "small Mutton"
click at [512, 430] on input "text" at bounding box center [630, 432] width 247 height 22
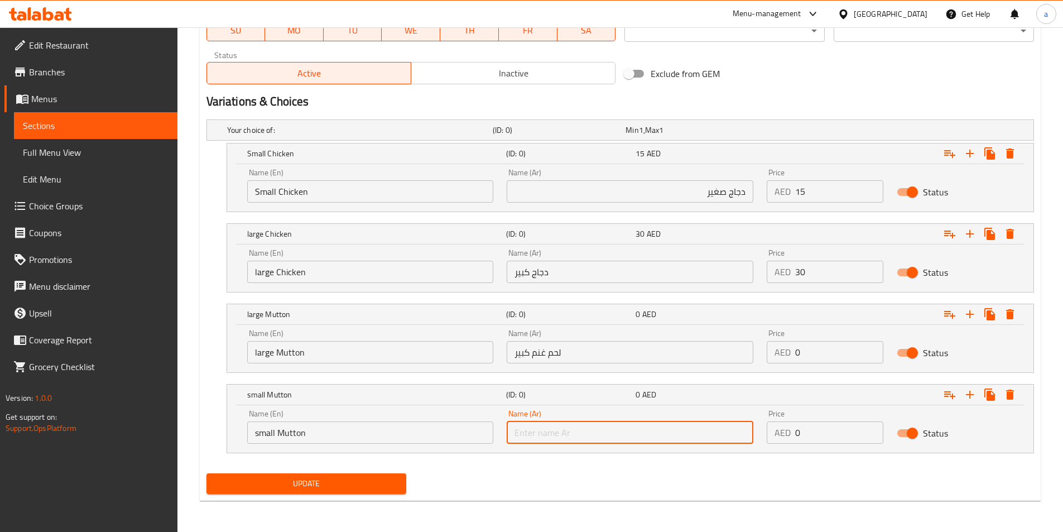
type input "g"
type input "لحم غنم صغير"
click at [810, 356] on input "0" at bounding box center [839, 352] width 88 height 22
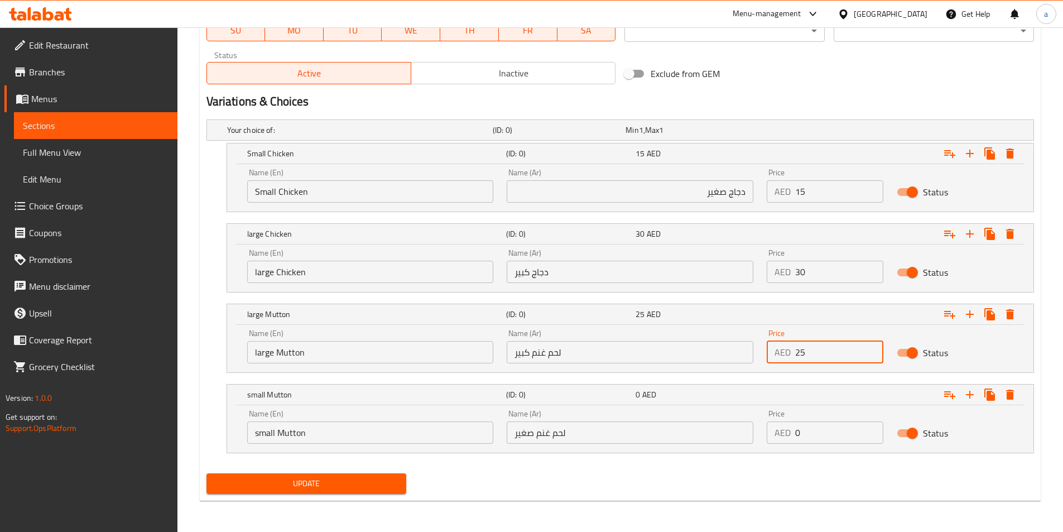
type input "25"
click at [820, 421] on div "Price AED 0 Price" at bounding box center [825, 427] width 117 height 34
type input "50"
click at [321, 481] on span "Update" at bounding box center [306, 484] width 183 height 14
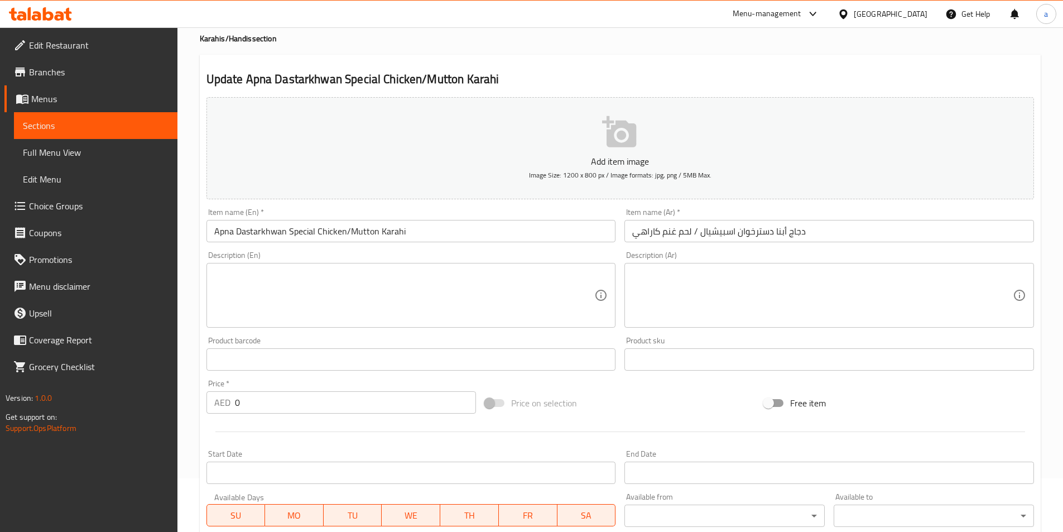
scroll to position [0, 0]
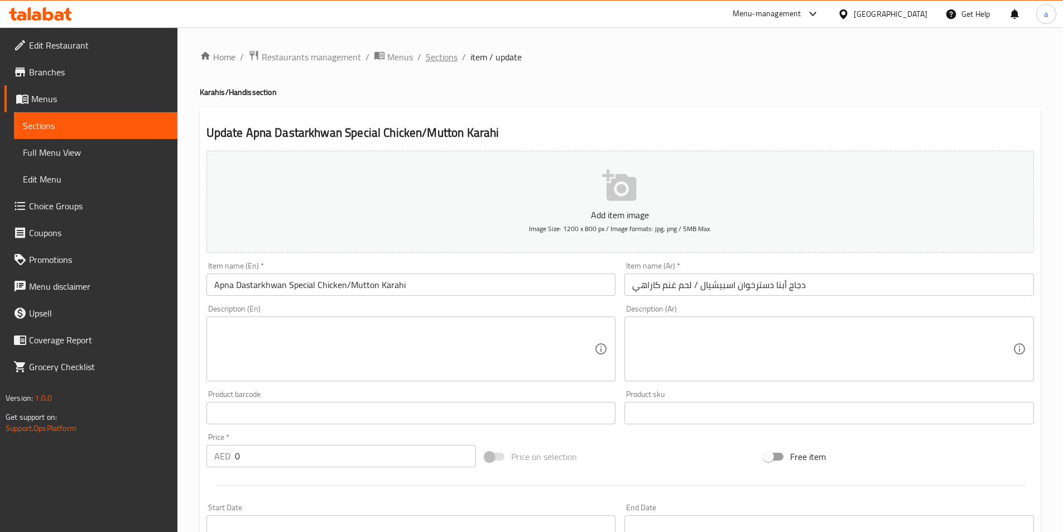
click at [447, 57] on span "Sections" at bounding box center [442, 56] width 32 height 13
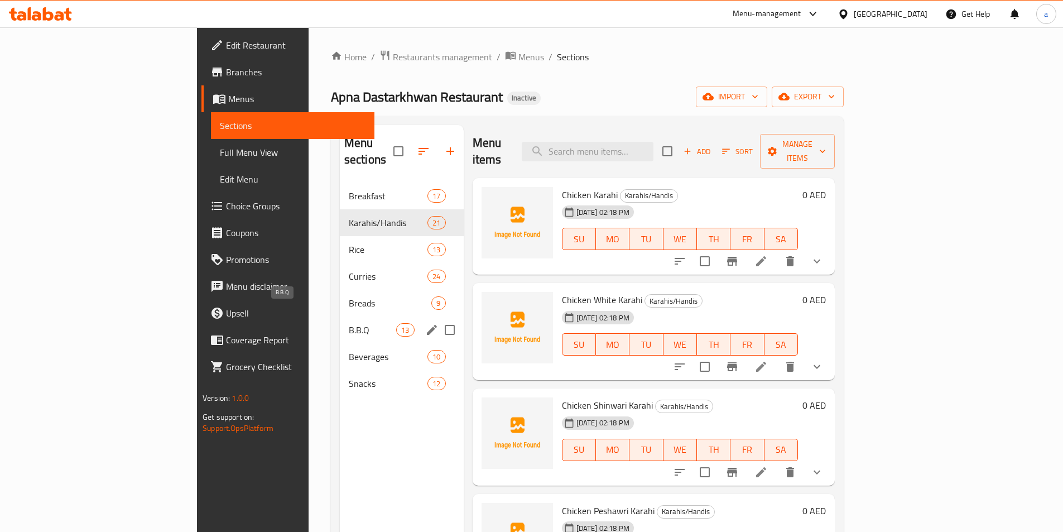
click at [349, 323] on span "B.B.Q" at bounding box center [372, 329] width 47 height 13
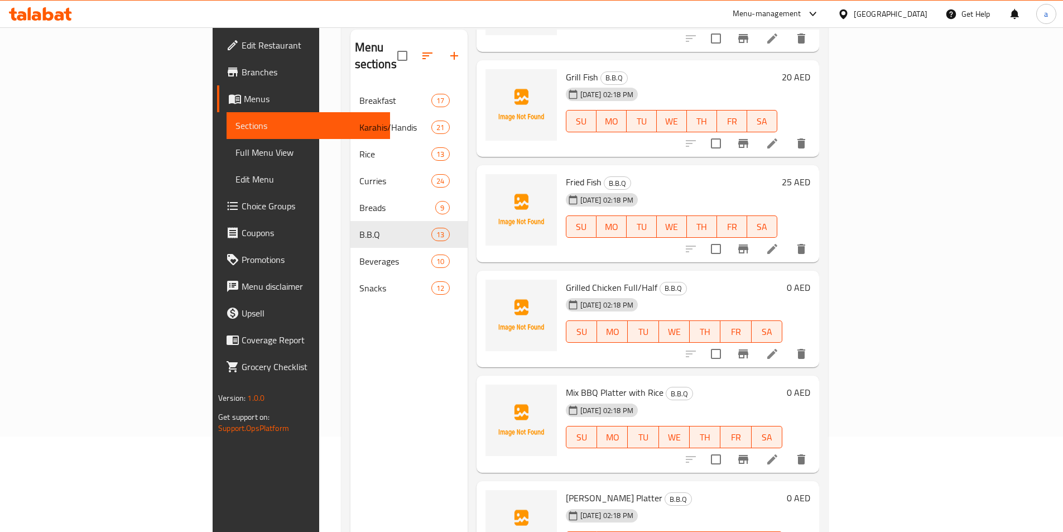
scroll to position [156, 0]
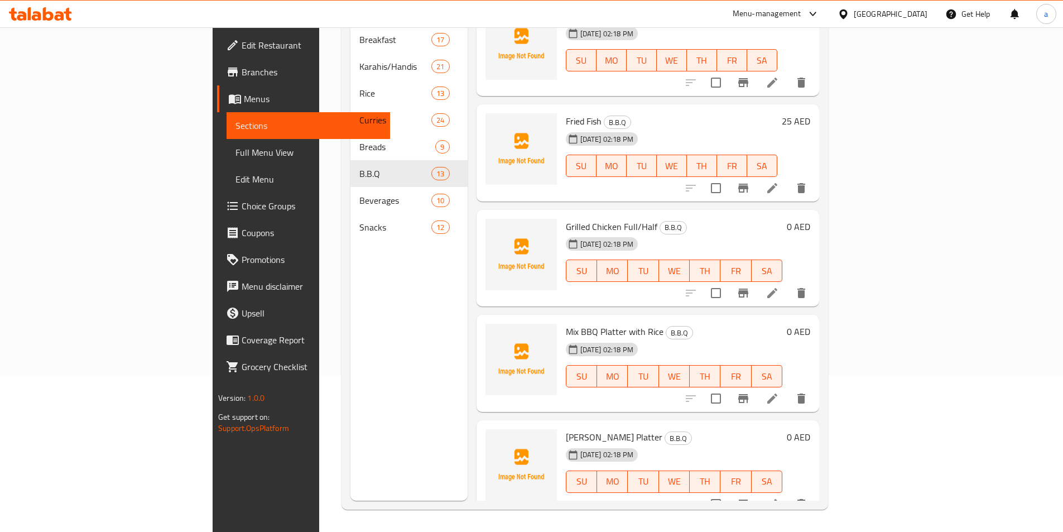
click at [788, 285] on li at bounding box center [772, 293] width 31 height 20
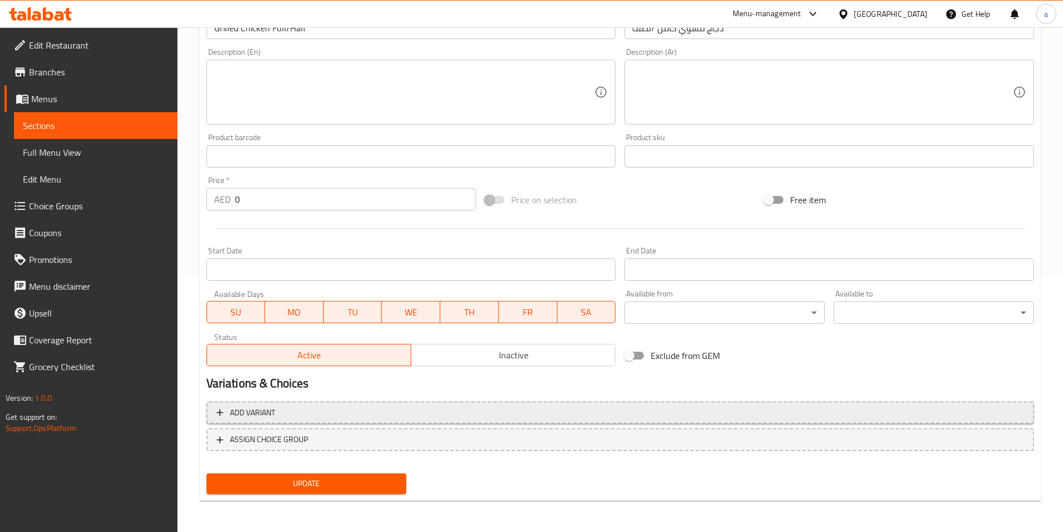
click at [410, 414] on span "Add variant" at bounding box center [621, 413] width 808 height 14
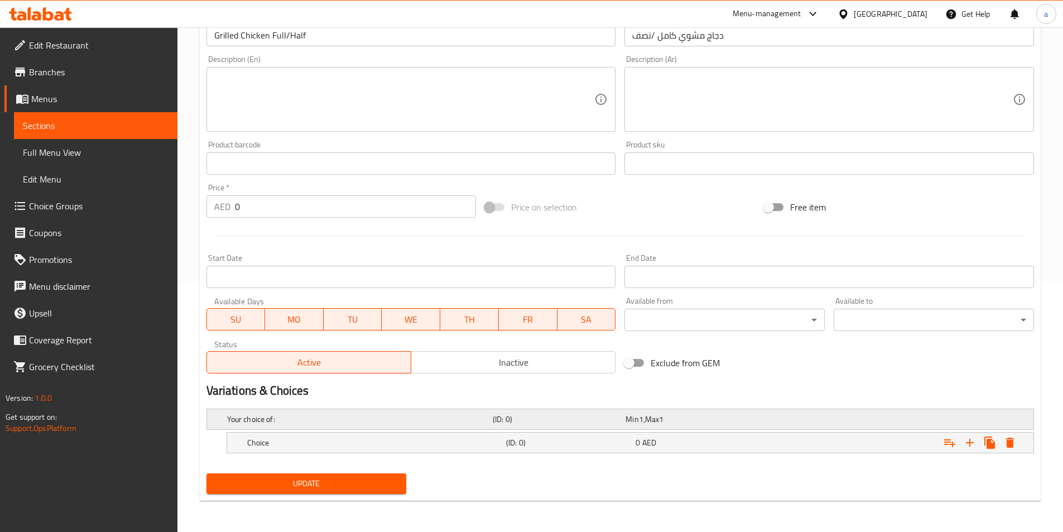
scroll to position [250, 0]
click at [512, 445] on h5 "(ID: 0)" at bounding box center [568, 442] width 125 height 11
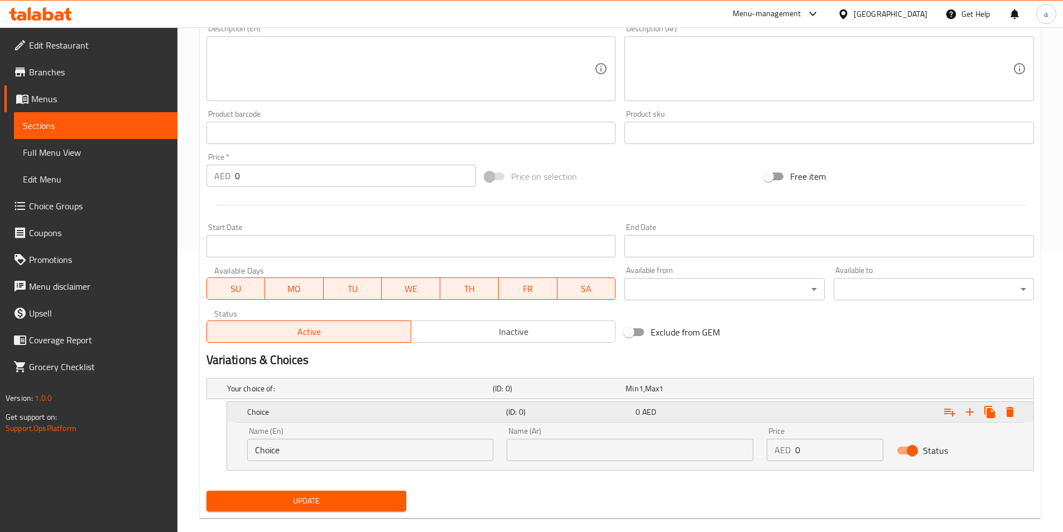
scroll to position [298, 0]
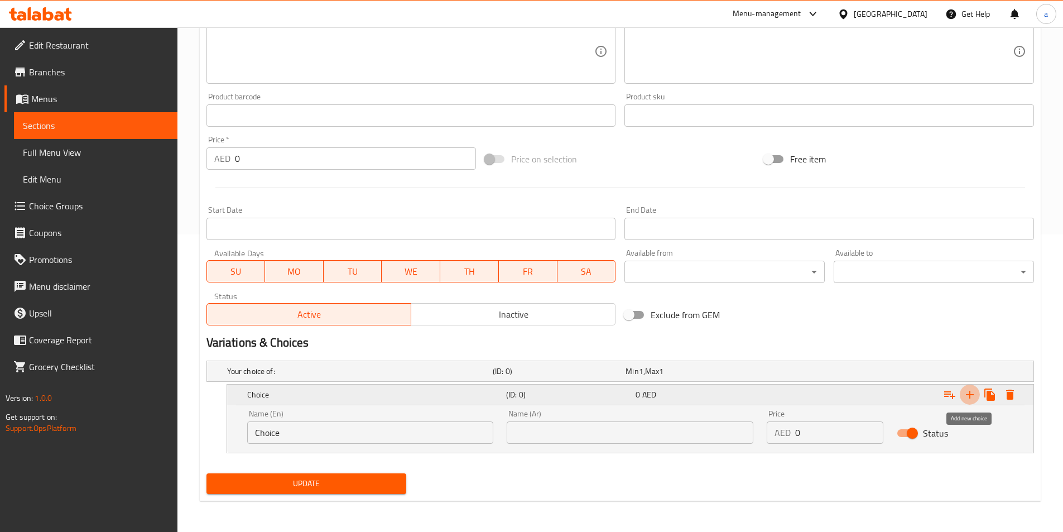
click at [971, 400] on icon "Expand" at bounding box center [969, 394] width 13 height 13
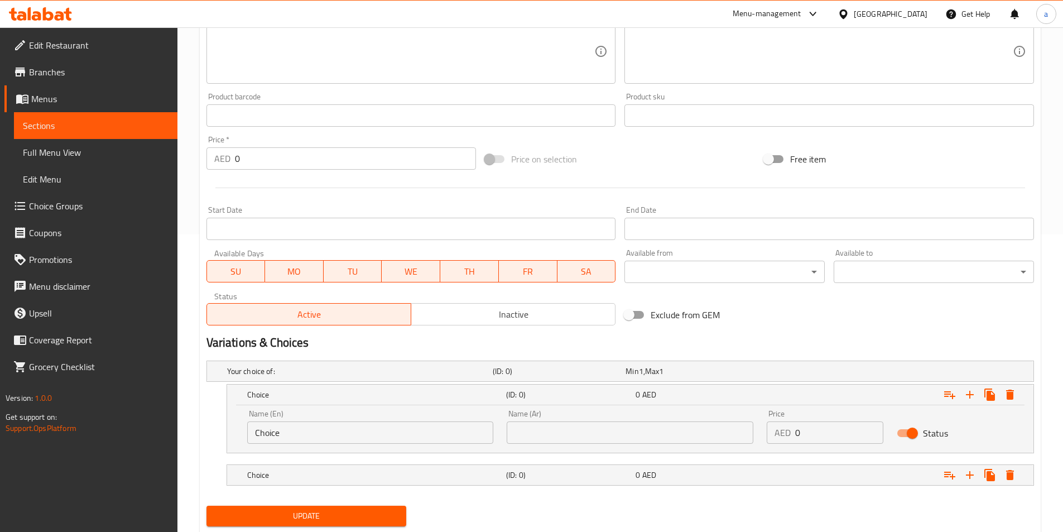
click at [370, 429] on input "Choice" at bounding box center [370, 432] width 247 height 22
click at [318, 433] on input "text" at bounding box center [370, 432] width 247 height 22
type input "ب"
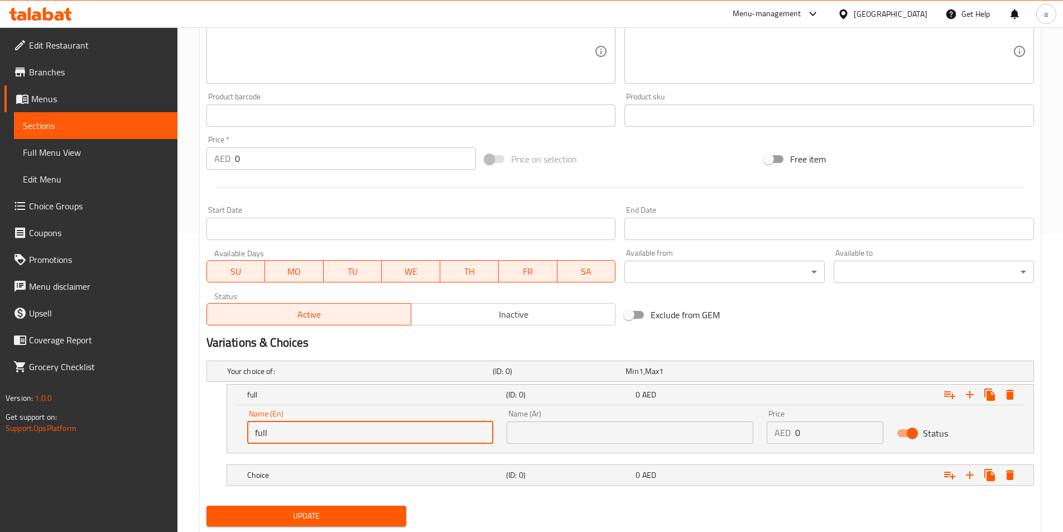
type input "full"
click at [535, 437] on input "text" at bounding box center [630, 432] width 247 height 22
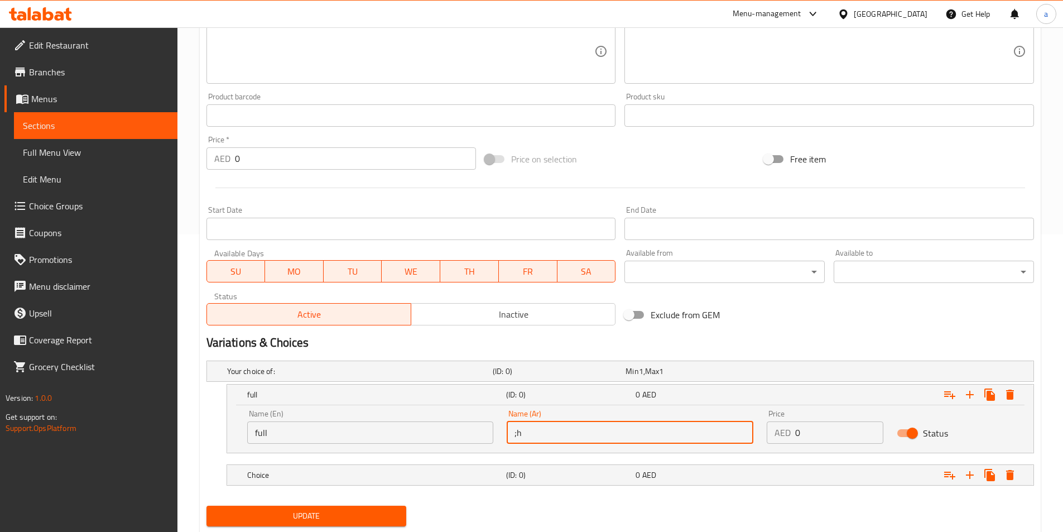
type input ";"
type input "كاملة"
click at [557, 468] on div "(ID: 0)" at bounding box center [569, 475] width 130 height 16
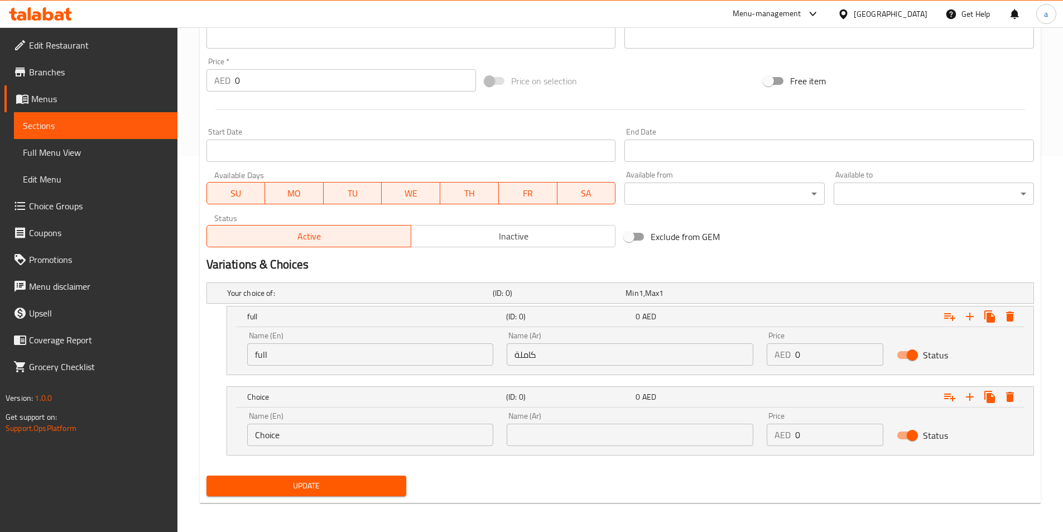
scroll to position [378, 0]
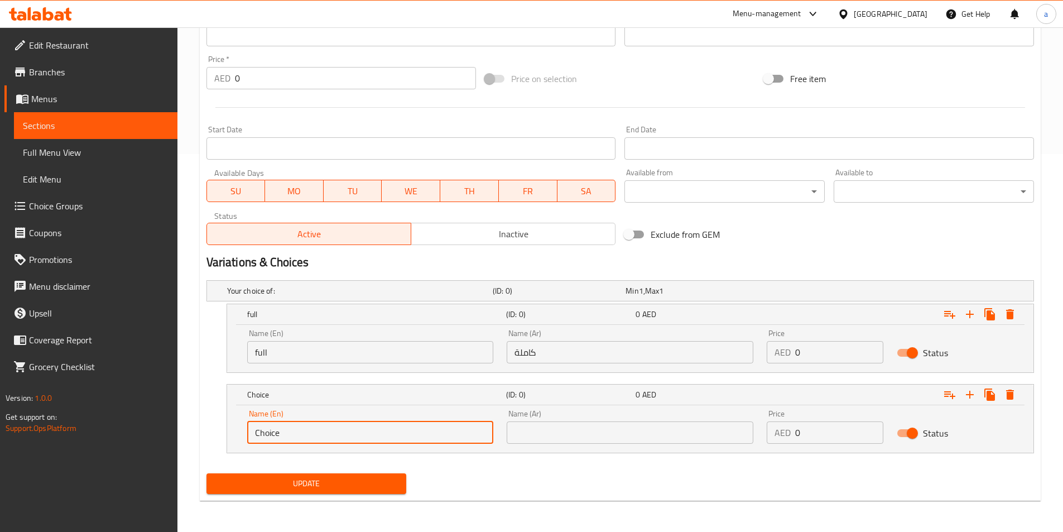
click at [330, 431] on input "Choice" at bounding box center [370, 432] width 247 height 22
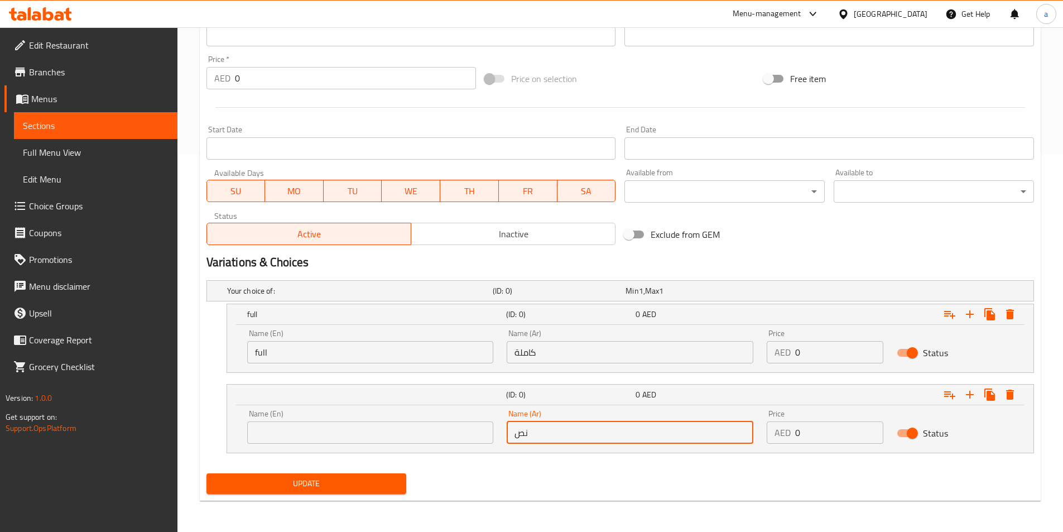
type input "نص"
click at [378, 434] on input "text" at bounding box center [370, 432] width 247 height 22
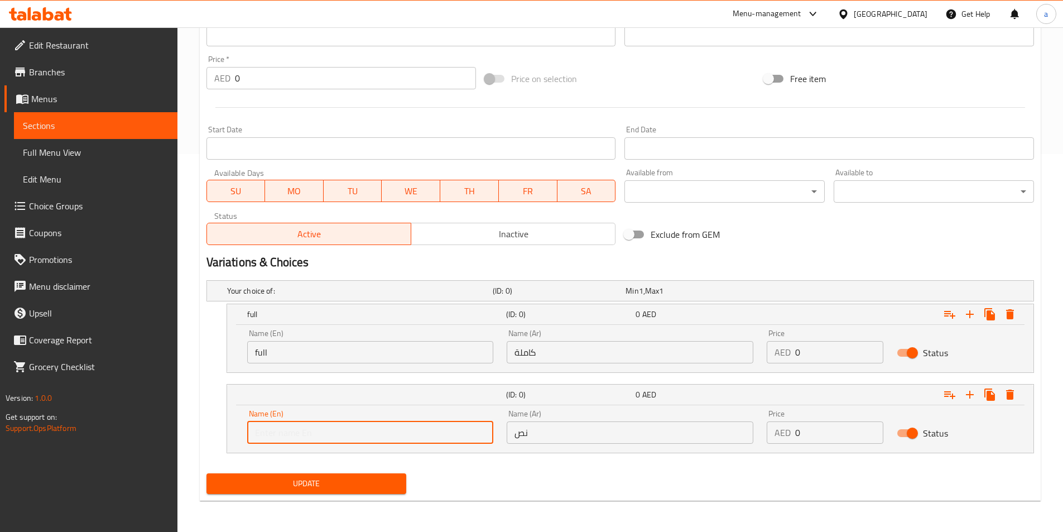
type input "ا"
type input "Half"
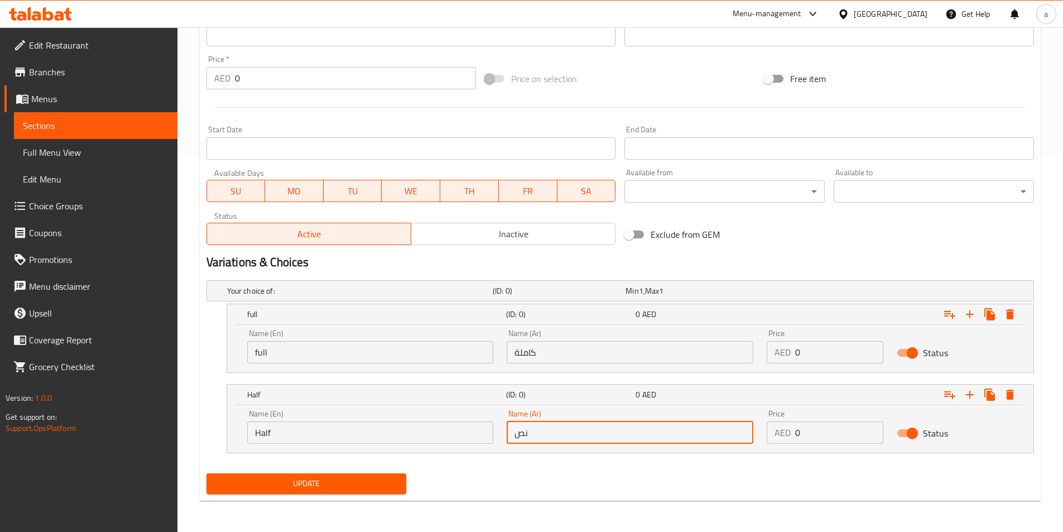
click at [551, 432] on input "نص" at bounding box center [630, 432] width 247 height 22
type input "نصف كمية"
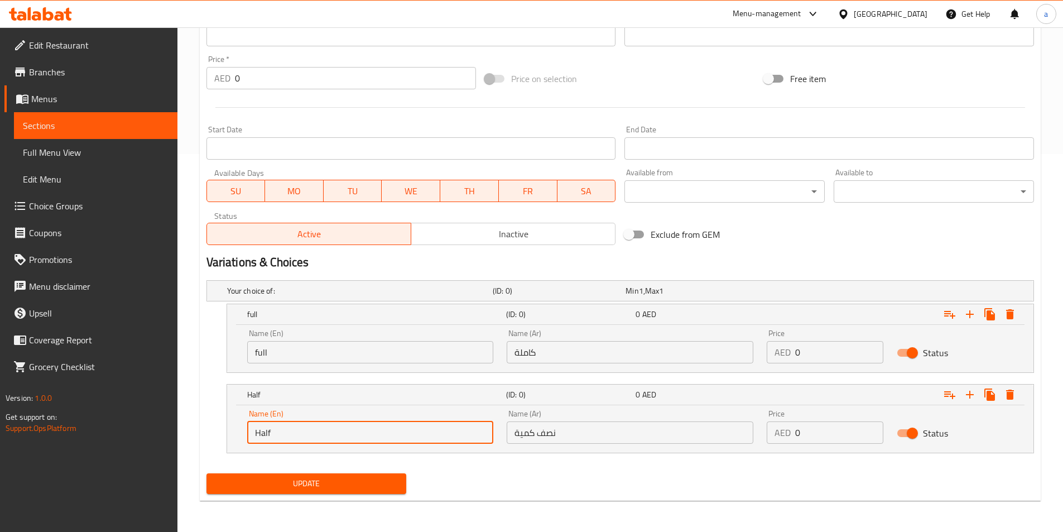
click at [439, 432] on input "Half" at bounding box center [370, 432] width 247 height 22
type input "Half Portion"
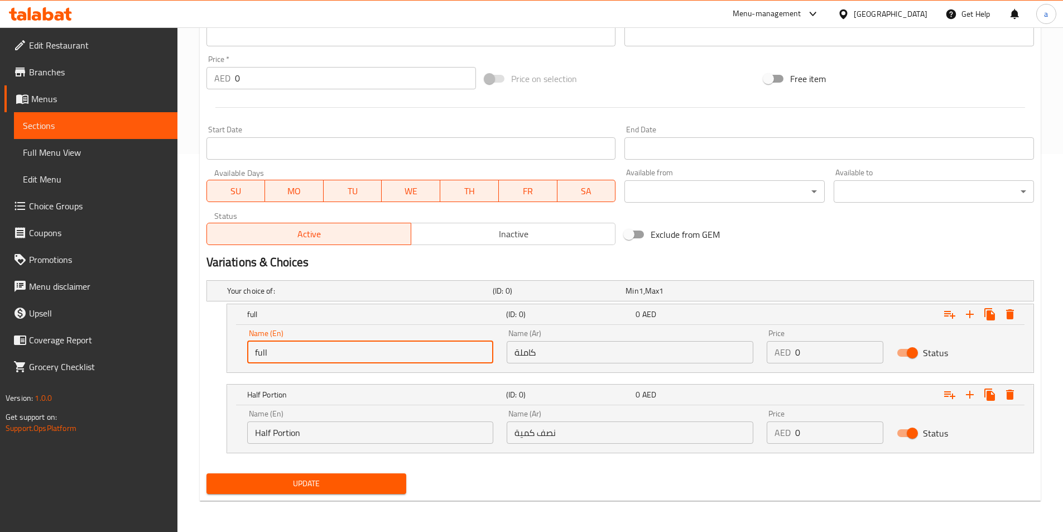
click at [339, 347] on input "full" at bounding box center [370, 352] width 247 height 22
click at [339, 350] on input "full" at bounding box center [370, 352] width 247 height 22
click at [329, 348] on input "full" at bounding box center [370, 352] width 247 height 22
type input "full"
click at [529, 358] on input "كاملة" at bounding box center [630, 352] width 247 height 22
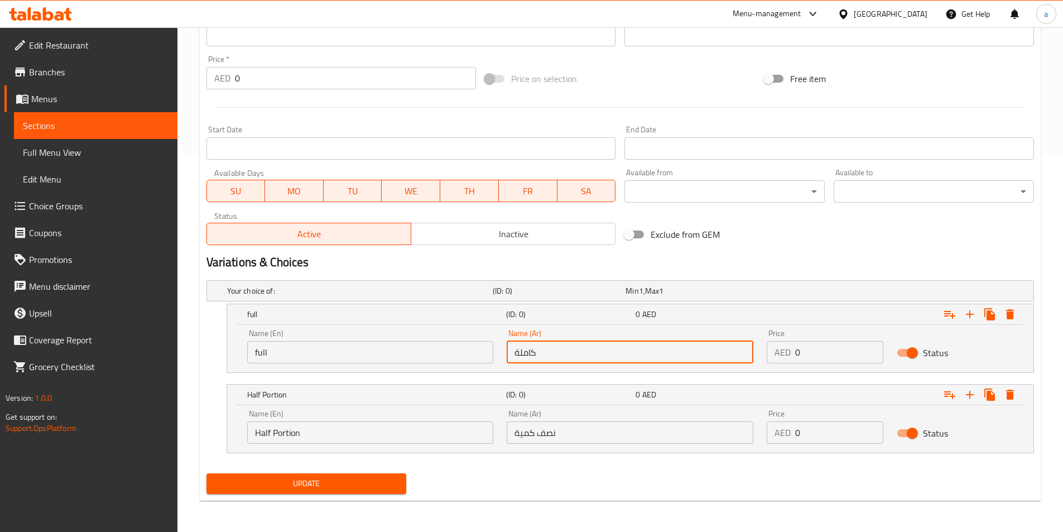
click at [540, 354] on input "كاملة" at bounding box center [630, 352] width 247 height 22
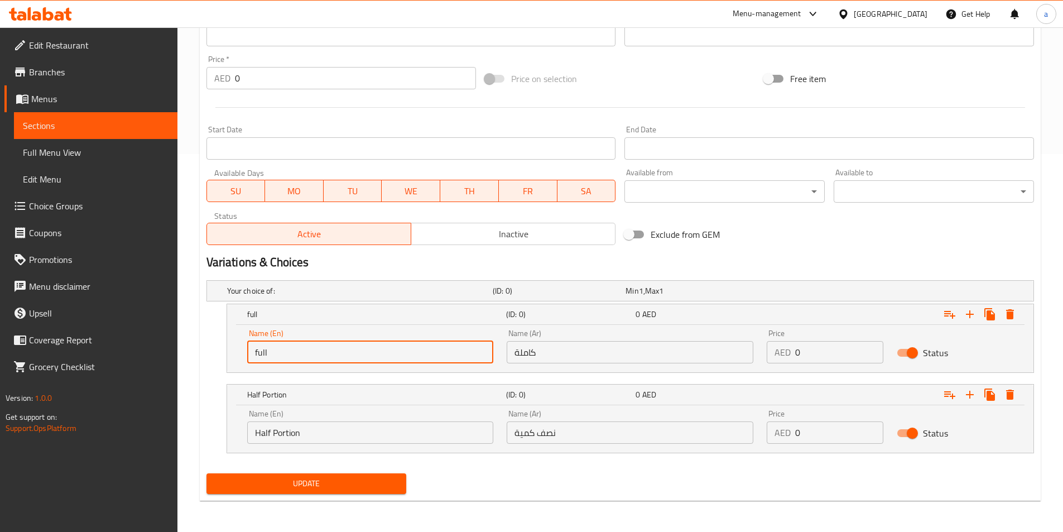
click at [340, 359] on input "full" at bounding box center [370, 352] width 247 height 22
click at [833, 356] on input "0" at bounding box center [839, 352] width 88 height 22
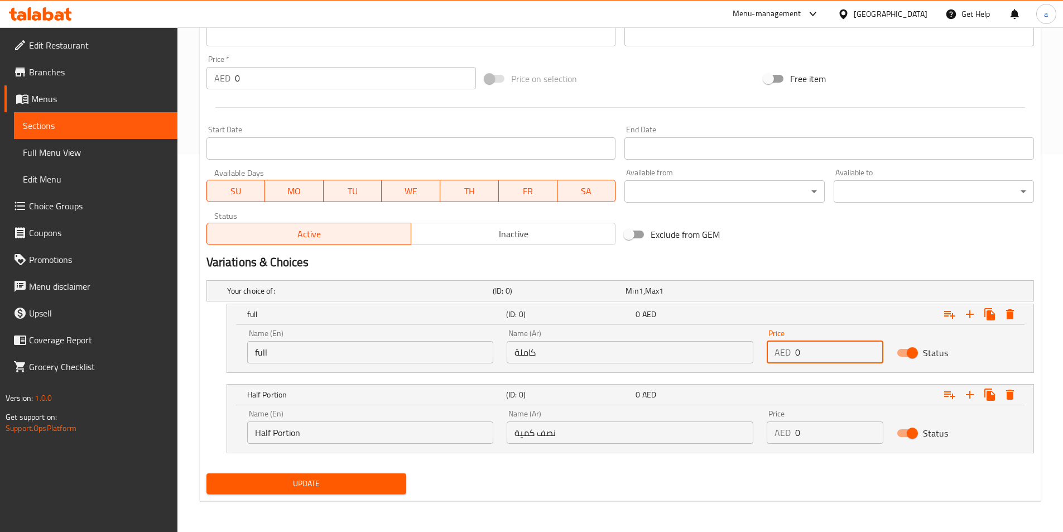
click at [833, 356] on input "0" at bounding box center [839, 352] width 88 height 22
type input "15"
click at [838, 426] on input "0" at bounding box center [839, 432] width 88 height 22
type input "30"
click at [376, 491] on button "Update" at bounding box center [307, 483] width 200 height 21
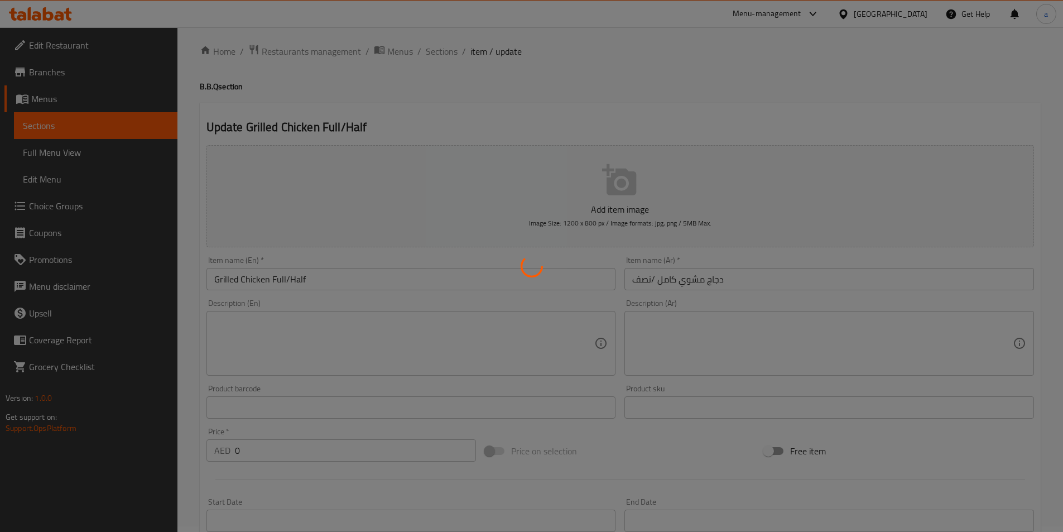
scroll to position [0, 0]
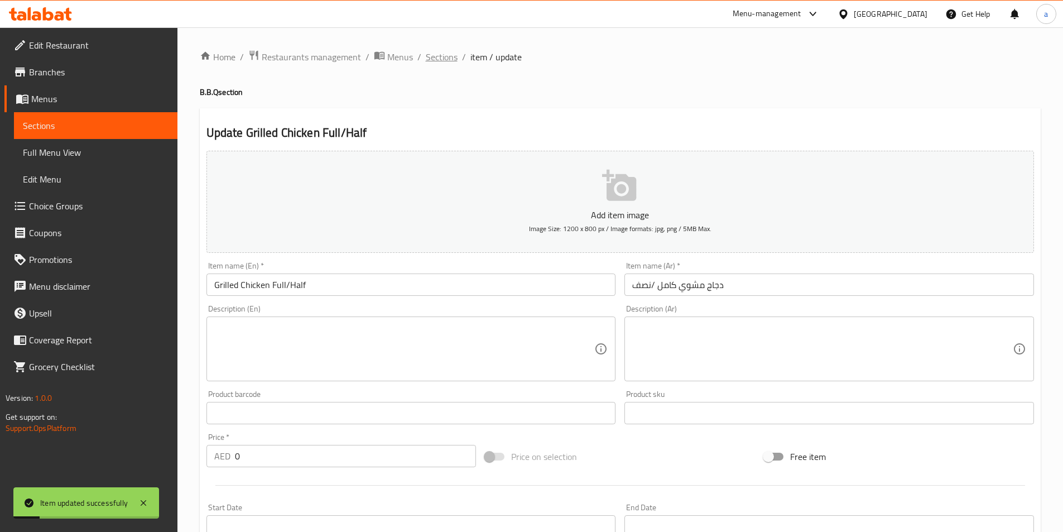
click at [434, 57] on span "Sections" at bounding box center [442, 56] width 32 height 13
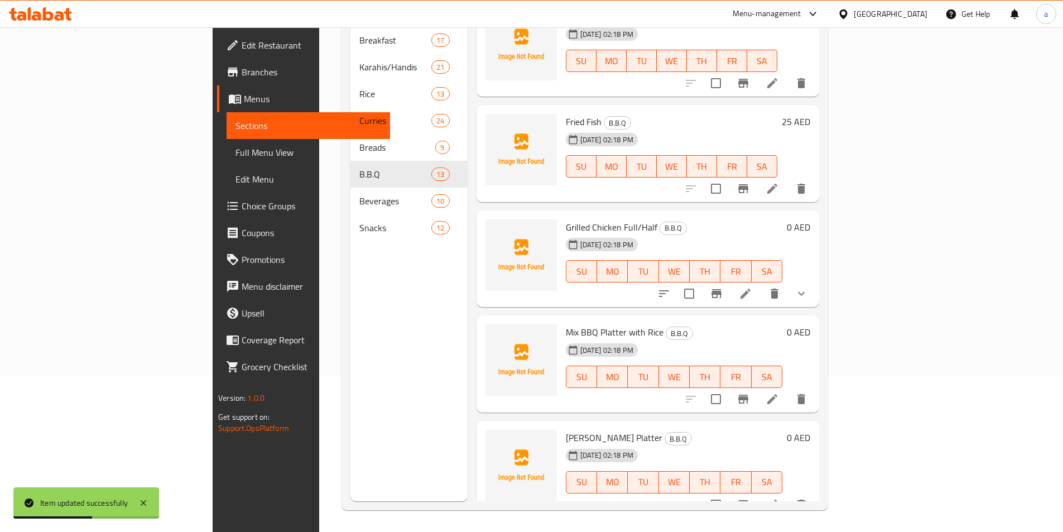
scroll to position [156, 0]
click at [779, 392] on icon at bounding box center [772, 398] width 13 height 13
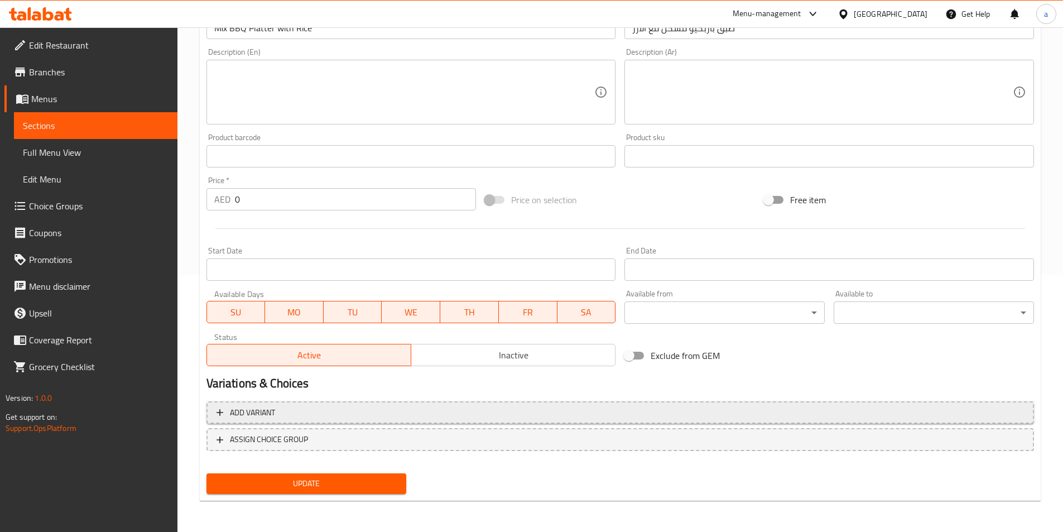
click at [382, 412] on span "Add variant" at bounding box center [621, 413] width 808 height 14
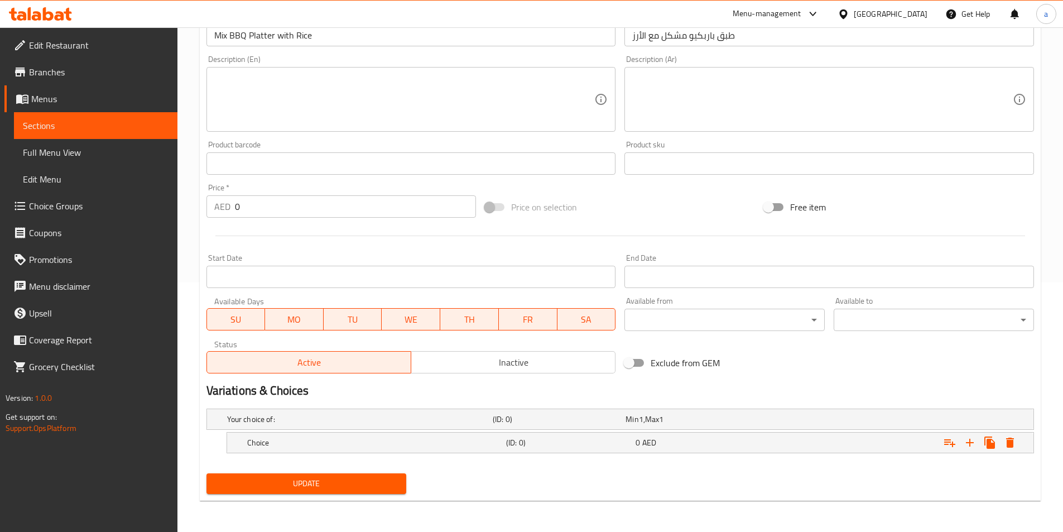
scroll to position [250, 0]
click at [435, 445] on h5 "Choice" at bounding box center [374, 442] width 255 height 11
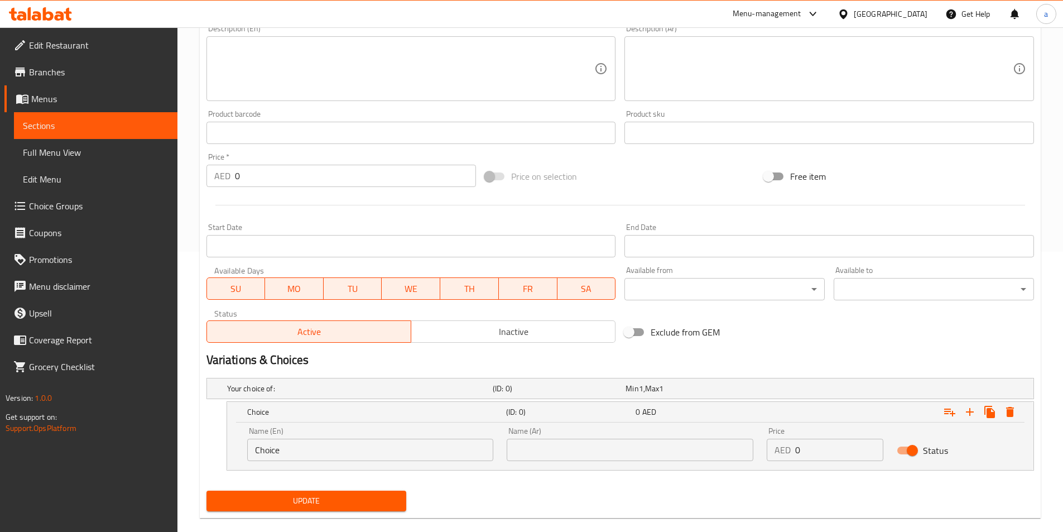
scroll to position [298, 0]
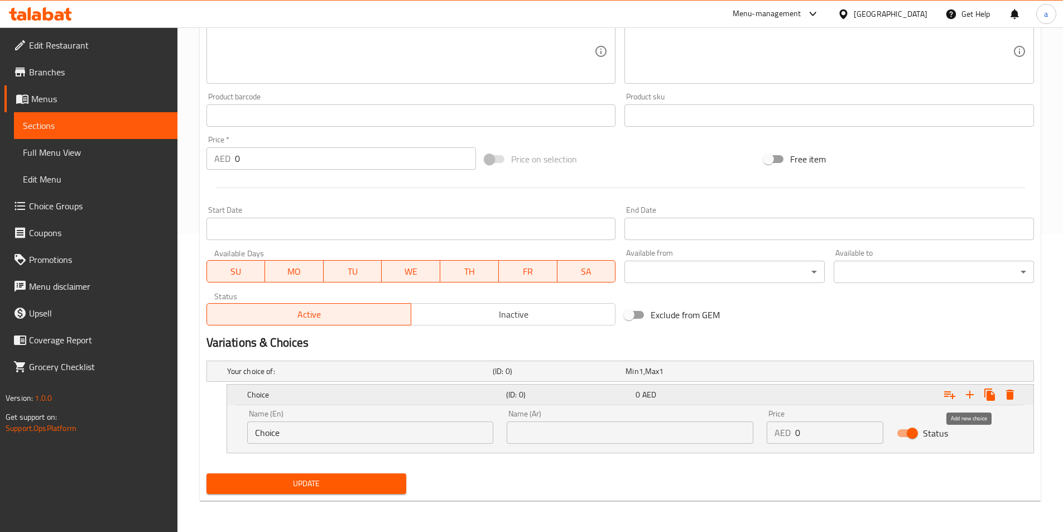
click at [975, 395] on icon "Expand" at bounding box center [969, 394] width 13 height 13
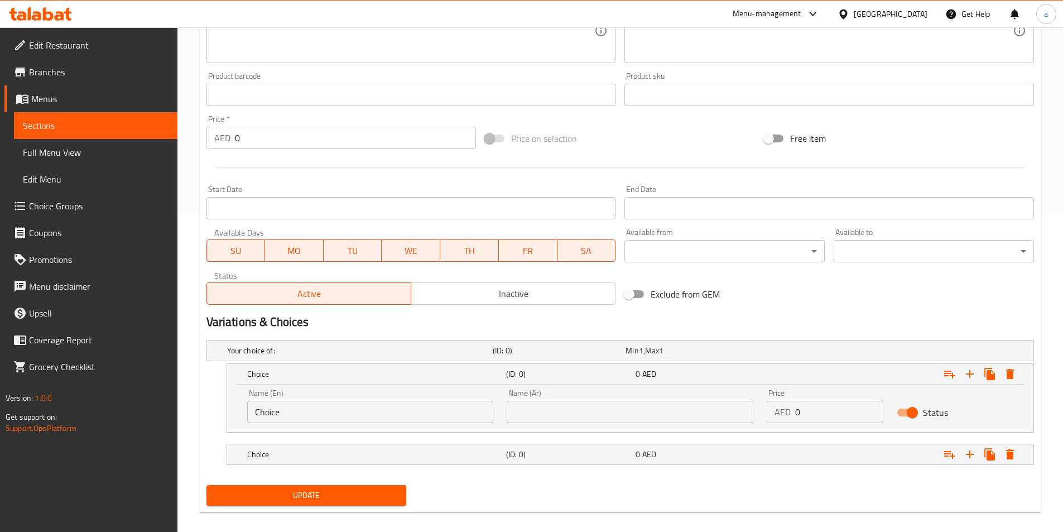
scroll to position [330, 0]
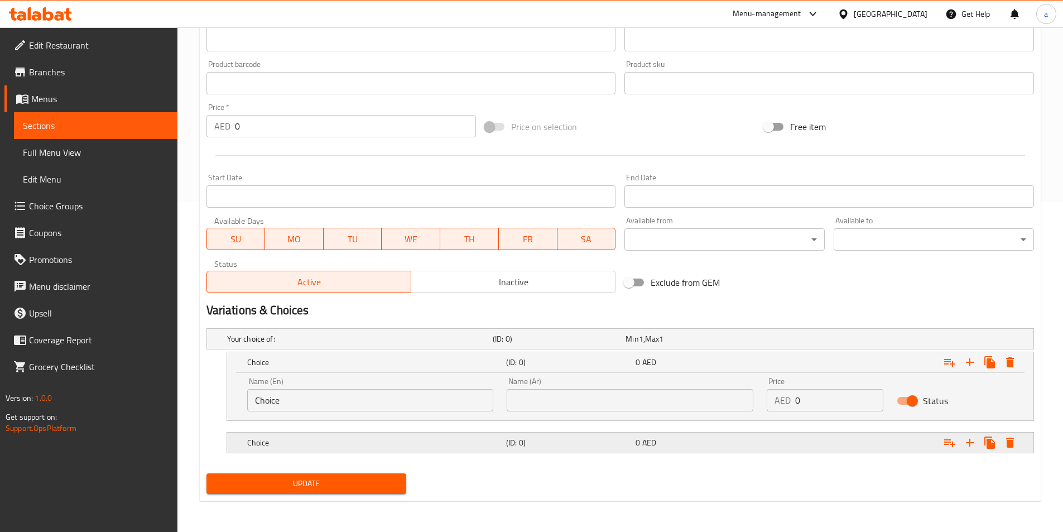
click at [363, 439] on h5 "Choice" at bounding box center [374, 442] width 255 height 11
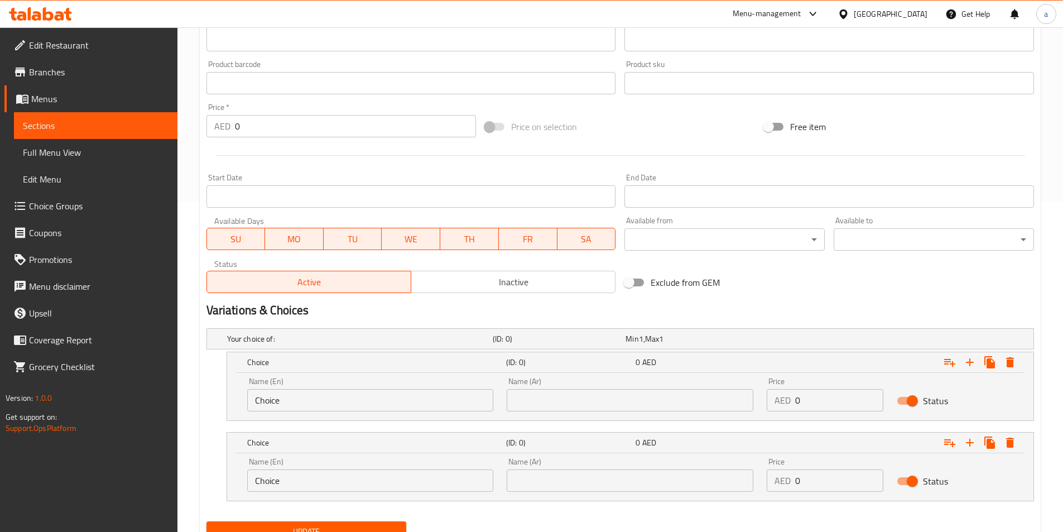
click at [347, 400] on input "Choice" at bounding box center [370, 400] width 247 height 22
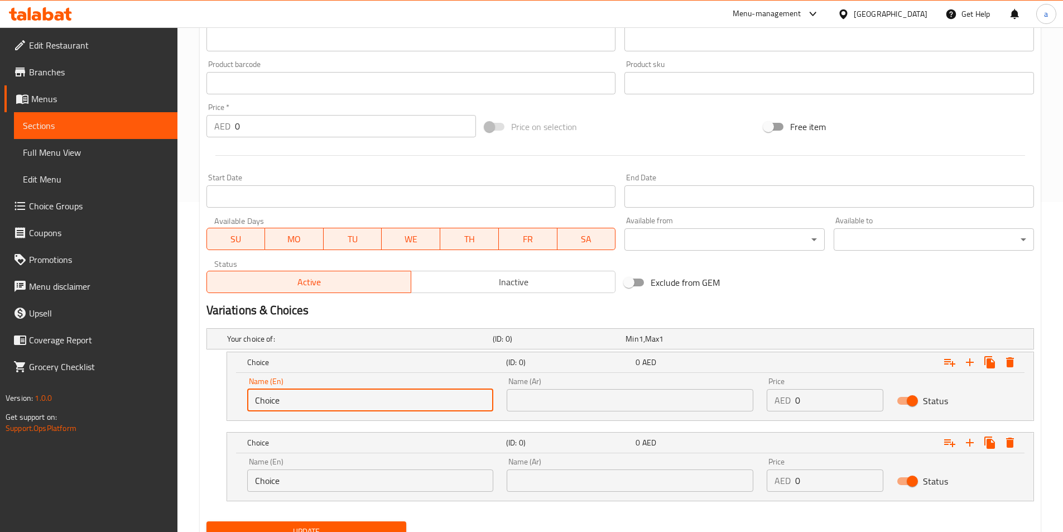
click at [347, 400] on input "Choice" at bounding box center [370, 400] width 247 height 22
click at [347, 400] on input "text" at bounding box center [370, 400] width 247 height 22
type input "Small"
click at [351, 490] on input "Choice" at bounding box center [370, 480] width 247 height 22
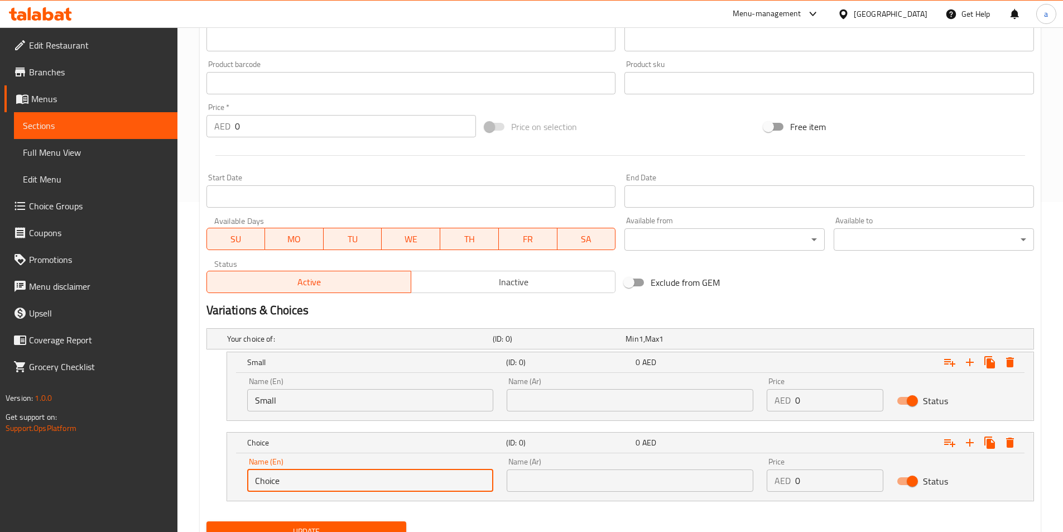
click at [351, 487] on input "Choice" at bounding box center [370, 480] width 247 height 22
type input "Choic"
click at [351, 487] on input "Choic" at bounding box center [370, 480] width 247 height 22
click at [272, 483] on input "Choic" at bounding box center [370, 480] width 247 height 22
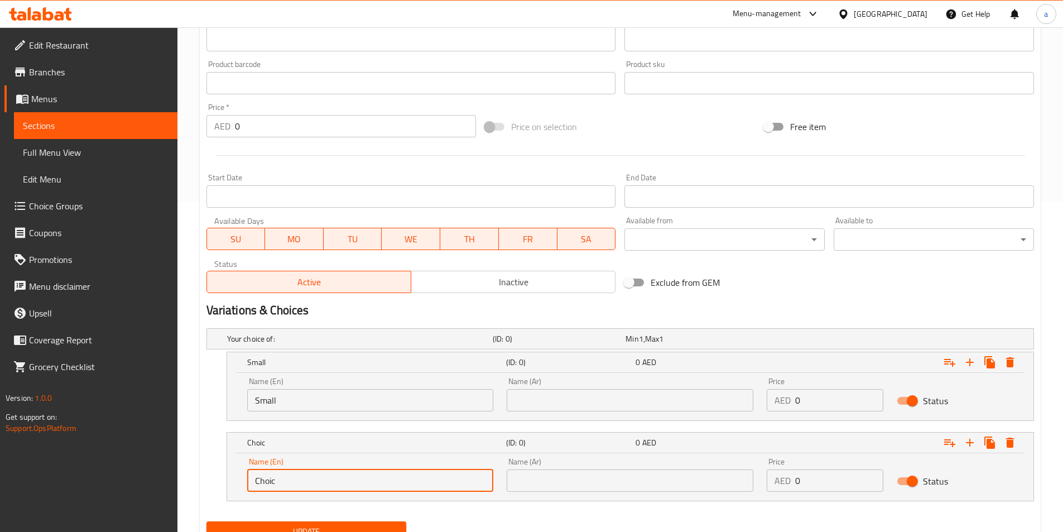
click at [272, 483] on input "Choic" at bounding box center [370, 480] width 247 height 22
click at [272, 483] on input "text" at bounding box center [370, 480] width 247 height 22
type input "large"
click at [545, 398] on input "text" at bounding box center [630, 400] width 247 height 22
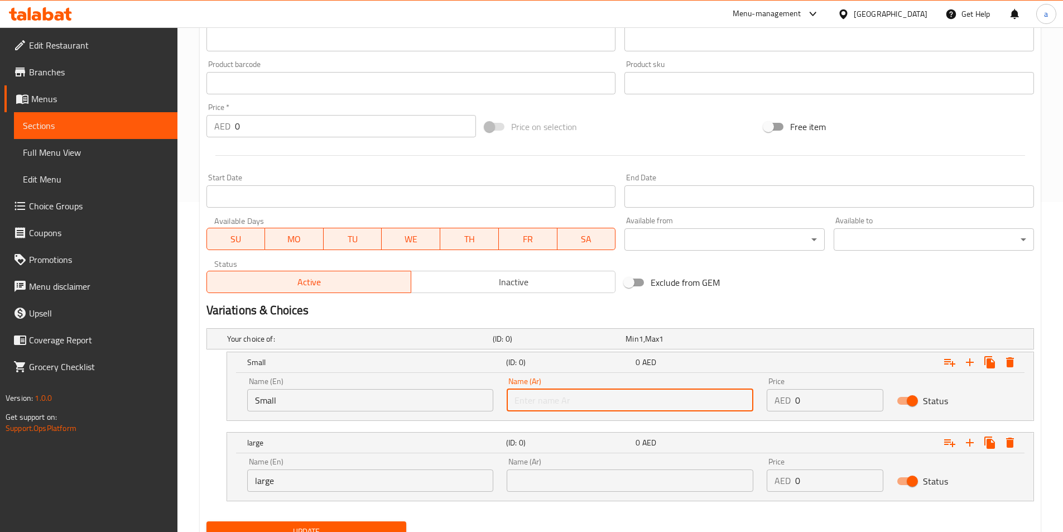
type input "صغير"
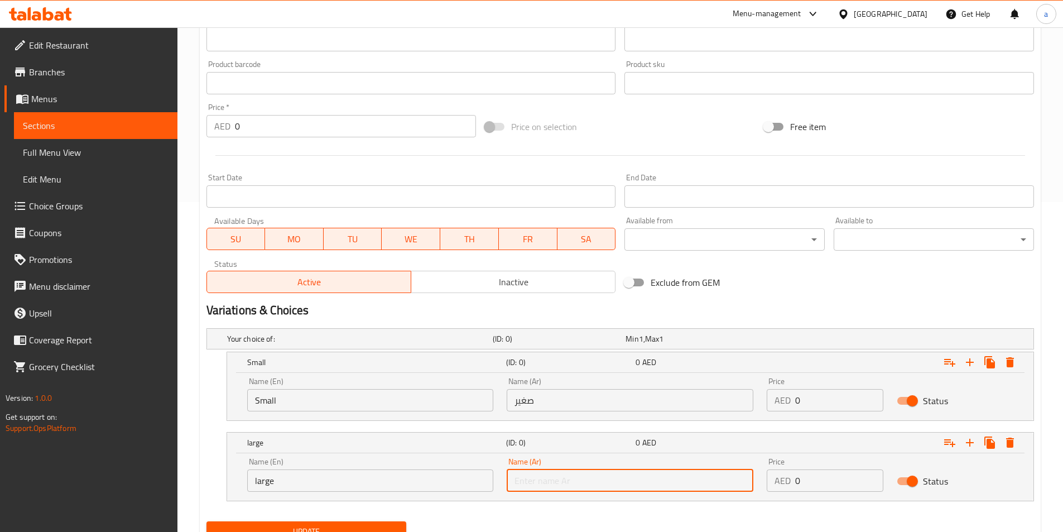
click at [594, 475] on input "text" at bounding box center [630, 480] width 247 height 22
type input "كبير"
click at [808, 393] on input "0" at bounding box center [839, 400] width 88 height 22
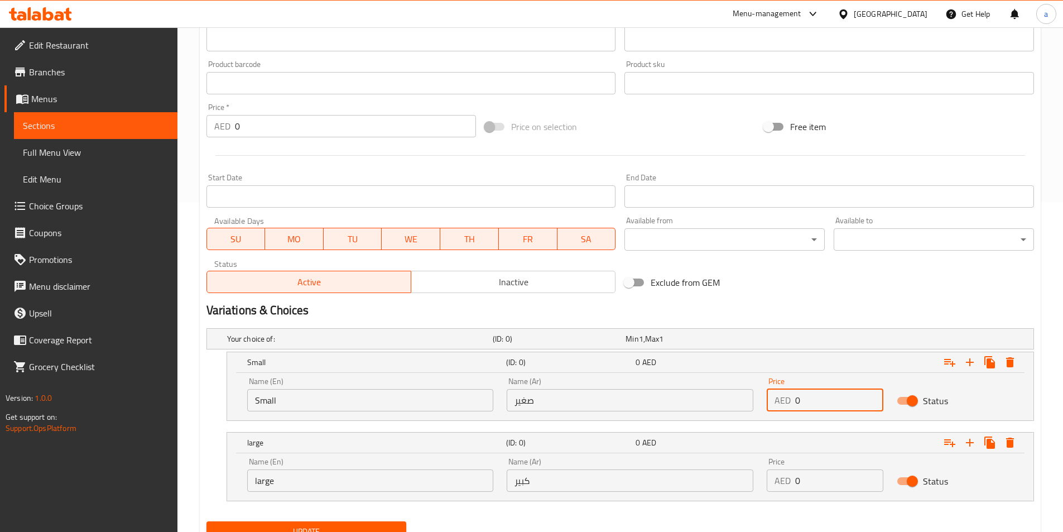
click at [808, 393] on input "0" at bounding box center [839, 400] width 88 height 22
type input "60"
click at [813, 491] on input "0" at bounding box center [839, 480] width 88 height 22
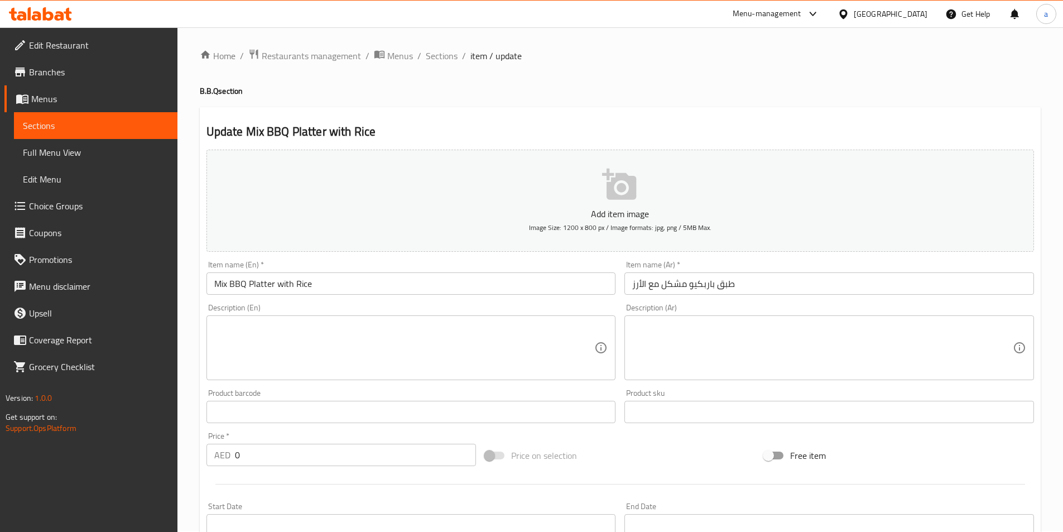
scroll to position [0, 0]
type input "100"
click at [754, 285] on input "طبق باربكيو مشكل مع الأرز" at bounding box center [830, 285] width 410 height 22
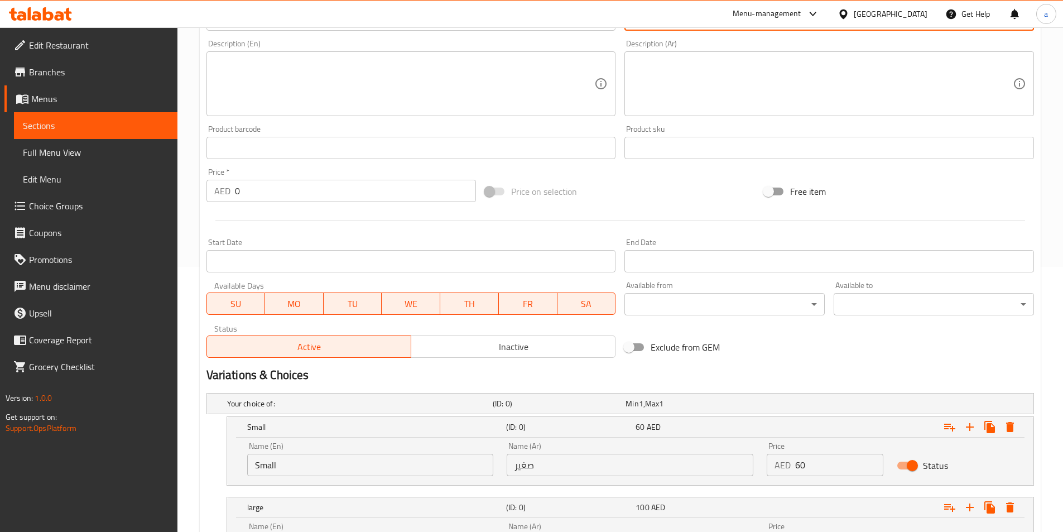
scroll to position [378, 0]
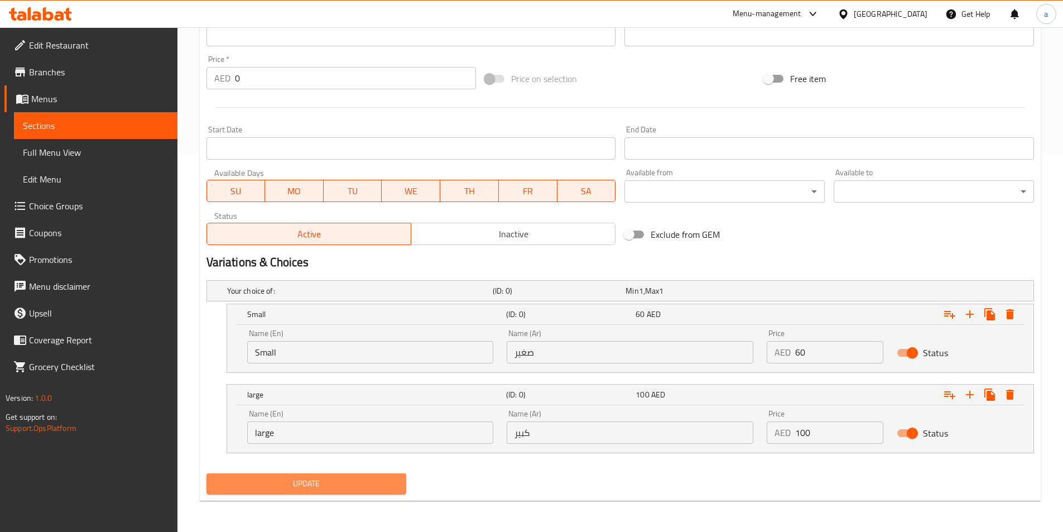
click at [350, 479] on span "Update" at bounding box center [306, 484] width 183 height 14
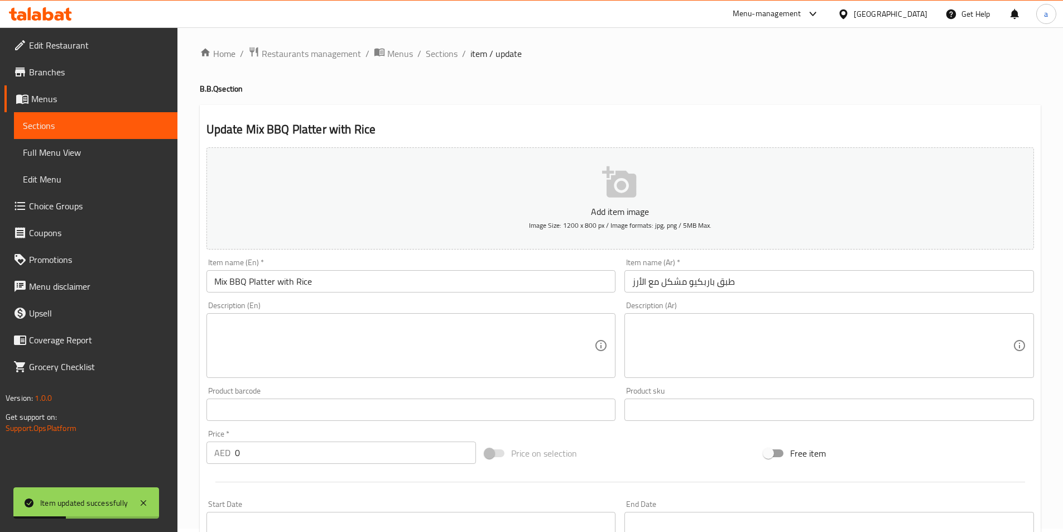
scroll to position [0, 0]
click at [433, 58] on span "Sections" at bounding box center [442, 56] width 32 height 13
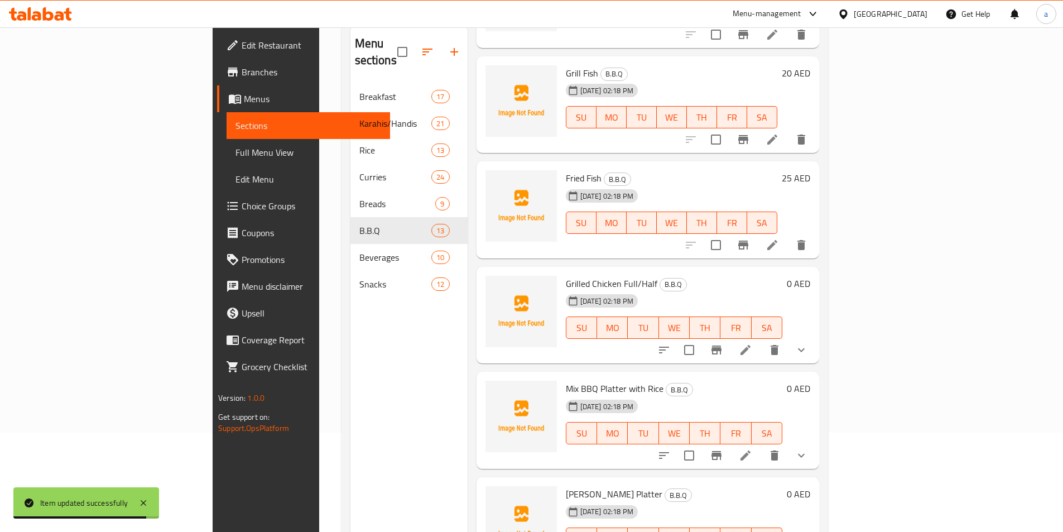
scroll to position [156, 0]
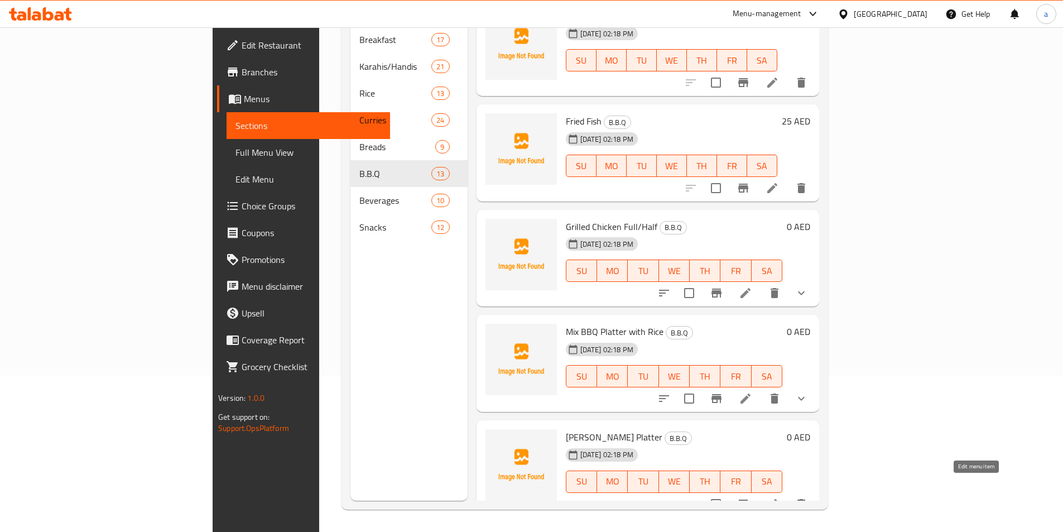
click at [779, 497] on icon at bounding box center [772, 503] width 13 height 13
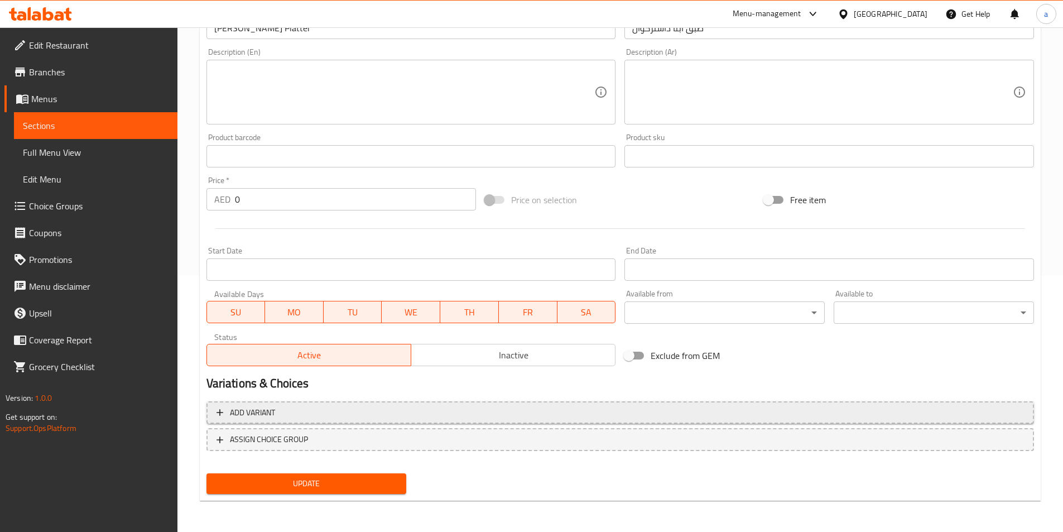
click at [414, 411] on span "Add variant" at bounding box center [621, 413] width 808 height 14
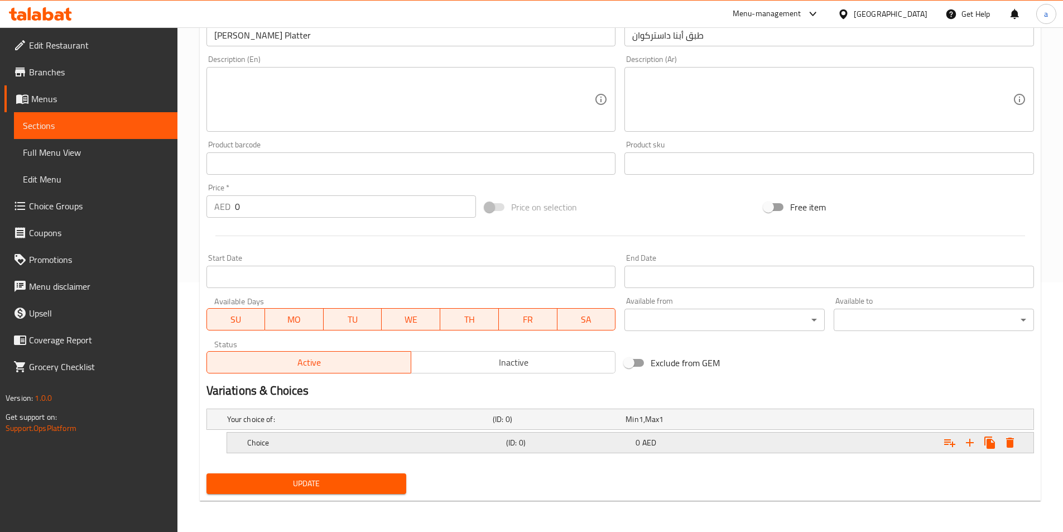
click at [505, 447] on div "(ID: 0)" at bounding box center [569, 443] width 130 height 16
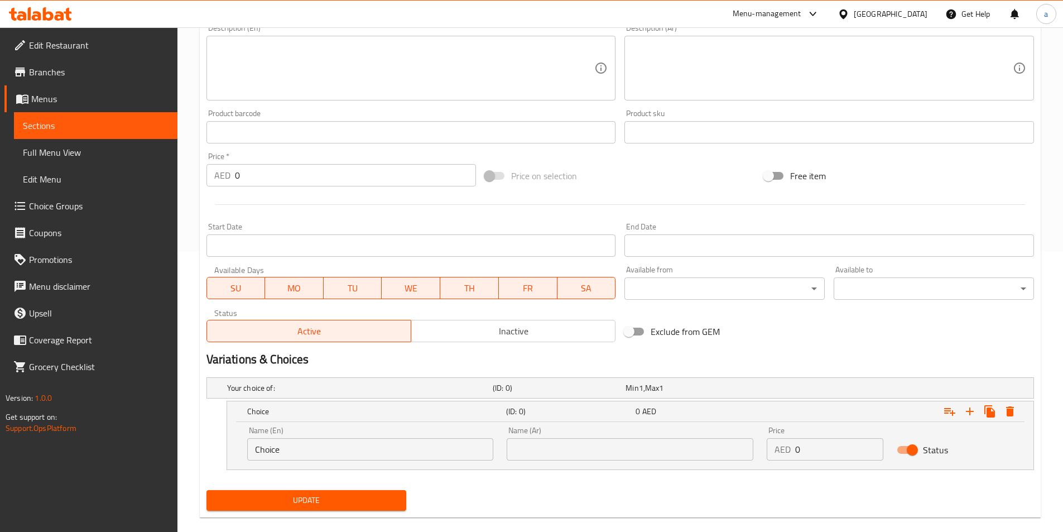
scroll to position [298, 0]
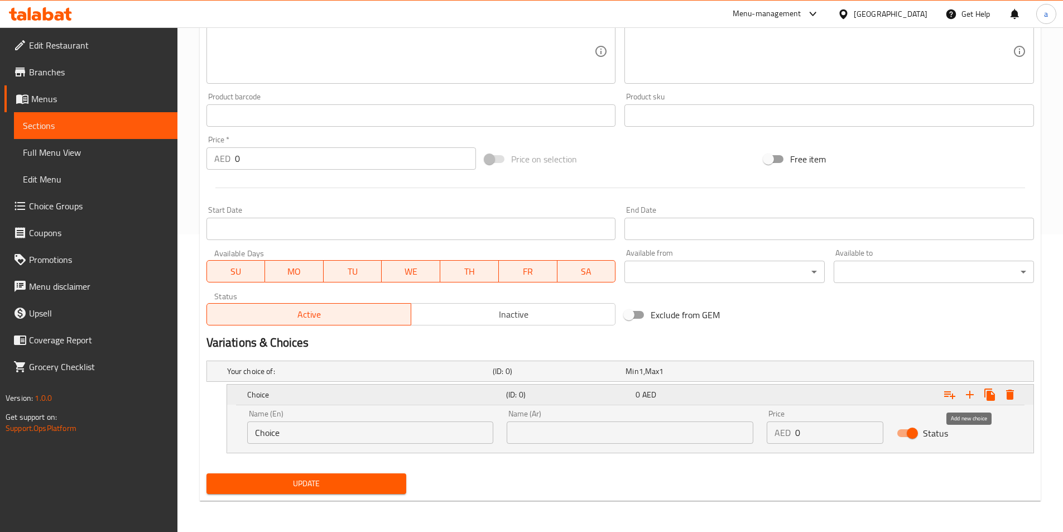
click at [972, 401] on icon "Expand" at bounding box center [969, 394] width 13 height 13
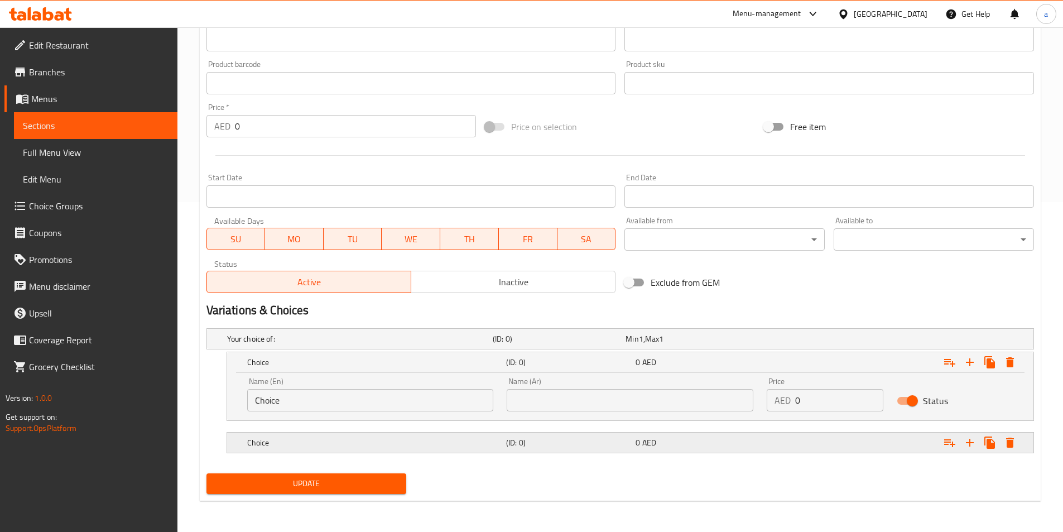
click at [445, 438] on h5 "Choice" at bounding box center [374, 442] width 255 height 11
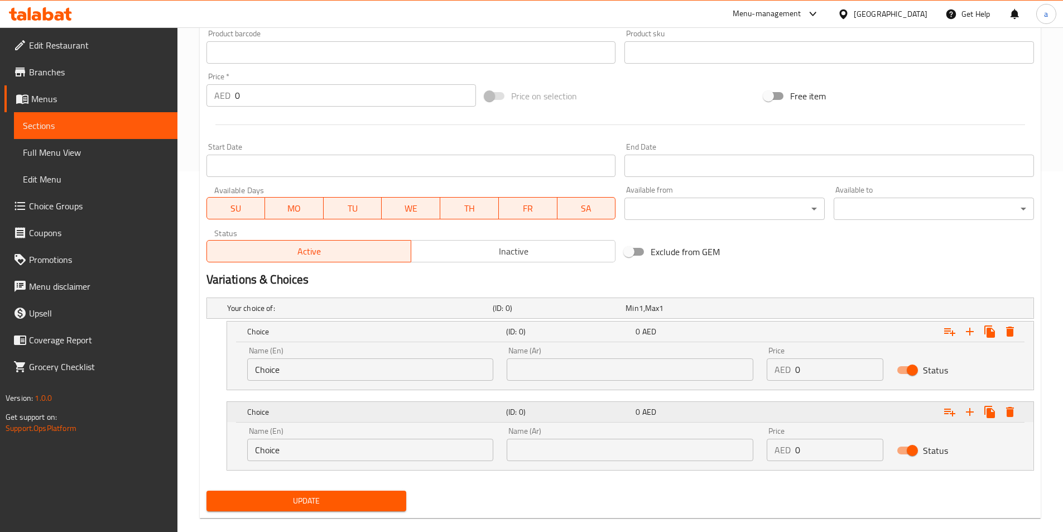
scroll to position [378, 0]
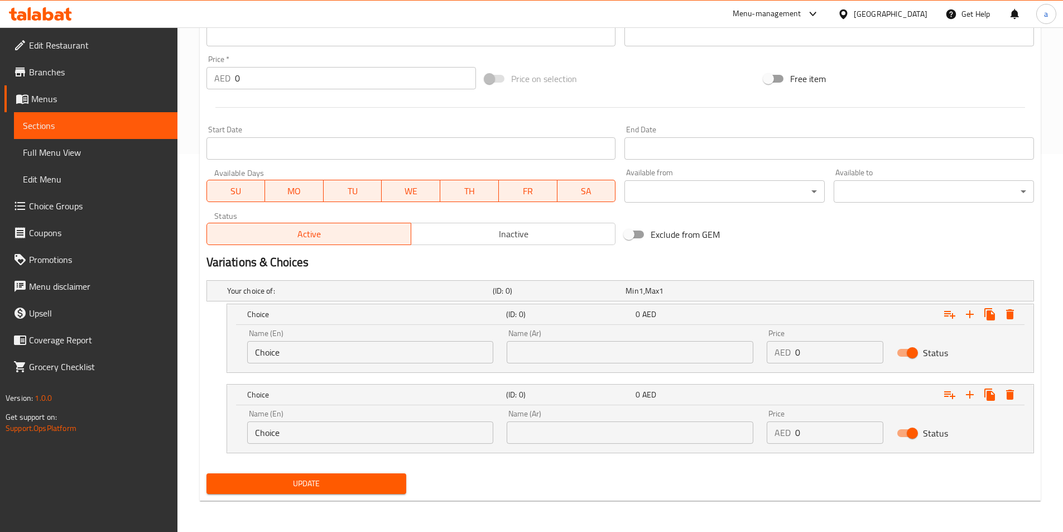
click at [333, 353] on input "Choice" at bounding box center [370, 352] width 247 height 22
click at [333, 353] on input "text" at bounding box center [370, 352] width 247 height 22
type input "Small"
click at [340, 426] on input "Choice" at bounding box center [370, 432] width 247 height 22
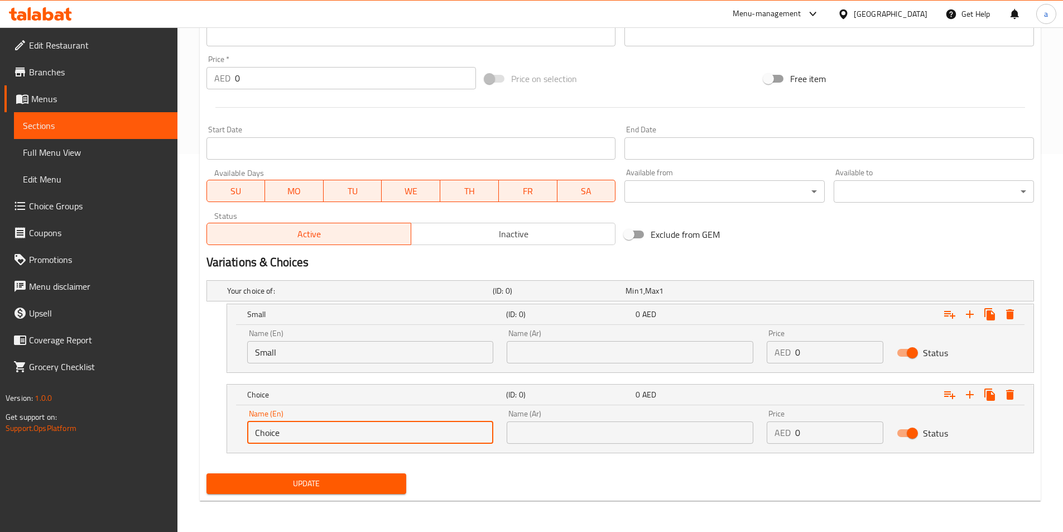
click at [340, 426] on input "Choice" at bounding box center [370, 432] width 247 height 22
click at [340, 433] on input "text" at bounding box center [370, 432] width 247 height 22
type input "large"
click at [565, 356] on input "text" at bounding box center [630, 352] width 247 height 22
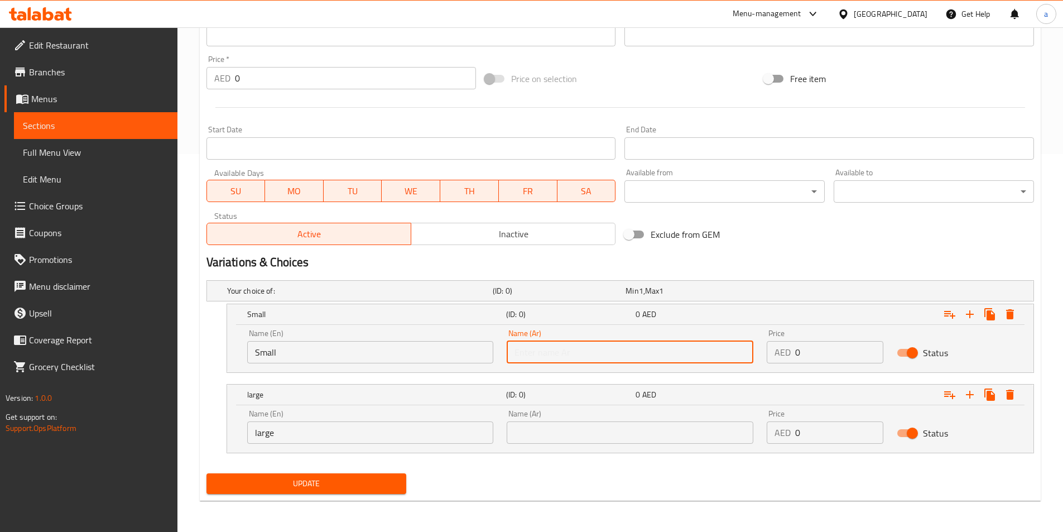
type input "صغير"
click at [555, 439] on input "text" at bounding box center [630, 432] width 247 height 22
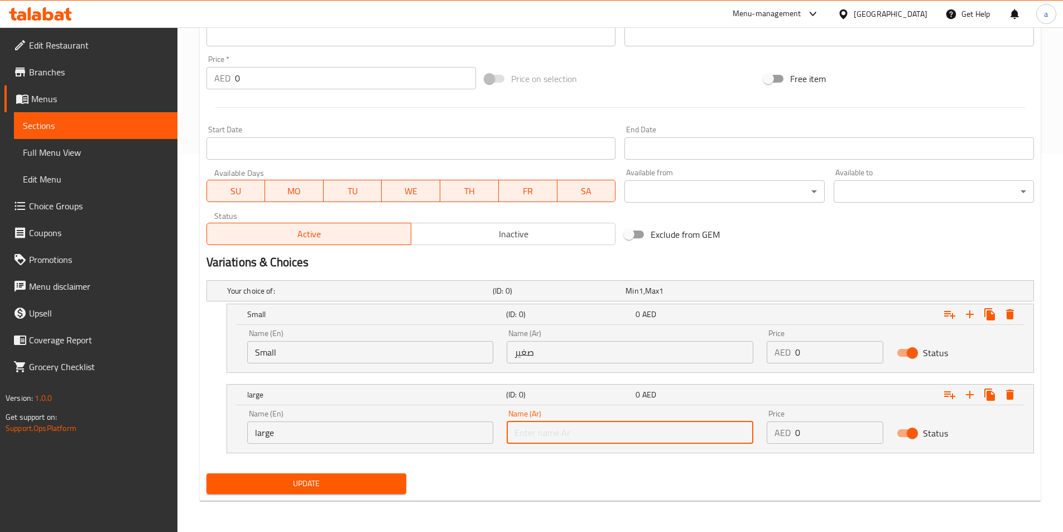
type input "كبير"
click at [800, 354] on input "0" at bounding box center [839, 352] width 88 height 22
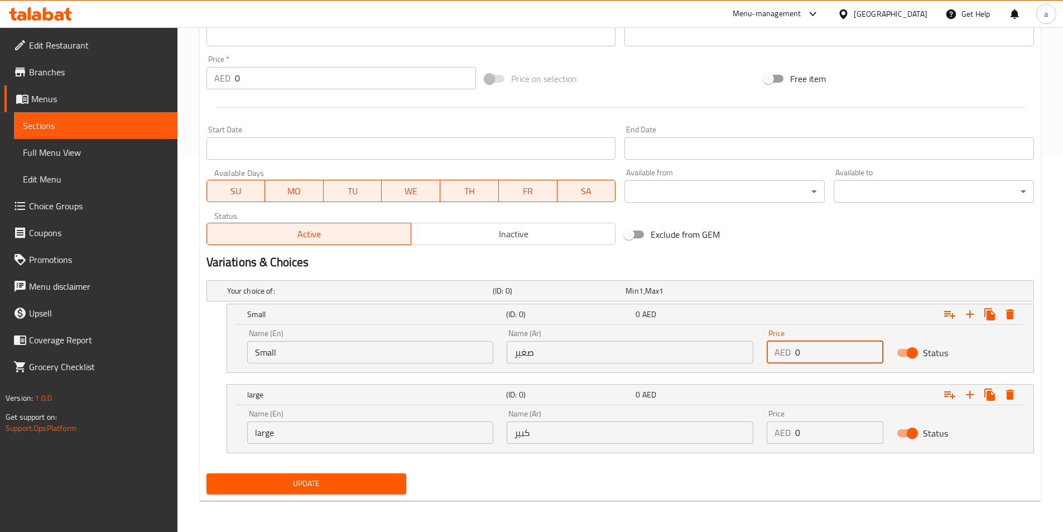
click at [800, 354] on input "0" at bounding box center [839, 352] width 88 height 22
type input "80"
click at [811, 443] on input "0" at bounding box center [839, 432] width 88 height 22
type input "120"
click at [277, 486] on span "Update" at bounding box center [306, 484] width 183 height 14
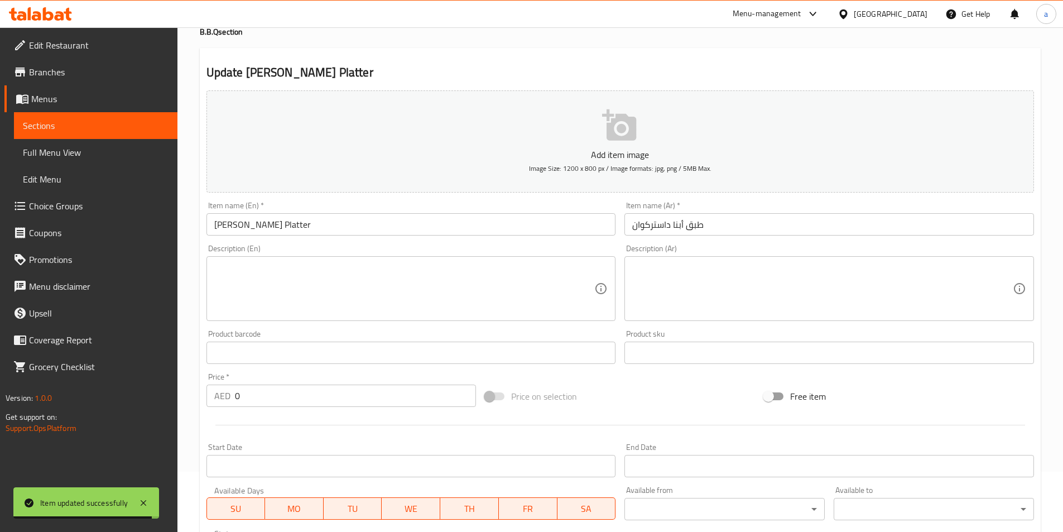
scroll to position [0, 0]
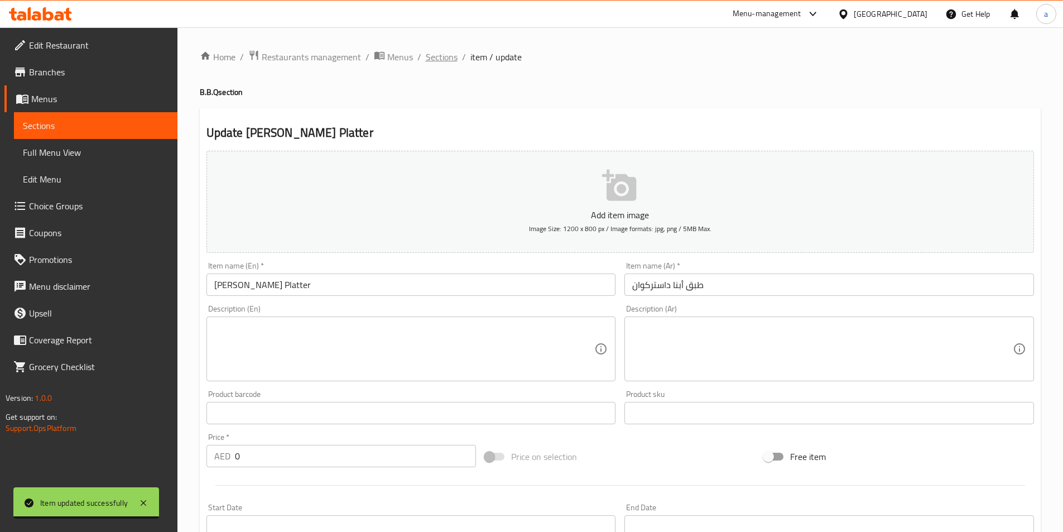
click at [442, 59] on span "Sections" at bounding box center [442, 56] width 32 height 13
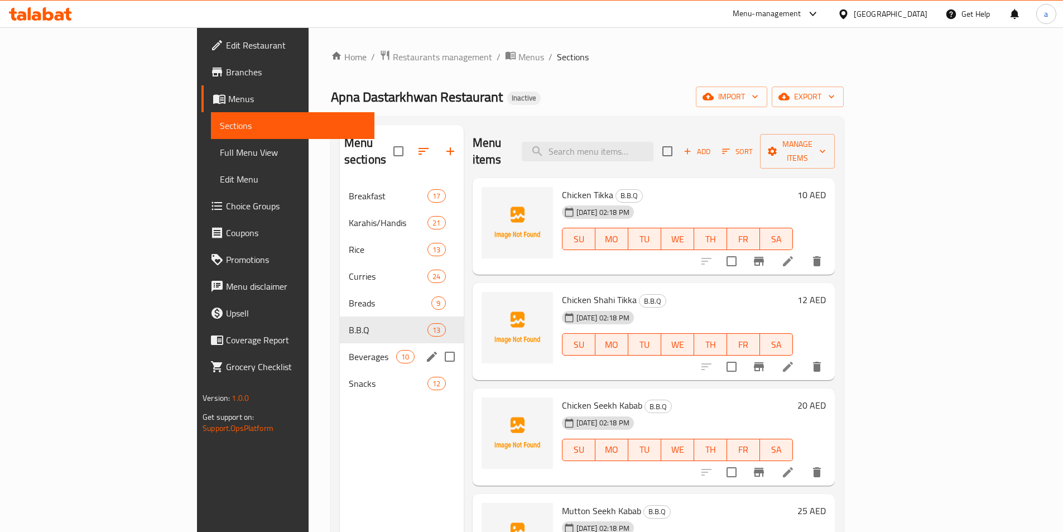
click at [349, 350] on span "Beverages" at bounding box center [372, 356] width 47 height 13
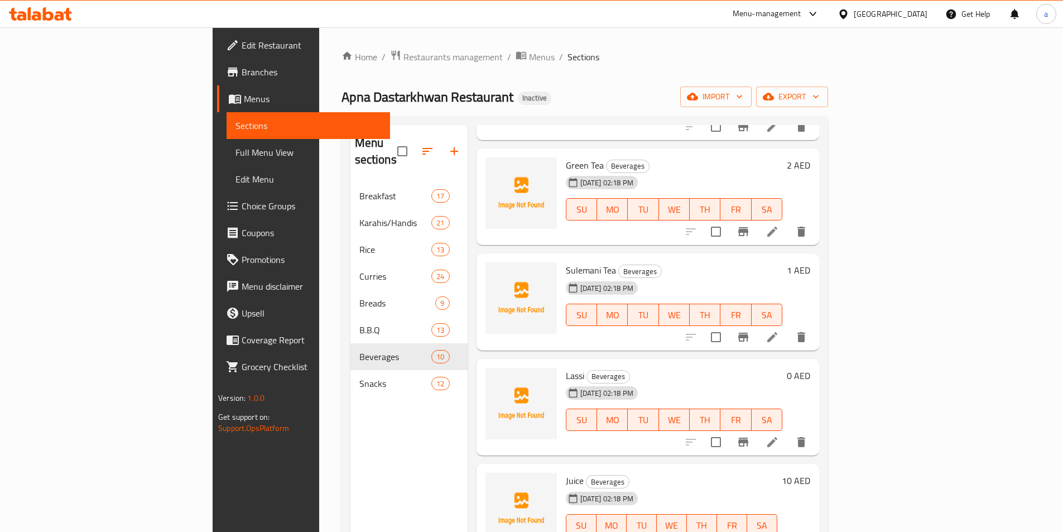
scroll to position [447, 0]
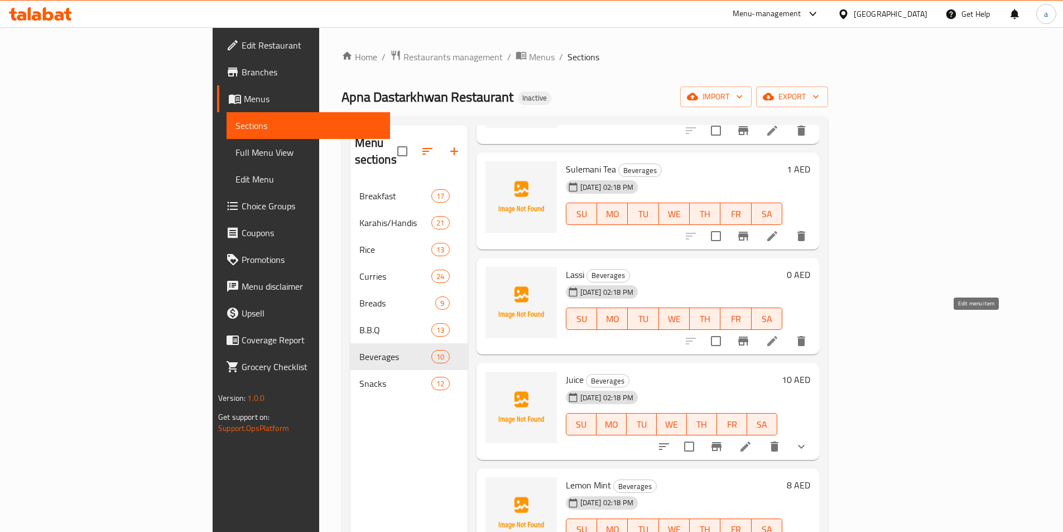
click at [779, 334] on icon at bounding box center [772, 340] width 13 height 13
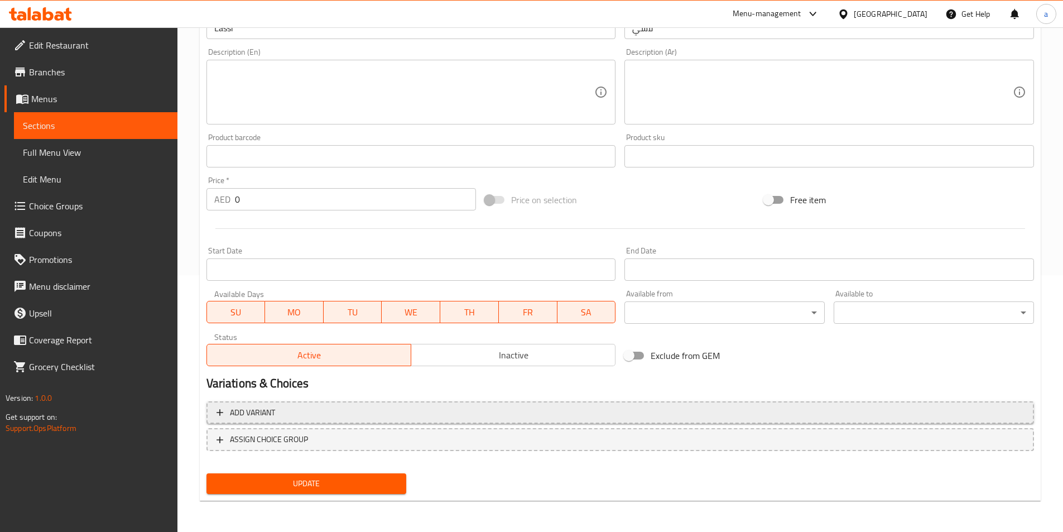
click at [418, 421] on button "Add variant" at bounding box center [621, 412] width 828 height 23
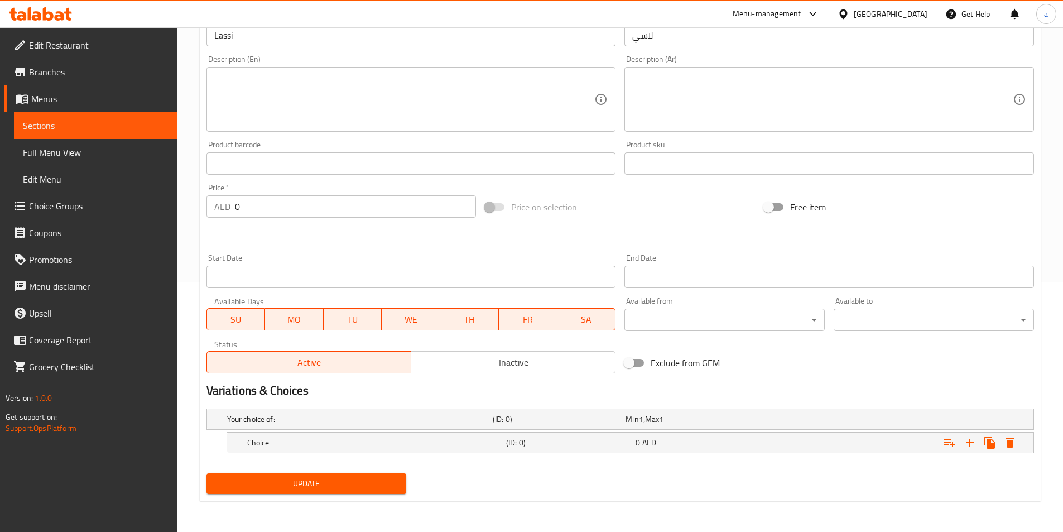
scroll to position [250, 0]
click at [457, 440] on h5 "Choice" at bounding box center [374, 442] width 255 height 11
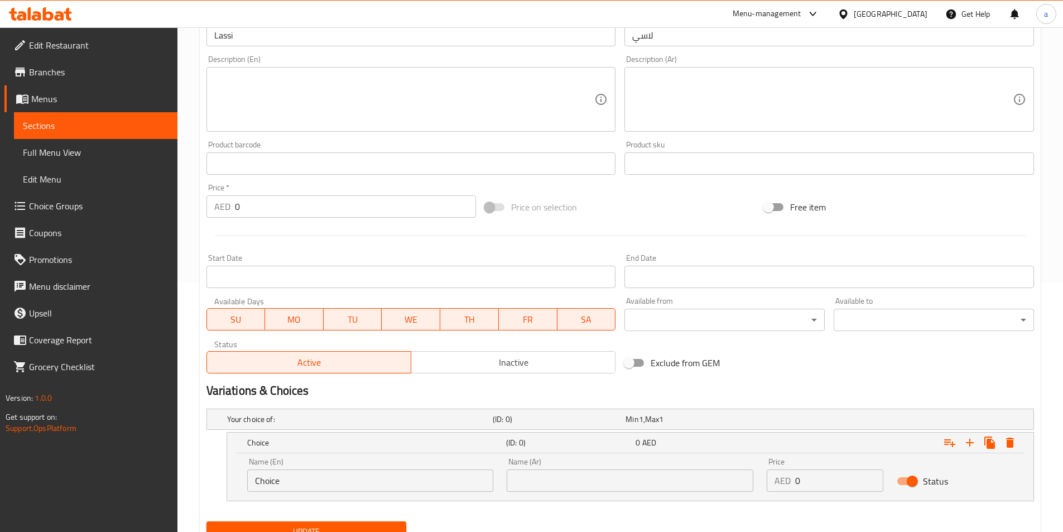
scroll to position [298, 0]
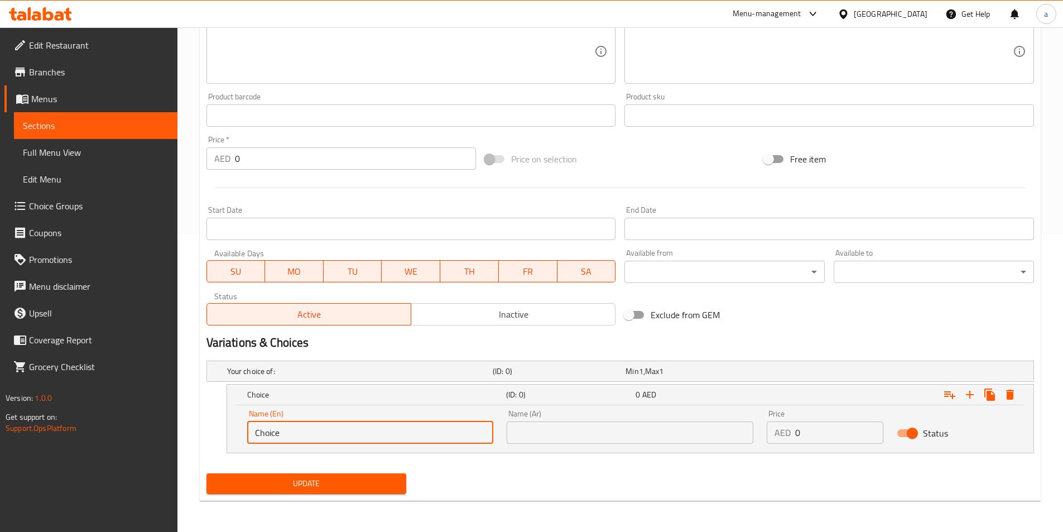
click at [418, 430] on input "Choice" at bounding box center [370, 432] width 247 height 22
click at [415, 431] on input "text" at bounding box center [370, 432] width 247 height 22
type input "Small"
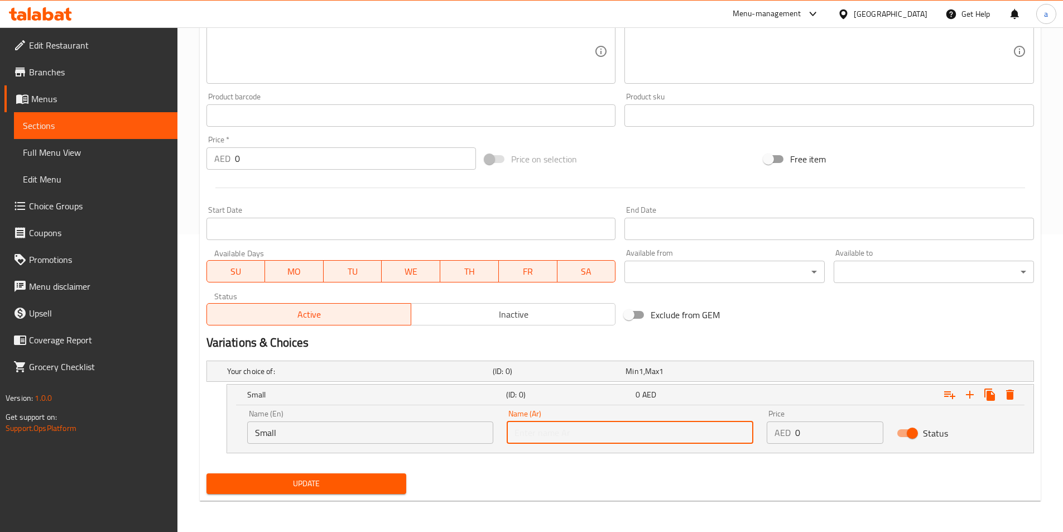
click at [563, 438] on input "text" at bounding box center [630, 432] width 247 height 22
type input "صغير"
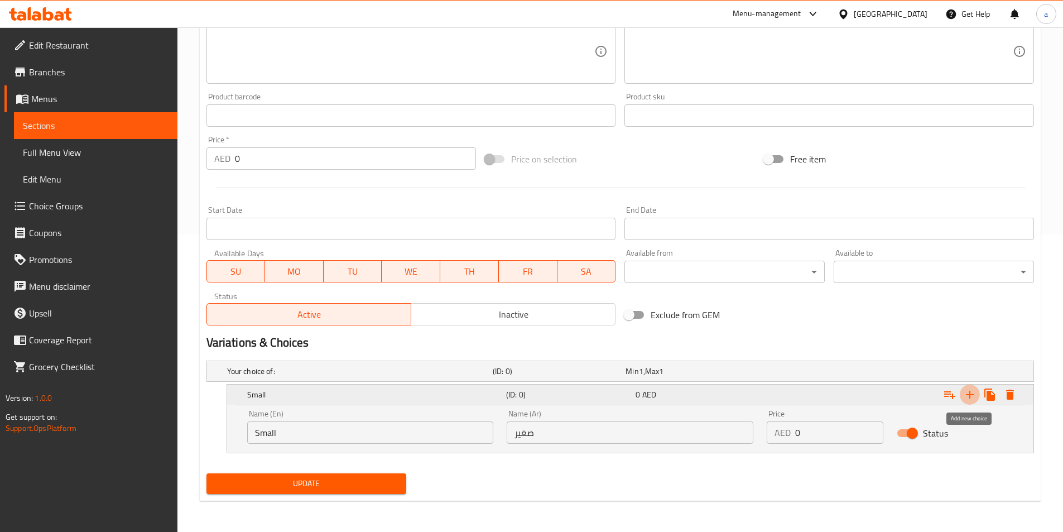
click at [971, 396] on icon "Expand" at bounding box center [969, 394] width 13 height 13
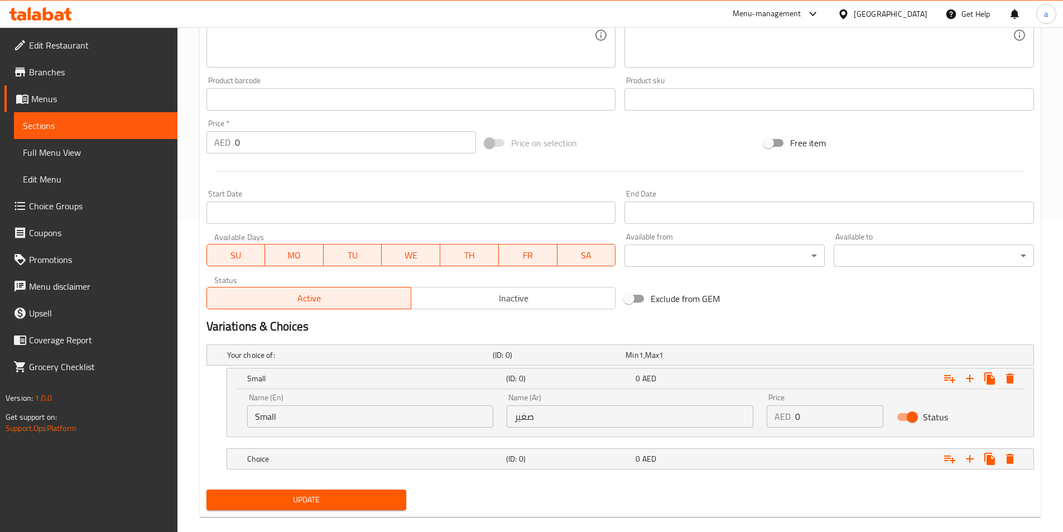
scroll to position [330, 0]
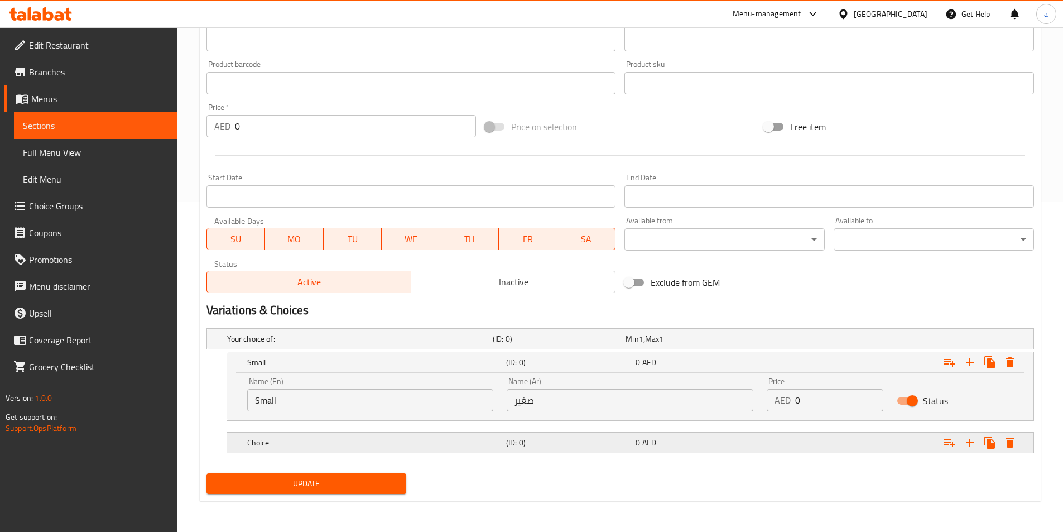
click at [377, 440] on h5 "Choice" at bounding box center [374, 442] width 255 height 11
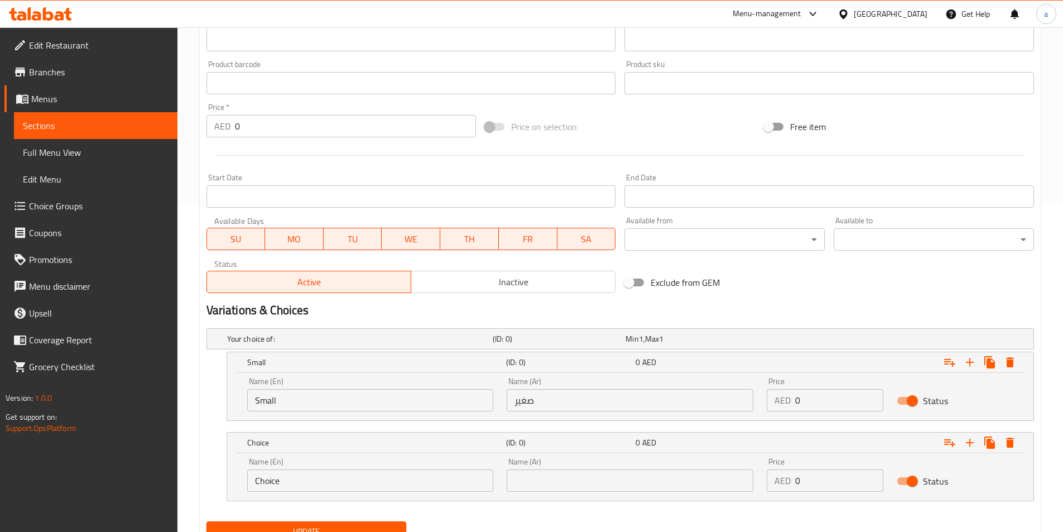
click at [356, 479] on input "Choice" at bounding box center [370, 480] width 247 height 22
click at [356, 479] on input "text" at bounding box center [370, 480] width 247 height 22
type input "large"
click at [548, 485] on input "text" at bounding box center [630, 480] width 247 height 22
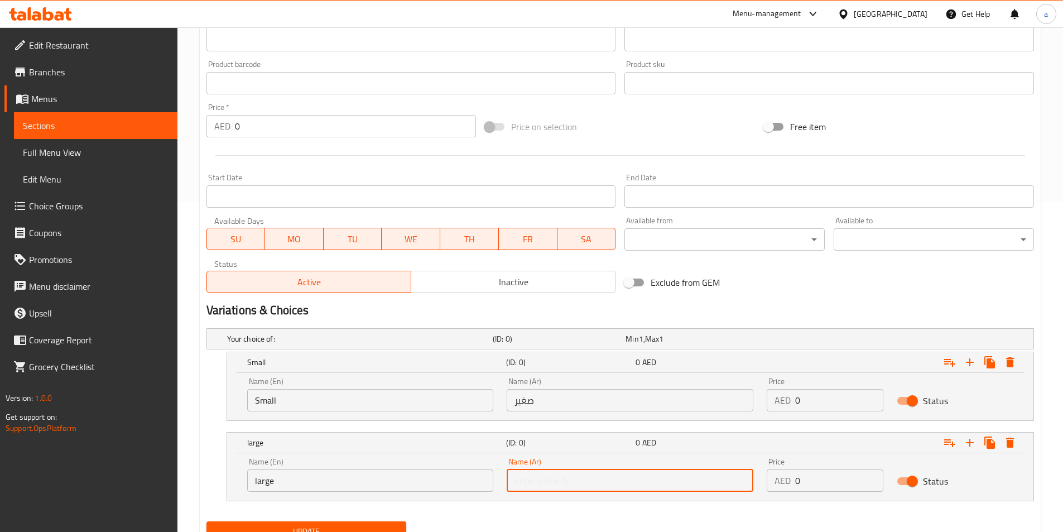
type input "كبير"
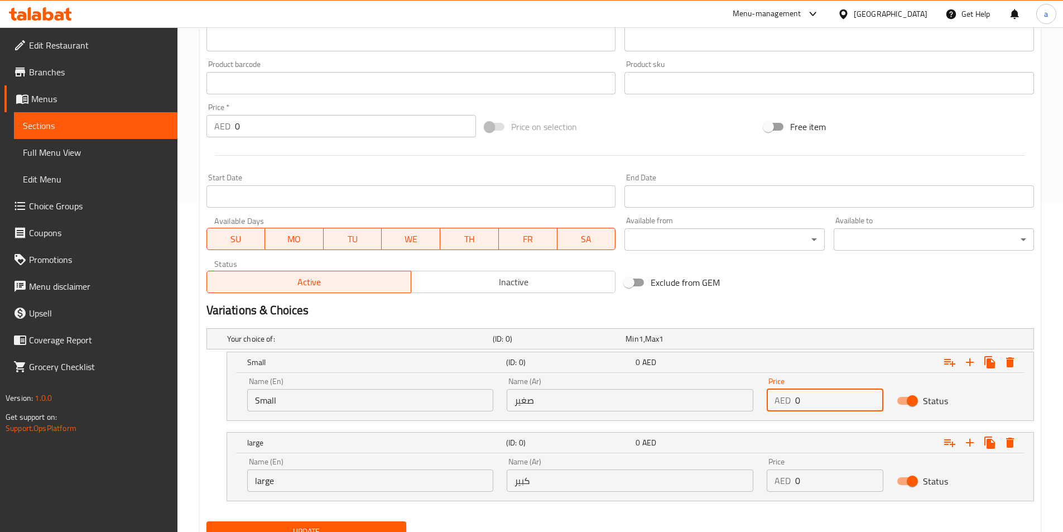
click at [810, 405] on input "0" at bounding box center [839, 400] width 88 height 22
type input "4"
click at [823, 488] on input "0" at bounding box center [839, 480] width 88 height 22
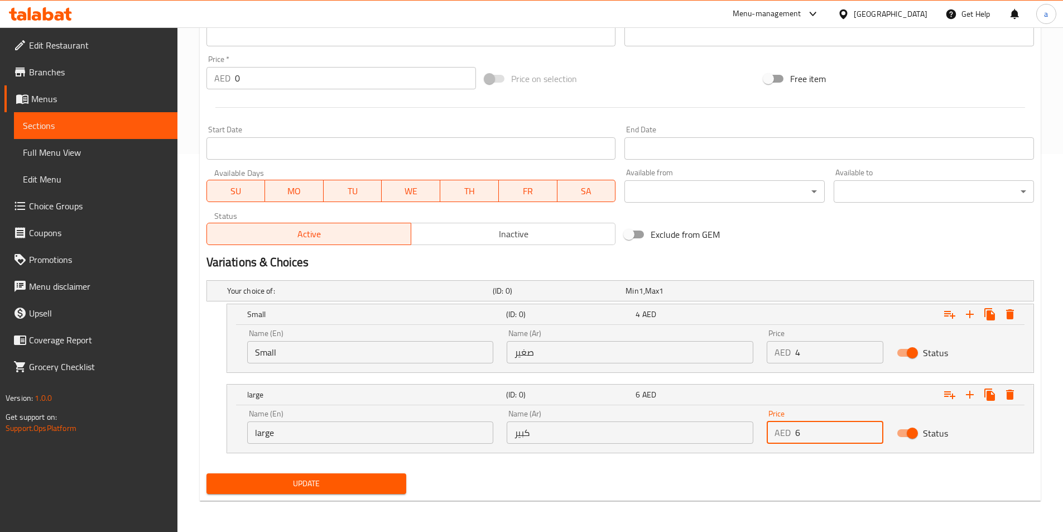
type input "6"
click at [363, 481] on span "Update" at bounding box center [306, 484] width 183 height 14
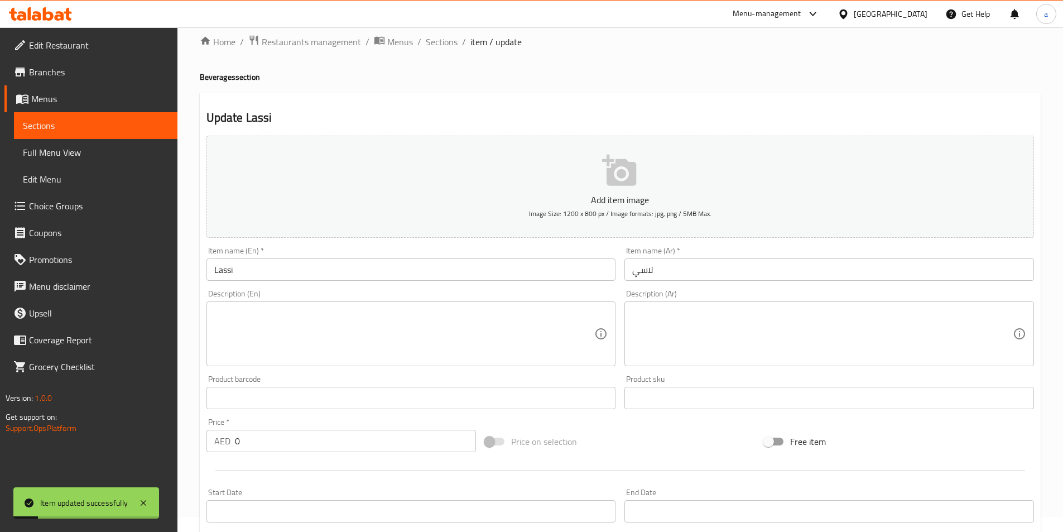
scroll to position [0, 0]
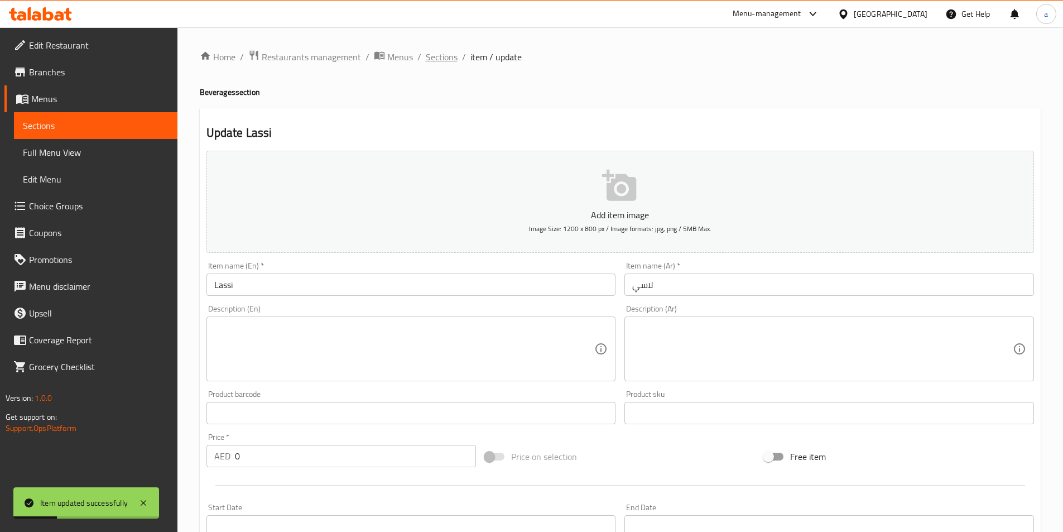
click at [442, 55] on span "Sections" at bounding box center [442, 56] width 32 height 13
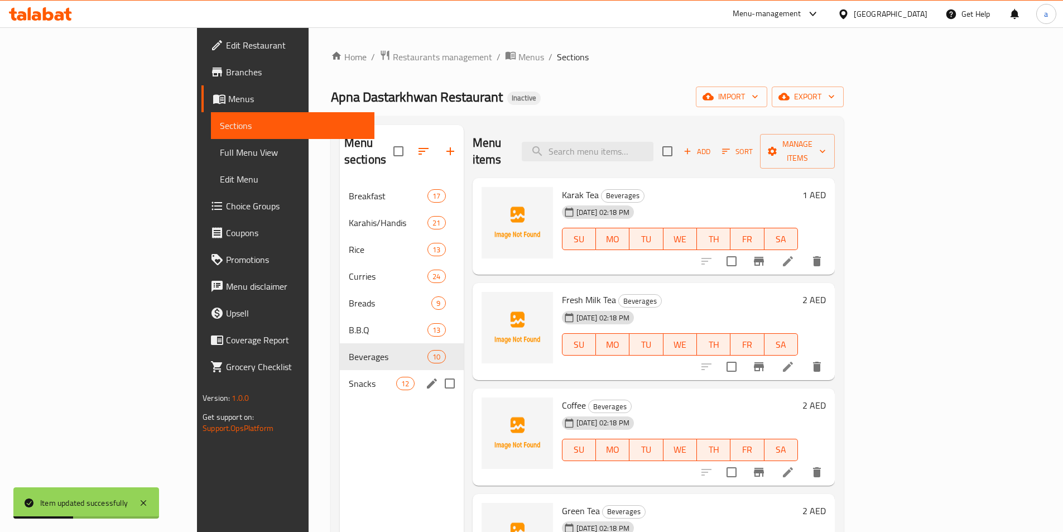
click at [349, 377] on span "Snacks" at bounding box center [372, 383] width 47 height 13
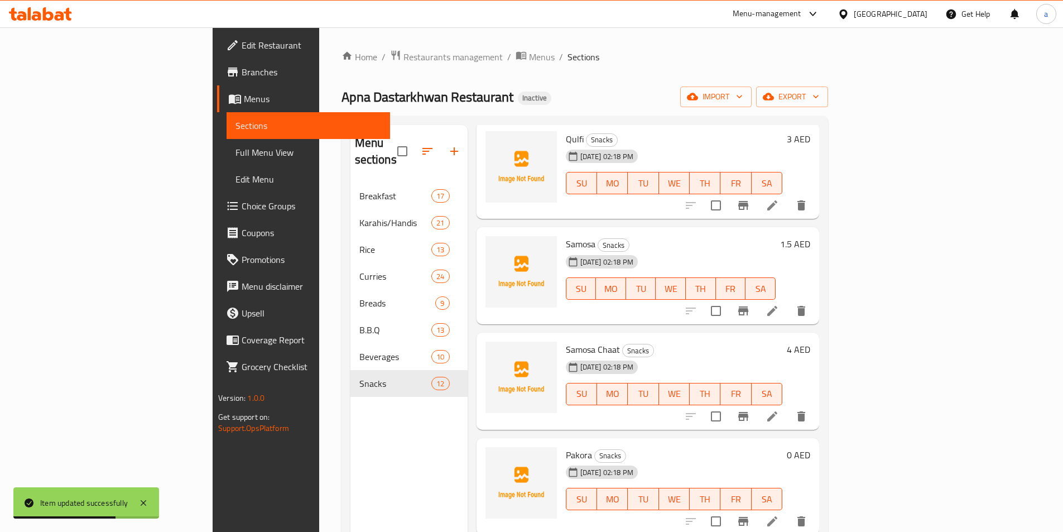
scroll to position [167, 0]
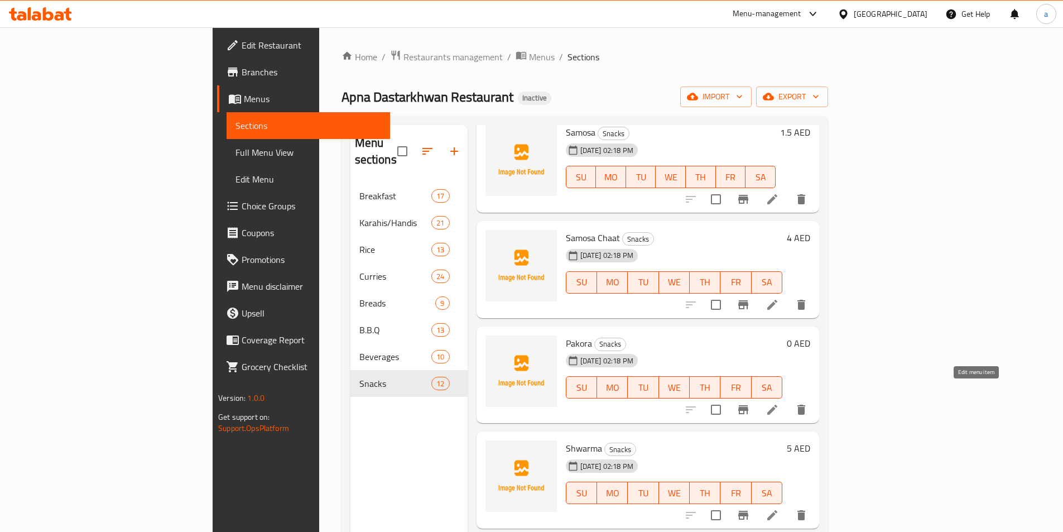
click at [778, 405] on icon at bounding box center [773, 410] width 10 height 10
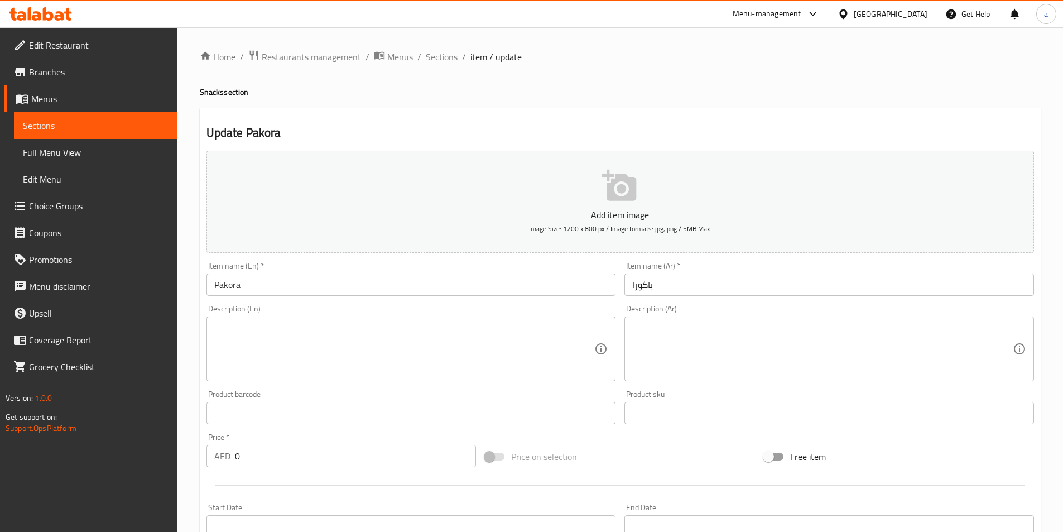
click at [433, 60] on span "Sections" at bounding box center [442, 56] width 32 height 13
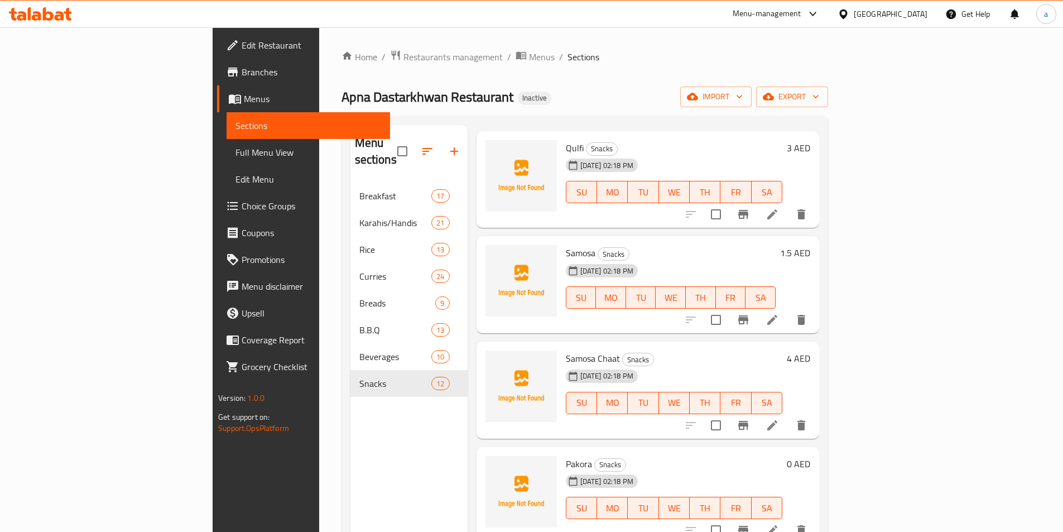
scroll to position [112, 0]
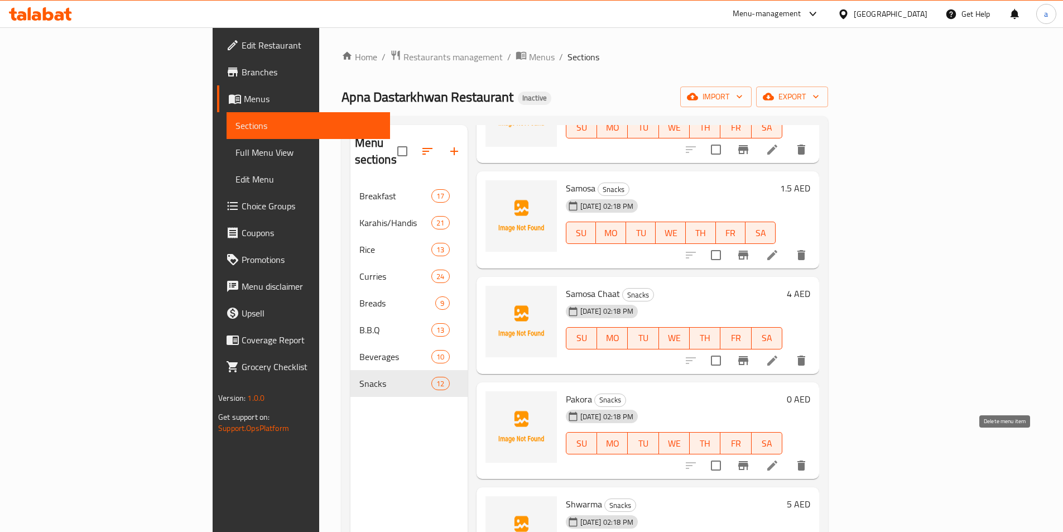
click at [815, 452] on button "delete" at bounding box center [801, 465] width 27 height 27
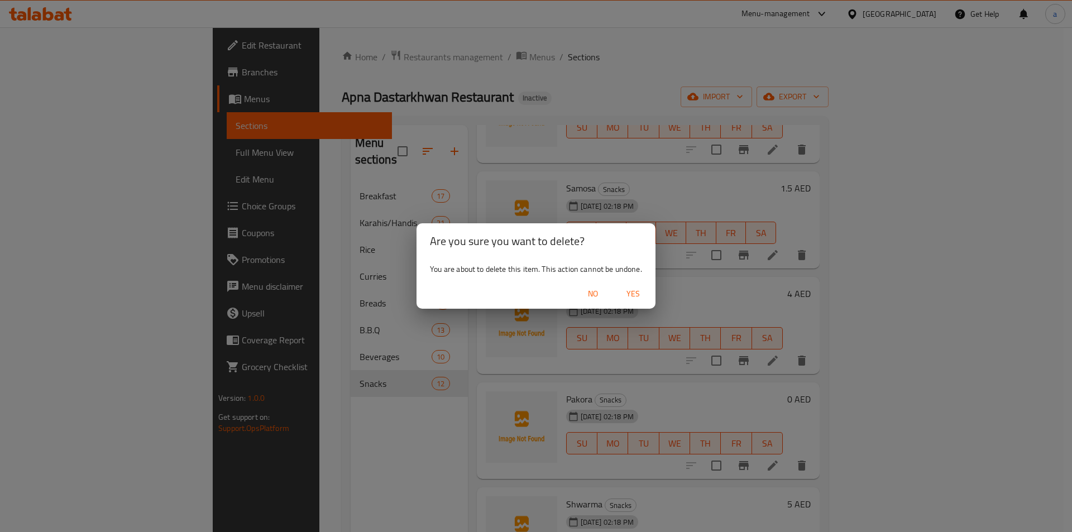
click at [629, 289] on span "Yes" at bounding box center [633, 294] width 27 height 14
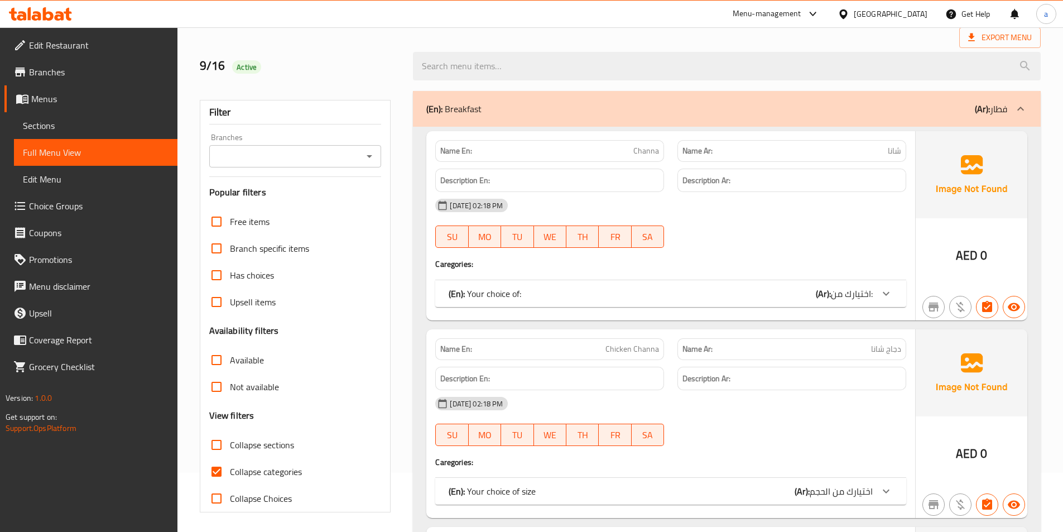
scroll to position [112, 0]
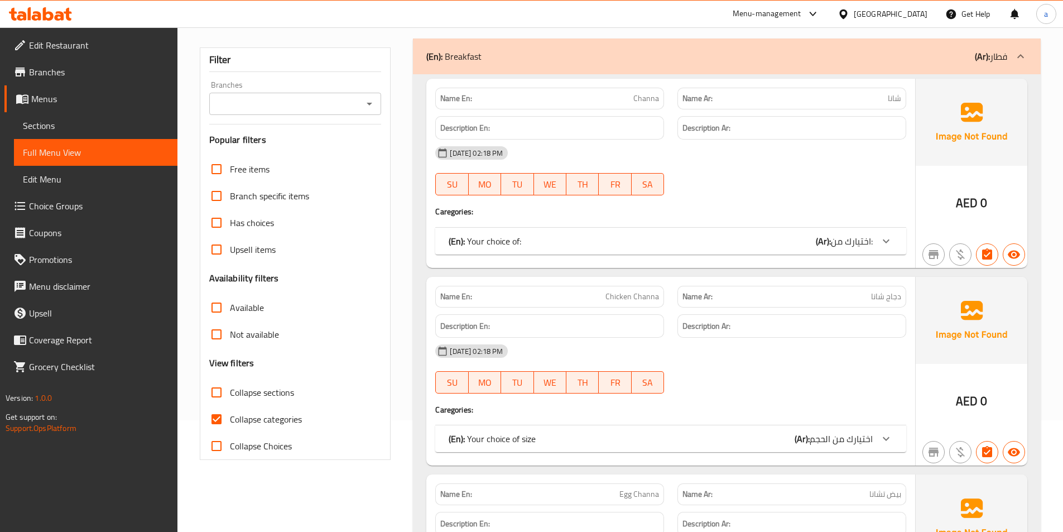
click at [221, 421] on input "Collapse categories" at bounding box center [216, 419] width 27 height 27
checkbox input "false"
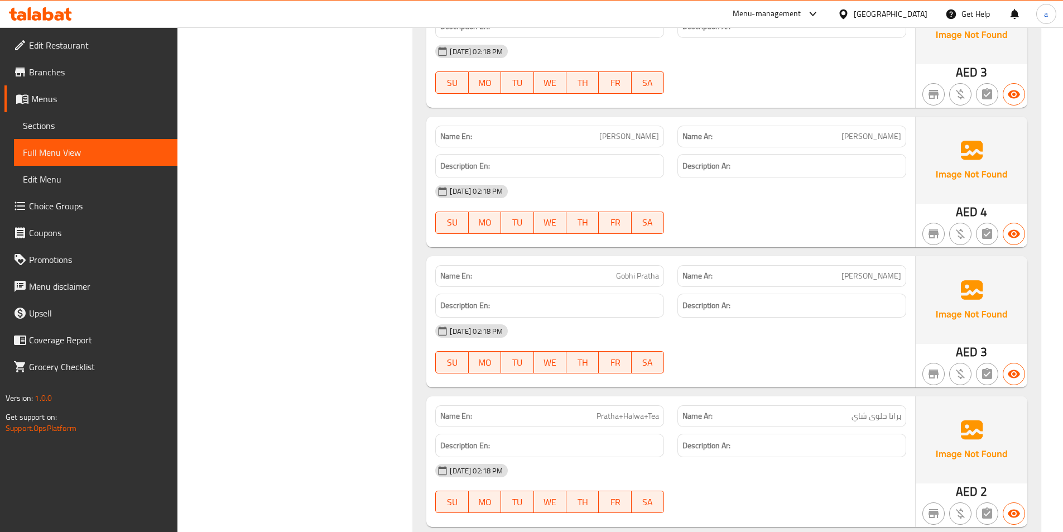
scroll to position [3182, 0]
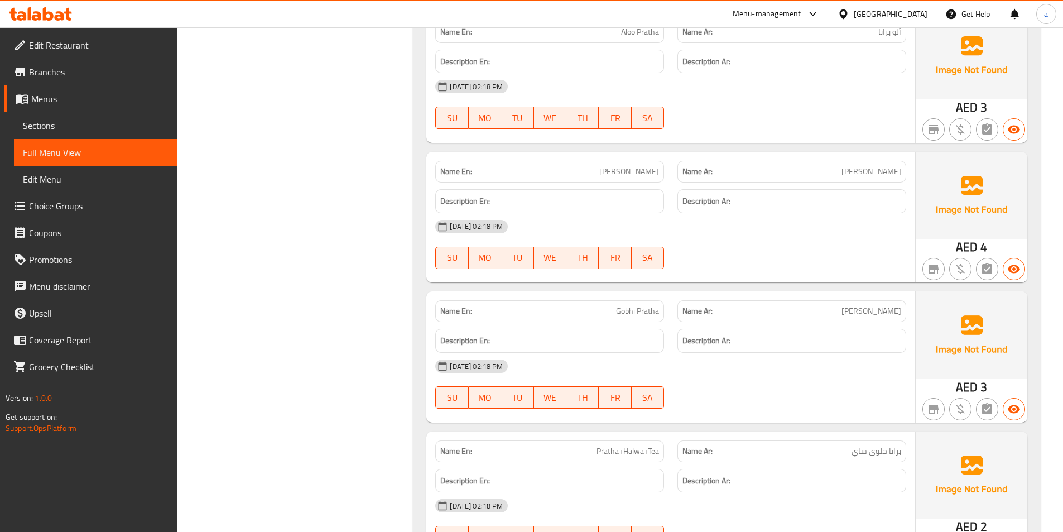
drag, startPoint x: 859, startPoint y: 240, endPoint x: 828, endPoint y: 242, distance: 30.7
click at [828, 242] on div "[DATE] 02:18 PM SU MO TU WE TH FR SA" at bounding box center [671, 244] width 485 height 63
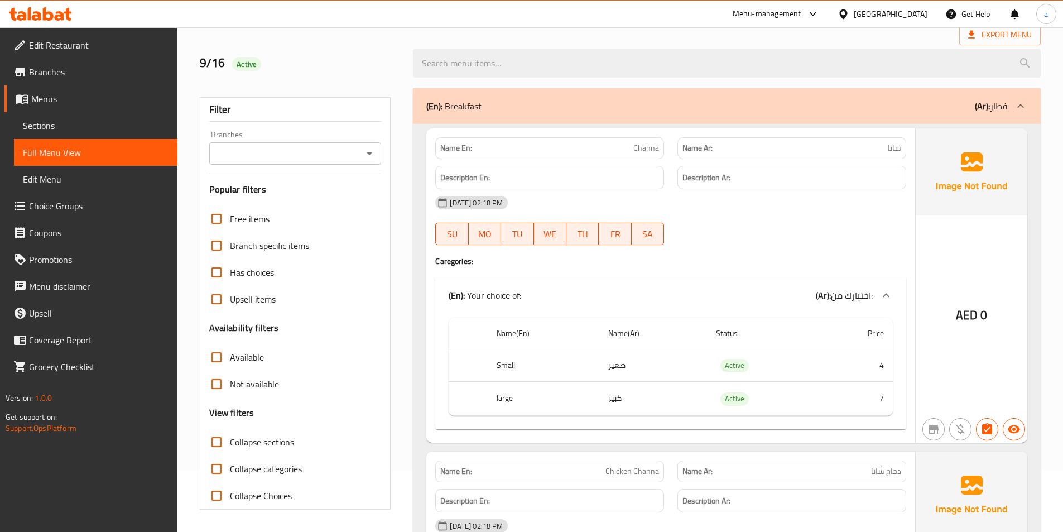
scroll to position [0, 0]
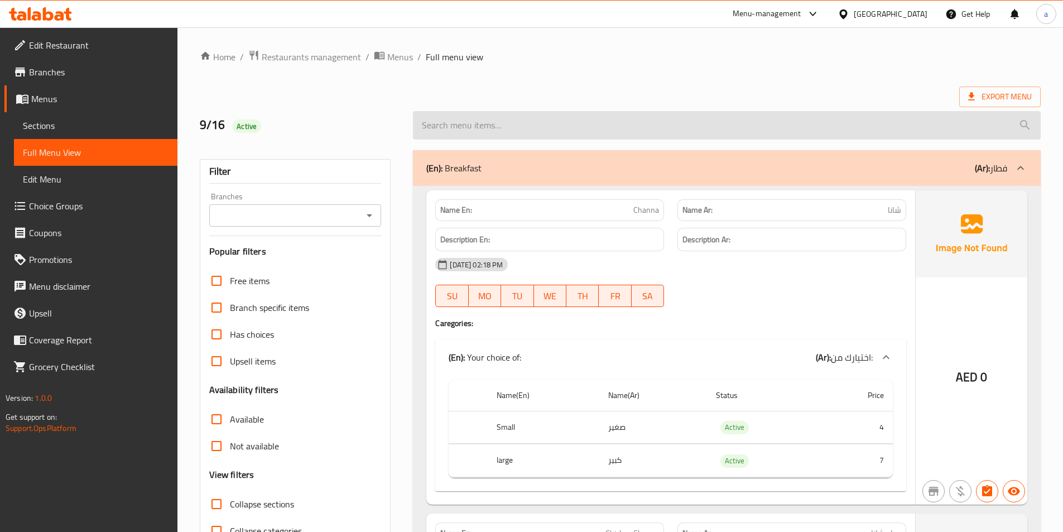
click at [785, 130] on input "search" at bounding box center [727, 125] width 628 height 28
paste input "Gobhi Pratha"
type input "Gobhi Pratha"
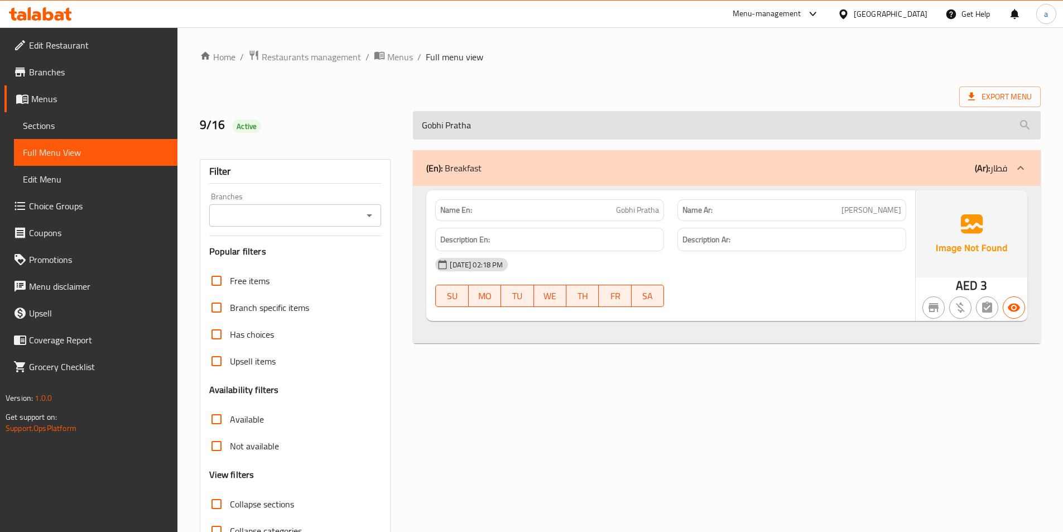
click at [489, 128] on input "Gobhi Pratha" at bounding box center [727, 125] width 628 height 28
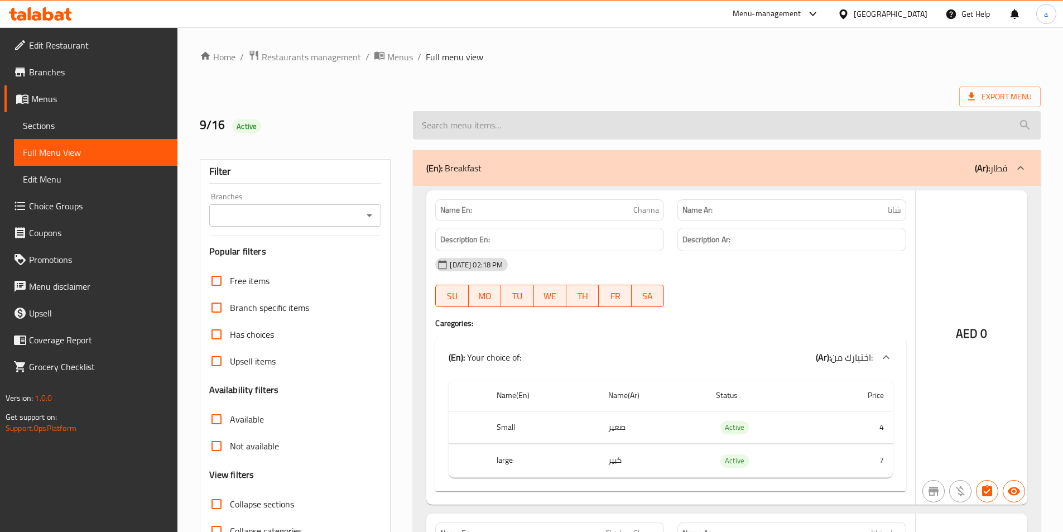
click at [489, 128] on input "search" at bounding box center [727, 125] width 628 height 28
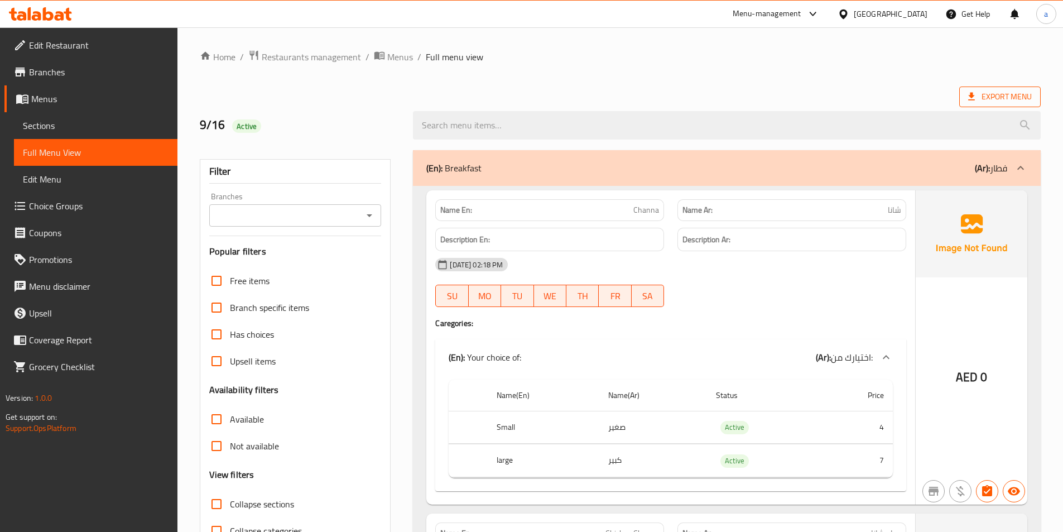
click at [1020, 95] on span "Export Menu" at bounding box center [1000, 97] width 64 height 14
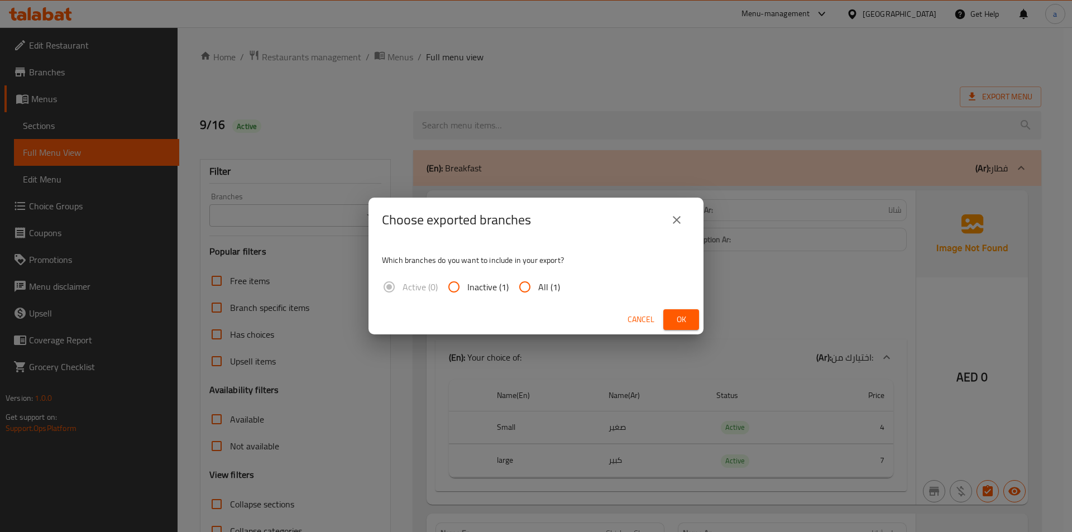
click at [519, 284] on input "All (1)" at bounding box center [524, 287] width 27 height 27
radio input "true"
click at [678, 315] on span "Ok" at bounding box center [681, 320] width 18 height 14
